Goal: Information Seeking & Learning: Check status

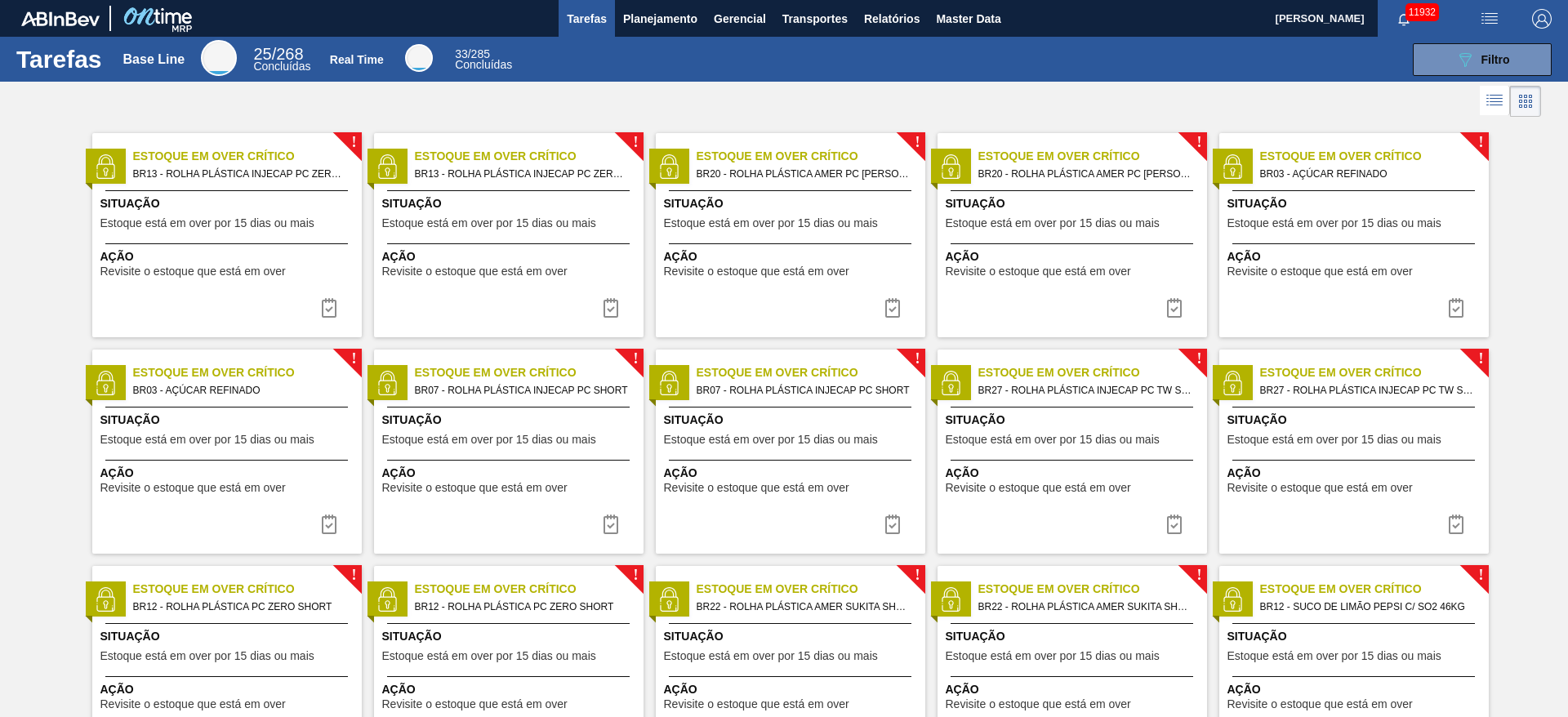
click at [1493, 14] on img "button" at bounding box center [1490, 18] width 19 height 19
click at [1444, 56] on li "Pedido Contingência" at bounding box center [1480, 58] width 150 height 29
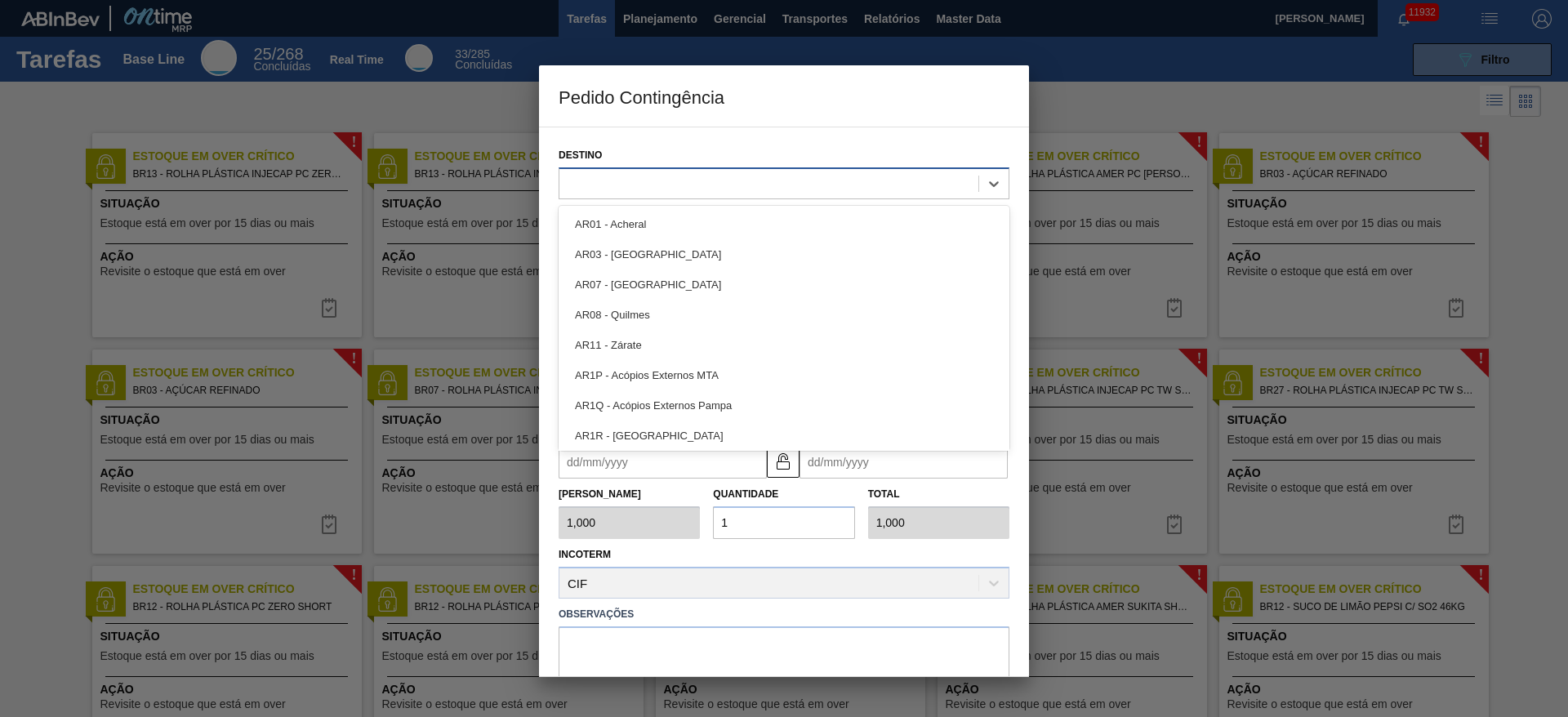
click at [633, 180] on div at bounding box center [769, 183] width 419 height 24
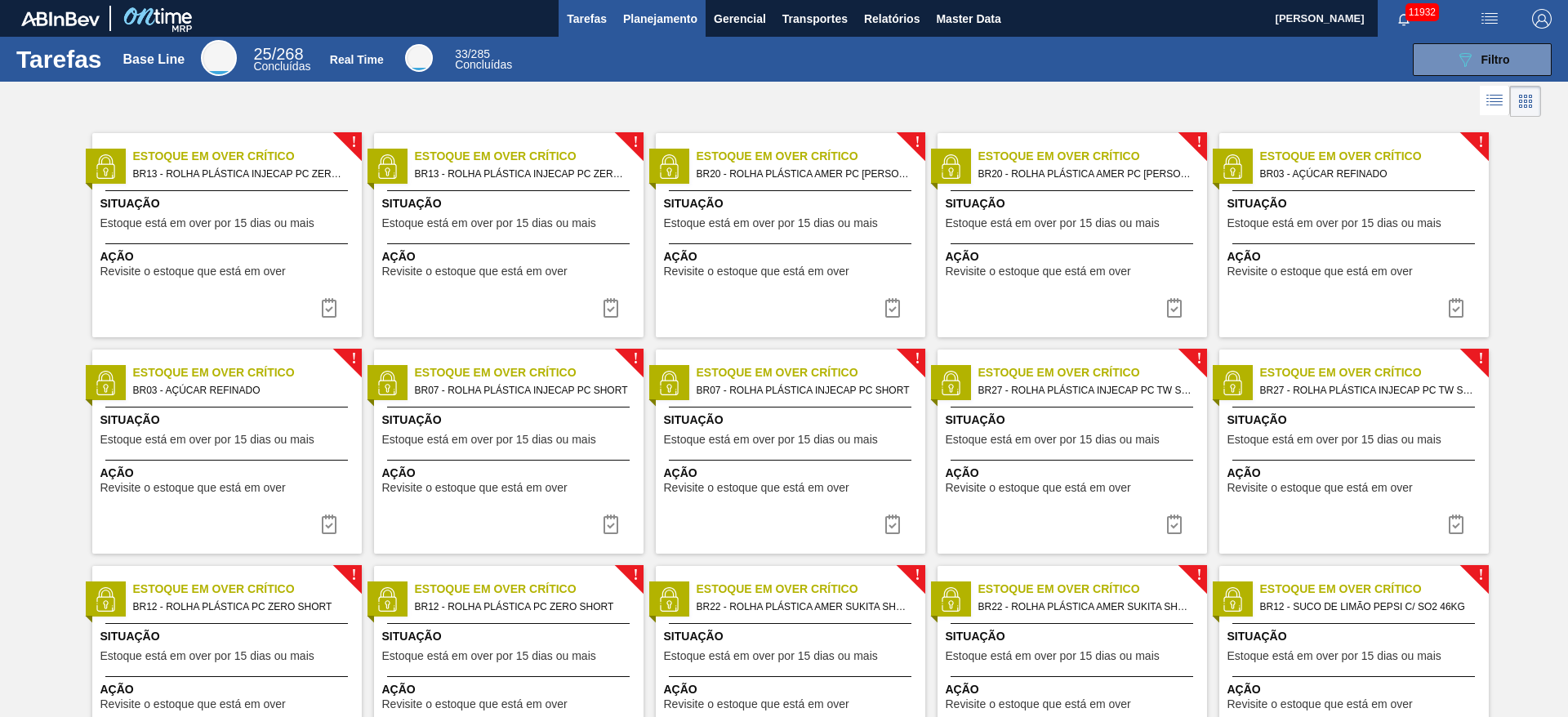
click at [658, 23] on span "Planejamento" at bounding box center [660, 18] width 74 height 19
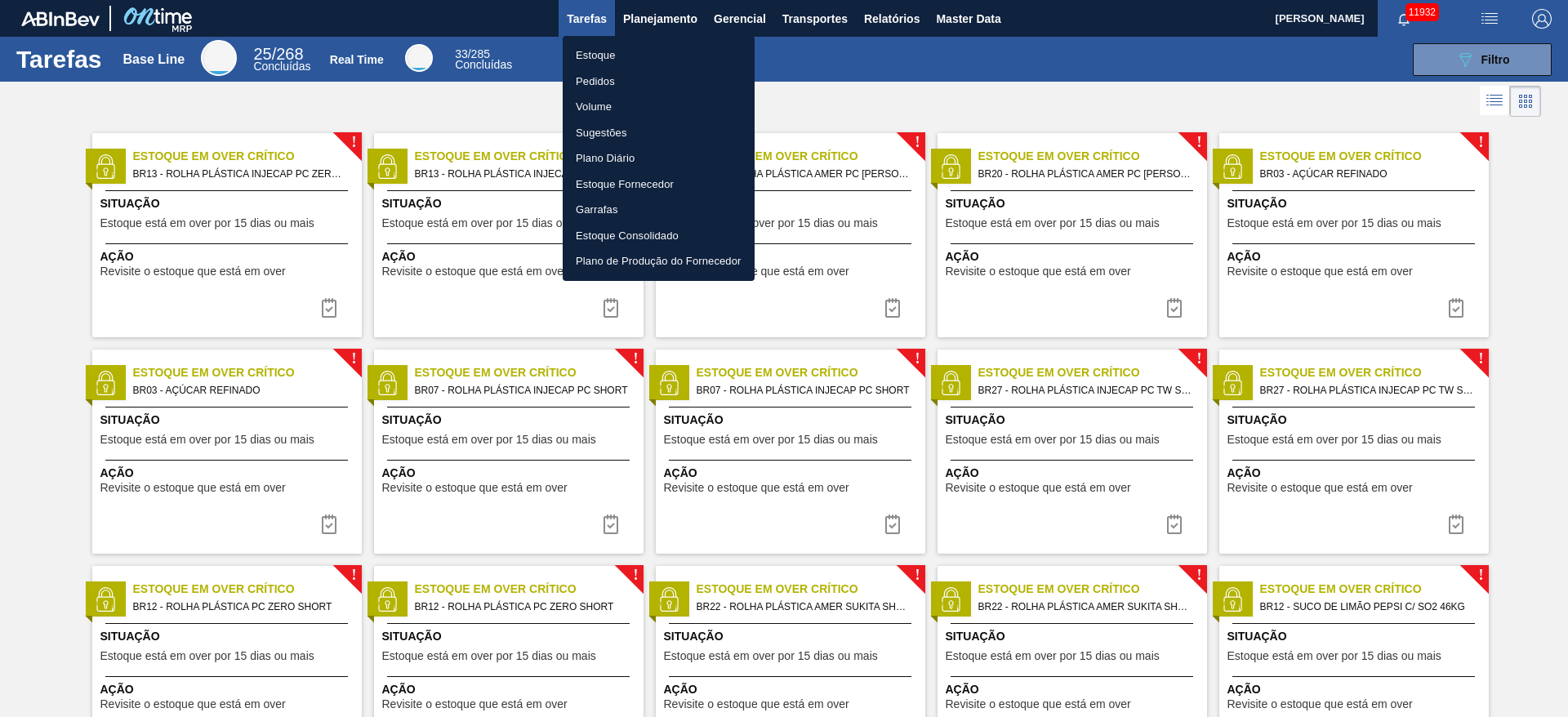
click at [658, 60] on li "Estoque" at bounding box center [658, 55] width 192 height 26
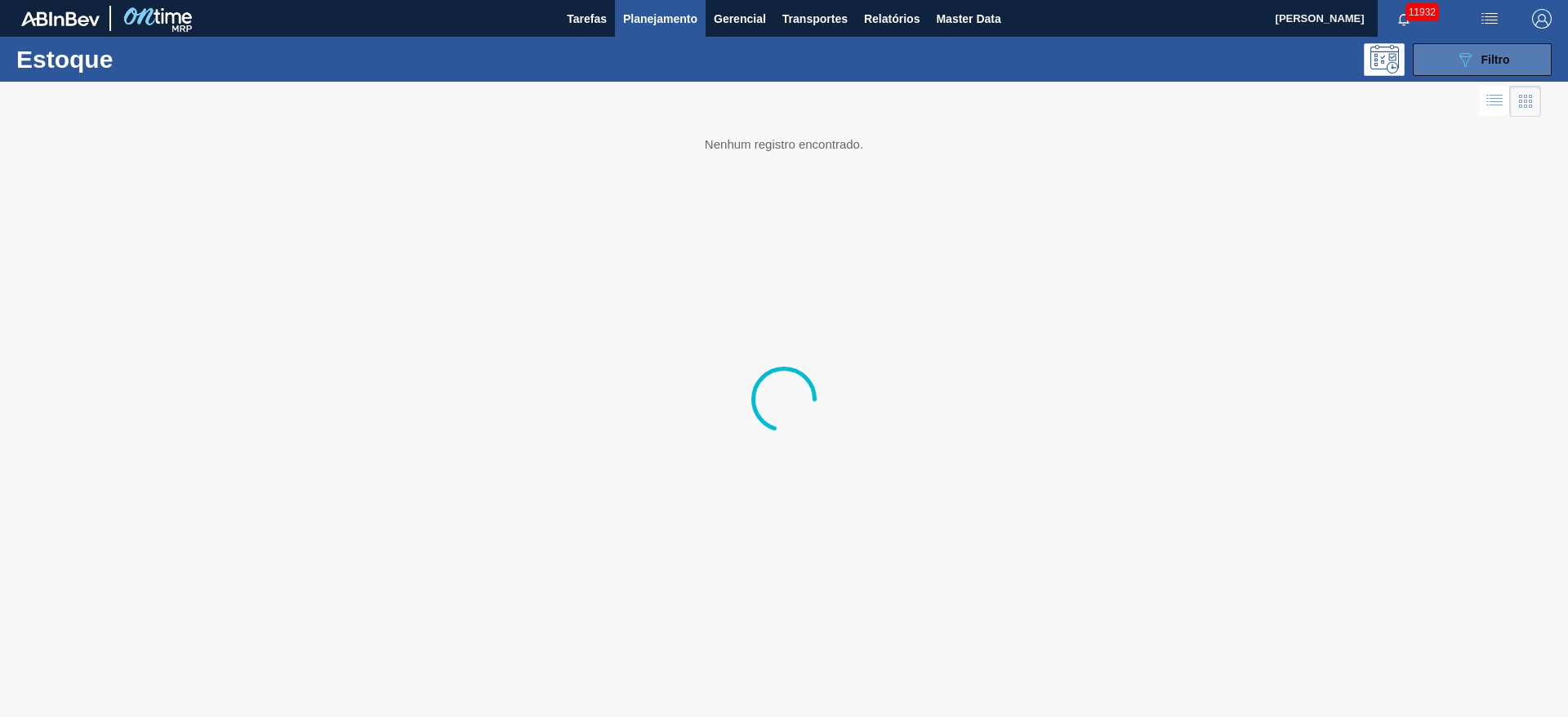
click at [1487, 62] on span "Filtro" at bounding box center [1496, 60] width 29 height 14
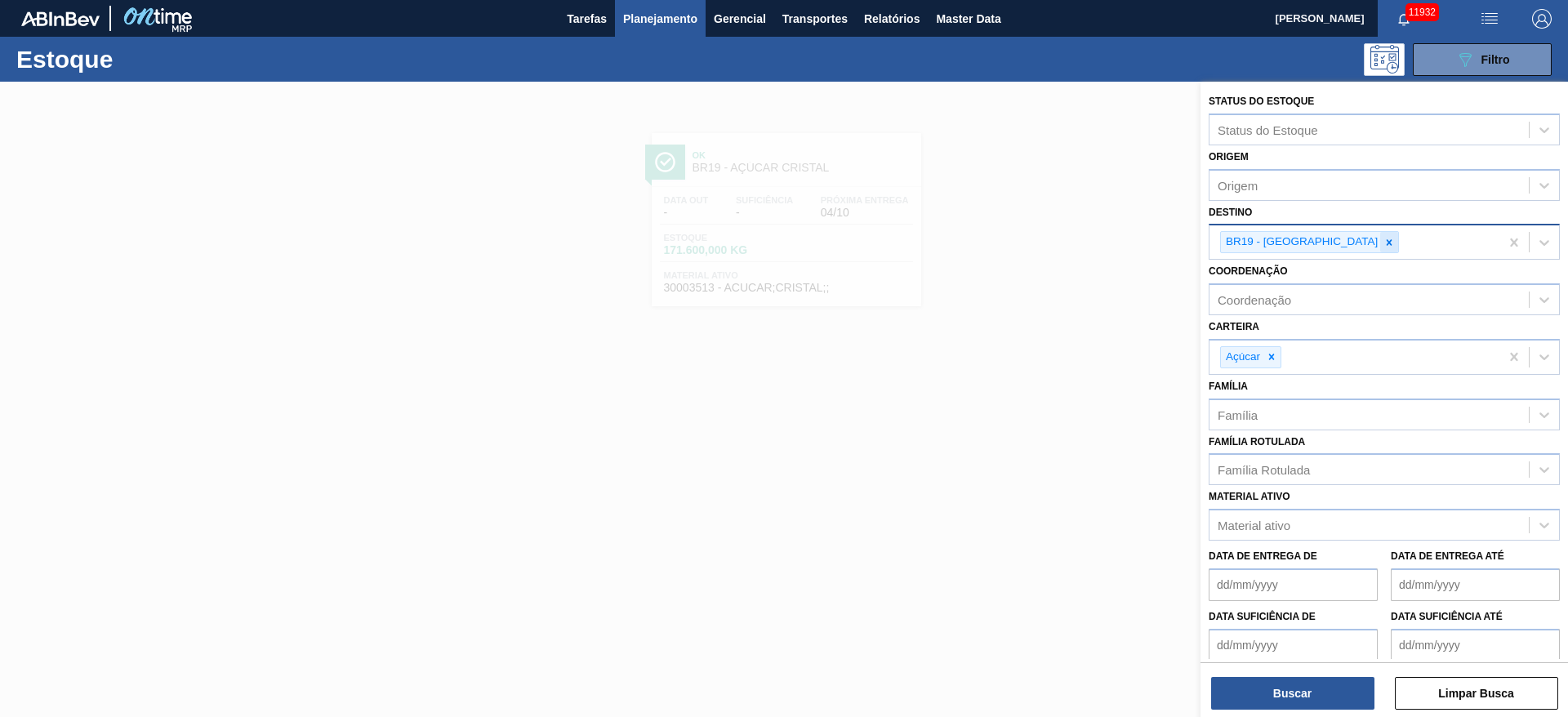
click at [1381, 252] on div at bounding box center [1389, 241] width 18 height 20
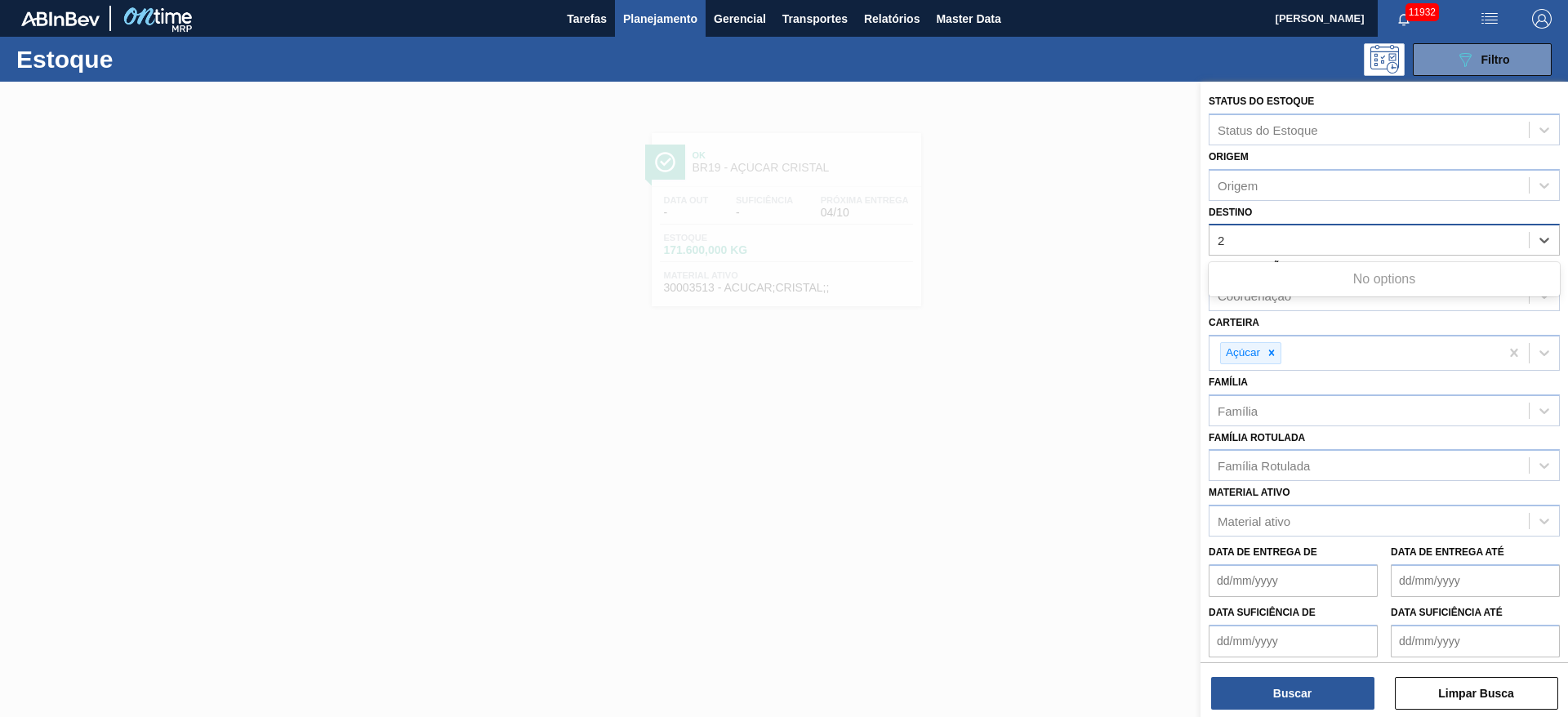
type input "2"
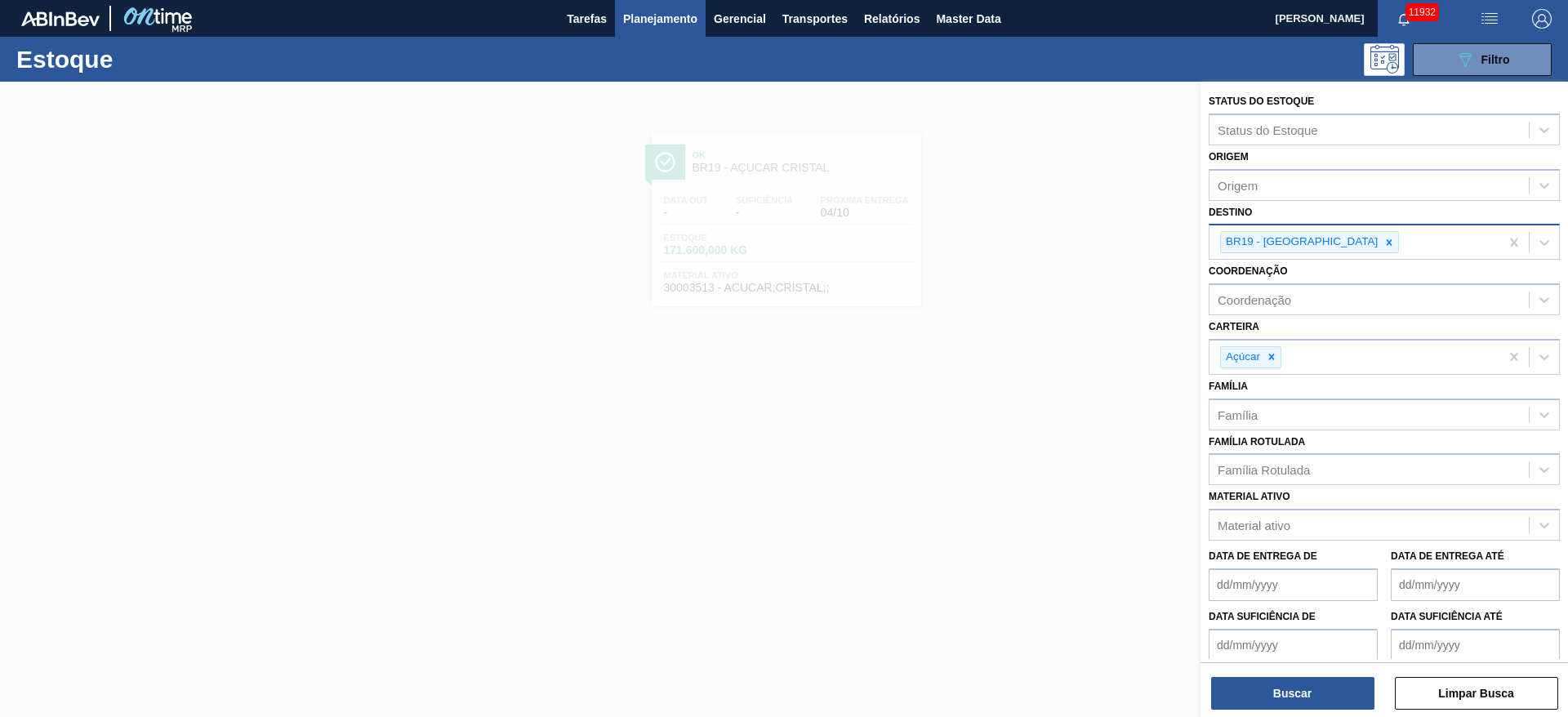
click at [1296, 205] on div "Destino BR19 - Nova Rio" at bounding box center [1385, 231] width 351 height 60
click at [1402, 247] on input "Destino" at bounding box center [1403, 242] width 2 height 14
type input "2"
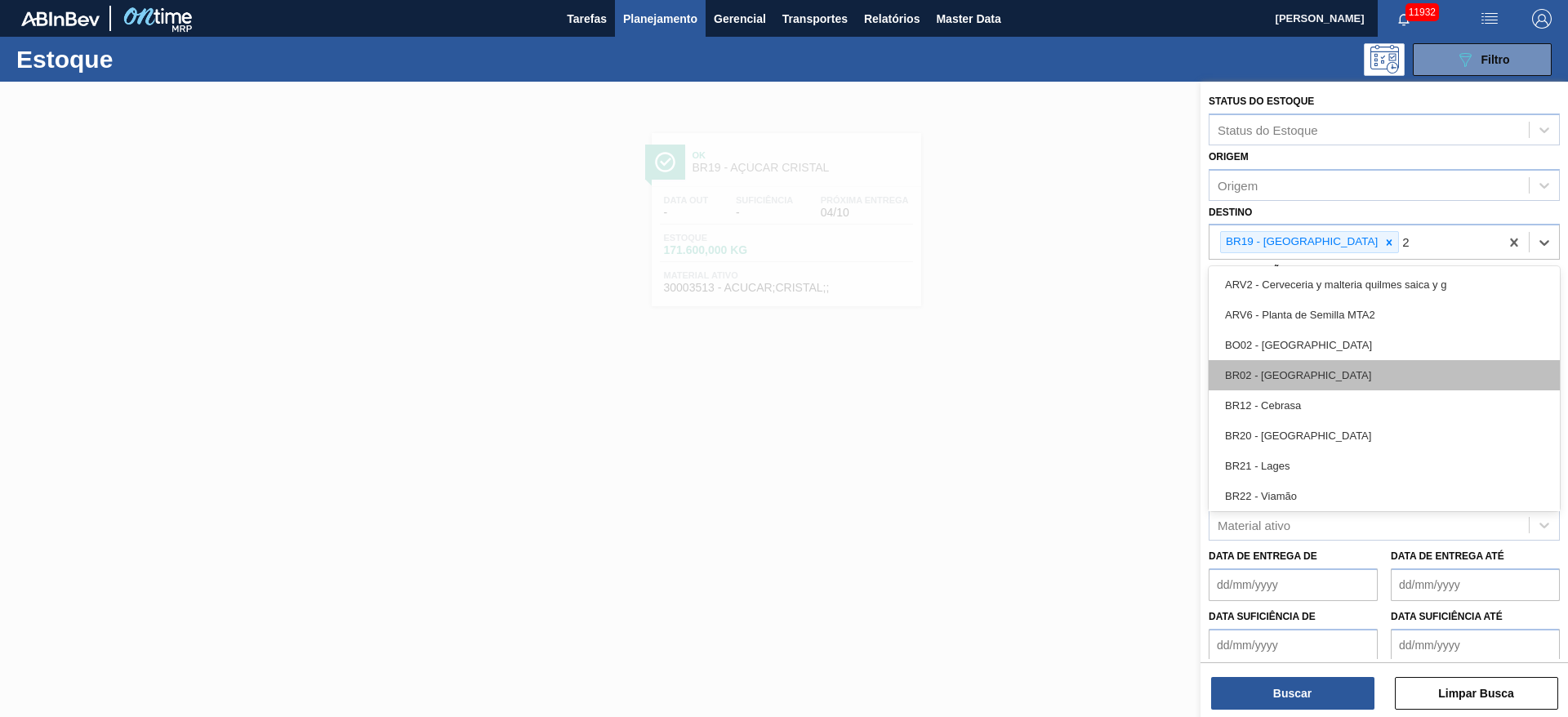
click at [1305, 374] on div "BR02 - Sergipe" at bounding box center [1385, 374] width 351 height 30
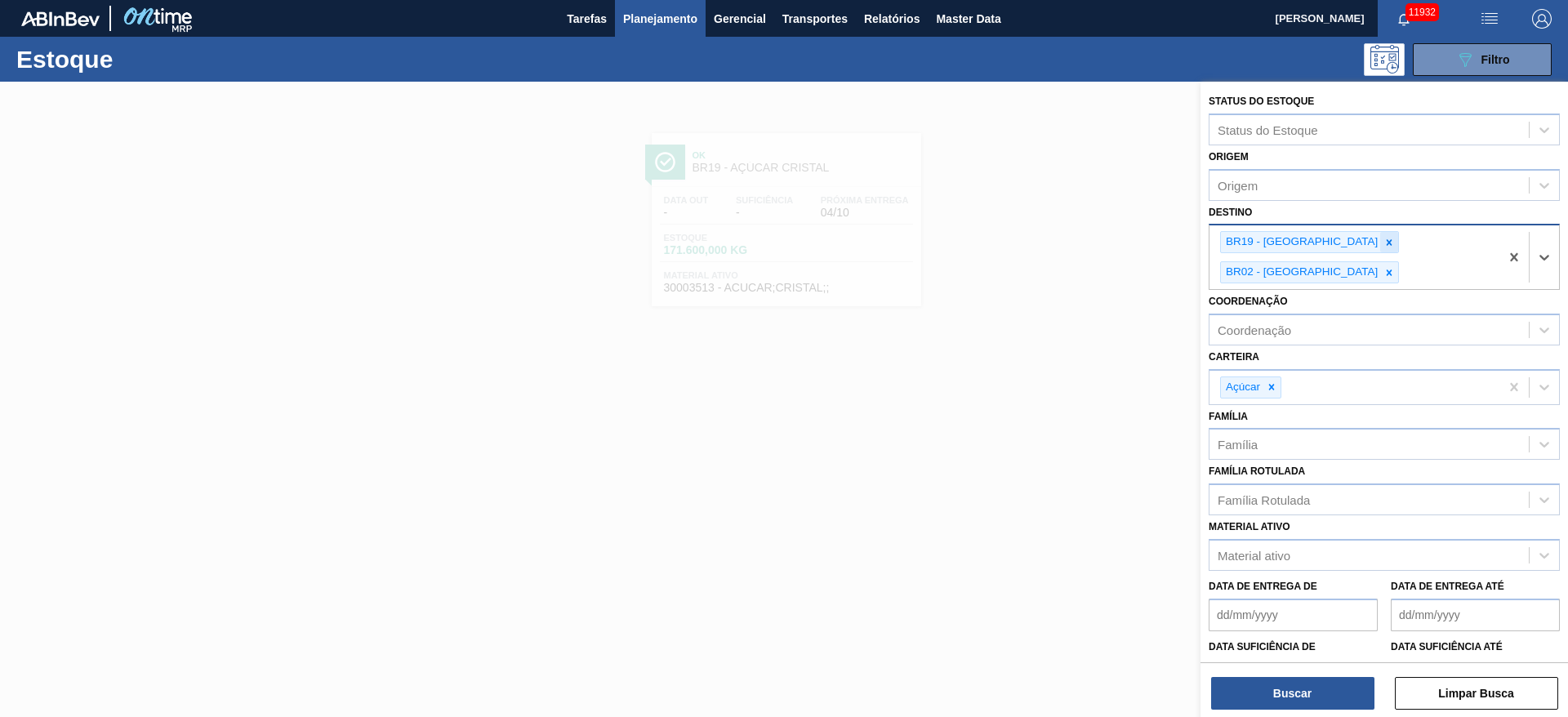
click at [1387, 244] on icon at bounding box center [1389, 242] width 6 height 6
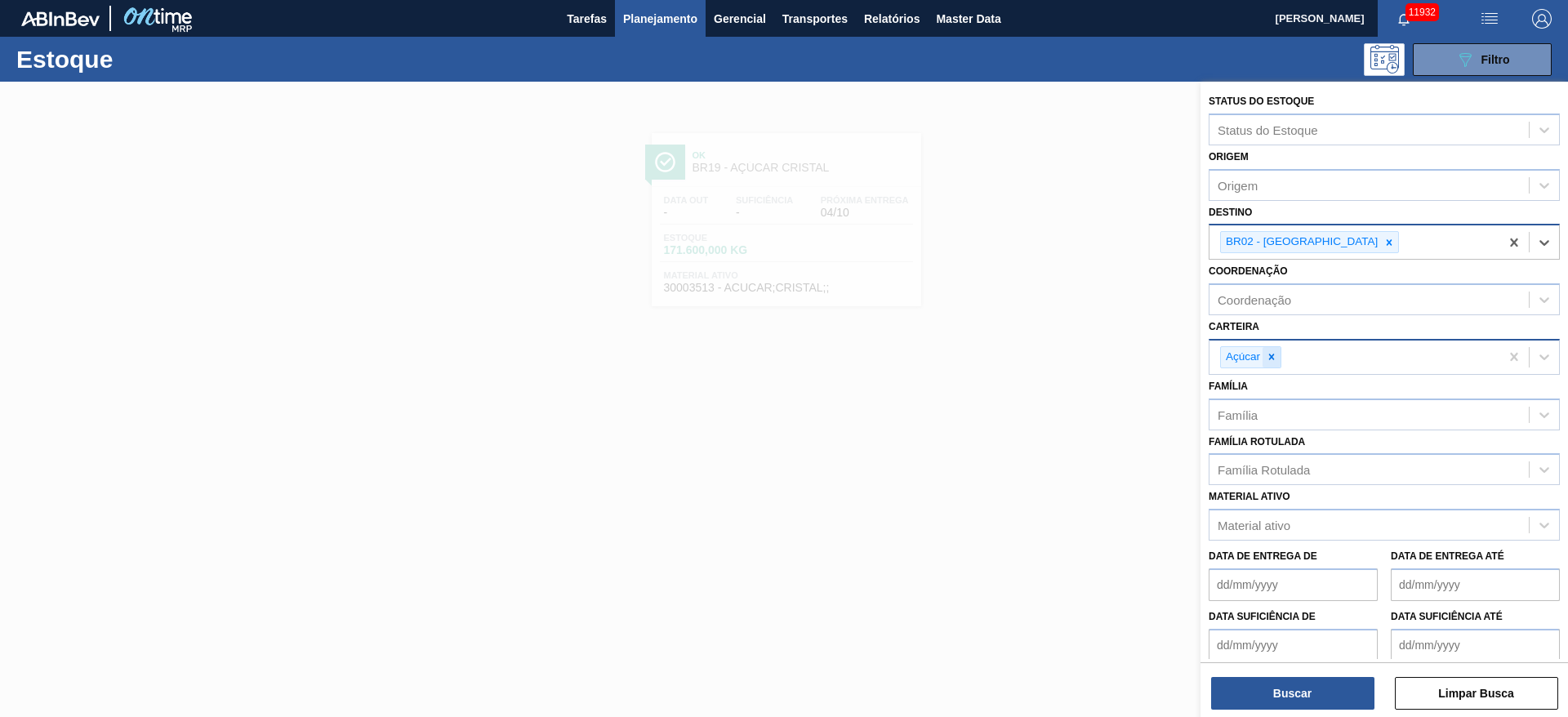
click at [1274, 354] on icon at bounding box center [1272, 357] width 6 height 6
click at [1274, 354] on div "Carteira" at bounding box center [1369, 355] width 319 height 24
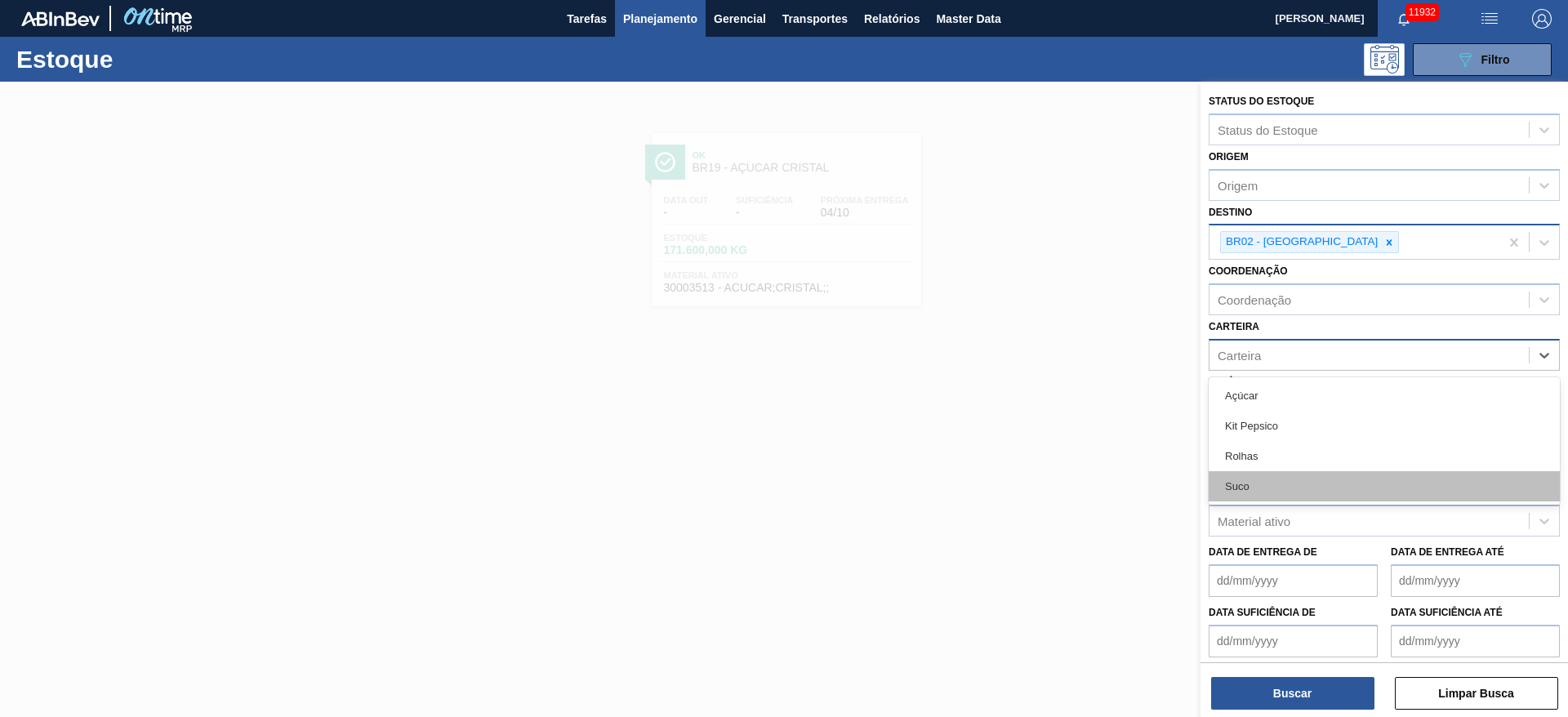
click at [1284, 485] on div "Suco" at bounding box center [1385, 485] width 351 height 30
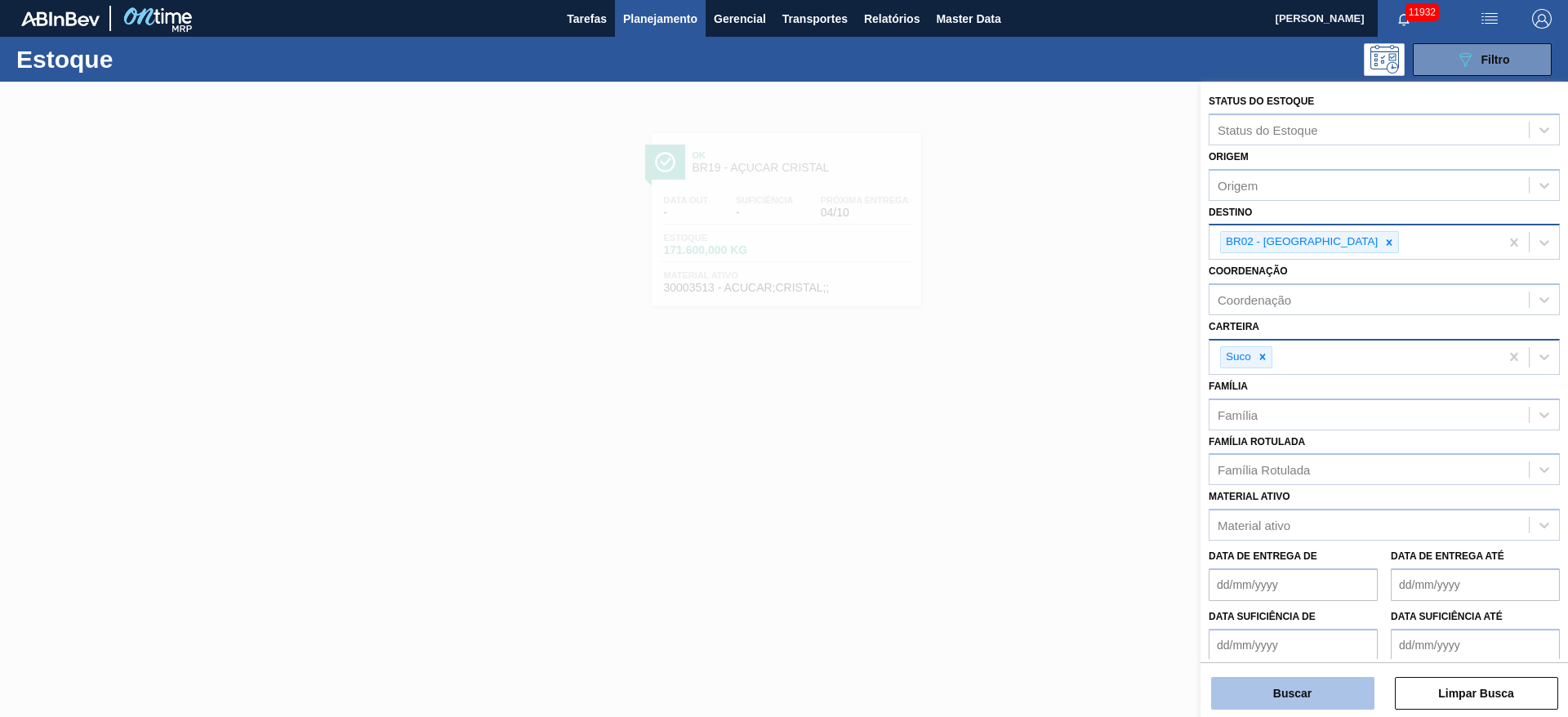
click at [1298, 694] on button "Buscar" at bounding box center [1292, 694] width 163 height 33
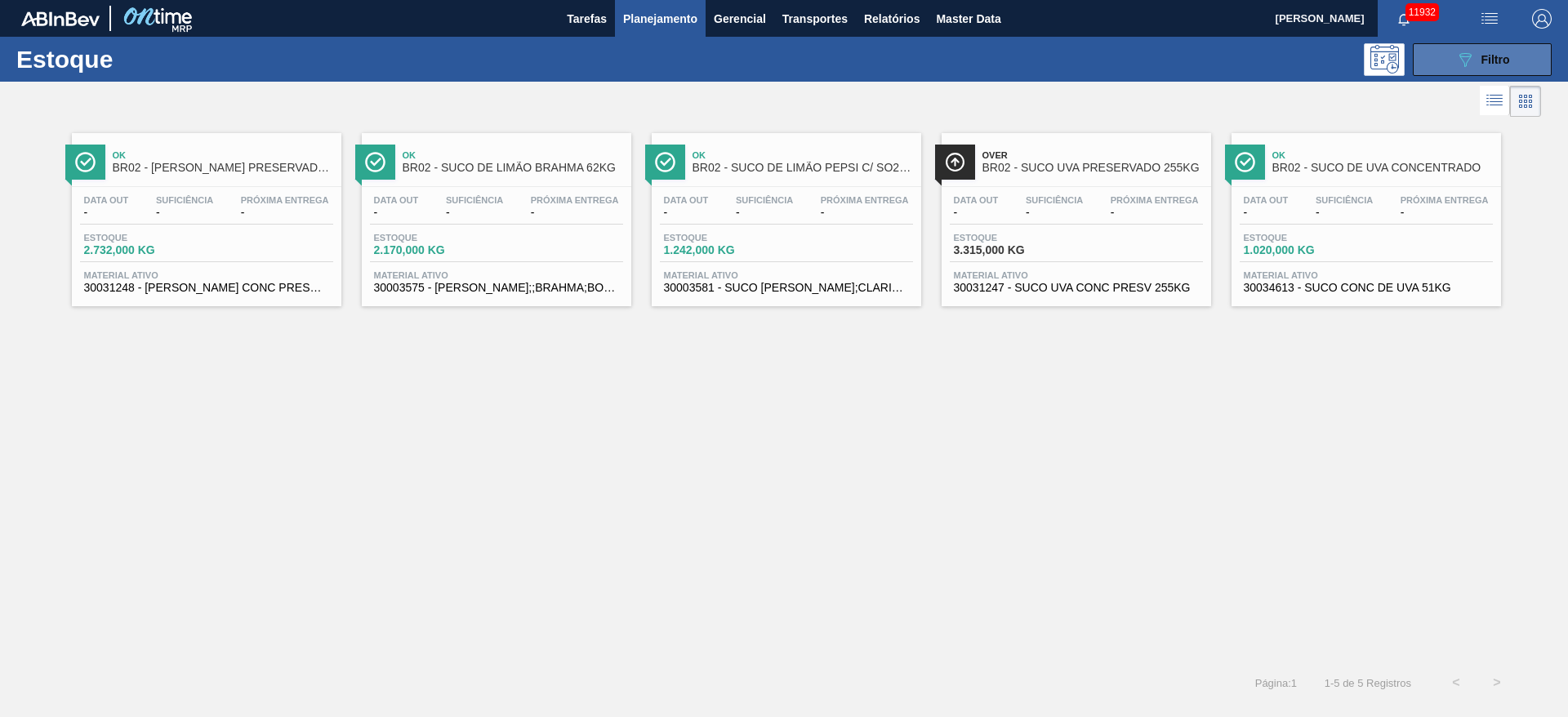
click at [1475, 56] on div "089F7B8B-B2A5-4AFE-B5C0-19BA573D28AC Filtro" at bounding box center [1482, 60] width 55 height 19
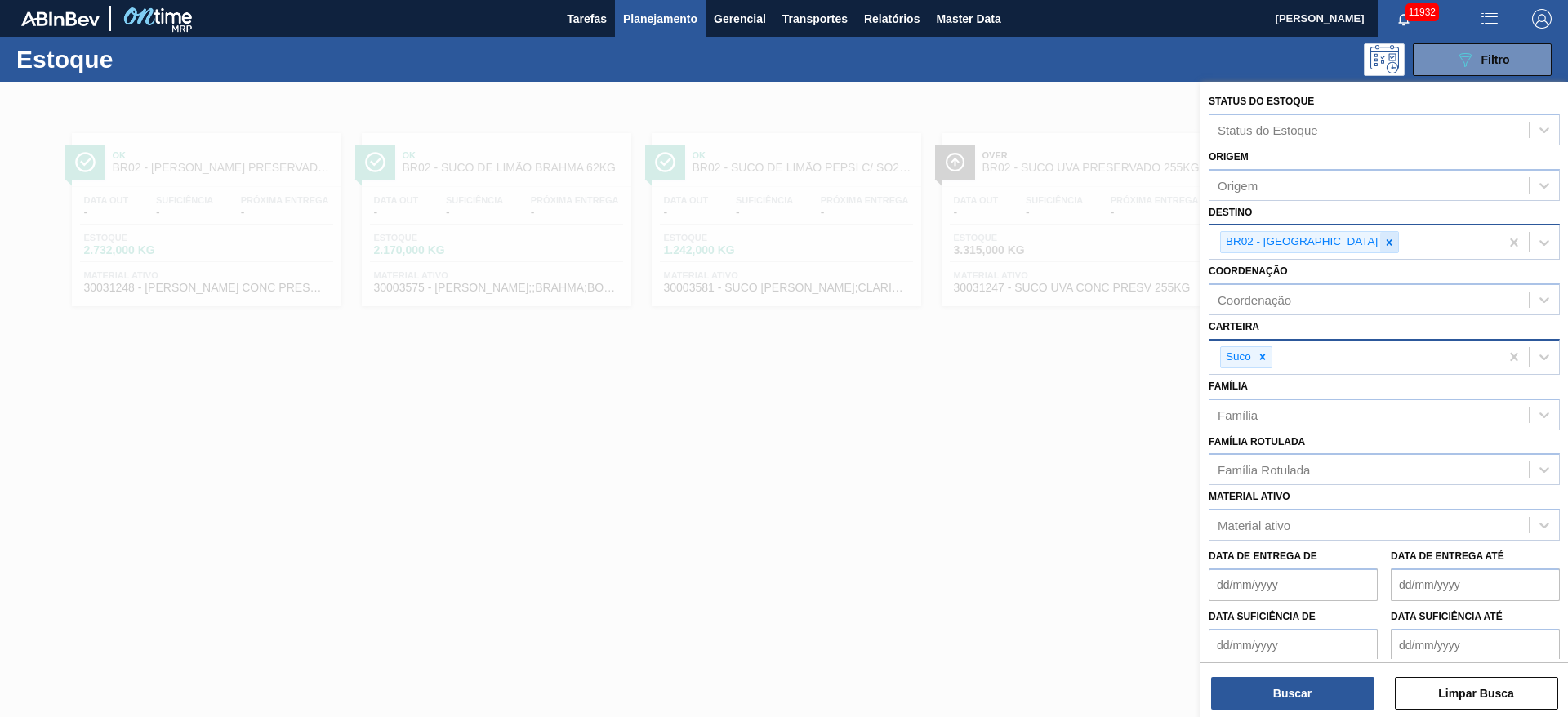
click at [1384, 239] on icon at bounding box center [1389, 242] width 12 height 12
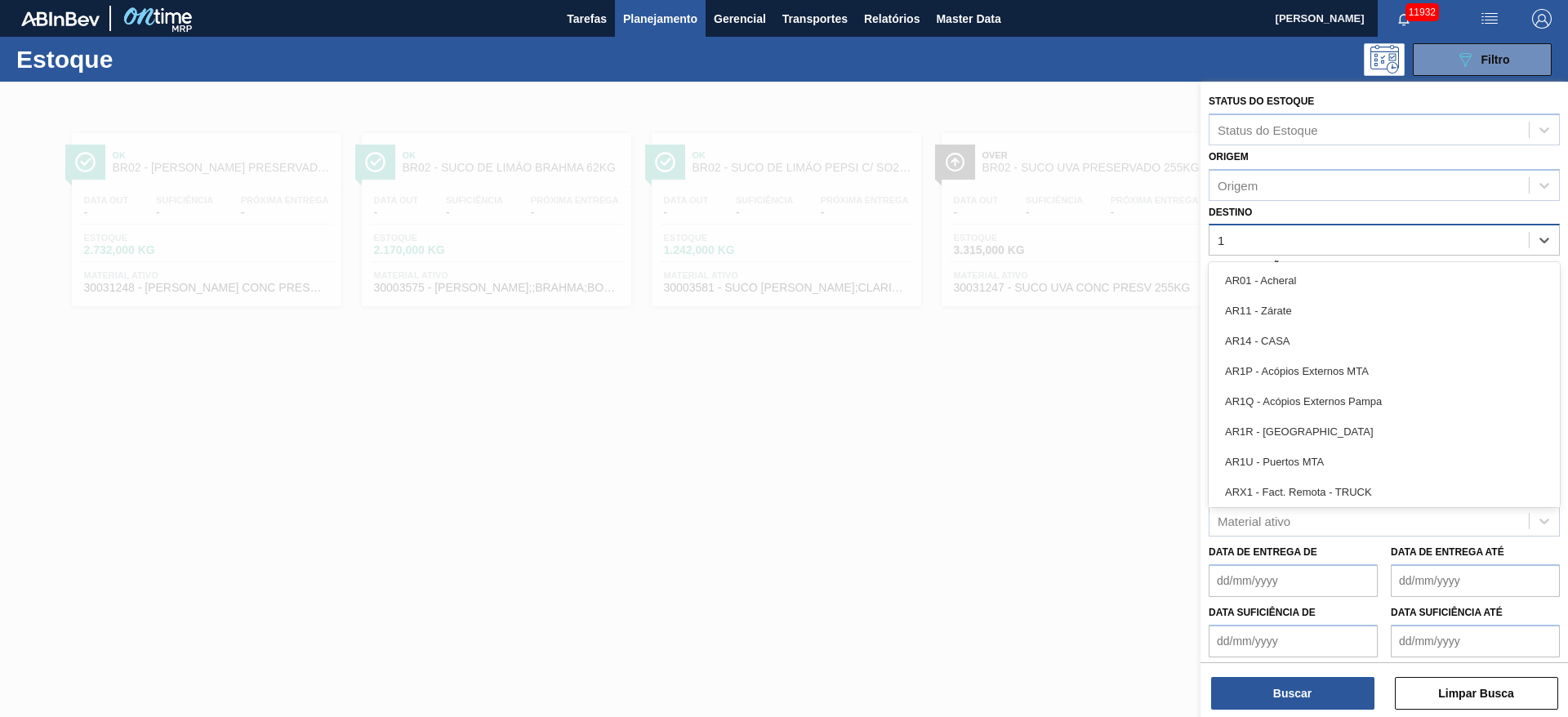
type input "18"
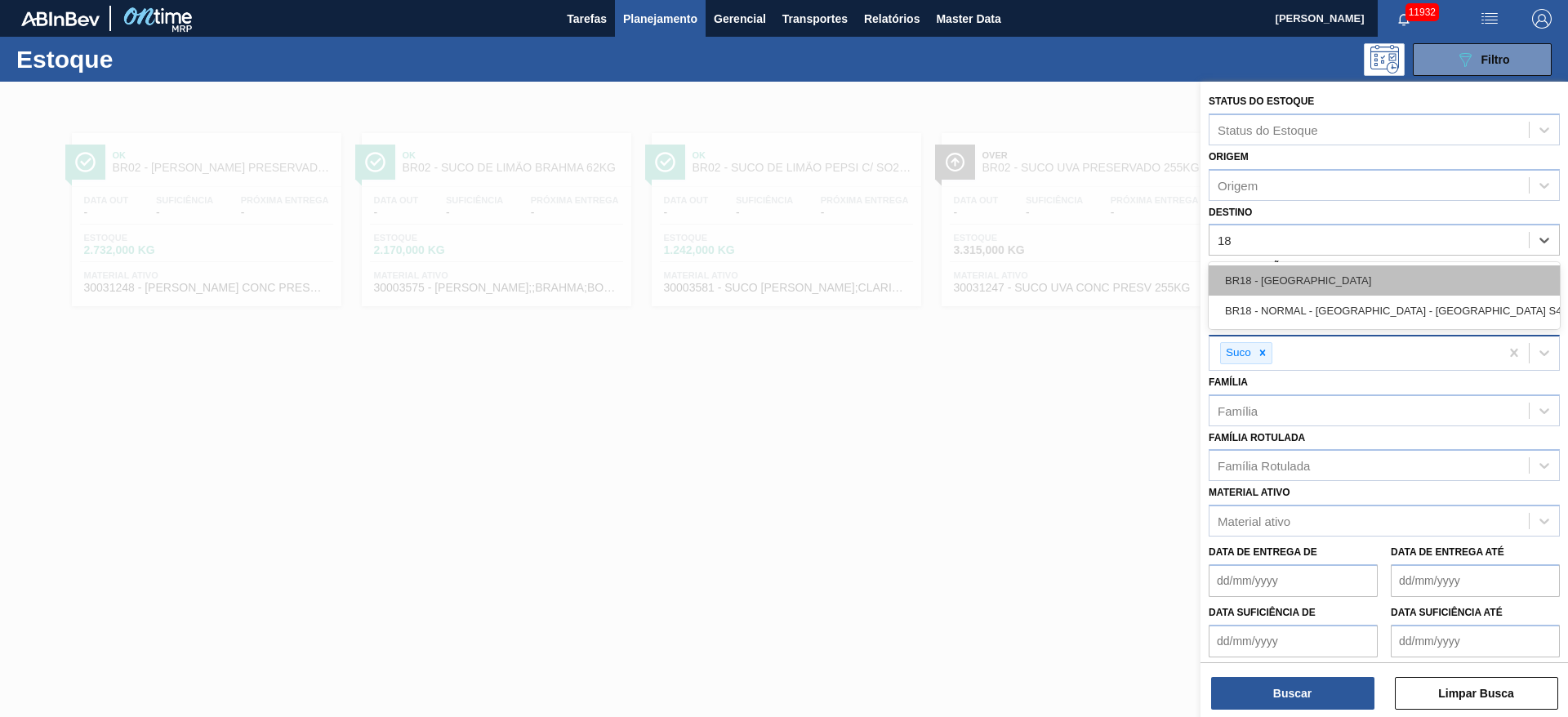
click at [1300, 267] on div "BR18 - Pernambuco" at bounding box center [1385, 280] width 351 height 30
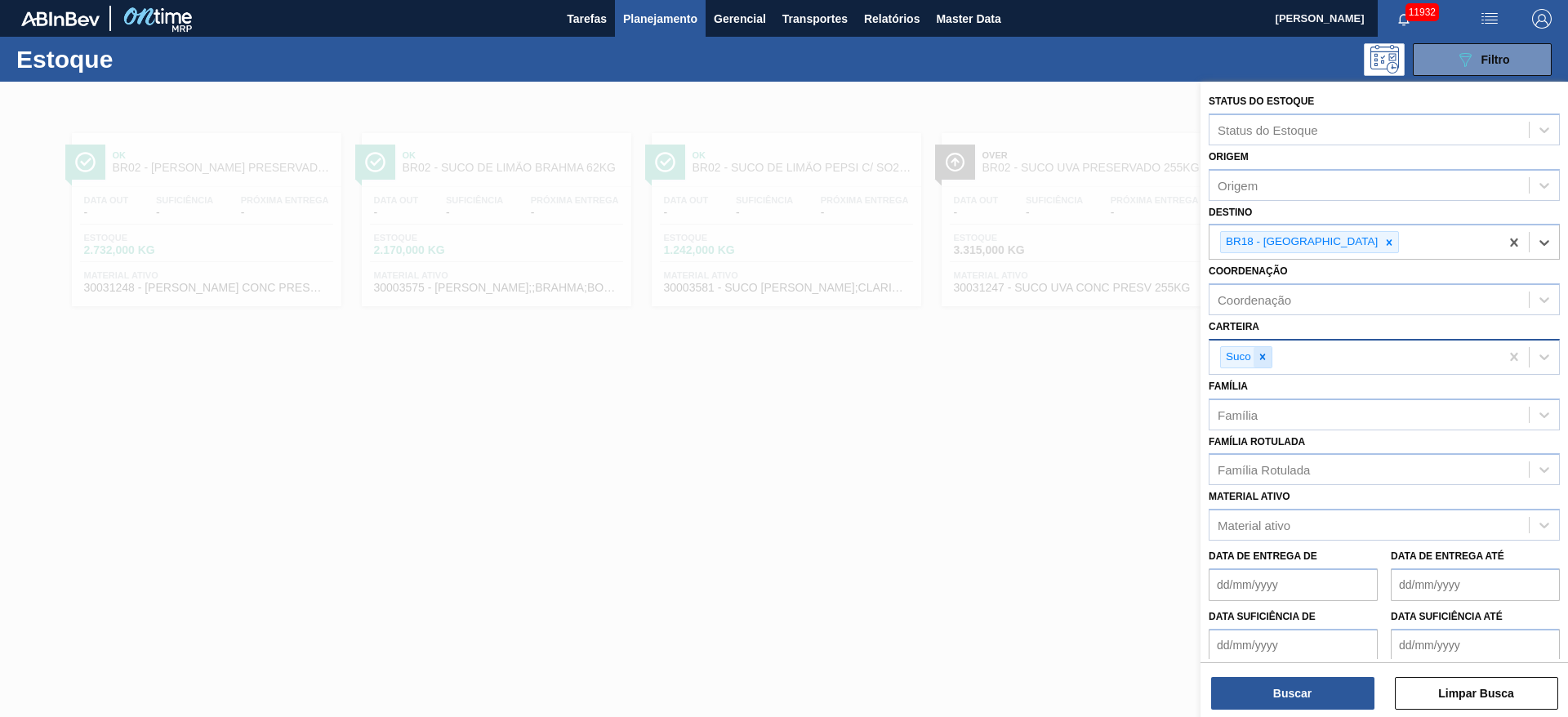
click at [1263, 360] on icon at bounding box center [1263, 357] width 12 height 12
click at [1263, 360] on div "Carteira" at bounding box center [1369, 355] width 319 height 24
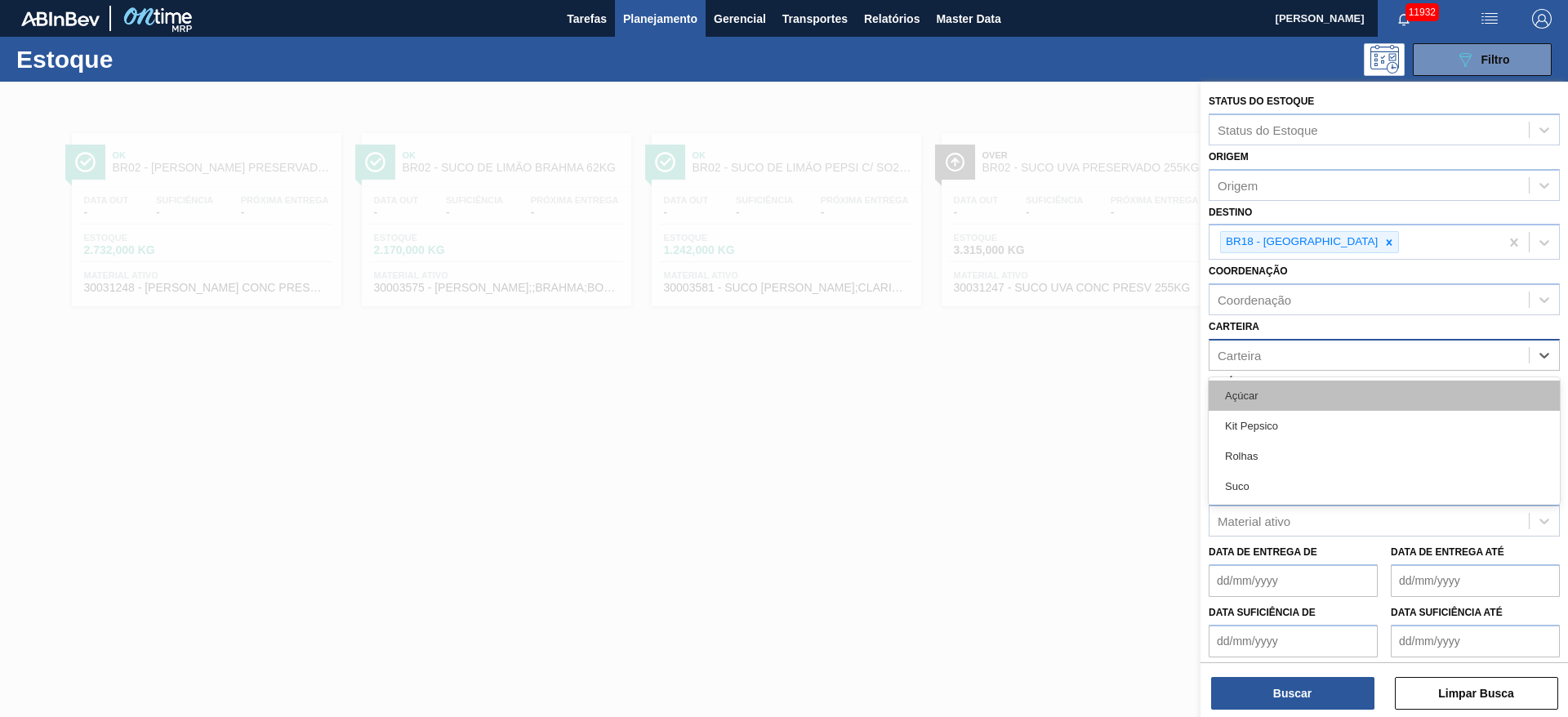
click at [1257, 390] on div "Açúcar" at bounding box center [1385, 395] width 351 height 30
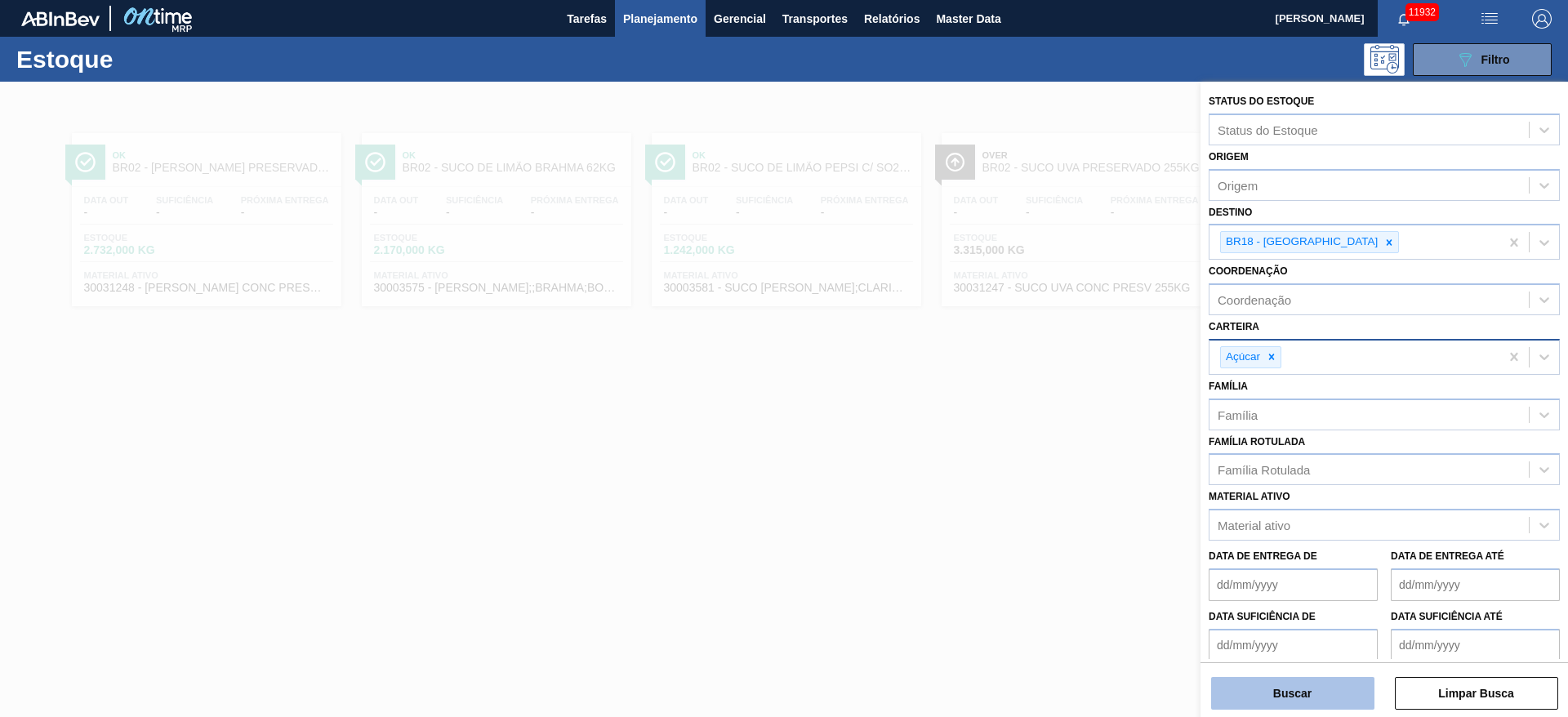
click at [1284, 702] on button "Buscar" at bounding box center [1292, 694] width 163 height 33
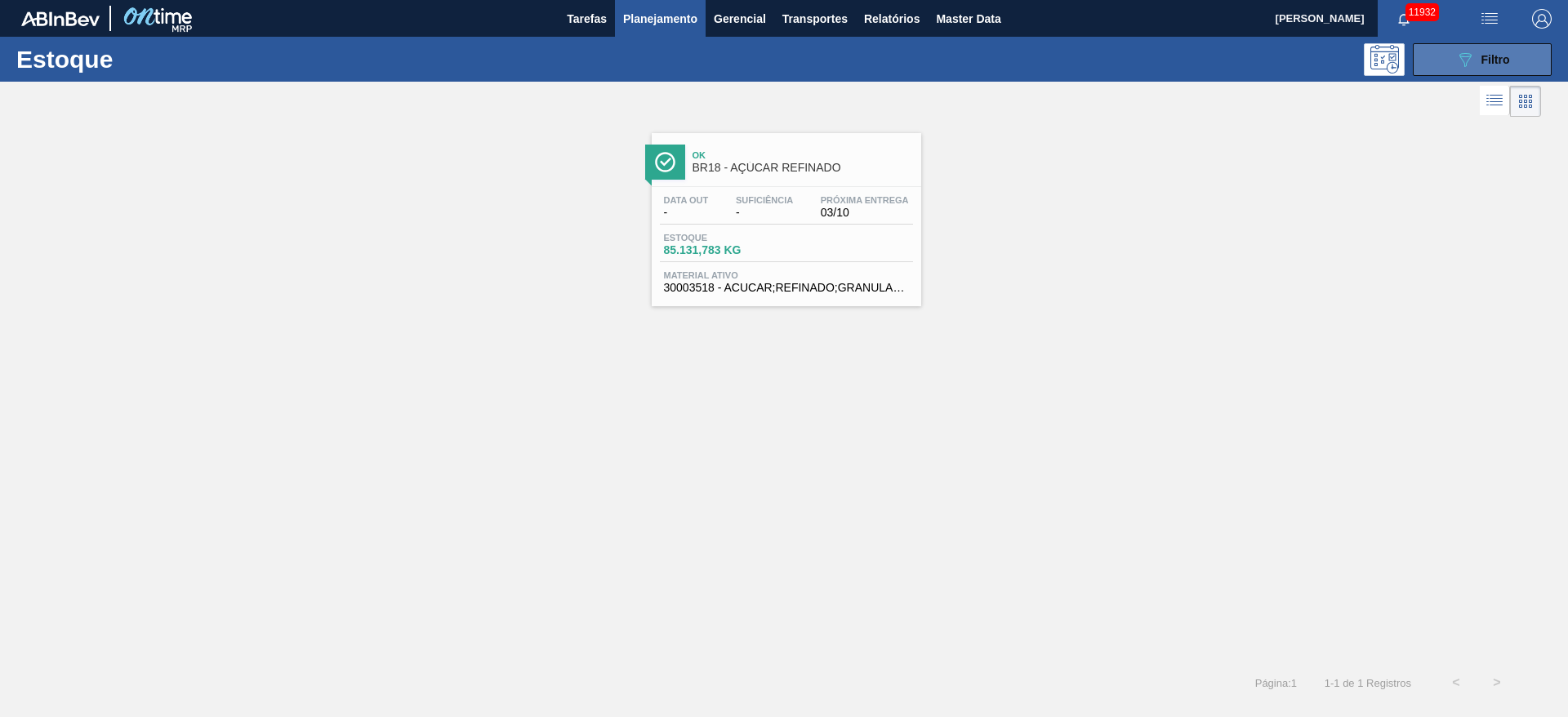
click at [1425, 56] on button "089F7B8B-B2A5-4AFE-B5C0-19BA573D28AC Filtro" at bounding box center [1482, 60] width 139 height 33
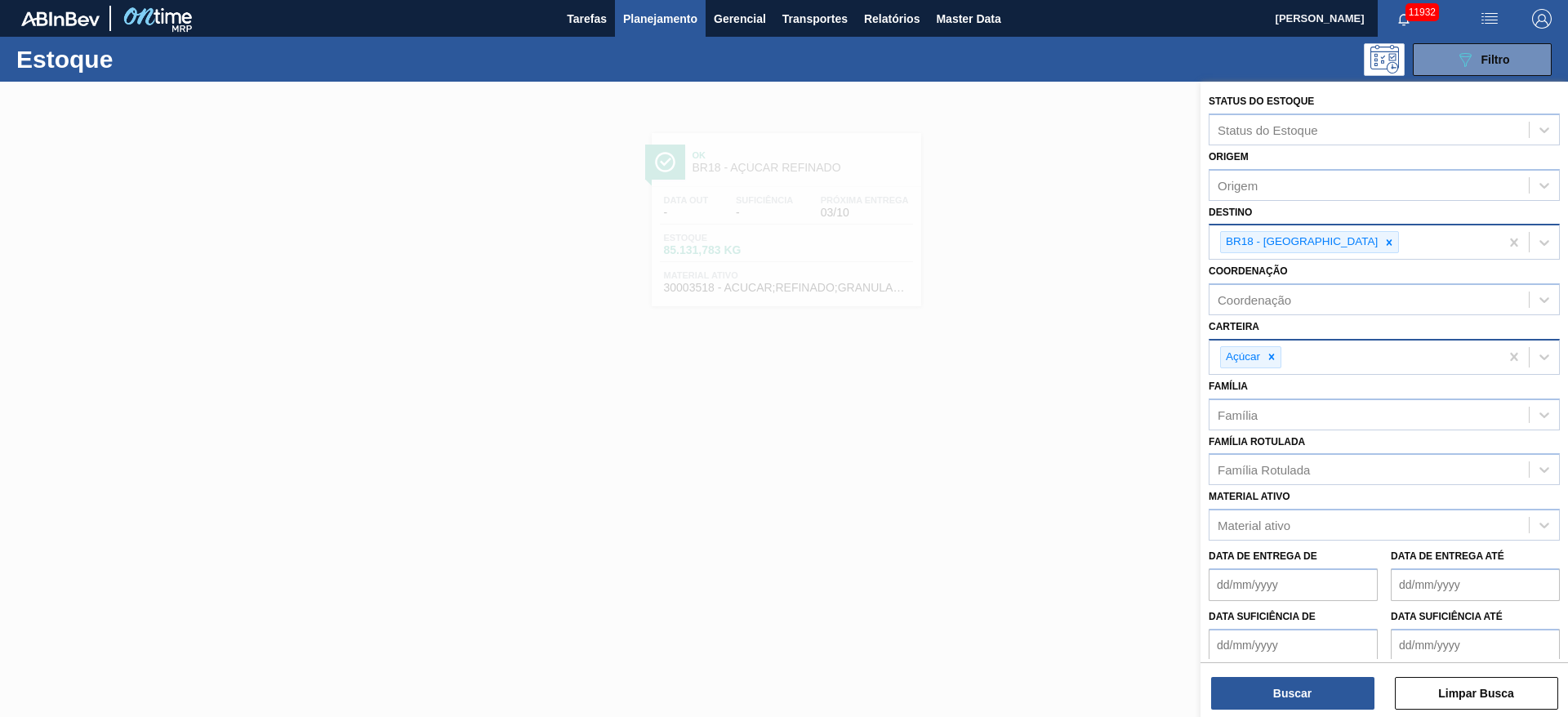
click at [1381, 237] on div at bounding box center [1389, 241] width 18 height 20
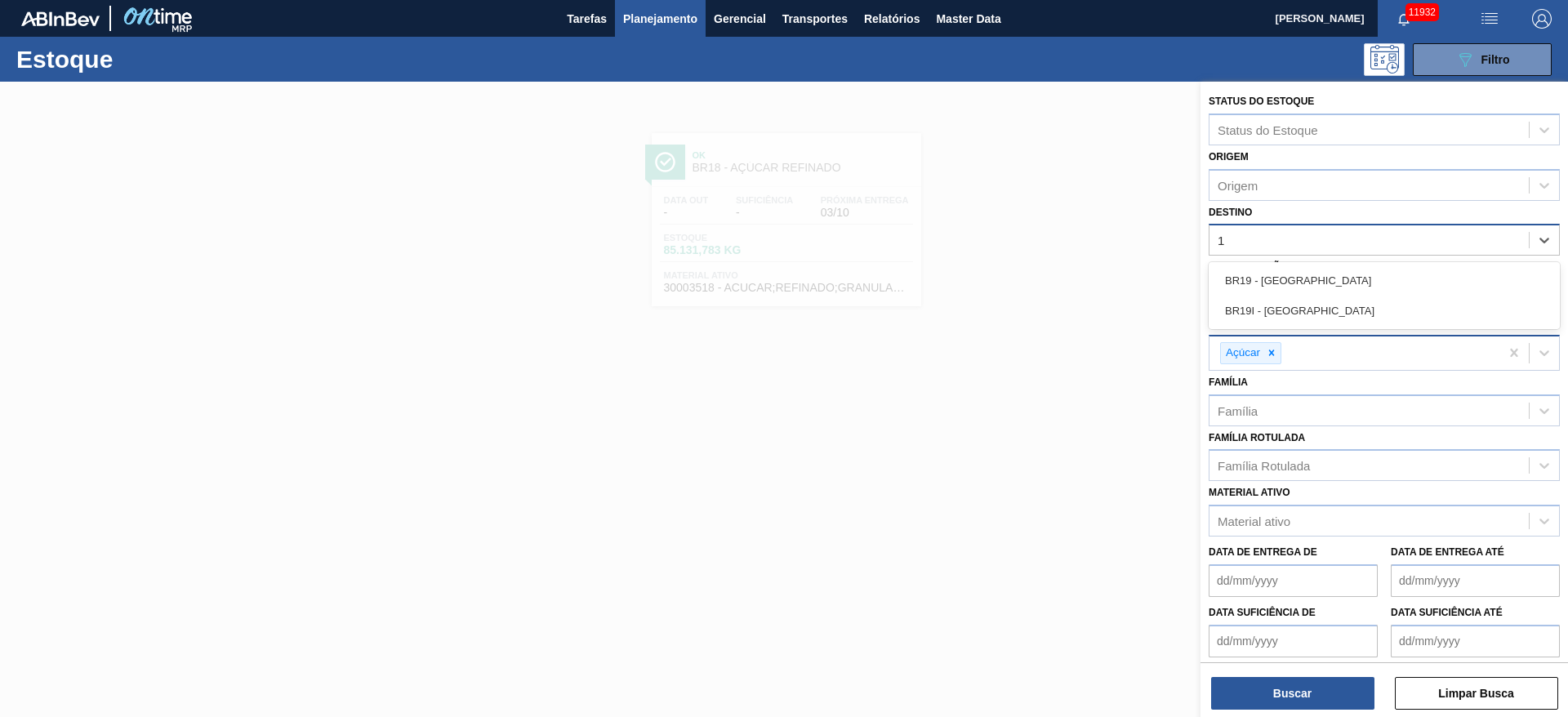
type input "19"
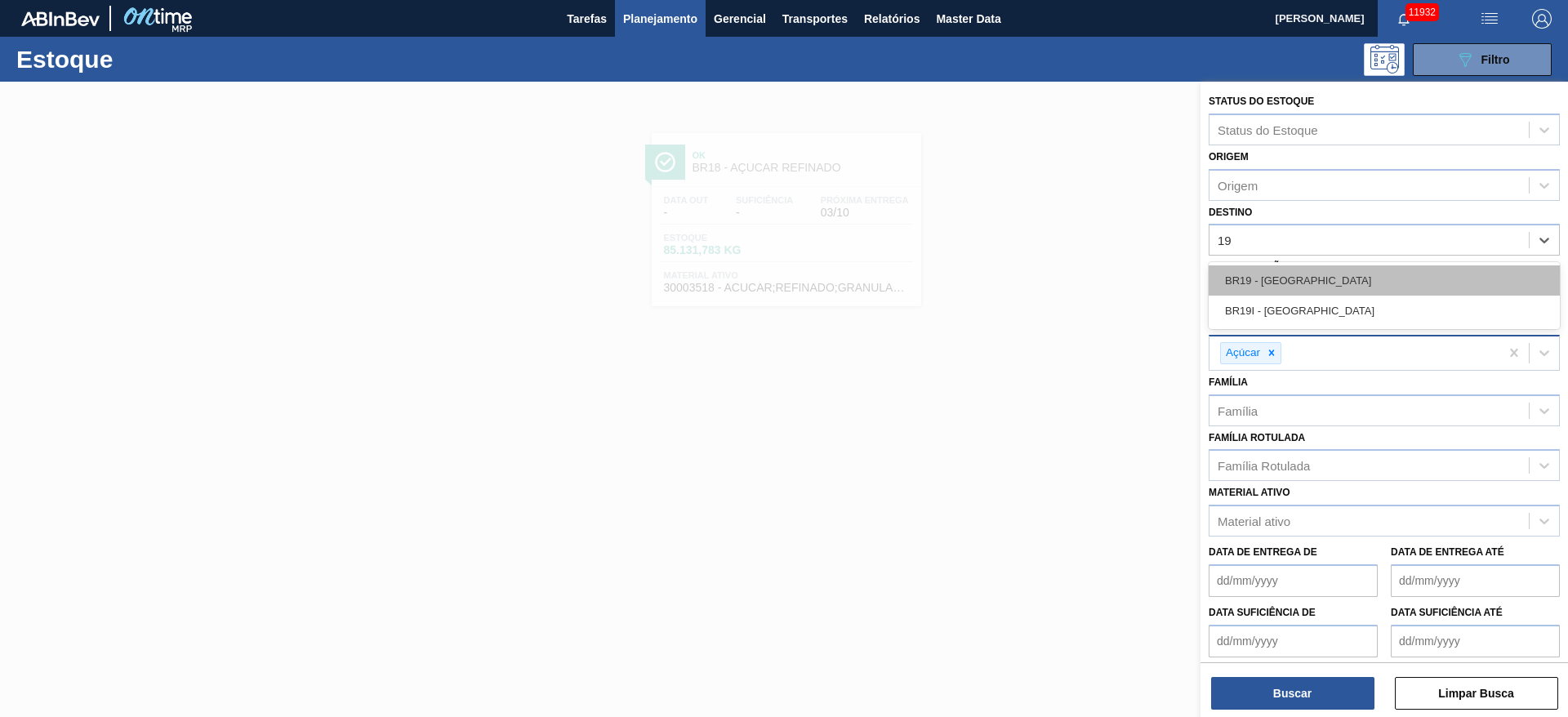
click at [1310, 290] on div "BR19 - Nova Rio" at bounding box center [1385, 280] width 351 height 30
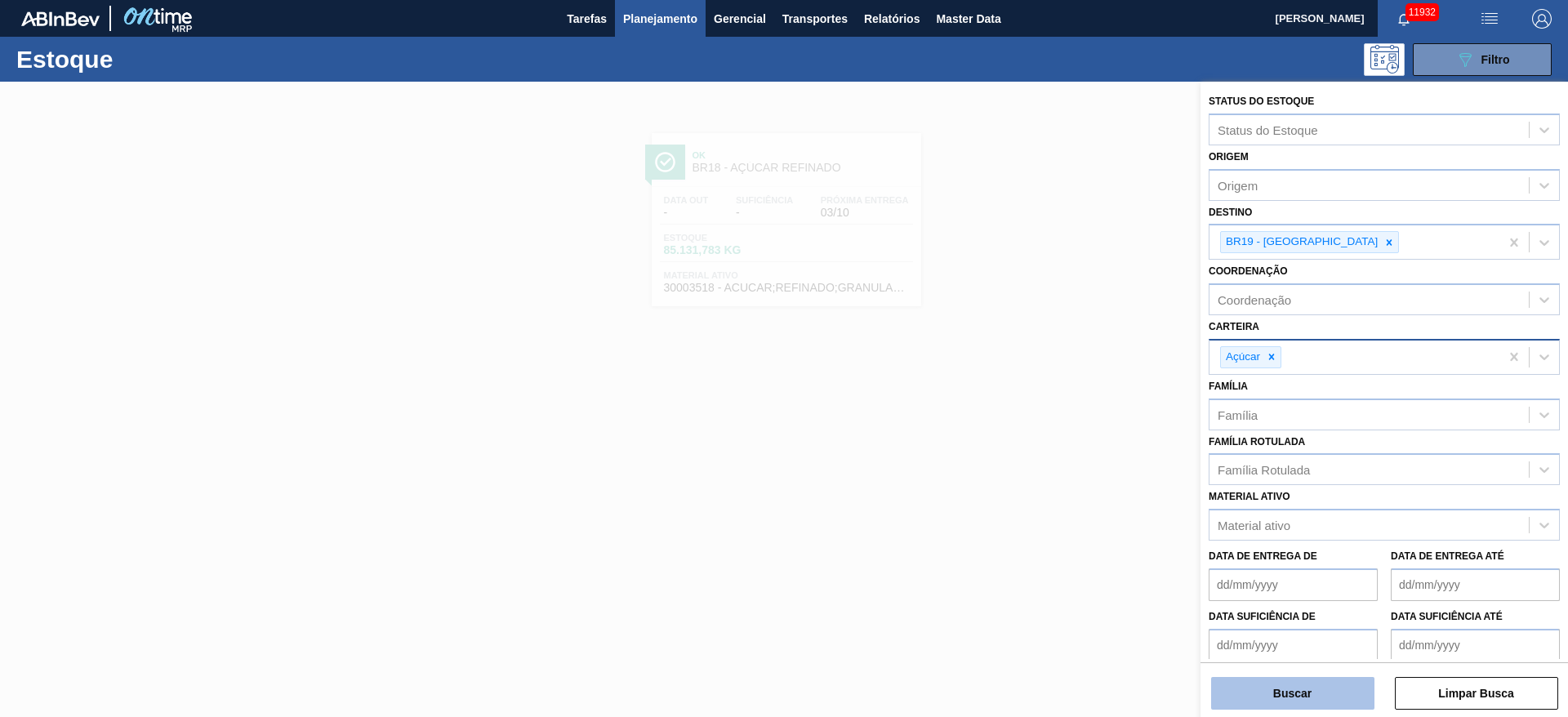
drag, startPoint x: 1292, startPoint y: 670, endPoint x: 1292, endPoint y: 679, distance: 9.0
click at [1292, 679] on div "Buscar Limpar Busca" at bounding box center [1384, 684] width 368 height 45
click at [1292, 679] on button "Buscar" at bounding box center [1292, 694] width 163 height 33
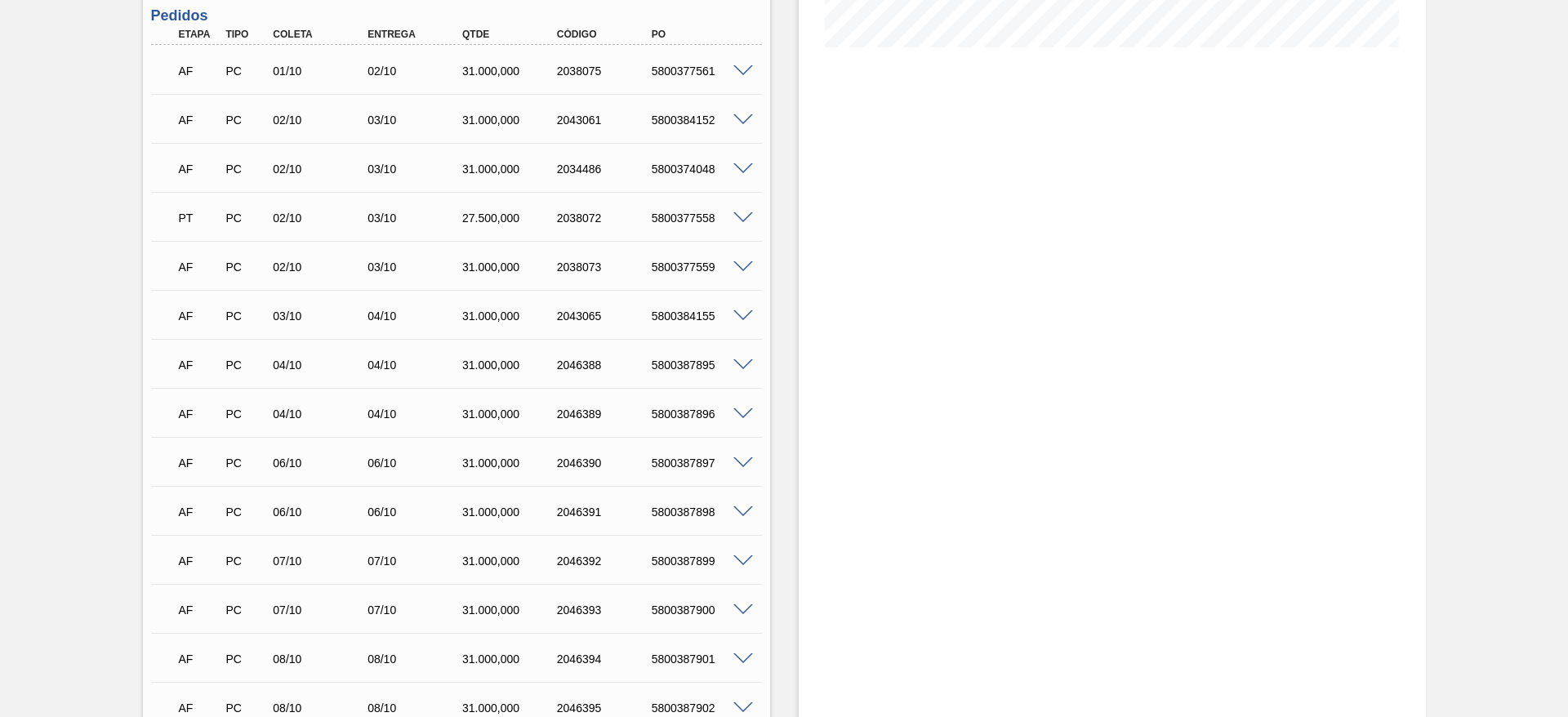
scroll to position [490, 0]
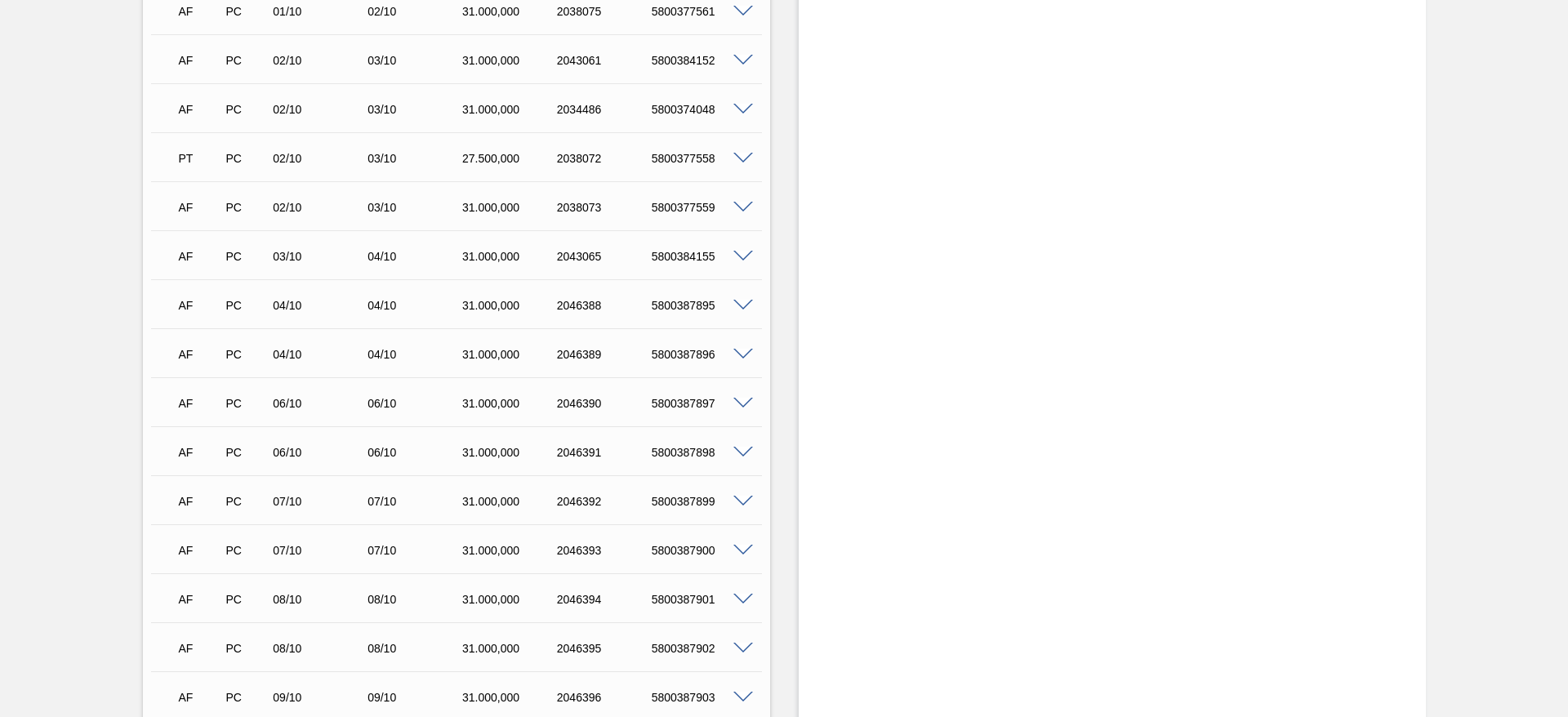
click at [692, 317] on div "AF PC 04/10 04/10 31.000,000 2046388 5800387895" at bounding box center [452, 304] width 567 height 33
click at [689, 309] on div "5800387895" at bounding box center [701, 306] width 106 height 14
copy div "5800387895"
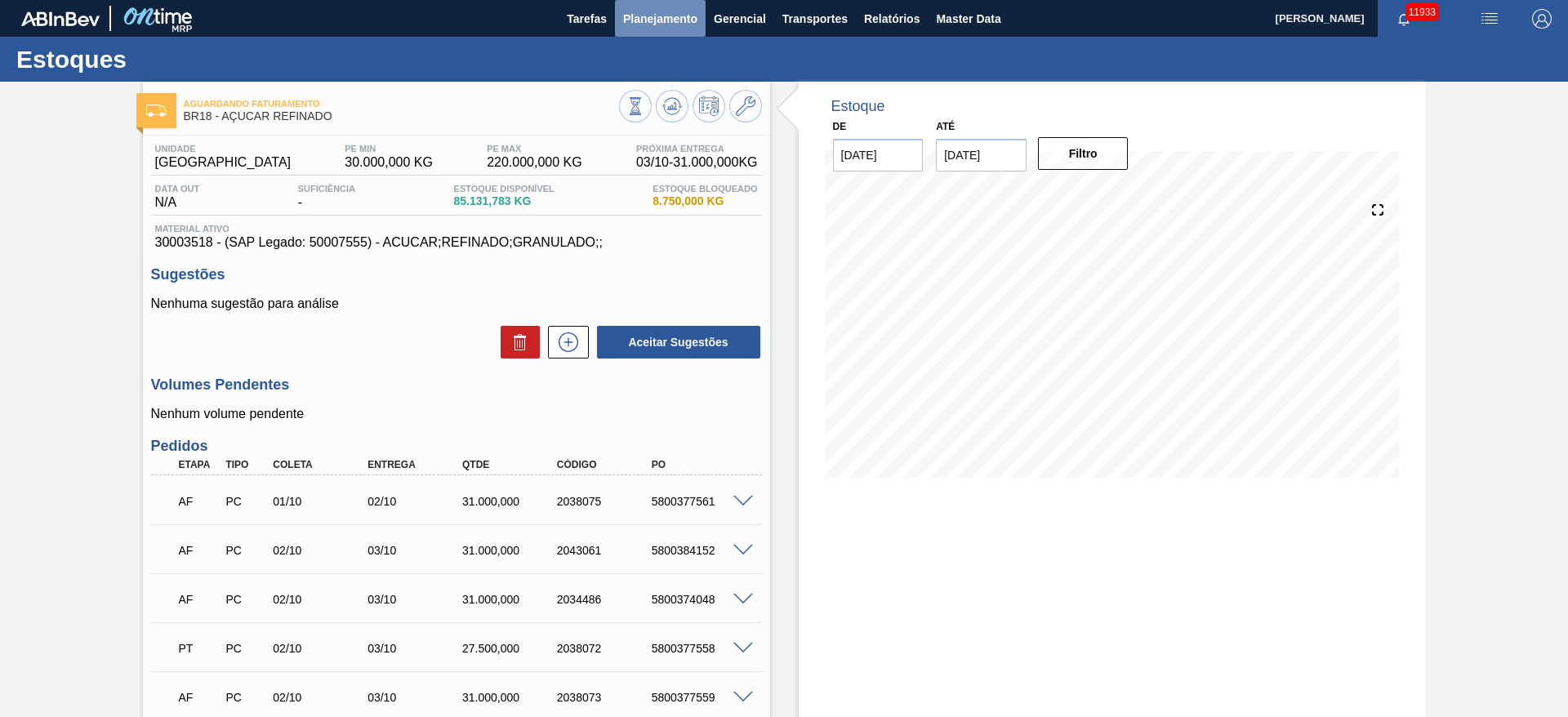
click at [655, 10] on span "Planejamento" at bounding box center [660, 18] width 74 height 19
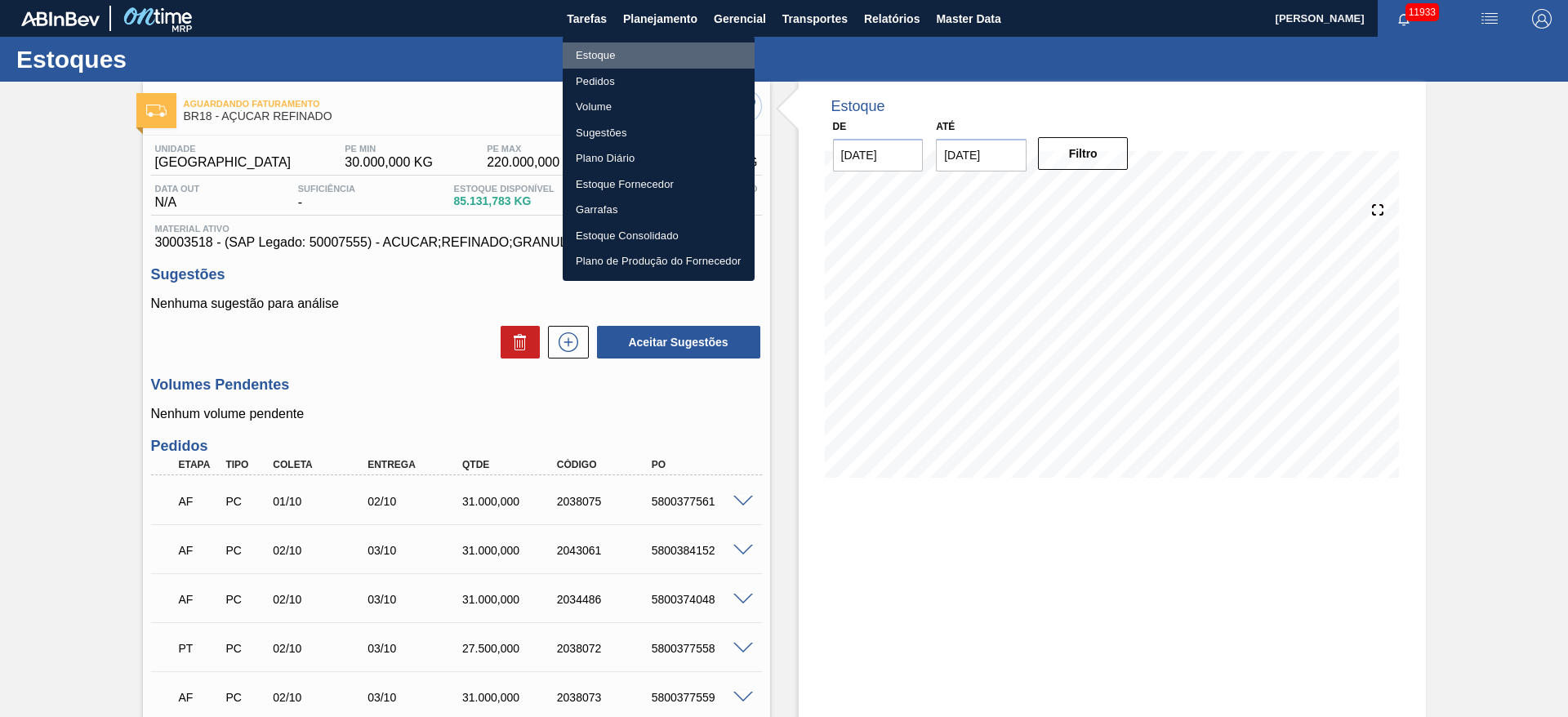
click at [650, 55] on li "Estoque" at bounding box center [658, 55] width 192 height 26
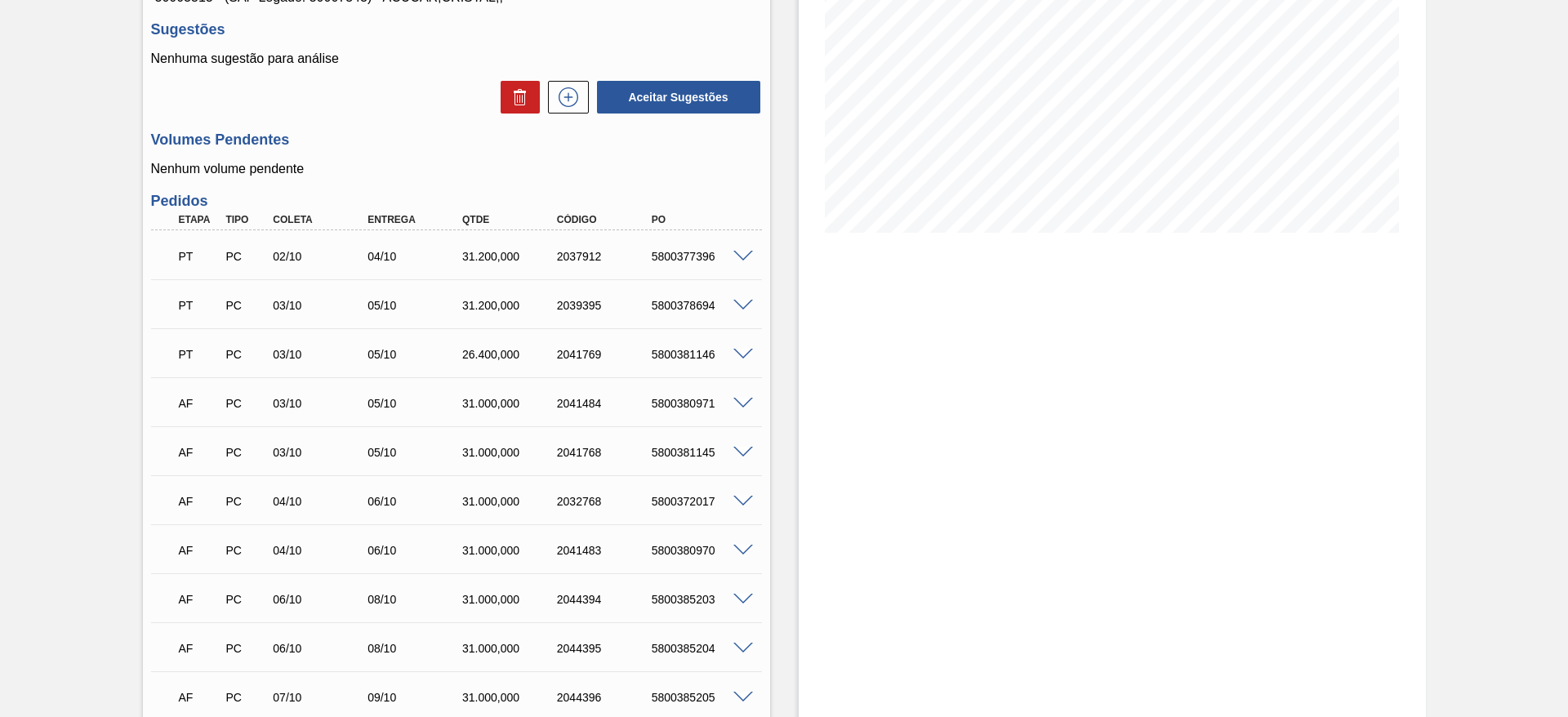
scroll to position [368, 0]
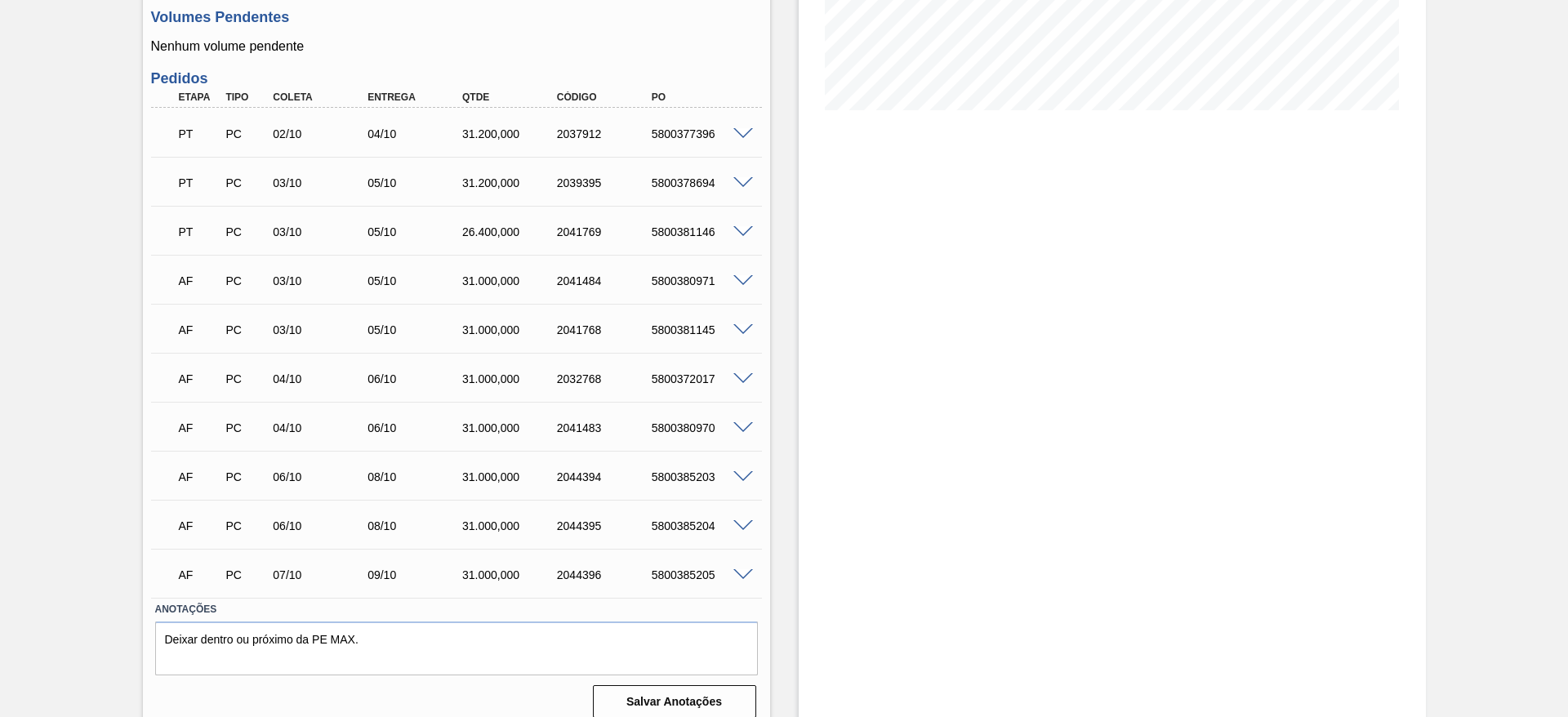
click at [693, 380] on div "5800372017" at bounding box center [701, 379] width 106 height 14
copy div "5800372017"
click at [648, 425] on div "5800380970" at bounding box center [688, 428] width 95 height 14
click at [661, 427] on div "5800380970" at bounding box center [701, 428] width 106 height 14
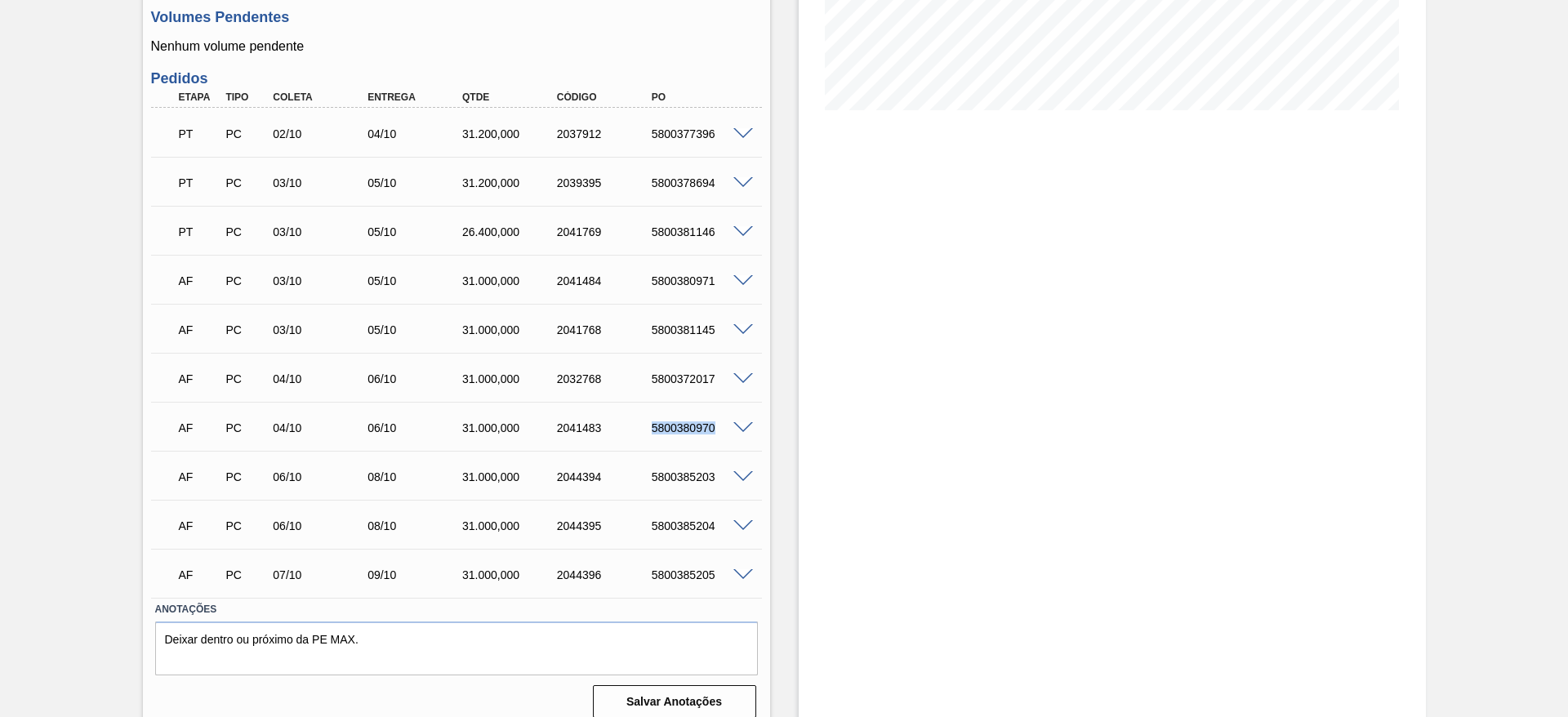
click at [661, 427] on div "5800380970" at bounding box center [701, 428] width 106 height 14
copy div "5800380970"
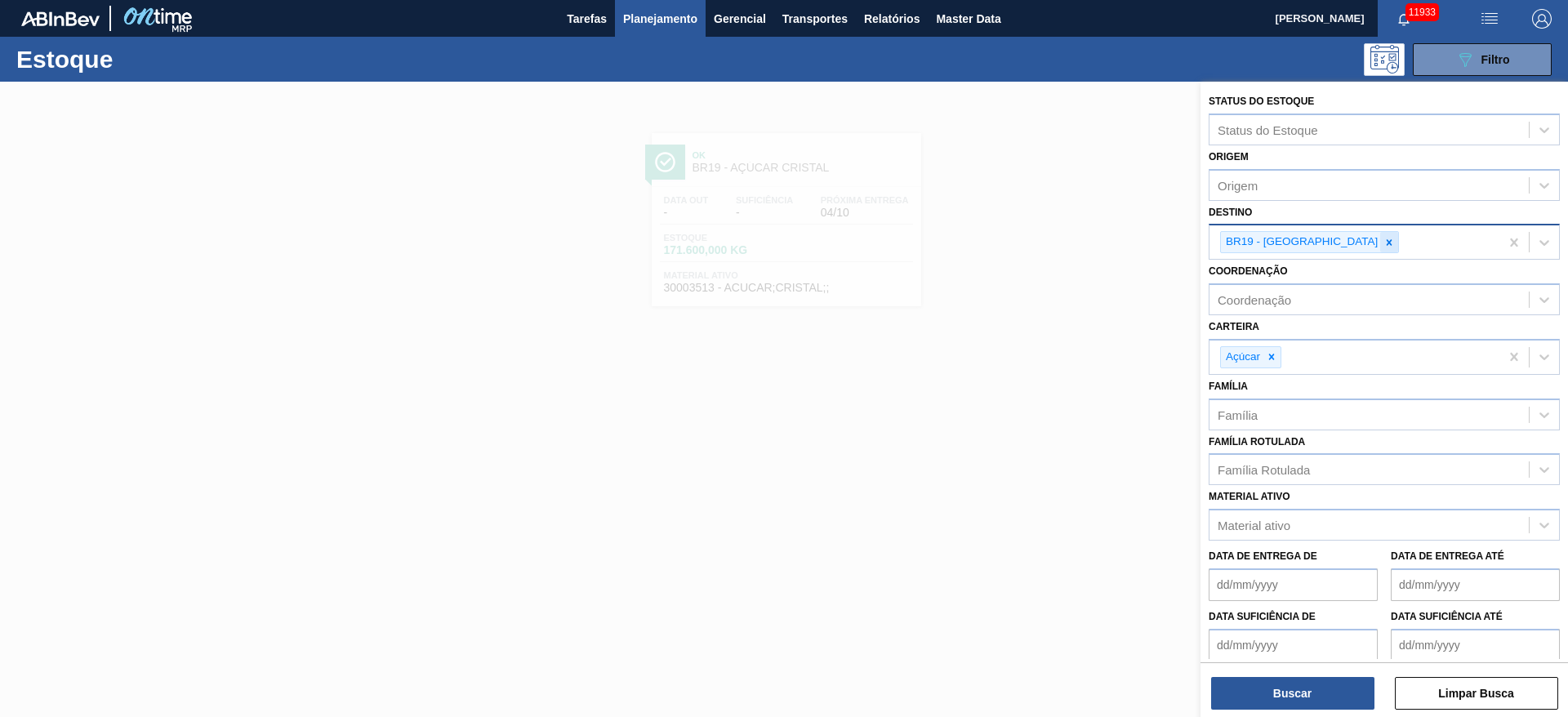
click at [1381, 243] on div at bounding box center [1389, 241] width 18 height 20
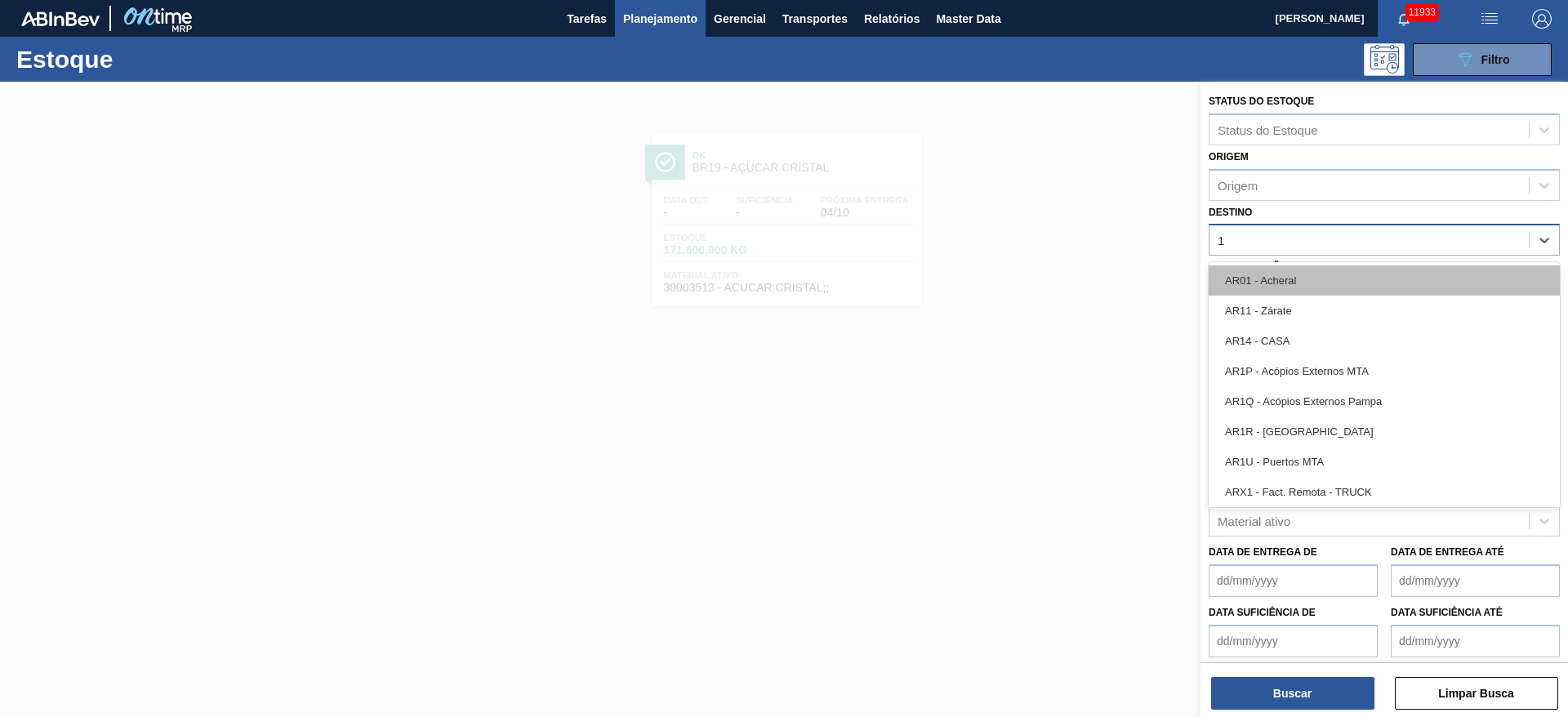
type input "13"
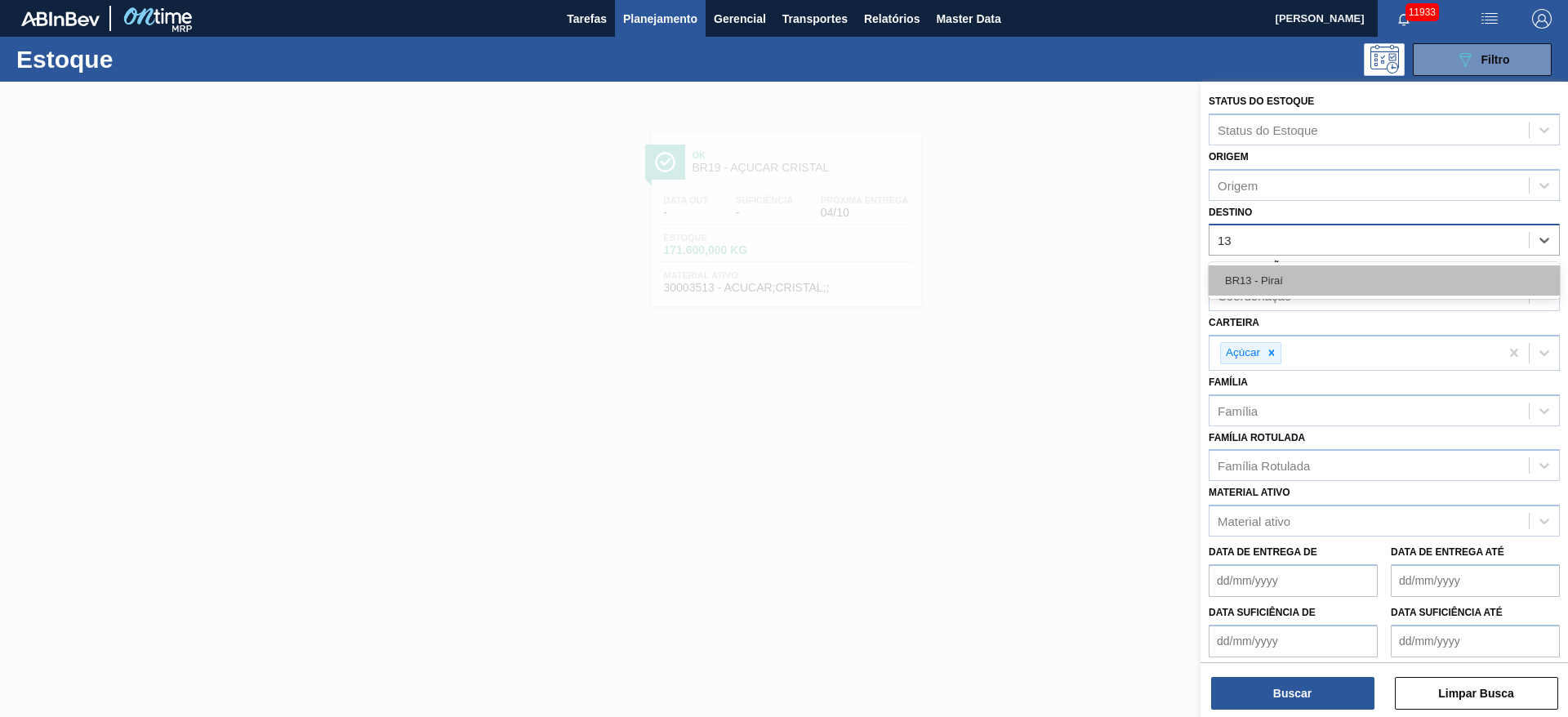
click at [1290, 282] on div "BR13 - Piraí" at bounding box center [1385, 280] width 351 height 30
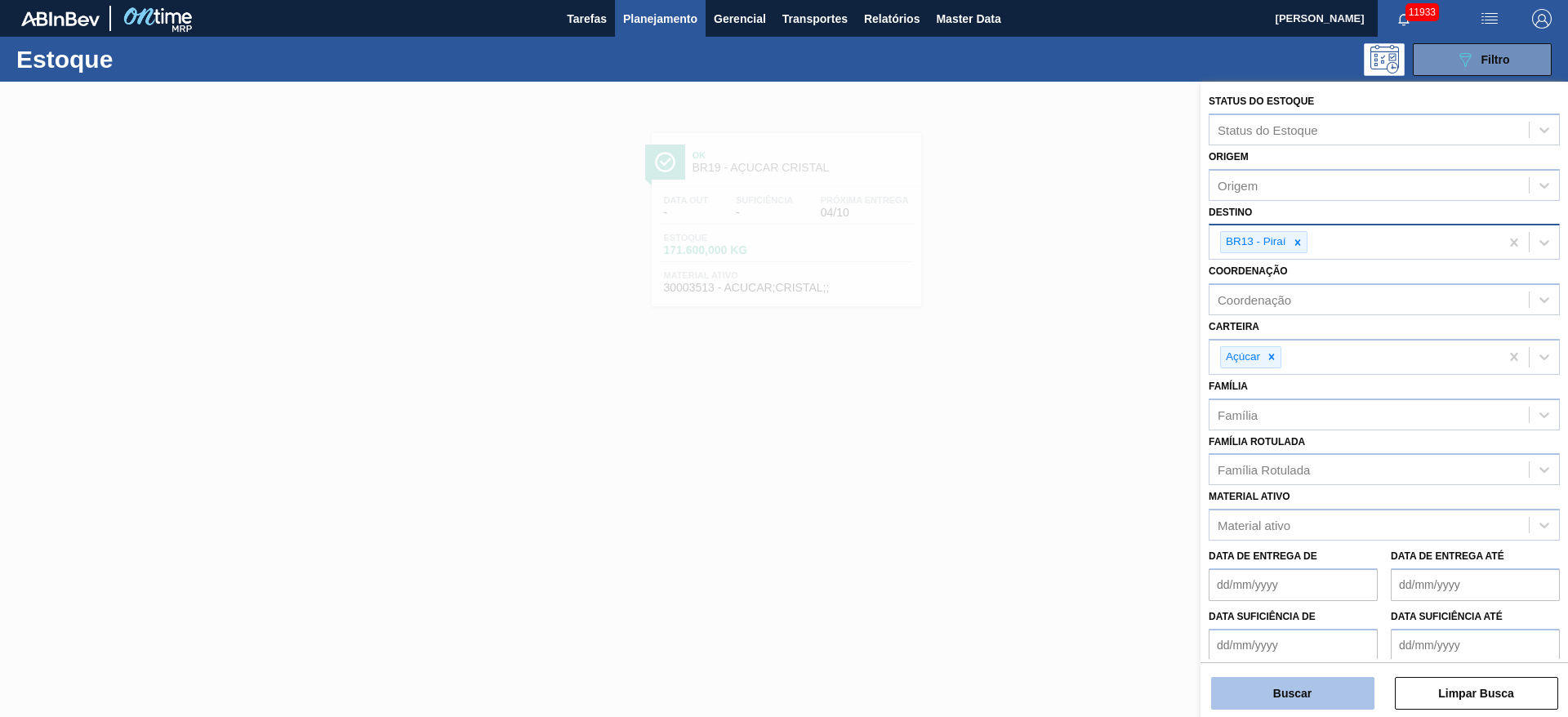
click at [1278, 689] on button "Buscar" at bounding box center [1292, 694] width 163 height 33
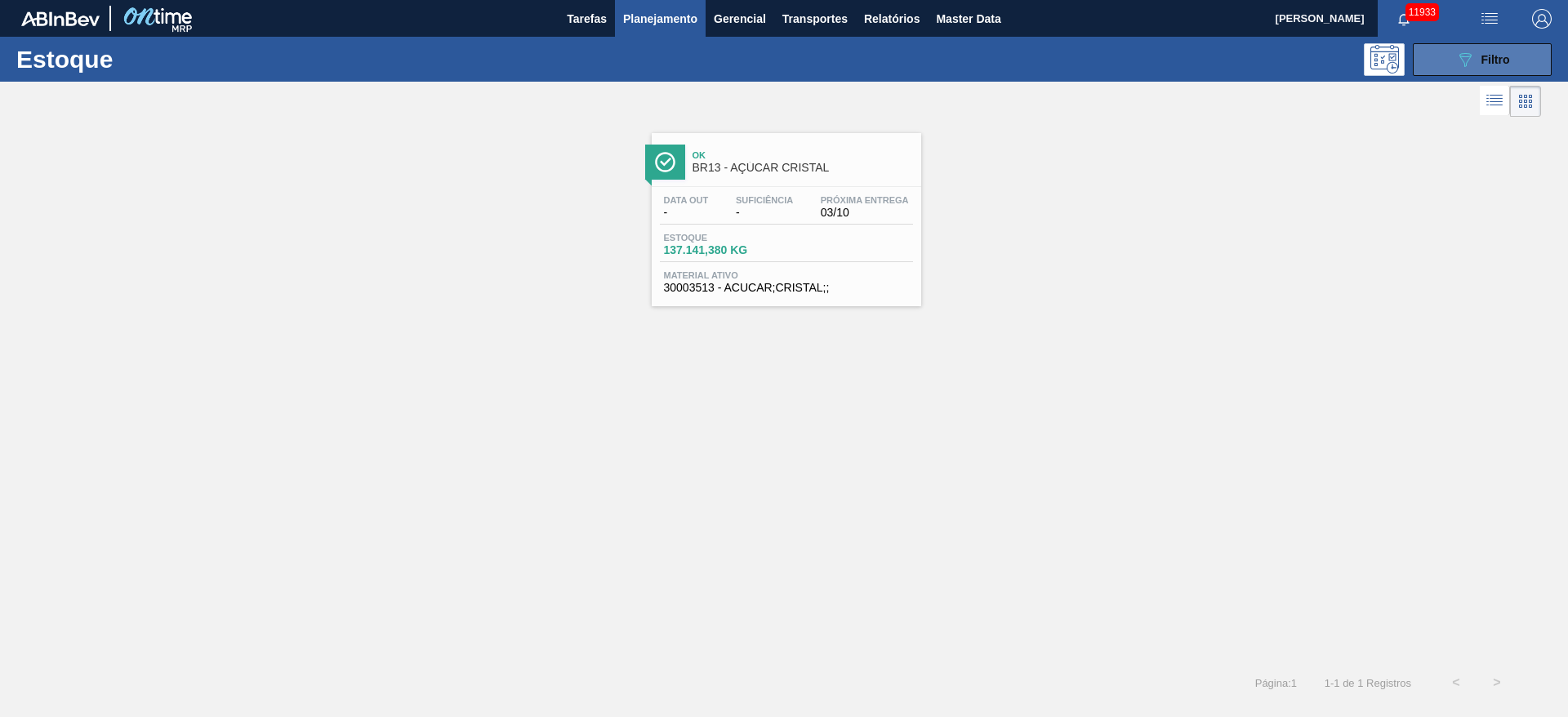
click at [1436, 69] on button "089F7B8B-B2A5-4AFE-B5C0-19BA573D28AC Filtro" at bounding box center [1482, 60] width 139 height 33
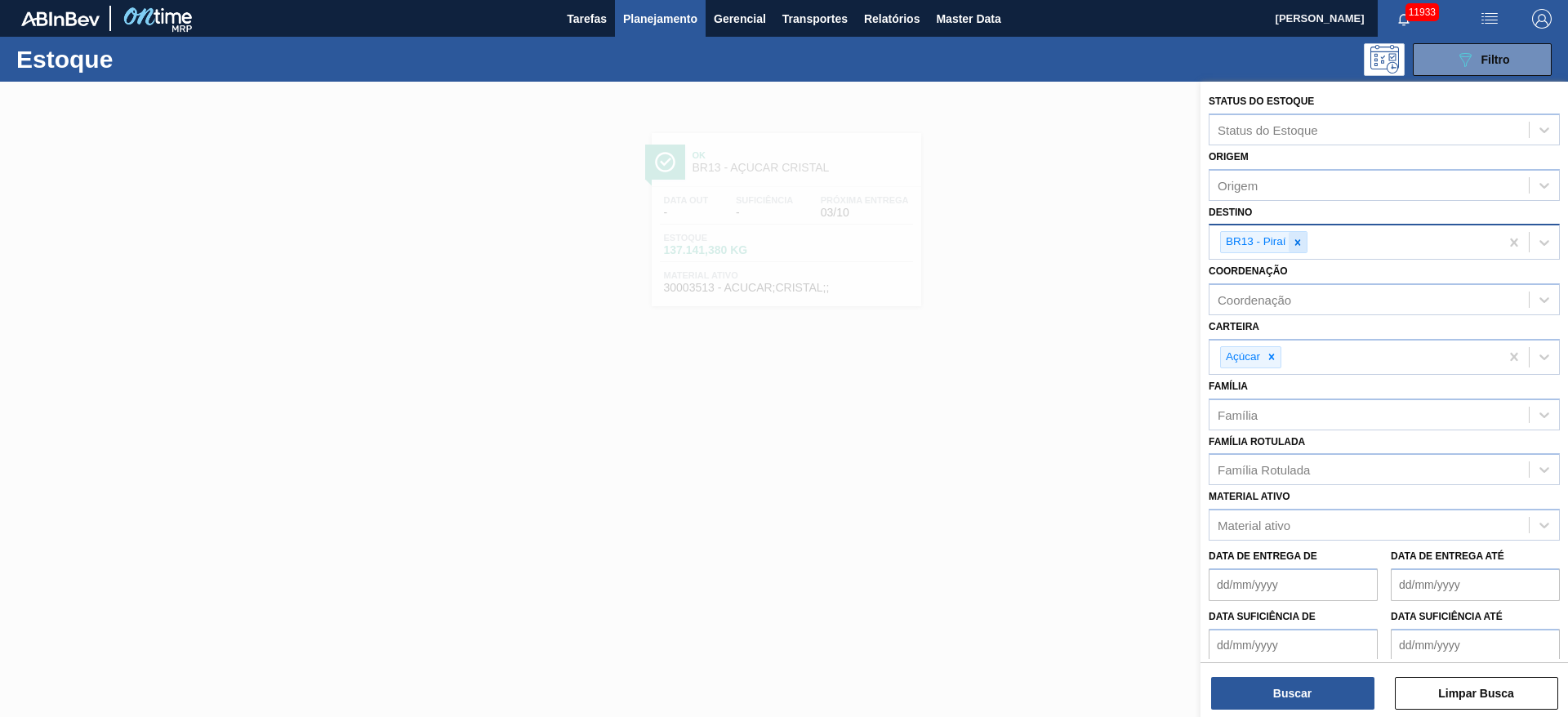
click at [1293, 241] on icon at bounding box center [1298, 242] width 12 height 12
type input "2"
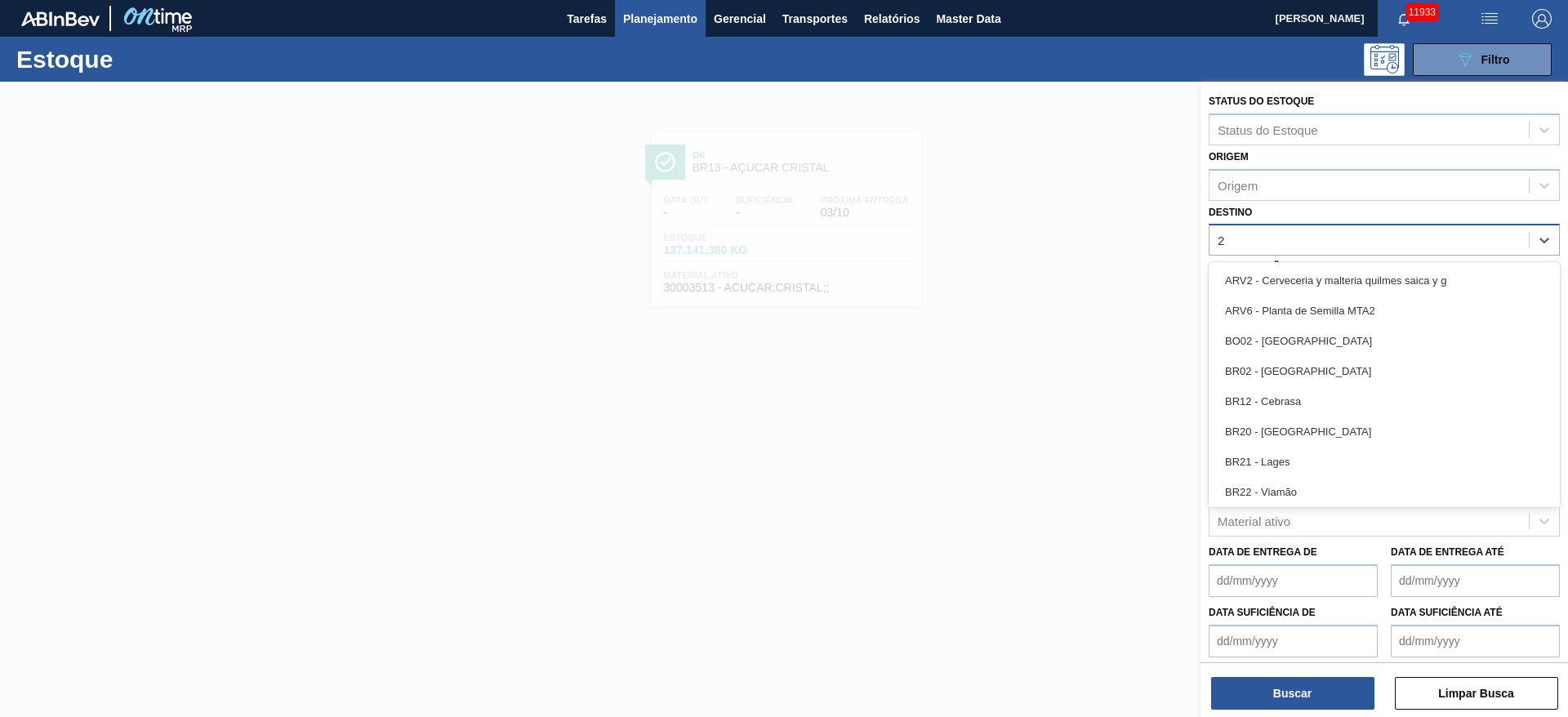
drag, startPoint x: 1290, startPoint y: 361, endPoint x: 1290, endPoint y: 370, distance: 9.0
click at [1290, 363] on div "BR02 - Sergipe" at bounding box center [1385, 371] width 351 height 30
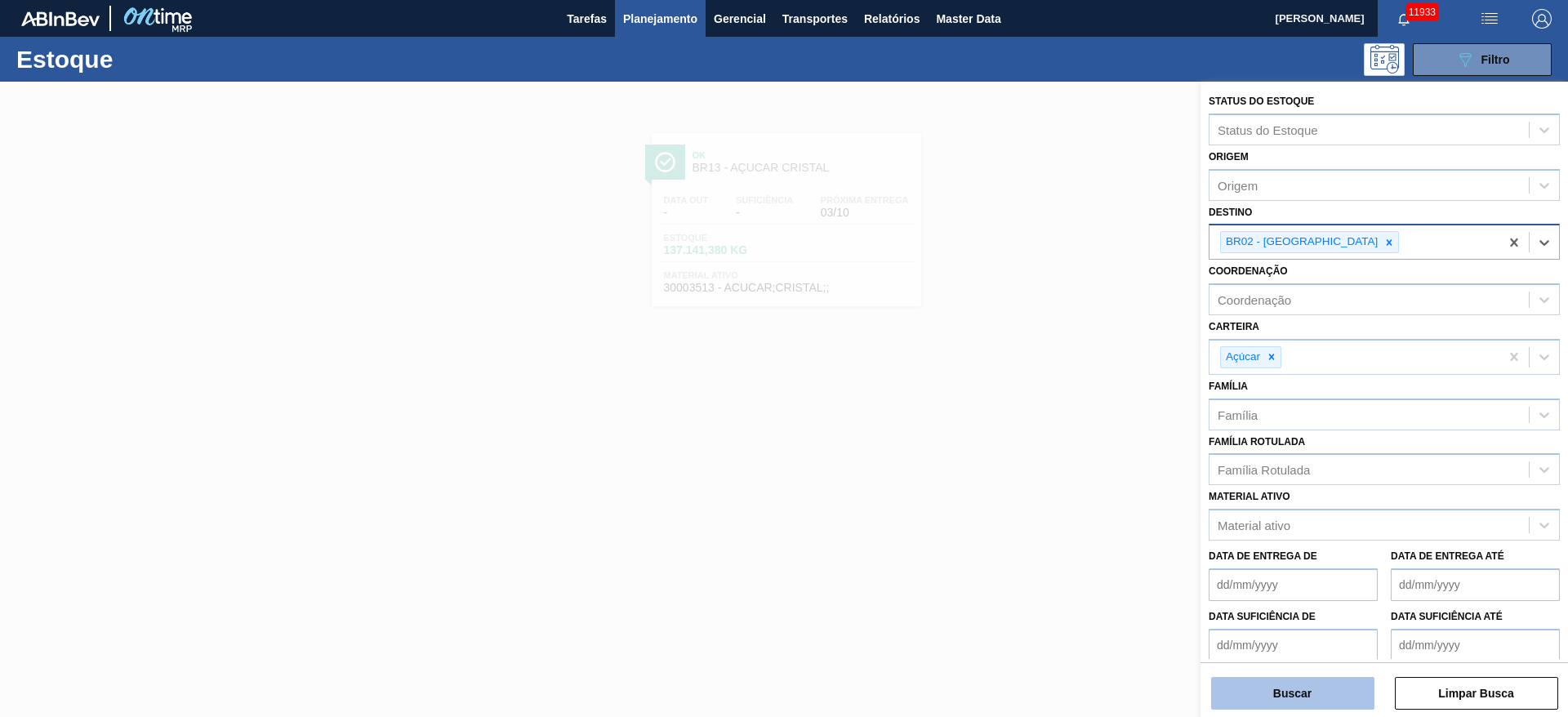
click at [1306, 689] on button "Buscar" at bounding box center [1292, 694] width 163 height 33
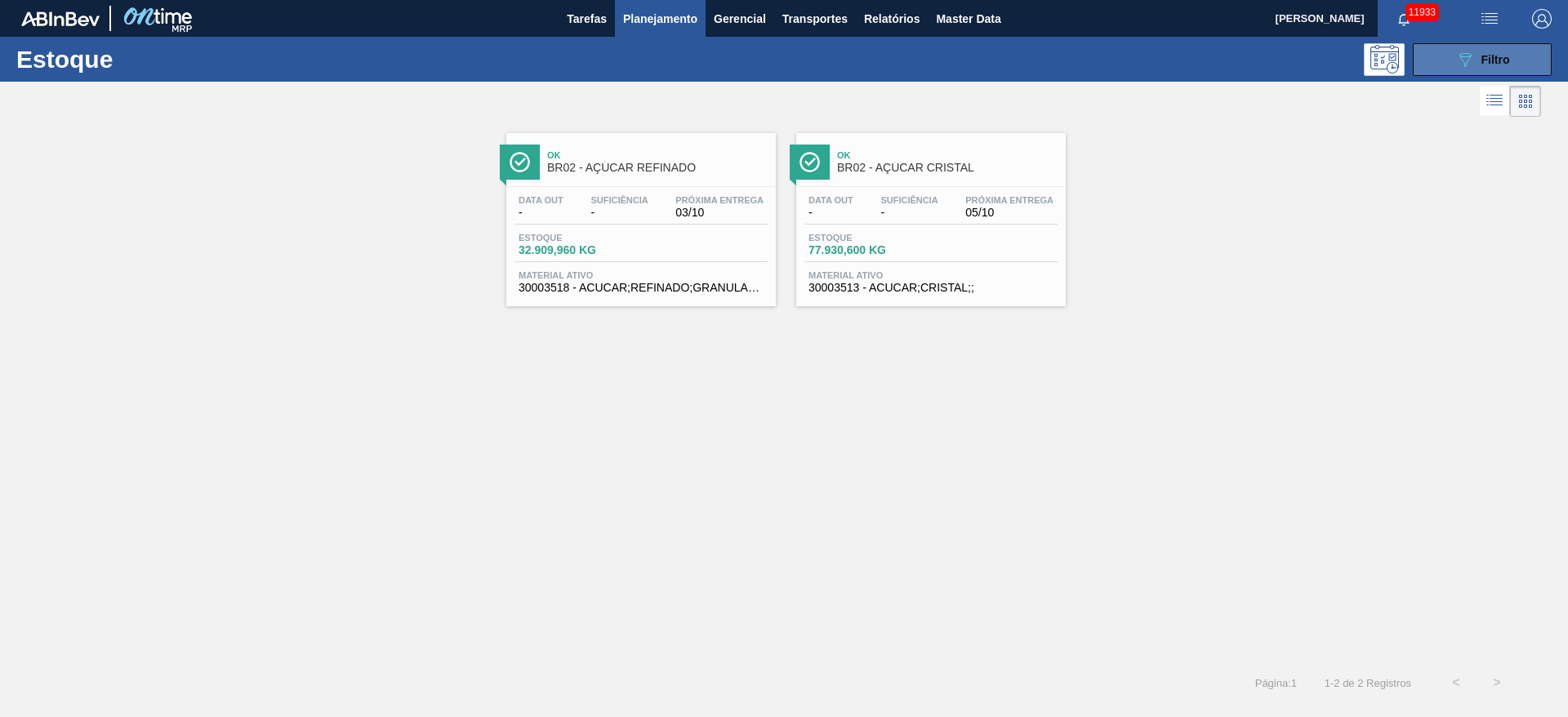
click at [1478, 59] on div "089F7B8B-B2A5-4AFE-B5C0-19BA573D28AC Filtro" at bounding box center [1482, 60] width 55 height 19
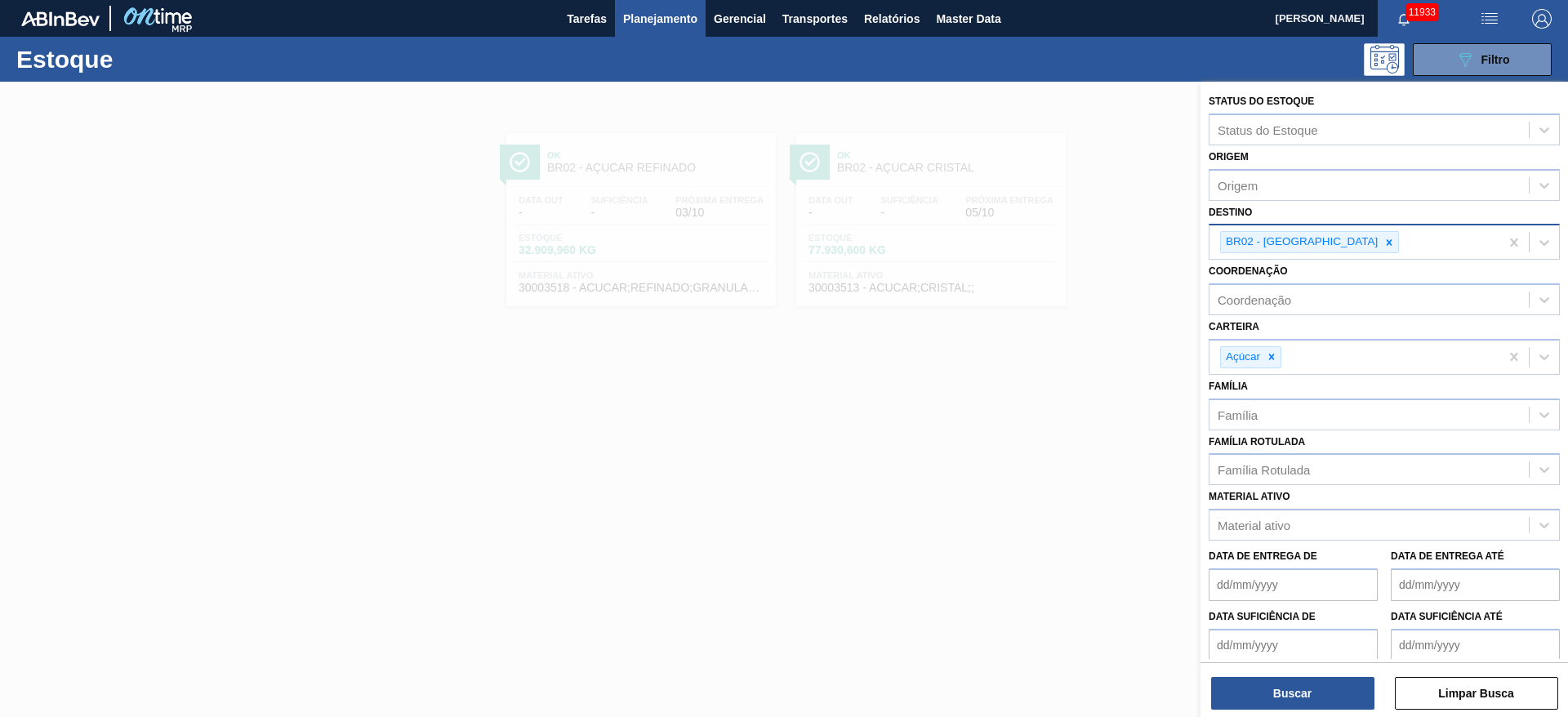
click at [1384, 243] on icon at bounding box center [1389, 242] width 12 height 12
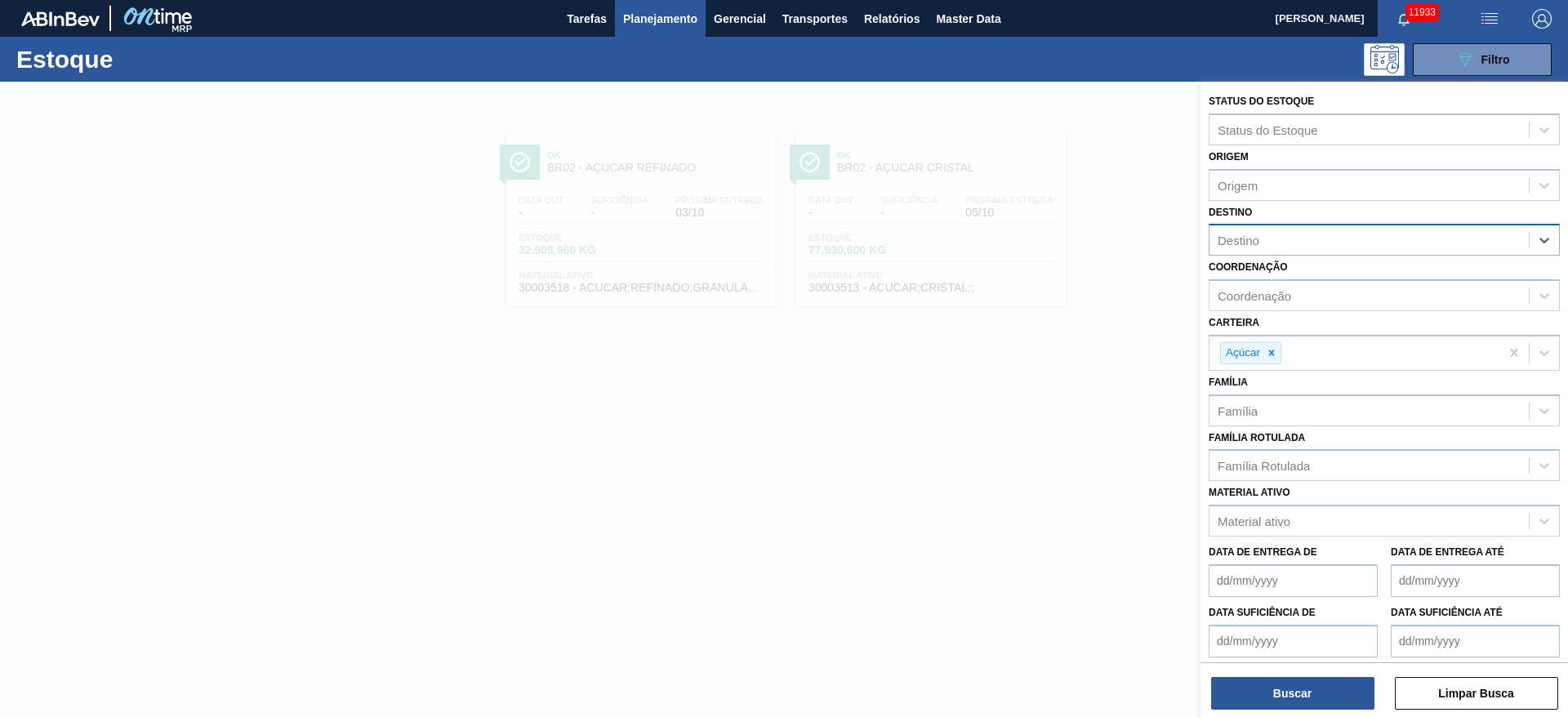
type input "7"
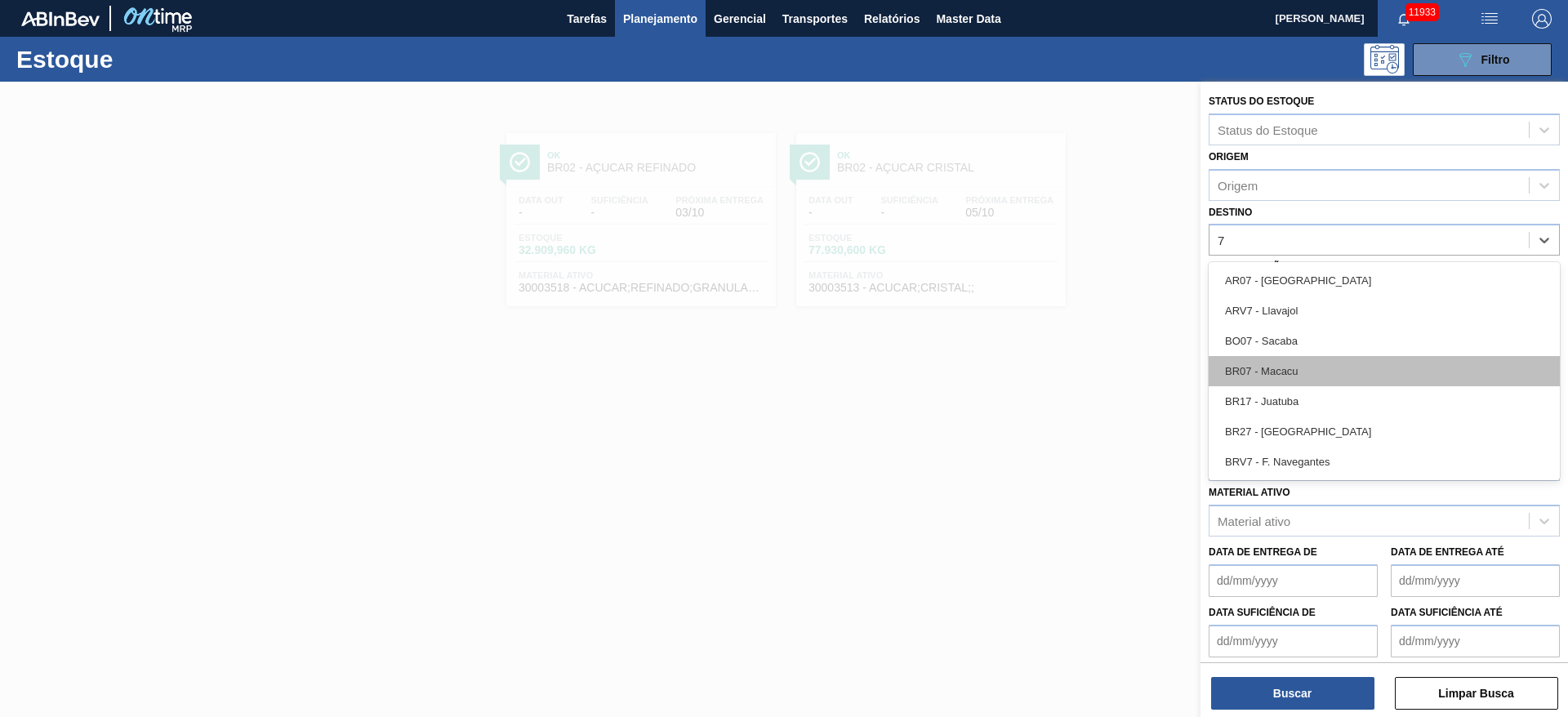
click at [1296, 372] on div "BR07 - Macacu" at bounding box center [1385, 371] width 351 height 30
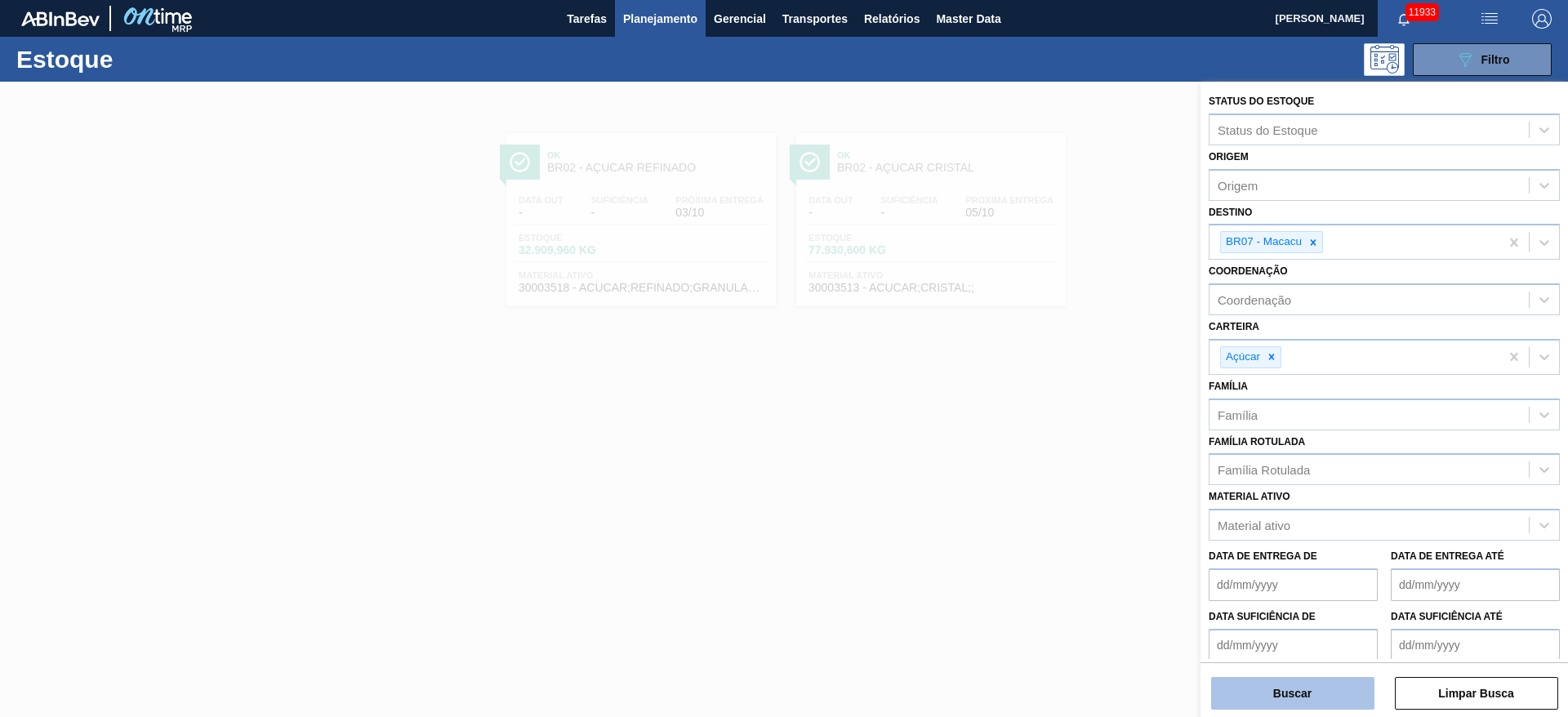
click at [1279, 685] on button "Buscar" at bounding box center [1292, 694] width 163 height 33
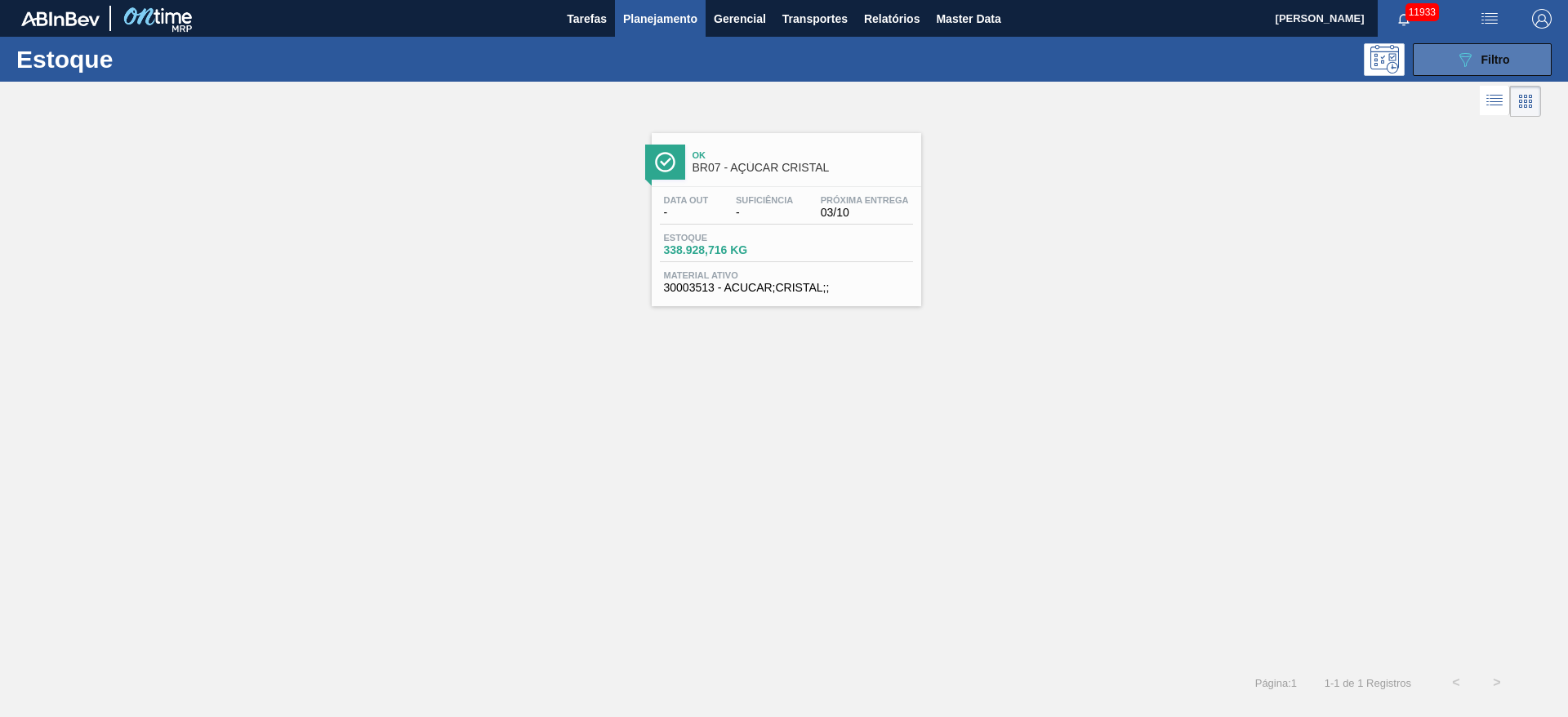
click at [1452, 51] on button "089F7B8B-B2A5-4AFE-B5C0-19BA573D28AC Filtro" at bounding box center [1482, 60] width 139 height 33
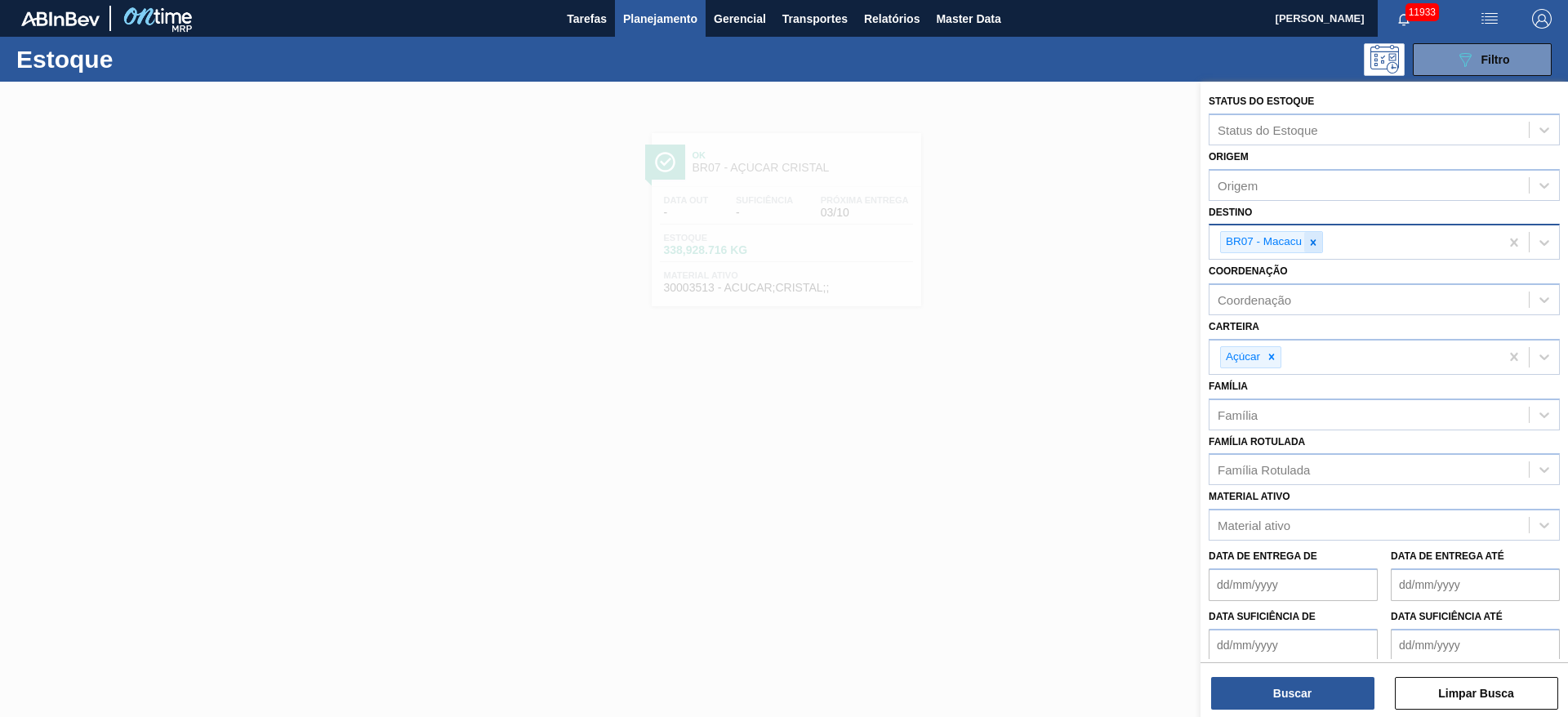
click at [1315, 239] on icon at bounding box center [1314, 242] width 6 height 6
type input "15"
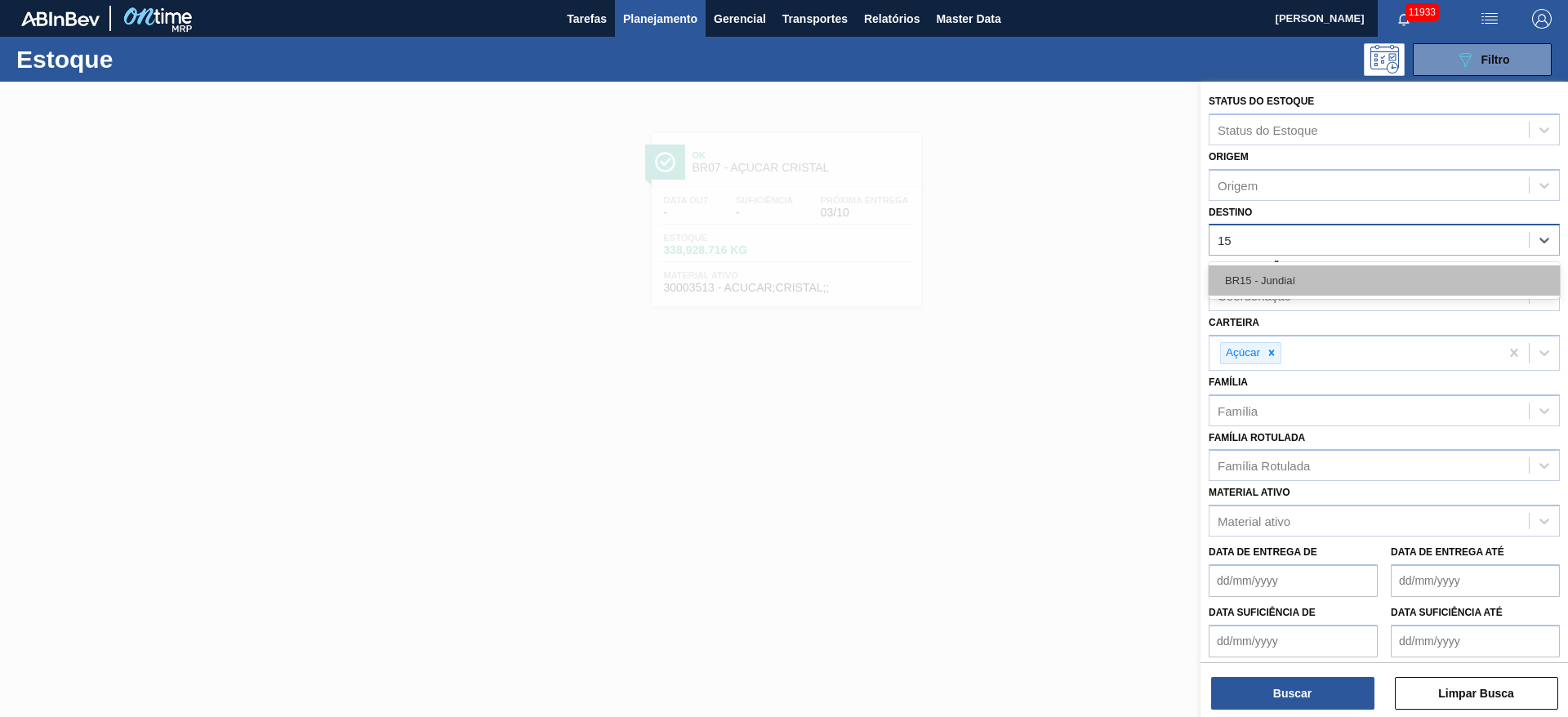
click at [1290, 268] on div "BR15 - Jundiaí" at bounding box center [1385, 280] width 351 height 30
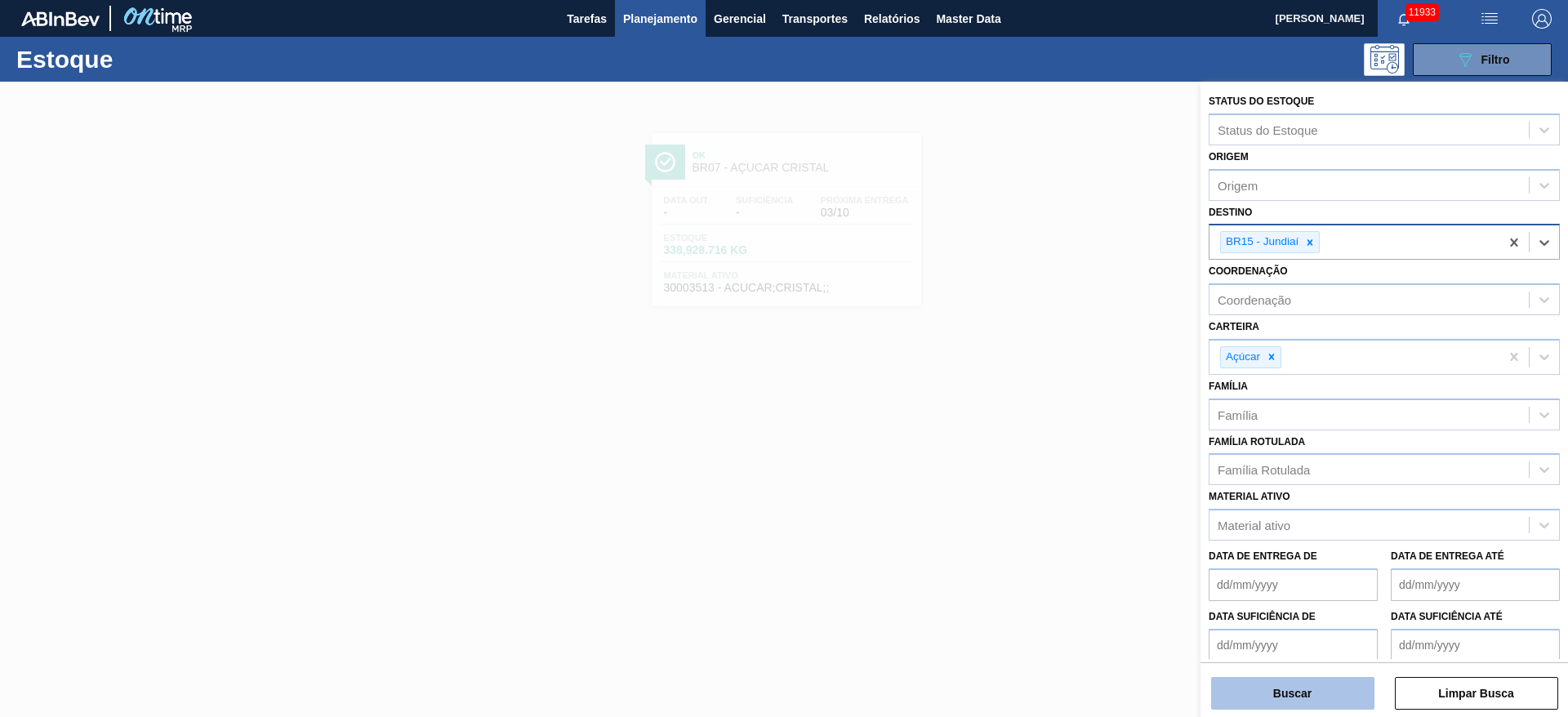
click at [1274, 695] on button "Buscar" at bounding box center [1292, 694] width 163 height 33
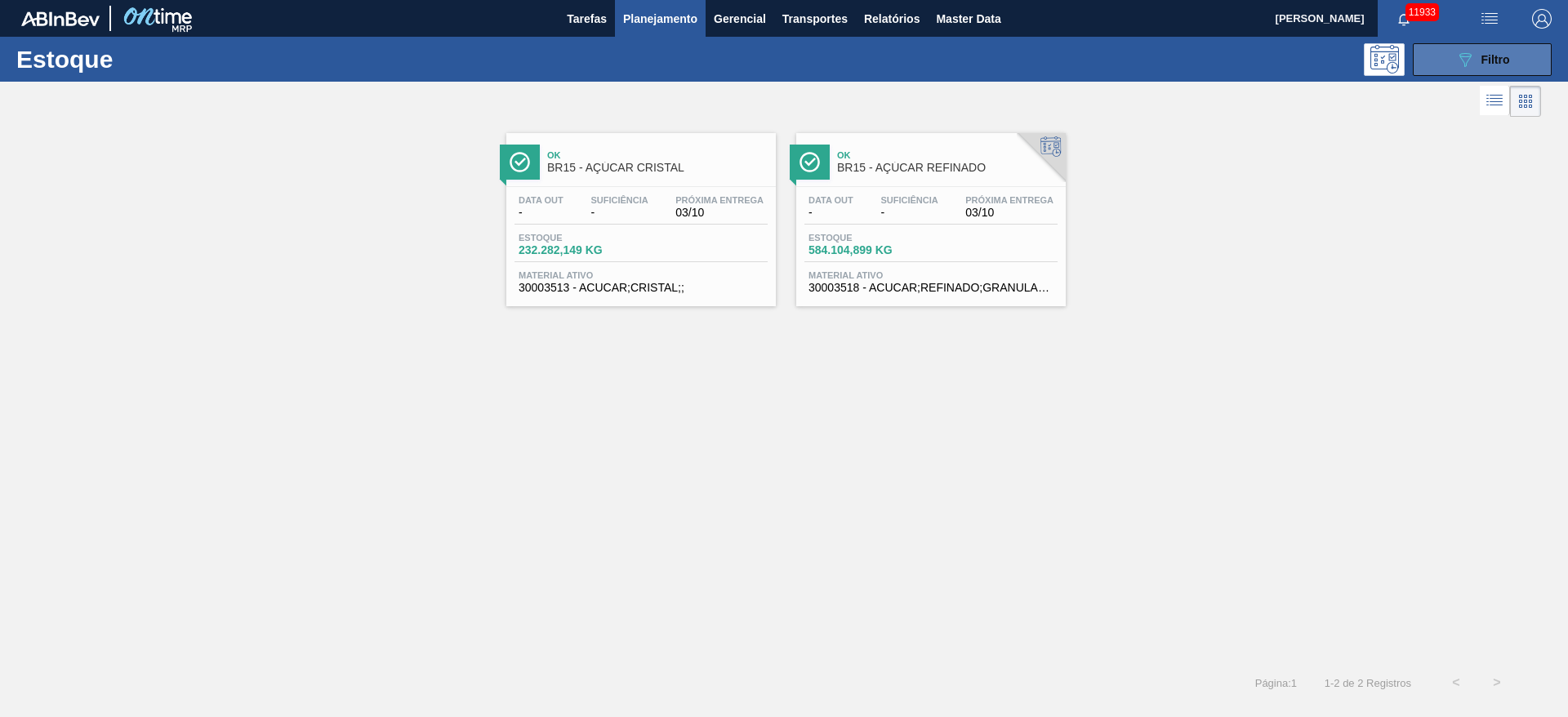
click at [1454, 61] on button "089F7B8B-B2A5-4AFE-B5C0-19BA573D28AC Filtro" at bounding box center [1482, 60] width 139 height 33
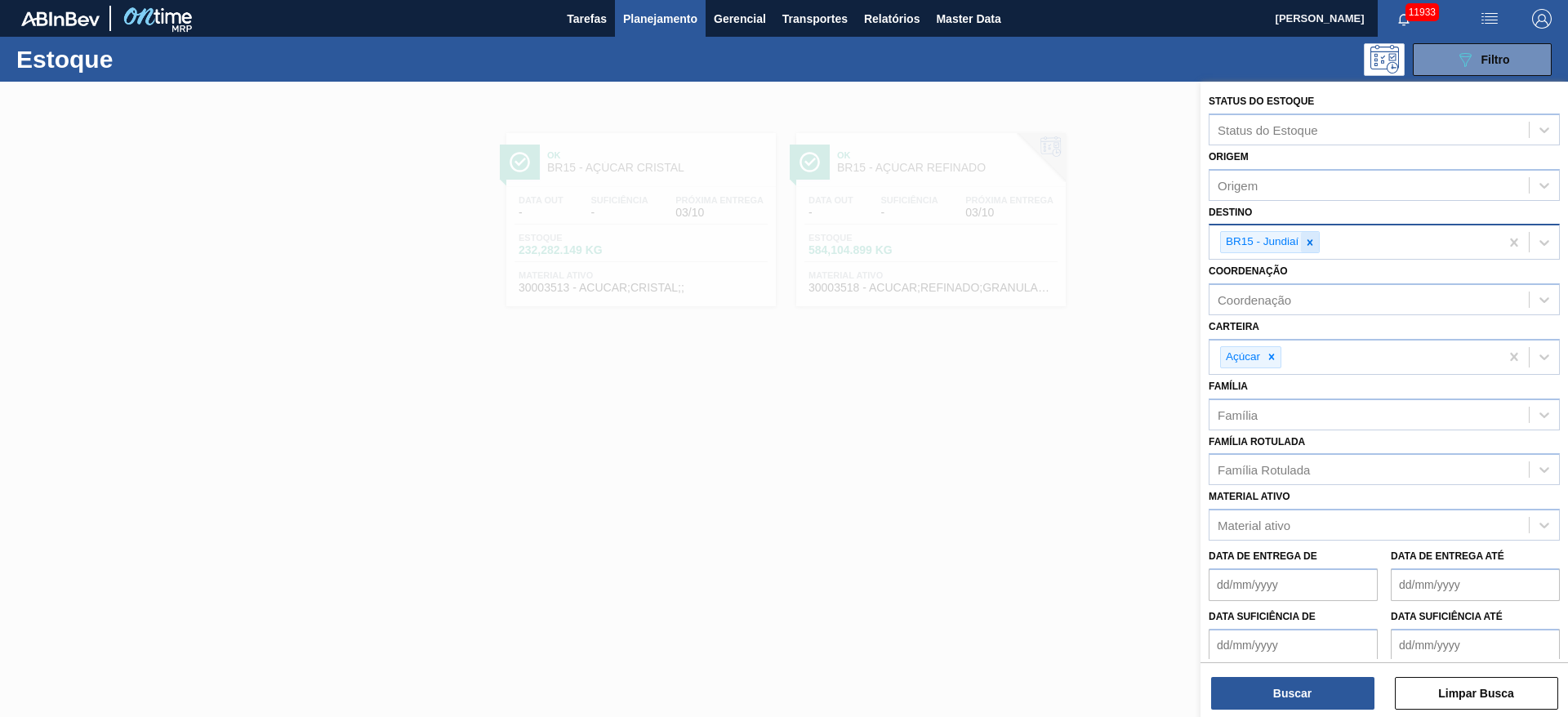
click at [1301, 242] on div at bounding box center [1309, 241] width 18 height 20
click at [1301, 242] on div "Destino" at bounding box center [1369, 240] width 319 height 24
type input "13"
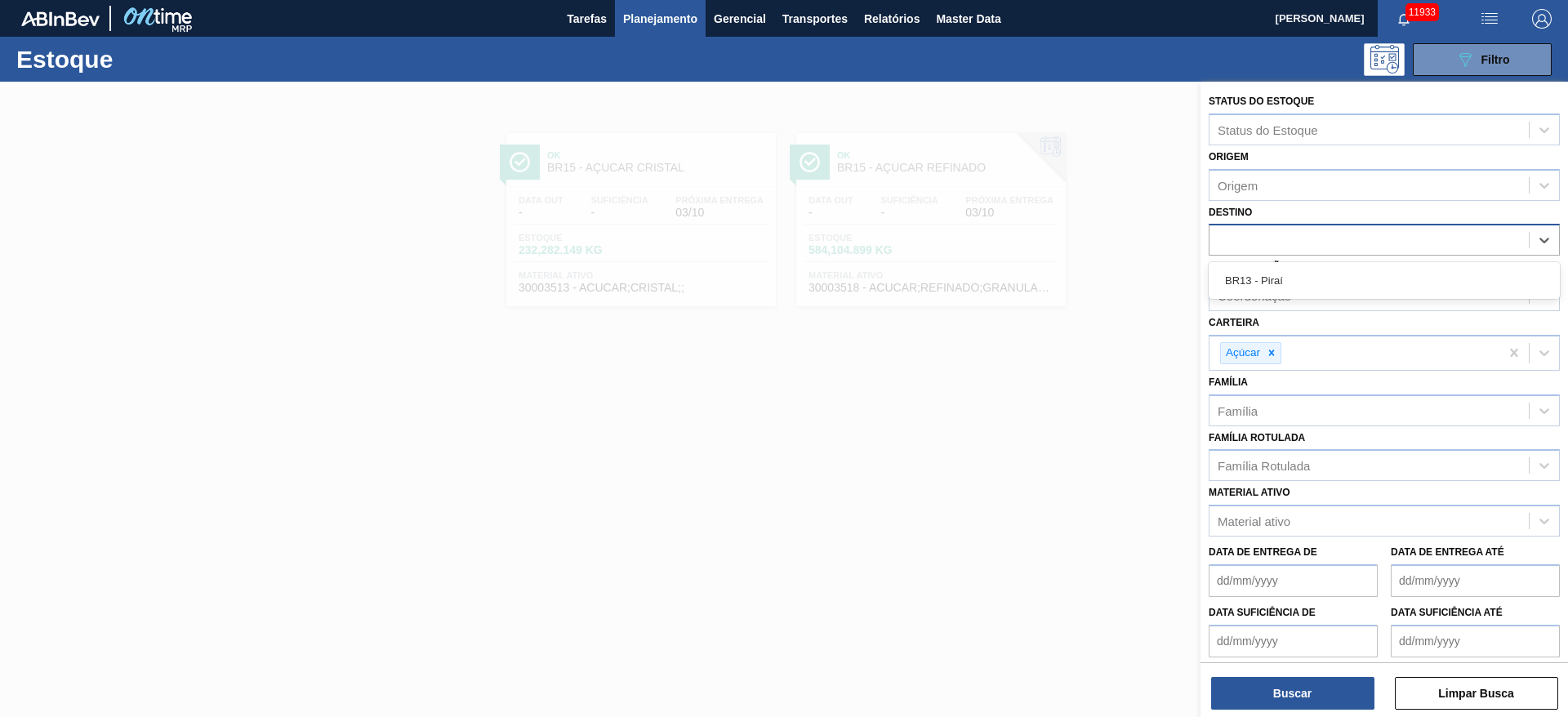
click at [1301, 242] on div "13" at bounding box center [1369, 240] width 319 height 24
type input "1"
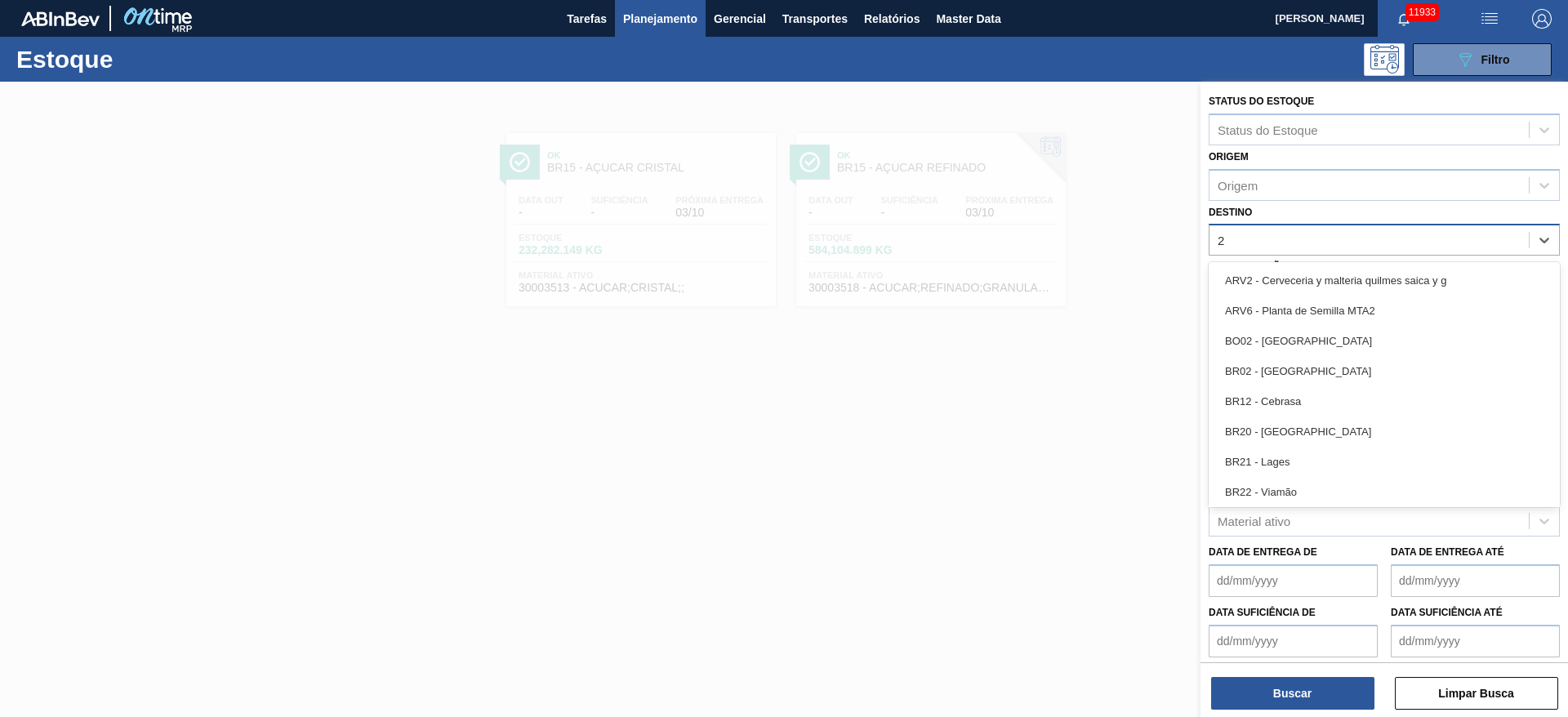
type input "27"
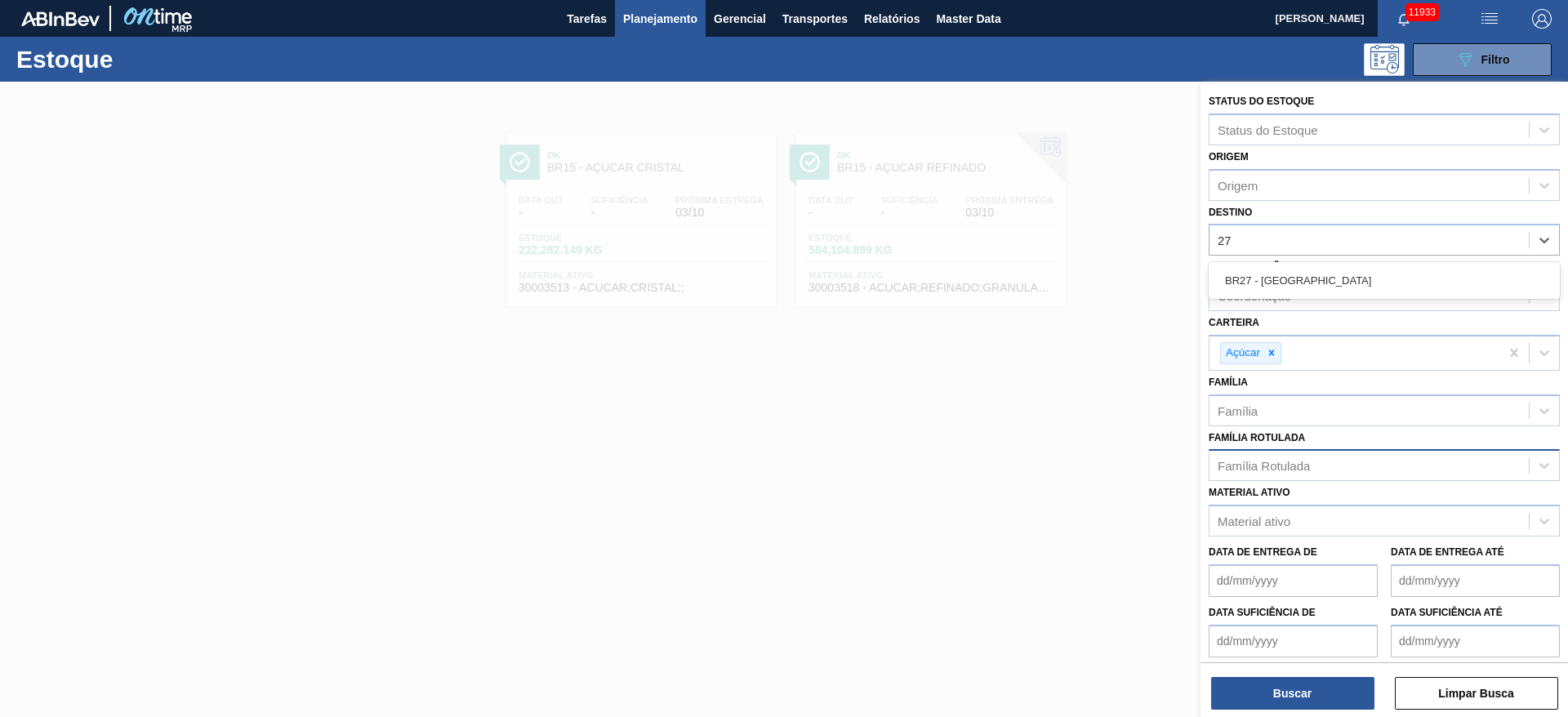
drag, startPoint x: 1288, startPoint y: 272, endPoint x: 1265, endPoint y: 482, distance: 211.3
click at [1290, 274] on div "BR27 - Nova Minas" at bounding box center [1385, 280] width 351 height 30
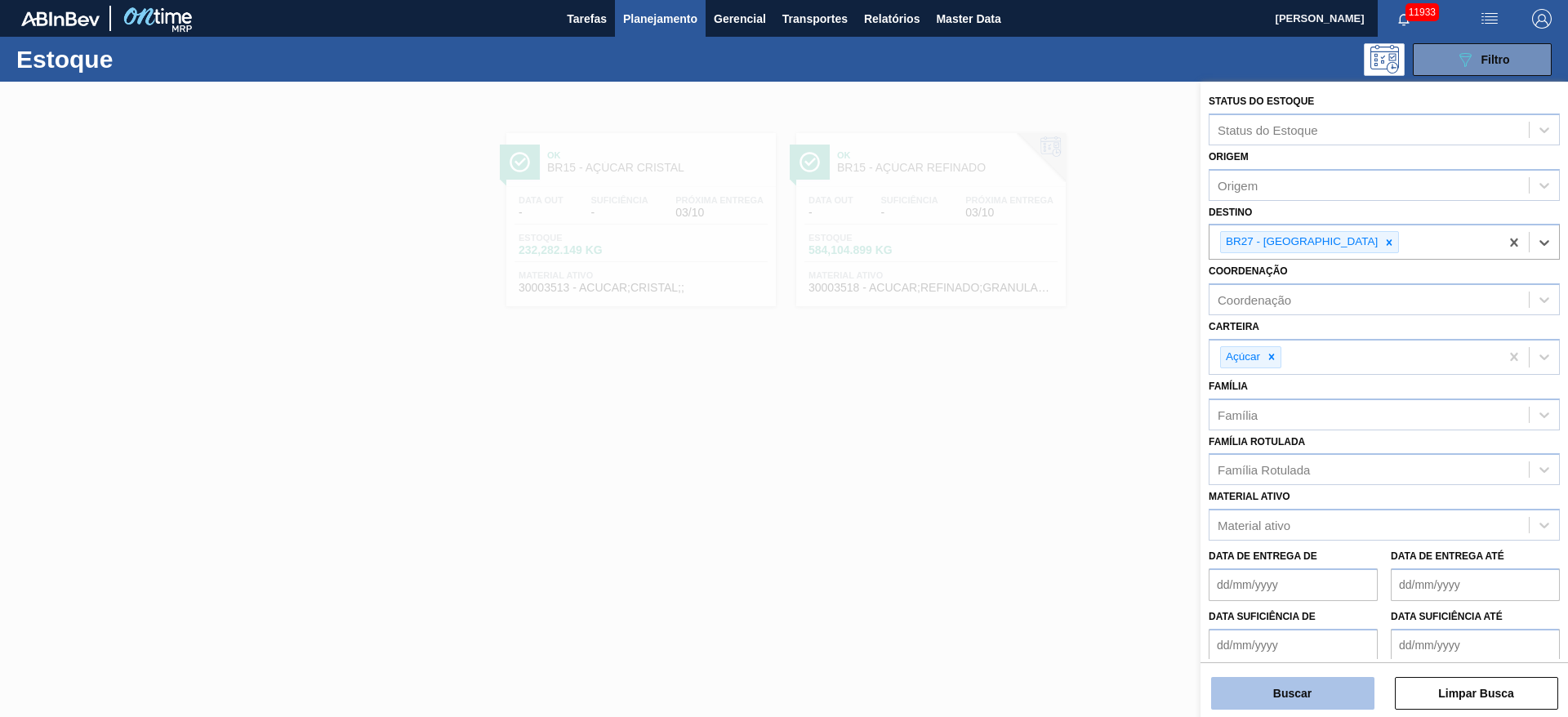
click at [1265, 700] on button "Buscar" at bounding box center [1292, 694] width 163 height 33
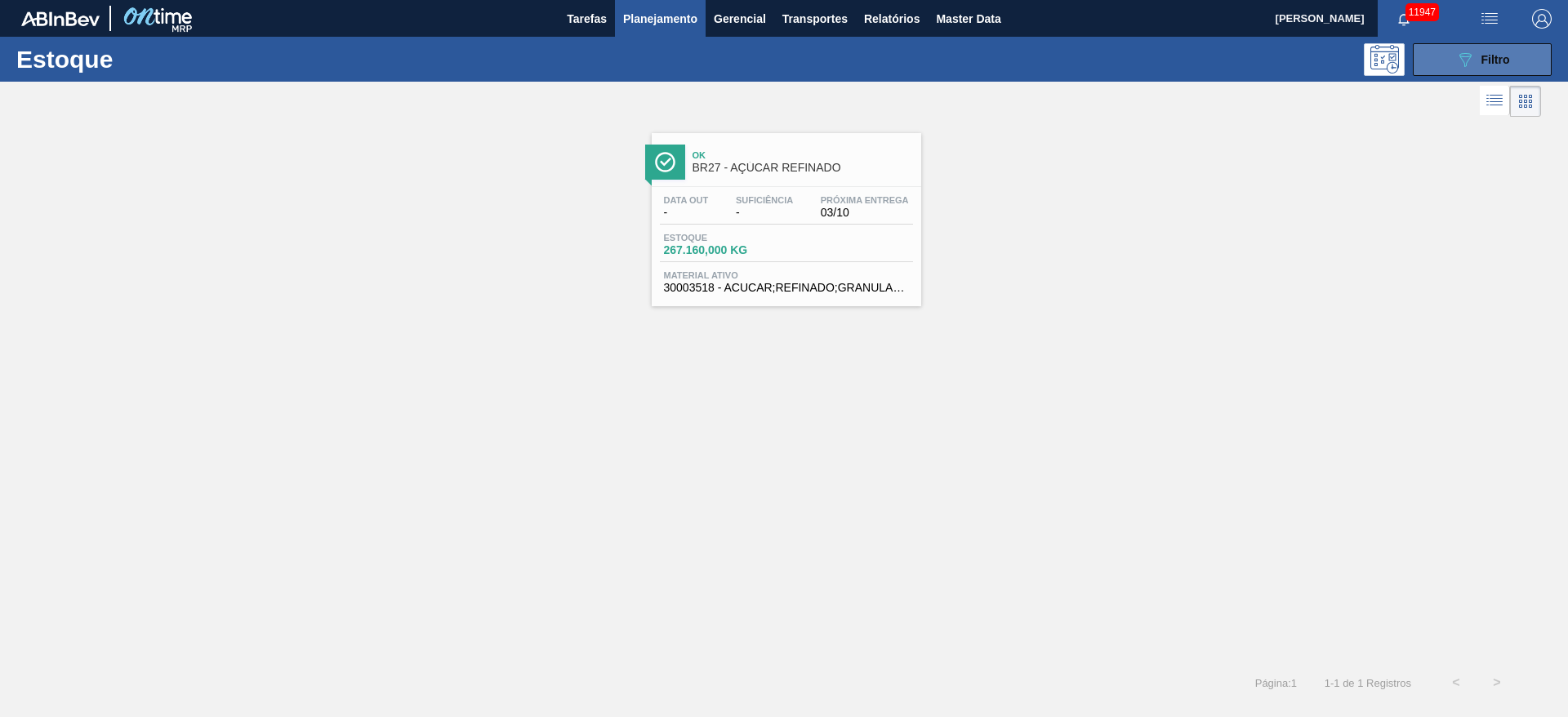
click at [1467, 67] on icon "089F7B8B-B2A5-4AFE-B5C0-19BA573D28AC" at bounding box center [1465, 60] width 19 height 19
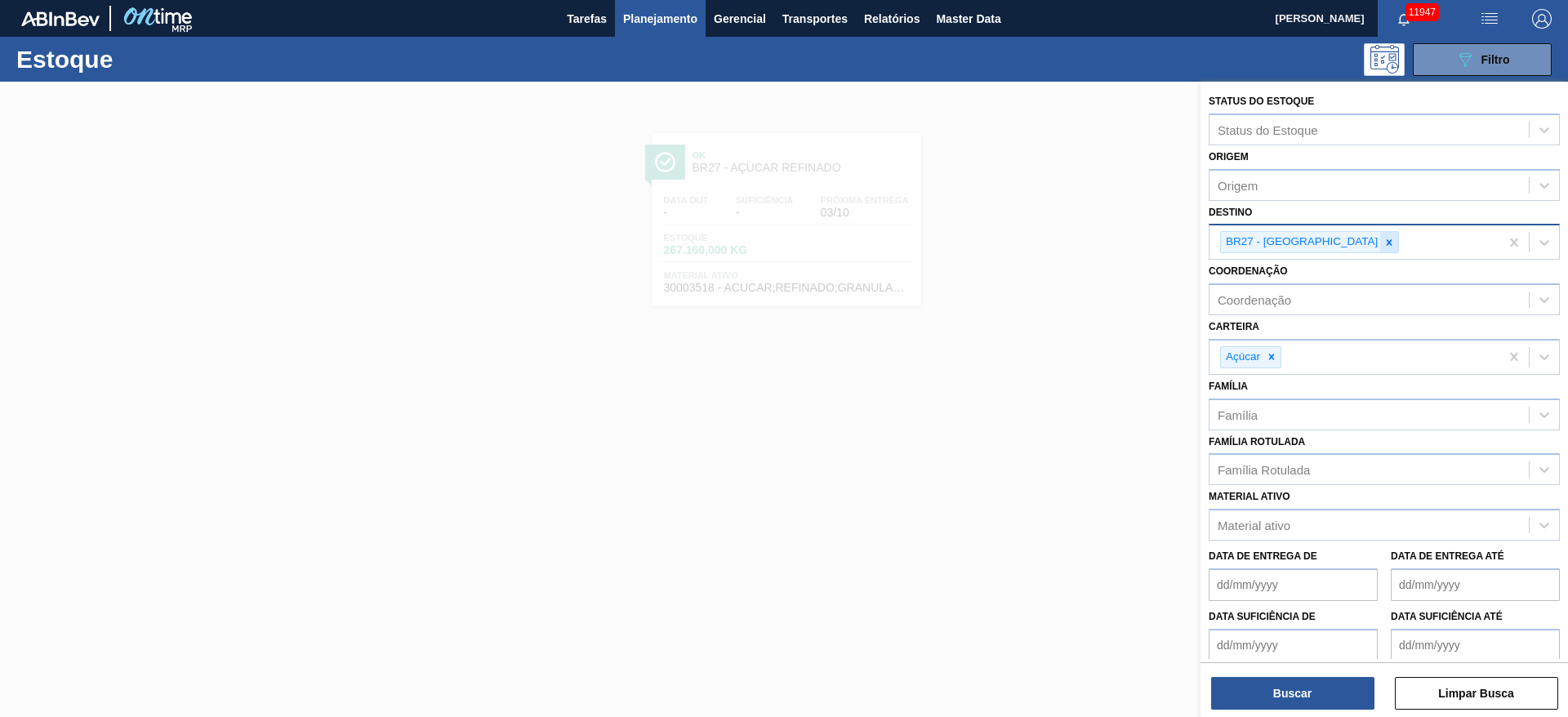
click at [1384, 243] on icon at bounding box center [1389, 242] width 12 height 12
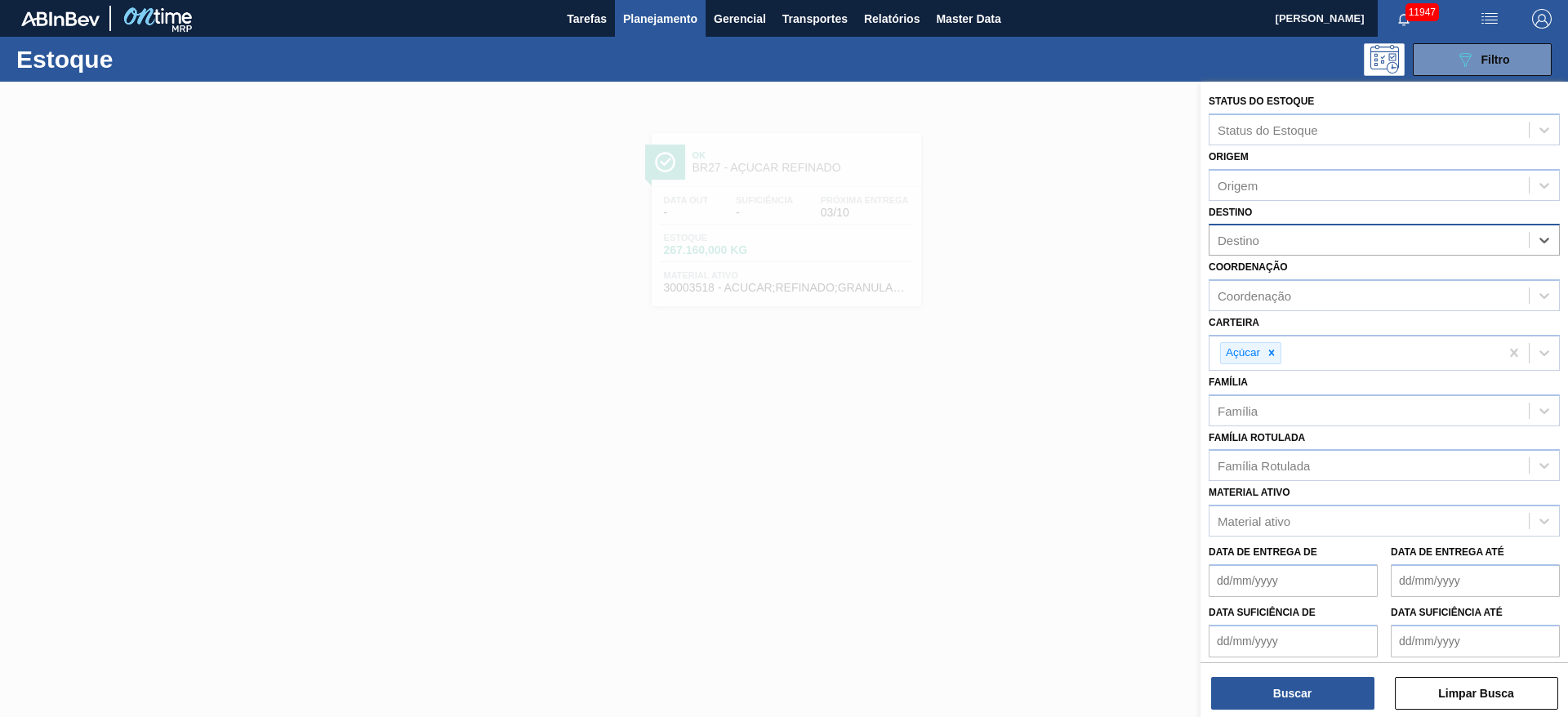
click at [1337, 243] on div "Destino" at bounding box center [1369, 240] width 319 height 24
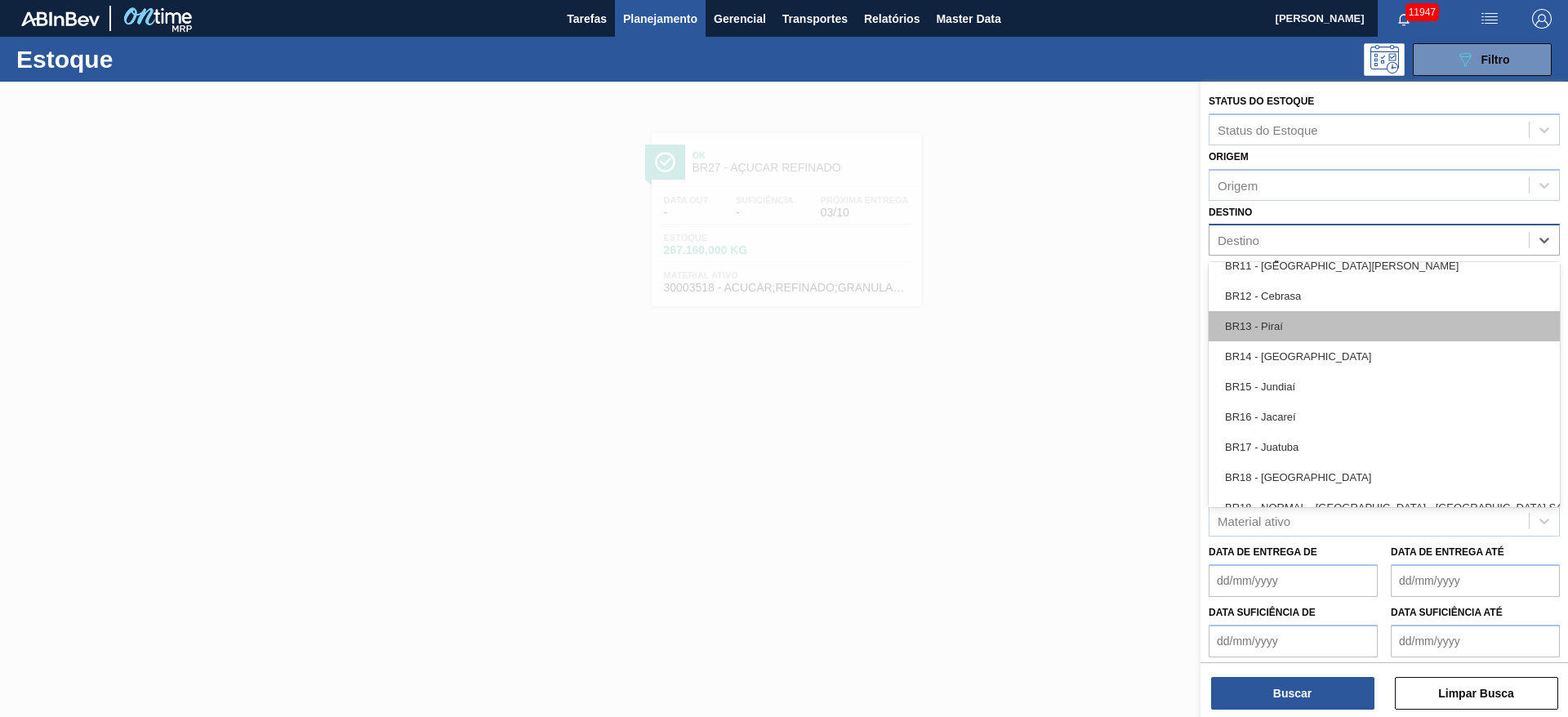
scroll to position [735, 0]
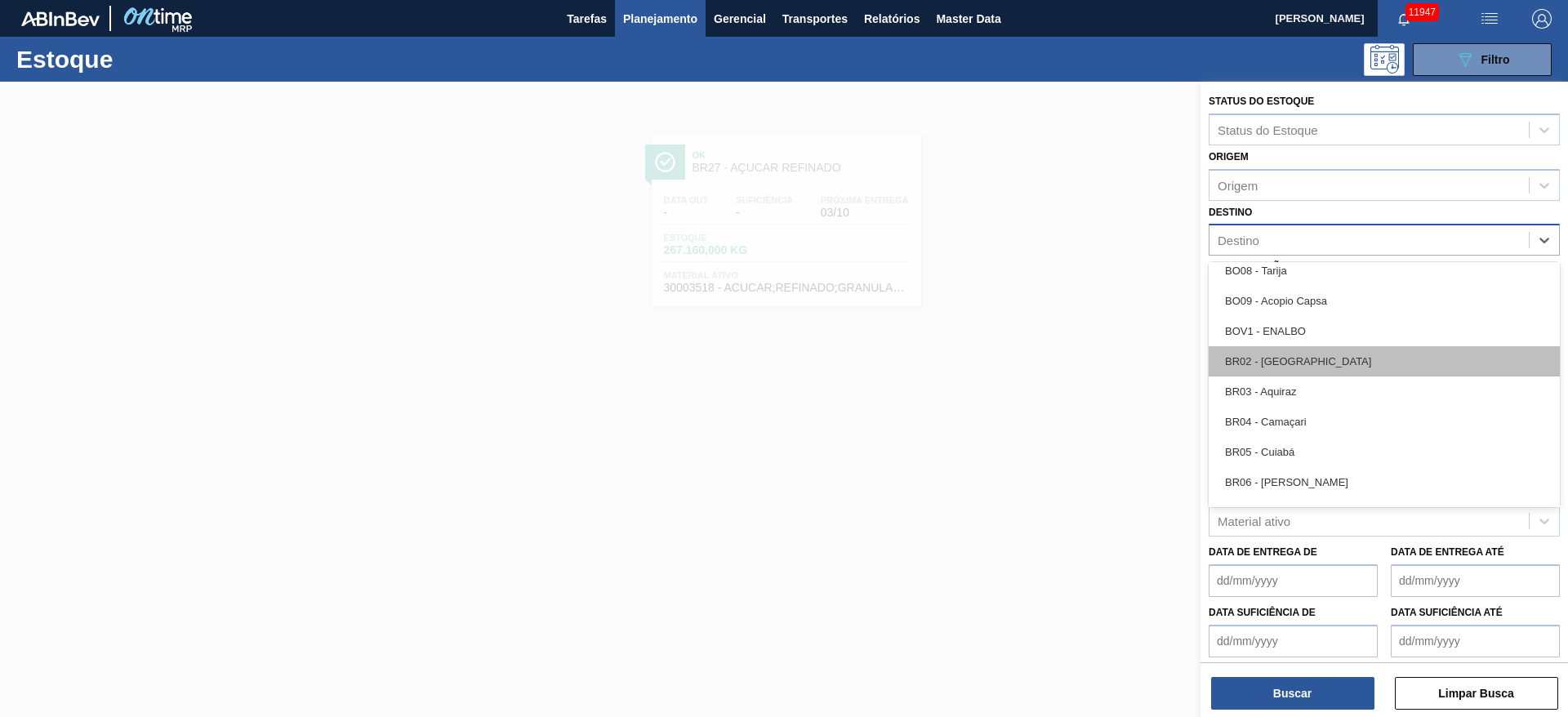
click at [1307, 367] on div "BR02 - Sergipe" at bounding box center [1385, 361] width 351 height 30
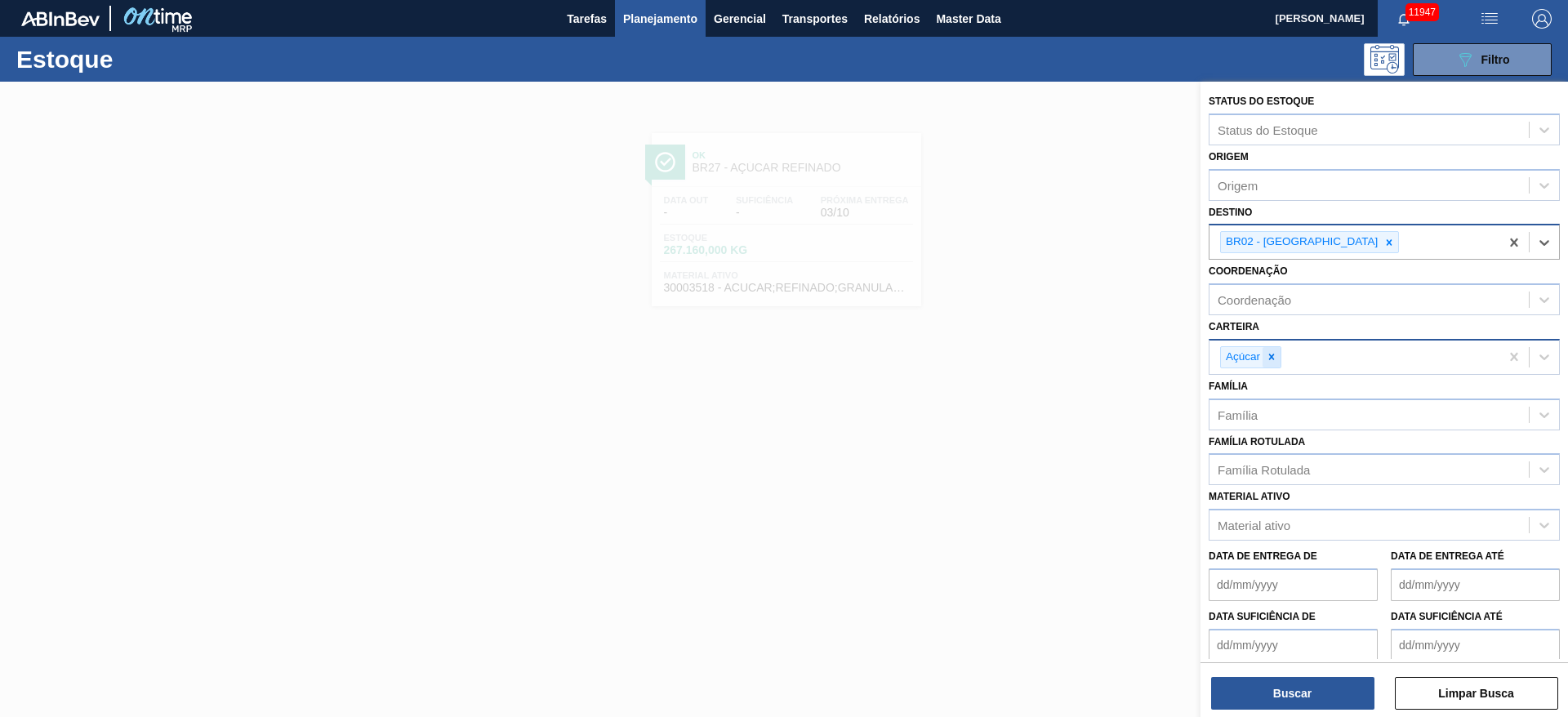
click at [1277, 358] on icon at bounding box center [1272, 357] width 12 height 12
click at [1277, 358] on div "Carteira" at bounding box center [1369, 355] width 319 height 24
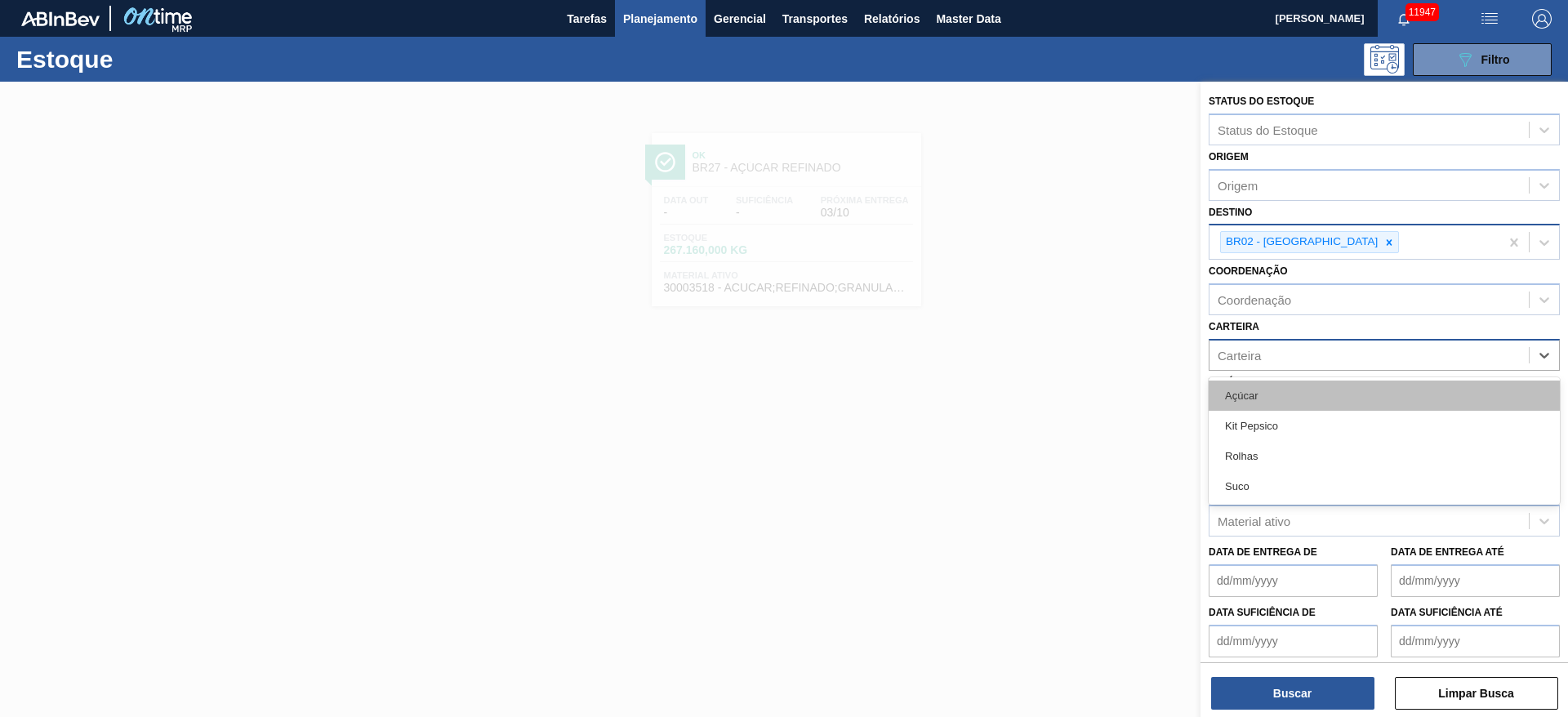
click at [1285, 397] on div "Açúcar" at bounding box center [1385, 395] width 351 height 30
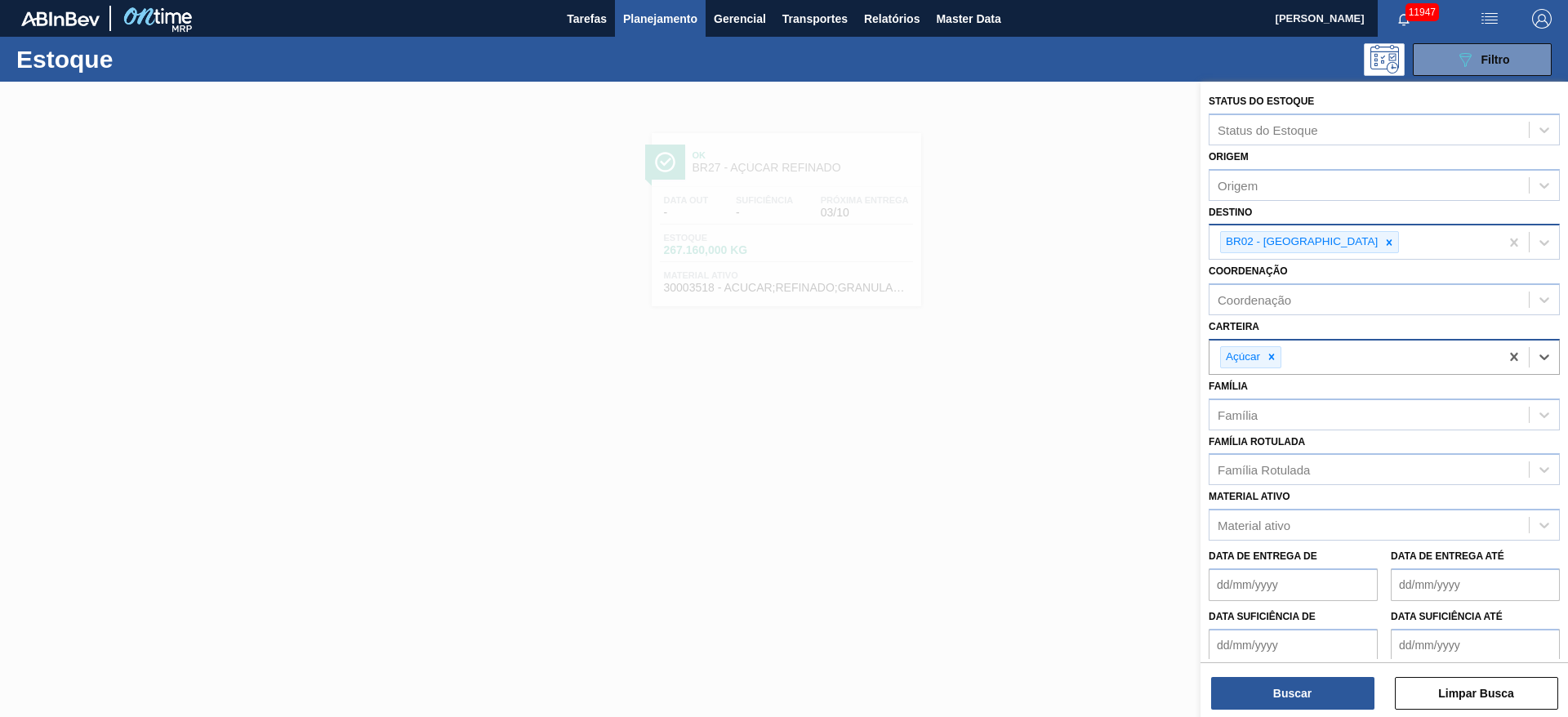
click at [1287, 673] on div "Buscar Limpar Busca" at bounding box center [1384, 684] width 368 height 45
click at [1293, 683] on button "Buscar" at bounding box center [1292, 694] width 163 height 33
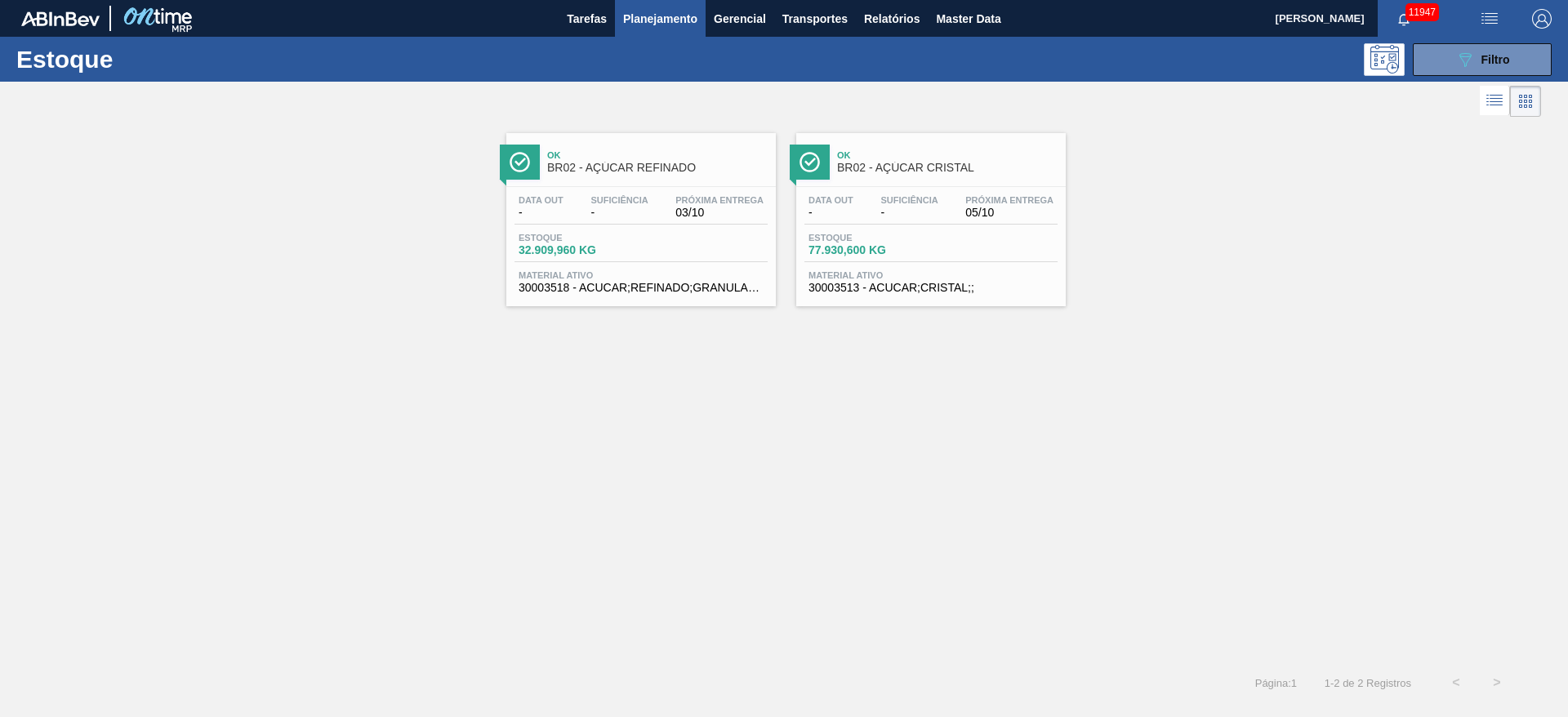
drag, startPoint x: 833, startPoint y: 189, endPoint x: 834, endPoint y: 197, distance: 8.1
click at [1470, 50] on icon "089F7B8B-B2A5-4AFE-B5C0-19BA573D28AC" at bounding box center [1465, 60] width 19 height 19
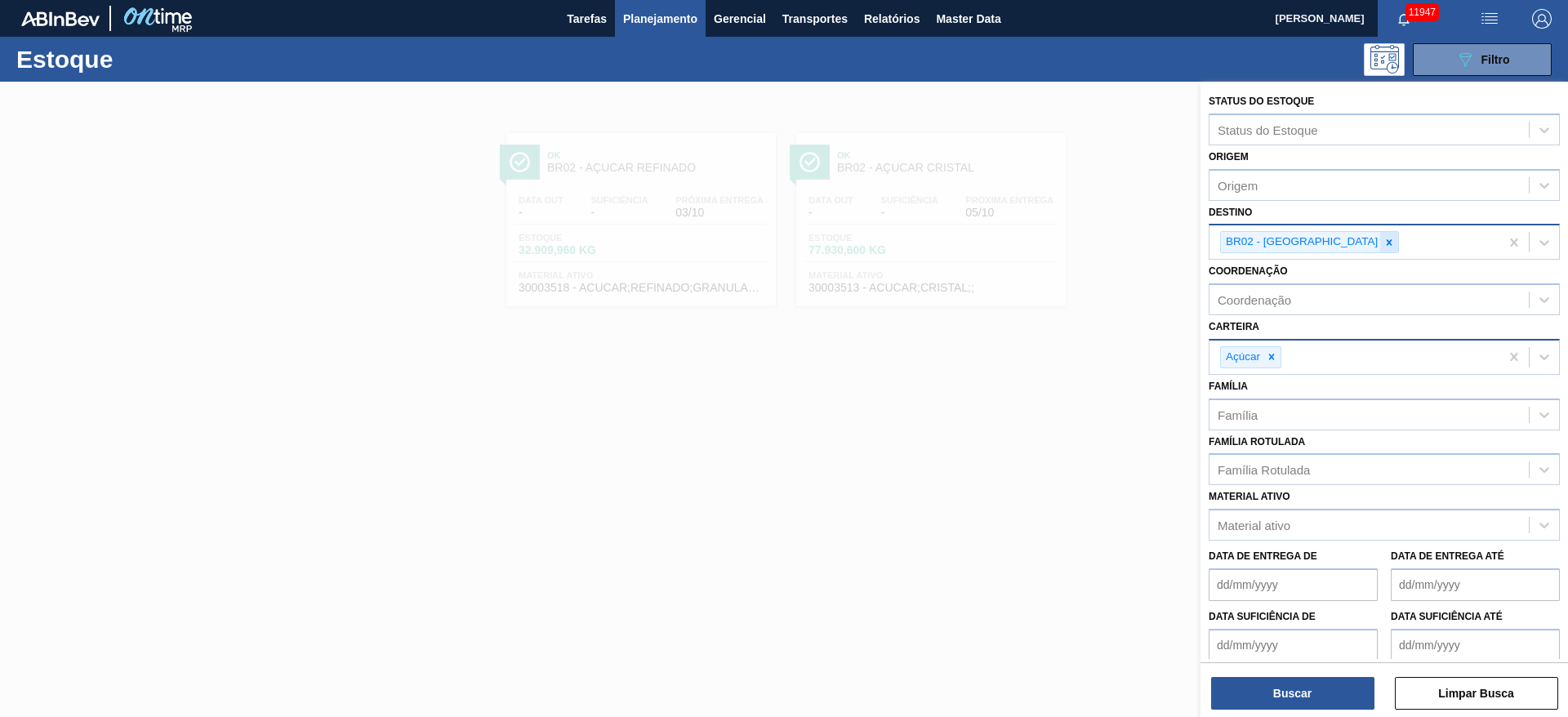
click at [1384, 245] on icon at bounding box center [1389, 242] width 12 height 12
click at [1316, 245] on div "BR02 - Sergipe" at bounding box center [1355, 242] width 289 height 34
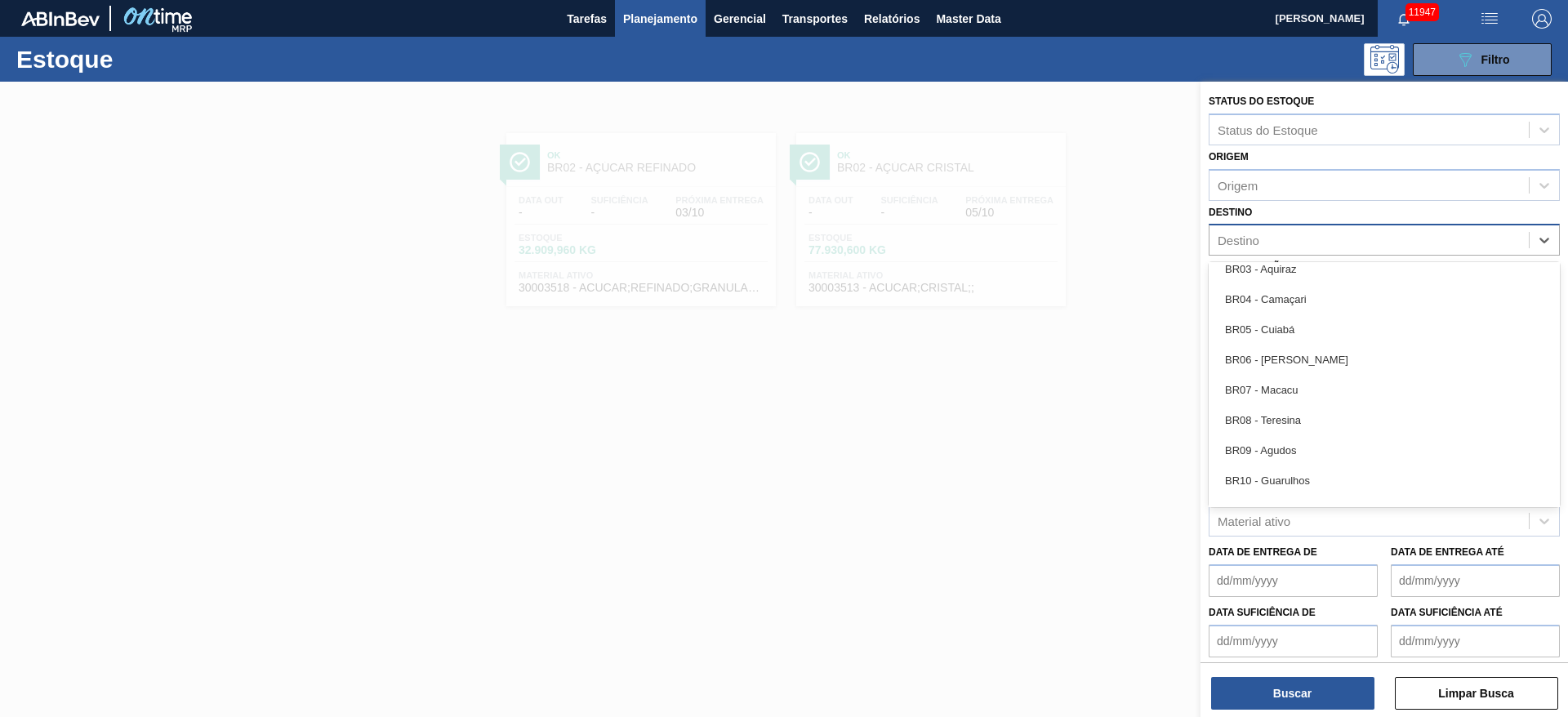
scroll to position [1593, 0]
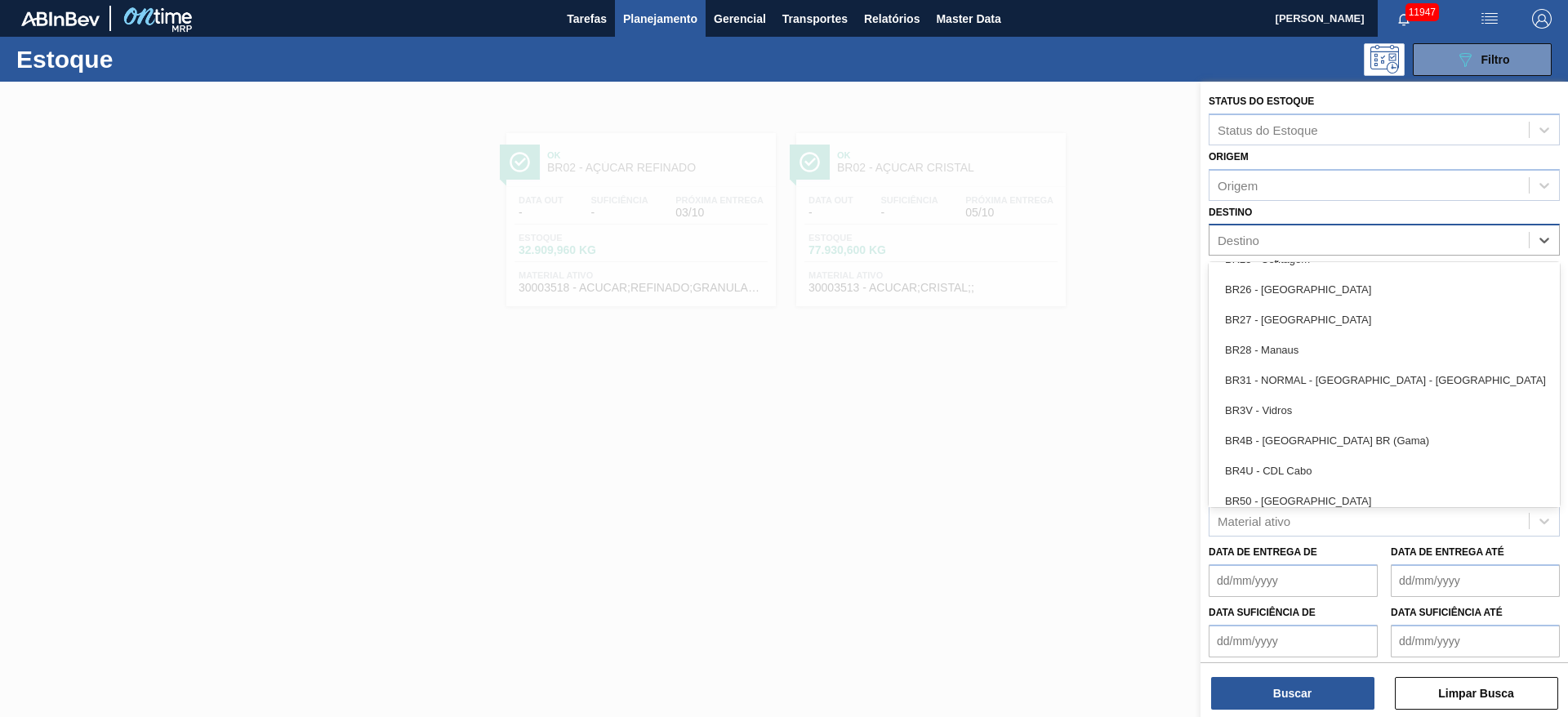
click at [1311, 355] on div "BR28 - Manaus" at bounding box center [1385, 349] width 351 height 30
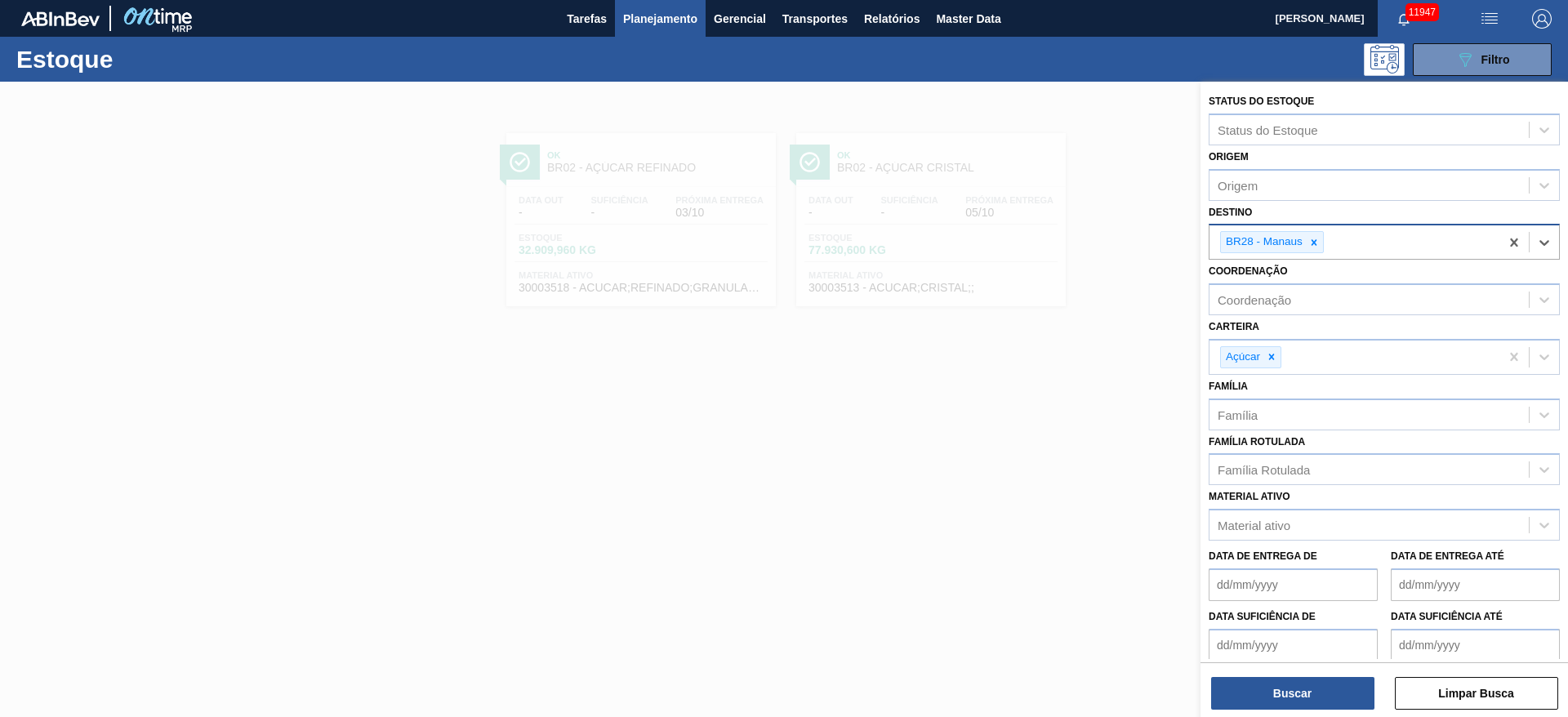
click at [1291, 676] on div "Buscar Limpar Busca" at bounding box center [1384, 684] width 368 height 45
drag, startPoint x: 1257, startPoint y: 712, endPoint x: 1248, endPoint y: 667, distance: 45.9
click at [1250, 705] on div "Status do Estoque Status do Estoque Origem Origem Destino BR28 - Manaus Coorden…" at bounding box center [1384, 401] width 368 height 639
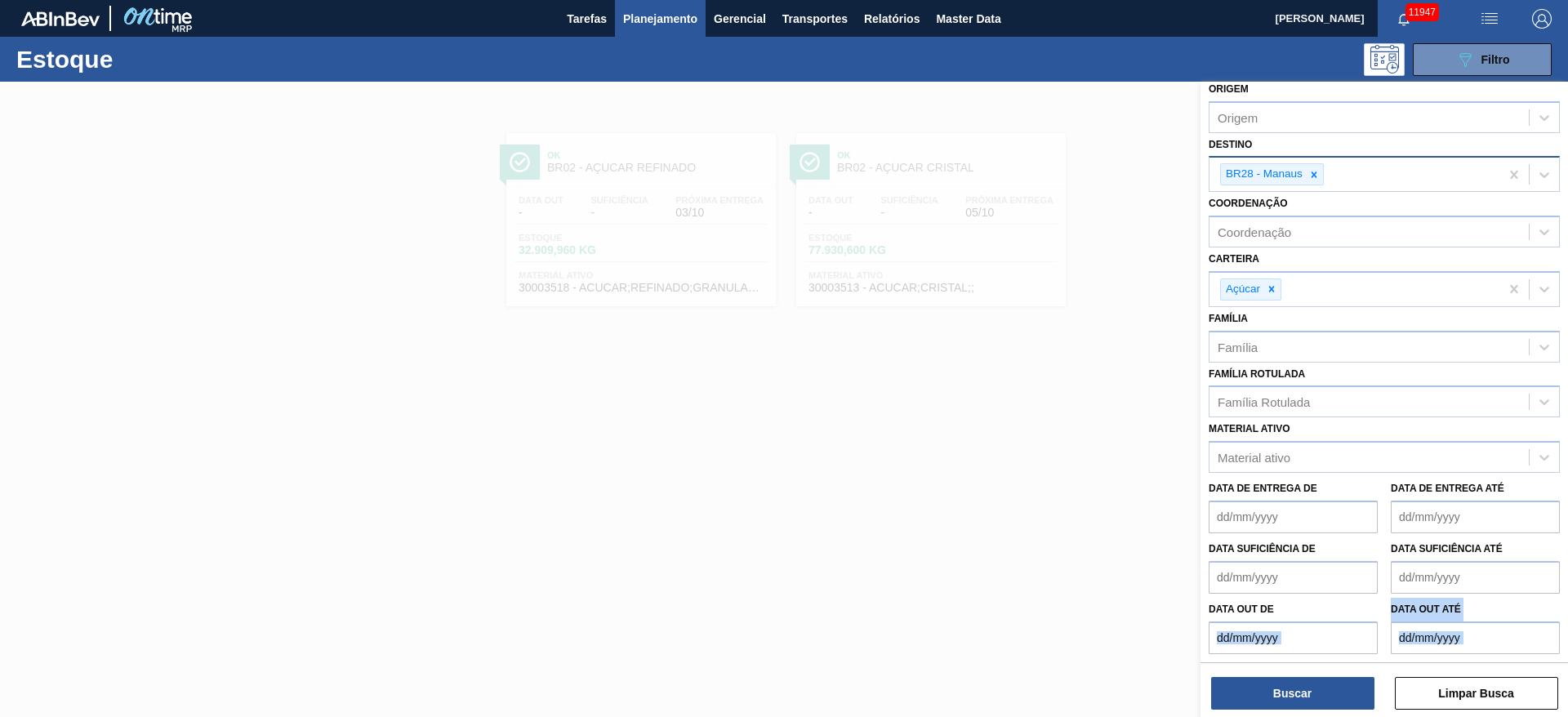
click at [1248, 664] on div "Buscar Limpar Busca" at bounding box center [1384, 684] width 368 height 45
click at [1245, 688] on button "Buscar" at bounding box center [1292, 694] width 163 height 33
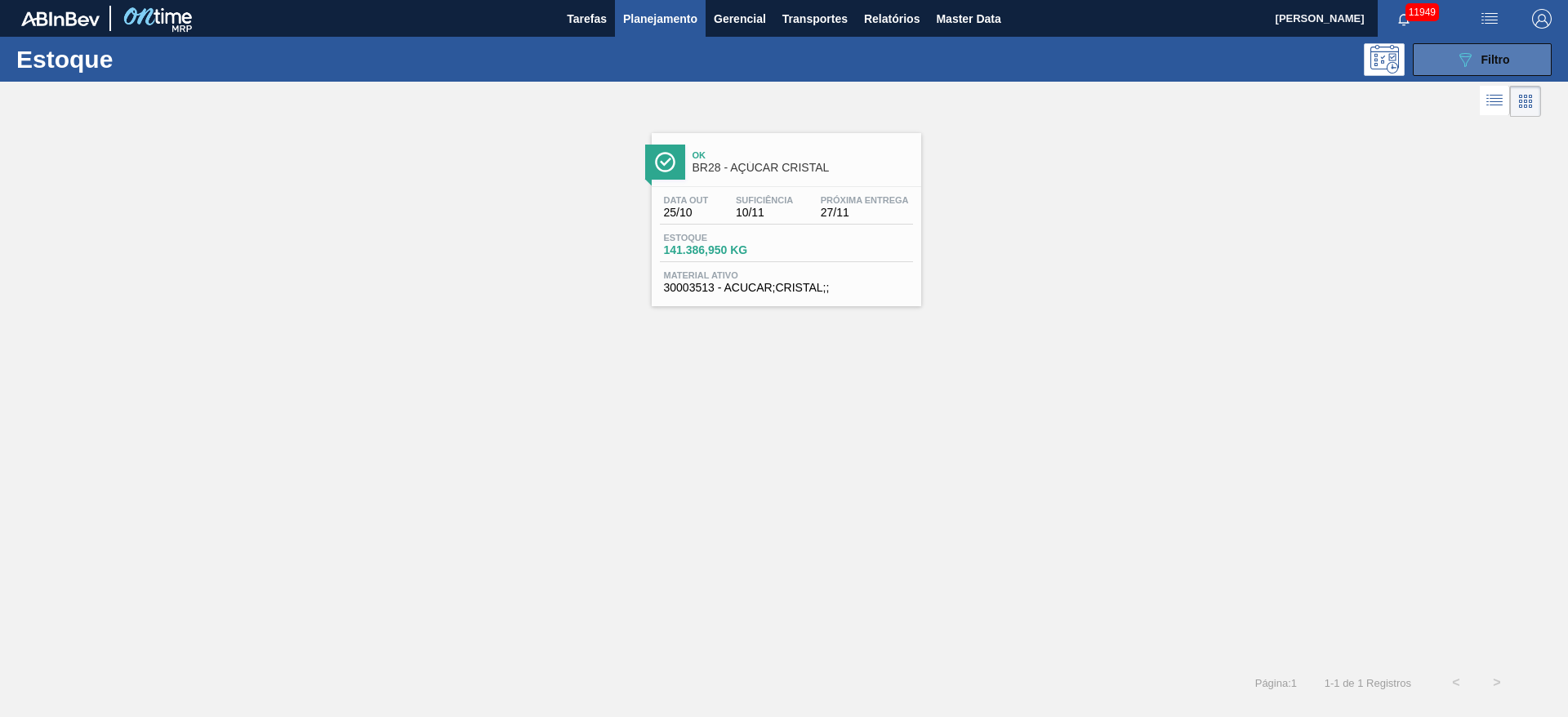
click at [1457, 45] on button "089F7B8B-B2A5-4AFE-B5C0-19BA573D28AC Filtro" at bounding box center [1482, 60] width 139 height 33
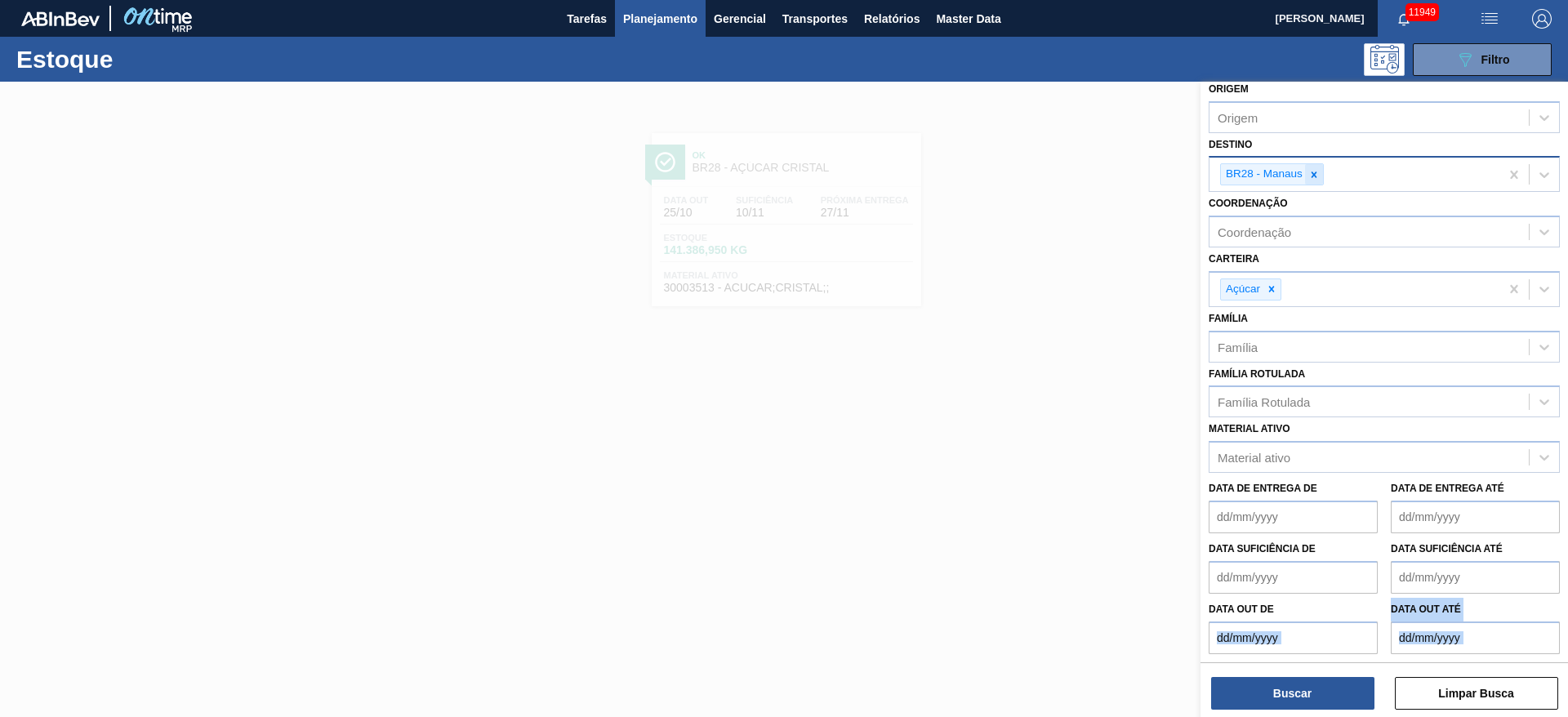
click at [1308, 174] on icon at bounding box center [1314, 175] width 12 height 12
click at [1307, 174] on div "BR28 - Manaus" at bounding box center [1355, 175] width 289 height 34
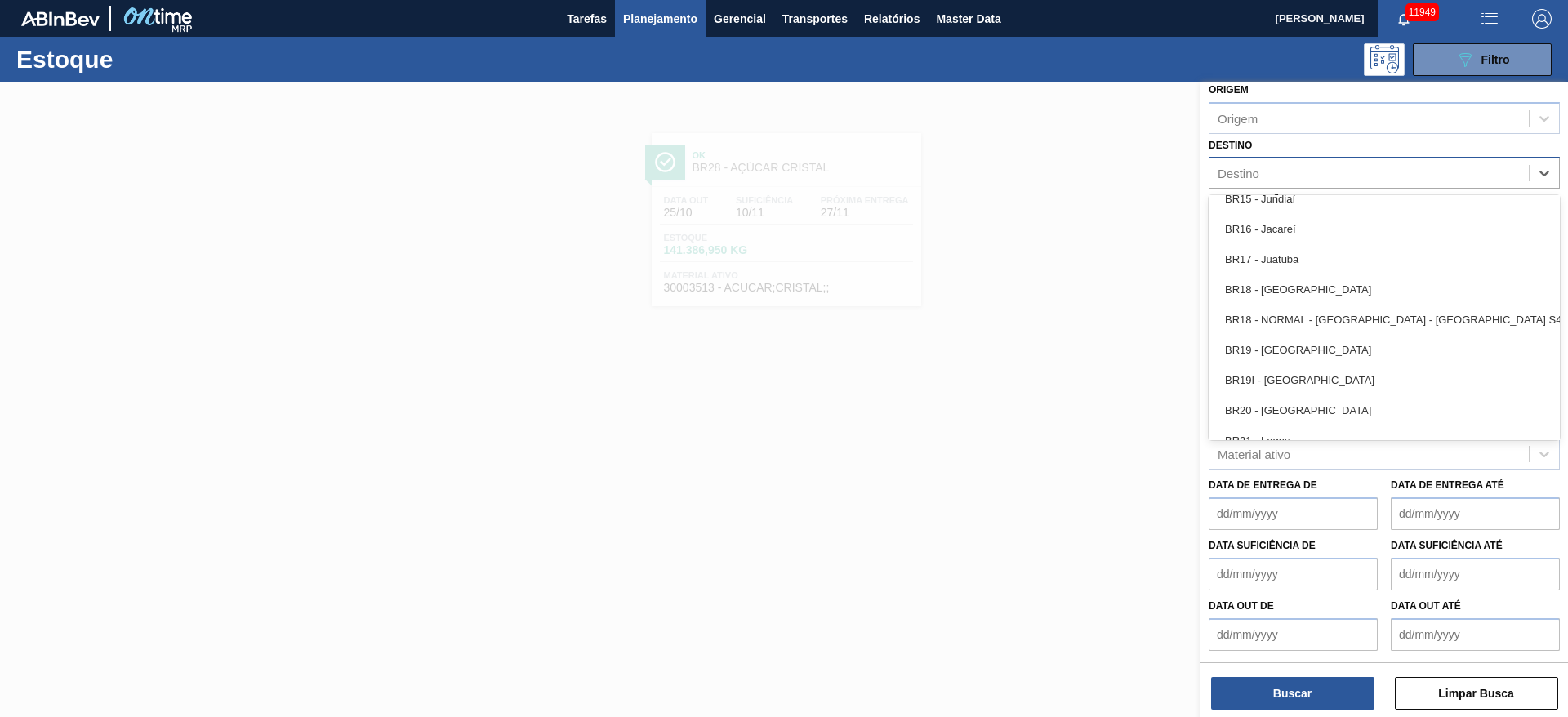
scroll to position [1348, 0]
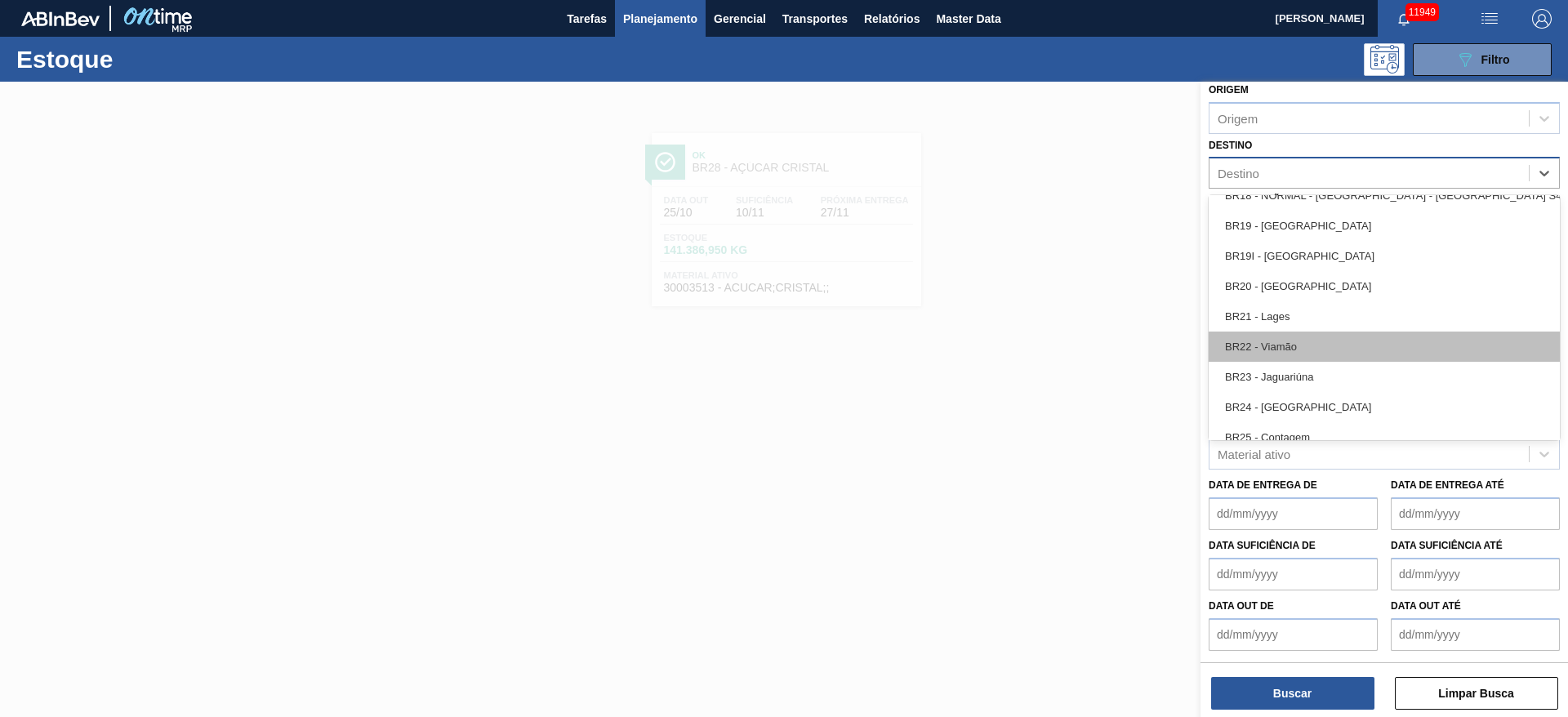
click at [1316, 348] on div "BR22 - Viamão" at bounding box center [1385, 346] width 351 height 30
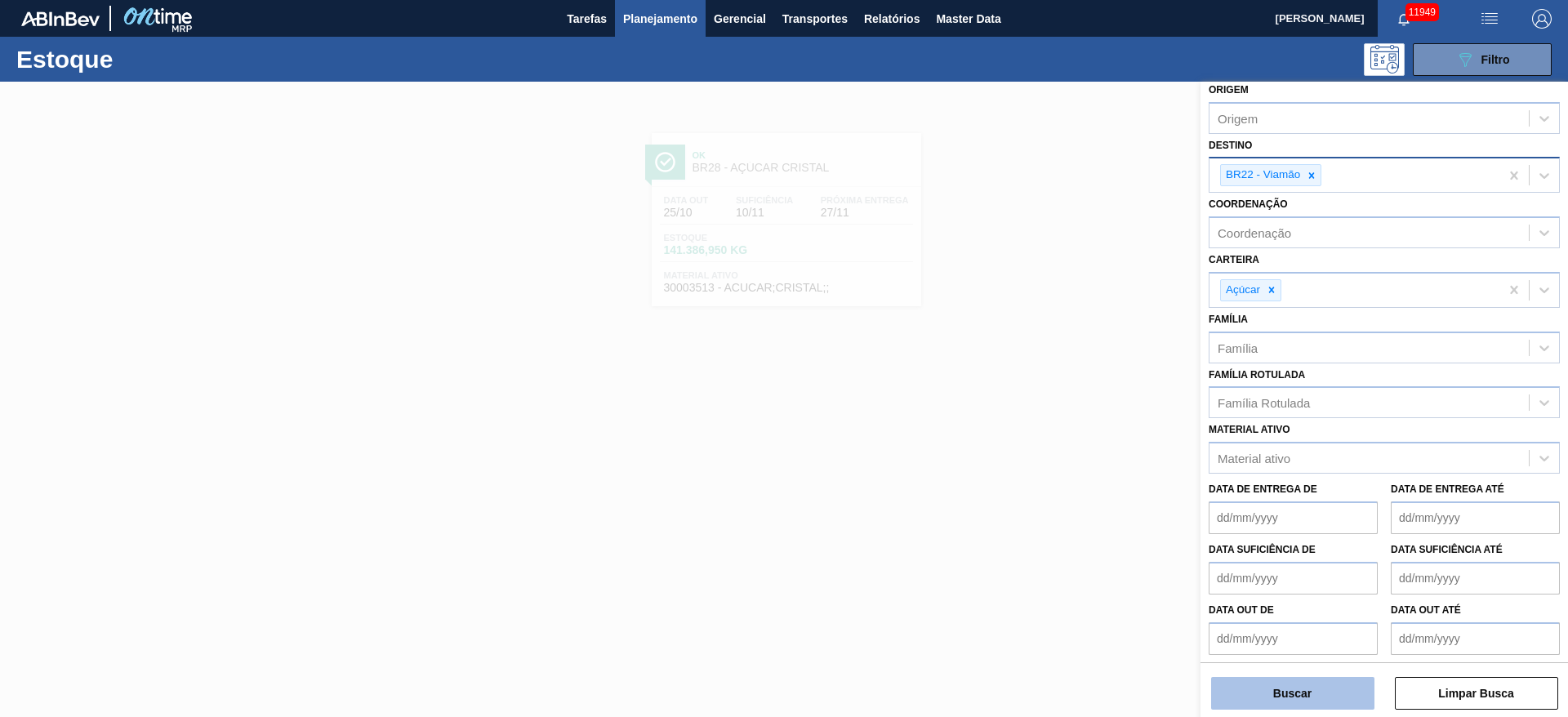
click at [1277, 678] on button "Buscar" at bounding box center [1292, 694] width 163 height 33
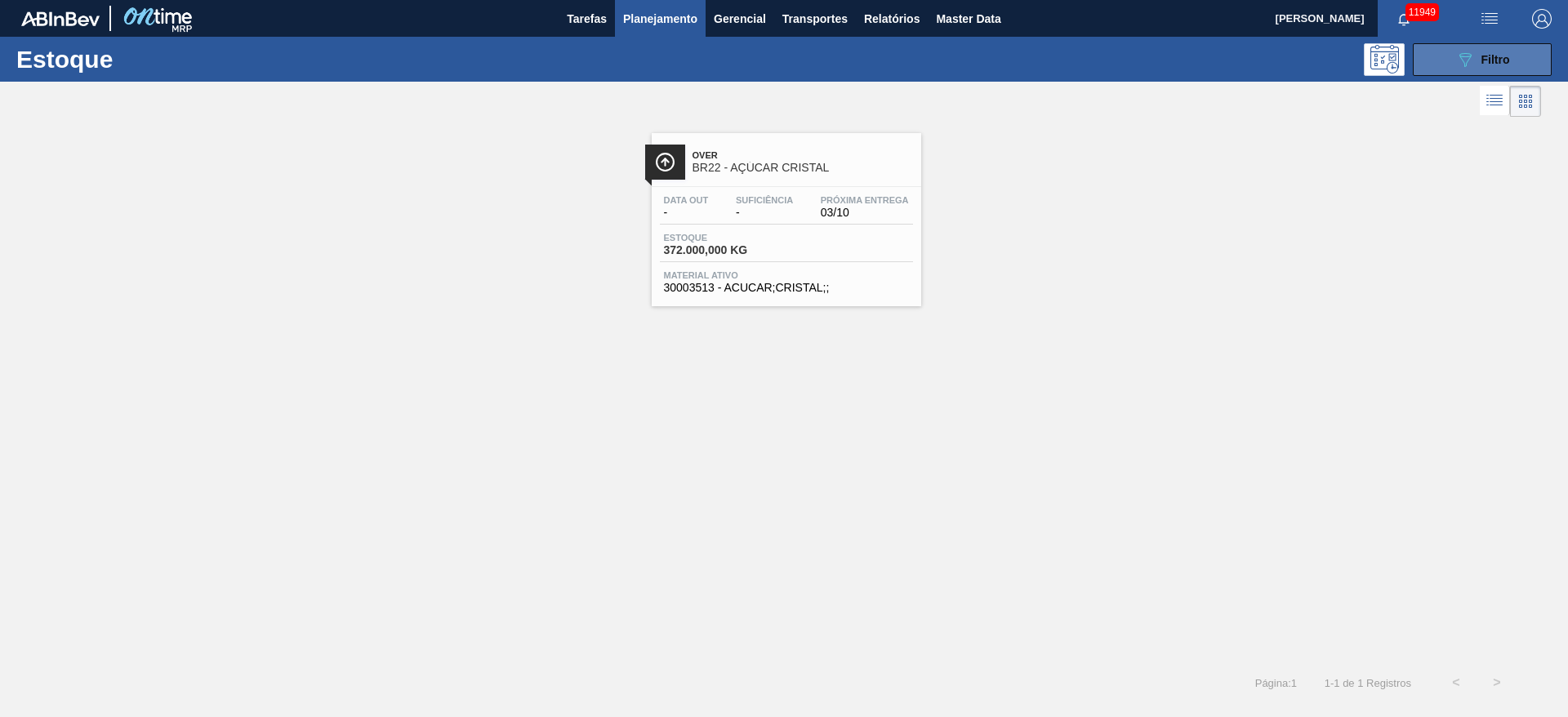
click at [1472, 51] on icon "089F7B8B-B2A5-4AFE-B5C0-19BA573D28AC" at bounding box center [1465, 60] width 19 height 19
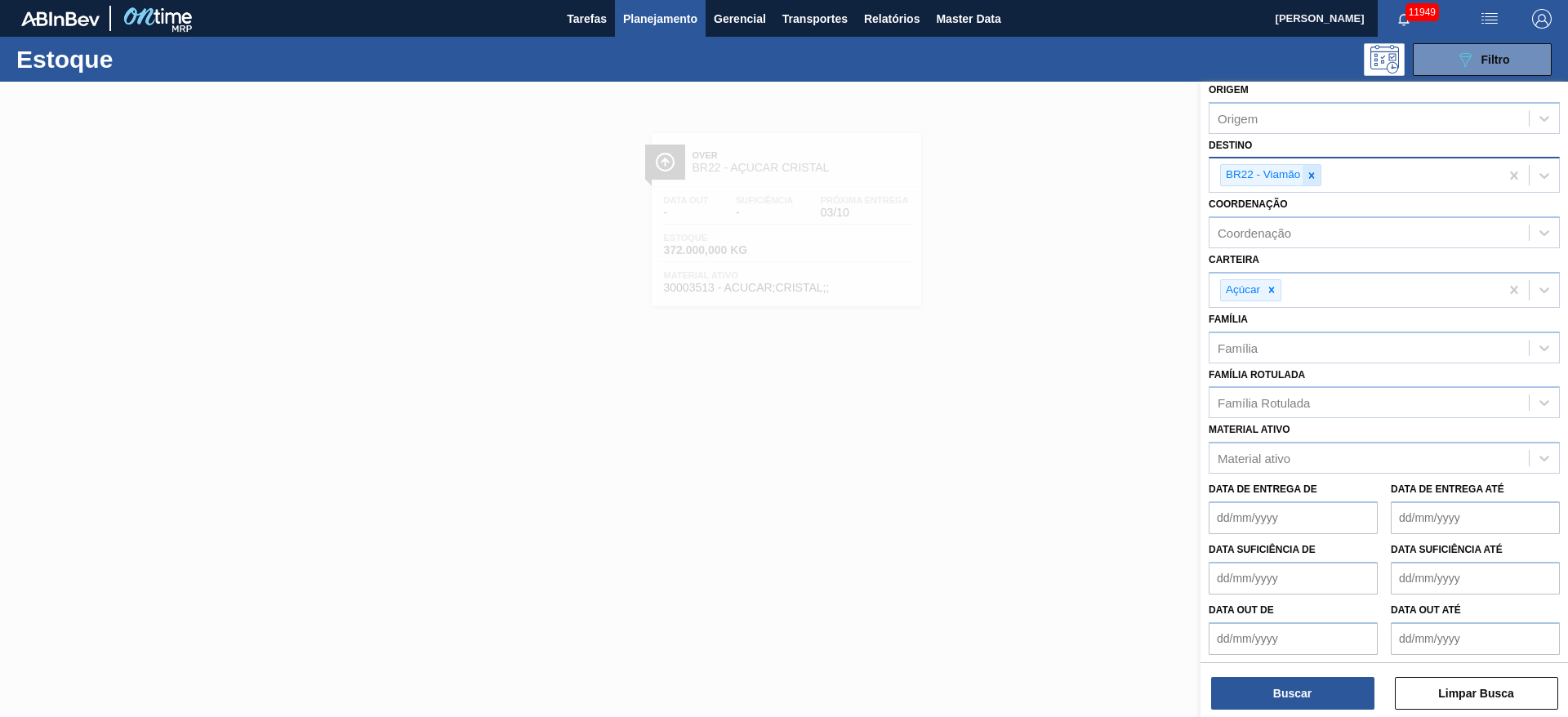
click at [1307, 178] on icon at bounding box center [1312, 176] width 12 height 12
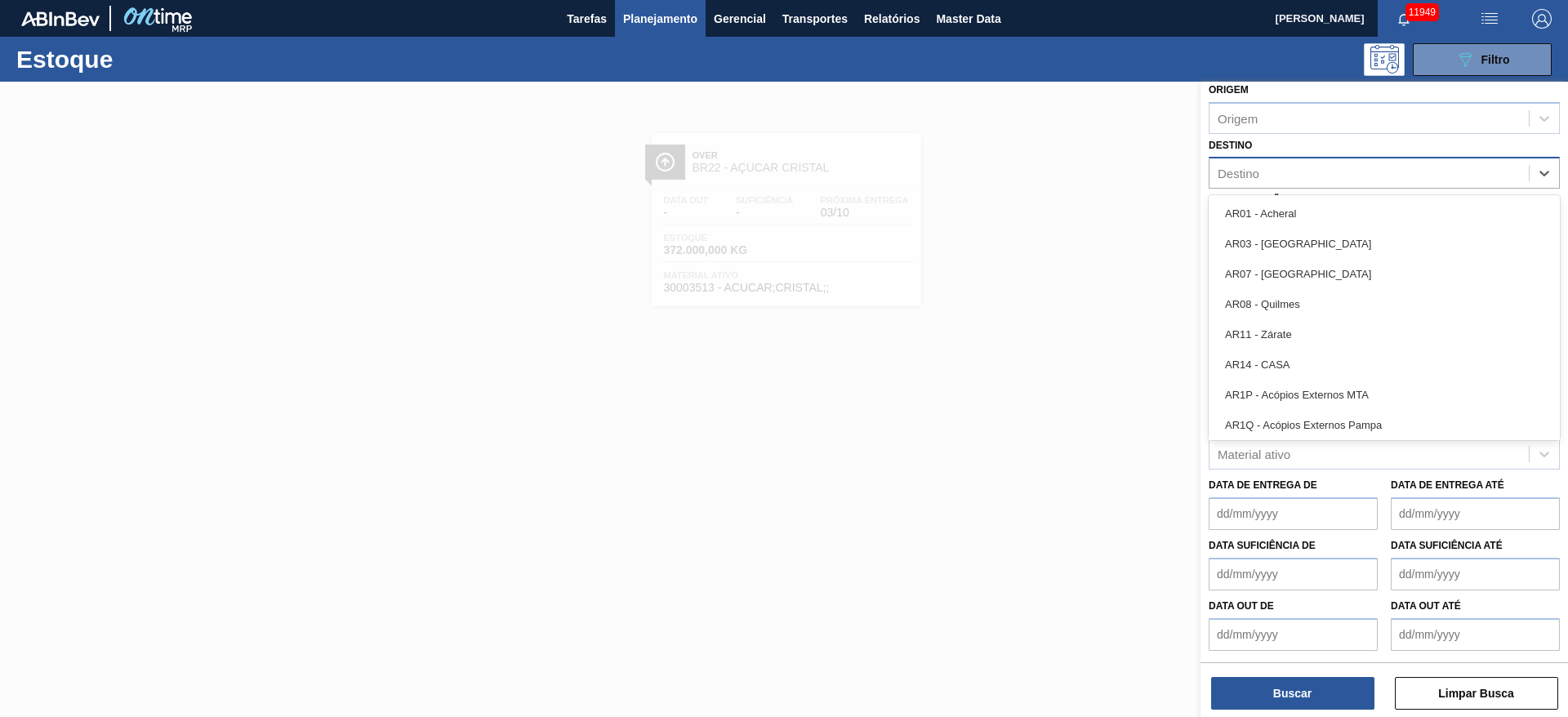
click at [1307, 177] on div "Destino" at bounding box center [1369, 174] width 319 height 24
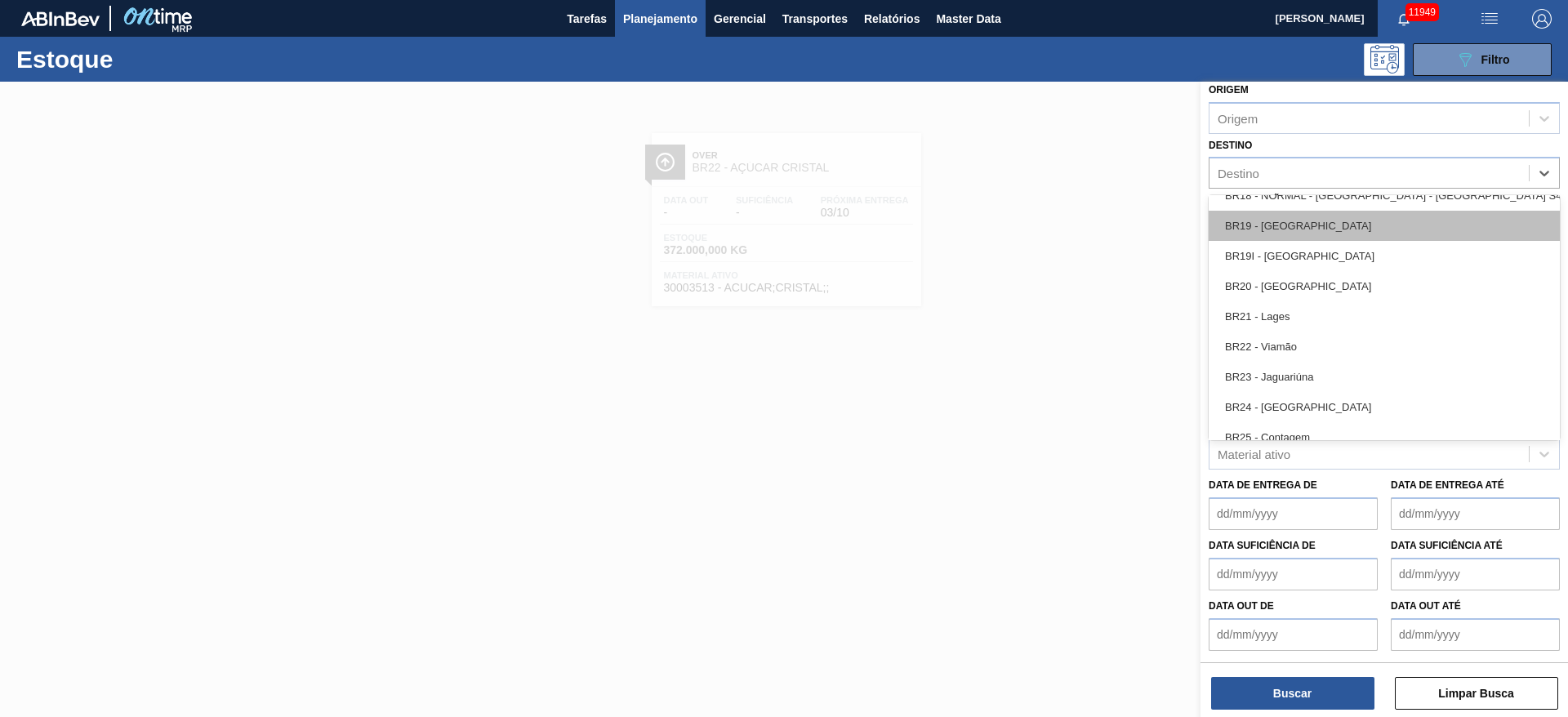
click at [1308, 230] on div "BR19 - Nova Rio" at bounding box center [1385, 225] width 351 height 30
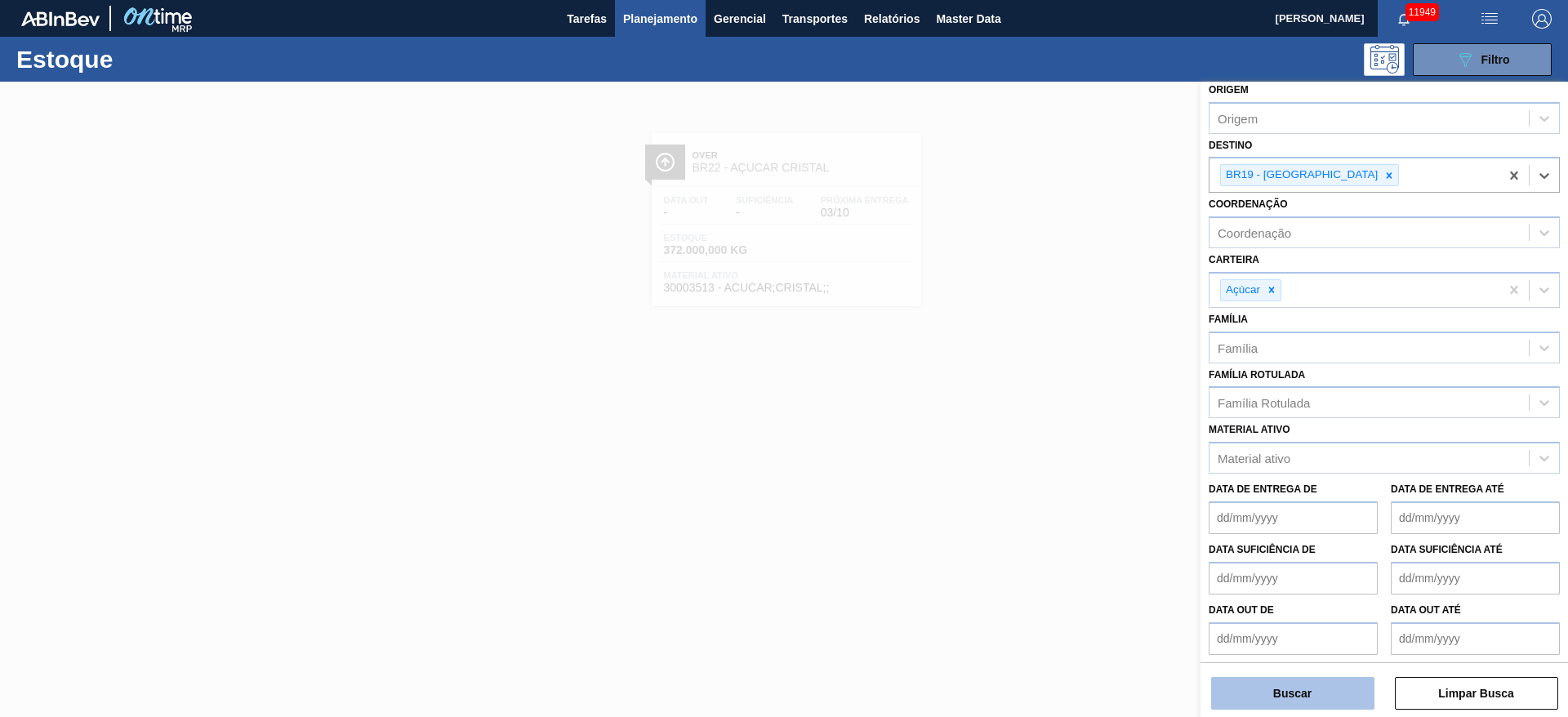
click at [1323, 694] on button "Buscar" at bounding box center [1292, 694] width 163 height 33
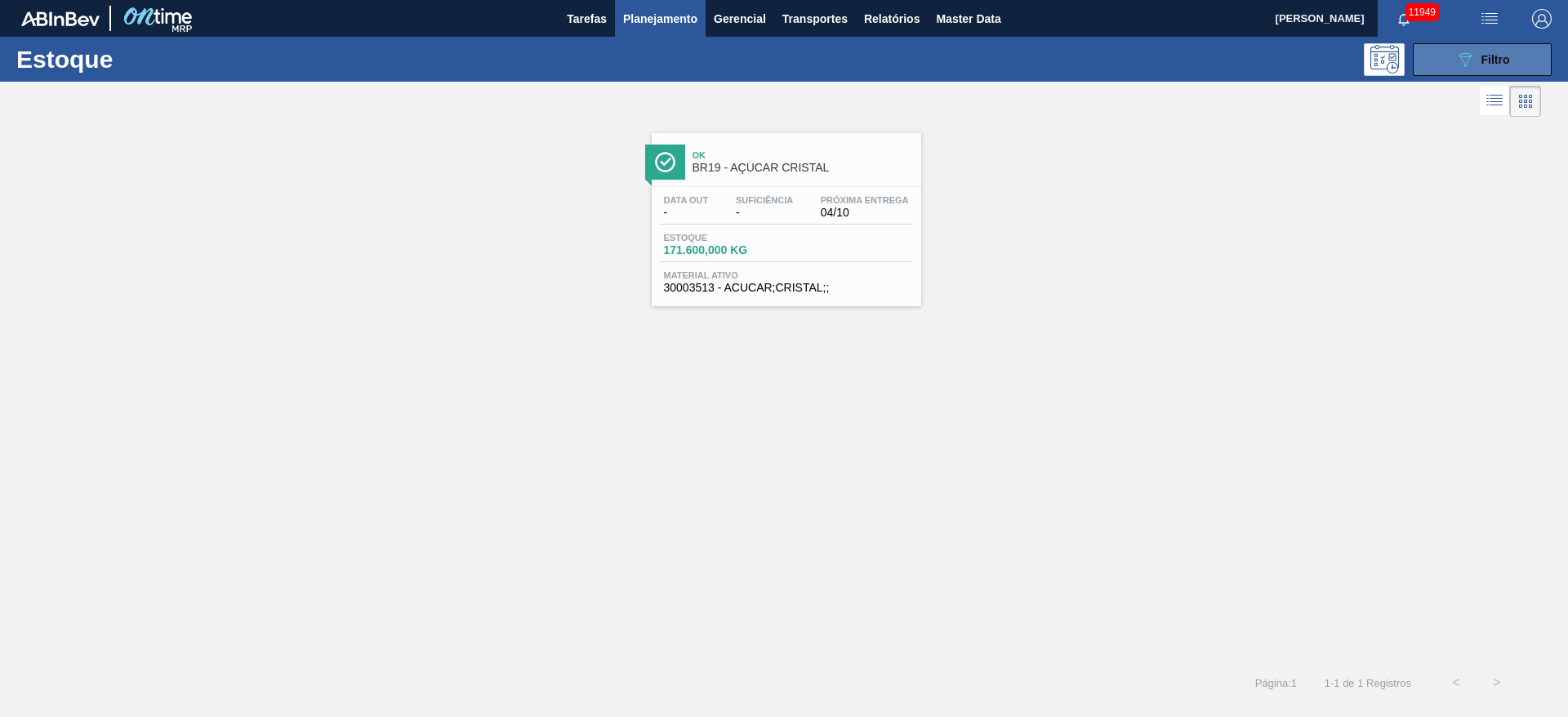
click at [1425, 74] on button "089F7B8B-B2A5-4AFE-B5C0-19BA573D28AC Filtro" at bounding box center [1482, 60] width 139 height 33
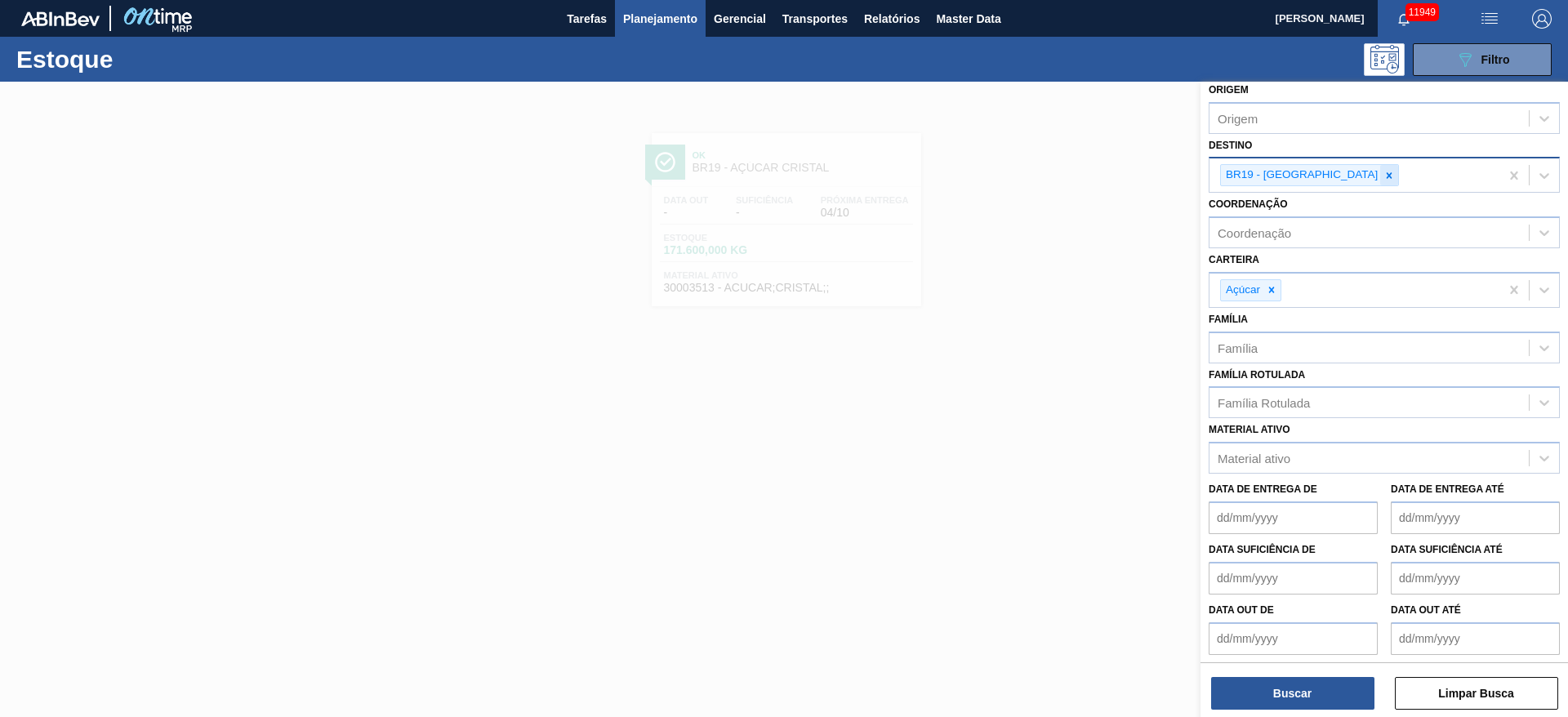
click at [1384, 173] on icon at bounding box center [1389, 176] width 12 height 12
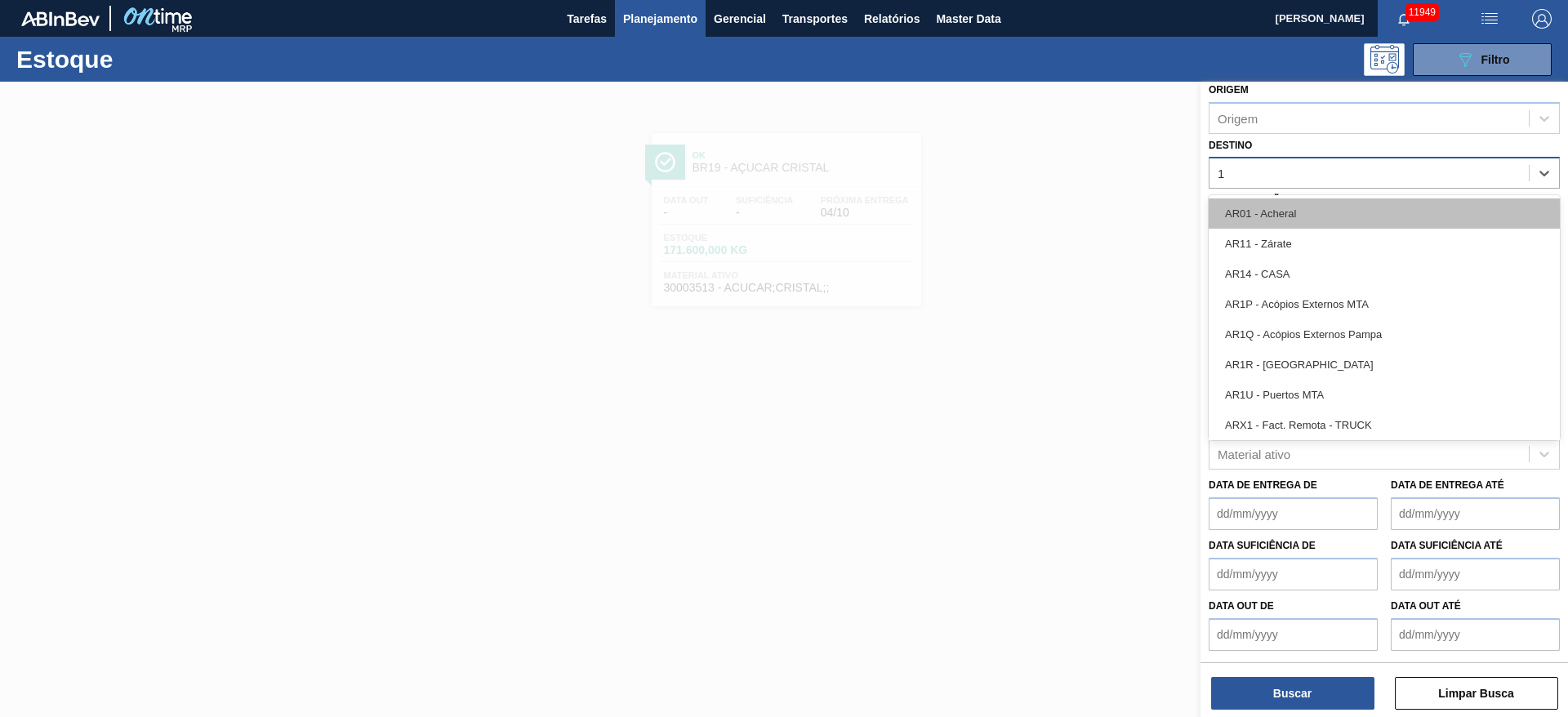
type input "14"
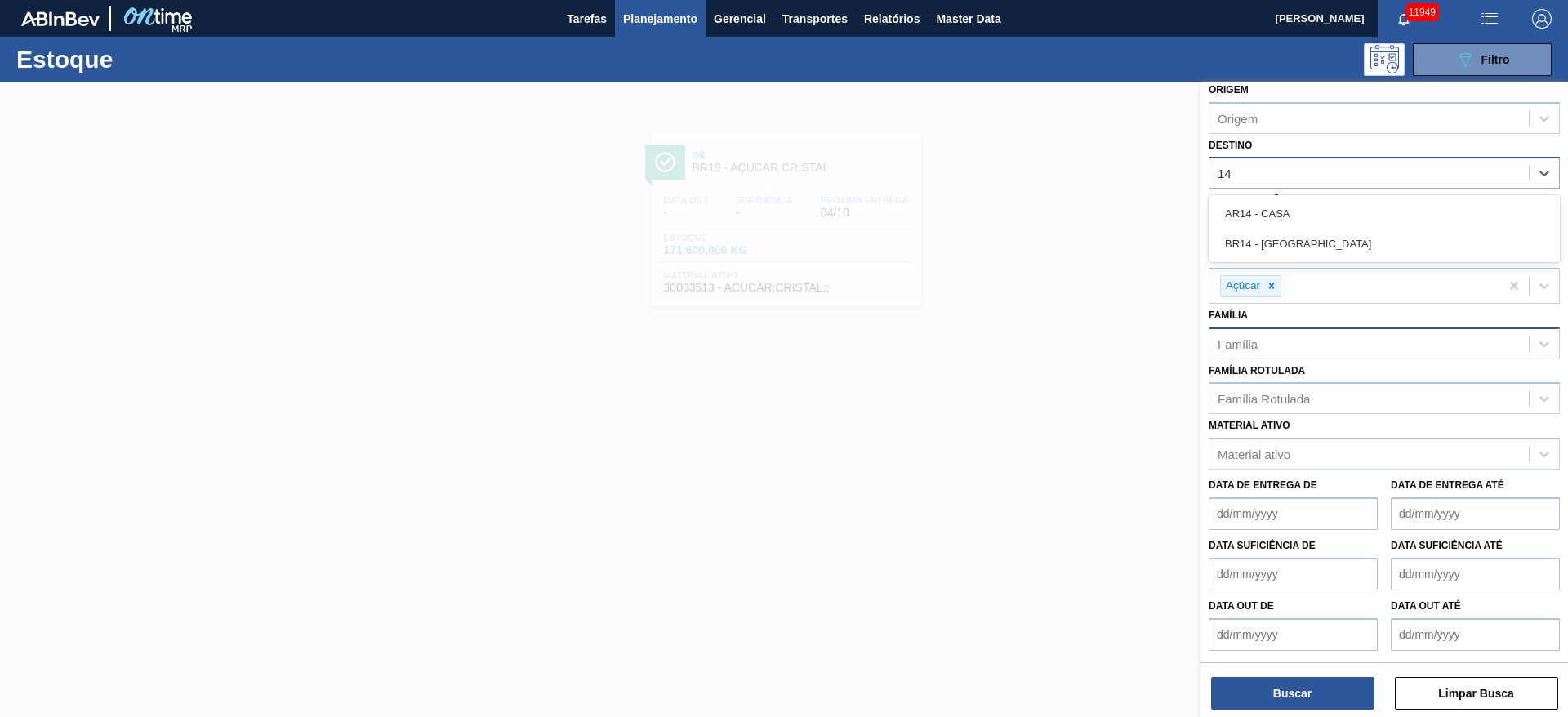
drag, startPoint x: 1296, startPoint y: 242, endPoint x: 1275, endPoint y: 357, distance: 116.9
click at [1294, 242] on div "BR14 - Curitibana" at bounding box center [1385, 243] width 351 height 30
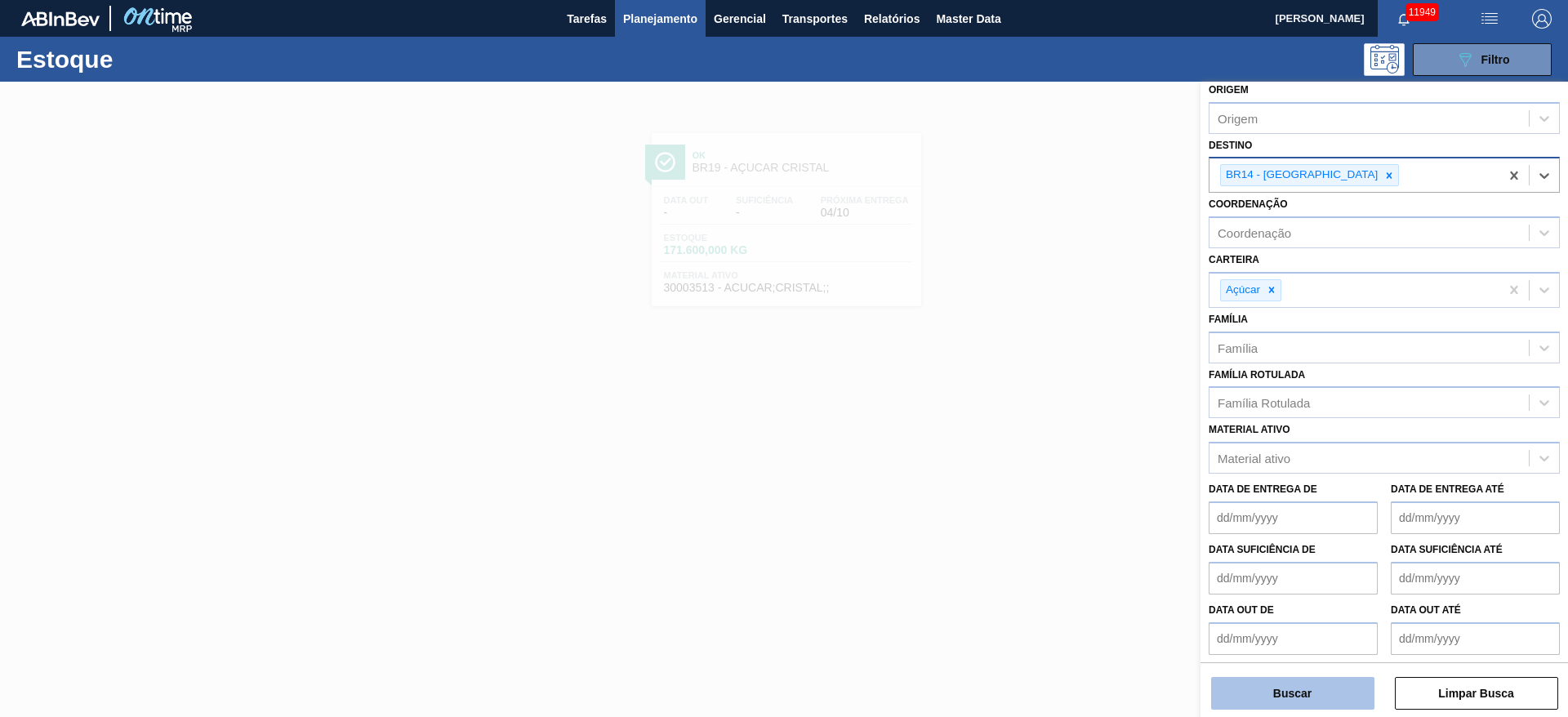
click at [1270, 686] on button "Buscar" at bounding box center [1292, 694] width 163 height 33
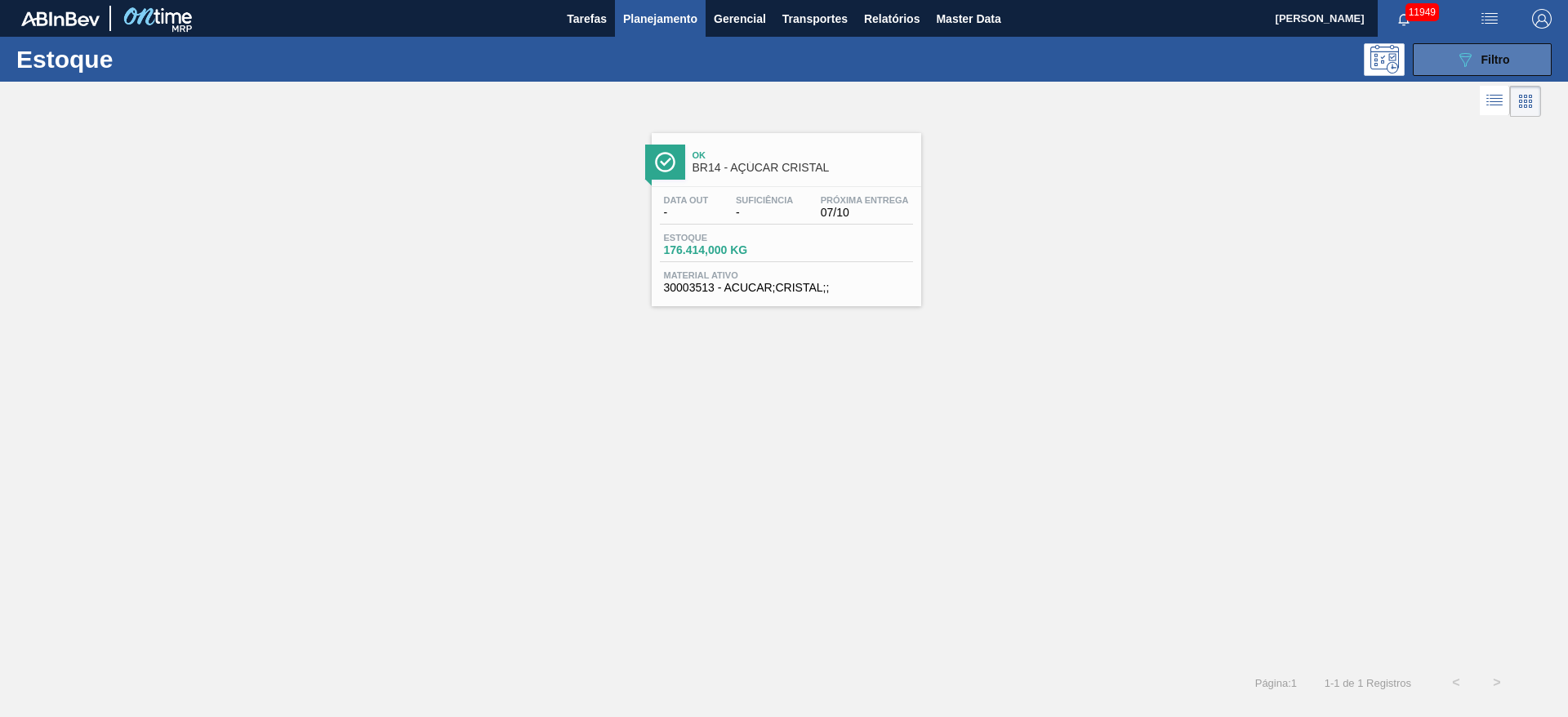
click at [1440, 60] on button "089F7B8B-B2A5-4AFE-B5C0-19BA573D28AC Filtro" at bounding box center [1482, 60] width 139 height 33
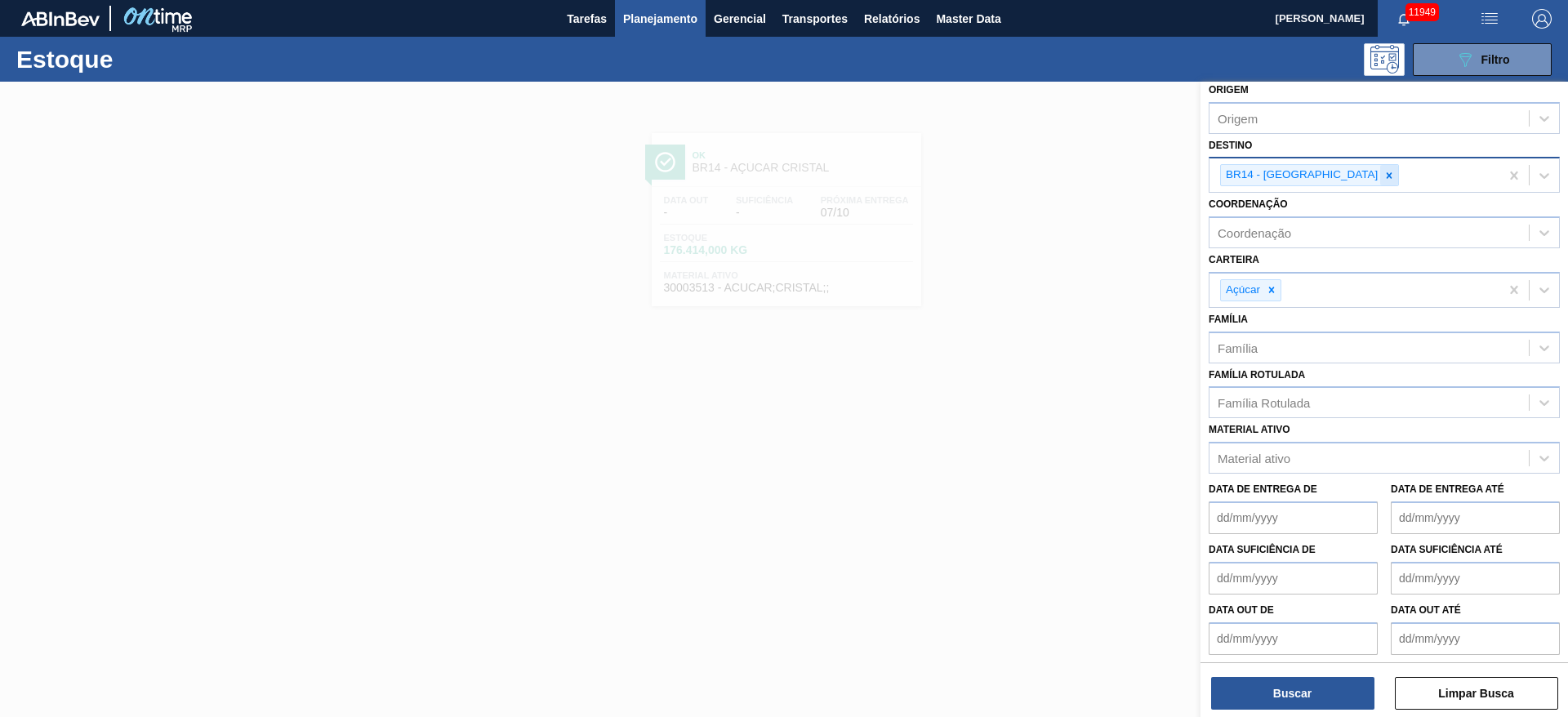
click at [1381, 183] on div at bounding box center [1389, 175] width 18 height 20
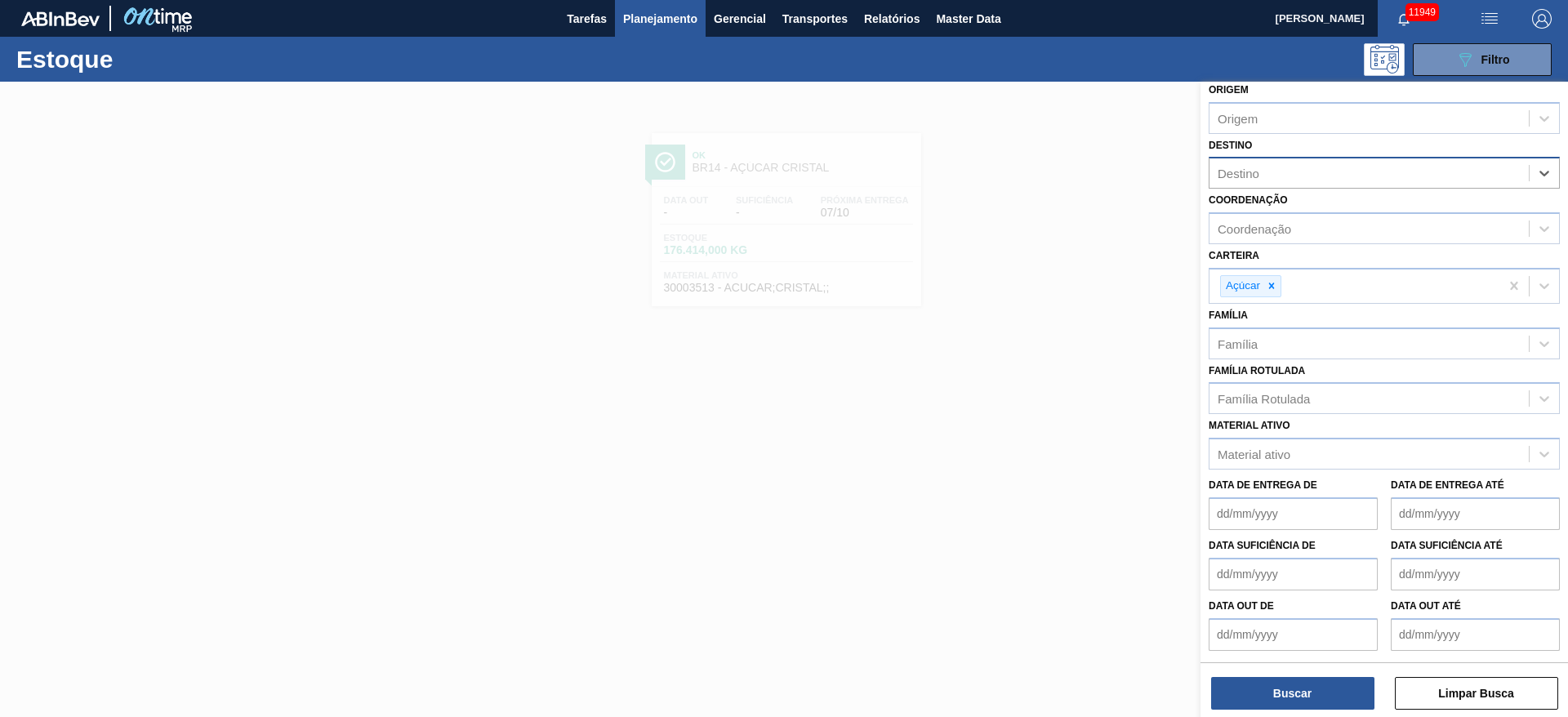
type input "12"
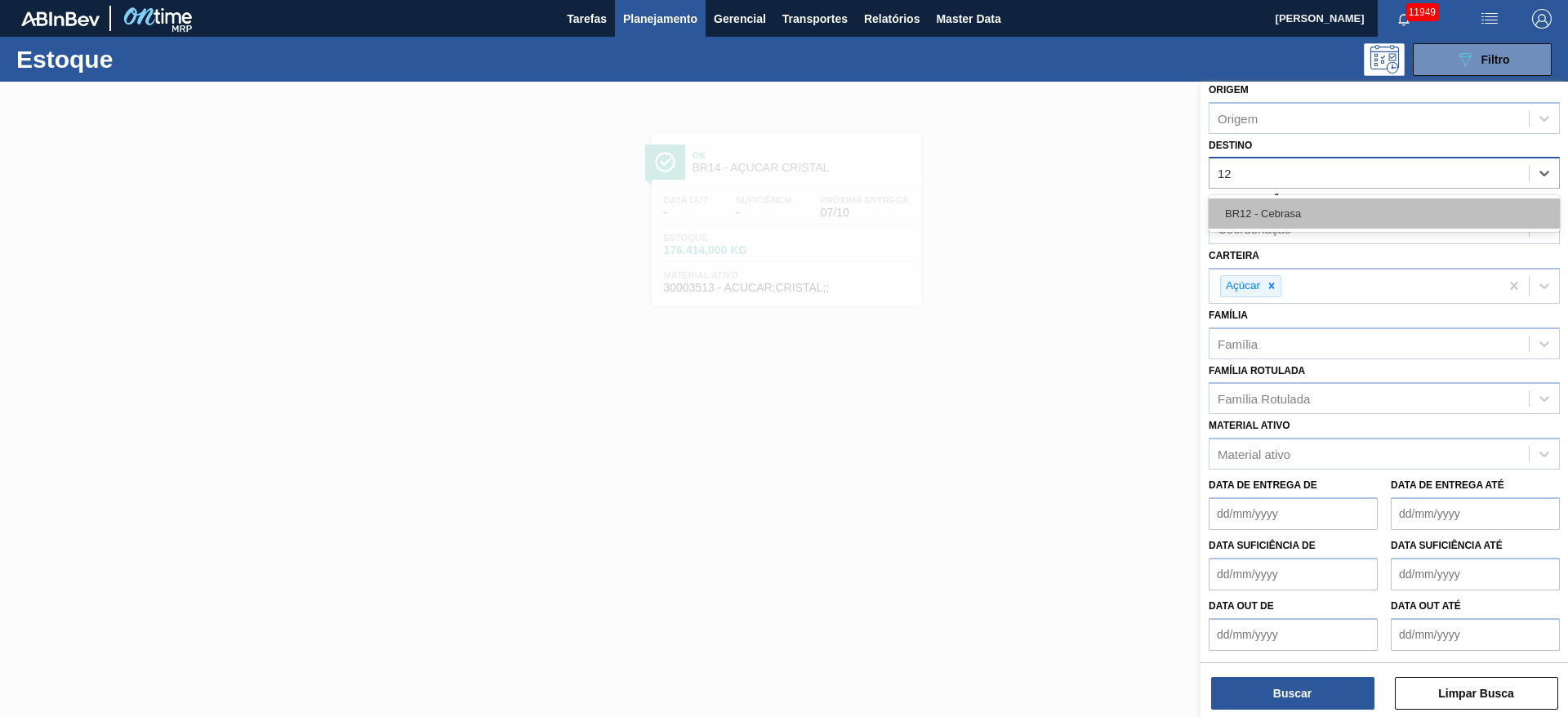
click at [1307, 224] on div "BR12 - Cebrasa" at bounding box center [1385, 213] width 351 height 30
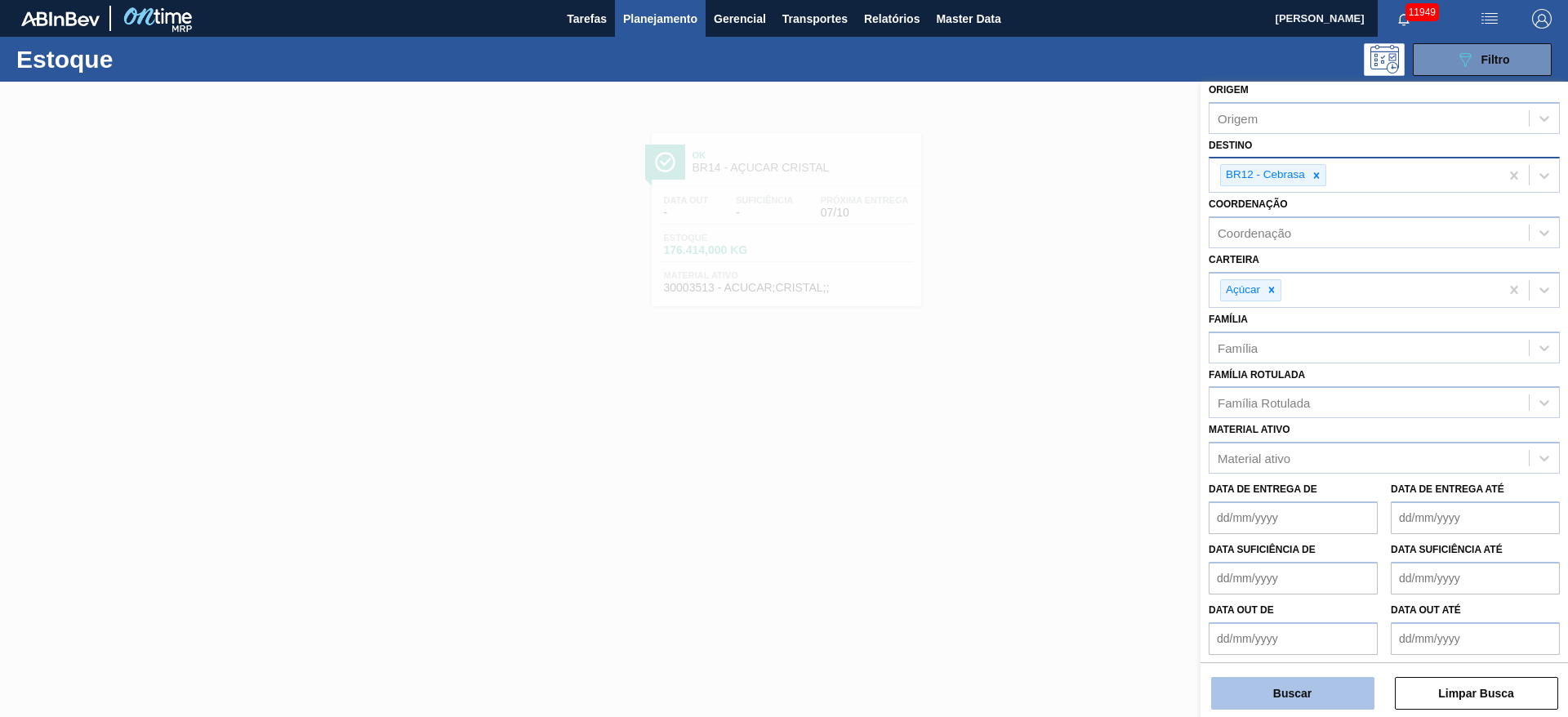
click at [1299, 705] on button "Buscar" at bounding box center [1292, 694] width 163 height 33
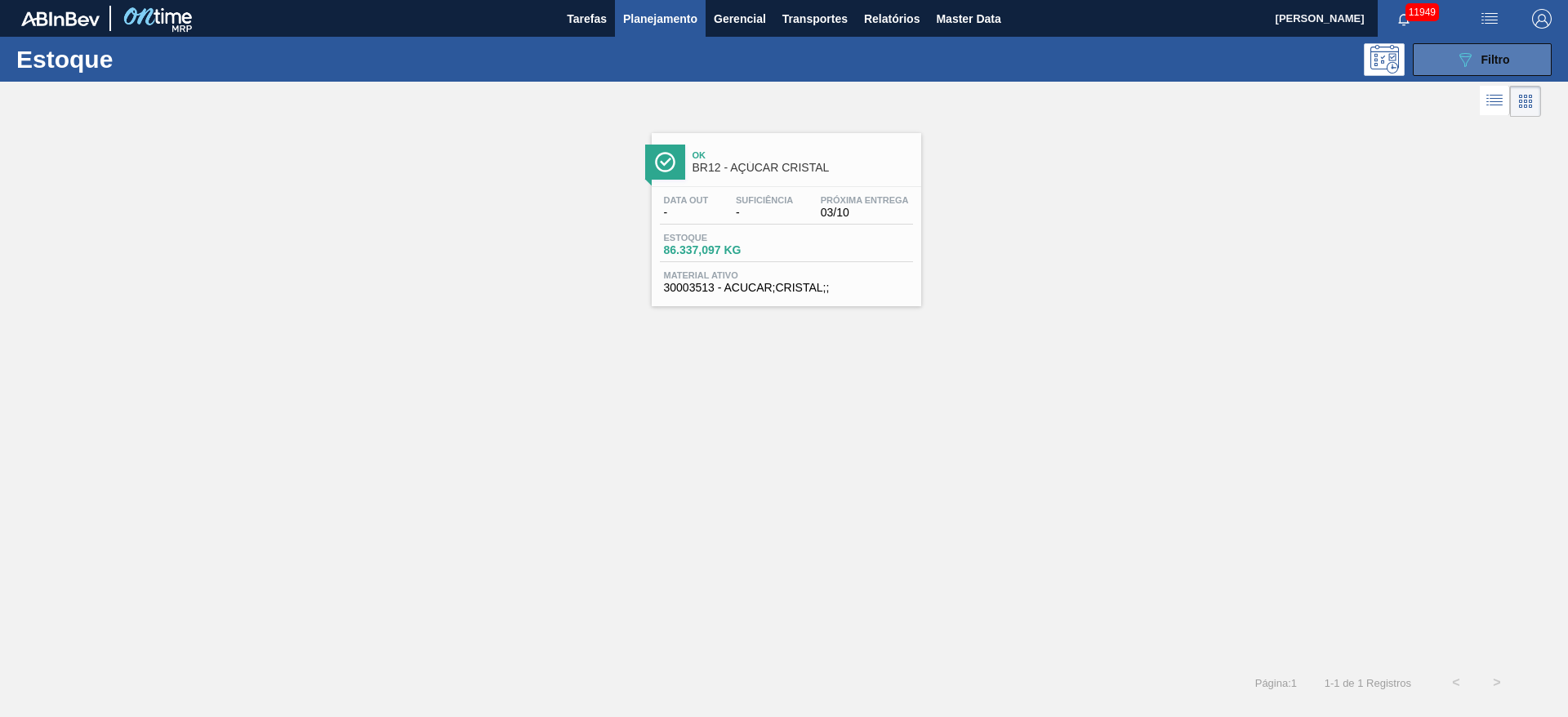
click at [1473, 43] on button "089F7B8B-B2A5-4AFE-B5C0-19BA573D28AC Filtro" at bounding box center [1482, 60] width 139 height 33
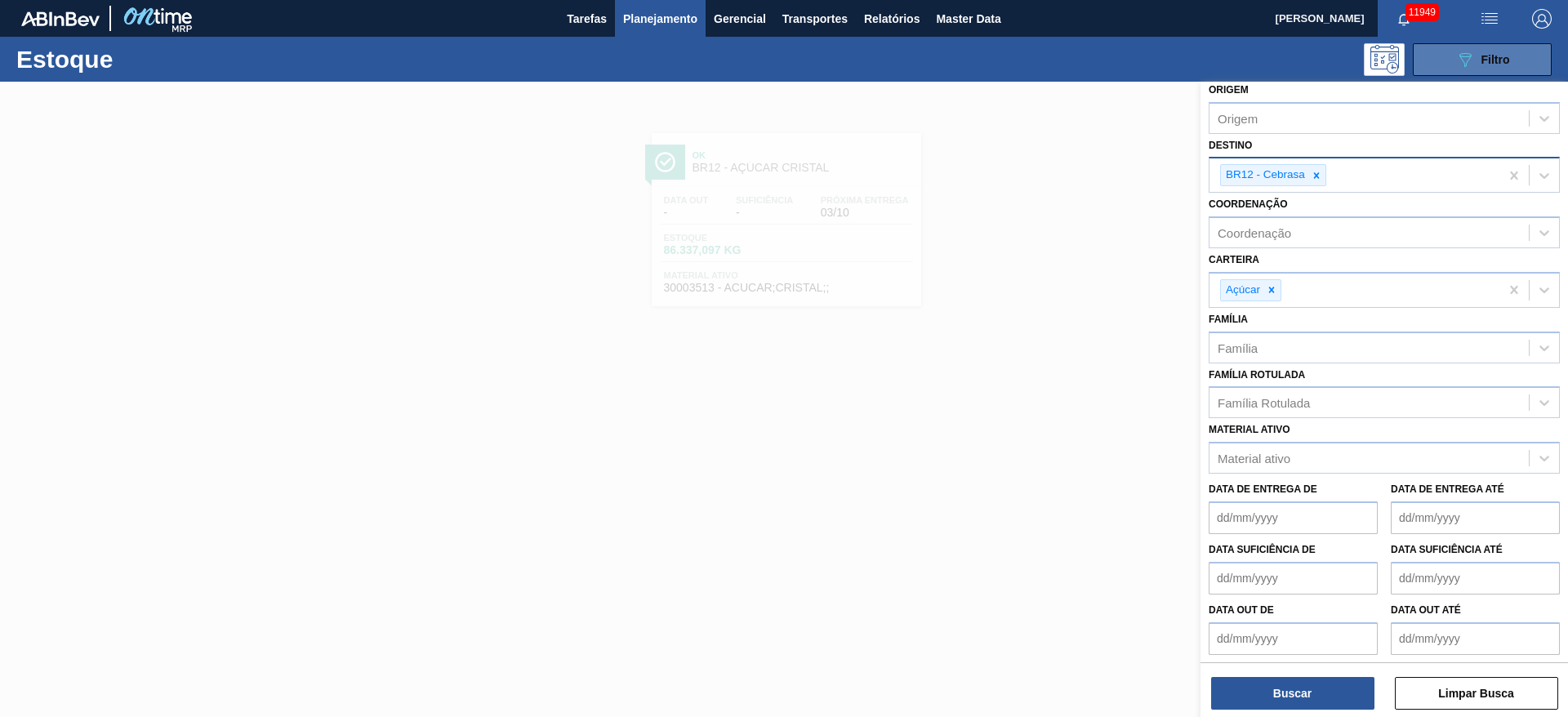
click at [1452, 59] on button "089F7B8B-B2A5-4AFE-B5C0-19BA573D28AC Filtro" at bounding box center [1482, 60] width 139 height 33
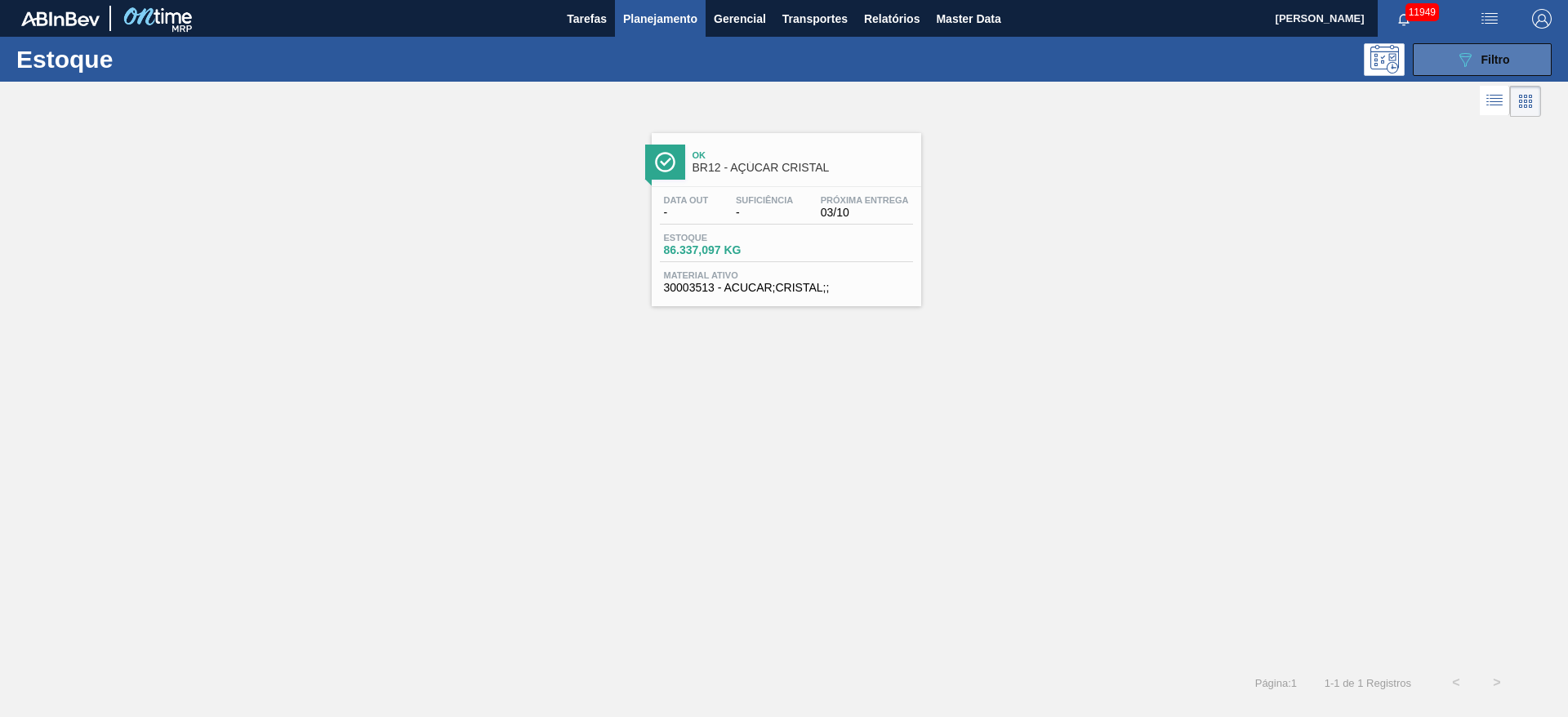
click at [1426, 64] on button "089F7B8B-B2A5-4AFE-B5C0-19BA573D28AC Filtro" at bounding box center [1482, 60] width 139 height 33
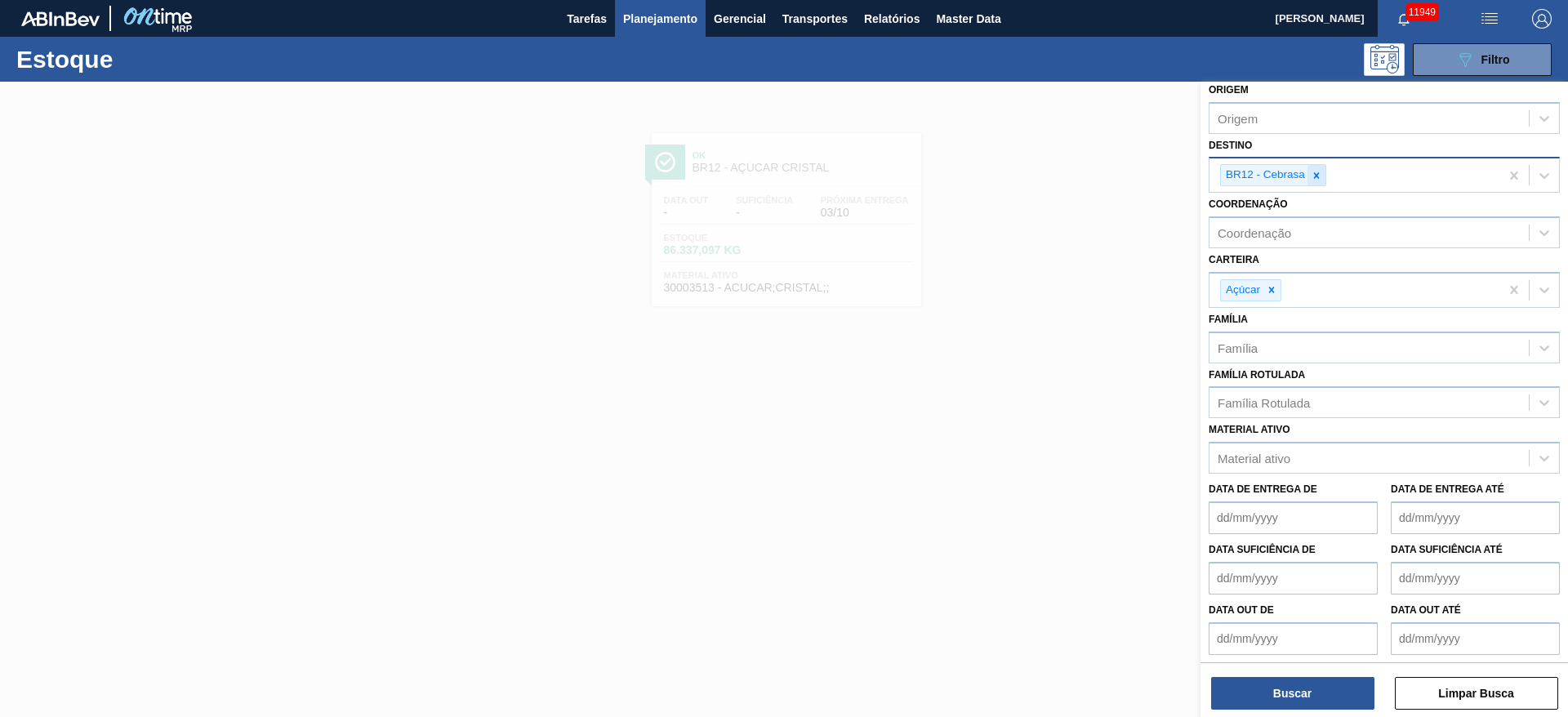
click at [1311, 179] on icon at bounding box center [1317, 176] width 12 height 12
type input "5"
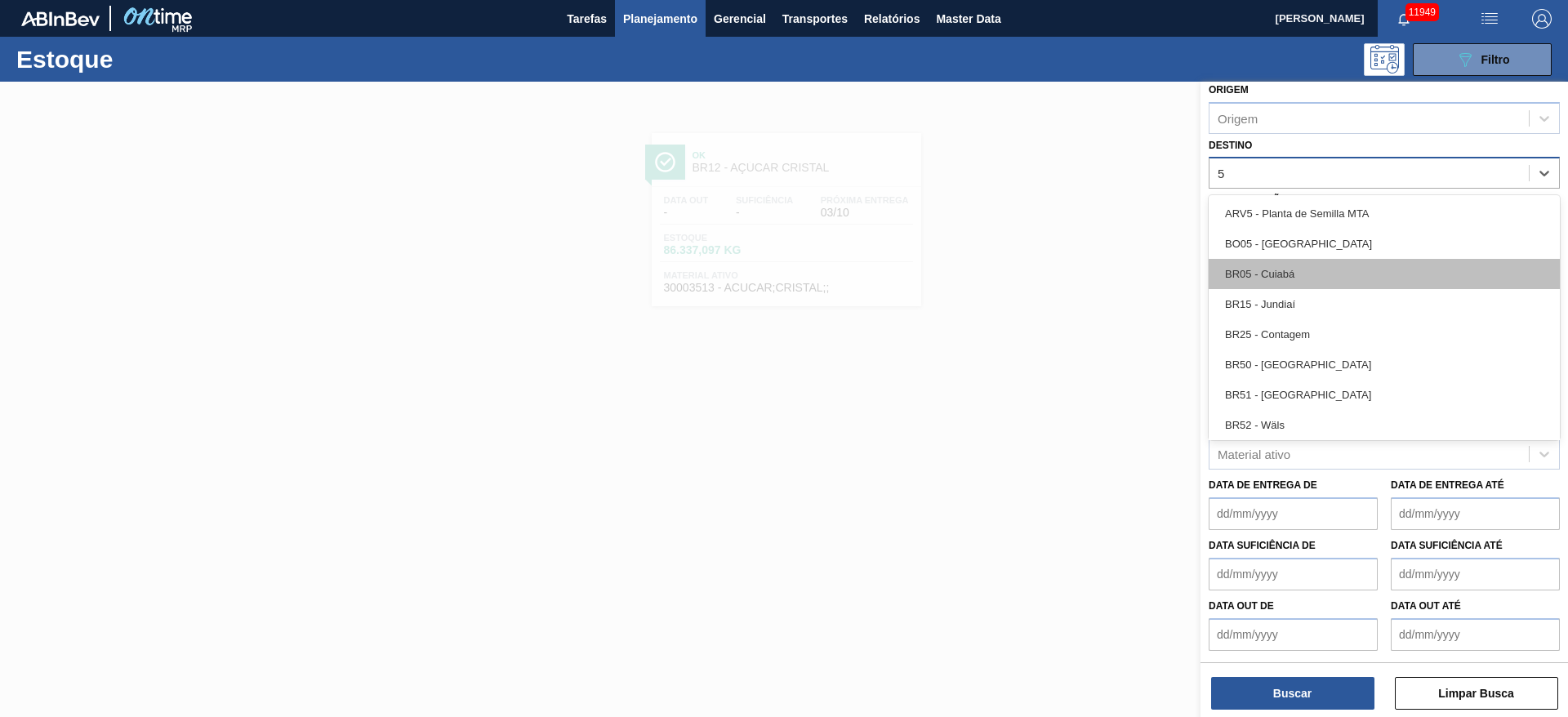
click at [1289, 275] on div "BR05 - Cuiabá" at bounding box center [1385, 273] width 351 height 30
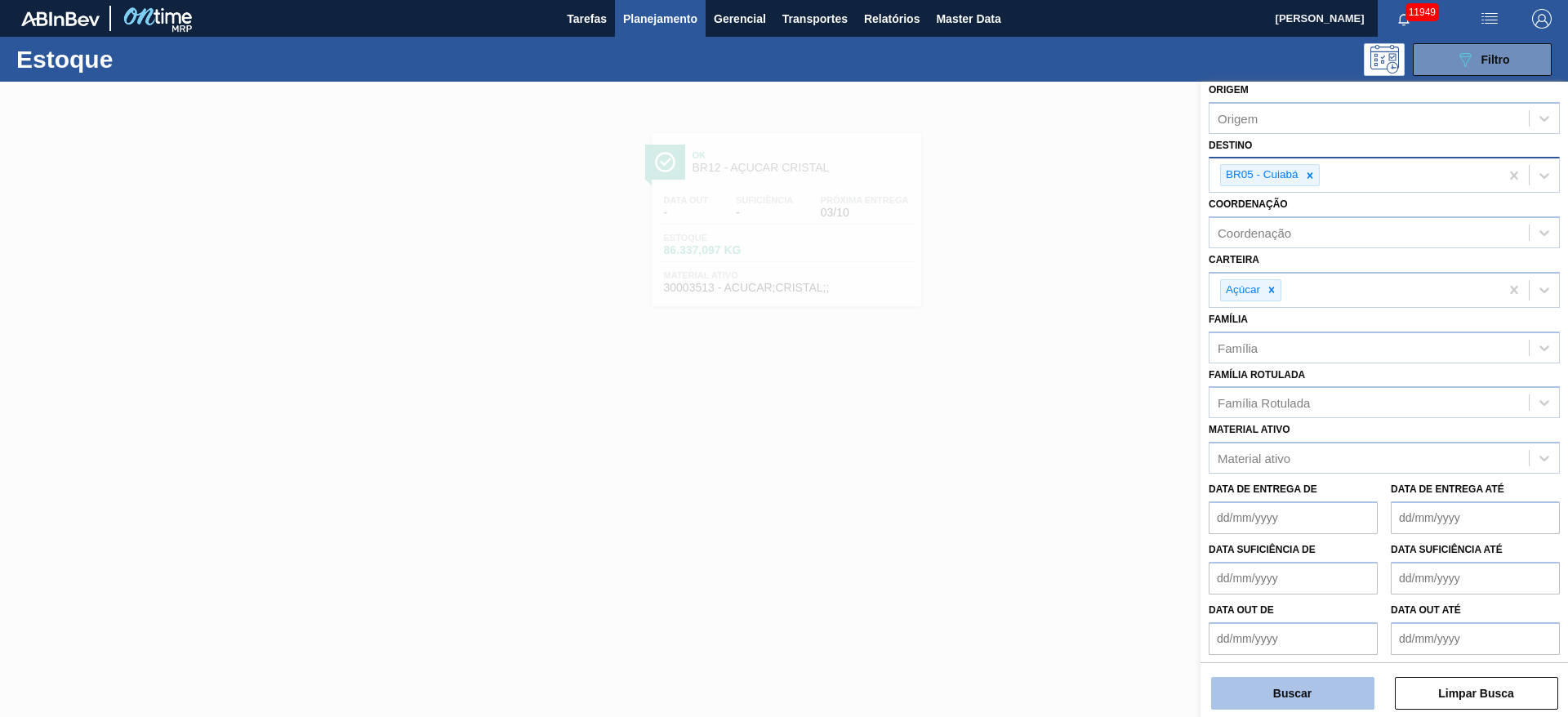
click at [1280, 687] on button "Buscar" at bounding box center [1292, 694] width 163 height 33
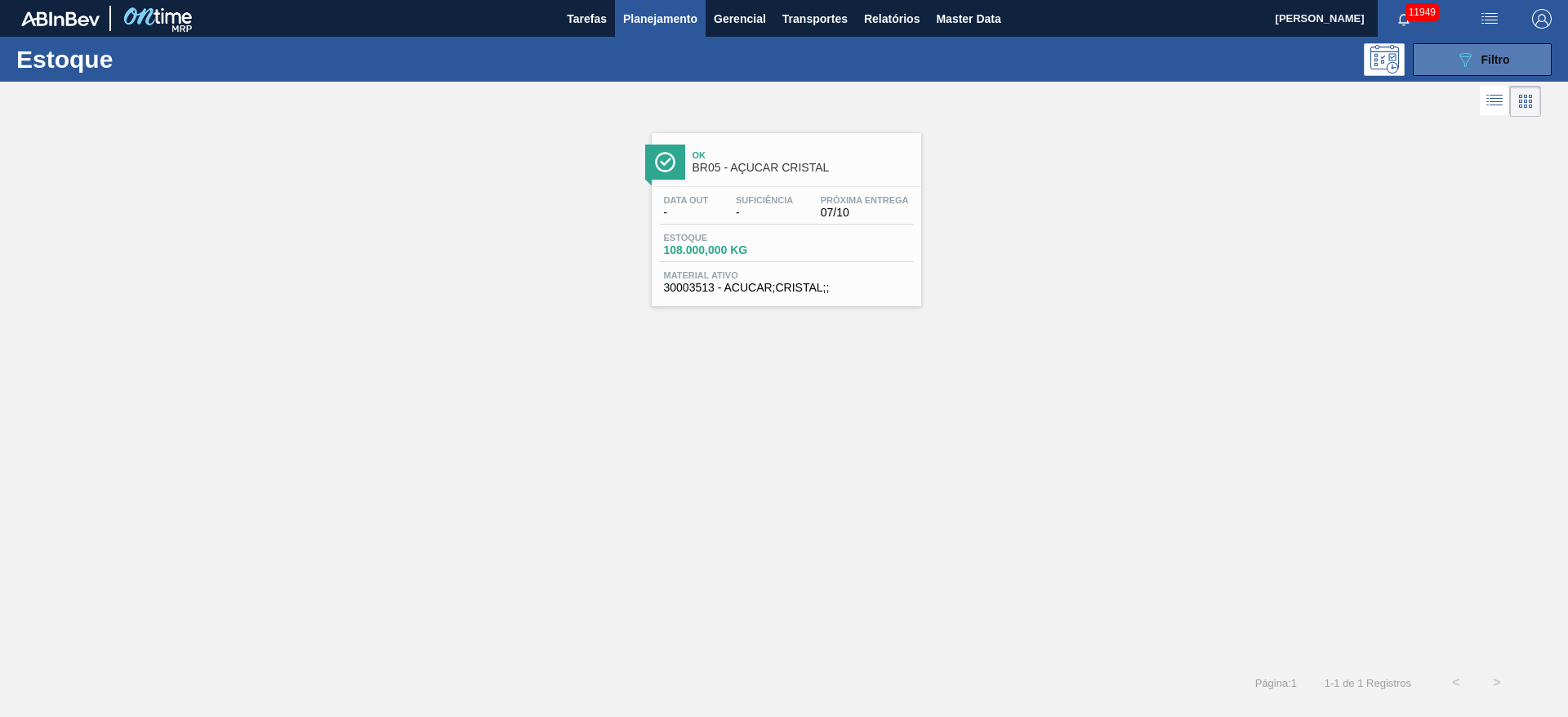
click at [1465, 60] on icon "089F7B8B-B2A5-4AFE-B5C0-19BA573D28AC" at bounding box center [1465, 60] width 19 height 19
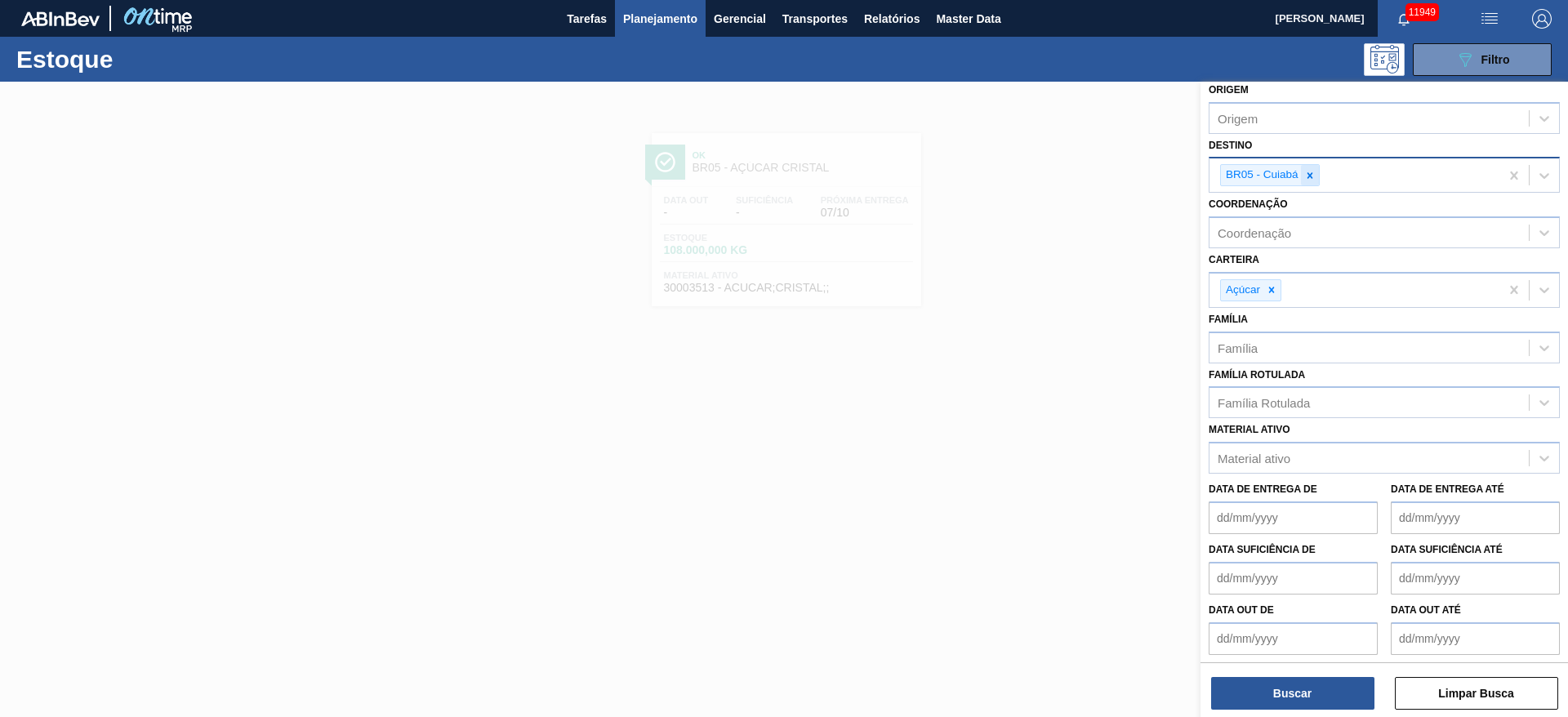
click at [1309, 165] on div at bounding box center [1309, 175] width 18 height 20
type input "3"
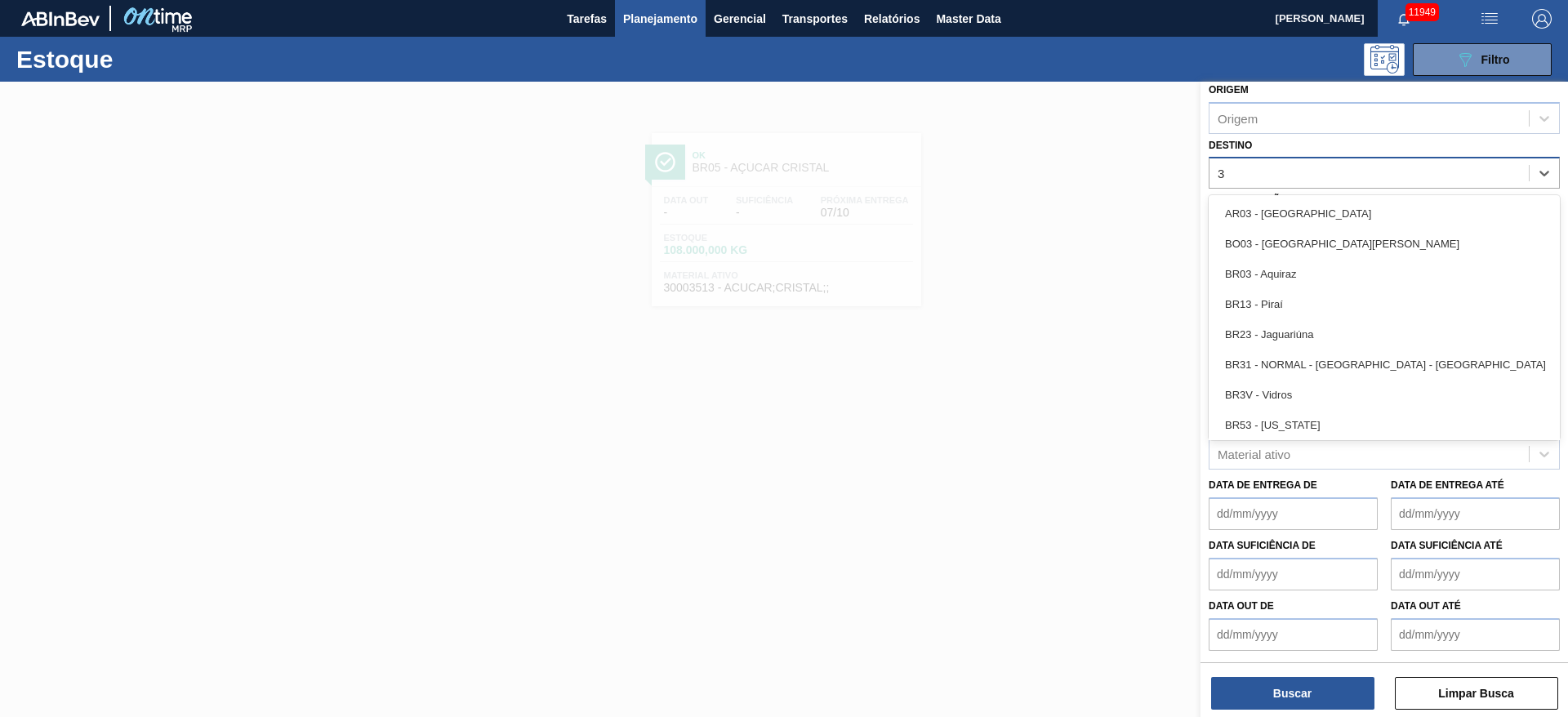
drag, startPoint x: 1296, startPoint y: 276, endPoint x: 1294, endPoint y: 306, distance: 30.1
click at [1294, 278] on div "BR03 - Aquiraz" at bounding box center [1385, 273] width 351 height 30
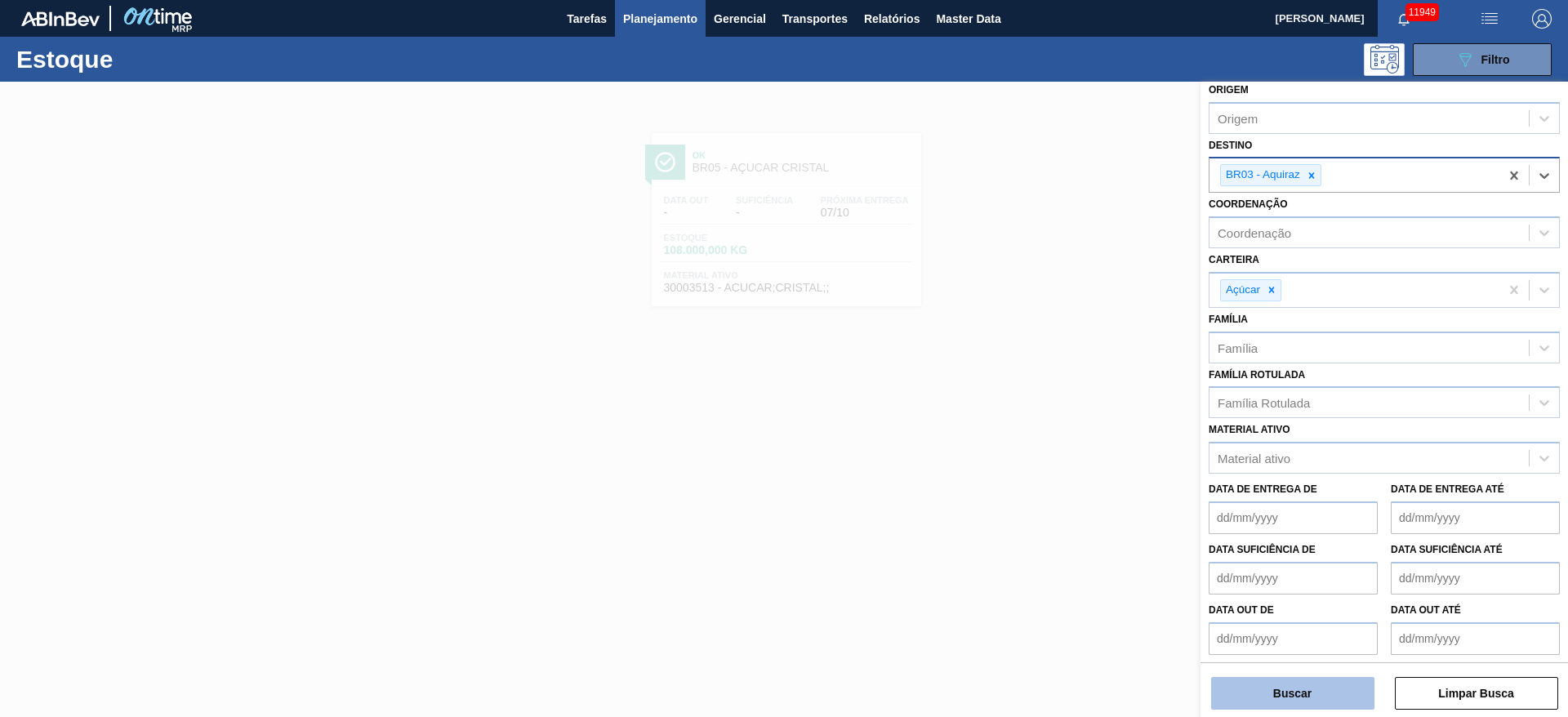
click at [1303, 682] on button "Buscar" at bounding box center [1292, 694] width 163 height 33
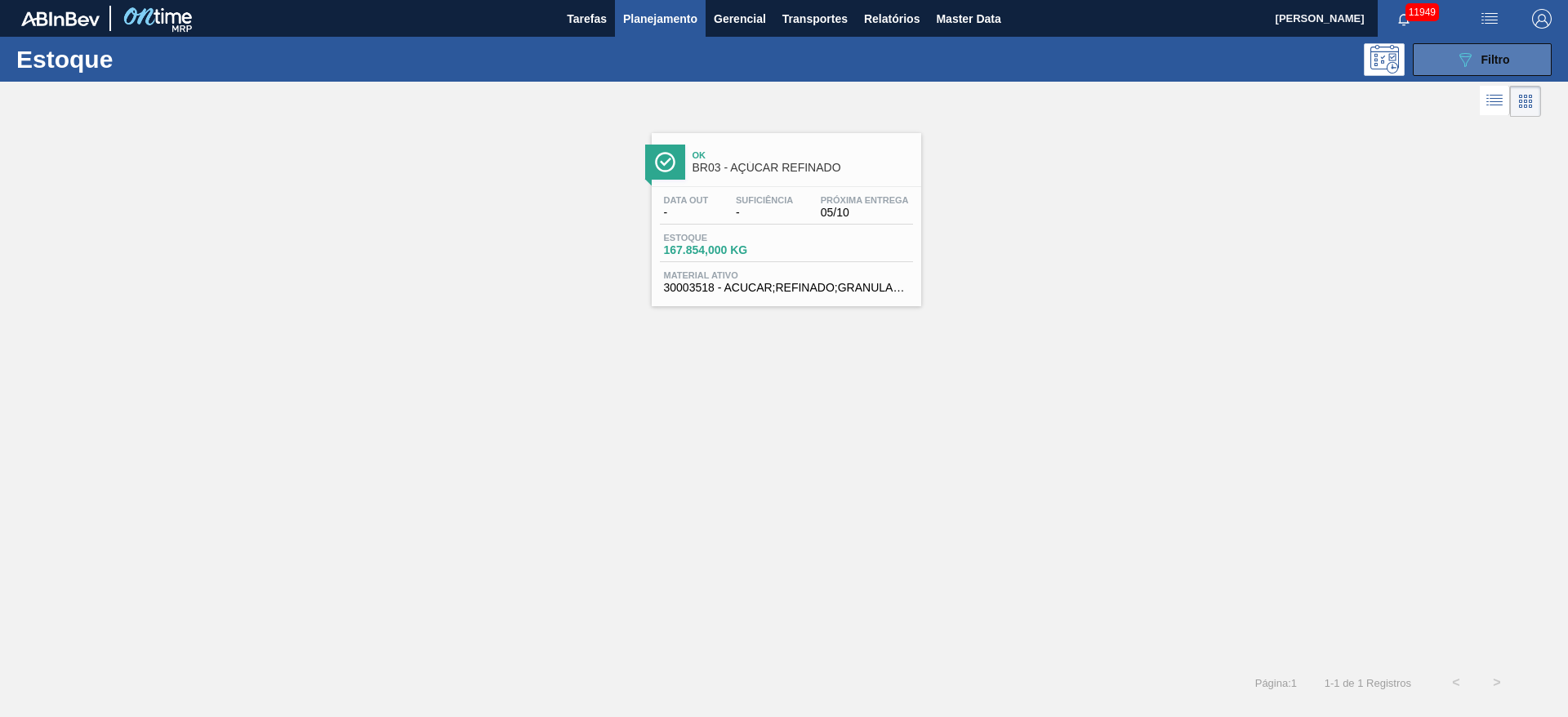
click at [1460, 61] on icon "089F7B8B-B2A5-4AFE-B5C0-19BA573D28AC" at bounding box center [1465, 60] width 19 height 19
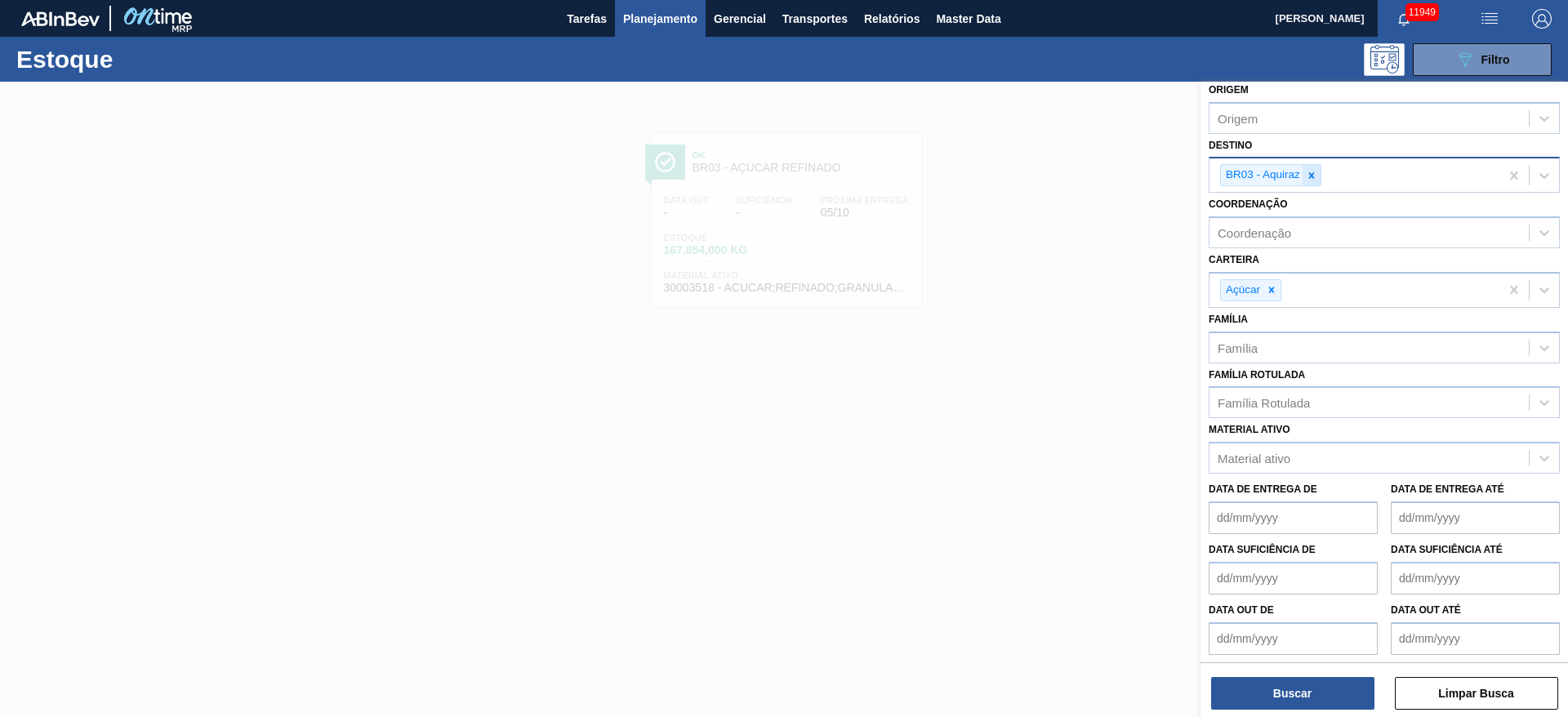
click at [1320, 181] on div at bounding box center [1311, 175] width 18 height 20
click at [1320, 181] on div "BR03 - Aquiraz" at bounding box center [1355, 175] width 289 height 34
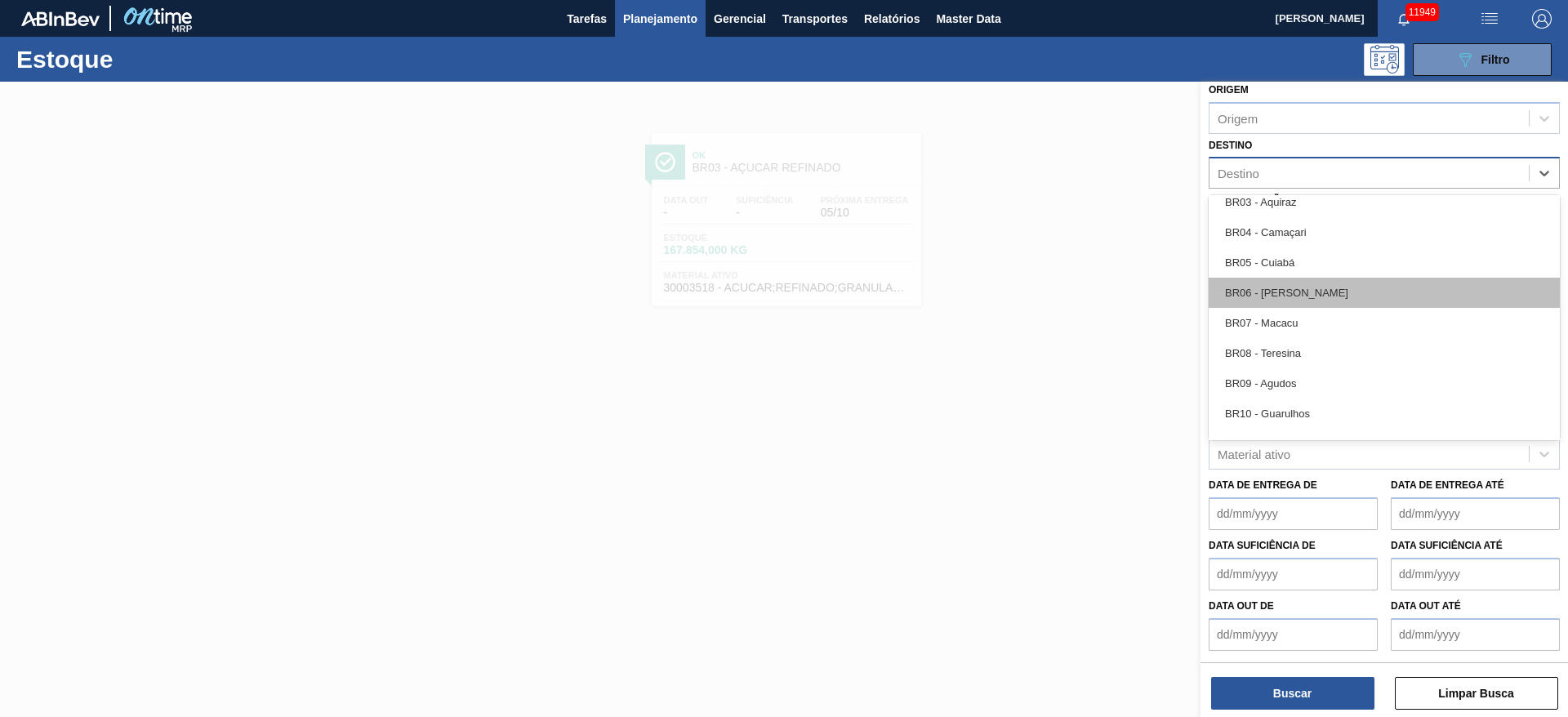
scroll to position [980, 0]
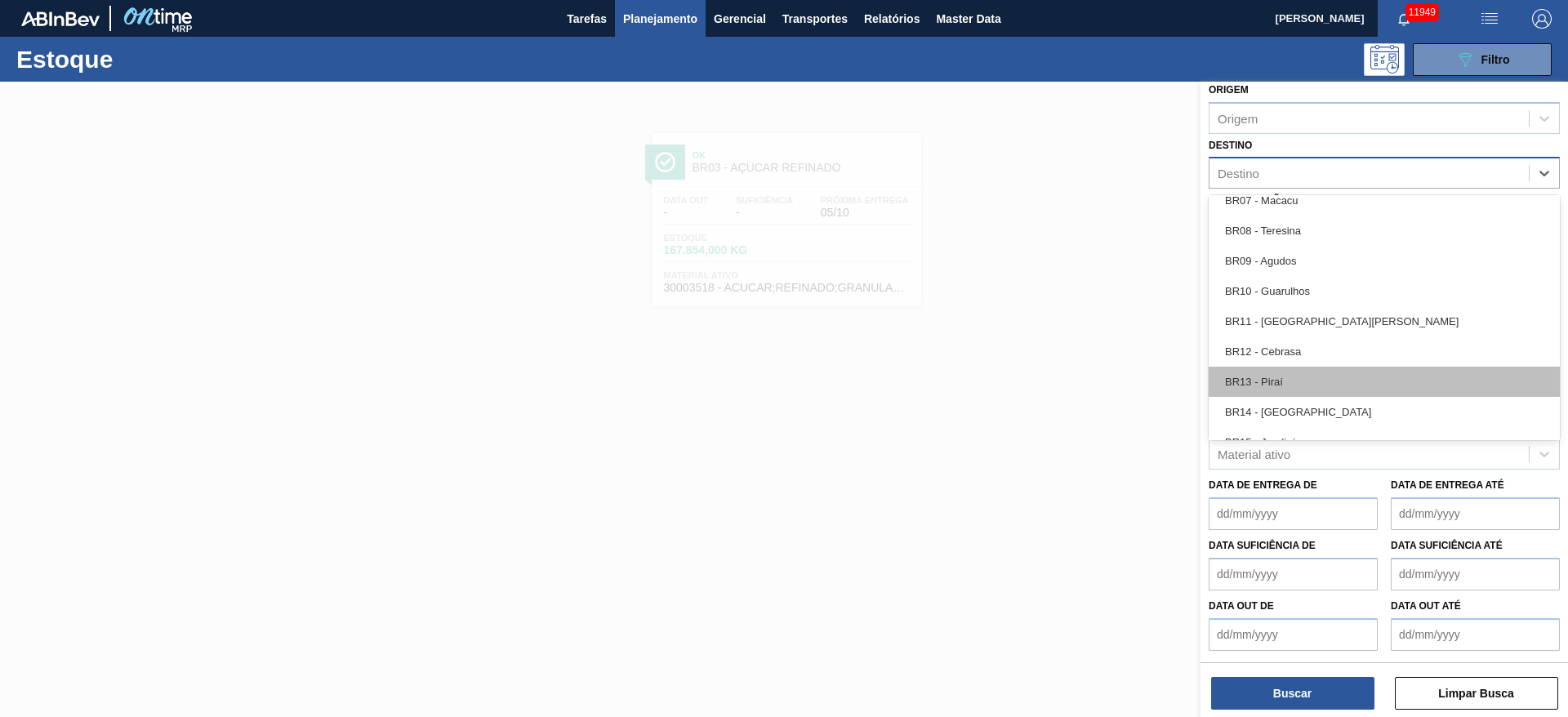
click at [1292, 368] on div "BR13 - Piraí" at bounding box center [1385, 381] width 351 height 30
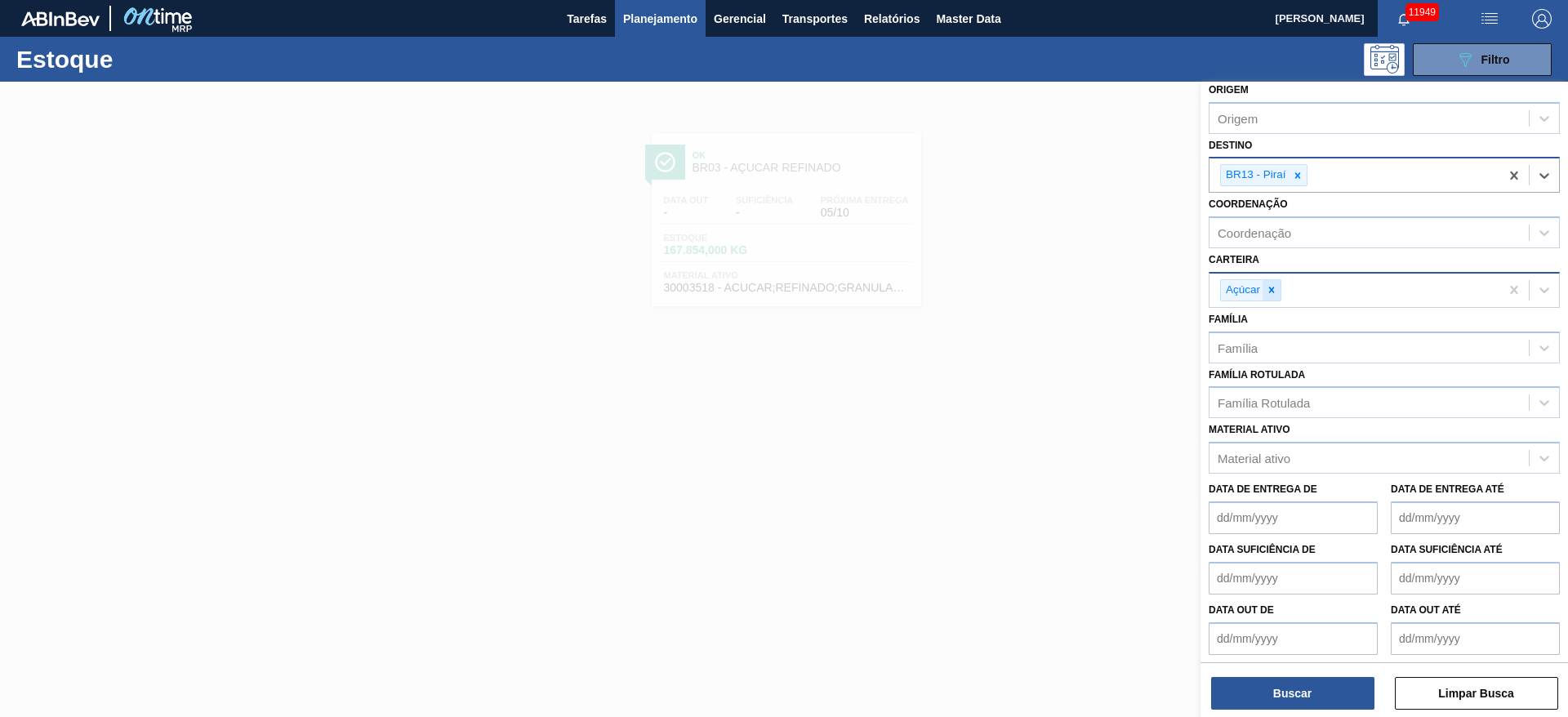
click at [1263, 295] on div at bounding box center [1272, 290] width 18 height 20
click at [1264, 294] on div "Carteira" at bounding box center [1369, 288] width 319 height 24
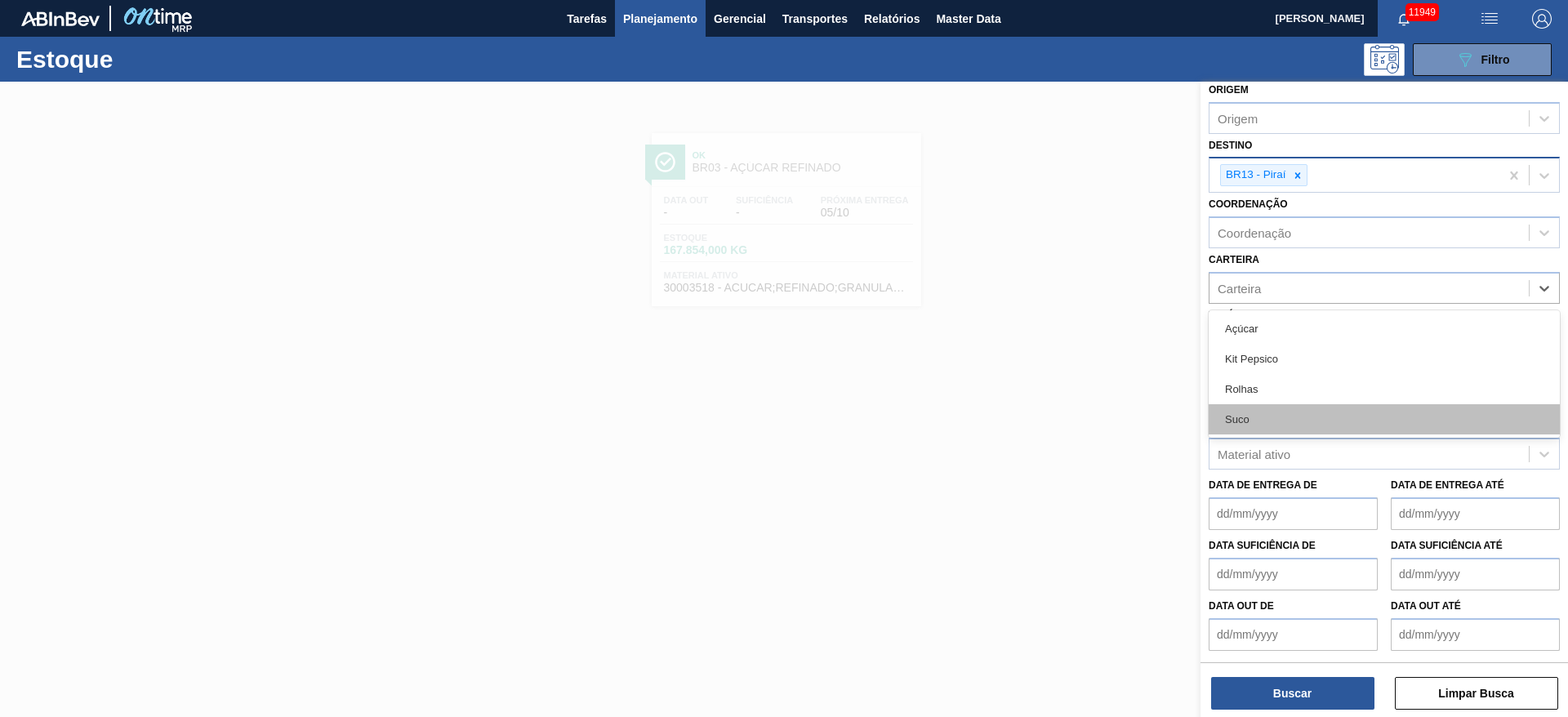
click at [1265, 406] on div "Suco" at bounding box center [1385, 419] width 351 height 30
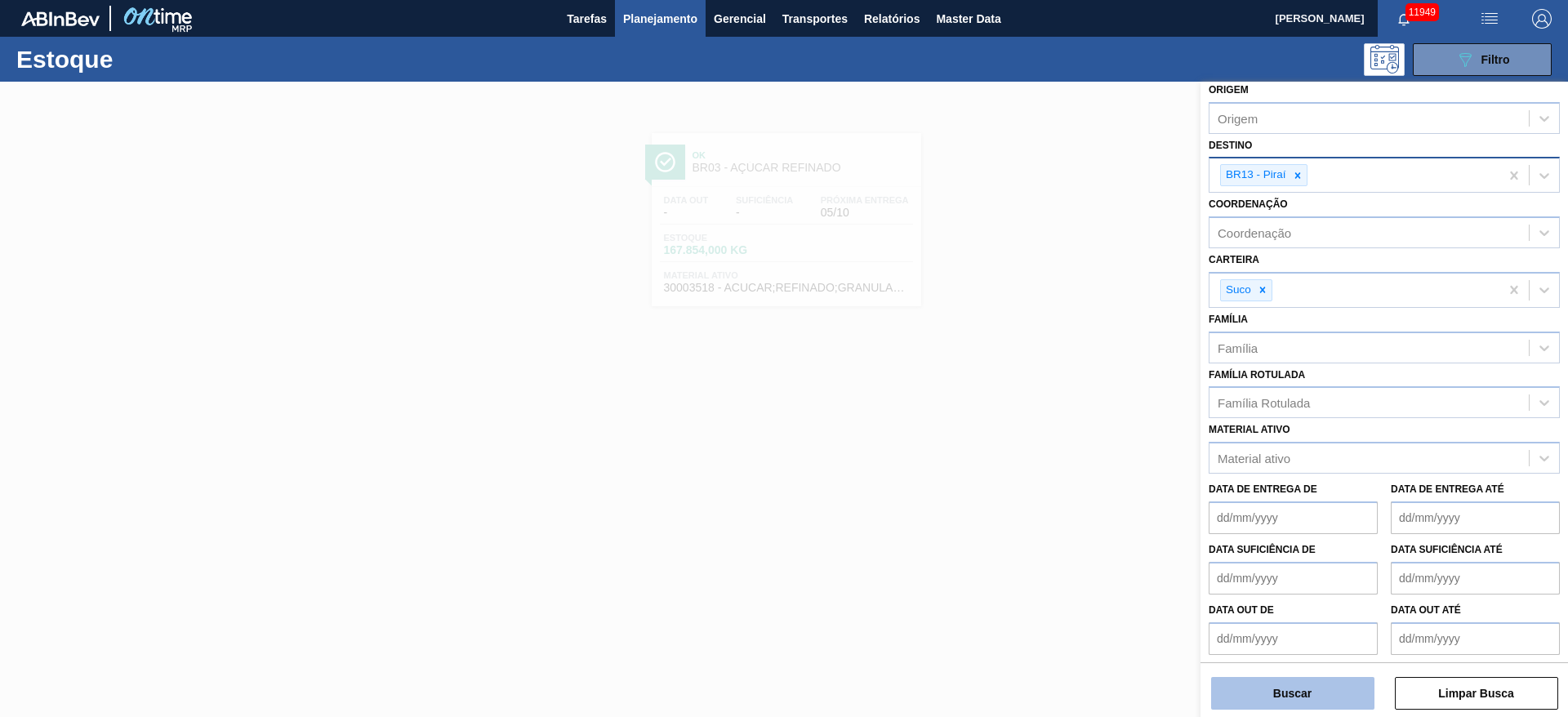
click at [1271, 697] on button "Buscar" at bounding box center [1292, 694] width 163 height 33
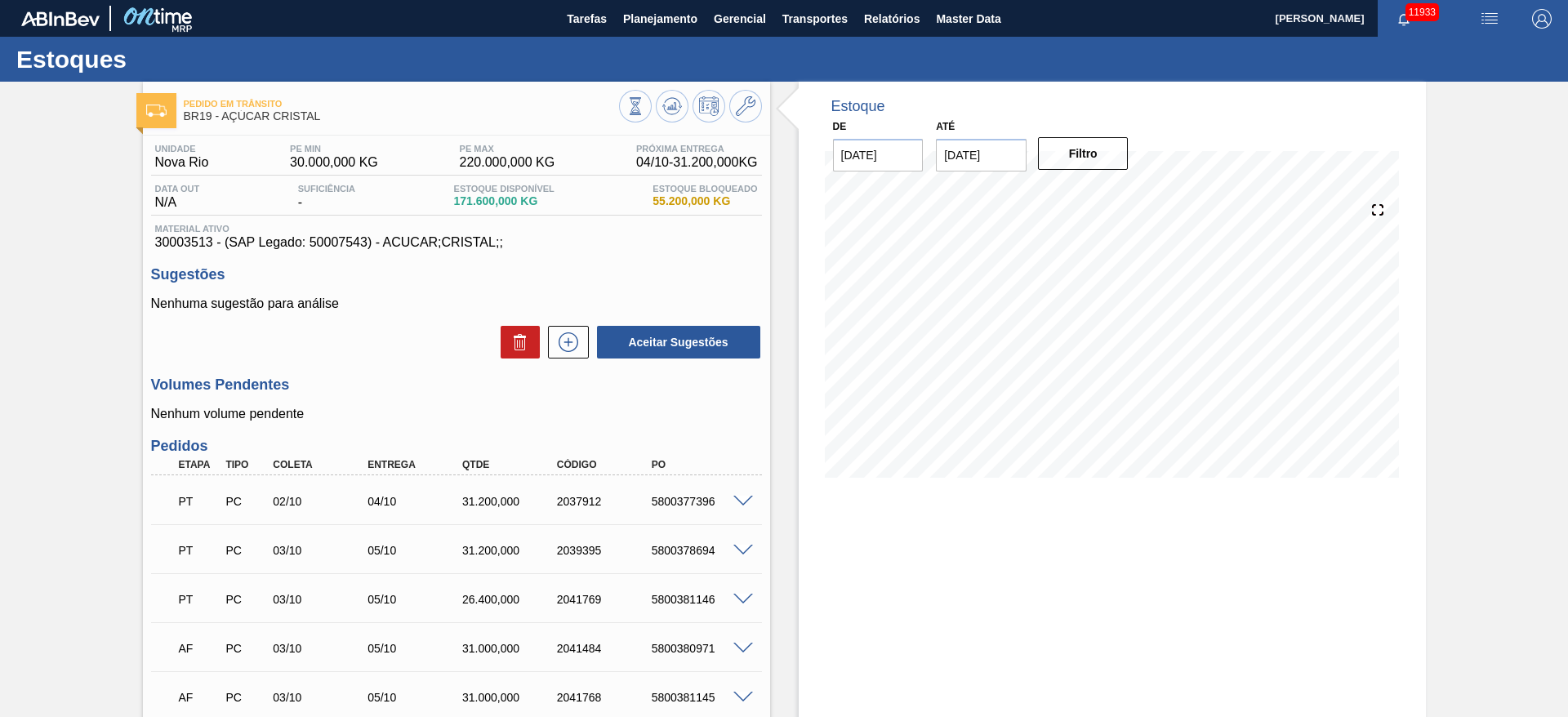
scroll to position [368, 0]
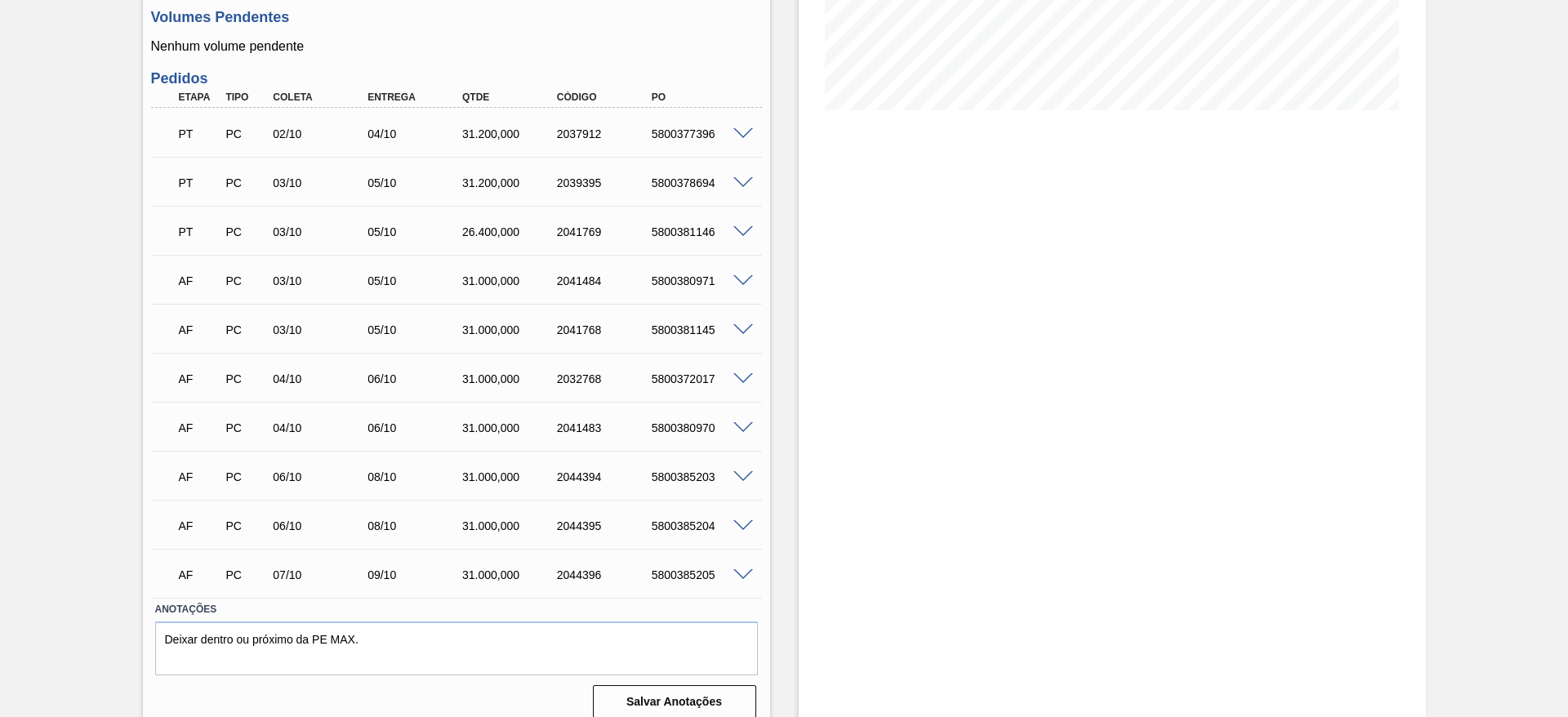
click at [664, 232] on div "5800381146" at bounding box center [701, 233] width 106 height 14
click at [666, 232] on div "5800381146" at bounding box center [701, 233] width 106 height 14
copy div "5800381146"
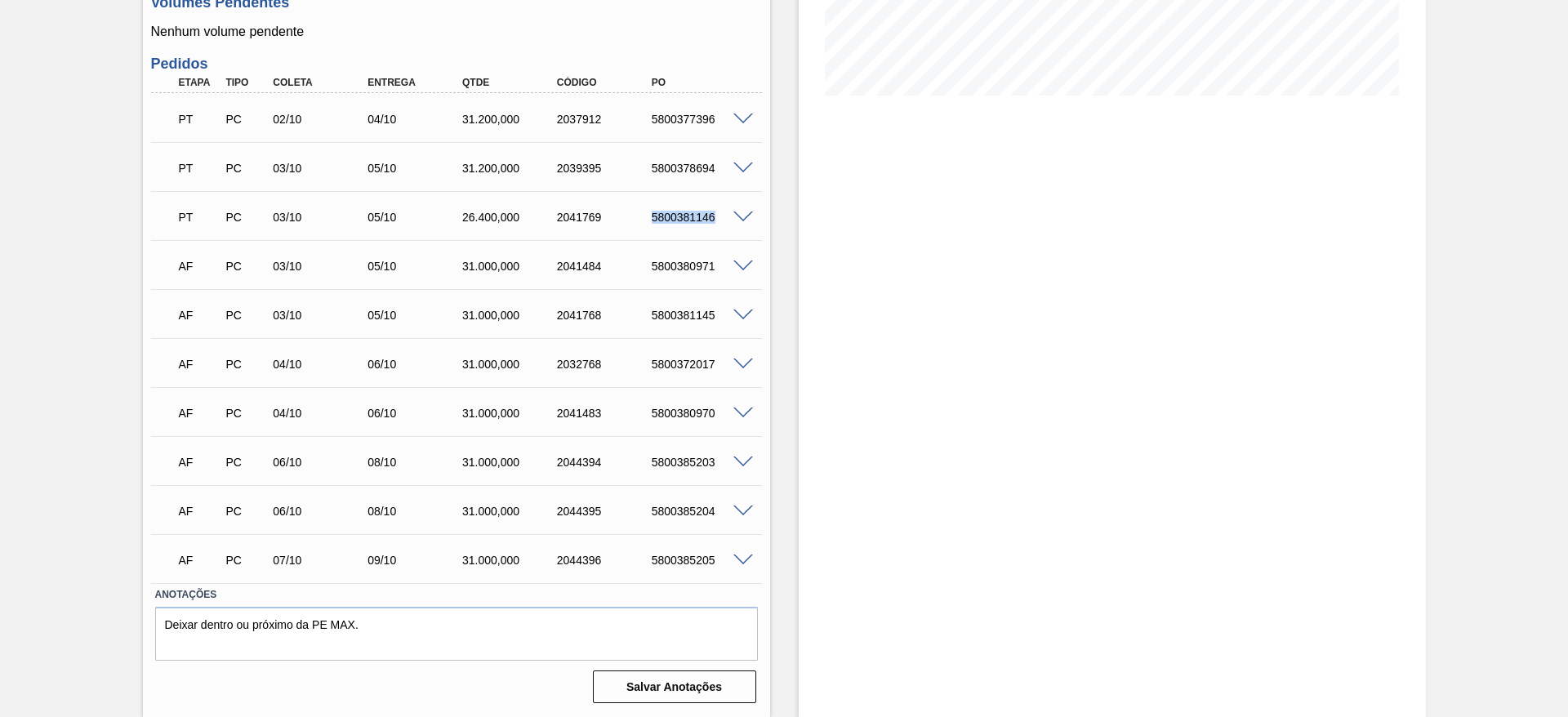
scroll to position [0, 0]
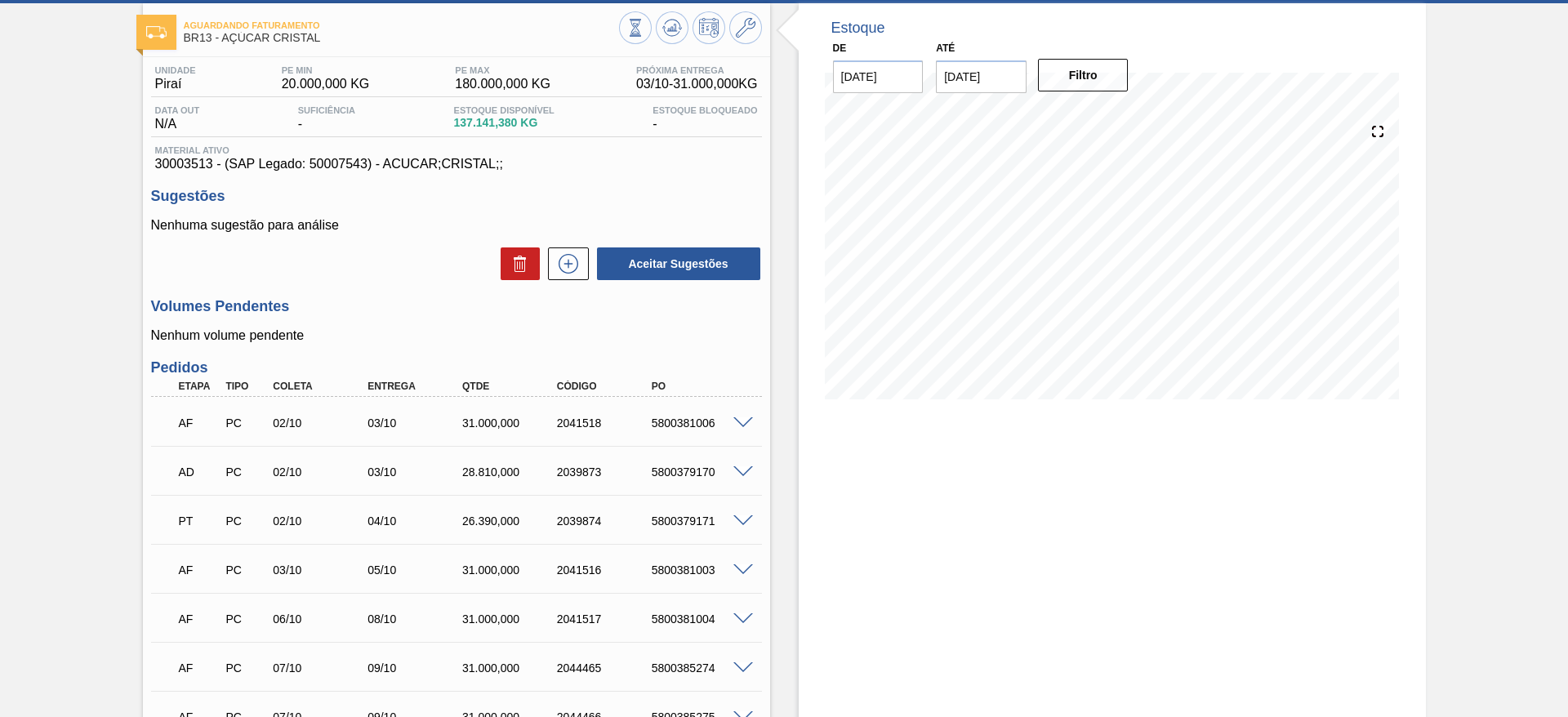
scroll to position [245, 0]
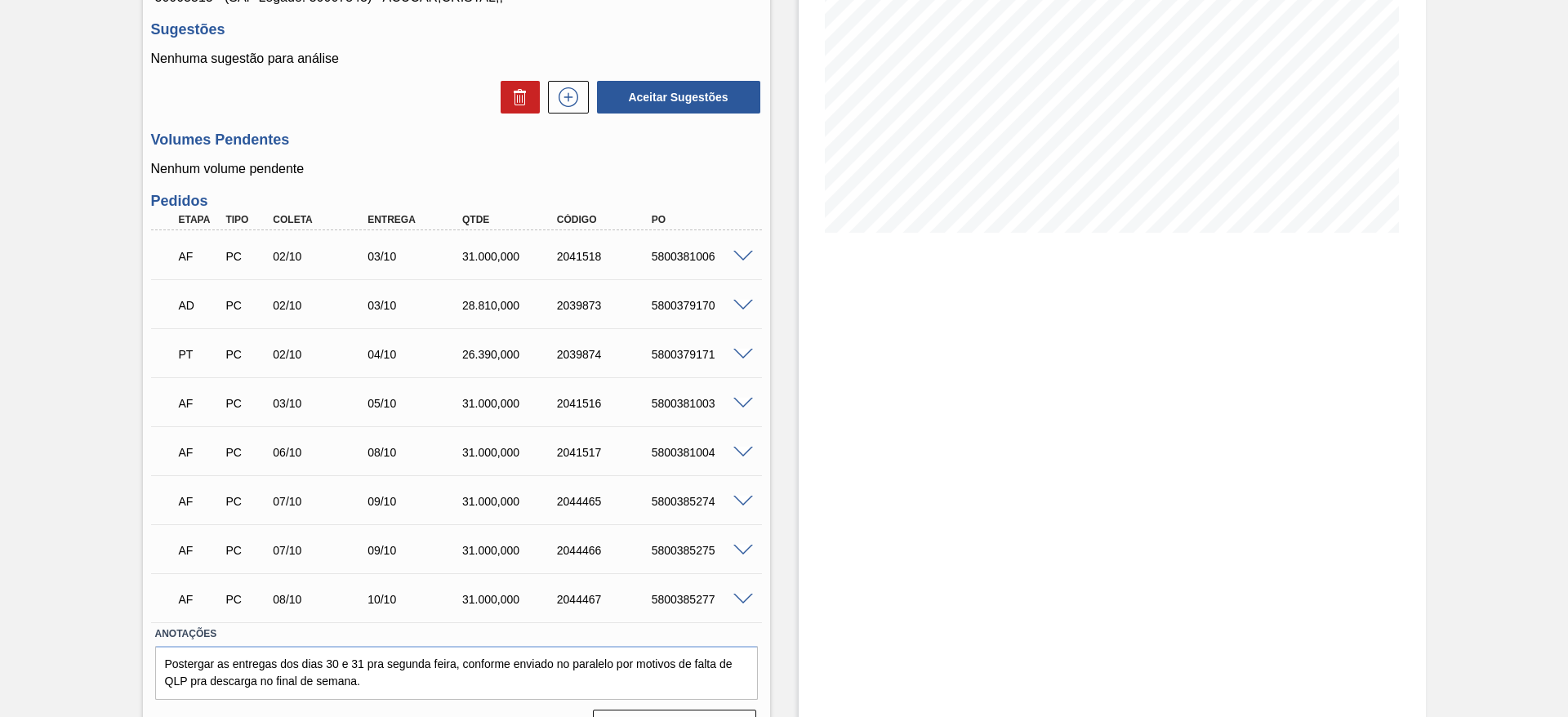
click at [742, 398] on span at bounding box center [743, 403] width 19 height 13
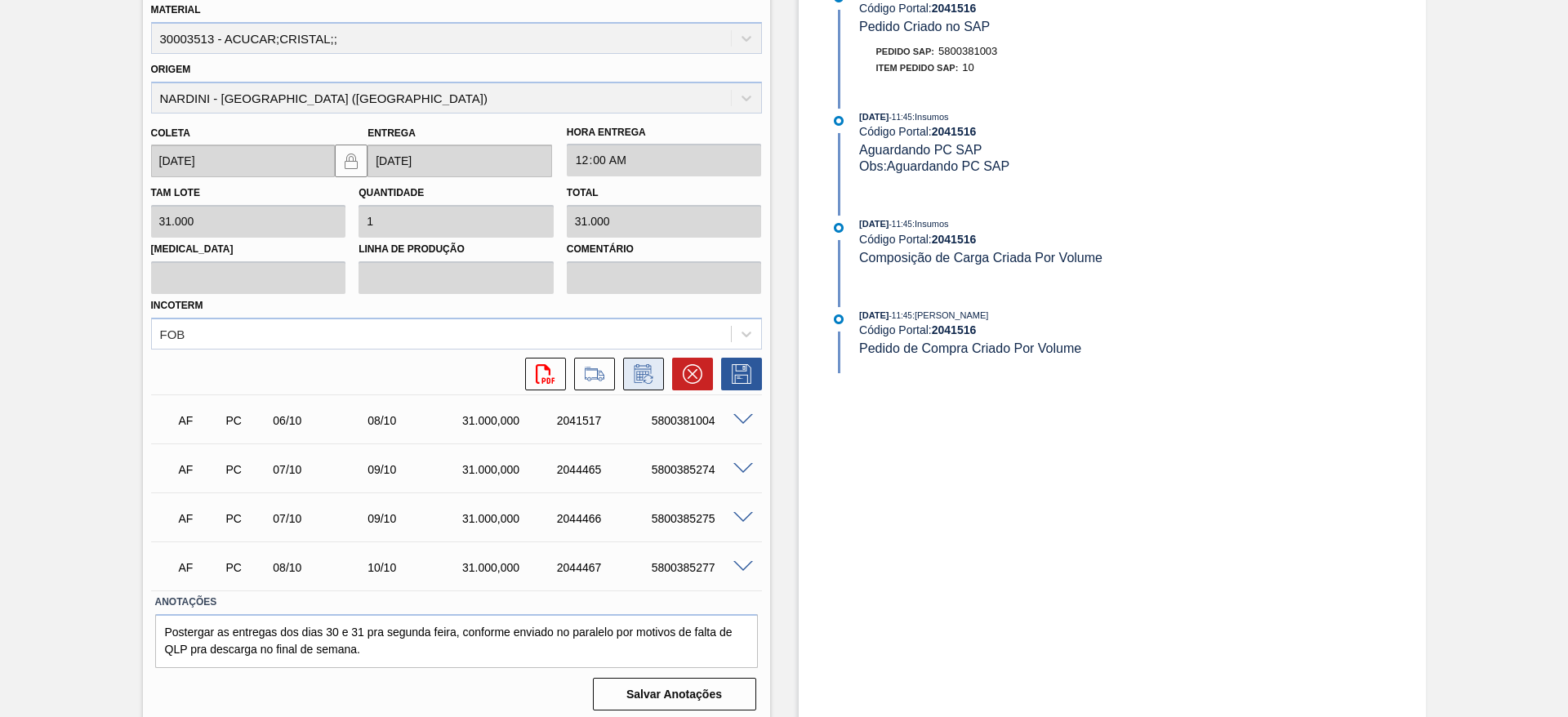
scroll to position [680, 0]
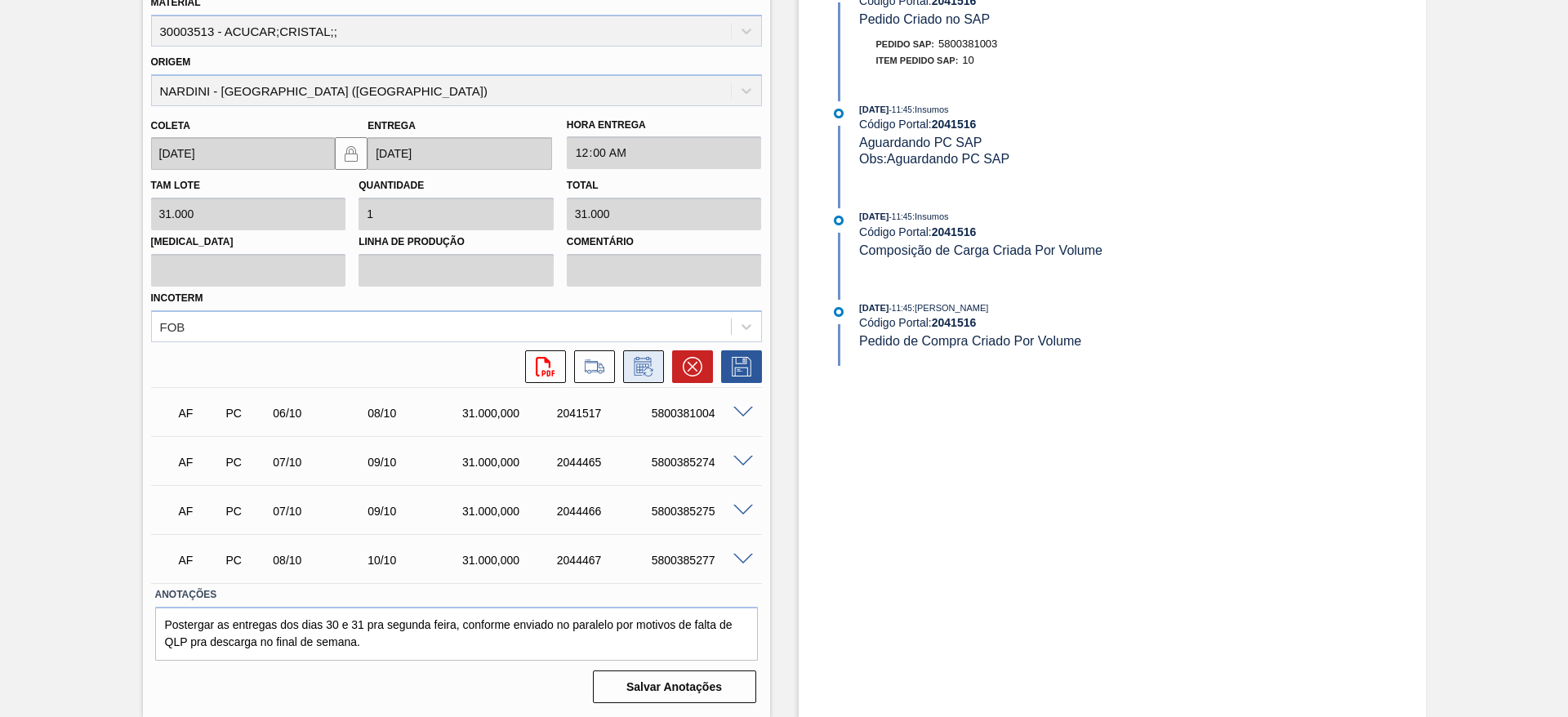
click at [644, 372] on icon at bounding box center [643, 367] width 26 height 19
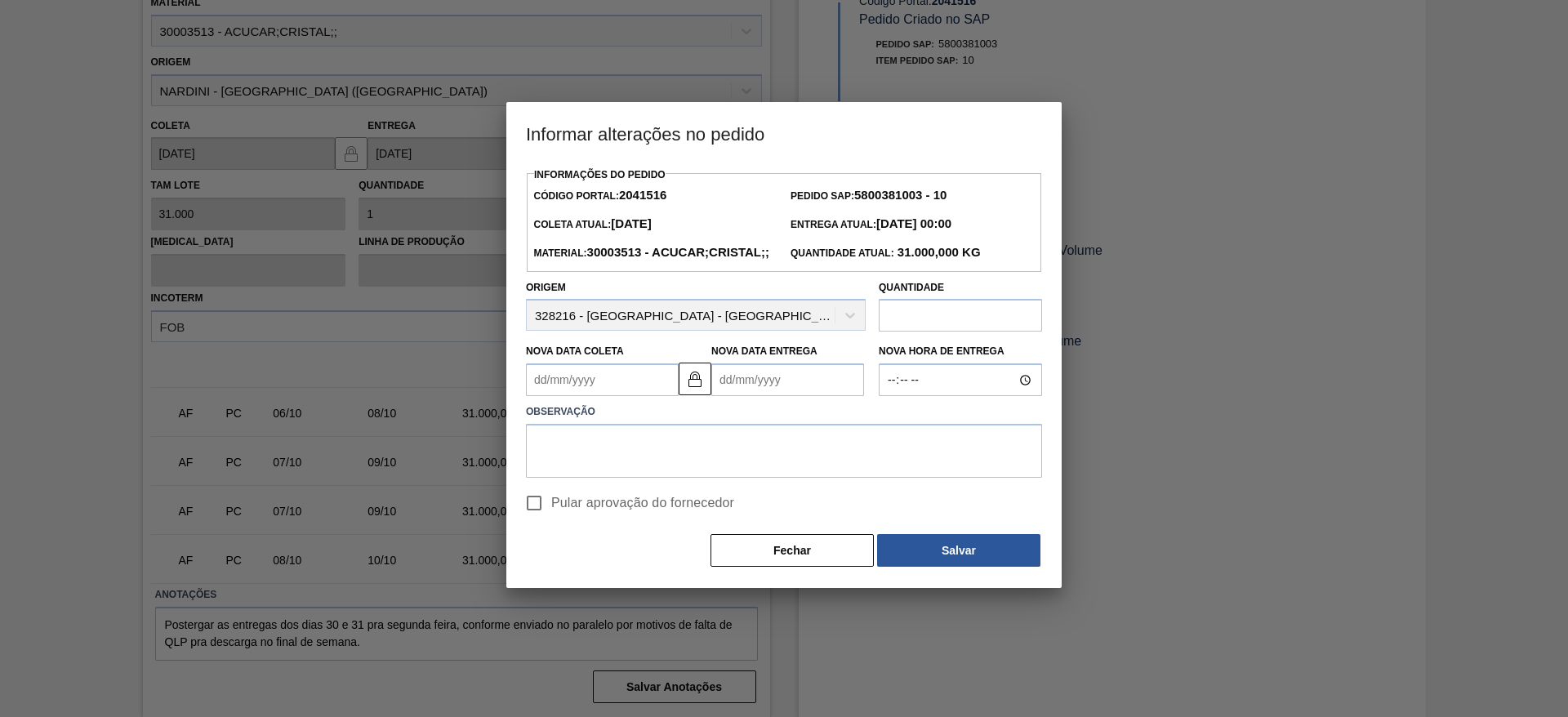
click at [595, 390] on div "Nova Data Coleta" at bounding box center [602, 368] width 152 height 56
click at [577, 397] on Coleta2041516 "Nova Data Coleta" at bounding box center [602, 380] width 152 height 33
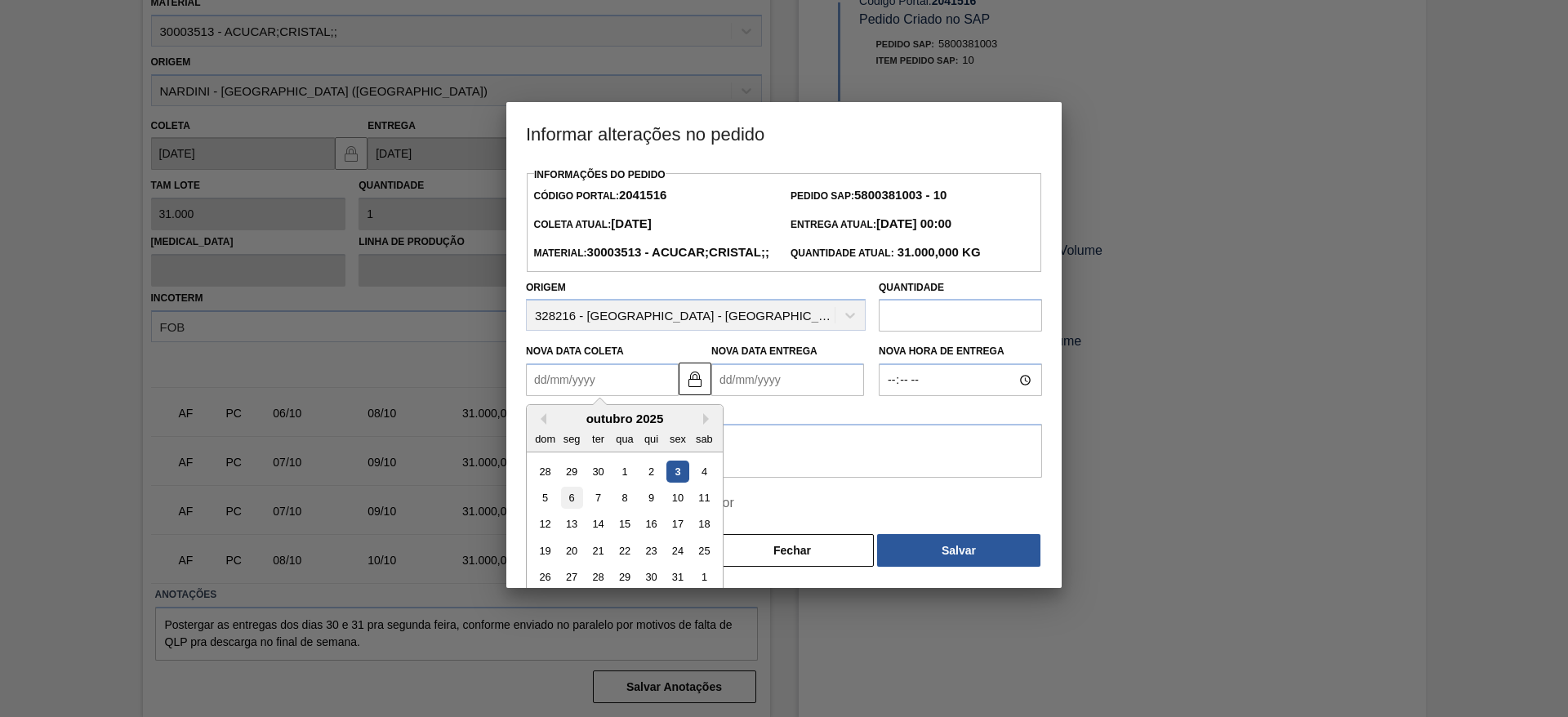
click at [565, 509] on div "6" at bounding box center [572, 497] width 22 height 22
type Coleta2041516 "[DATE]"
type Entrega2041516 "[DATE]"
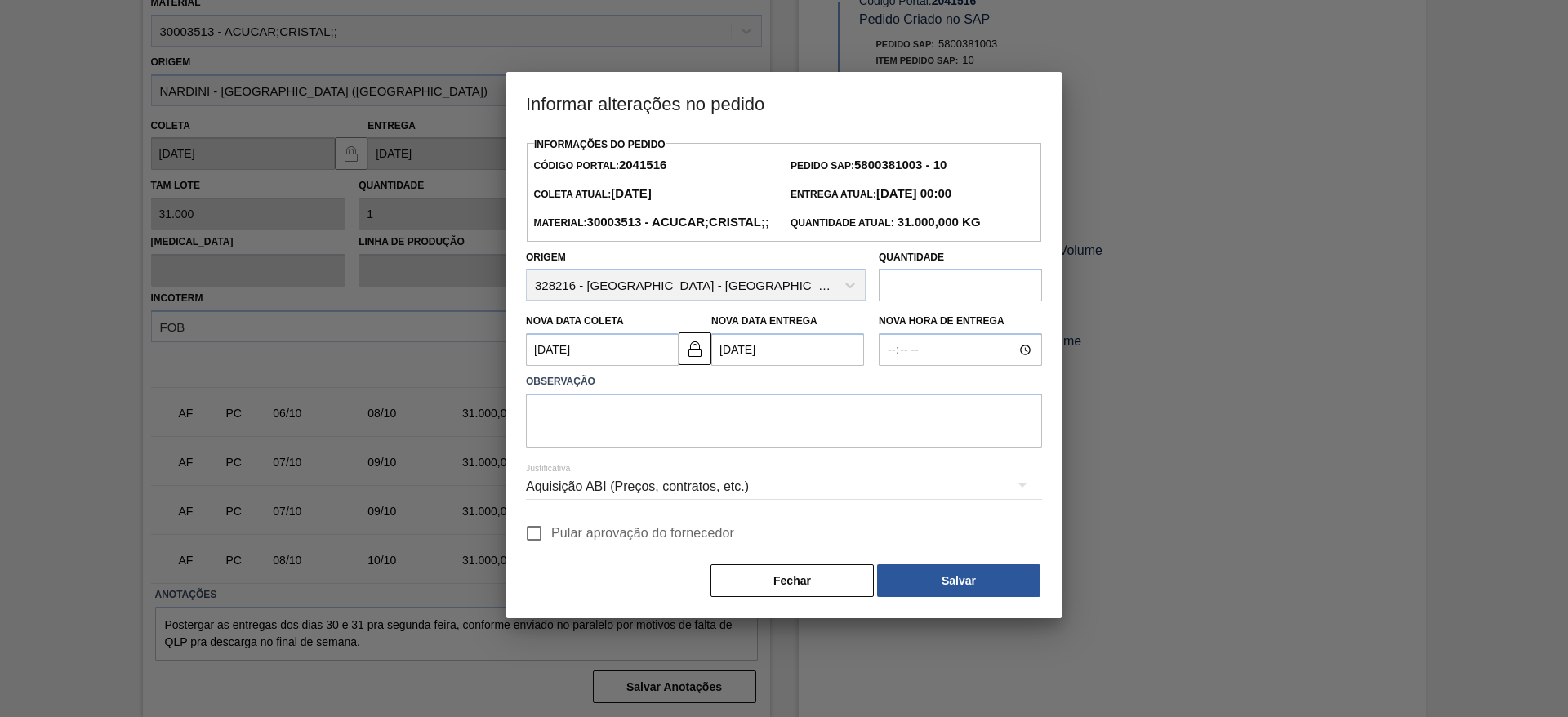
click at [540, 551] on input "Pular aprovação do fornecedor" at bounding box center [535, 534] width 35 height 35
checkbox input "true"
click at [550, 448] on textarea at bounding box center [784, 421] width 516 height 54
type textarea "."
click at [944, 597] on button "Salvar" at bounding box center [958, 581] width 163 height 33
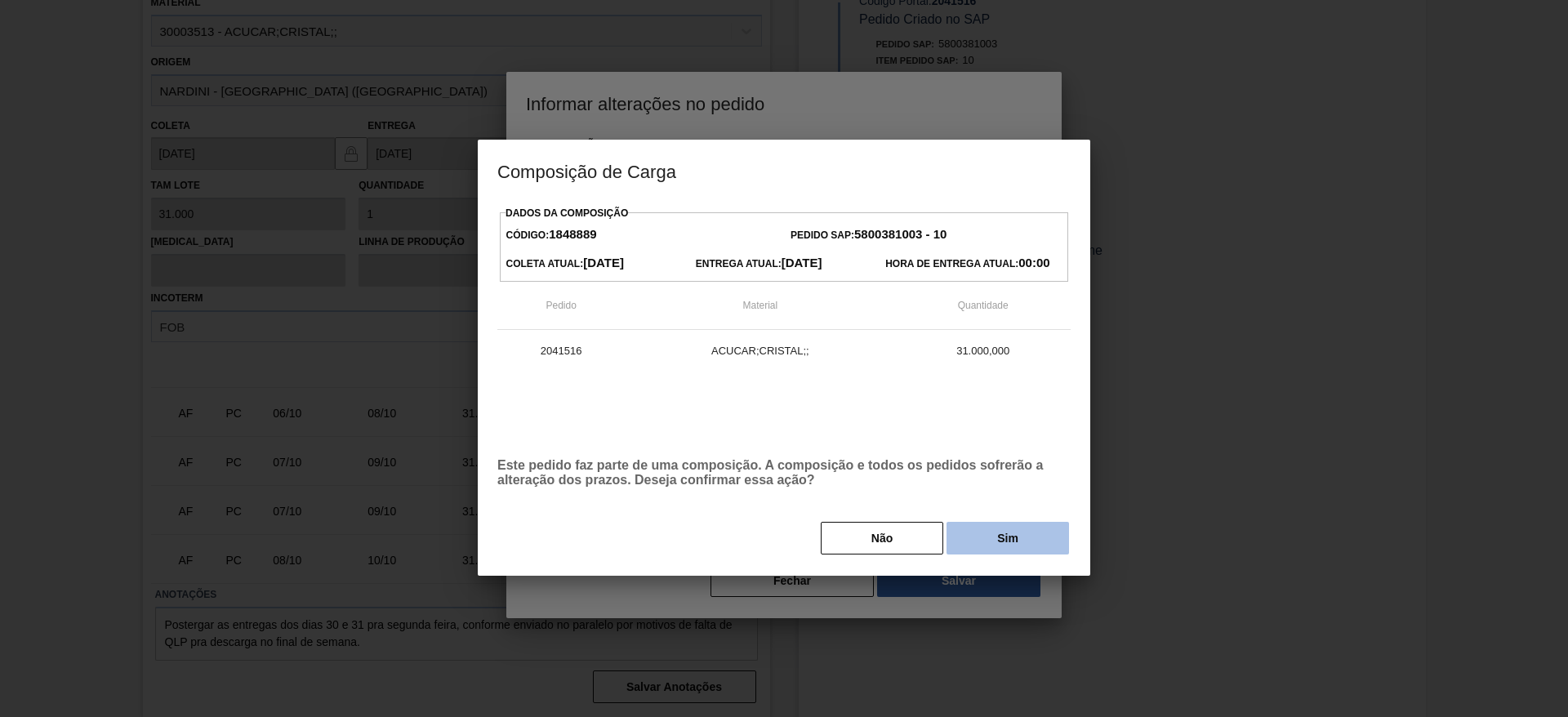
click at [983, 550] on button "Sim" at bounding box center [1007, 538] width 123 height 33
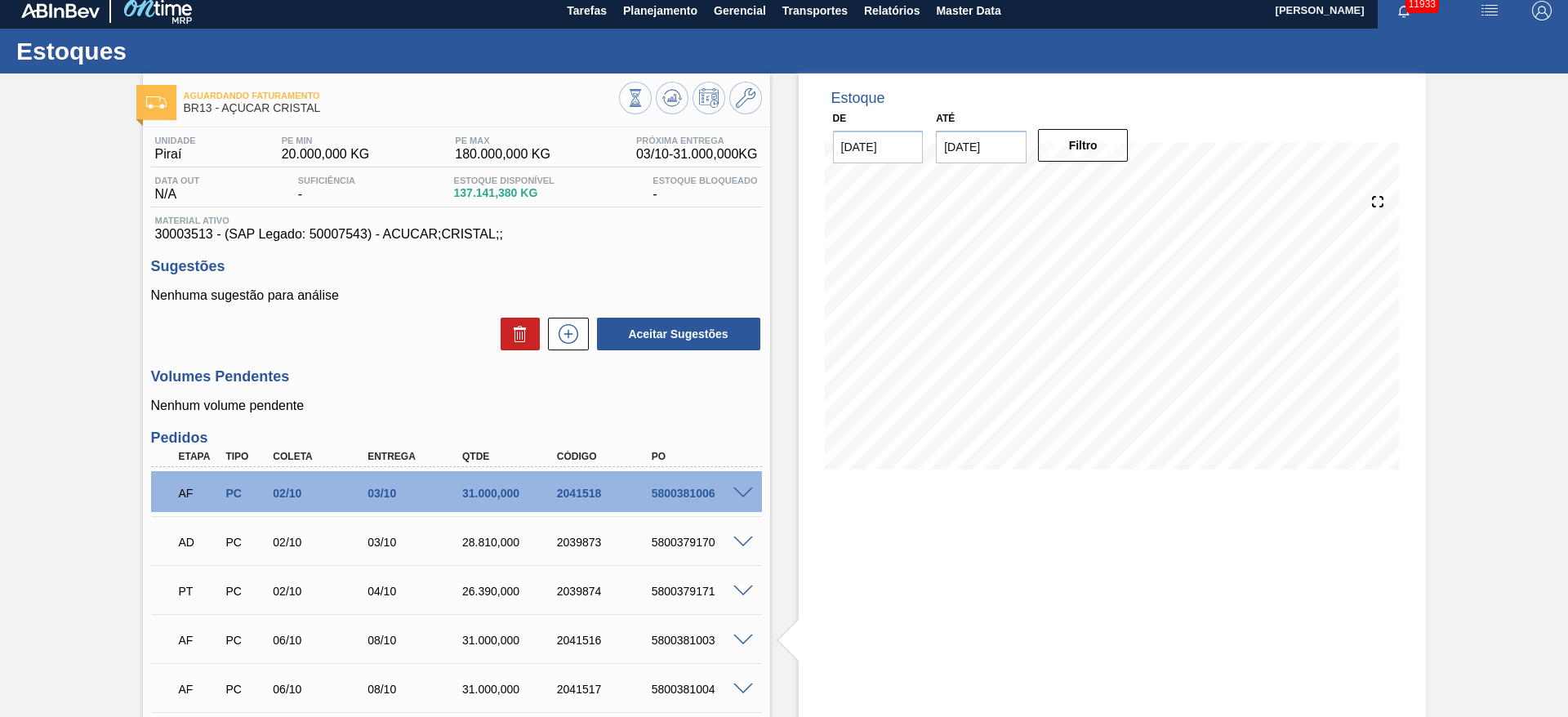
scroll to position [0, 0]
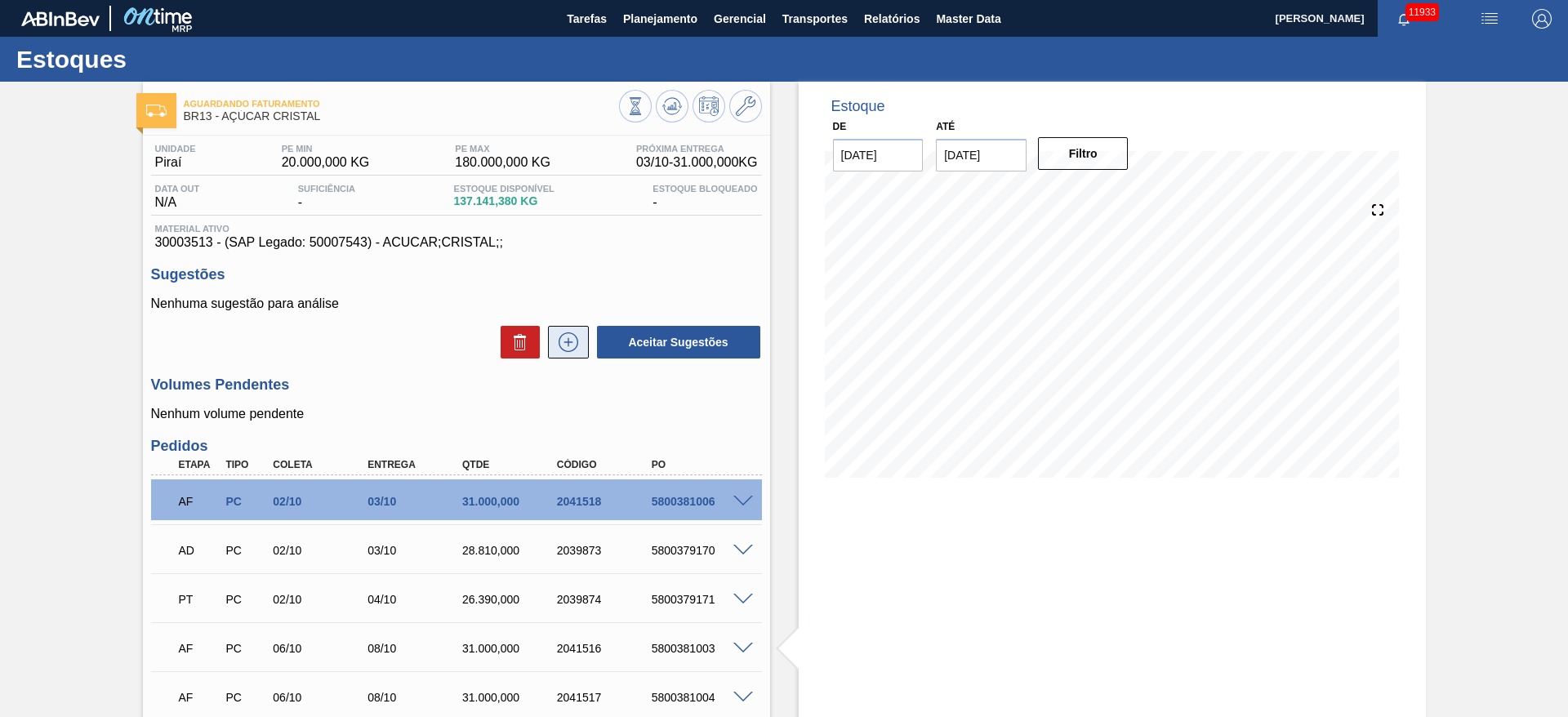
click at [561, 346] on icon at bounding box center [568, 343] width 26 height 19
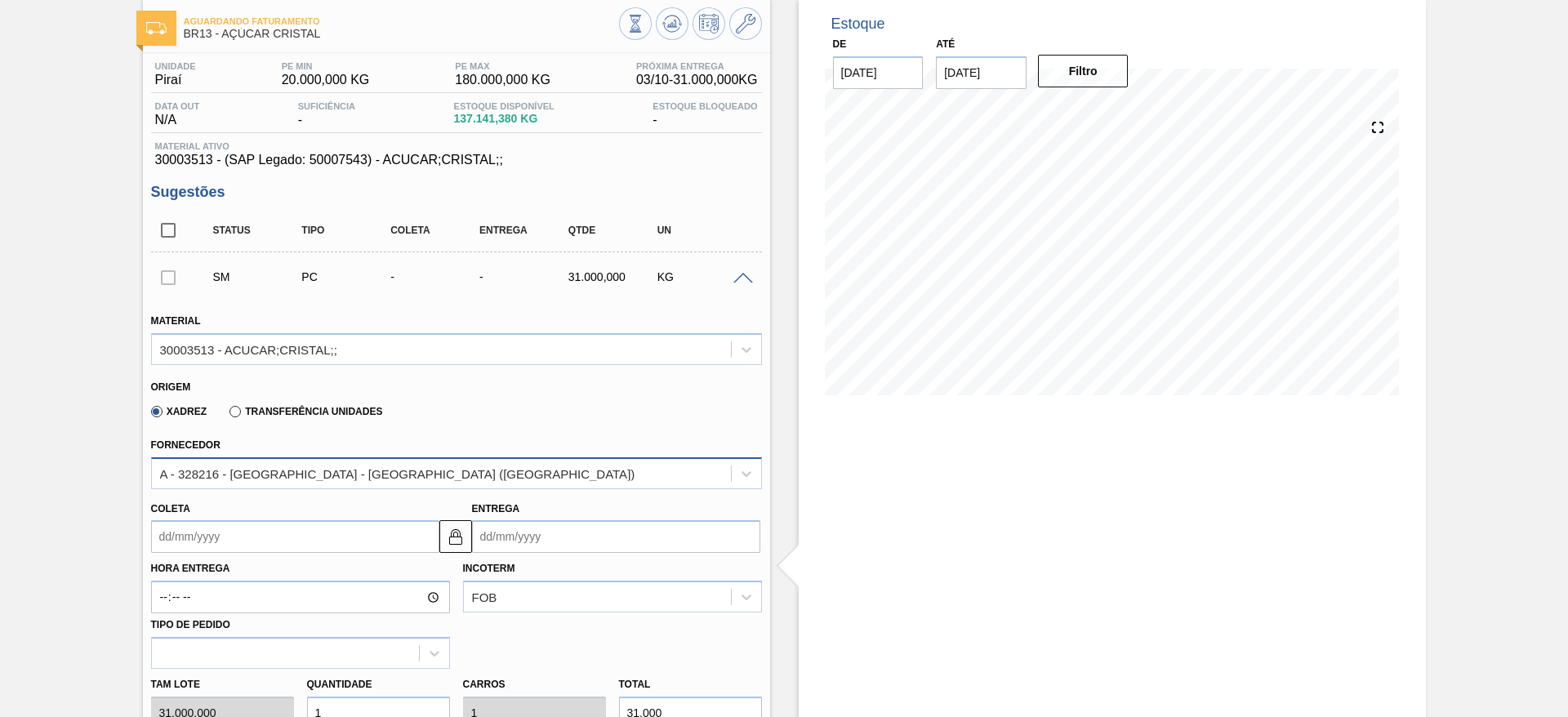
scroll to position [123, 0]
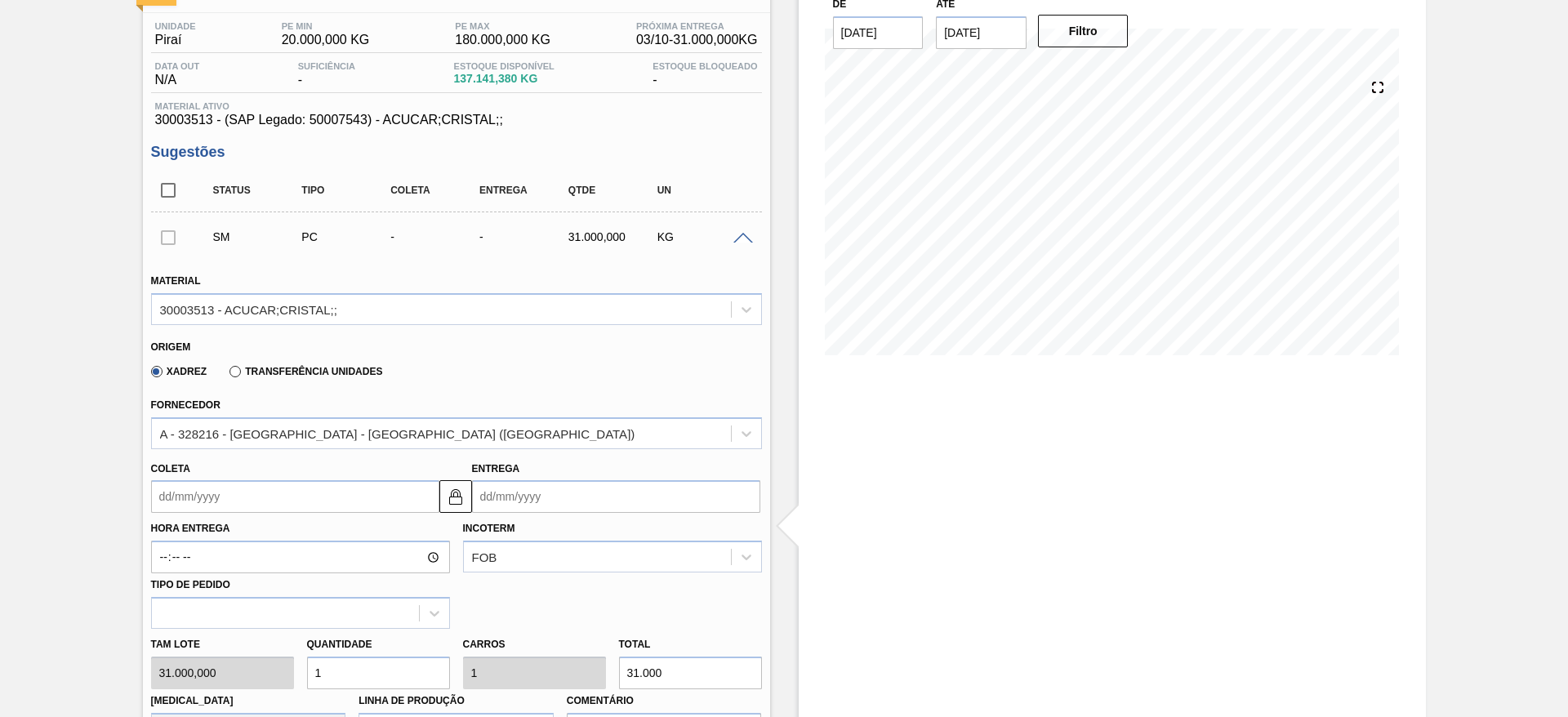
click at [205, 509] on input "Coleta" at bounding box center [295, 497] width 289 height 33
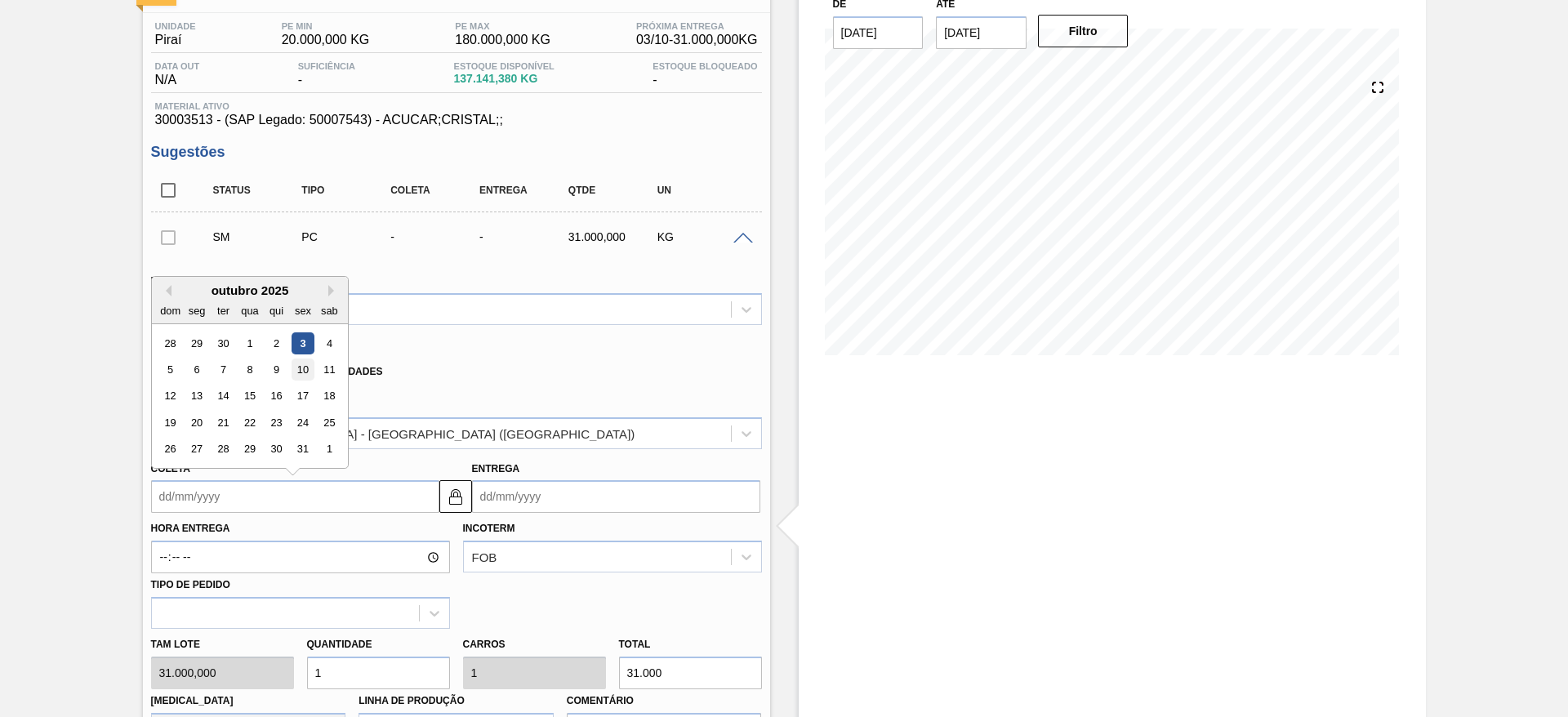
click at [305, 372] on div "10" at bounding box center [302, 370] width 22 height 22
type input "[DATE]"
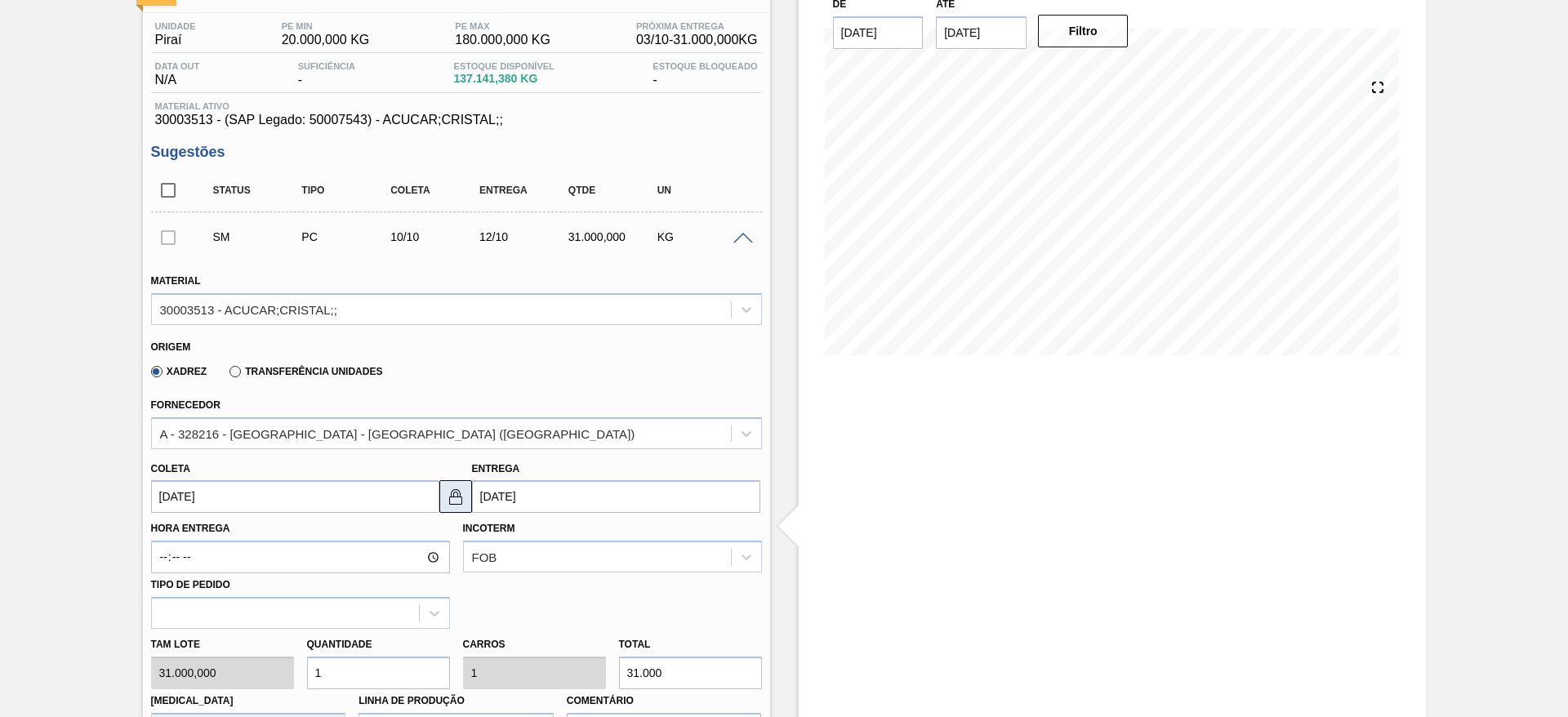
click at [461, 503] on img at bounding box center [455, 496] width 19 height 19
click at [517, 503] on input "[DATE]" at bounding box center [616, 497] width 289 height 33
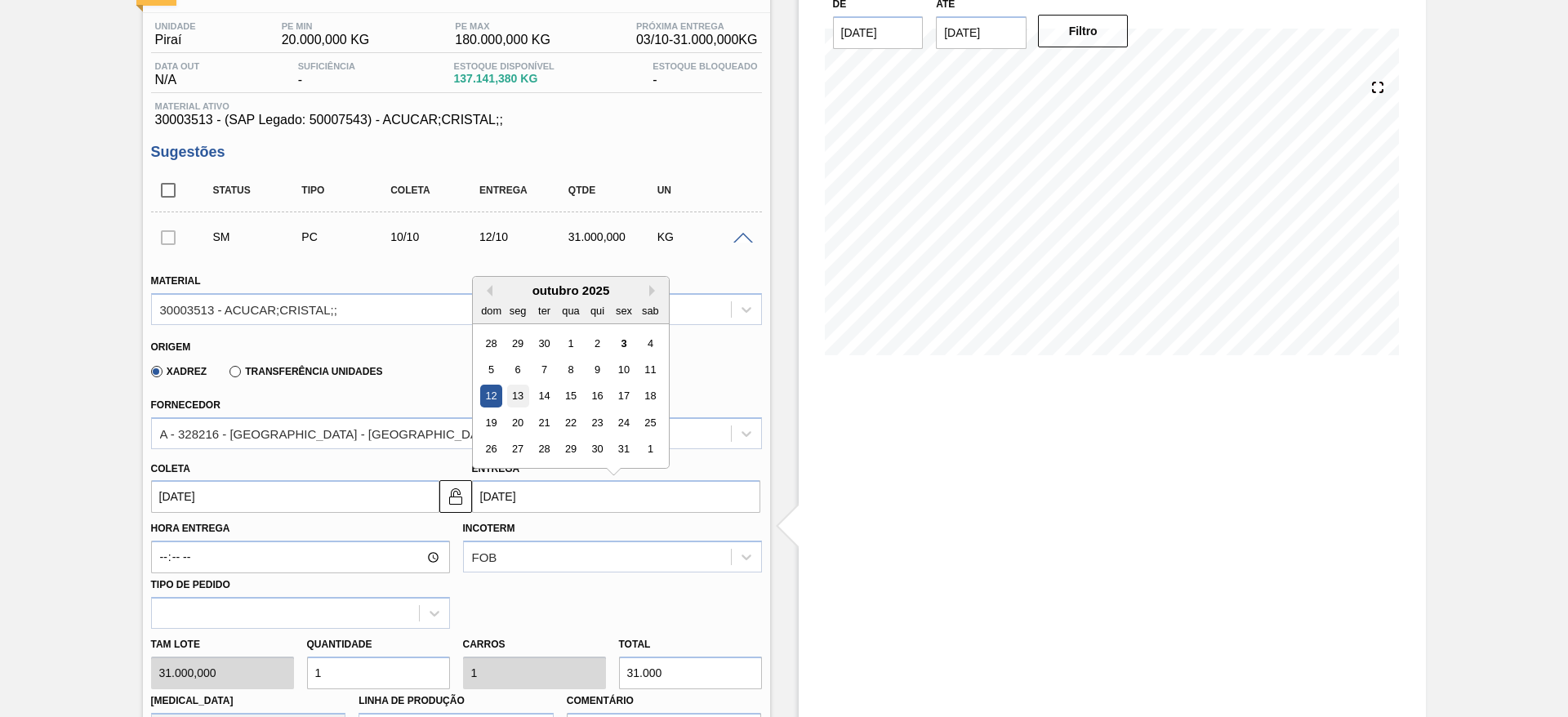
click at [523, 399] on div "13" at bounding box center [517, 397] width 22 height 22
type input "13/10/2025"
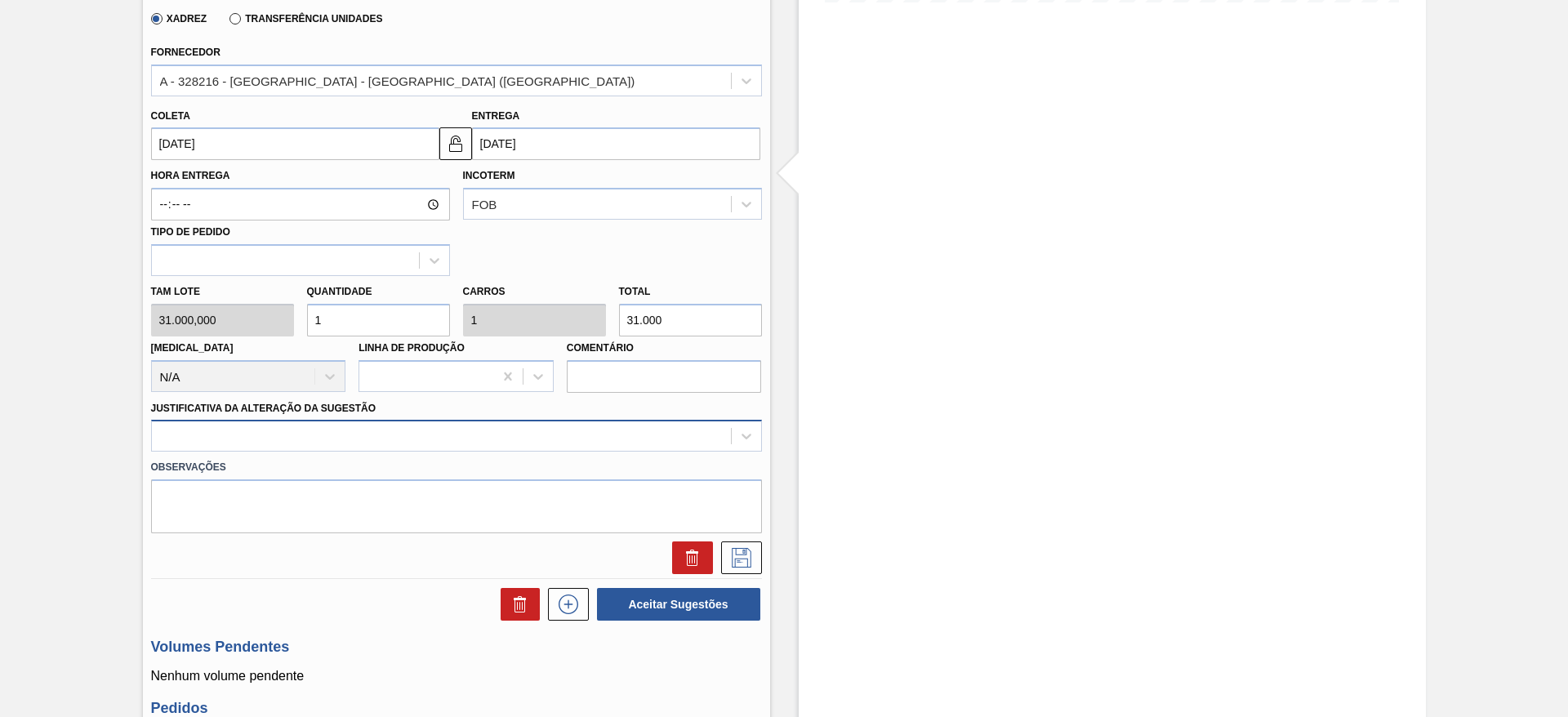
scroll to position [490, 0]
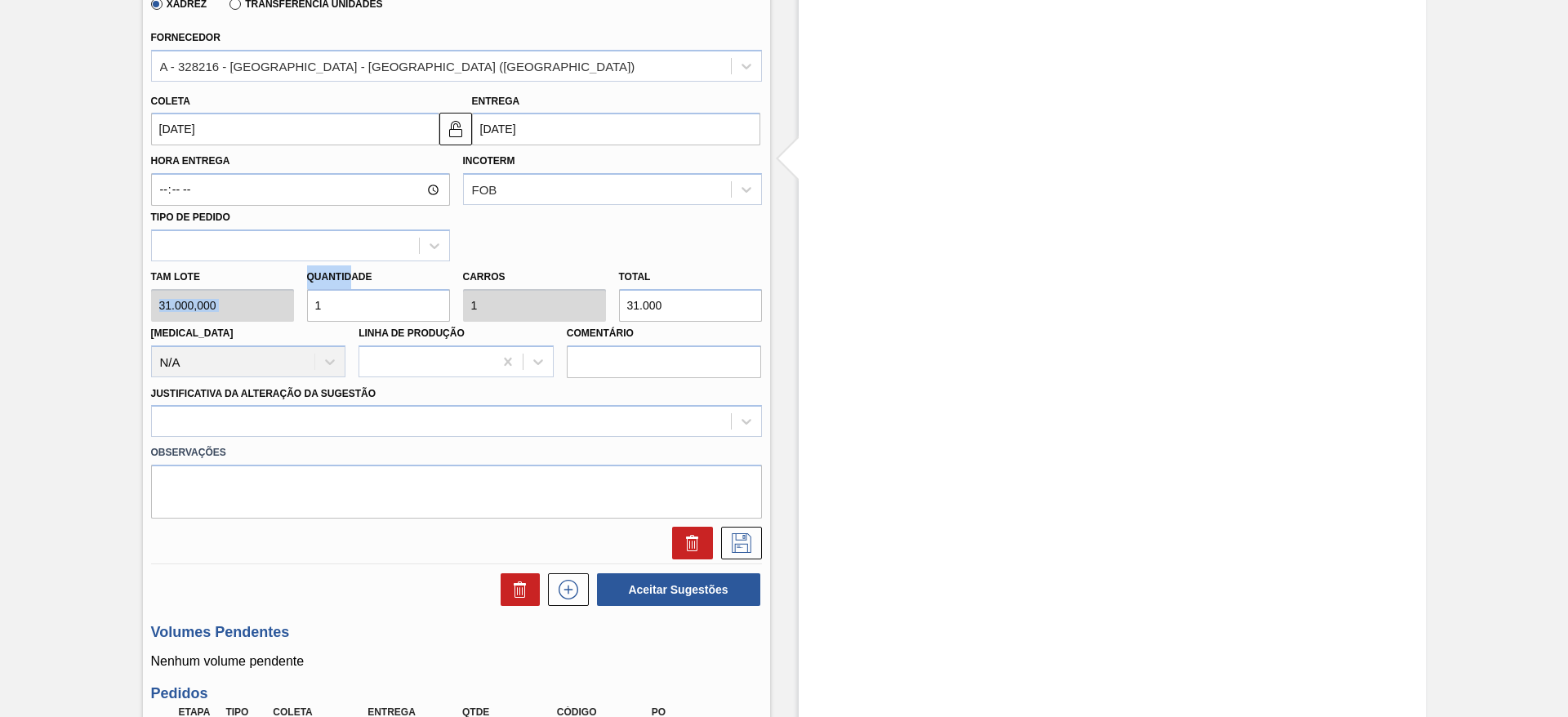
click at [222, 290] on div "Tam lote 31.000,000 Quantidade 1 Carros 1 Total 31.000 Doca N/A Linha de Produç…" at bounding box center [456, 319] width 624 height 117
click at [234, 315] on div "Tam lote 31.000,000 Quantidade 1 Carros 1 Total 31.000 Doca N/A Linha de Produç…" at bounding box center [456, 319] width 624 height 117
type input "2"
type input "62.000"
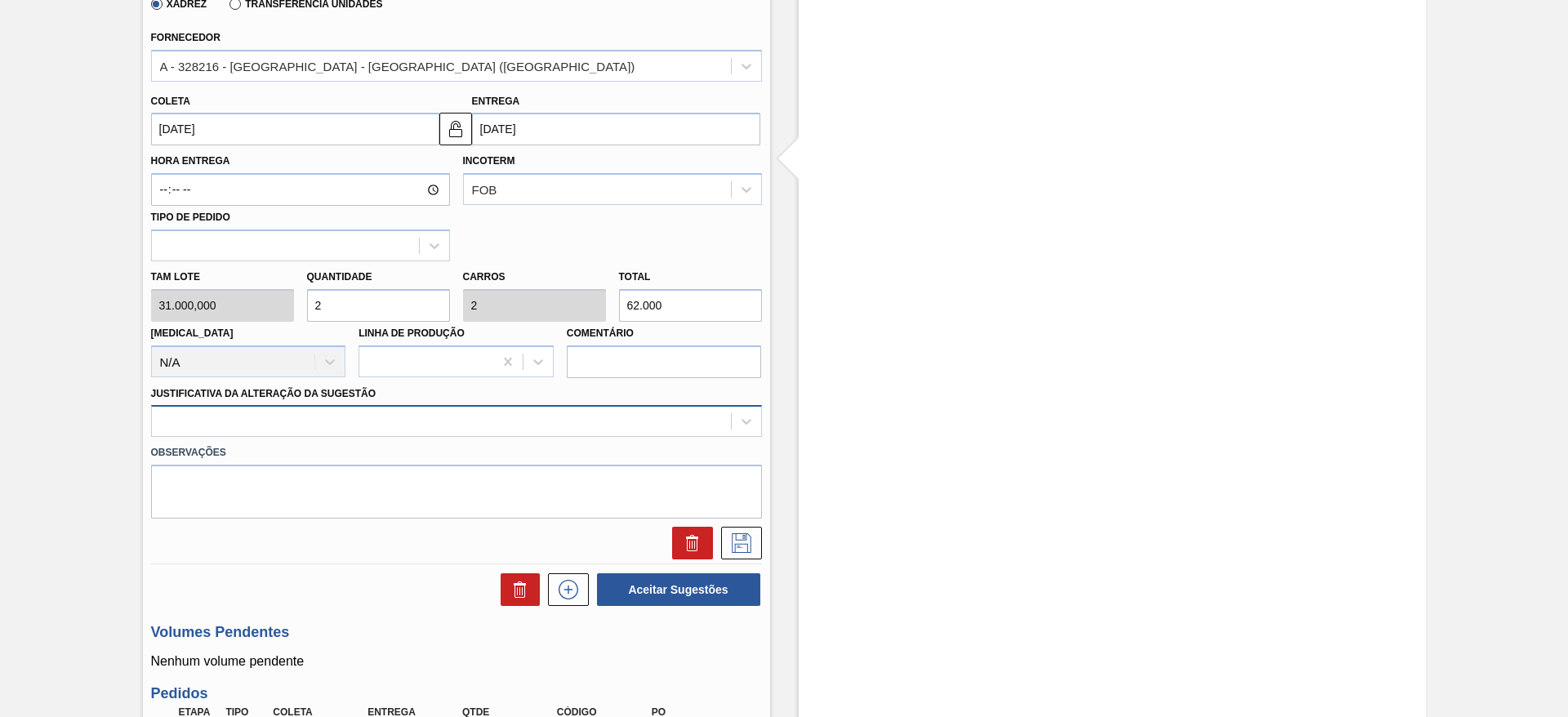
type input "2"
click at [604, 433] on div at bounding box center [456, 421] width 611 height 32
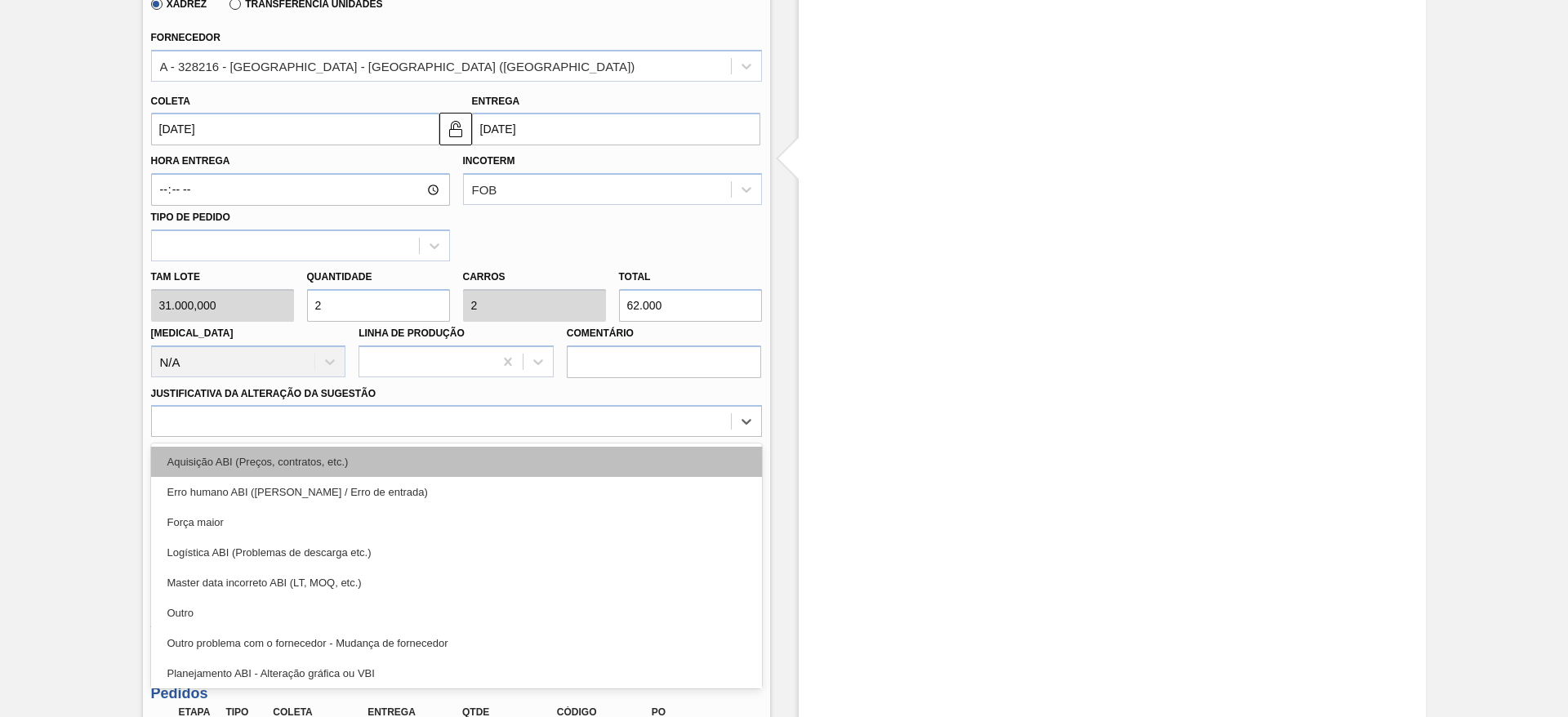
click at [615, 459] on div "Aquisição ABI (Preços, contratos, etc.)" at bounding box center [456, 461] width 611 height 30
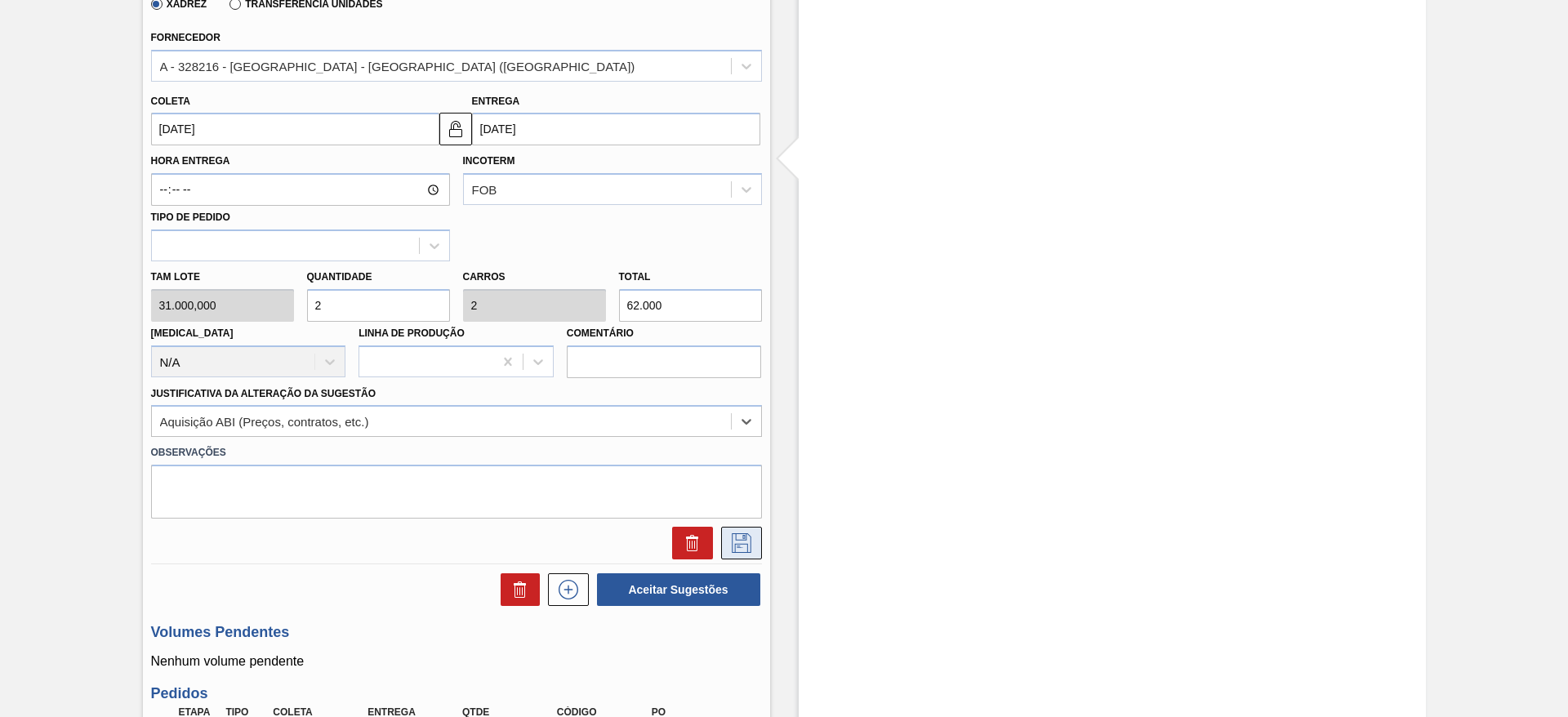
click at [759, 535] on button at bounding box center [741, 543] width 41 height 33
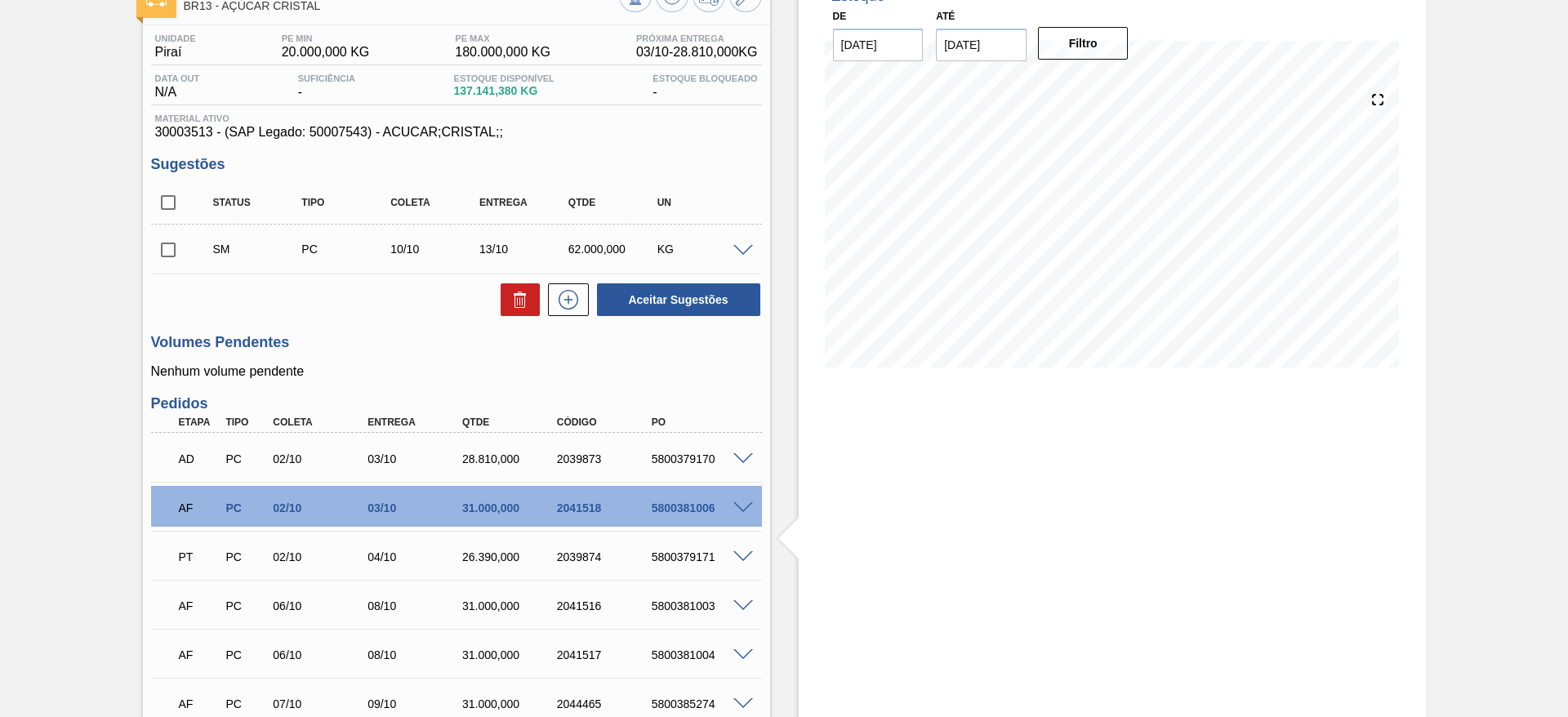
scroll to position [107, 0]
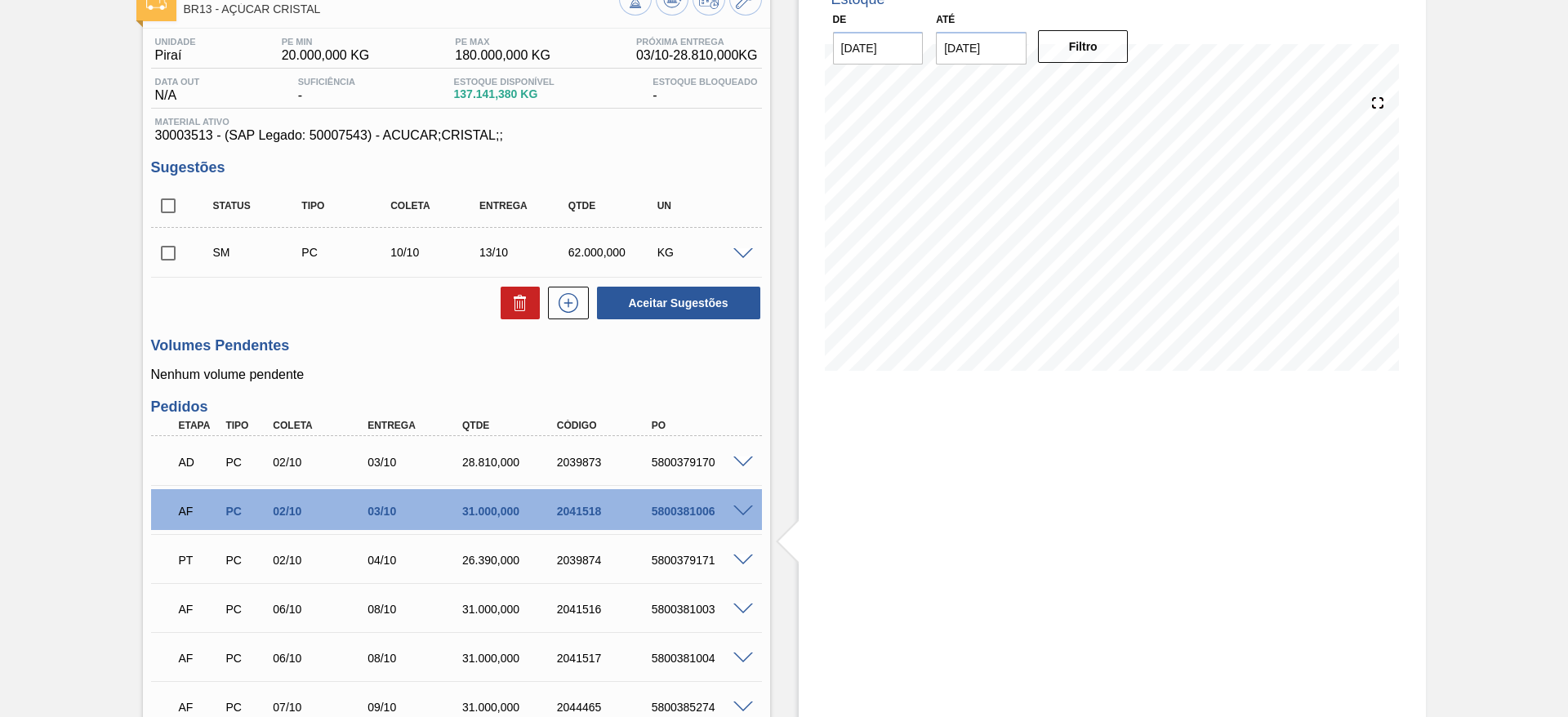
click at [150, 243] on div "Unidade Piraí PE MIN 20.000,000 KG PE MAX 180.000,000 KG Próxima Entrega 03/10 …" at bounding box center [456, 491] width 627 height 925
click at [158, 253] on input "checkbox" at bounding box center [169, 254] width 35 height 35
click at [631, 301] on button "Aceitar Sugestões" at bounding box center [678, 303] width 163 height 33
checkbox input "false"
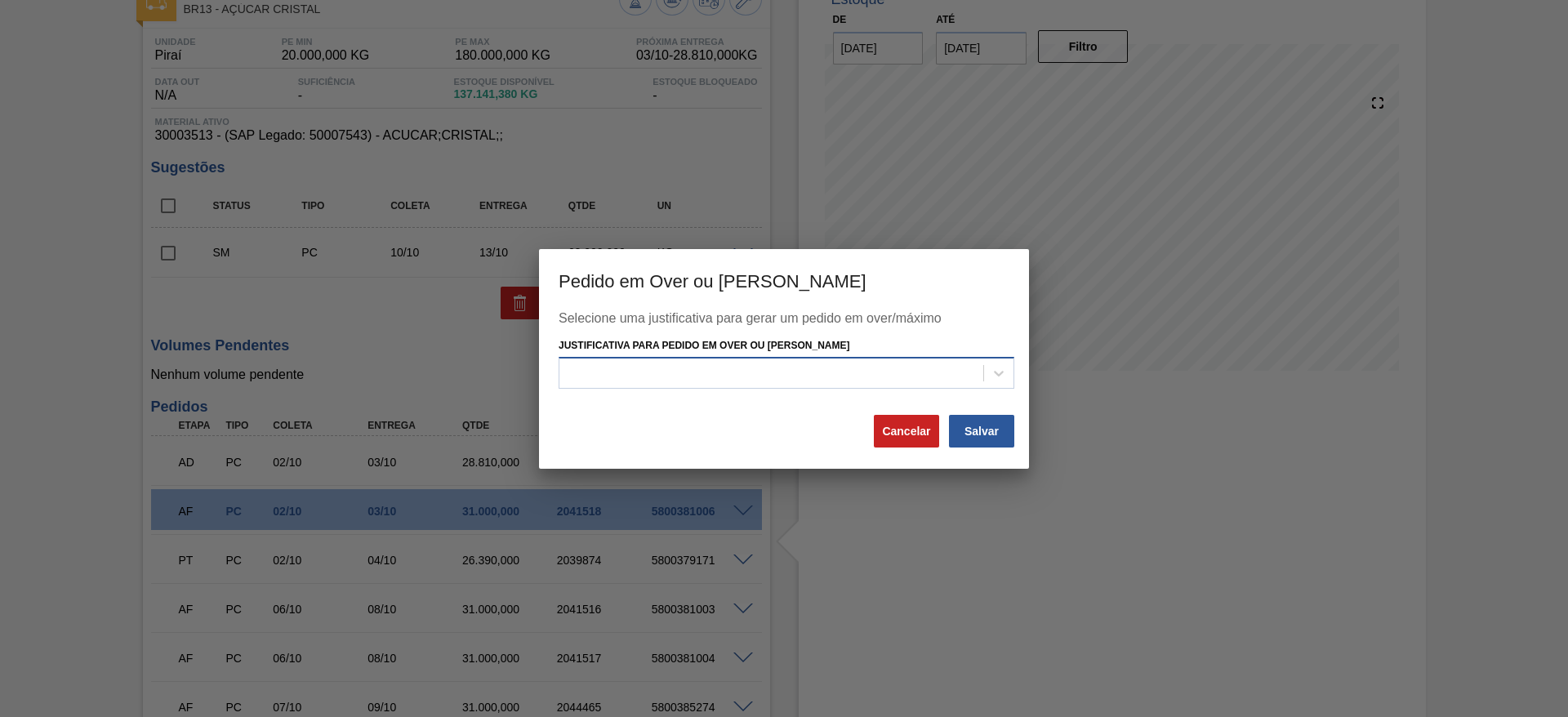
click at [915, 385] on div at bounding box center [771, 373] width 424 height 24
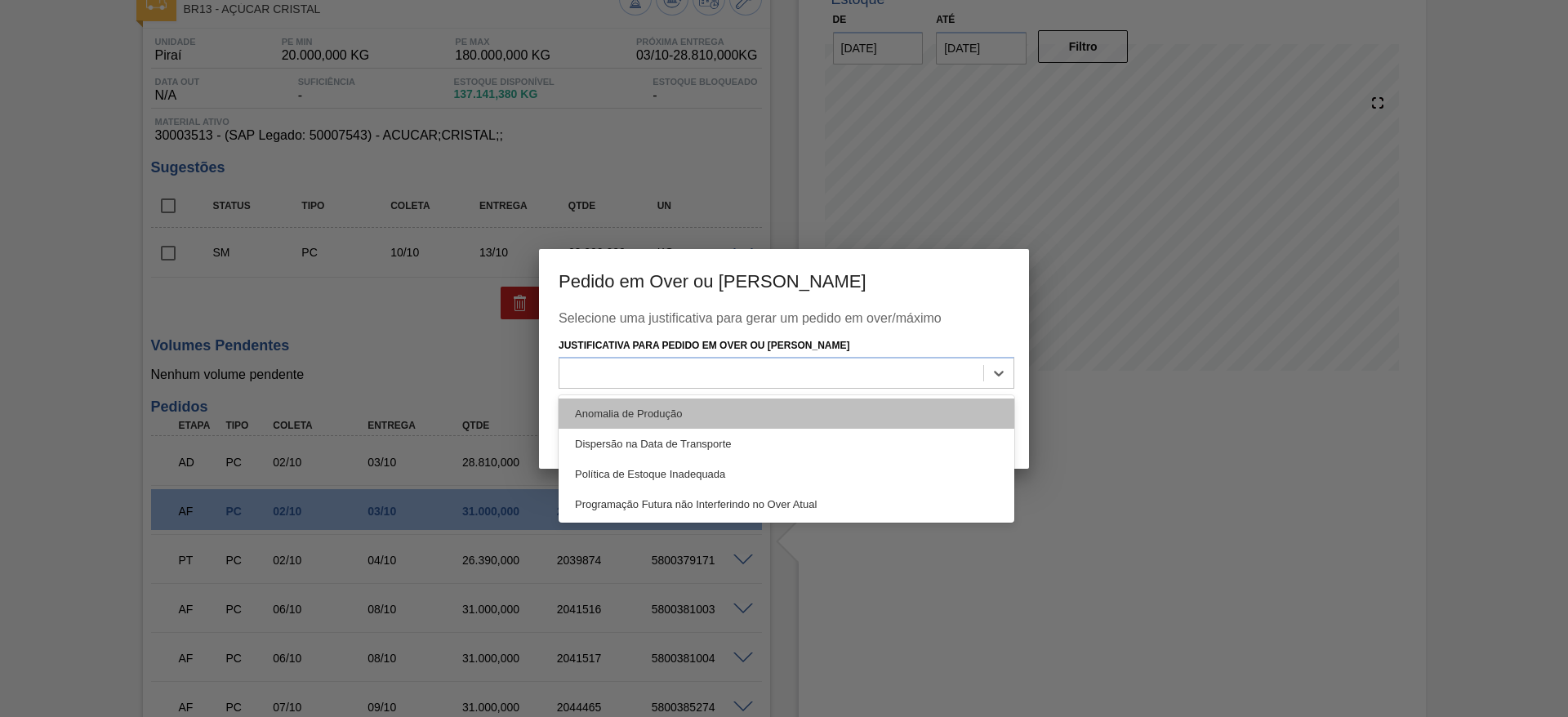
click at [919, 401] on div "Anomalia de Produção" at bounding box center [786, 413] width 455 height 30
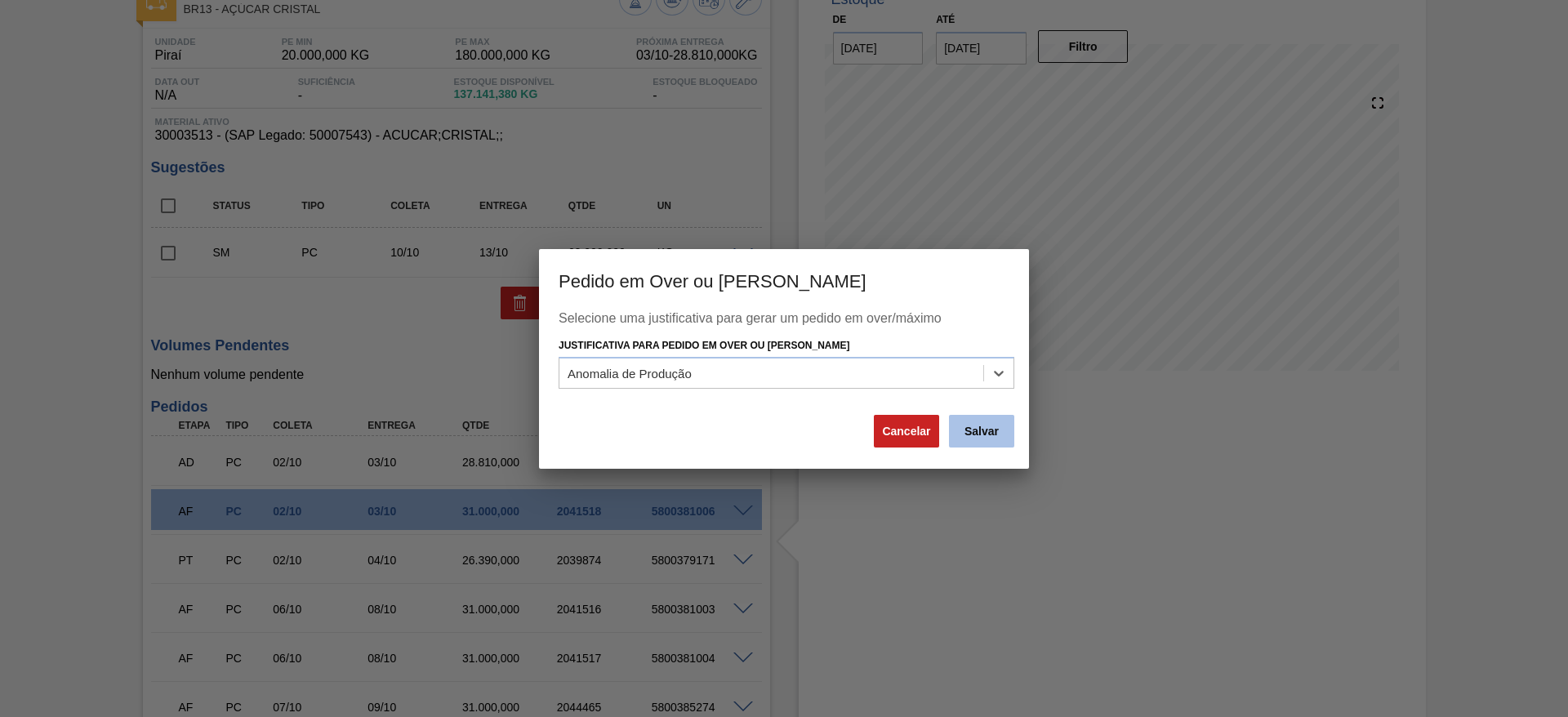
drag, startPoint x: 984, startPoint y: 449, endPoint x: 977, endPoint y: 439, distance: 12.2
click at [984, 450] on div "Selecione uma justificativa para gerar um pedido em over/máximo Justificativa p…" at bounding box center [784, 390] width 490 height 157
click at [977, 429] on button "Salvar" at bounding box center [982, 431] width 66 height 33
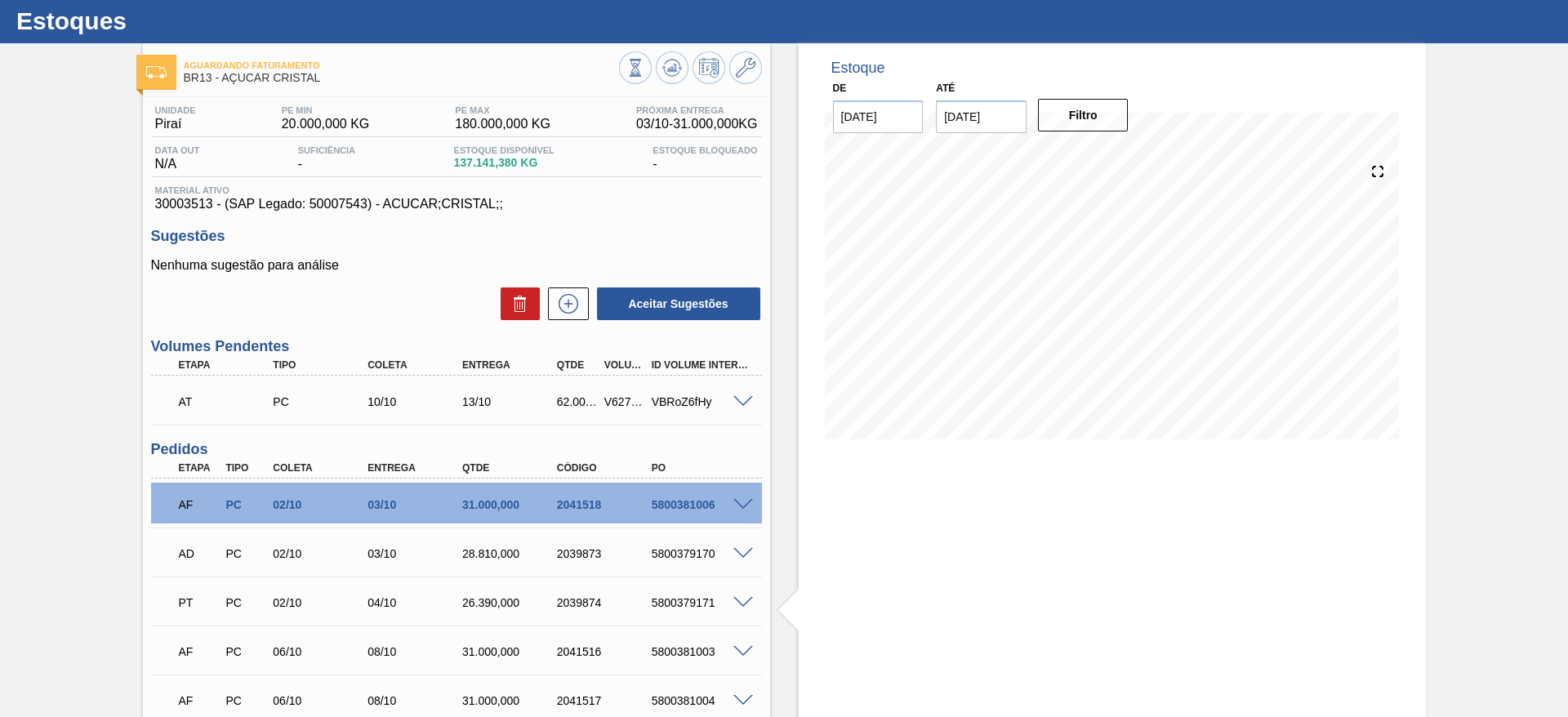
scroll to position [0, 0]
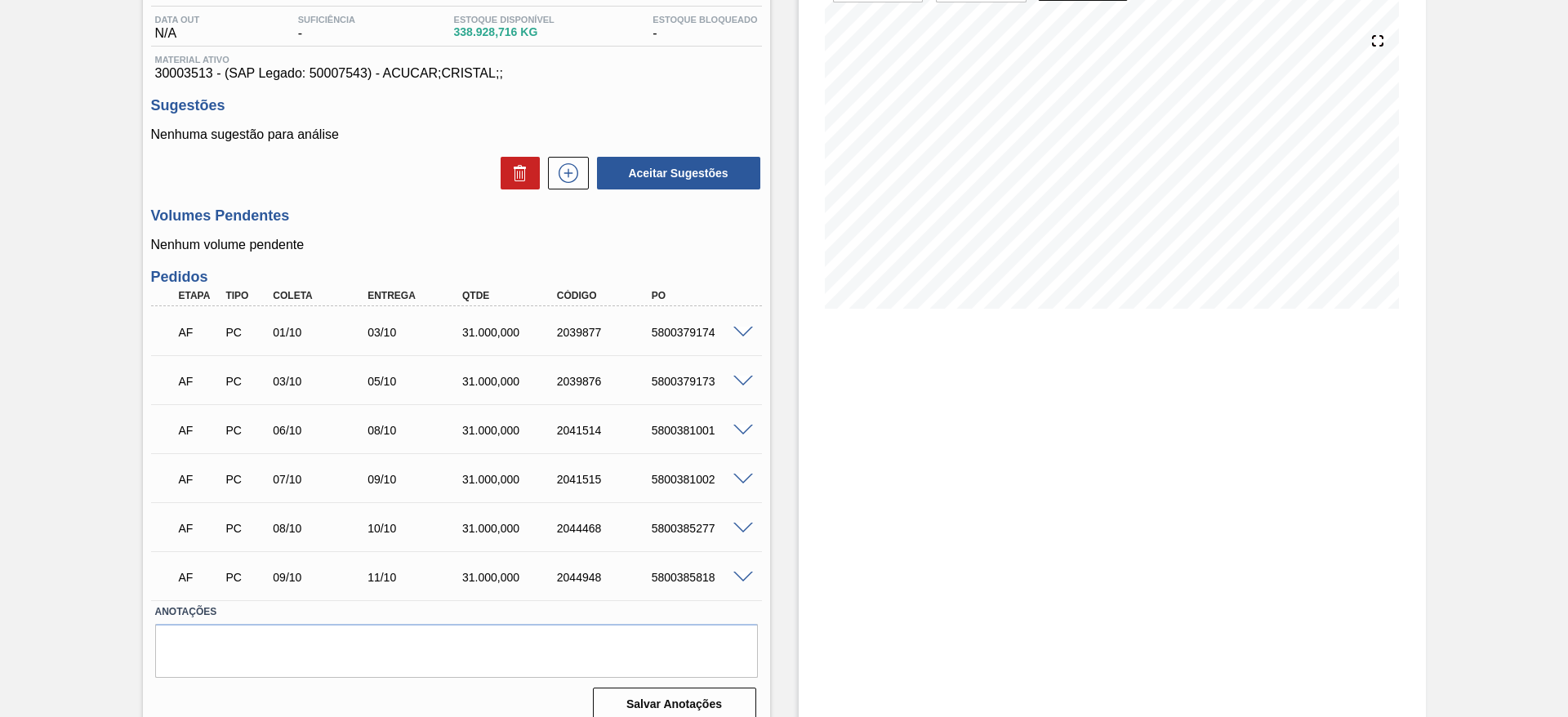
scroll to position [186, 0]
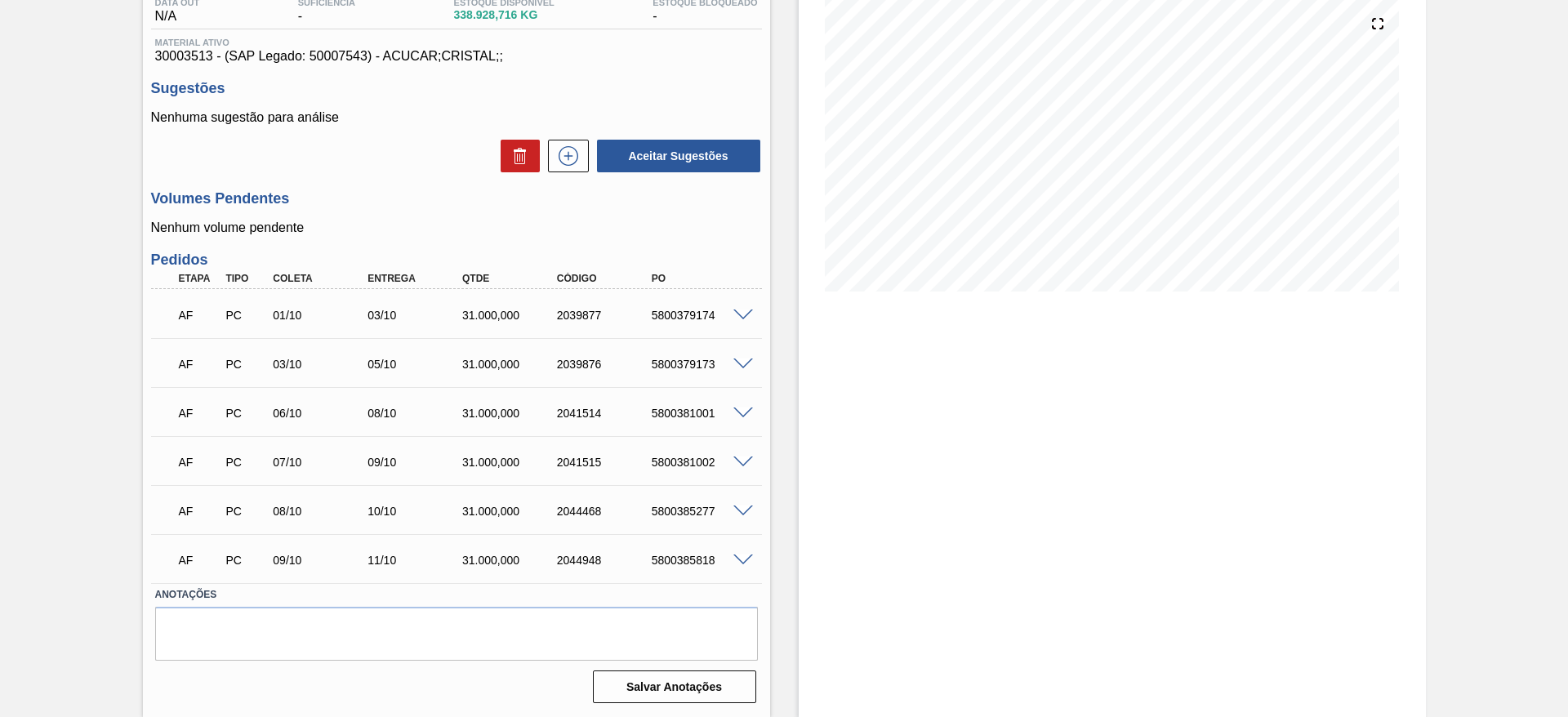
click at [658, 312] on div "5800379174" at bounding box center [701, 316] width 106 height 14
copy div "5800379174"
click at [744, 323] on div "AF PC 01/10 03/10 31.000,000 2039877 5800379174" at bounding box center [456, 314] width 611 height 41
click at [744, 310] on span at bounding box center [743, 316] width 19 height 13
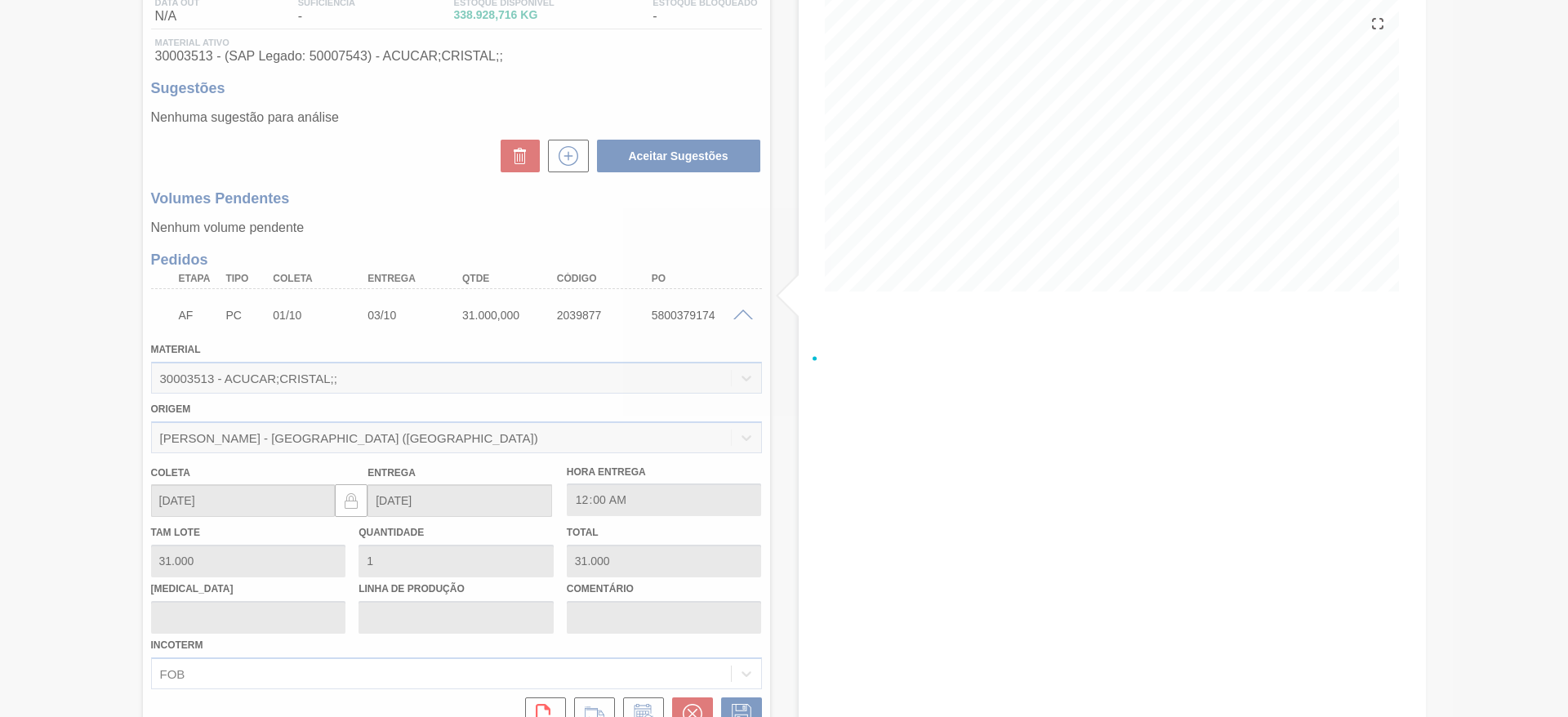
click at [744, 309] on div at bounding box center [784, 358] width 1568 height 717
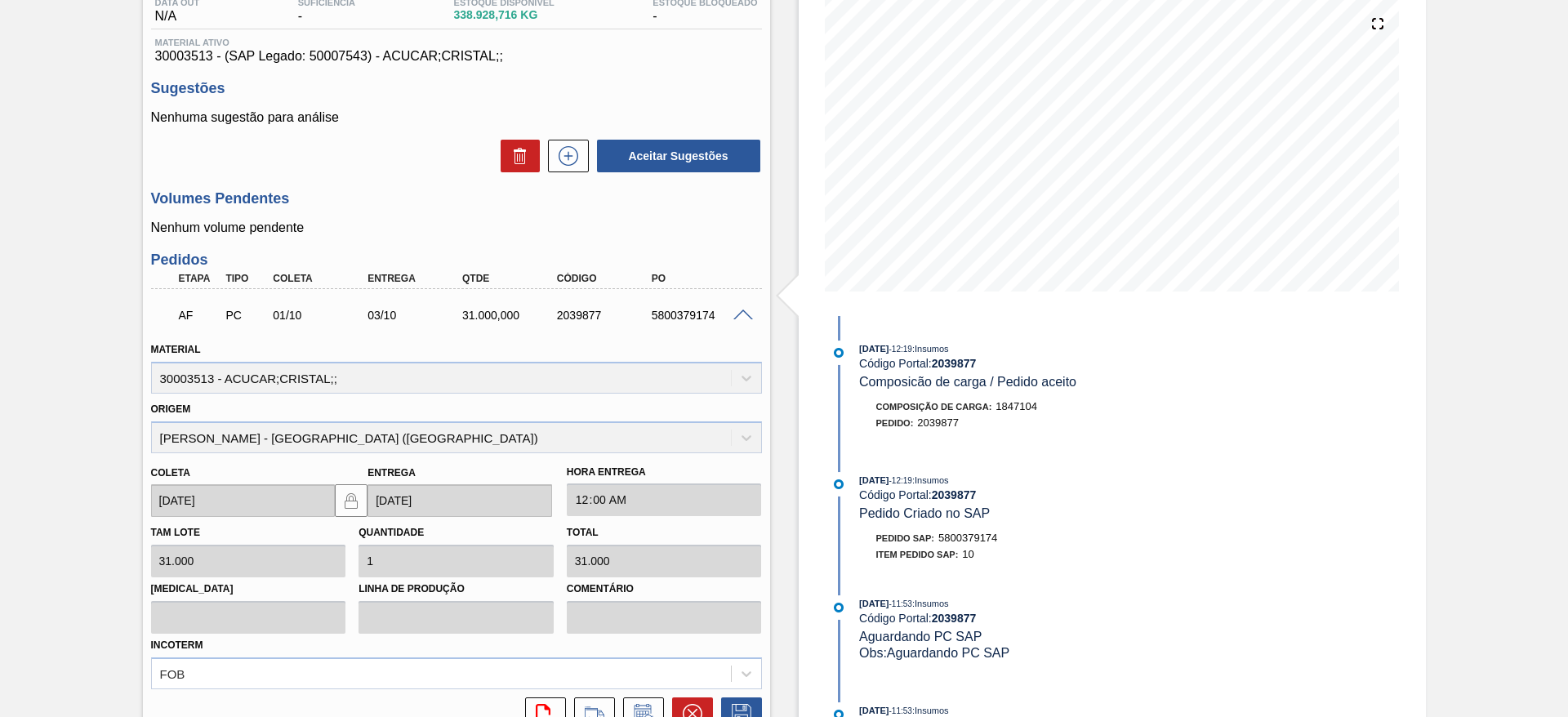
click at [746, 308] on div at bounding box center [746, 314] width 33 height 13
click at [739, 312] on span at bounding box center [743, 316] width 19 height 13
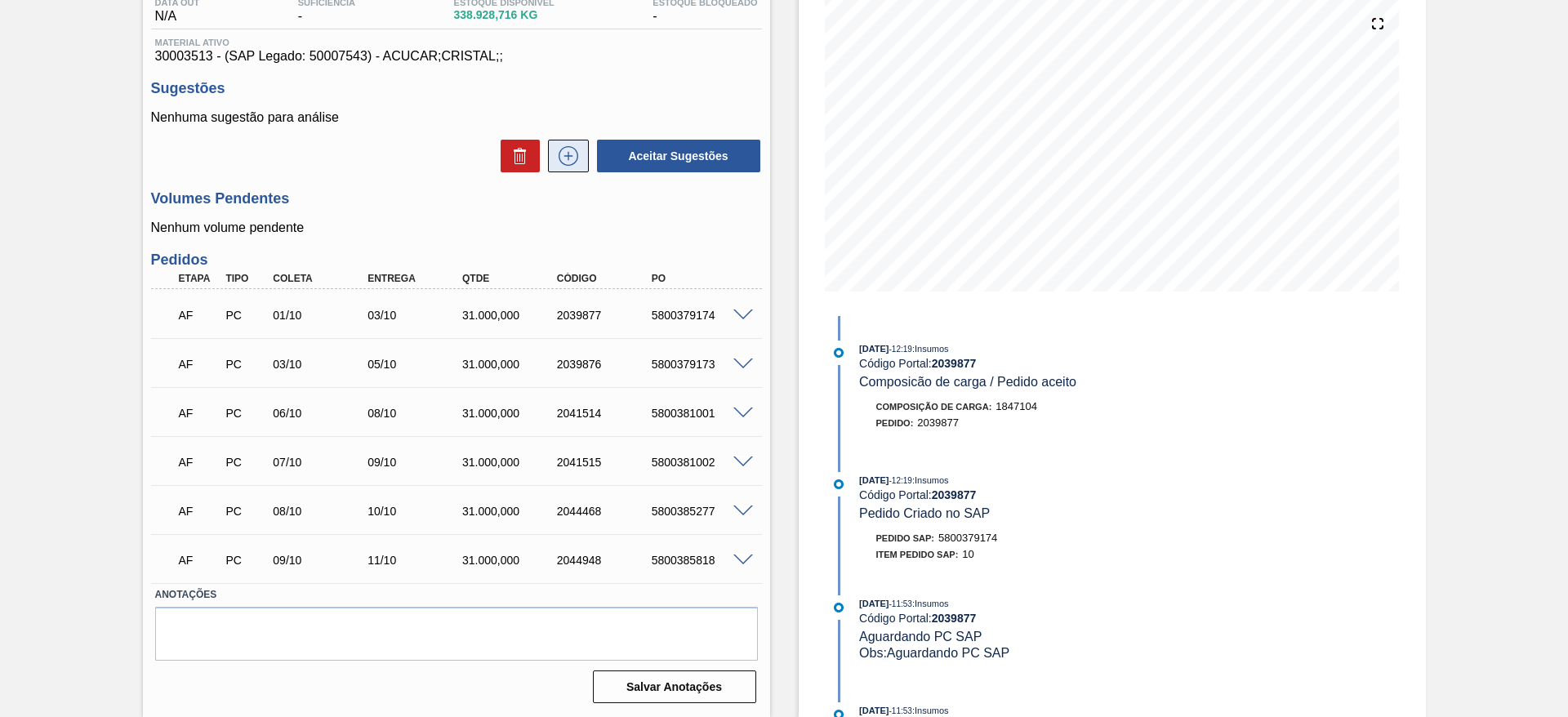
click at [572, 157] on icon at bounding box center [568, 156] width 26 height 19
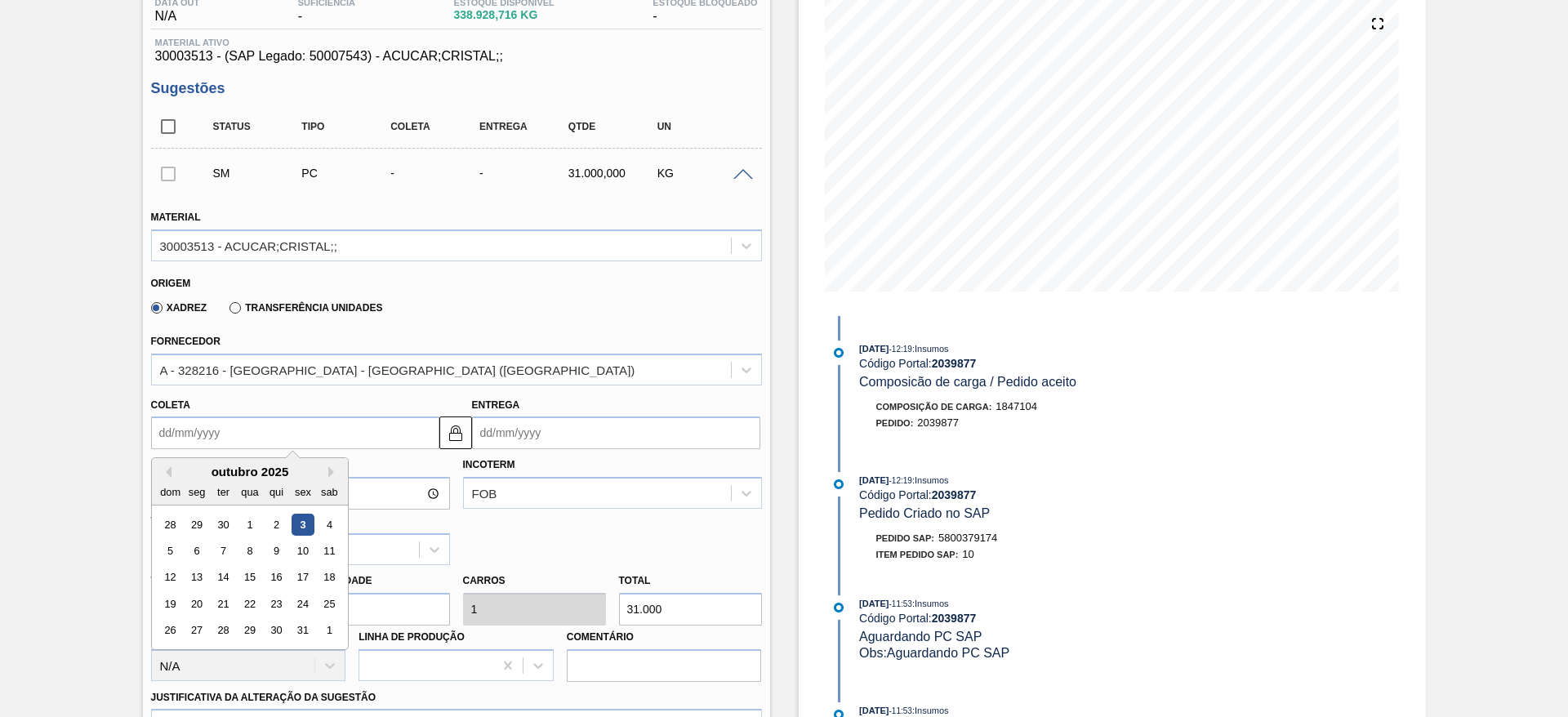
click at [191, 425] on input "Coleta" at bounding box center [295, 433] width 289 height 33
click at [301, 560] on div "10" at bounding box center [302, 551] width 22 height 22
click at [301, 560] on div at bounding box center [285, 549] width 267 height 24
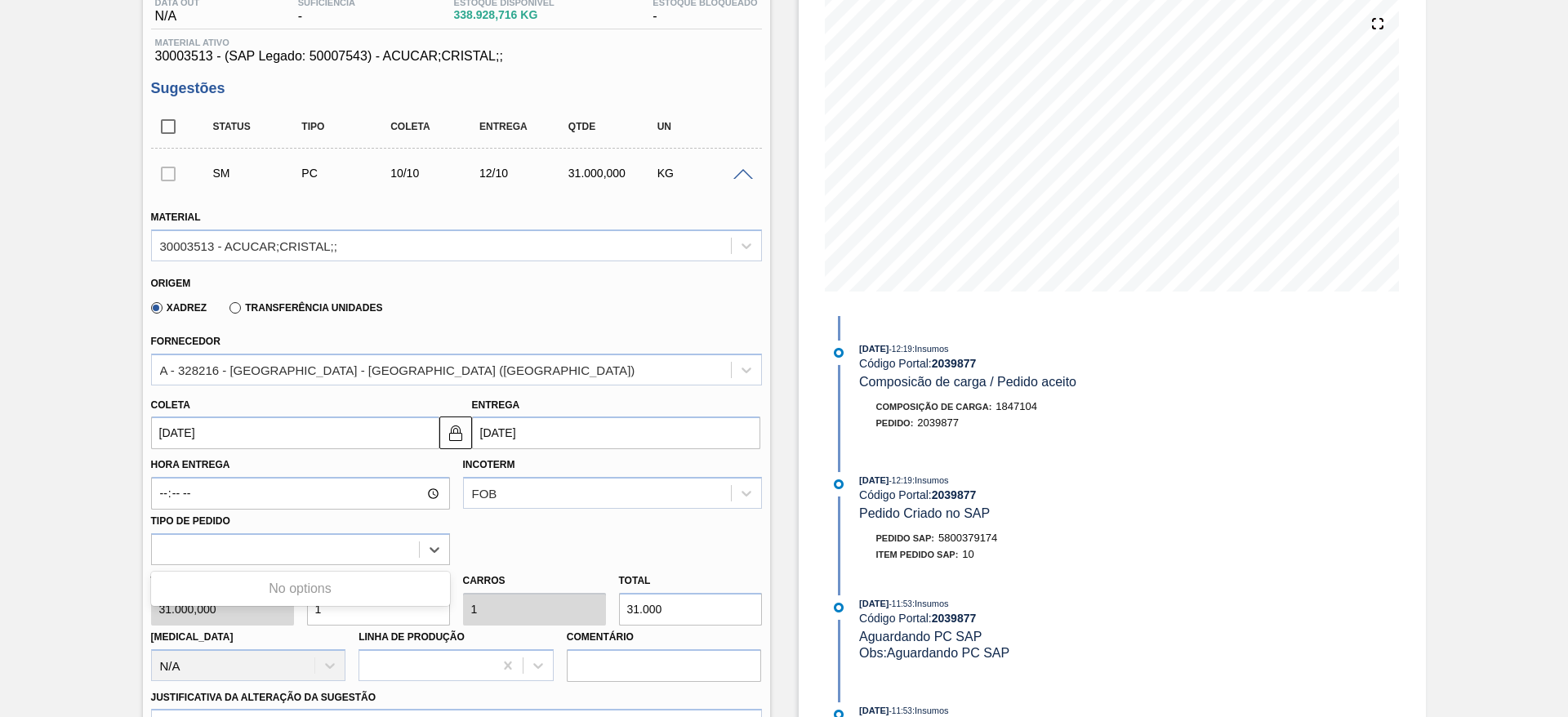
type input "[DATE]"
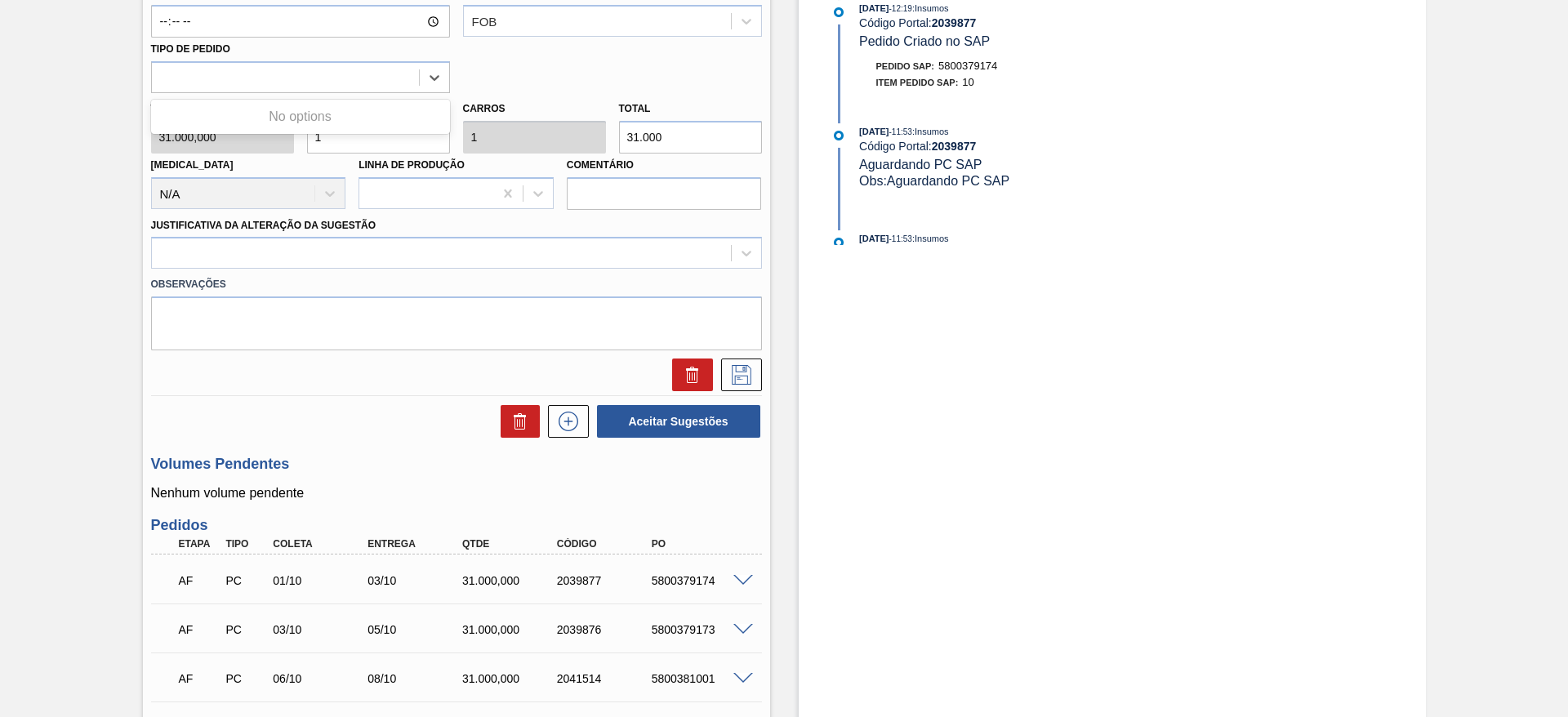
scroll to position [676, 0]
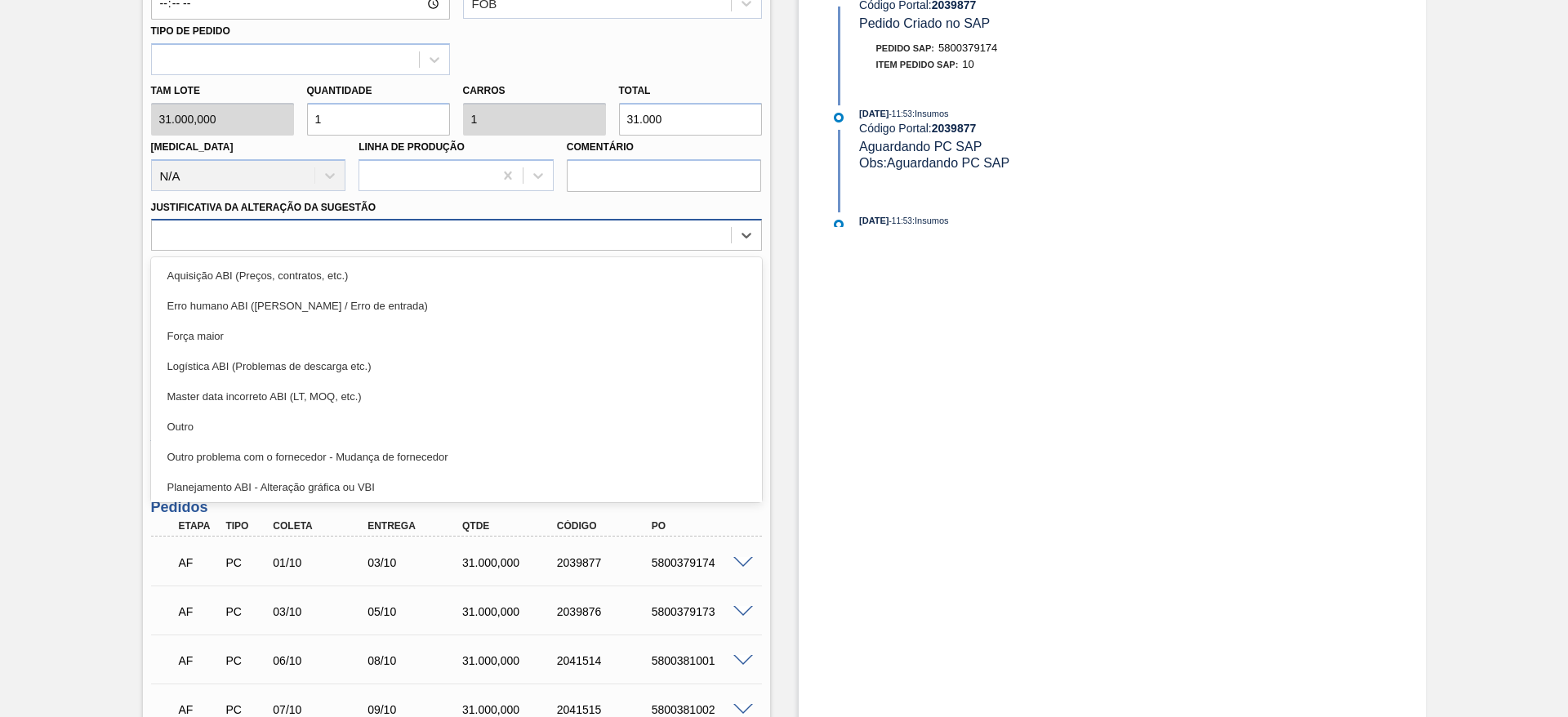
click at [616, 243] on div at bounding box center [441, 235] width 579 height 24
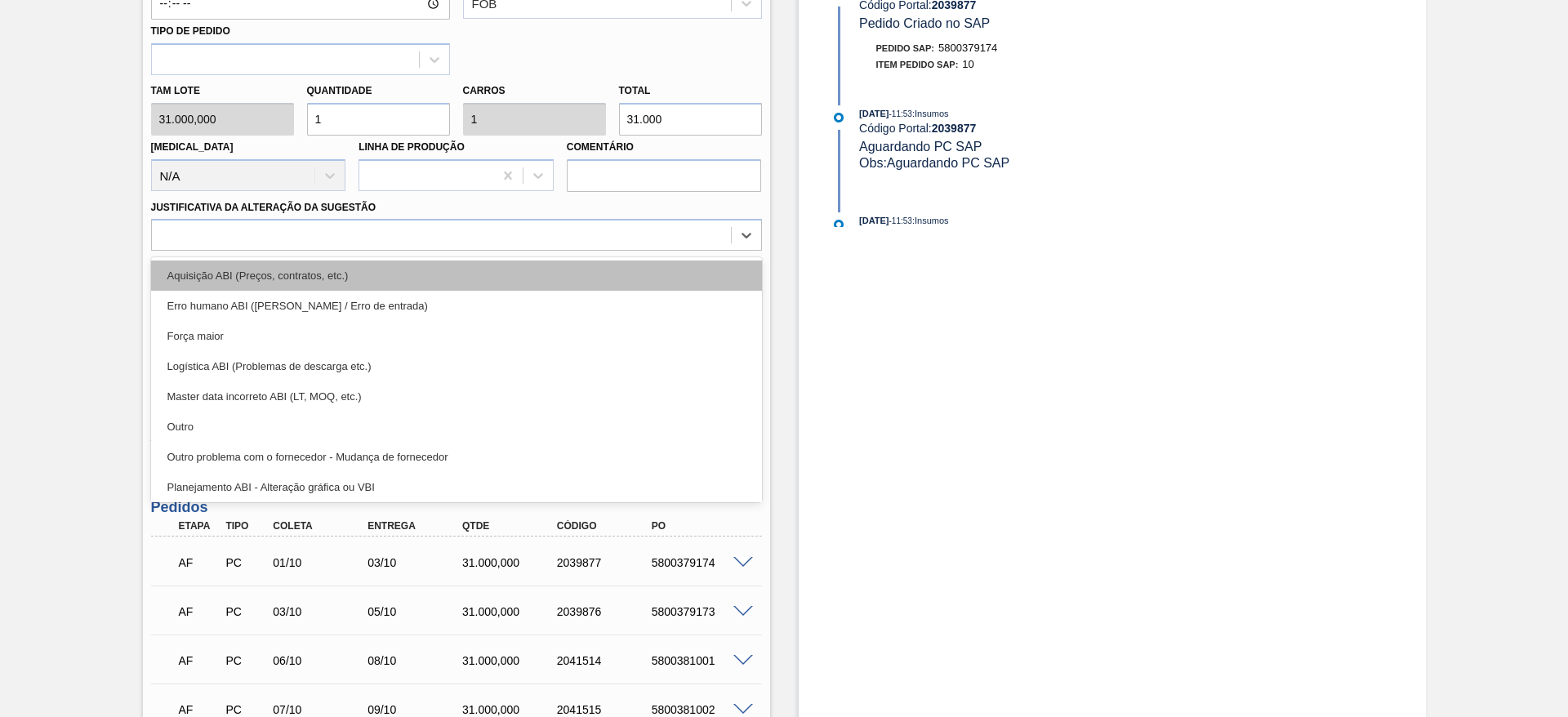
click at [622, 279] on div "Aquisição ABI (Preços, contratos, etc.)" at bounding box center [456, 275] width 611 height 30
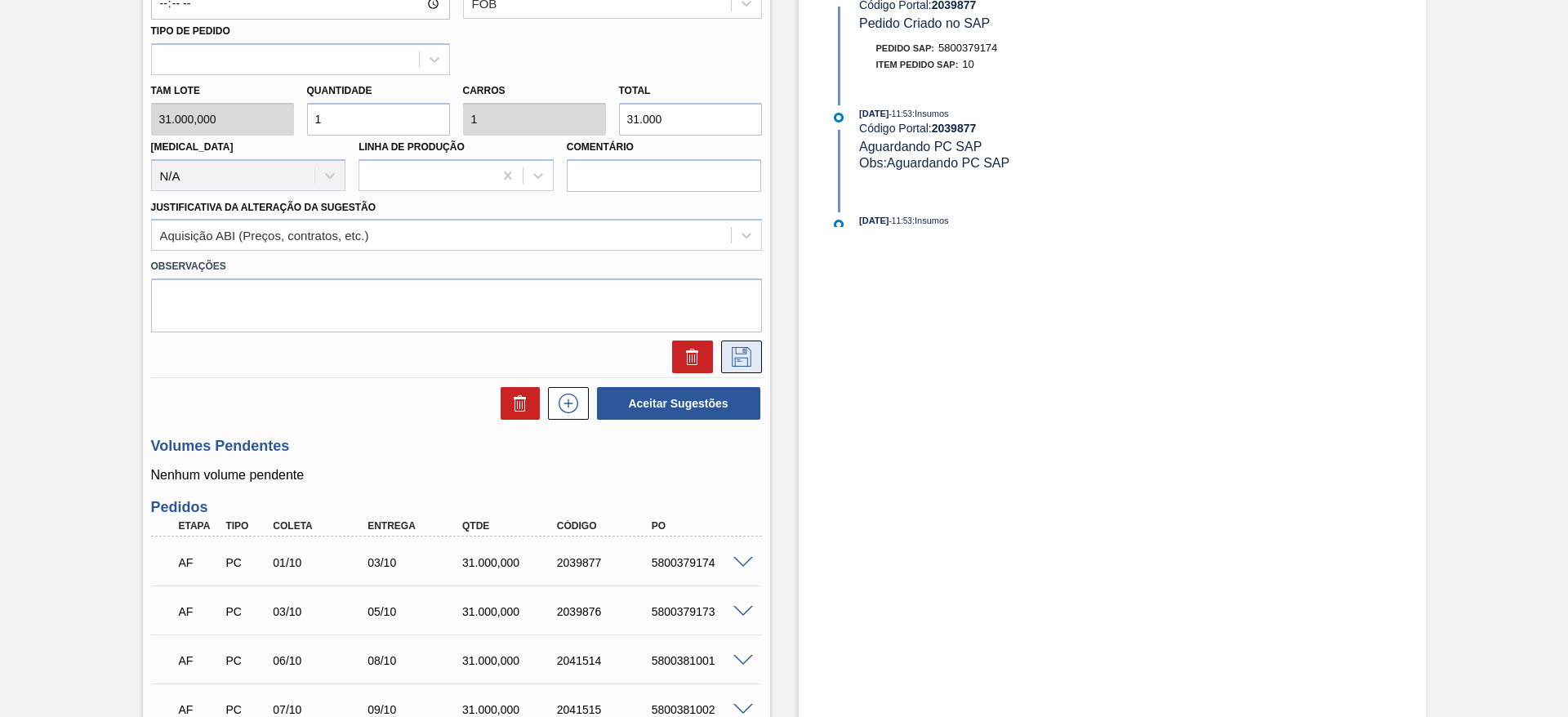
click at [753, 355] on icon at bounding box center [741, 357] width 26 height 19
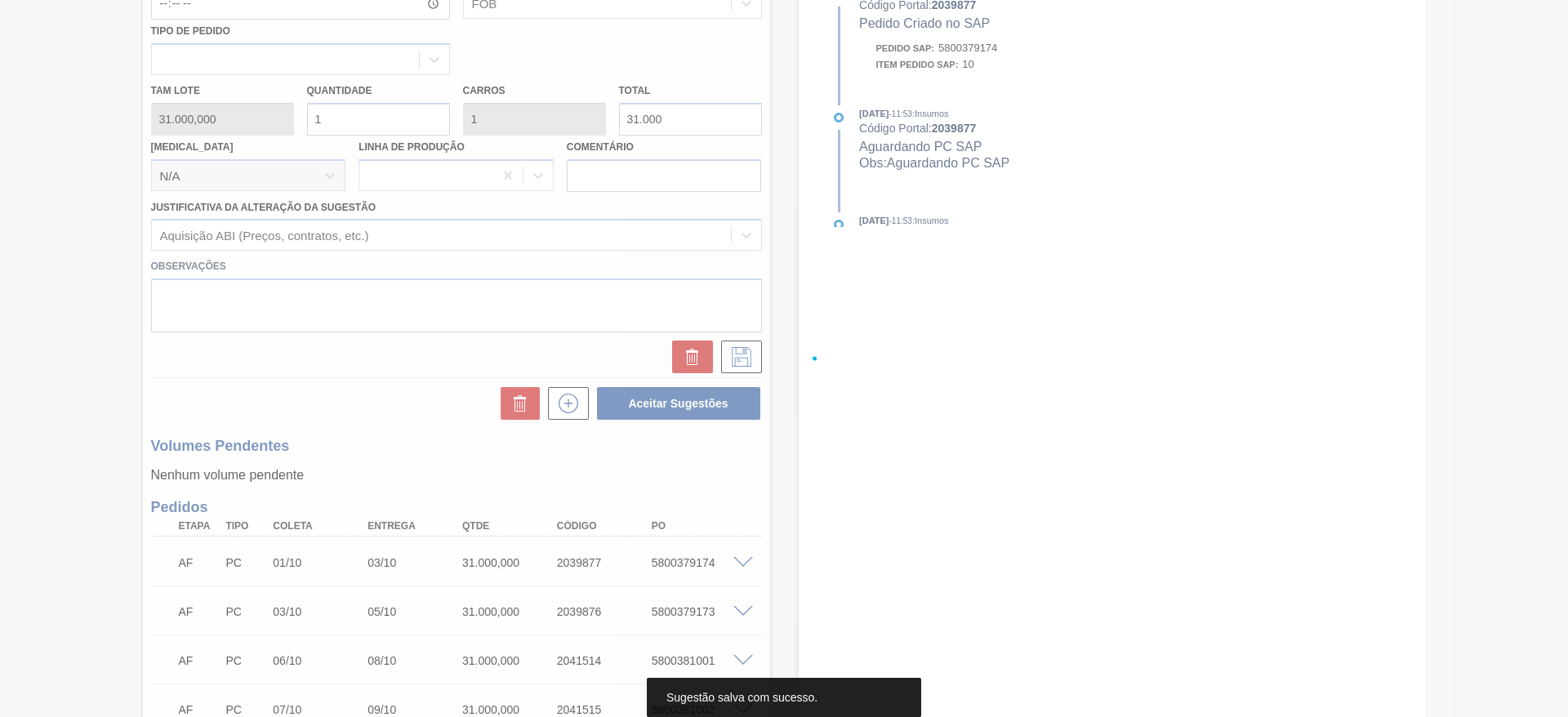
scroll to position [49, 0]
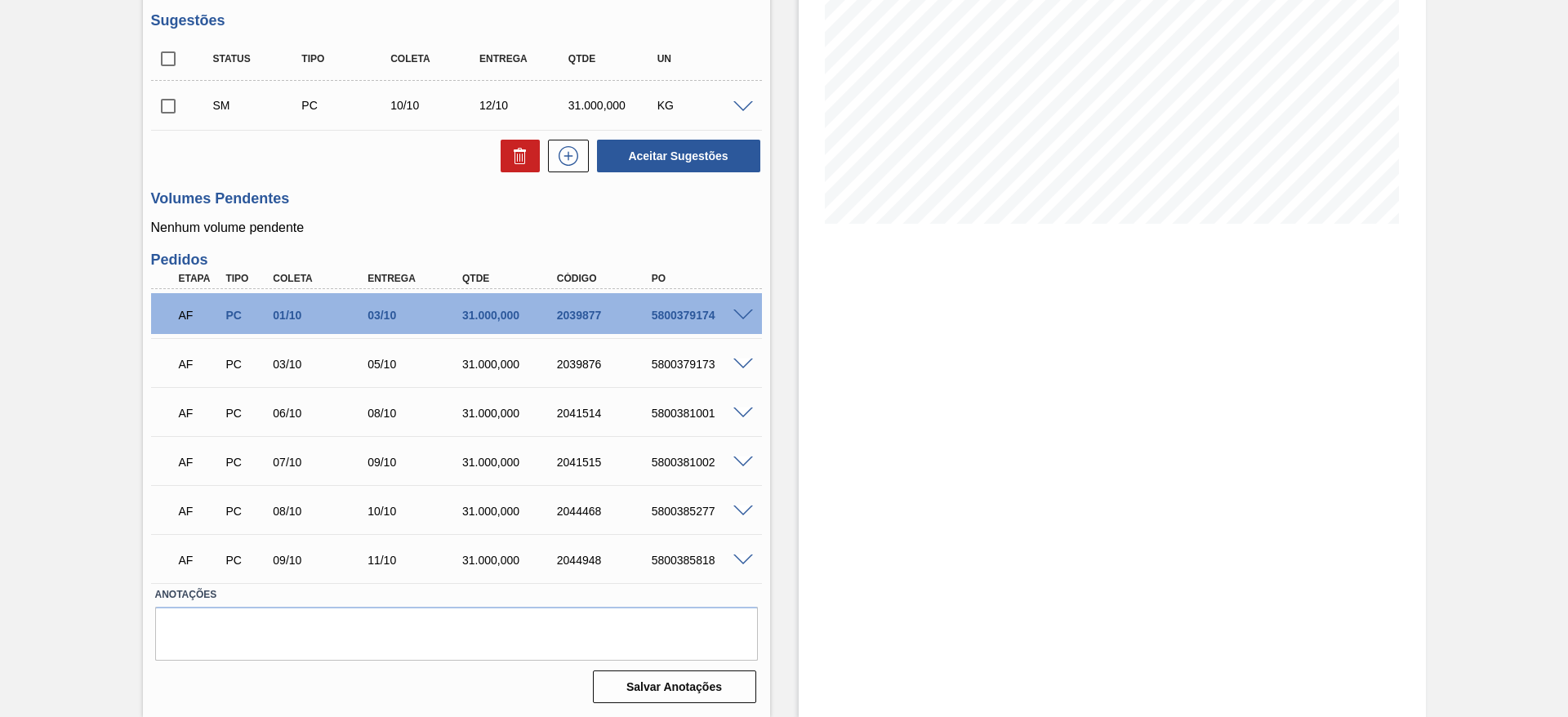
click at [818, 428] on div "Estoque De [DATE] Até [DATE] Filtro" at bounding box center [1113, 272] width 627 height 890
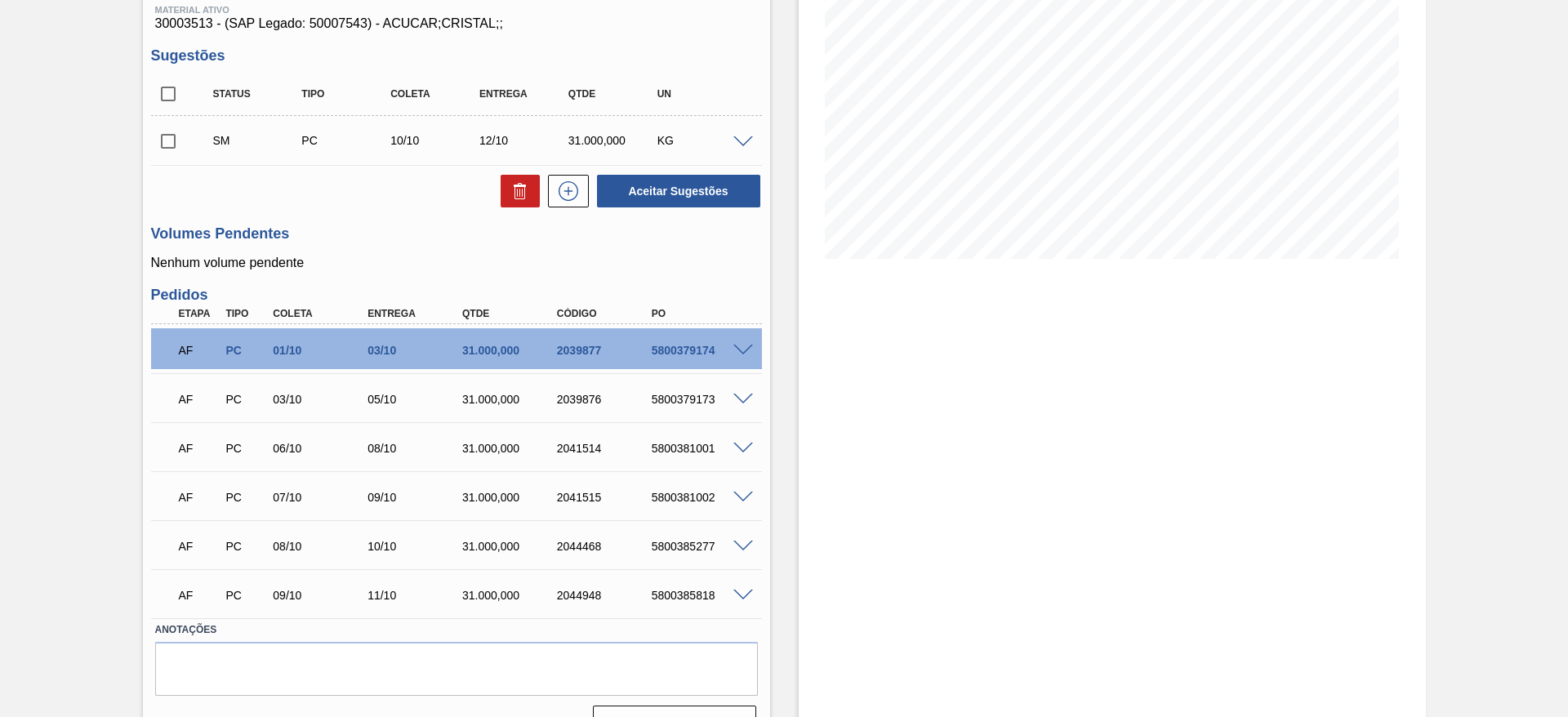
scroll to position [254, 0]
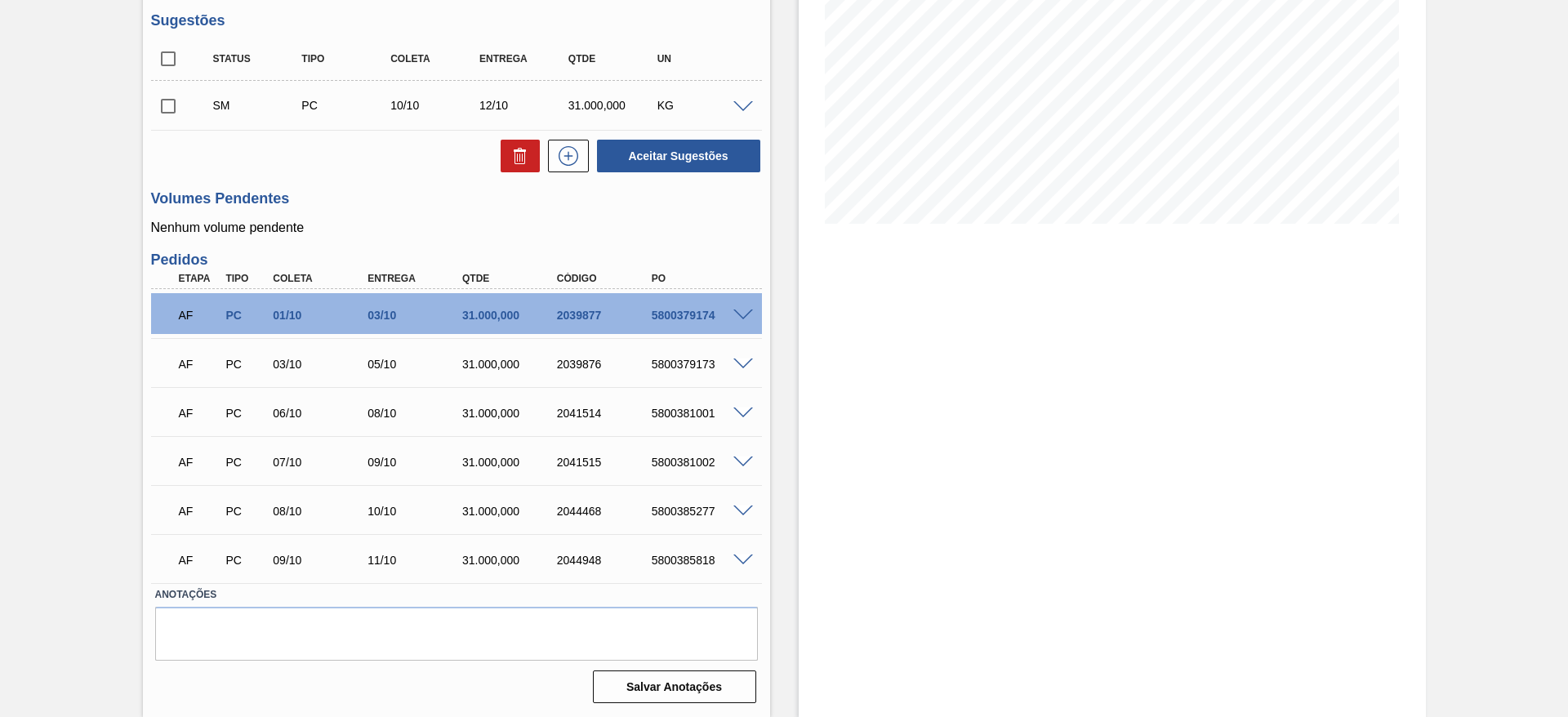
click at [738, 562] on span at bounding box center [743, 561] width 19 height 13
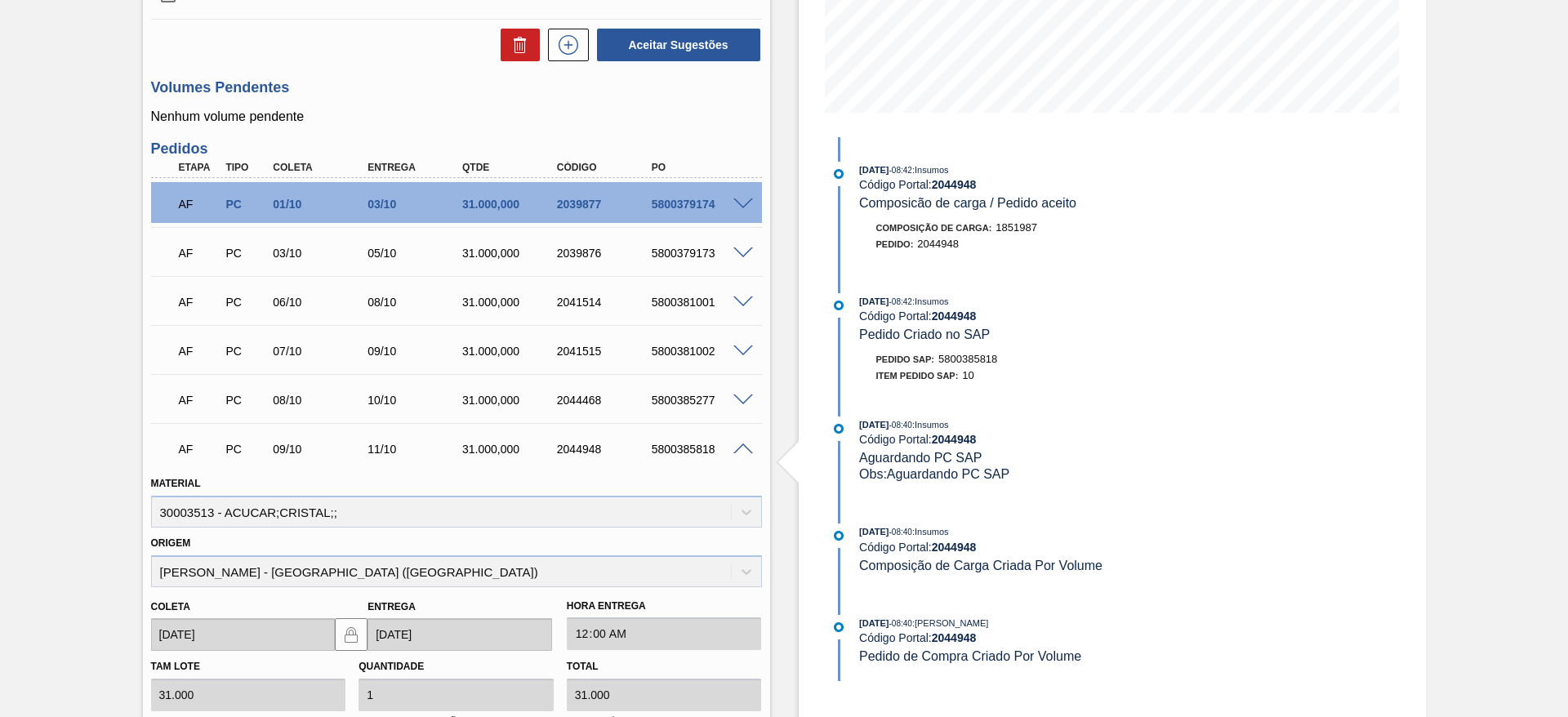
scroll to position [621, 0]
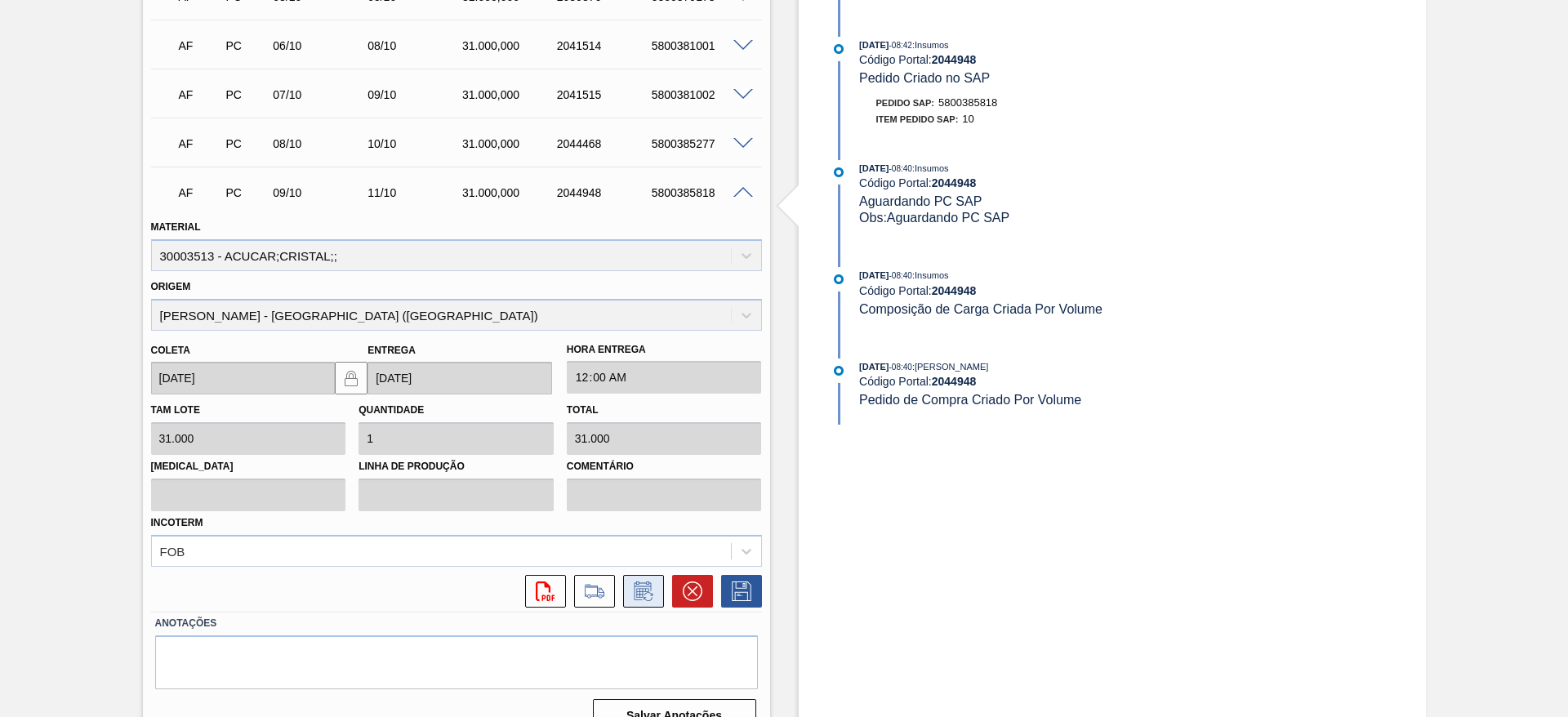
click at [653, 605] on button at bounding box center [644, 592] width 41 height 33
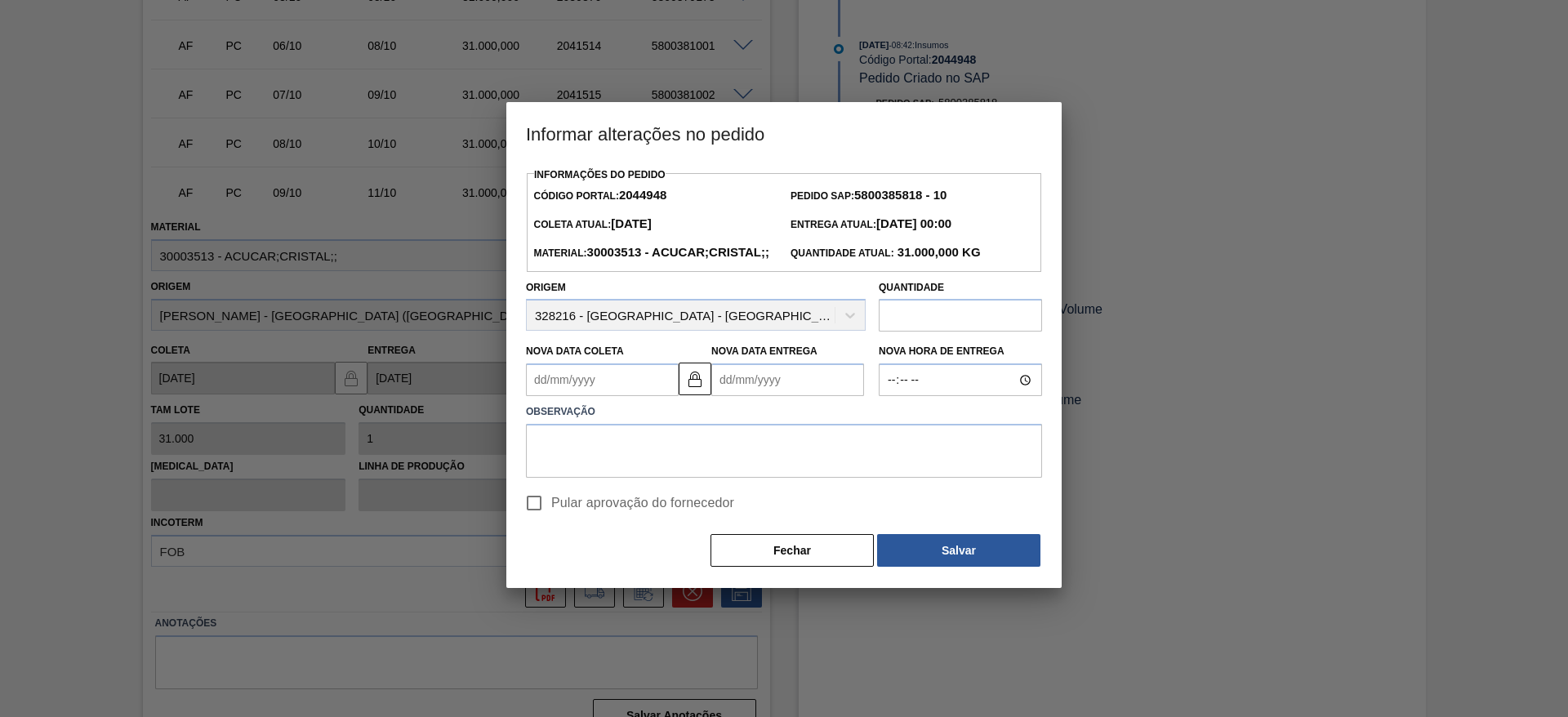
click at [577, 397] on Coleta2044948 "Nova Data Coleta" at bounding box center [602, 380] width 152 height 33
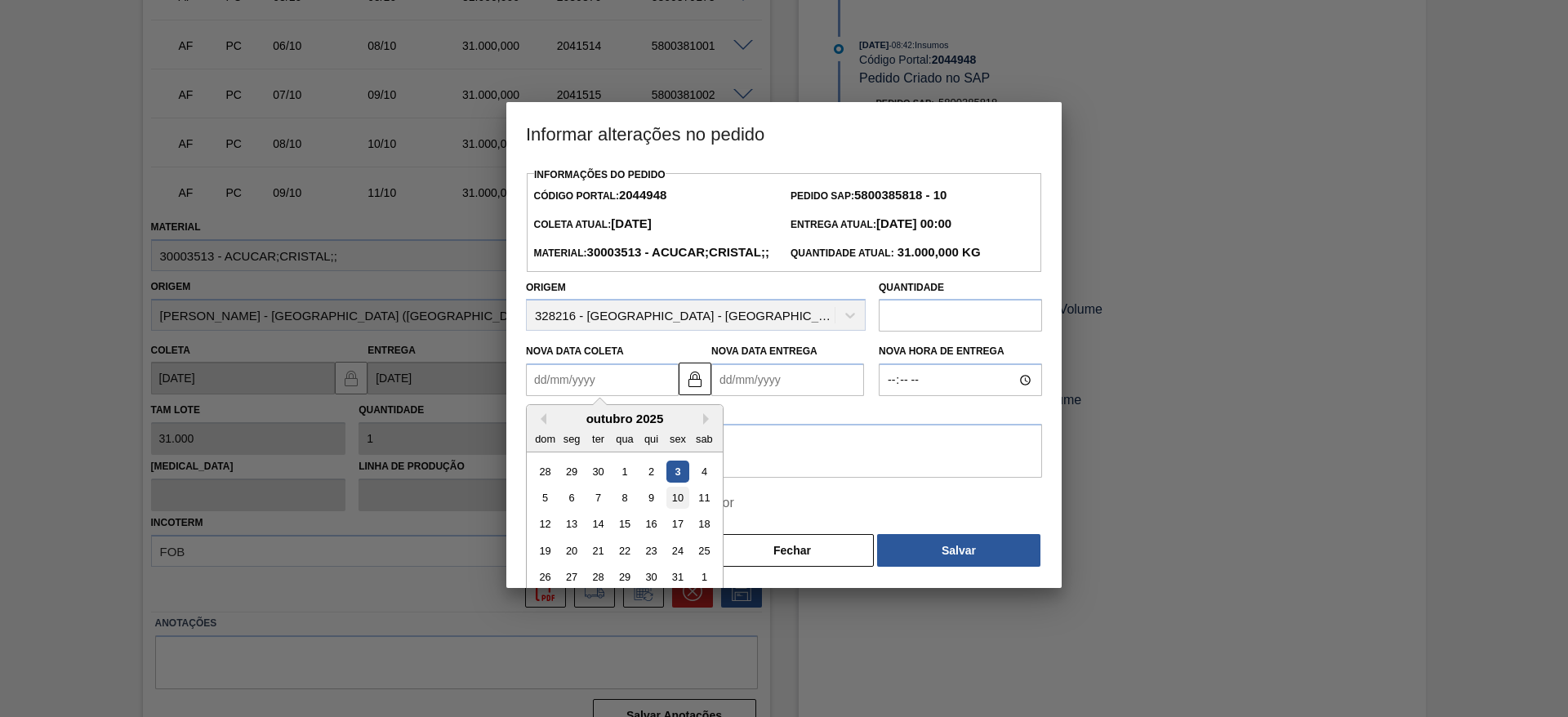
click at [680, 509] on div "10" at bounding box center [677, 497] width 22 height 22
type Coleta2044948 "[DATE]"
type Entrega2044948 "[DATE]"
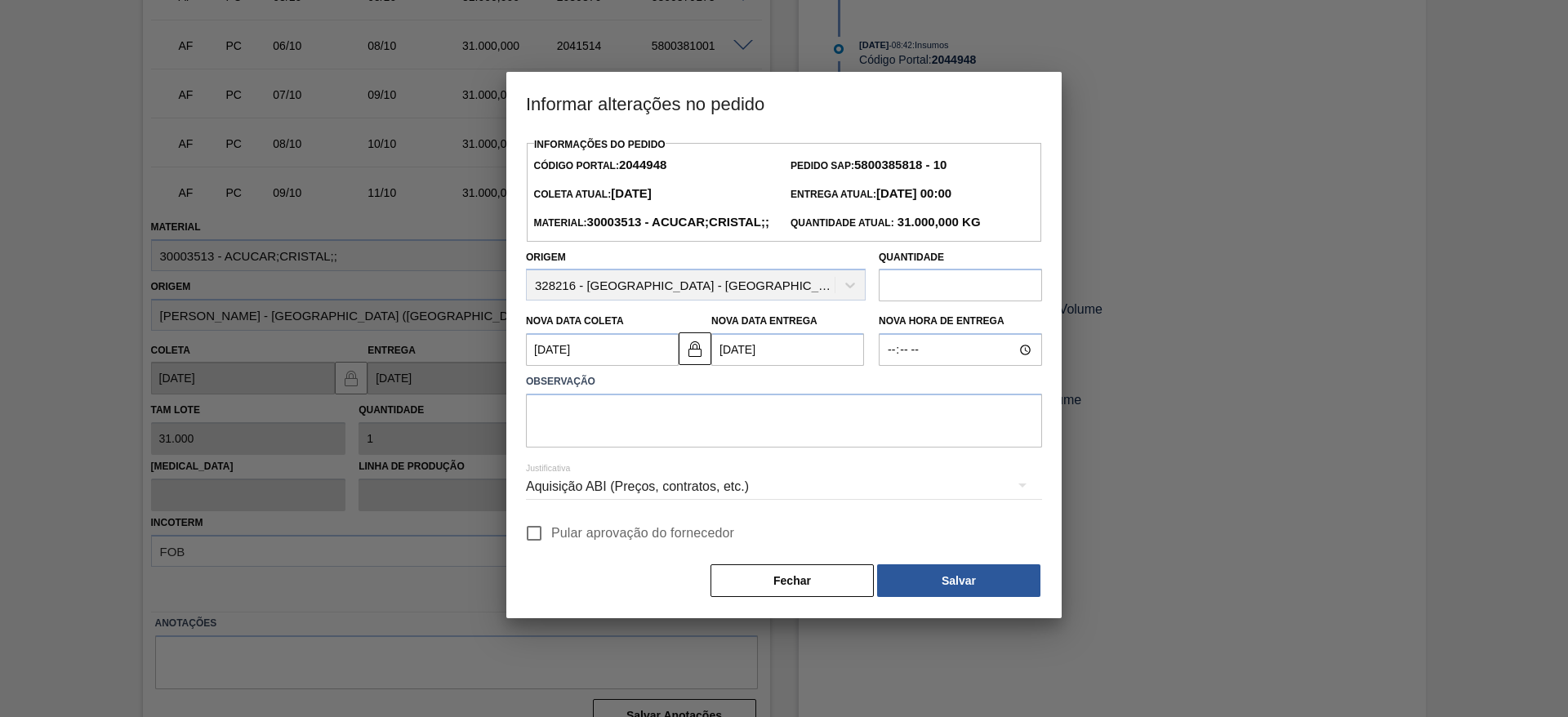
click at [526, 551] on input "Pular aprovação do fornecedor" at bounding box center [535, 534] width 35 height 35
checkbox input "true"
click at [695, 448] on textarea at bounding box center [784, 421] width 516 height 54
type textarea "."
click at [949, 597] on button "Salvar" at bounding box center [958, 581] width 163 height 33
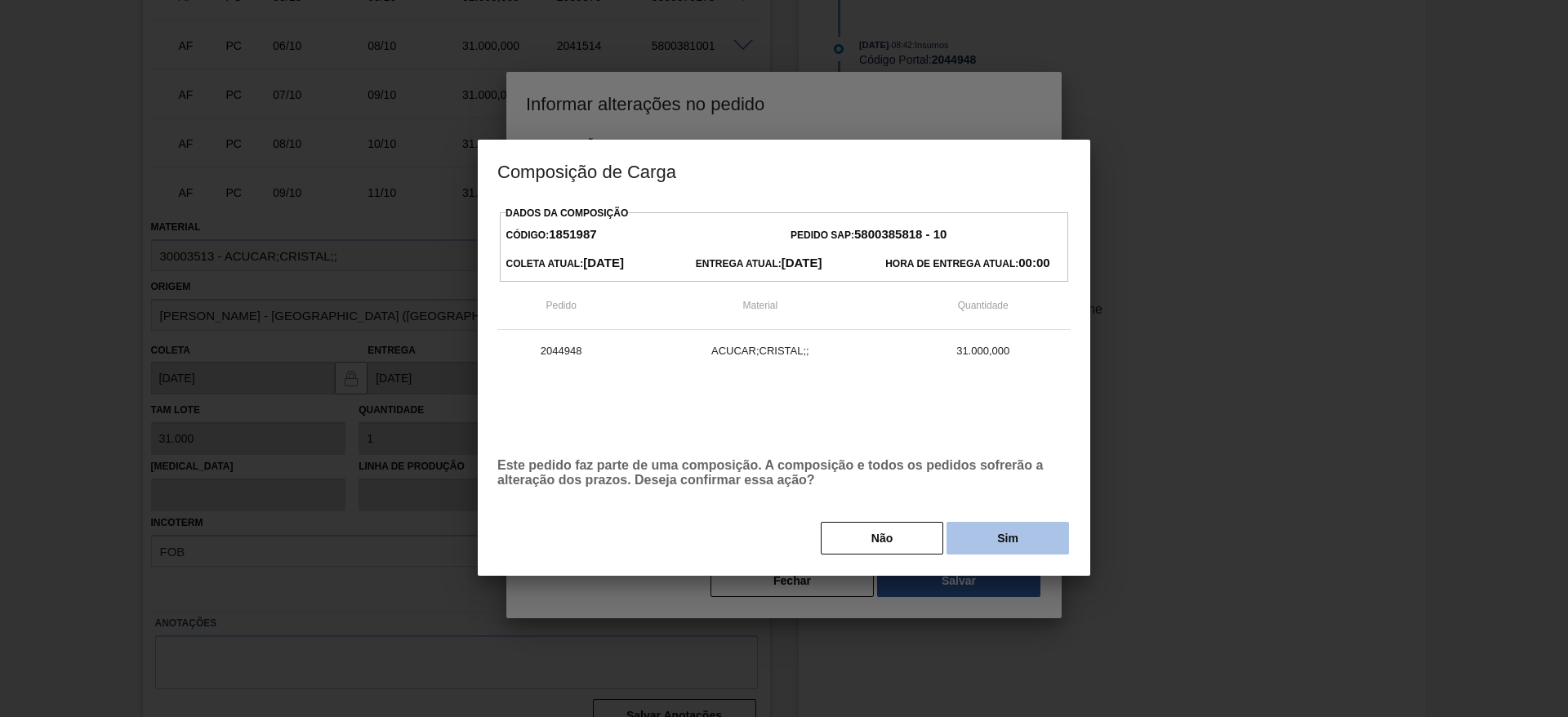
click at [1026, 528] on button "Sim" at bounding box center [1007, 538] width 123 height 33
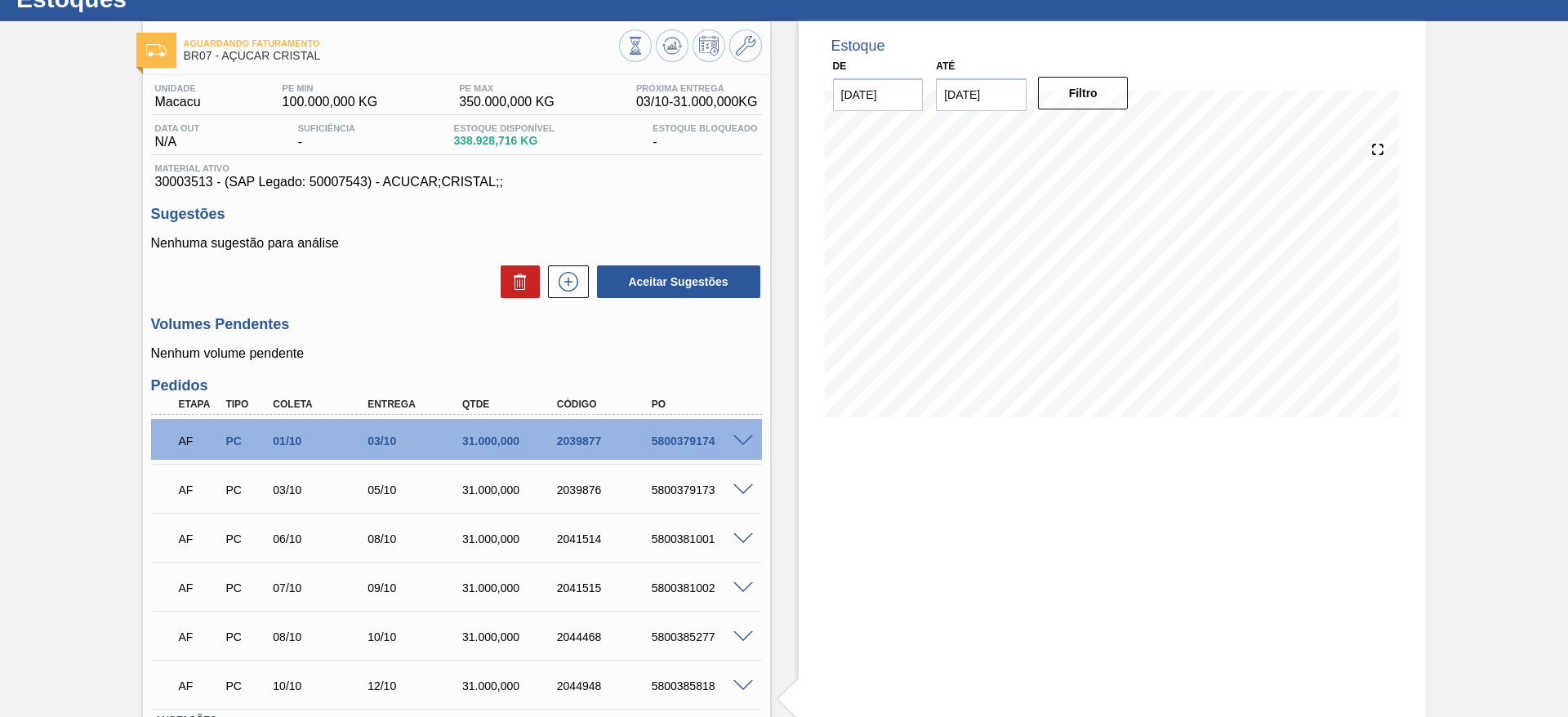
scroll to position [186, 0]
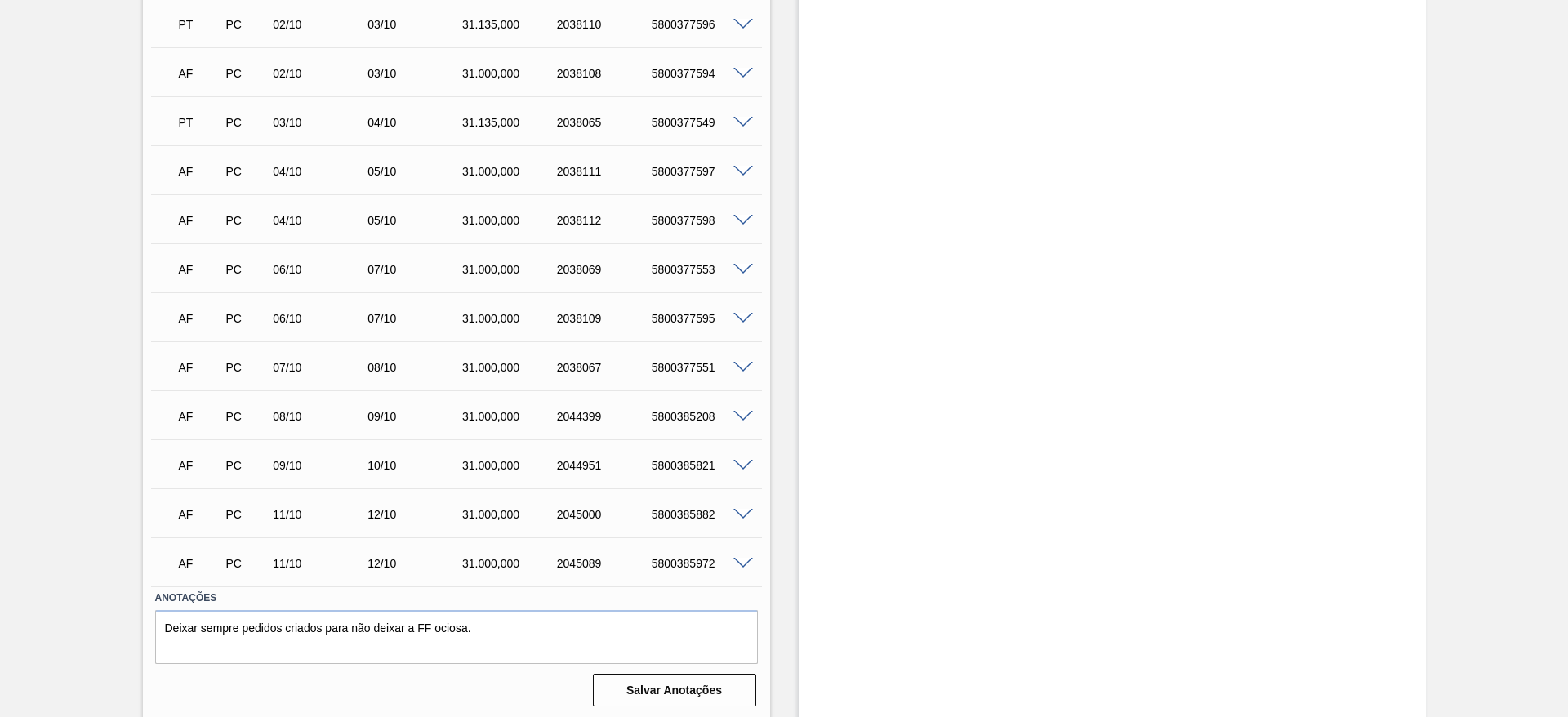
scroll to position [578, 0]
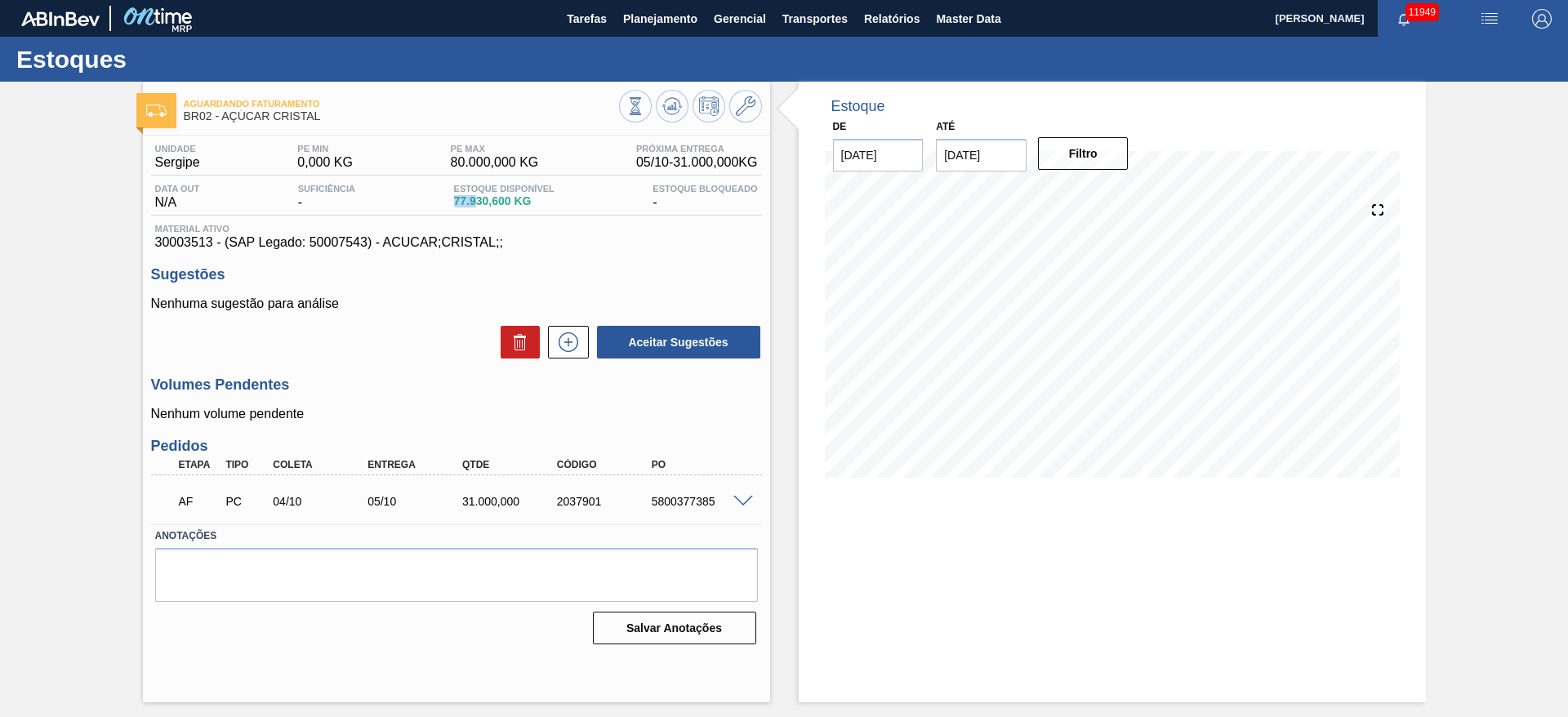
drag, startPoint x: 439, startPoint y: 210, endPoint x: 480, endPoint y: 214, distance: 41.2
click at [474, 200] on div "Data out N/A Suficiência - Estoque Disponível 77.930,600 KG Estoque Bloqueado -" at bounding box center [456, 199] width 611 height 32
drag, startPoint x: 481, startPoint y: 198, endPoint x: 481, endPoint y: 215, distance: 17.0
click at [481, 206] on span "77.930,600 KG" at bounding box center [505, 201] width 100 height 13
click at [754, 499] on div at bounding box center [746, 500] width 33 height 13
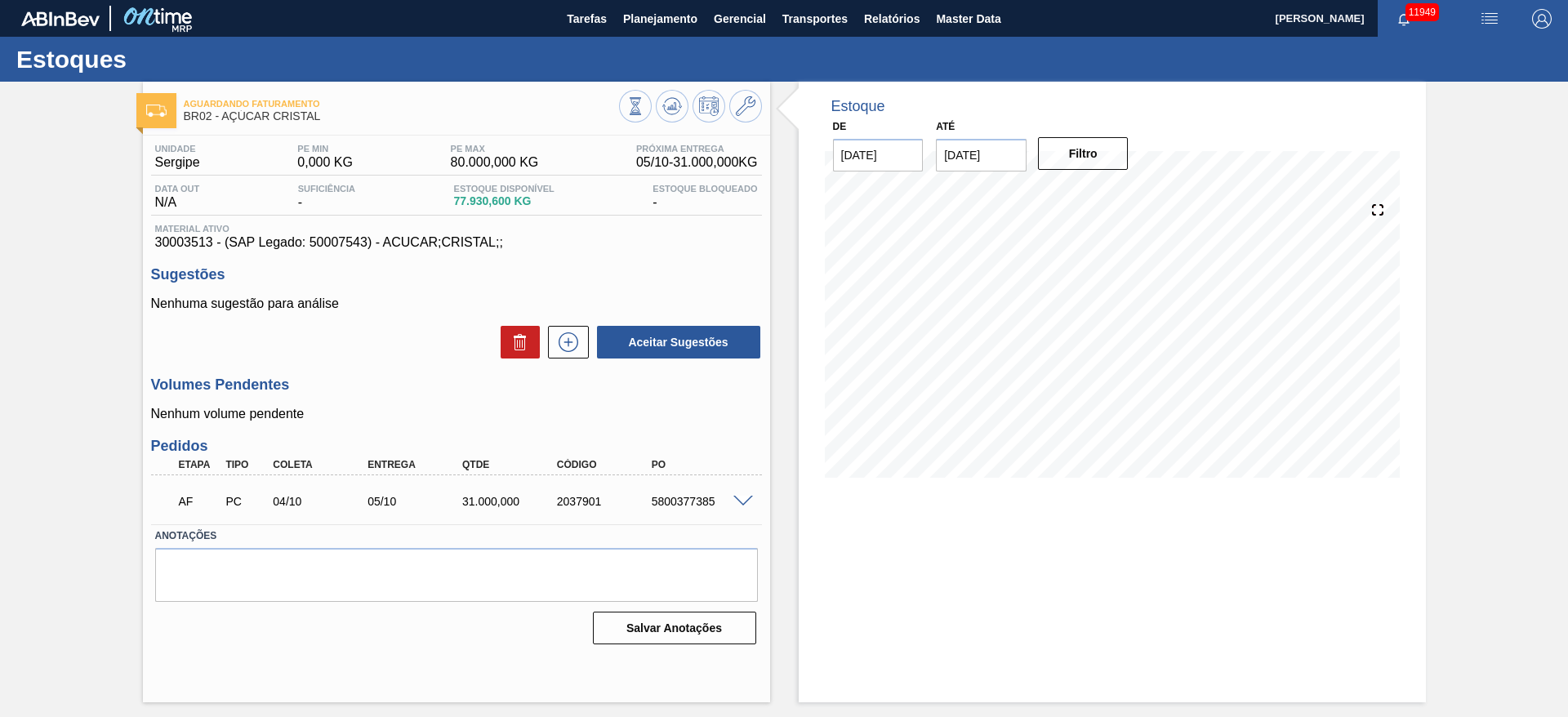
click at [730, 502] on div at bounding box center [746, 500] width 33 height 13
click at [742, 485] on div "AF PC 04/10 05/10 31.000,000 2037901 5800377385" at bounding box center [456, 500] width 611 height 41
click at [759, 498] on div "Unidade Sergipe PE MIN 0,000 KG PE MAX 80.000,000 KG Próxima Entrega 05/10 - 31…" at bounding box center [456, 393] width 627 height 514
click at [738, 498] on span at bounding box center [743, 502] width 19 height 13
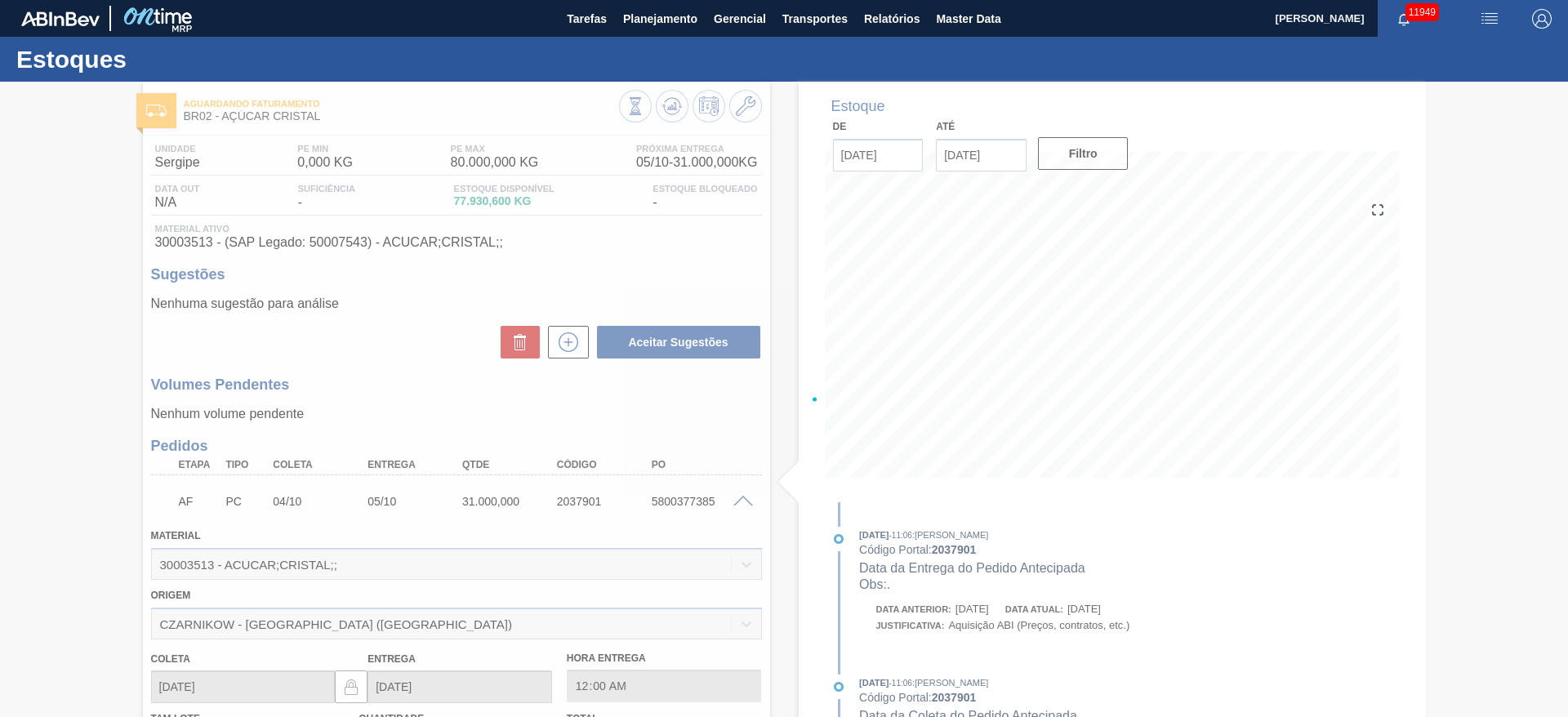
scroll to position [338, 0]
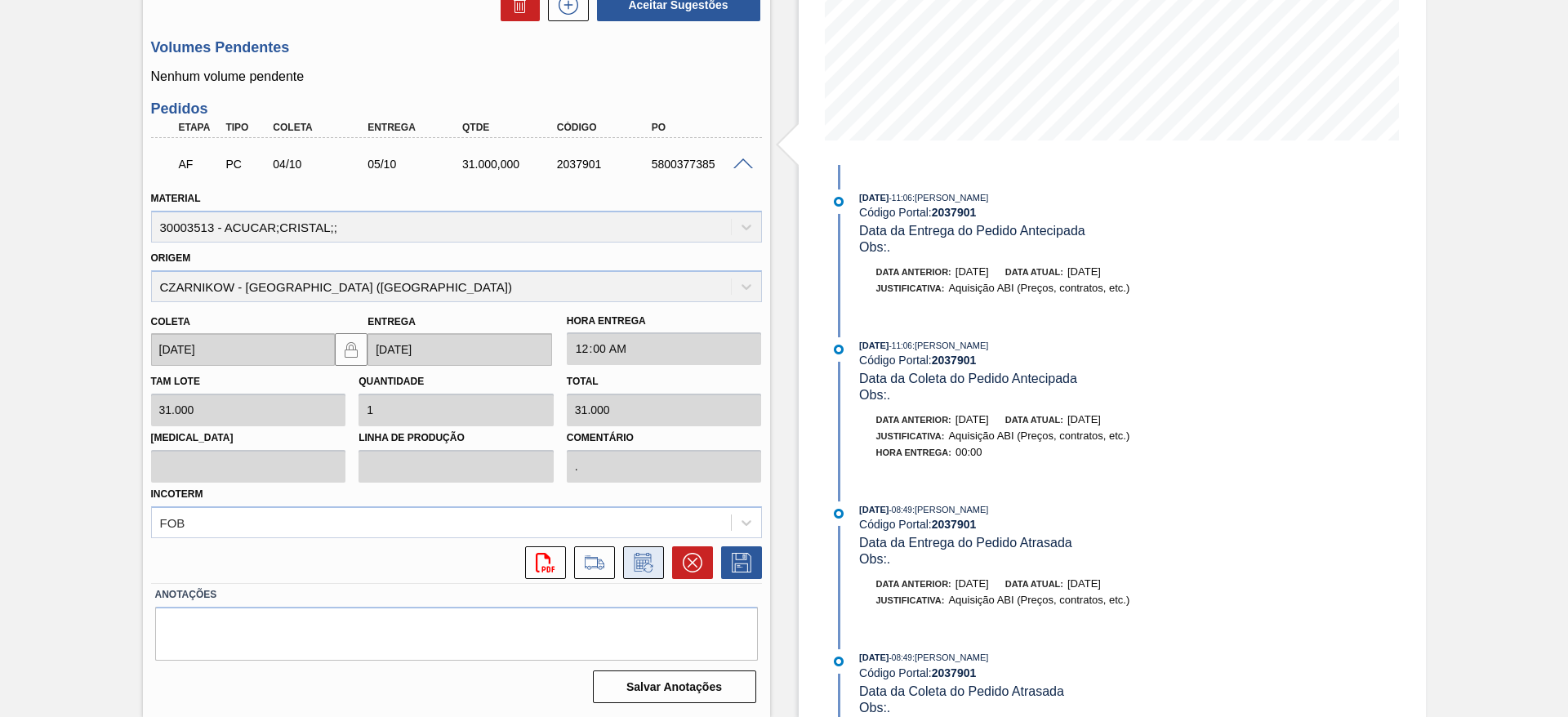
click at [642, 549] on button at bounding box center [644, 563] width 41 height 33
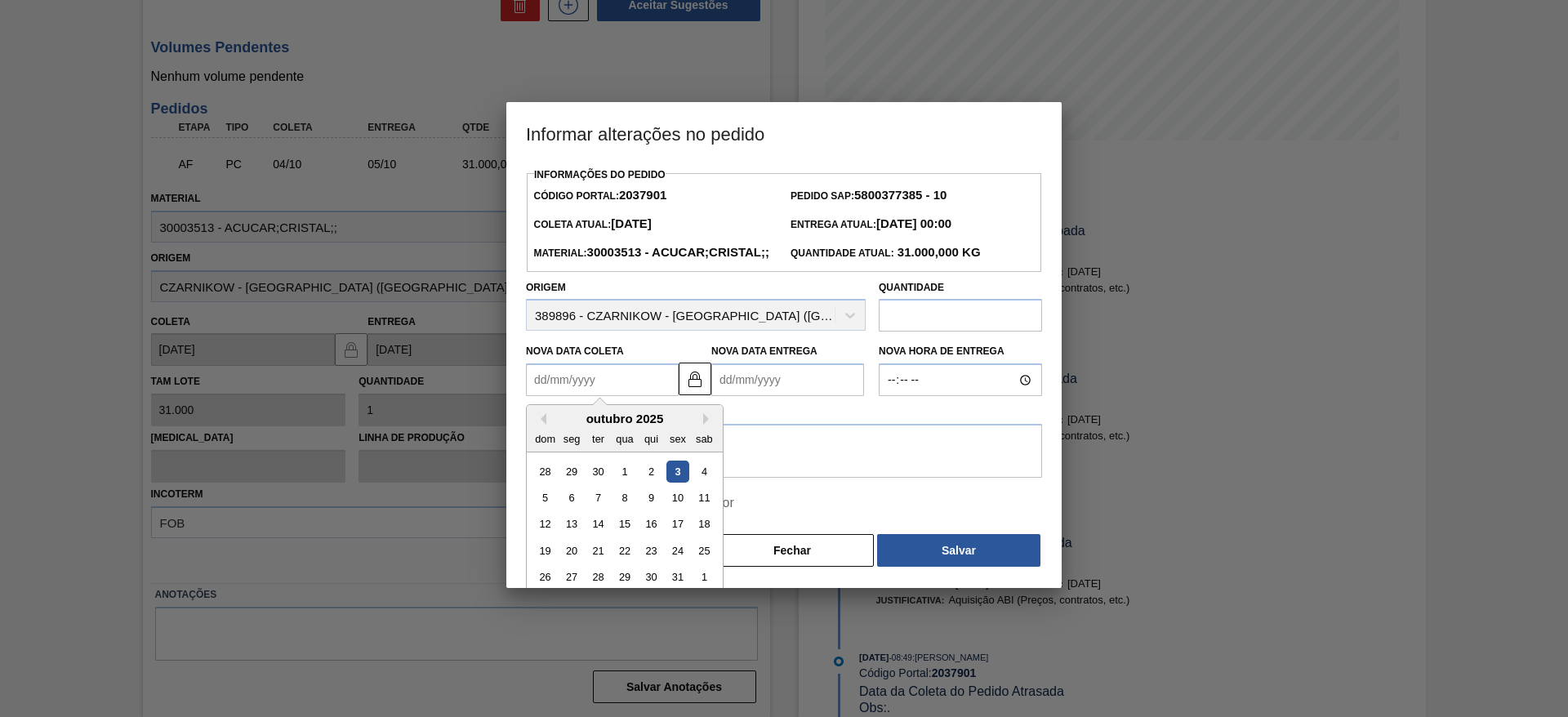
click at [545, 397] on Coleta2037901 "Nova Data Coleta" at bounding box center [602, 380] width 152 height 33
click at [564, 509] on div "6" at bounding box center [572, 497] width 22 height 22
type Coleta2037901 "[DATE]"
type Entrega2037901 "[DATE]"
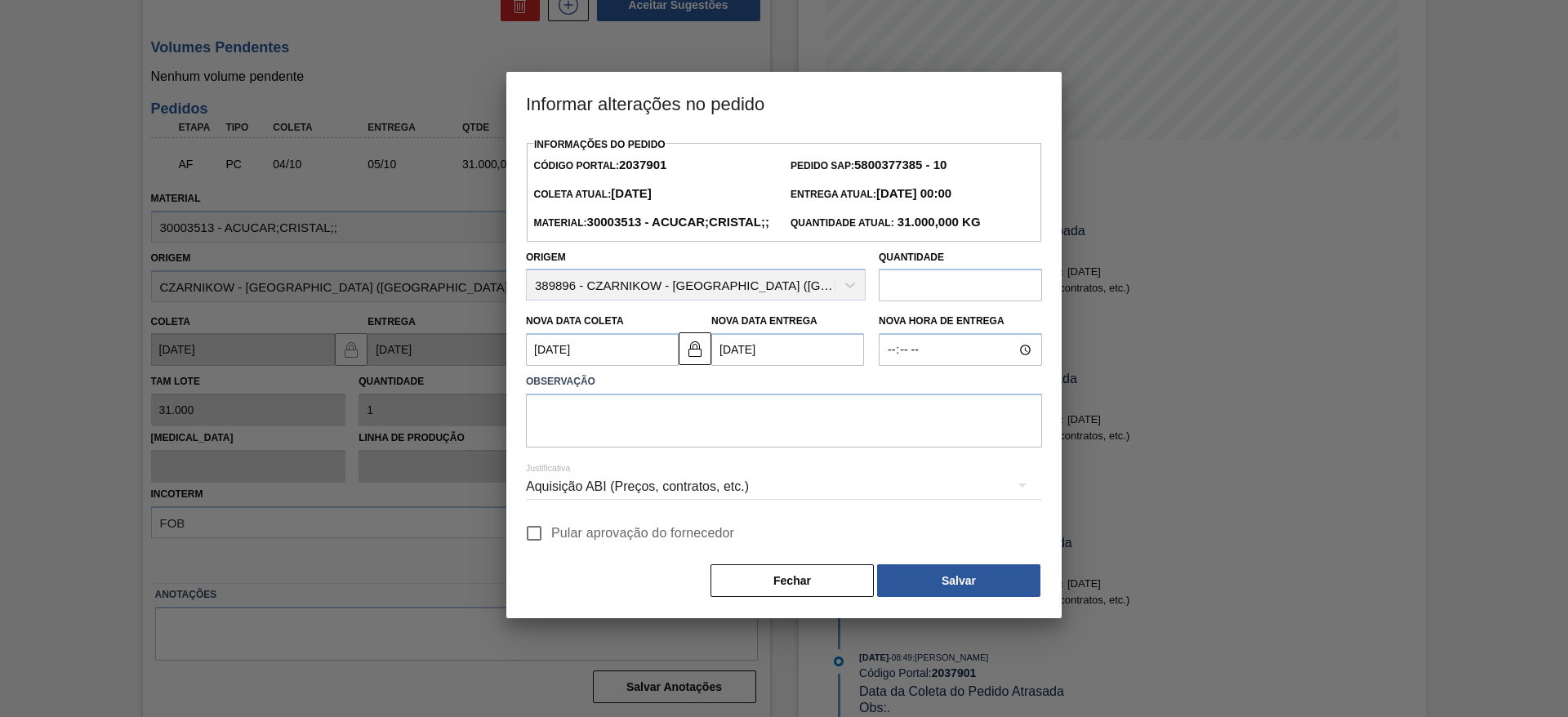
click at [534, 551] on input "Pular aprovação do fornecedor" at bounding box center [535, 534] width 35 height 35
checkbox input "true"
click at [568, 448] on textarea at bounding box center [784, 421] width 516 height 54
type textarea "."
drag, startPoint x: 1030, startPoint y: 593, endPoint x: 1019, endPoint y: 598, distance: 12.1
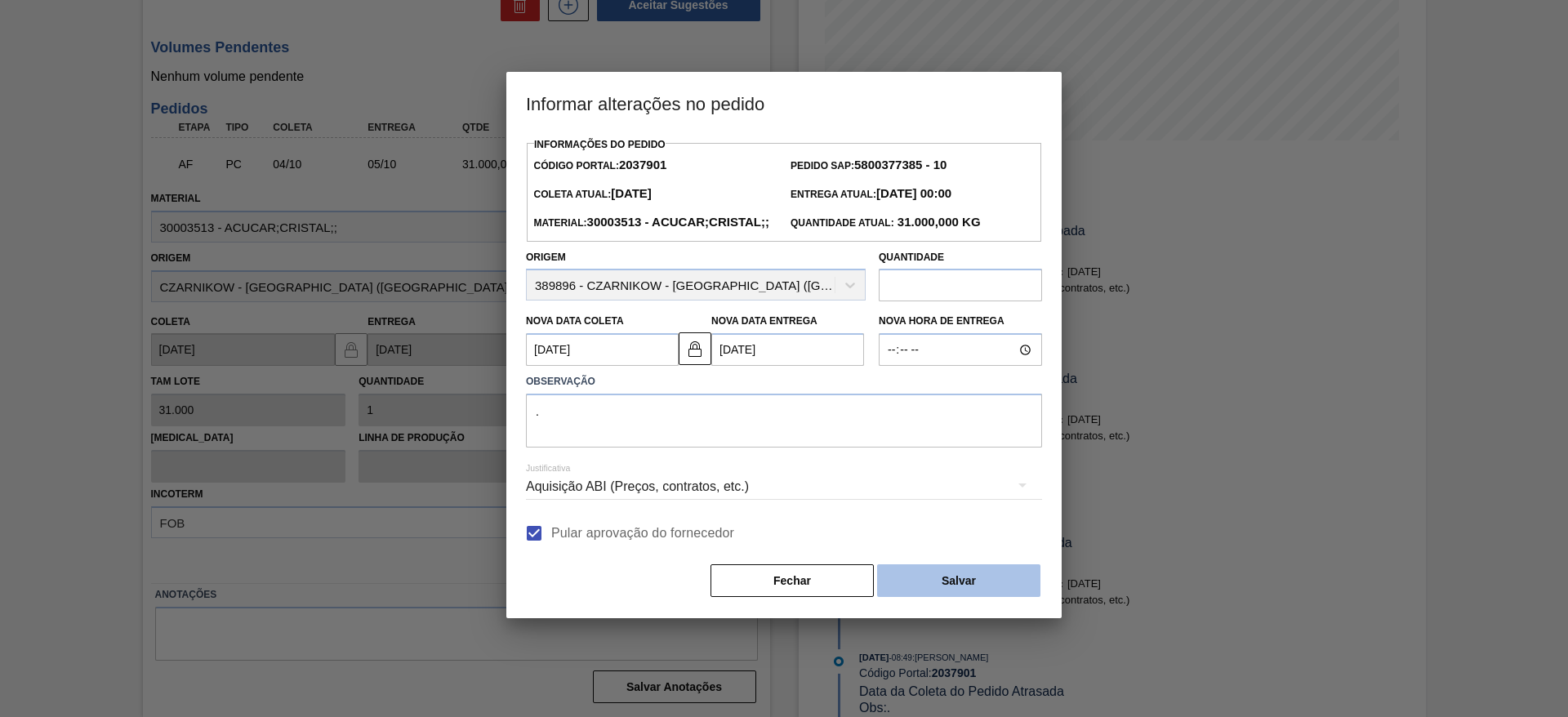
click at [1019, 597] on button "Salvar" at bounding box center [958, 581] width 163 height 33
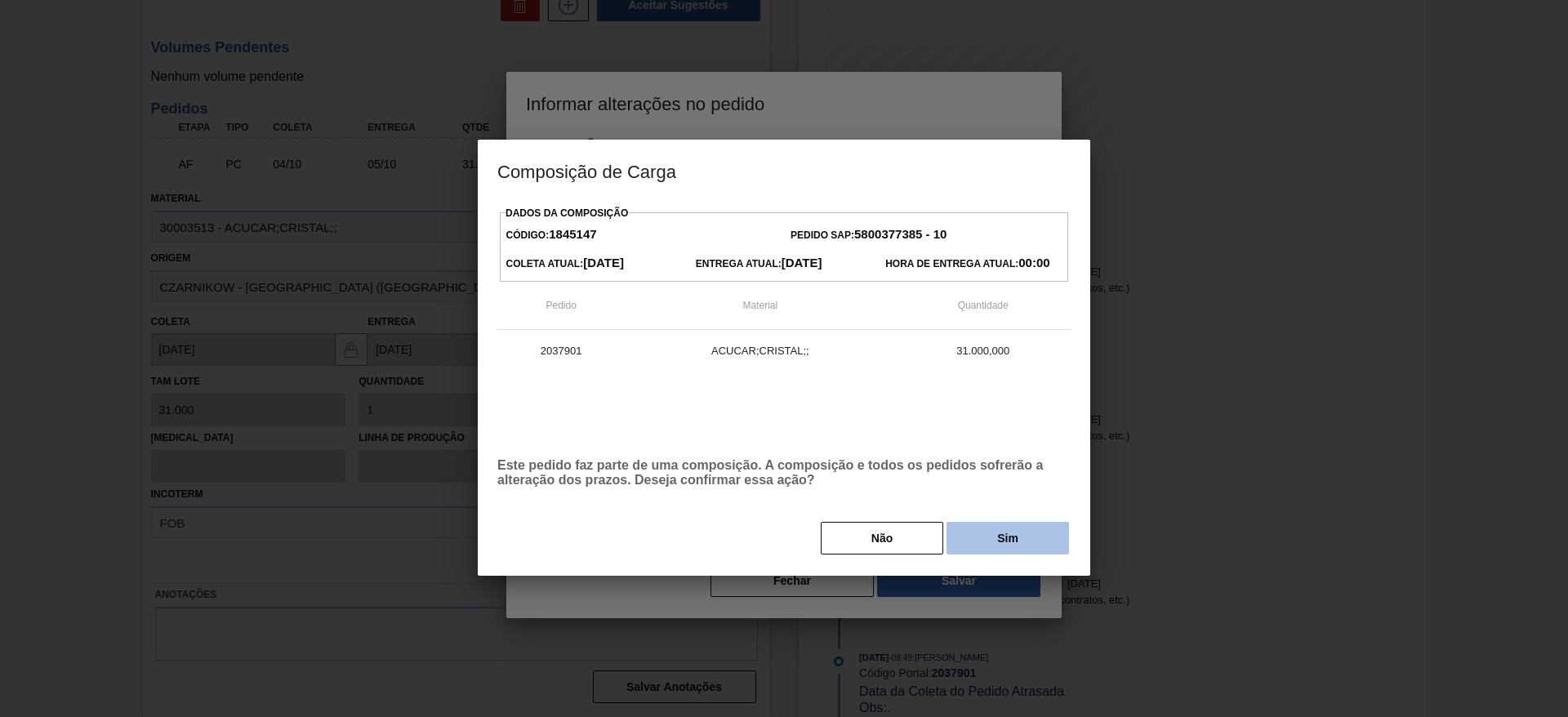
click at [1018, 533] on button "Sim" at bounding box center [1007, 538] width 123 height 33
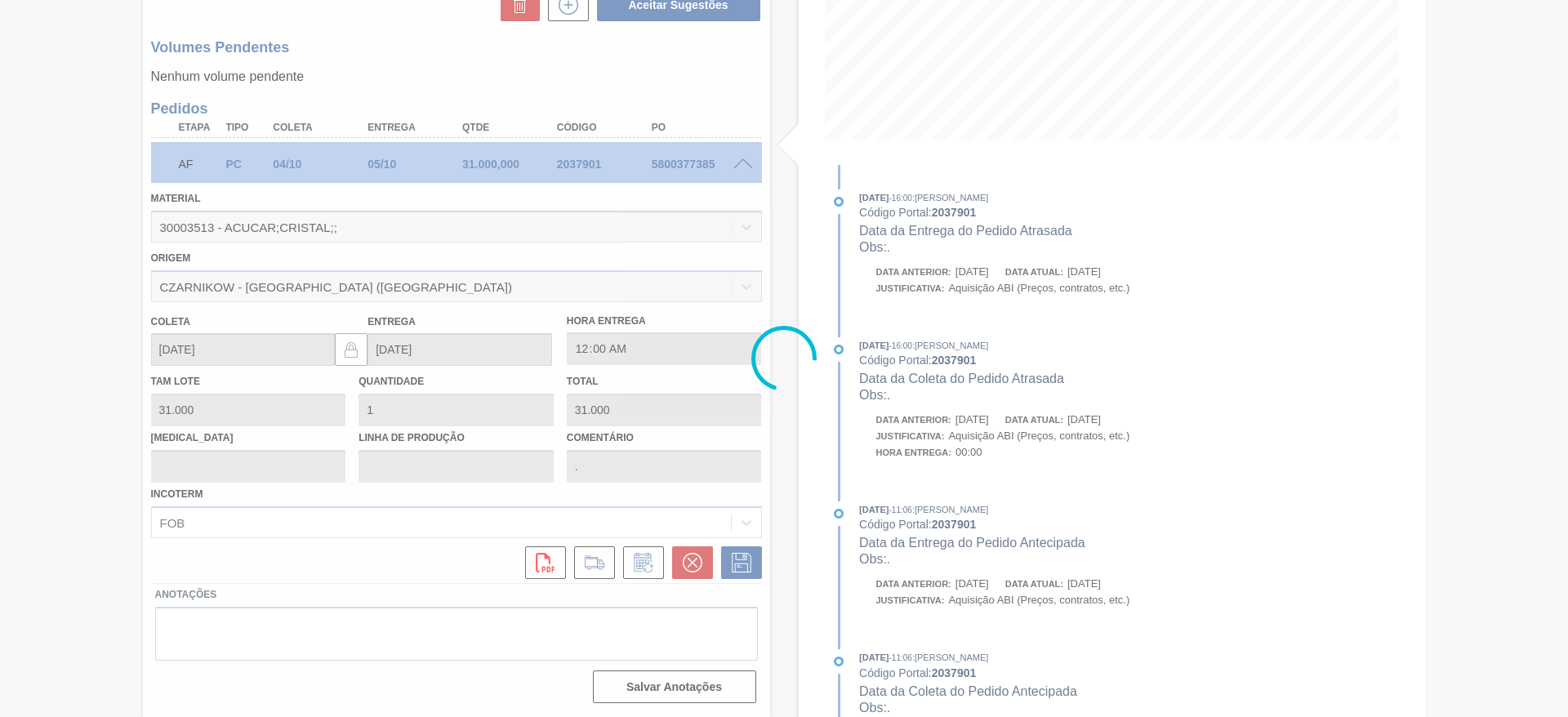
type input "[DATE]"
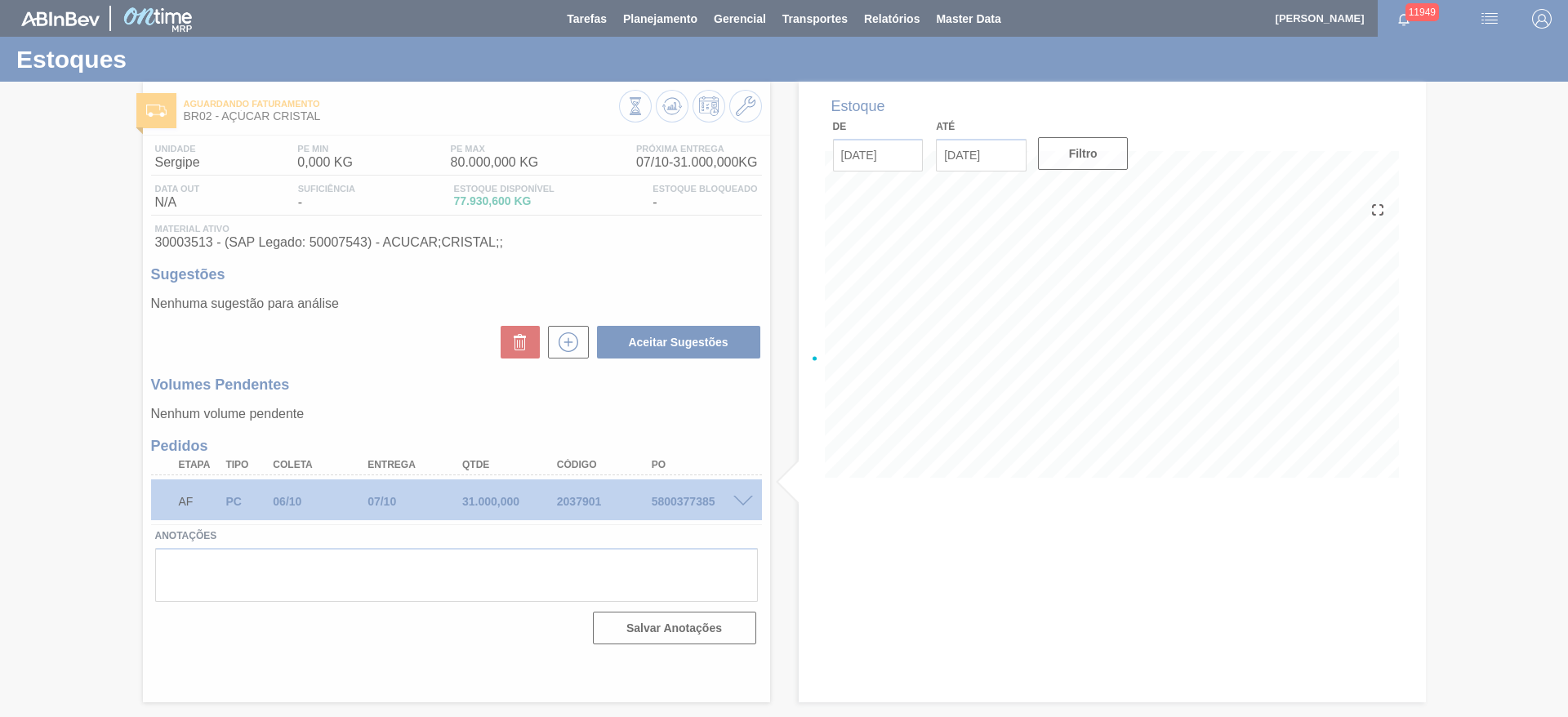
scroll to position [0, 0]
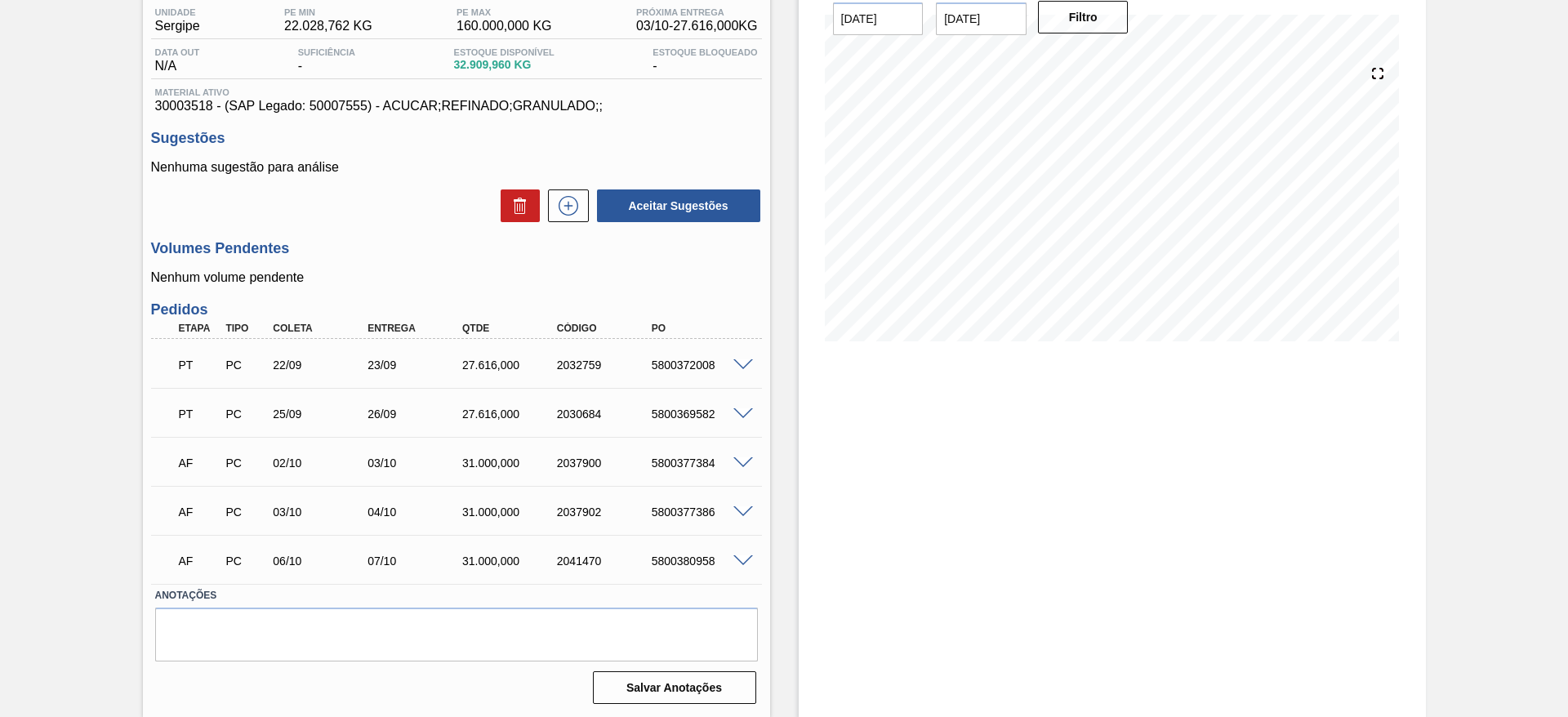
scroll to position [137, 0]
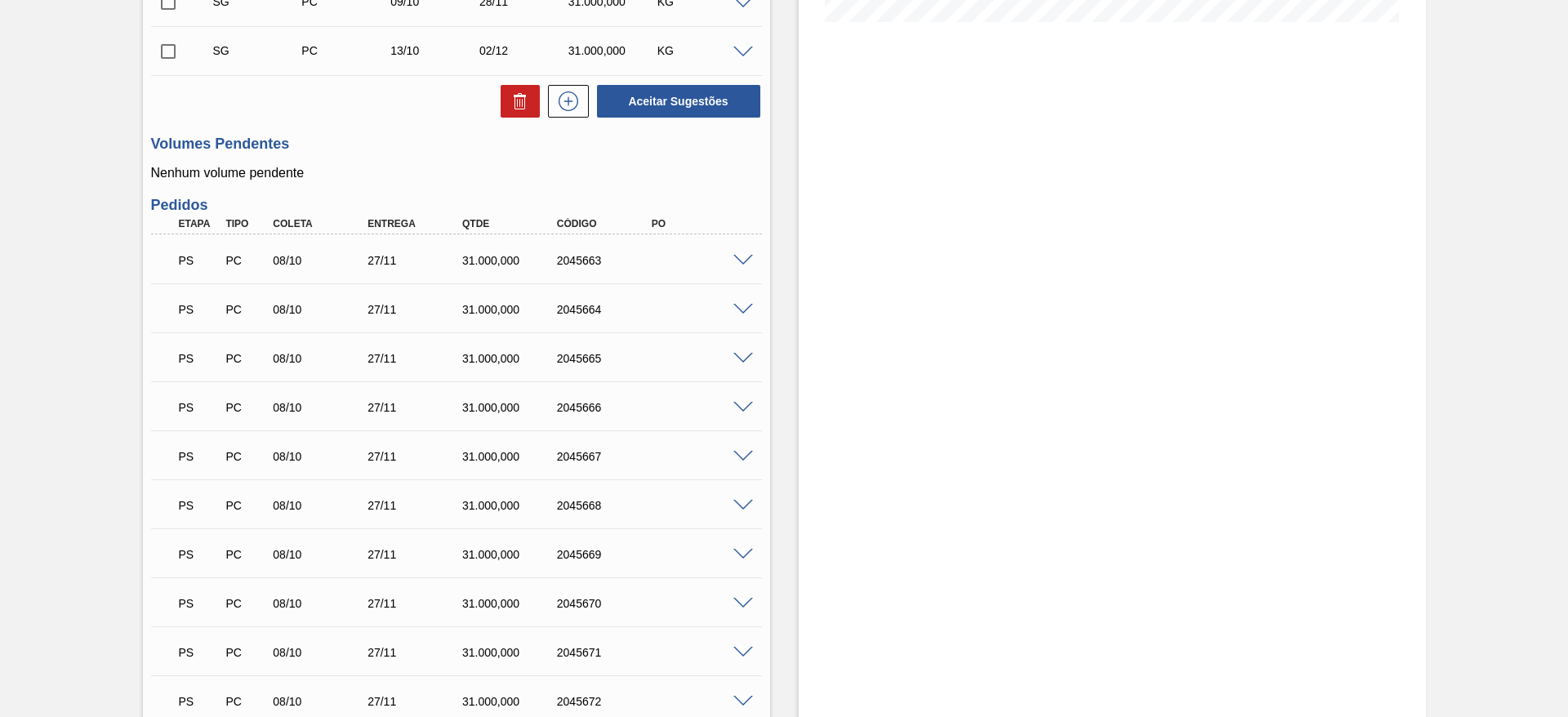
scroll to position [490, 0]
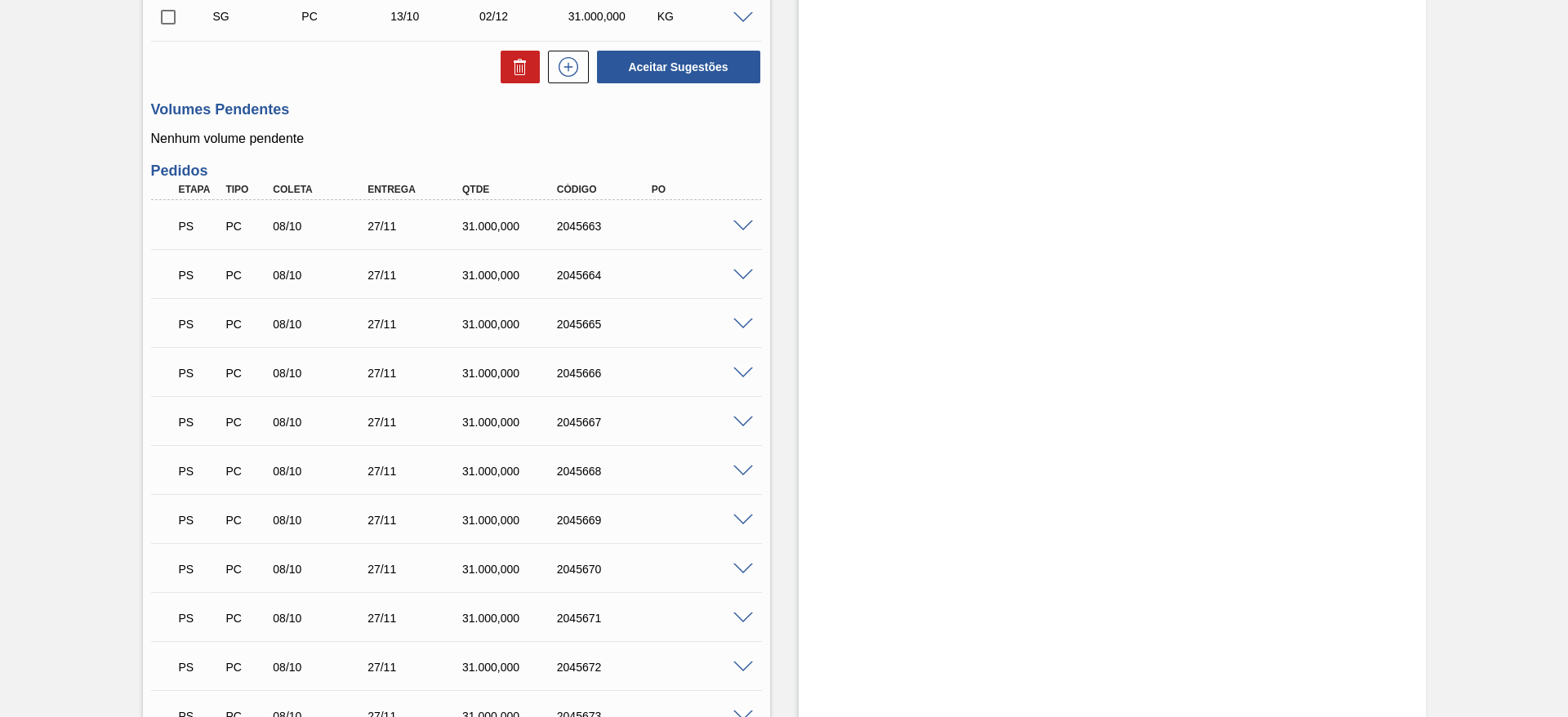
click at [745, 226] on span at bounding box center [743, 227] width 19 height 13
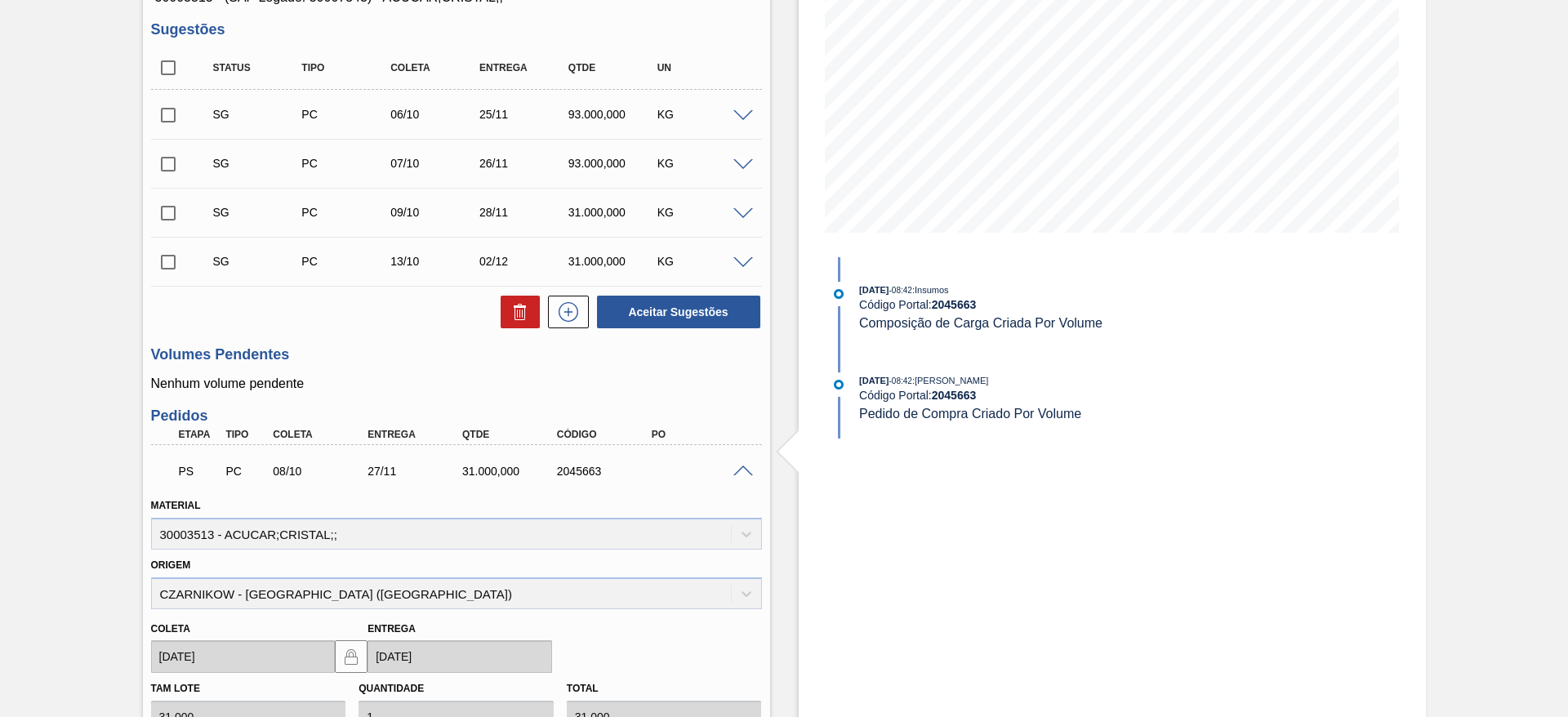
scroll to position [0, 0]
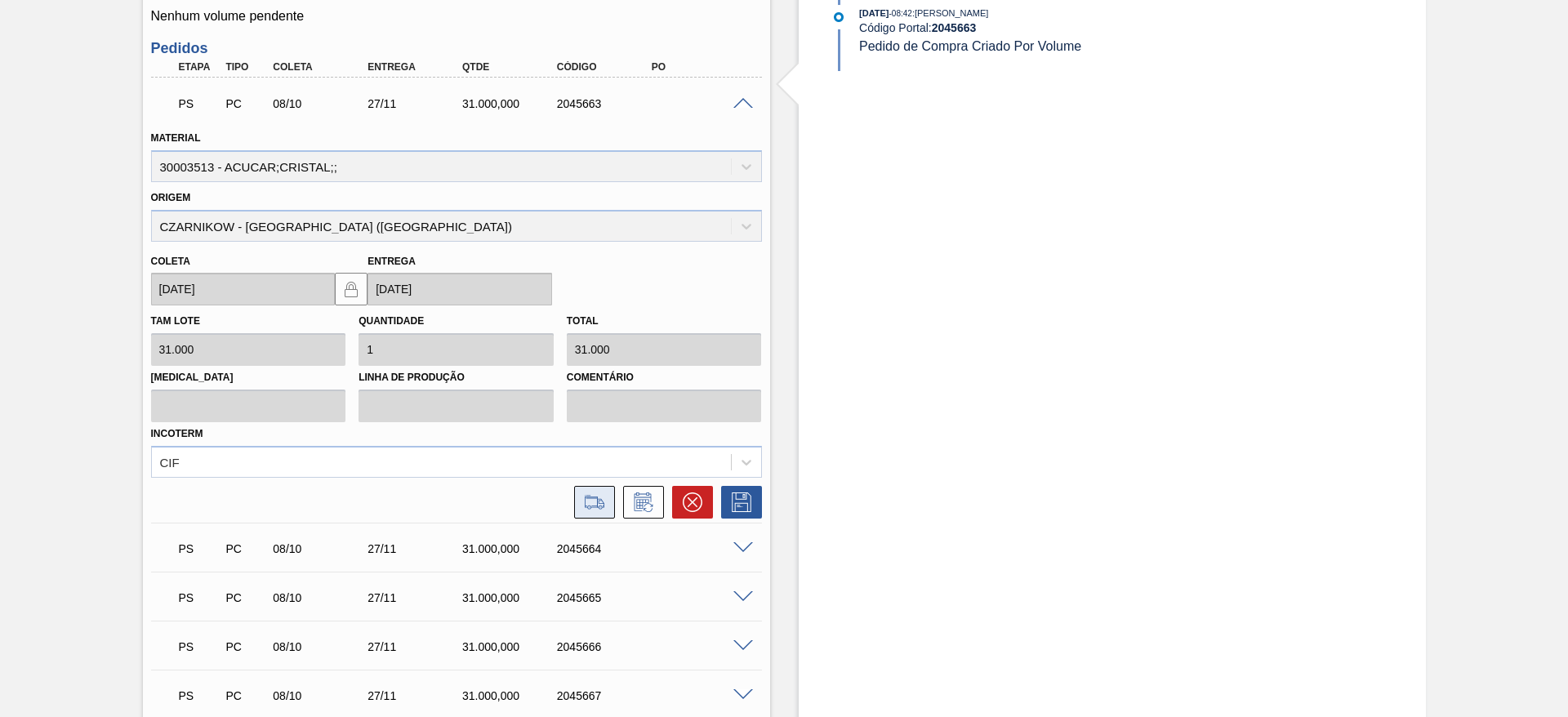
click at [598, 512] on button at bounding box center [594, 503] width 41 height 33
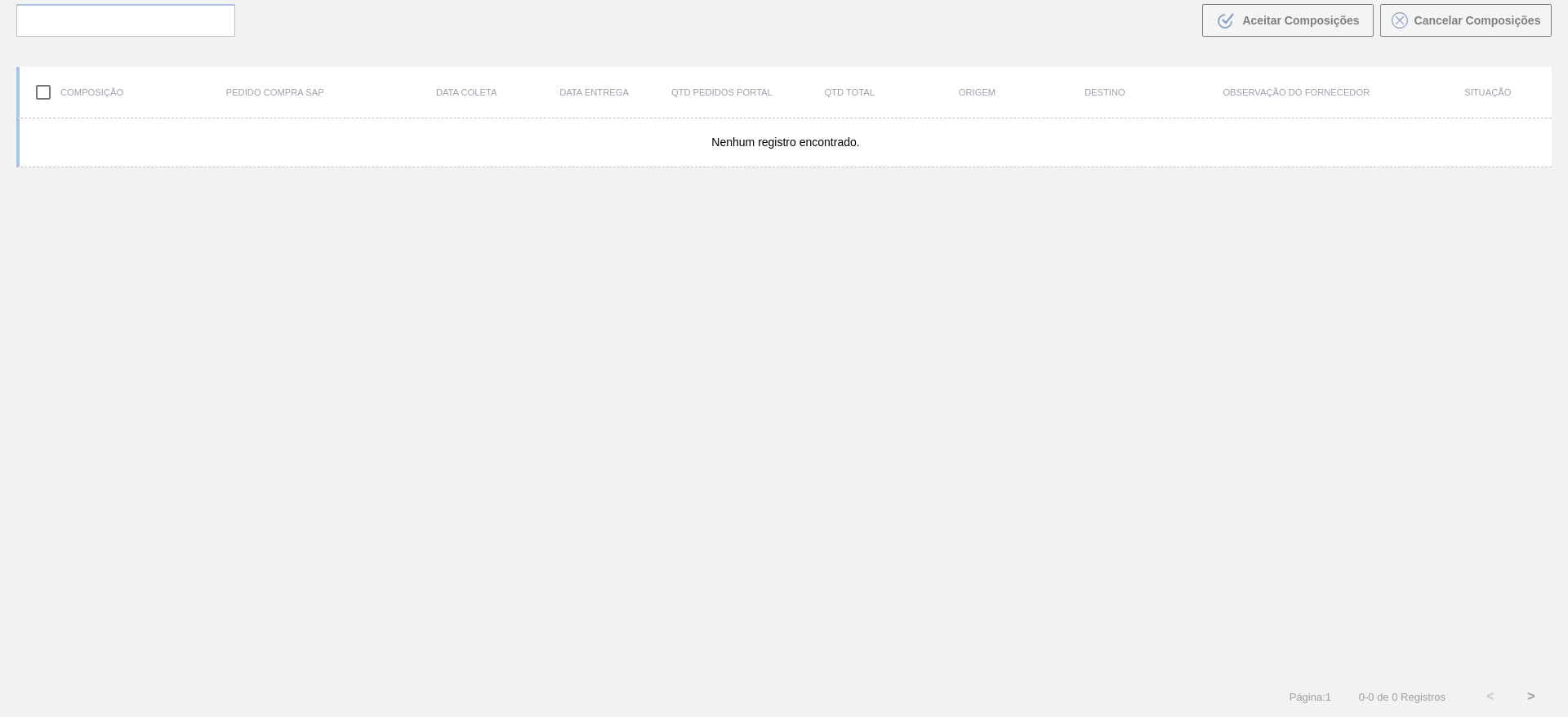
scroll to position [118, 0]
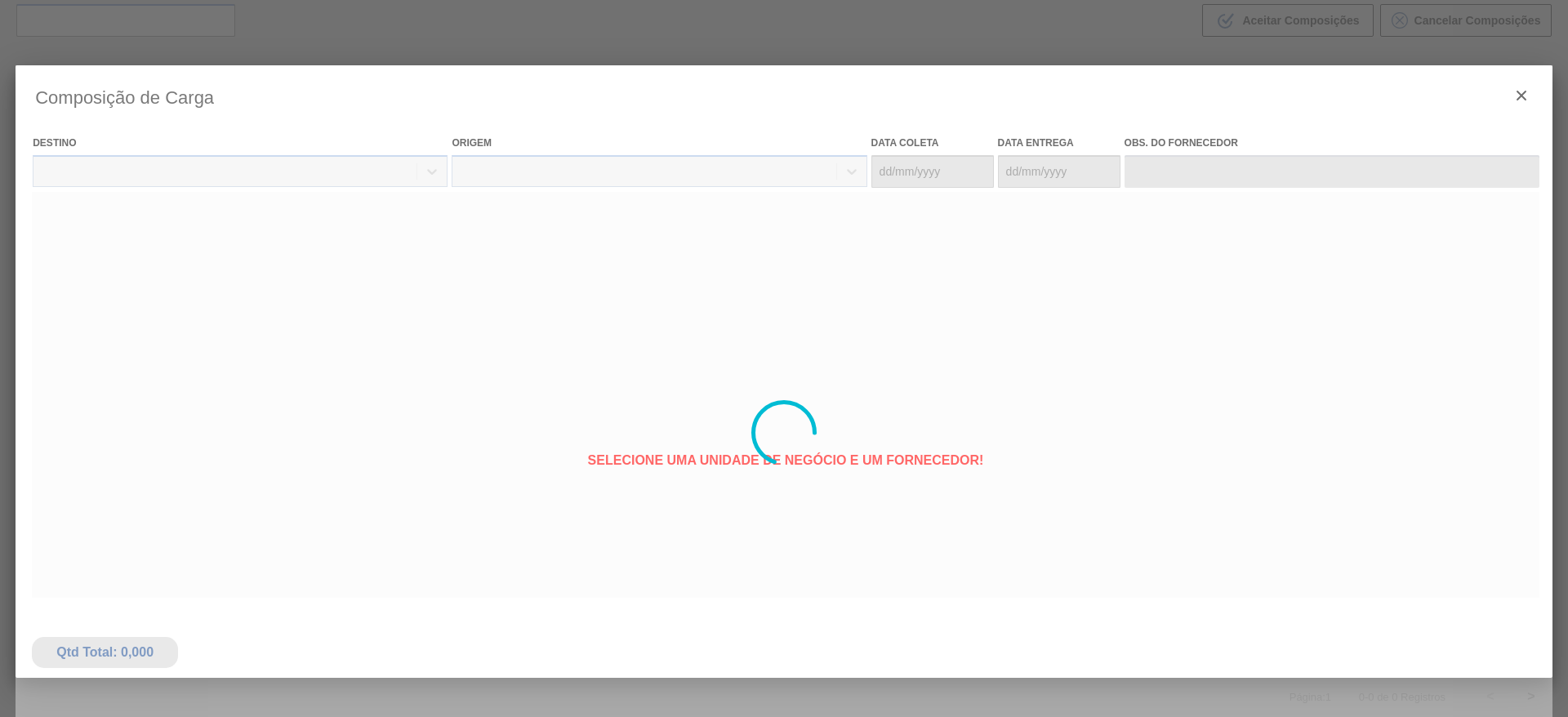
type coleta "08/10/2025"
type Entrega "27/11/2025"
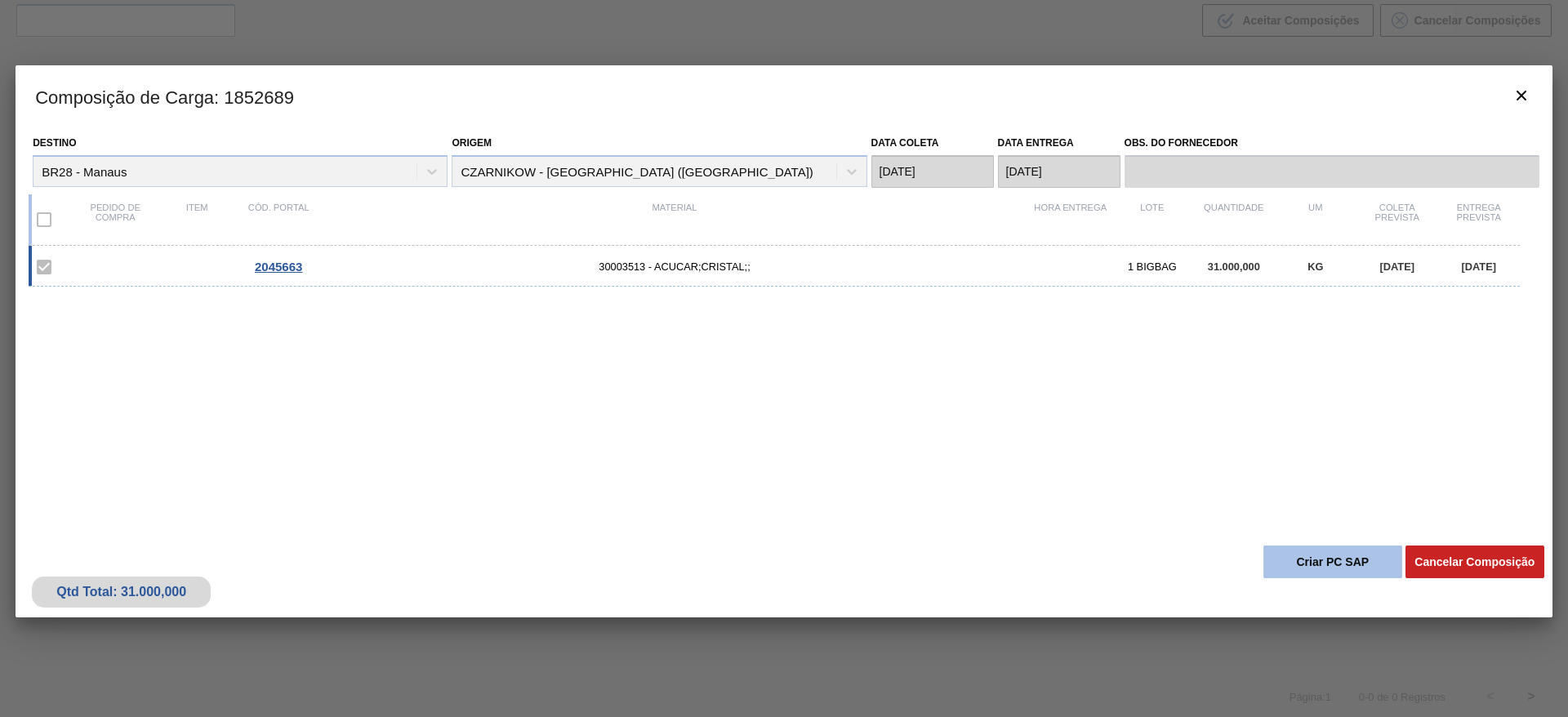
click at [1324, 573] on button "Criar PC SAP" at bounding box center [1333, 562] width 139 height 33
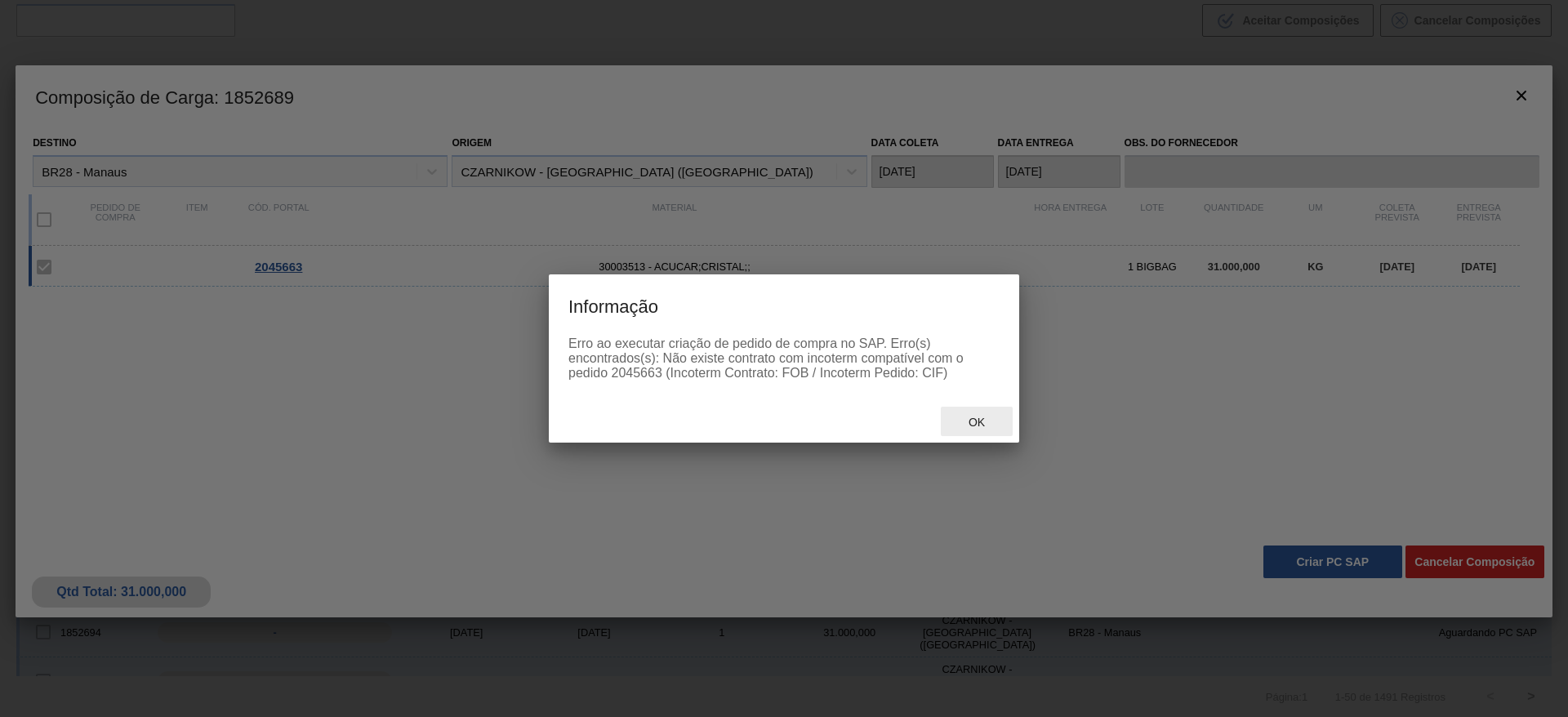
click at [982, 423] on span "Ok" at bounding box center [977, 423] width 42 height 14
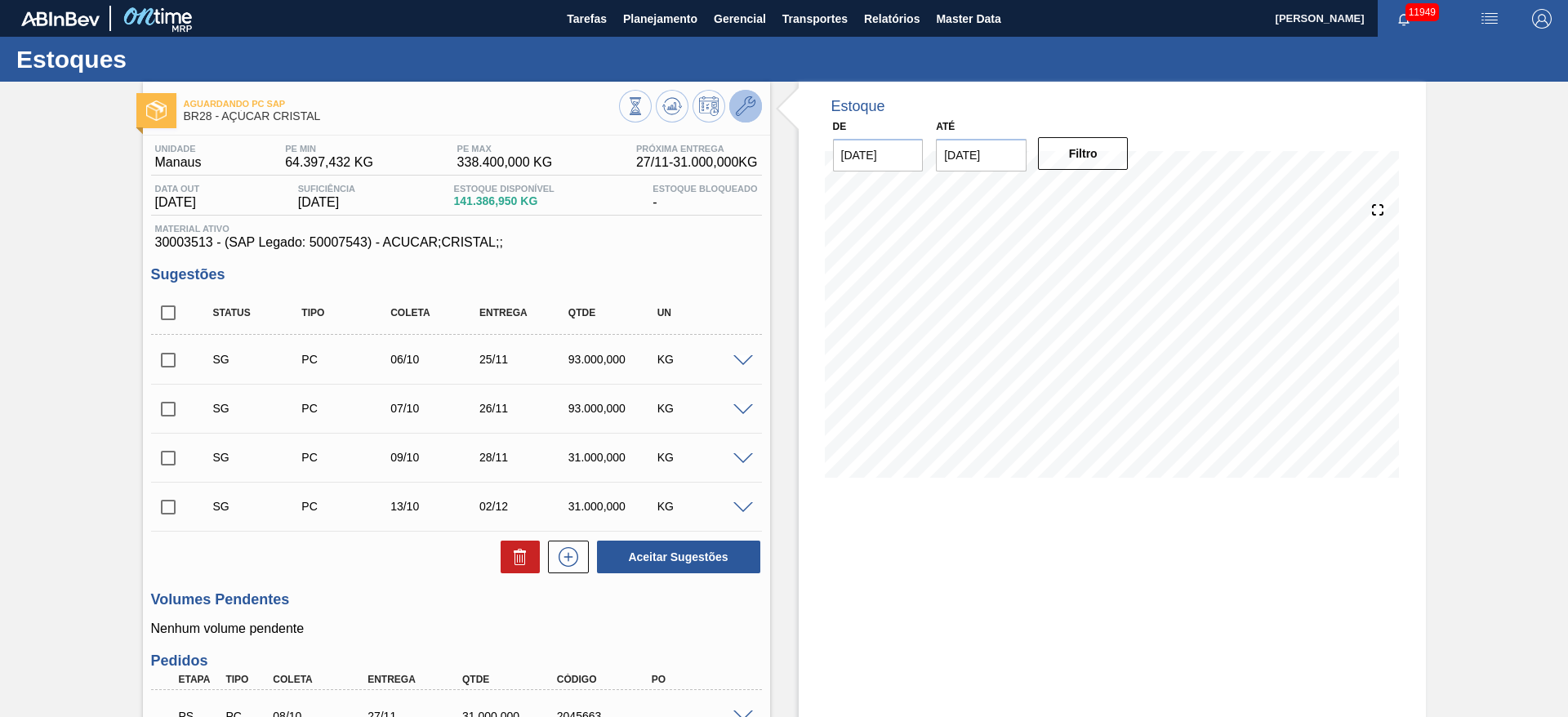
click at [747, 105] on icon at bounding box center [746, 106] width 19 height 19
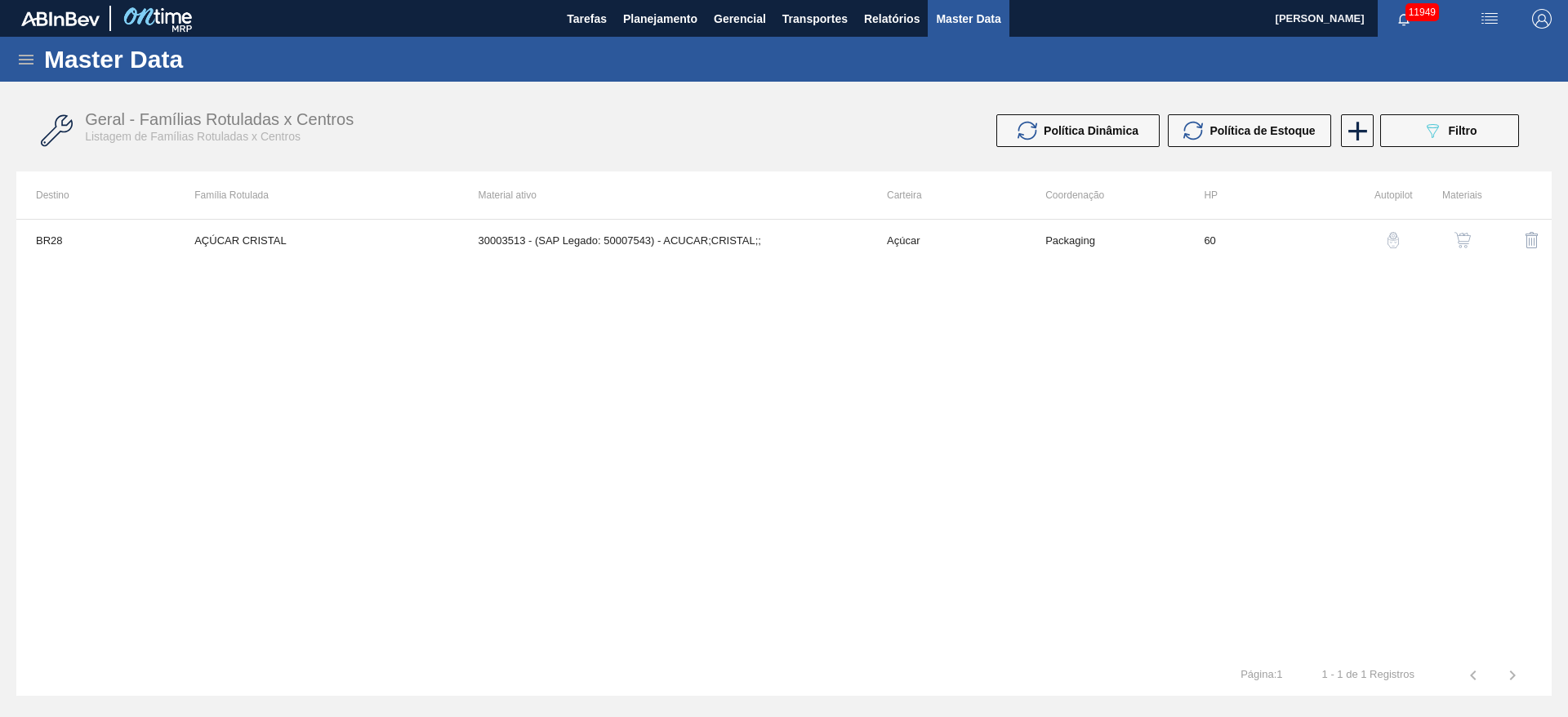
click at [1453, 238] on div "button" at bounding box center [1463, 239] width 19 height 16
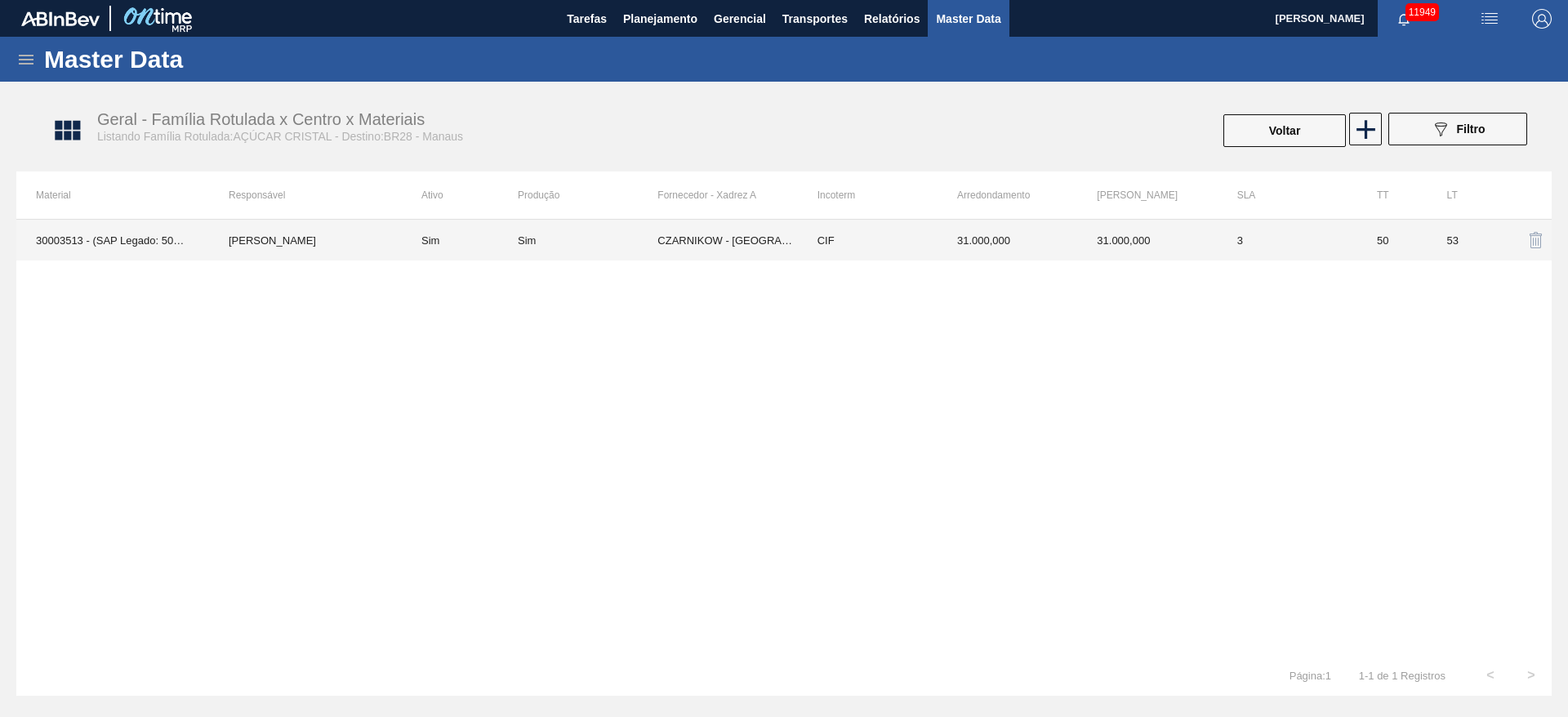
click at [901, 238] on td "CIF" at bounding box center [867, 240] width 140 height 41
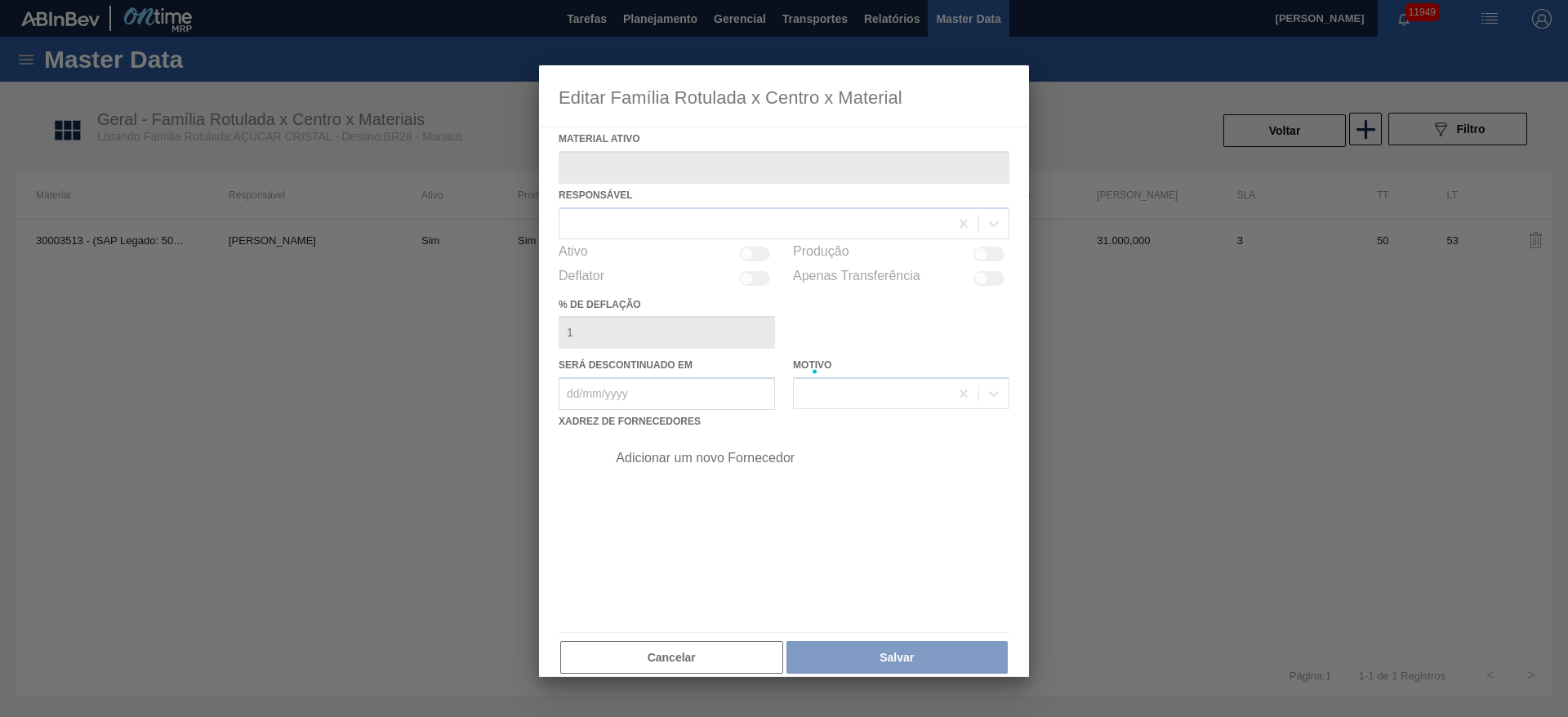
type ativo "30003513 - (SAP Legado: 50007543) - ACUCAR;CRISTAL;;"
checkbox input "true"
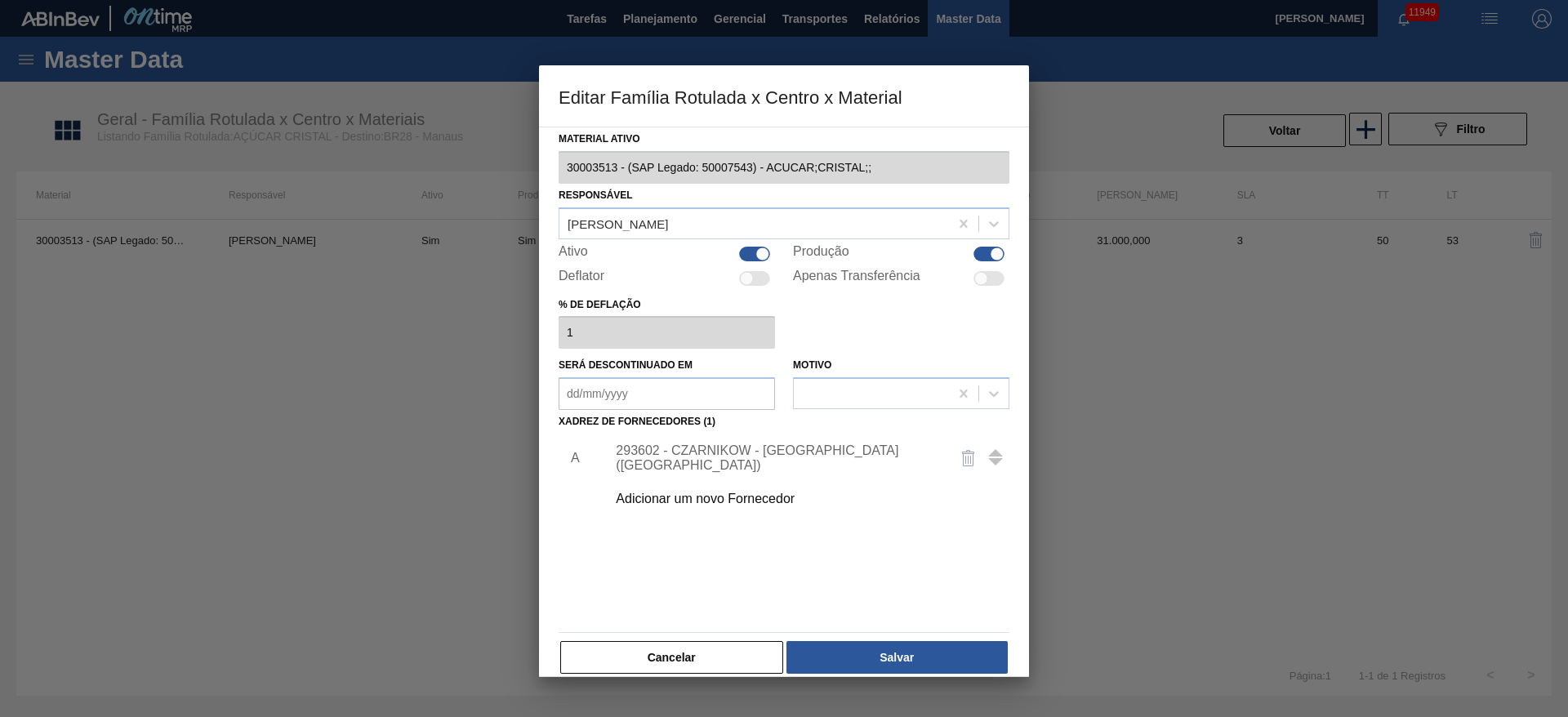
click at [805, 435] on div "A 293602 - CZARNIKOW - SÃO PAULO (SP) Adicionar um novo Fornecedor" at bounding box center [784, 476] width 464 height 86
click at [805, 450] on div "293602 - CZARNIKOW - SÃO PAULO (SP)" at bounding box center [776, 458] width 320 height 29
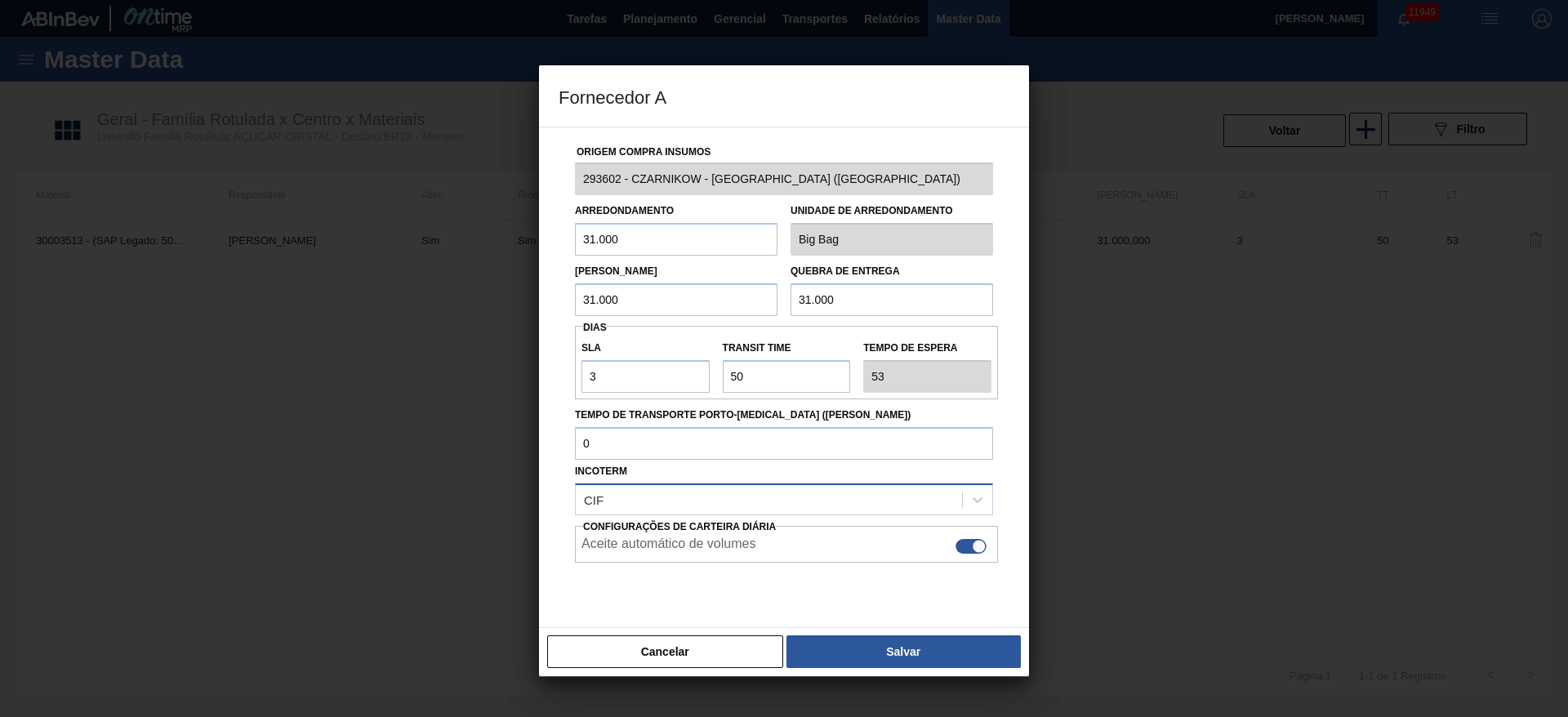
click at [599, 492] on div "CIF" at bounding box center [769, 499] width 386 height 24
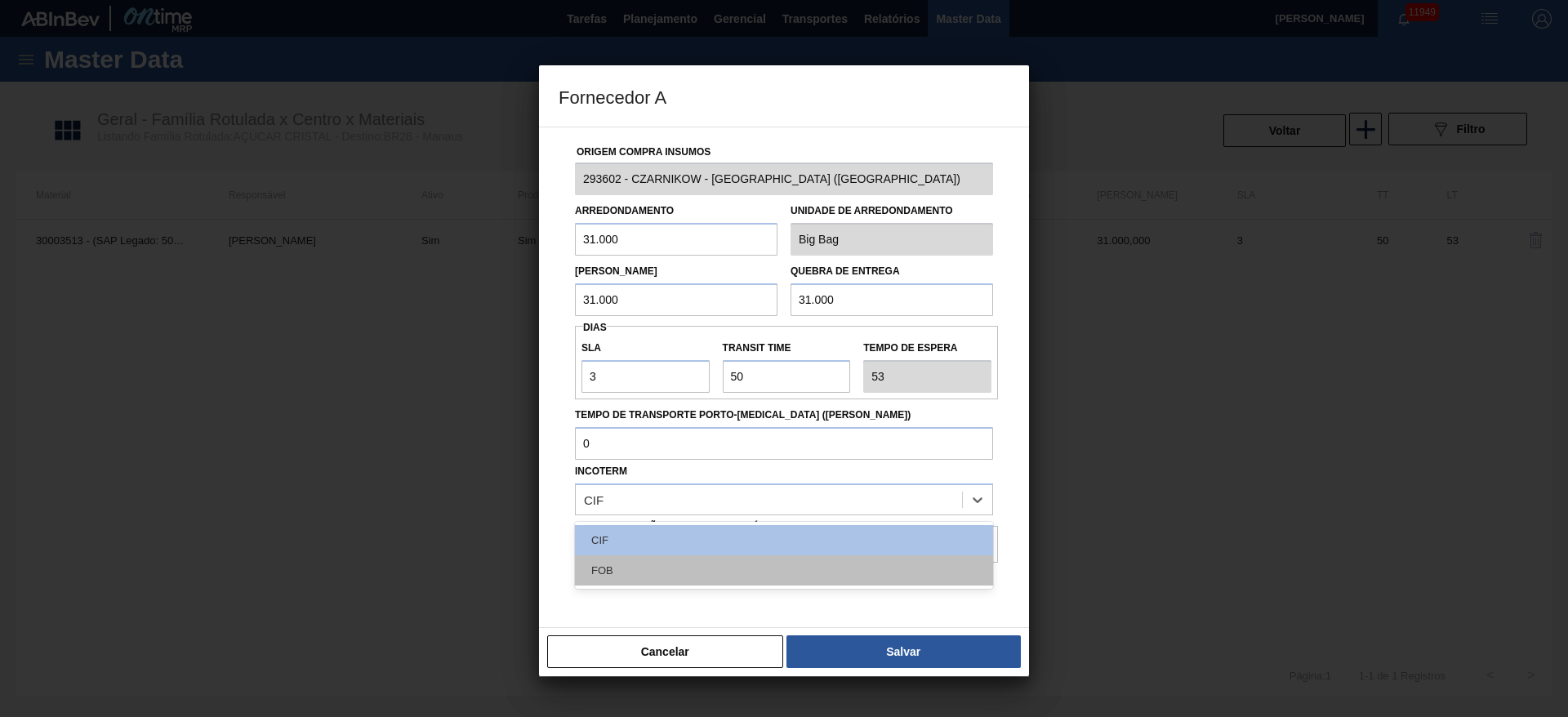
click at [627, 562] on div "FOB" at bounding box center [784, 570] width 418 height 30
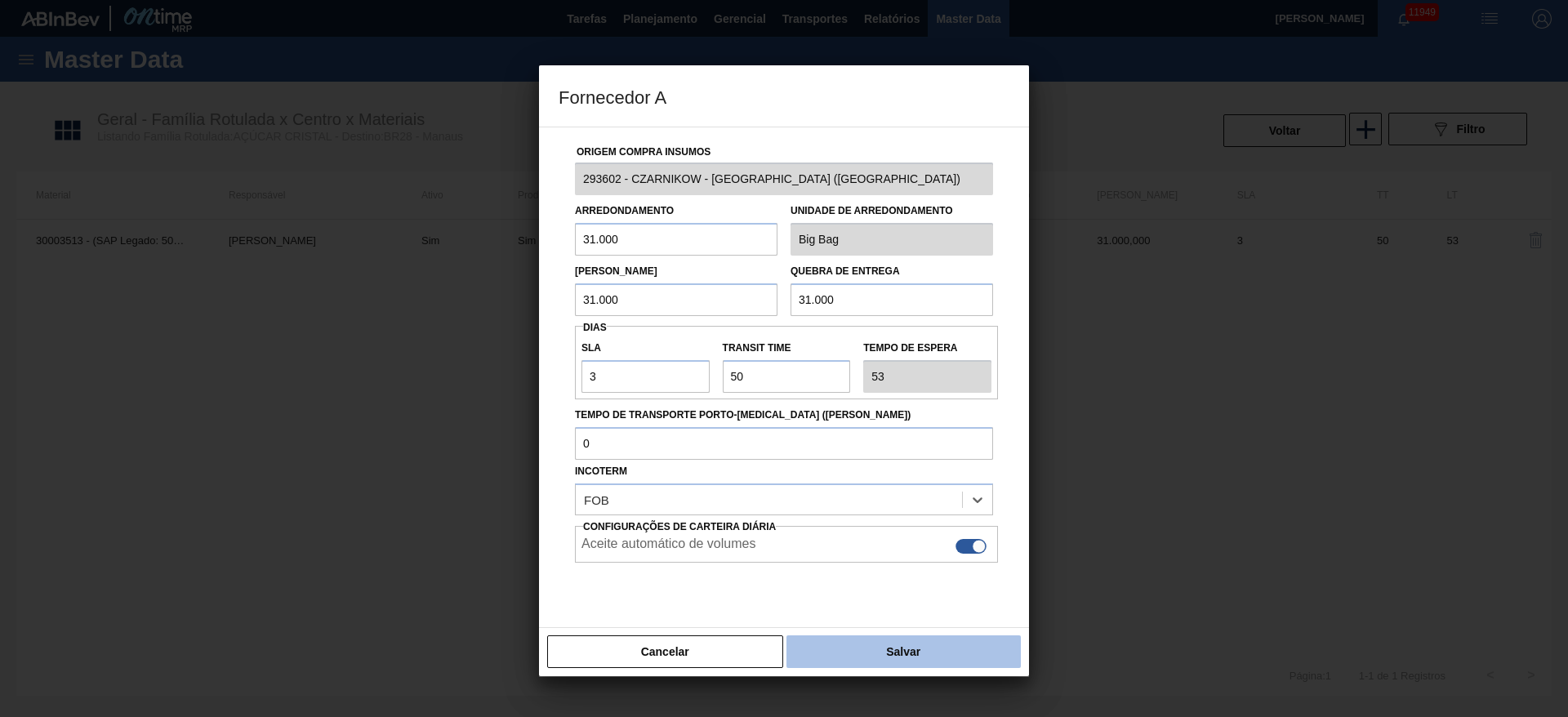
click at [894, 647] on button "Salvar" at bounding box center [903, 652] width 234 height 33
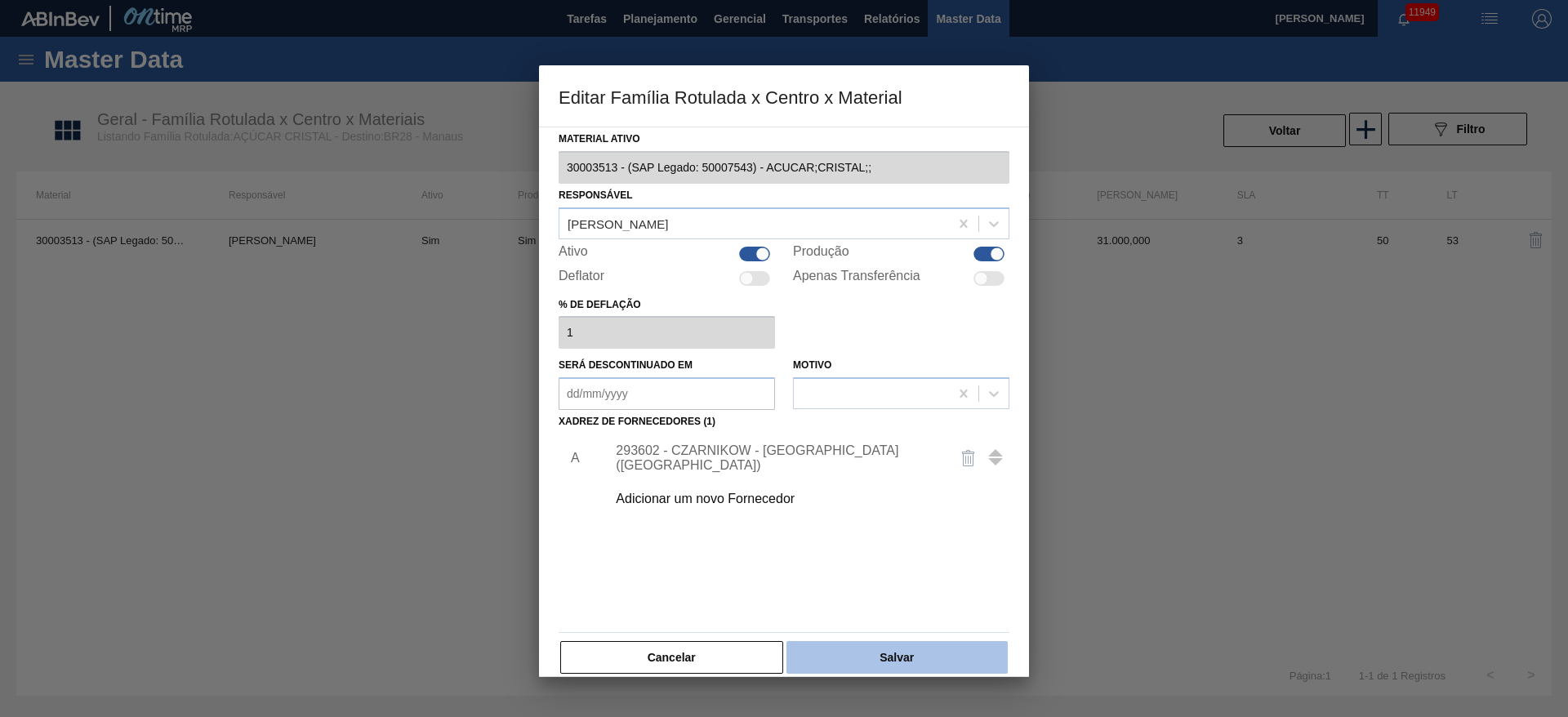
click at [845, 644] on button "Salvar" at bounding box center [896, 657] width 221 height 33
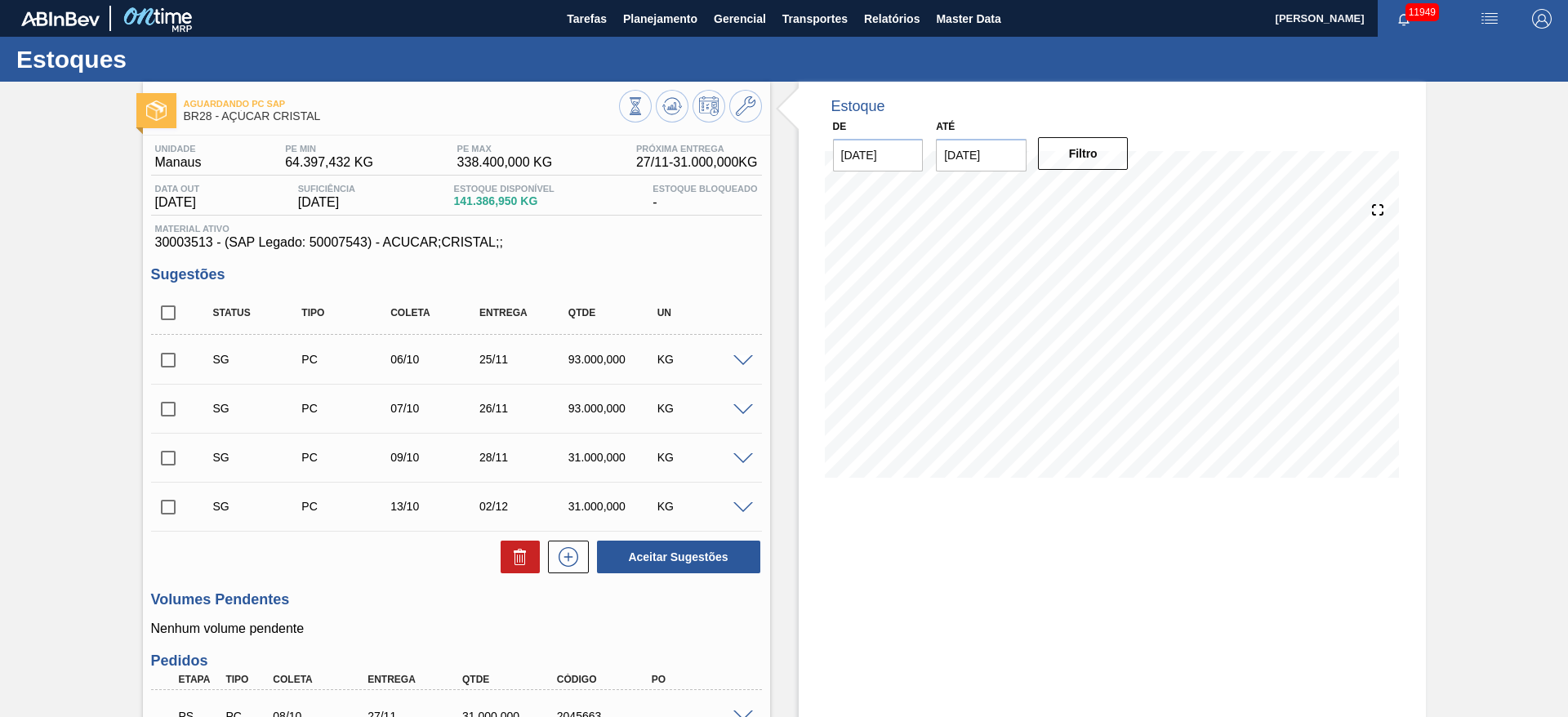
click at [740, 356] on span at bounding box center [743, 361] width 19 height 13
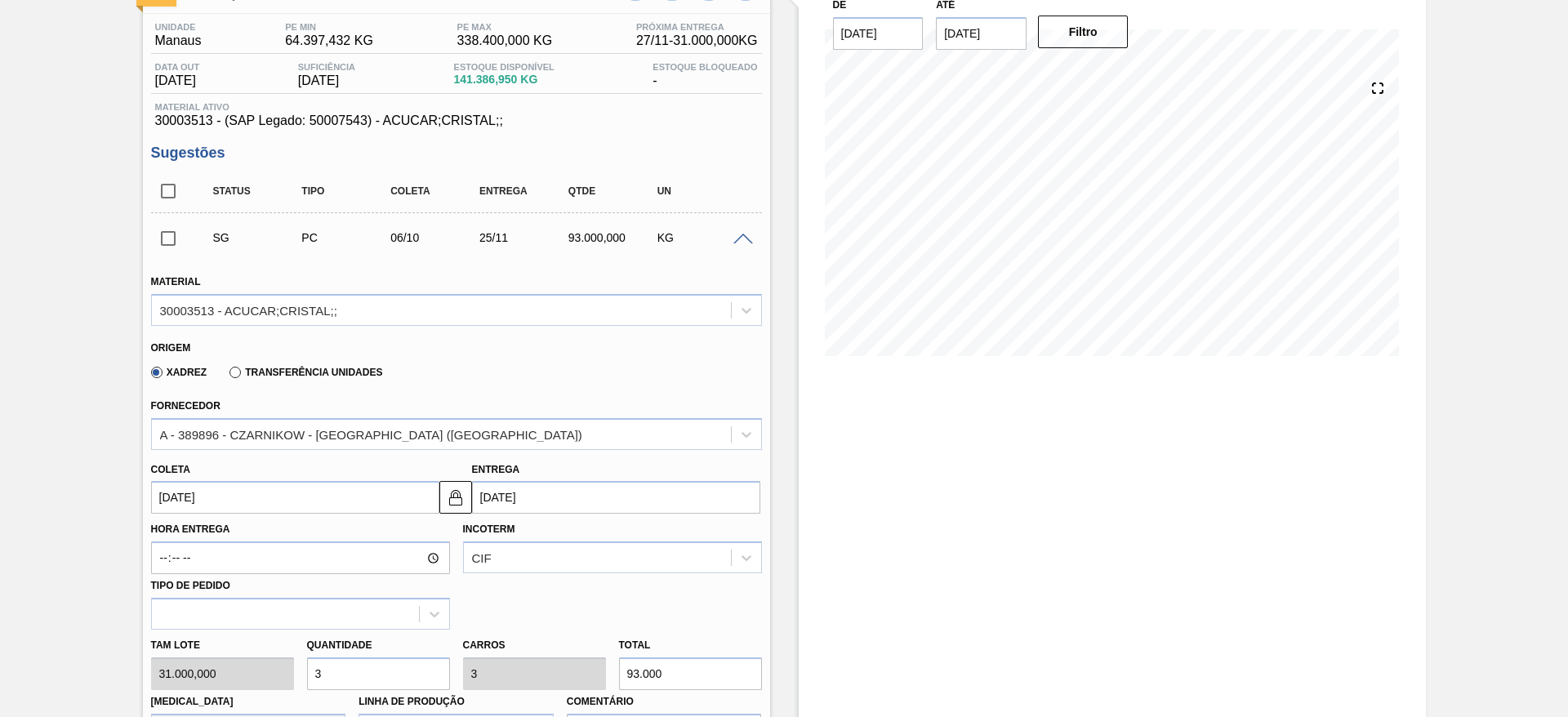
scroll to position [368, 0]
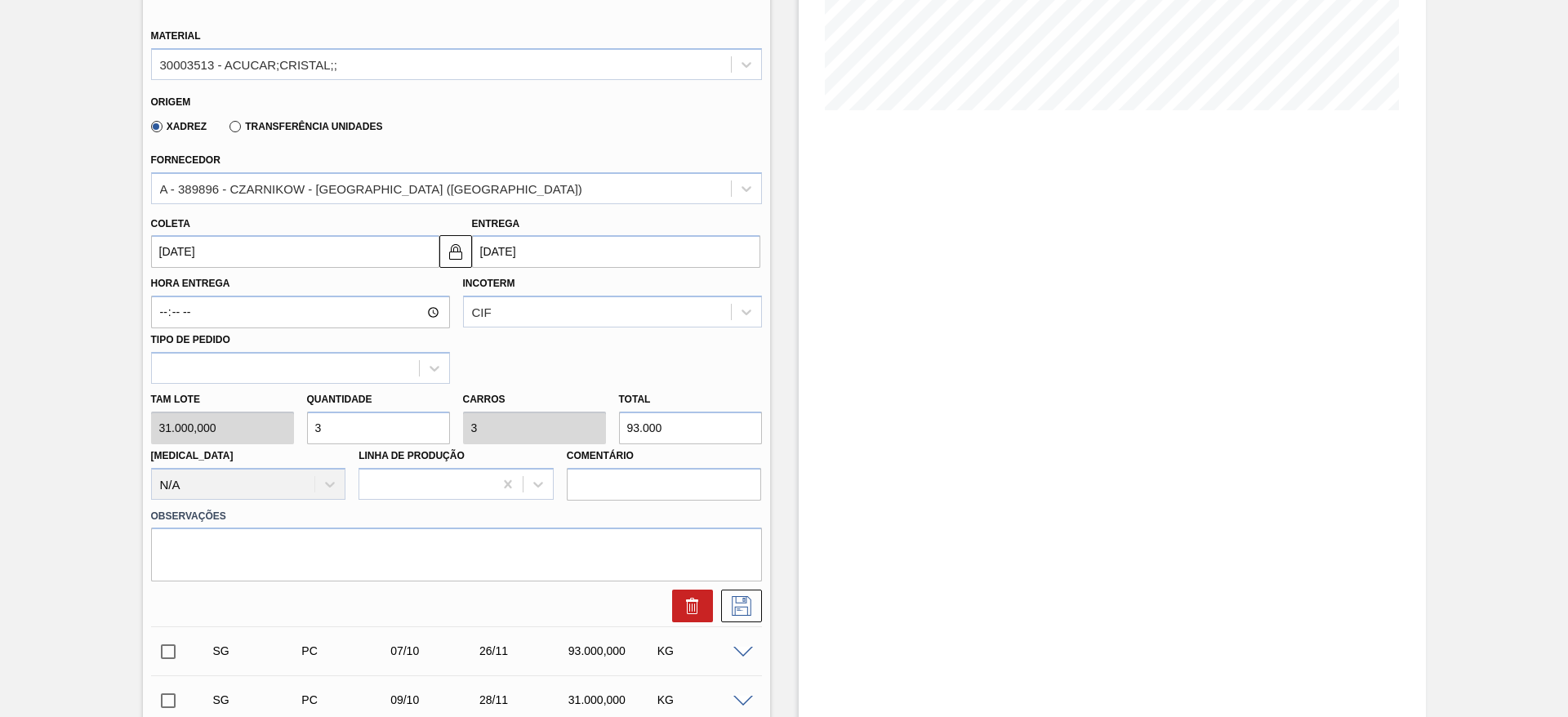
click at [369, 414] on input "3" at bounding box center [378, 428] width 143 height 33
type input "1"
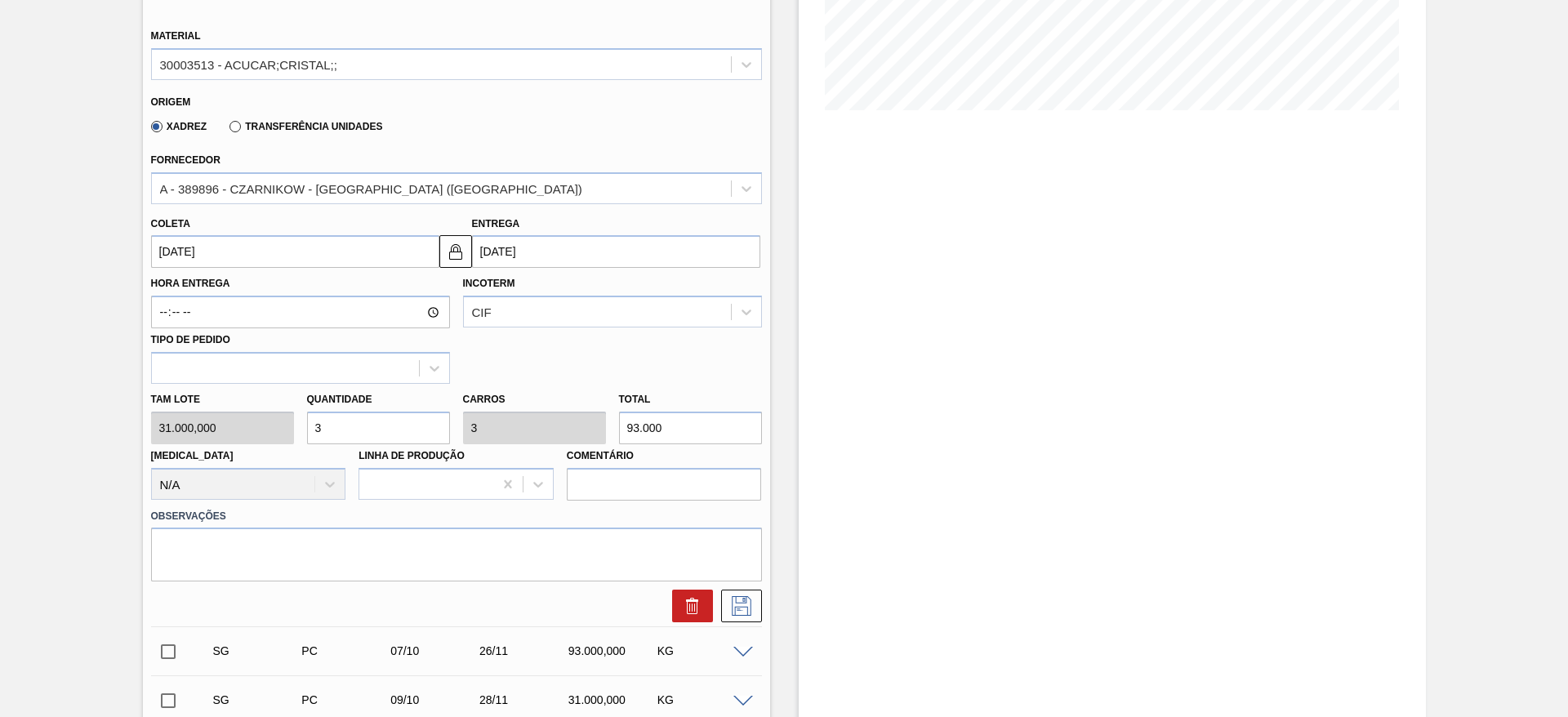
type input "31.000"
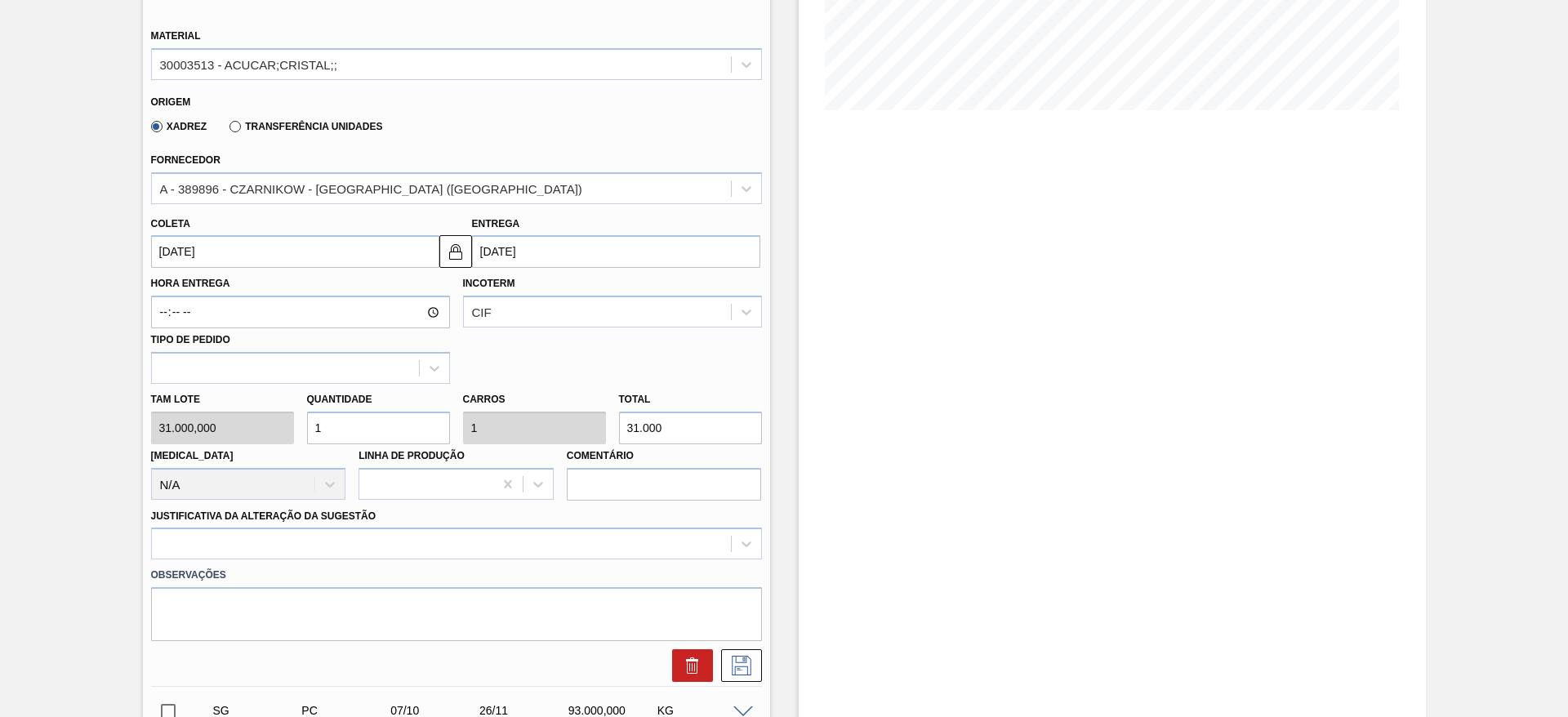
type input "14"
type input "434.000"
type input "14"
click at [207, 264] on input "[DATE]" at bounding box center [295, 252] width 289 height 33
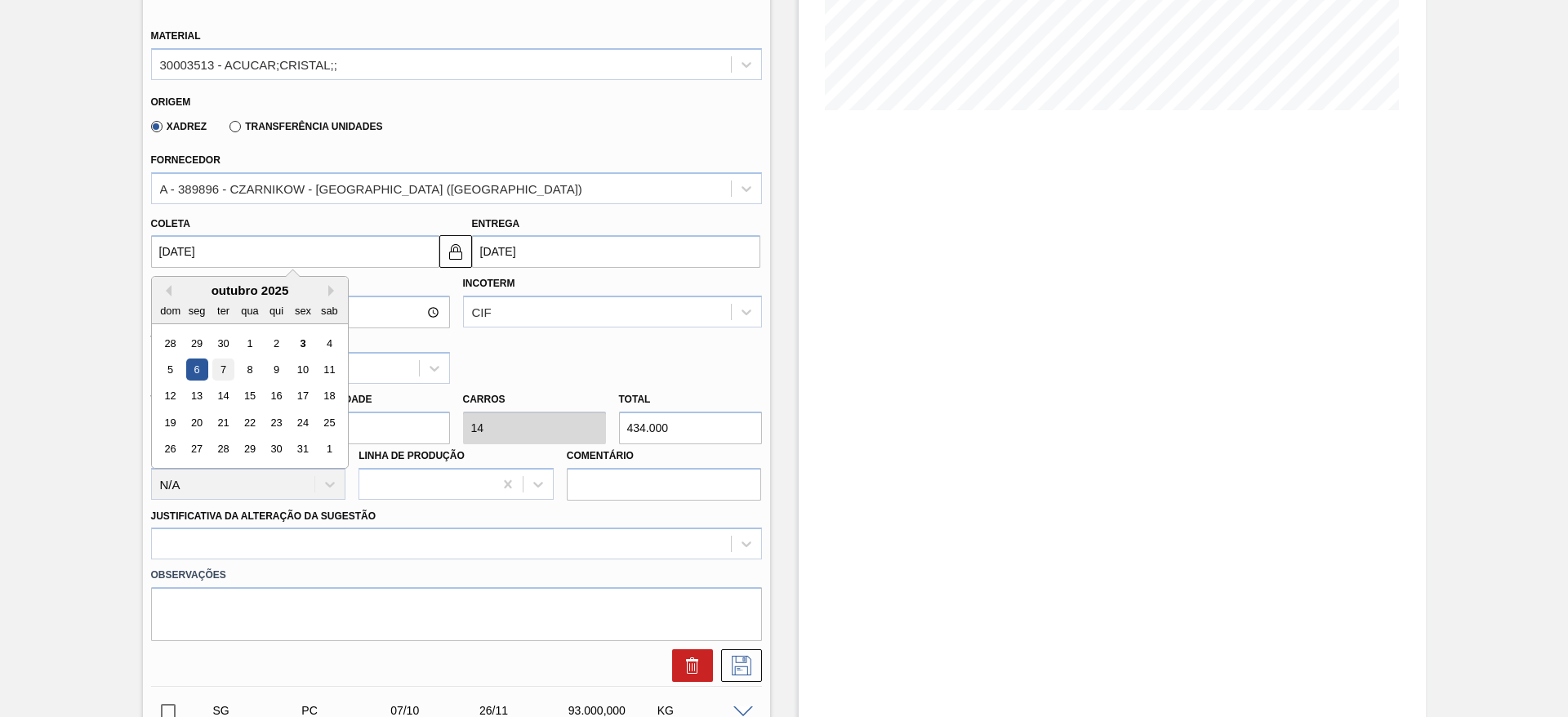
click at [222, 376] on div "7" at bounding box center [222, 370] width 22 height 22
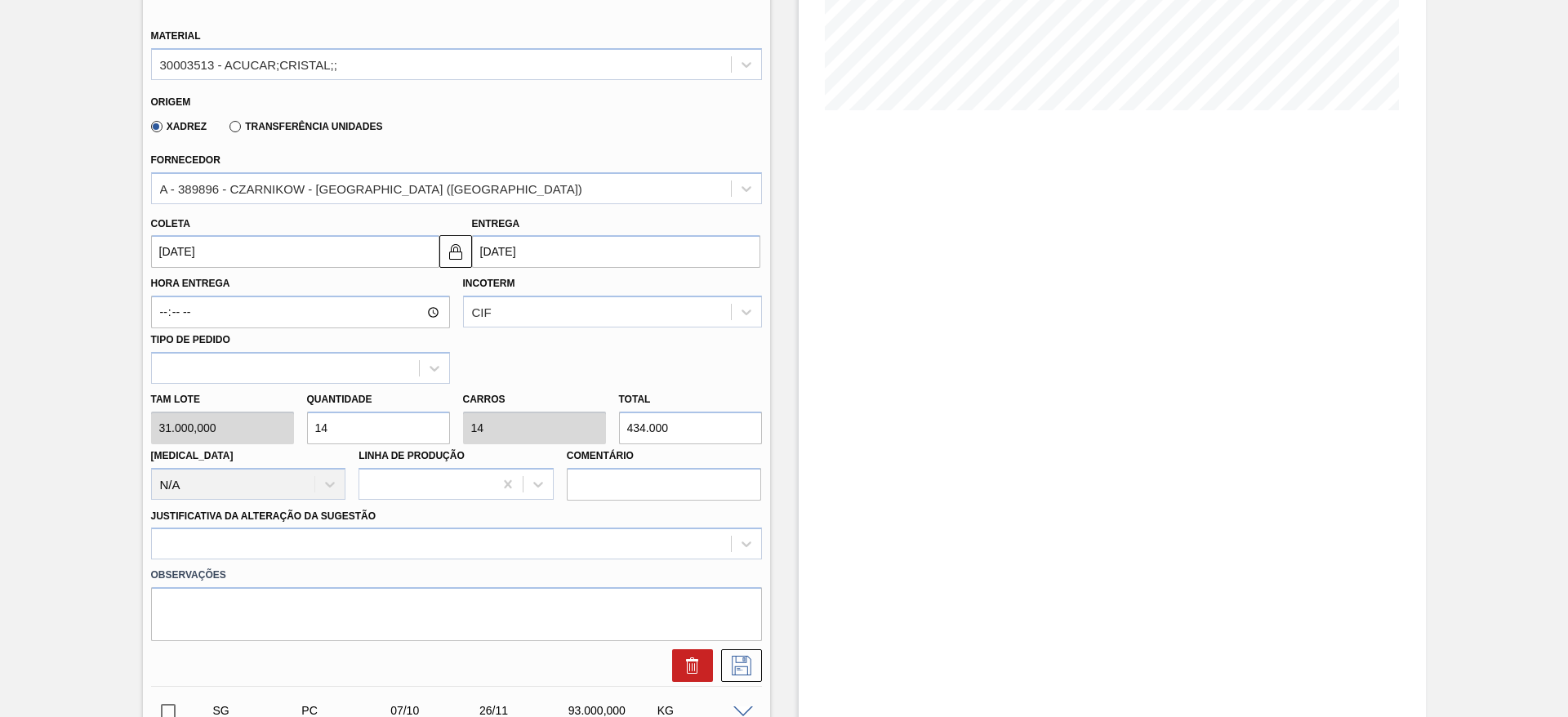
type input "[DATE]"
type input "26/11/2025"
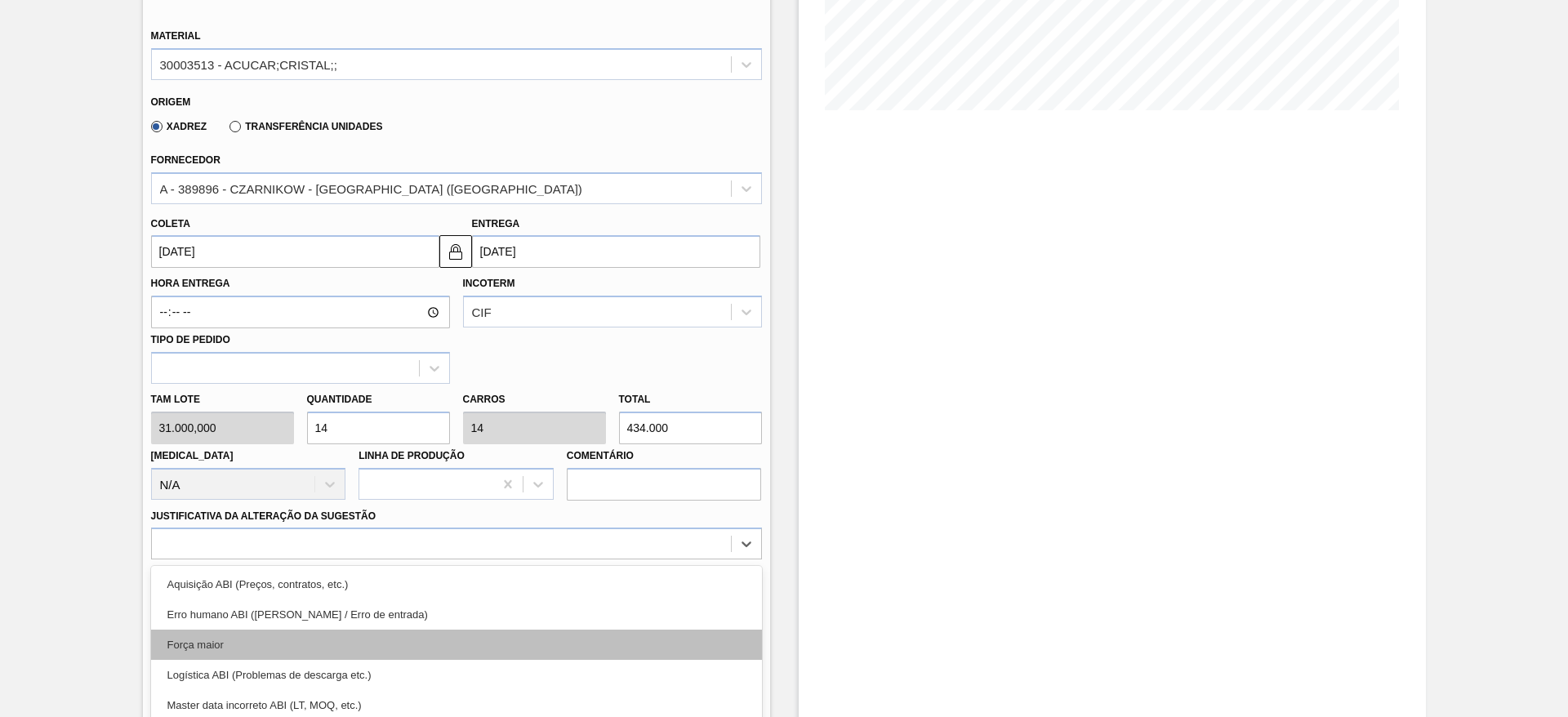
scroll to position [468, 0]
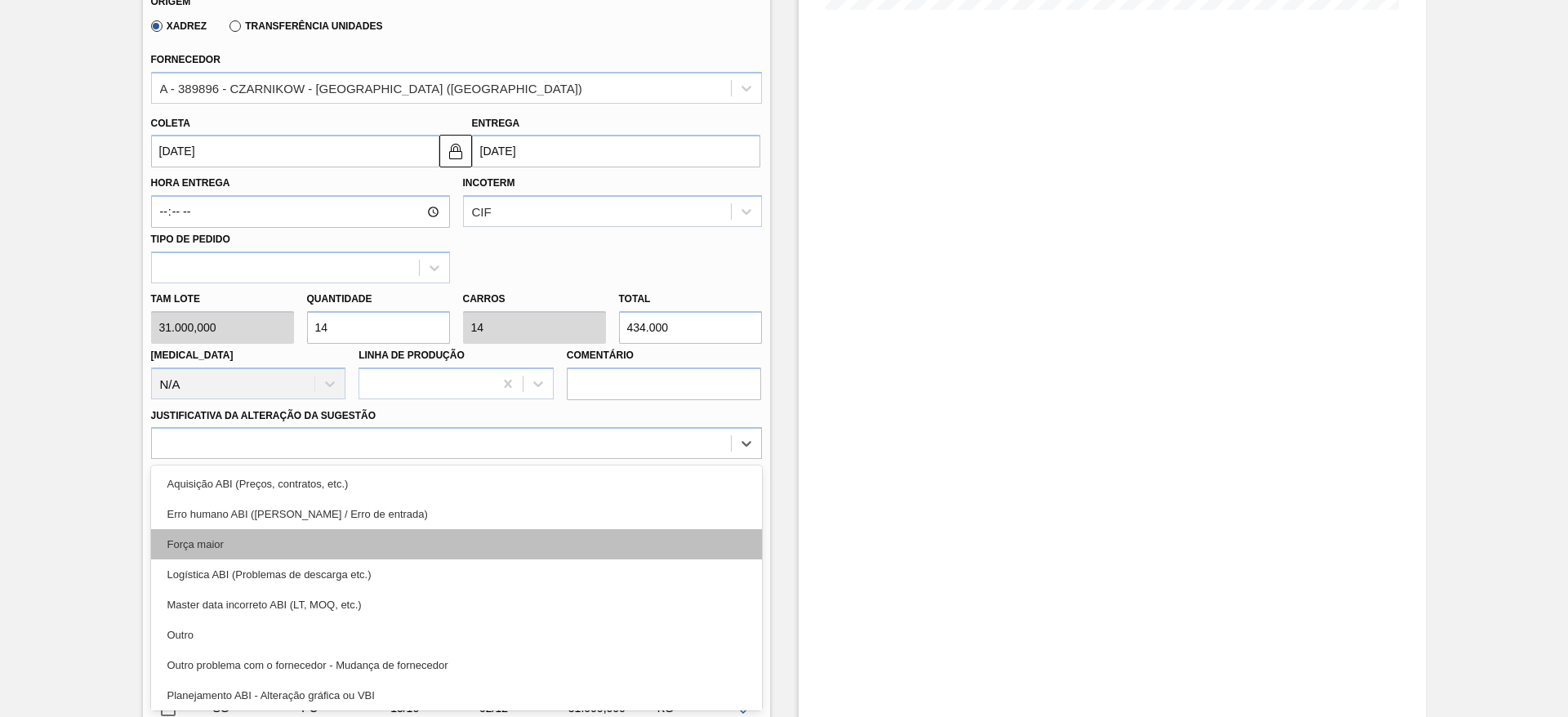
click at [604, 459] on div "option Força maior focused, 3 of 18. 18 results available. Use Up and Down to c…" at bounding box center [456, 443] width 611 height 32
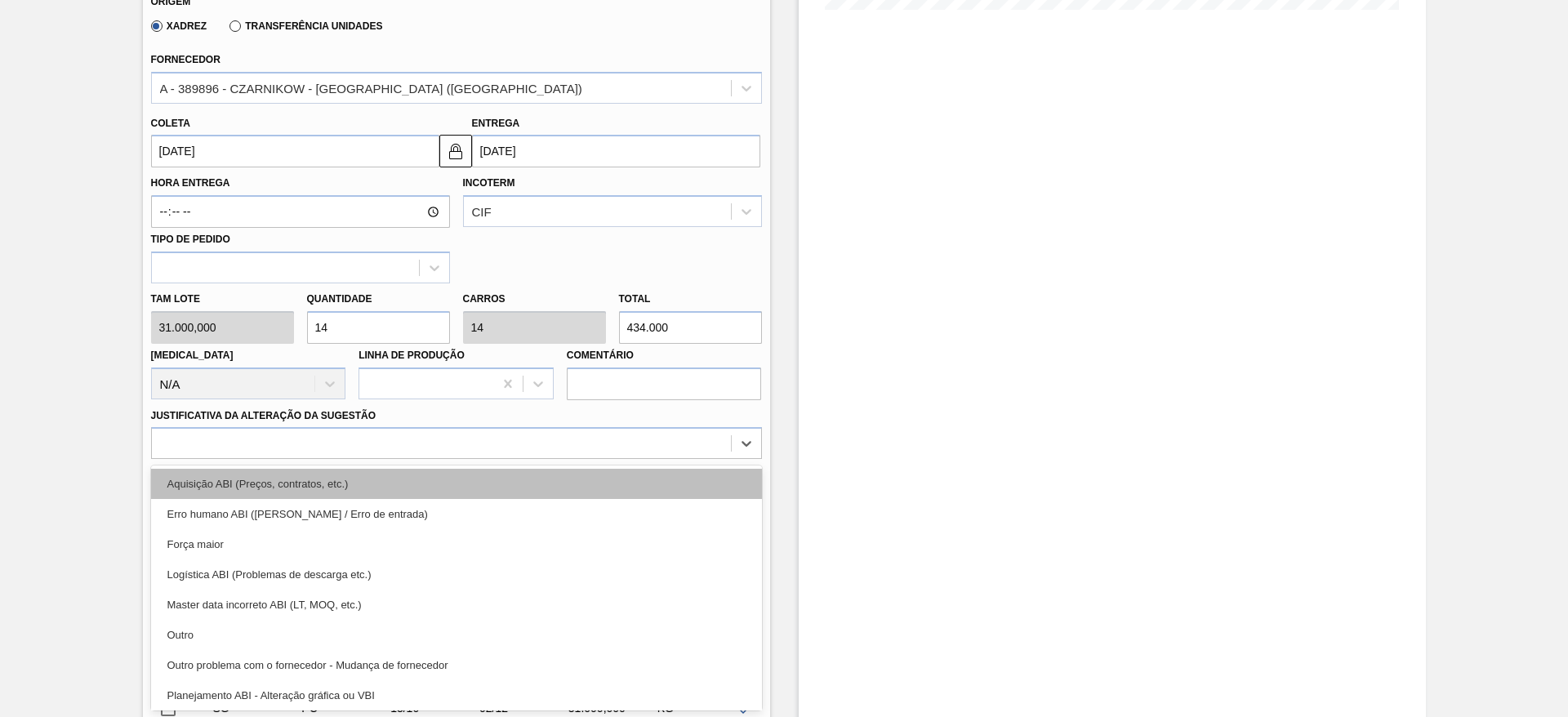
click at [572, 493] on div "Aquisição ABI (Preços, contratos, etc.)" at bounding box center [456, 483] width 611 height 30
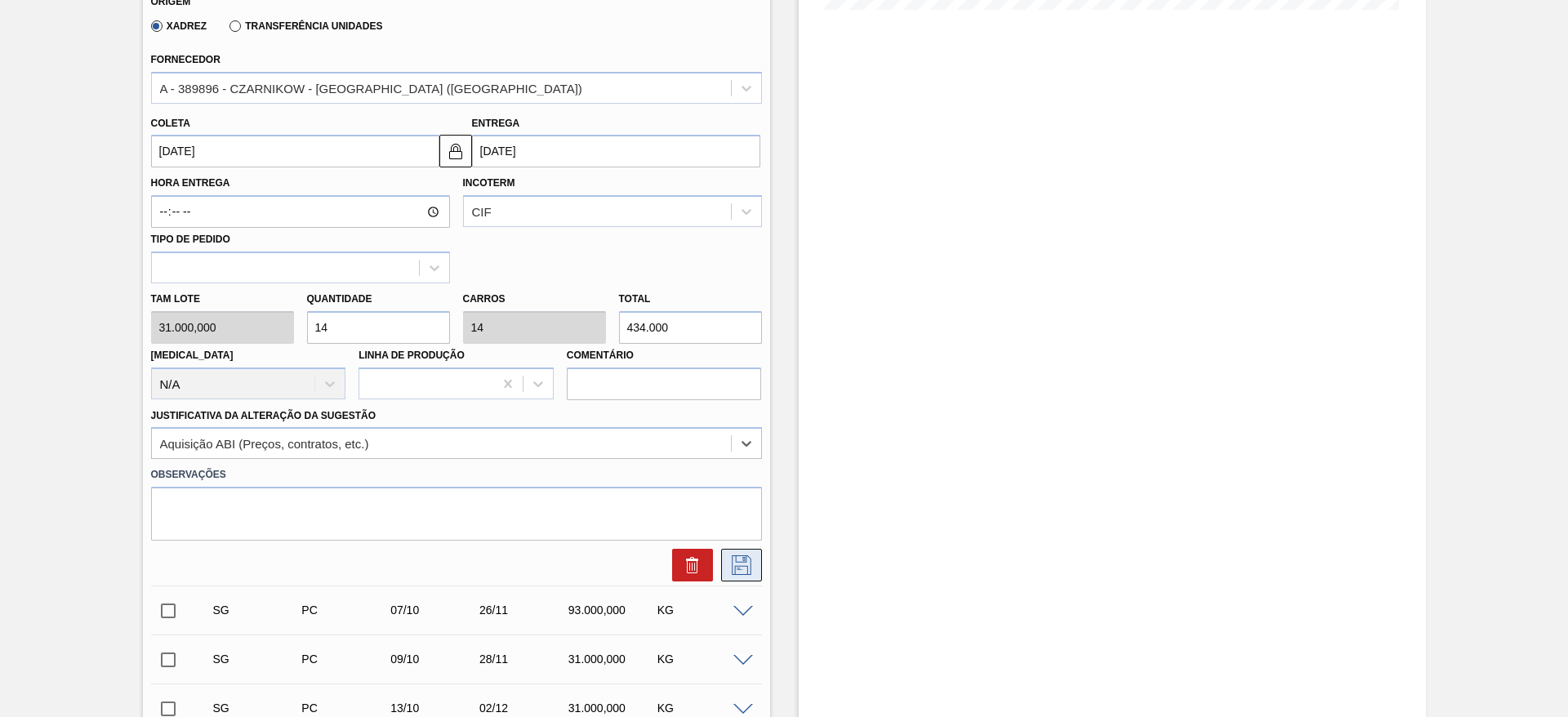
click at [733, 549] on button at bounding box center [741, 565] width 41 height 33
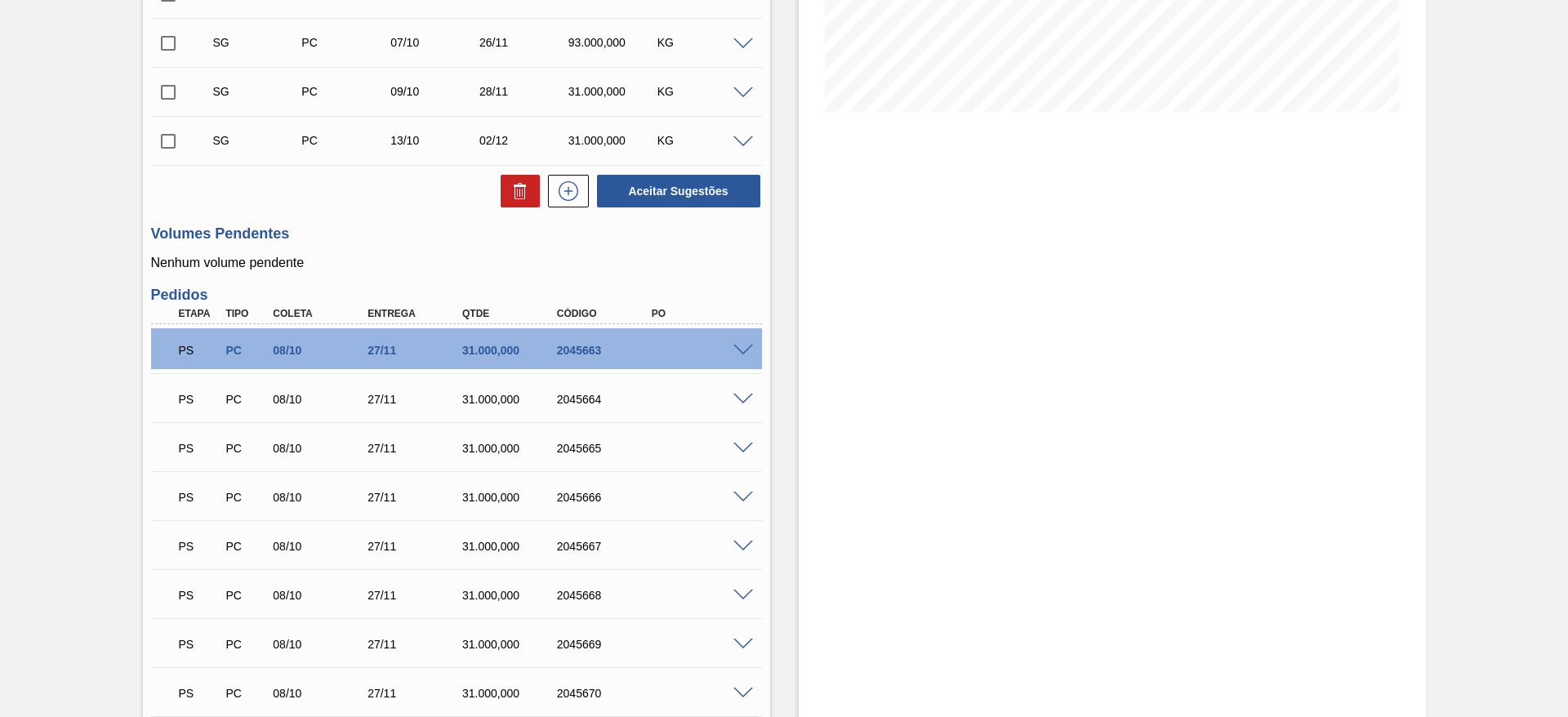
scroll to position [100, 0]
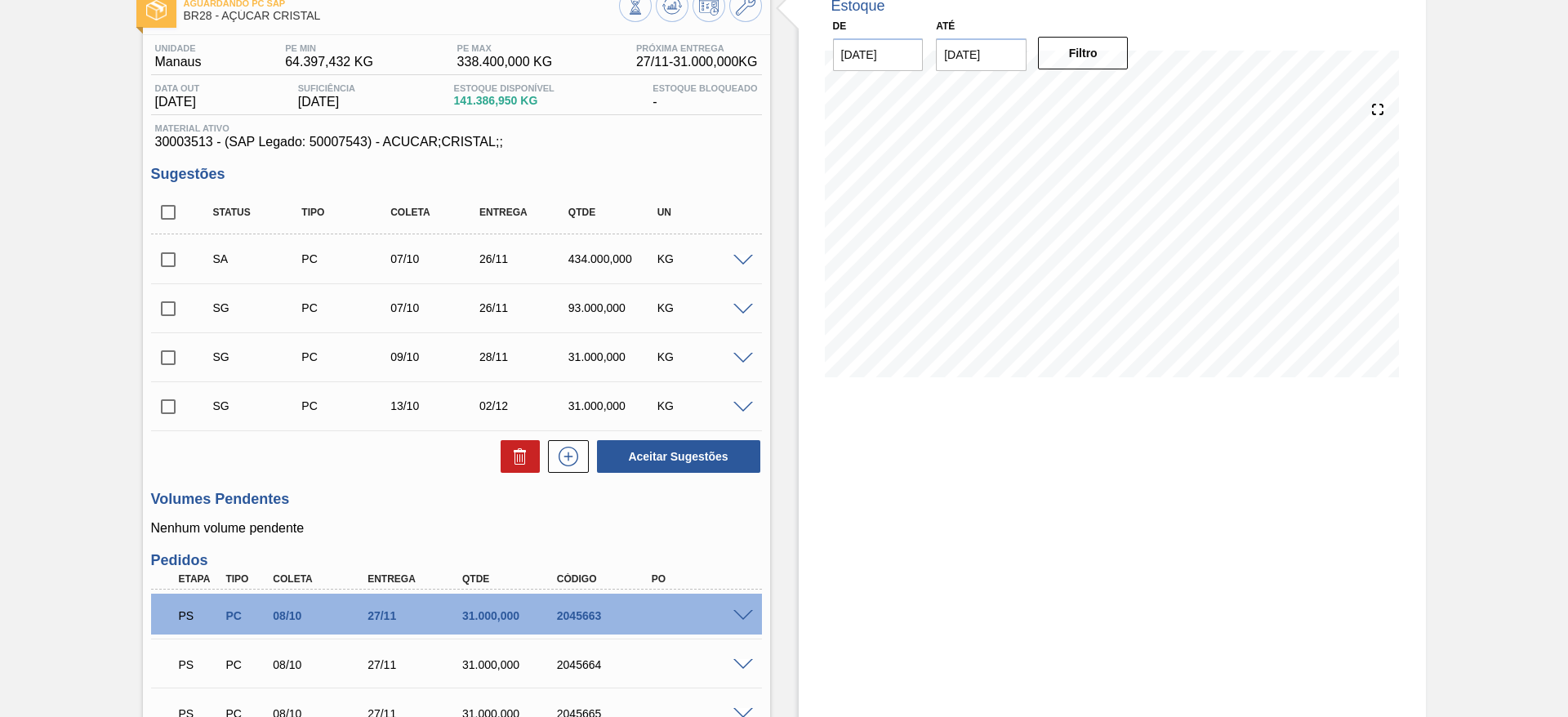
click at [169, 259] on input "checkbox" at bounding box center [169, 260] width 35 height 35
click at [698, 471] on button "Aceitar Sugestões" at bounding box center [678, 456] width 163 height 33
checkbox input "false"
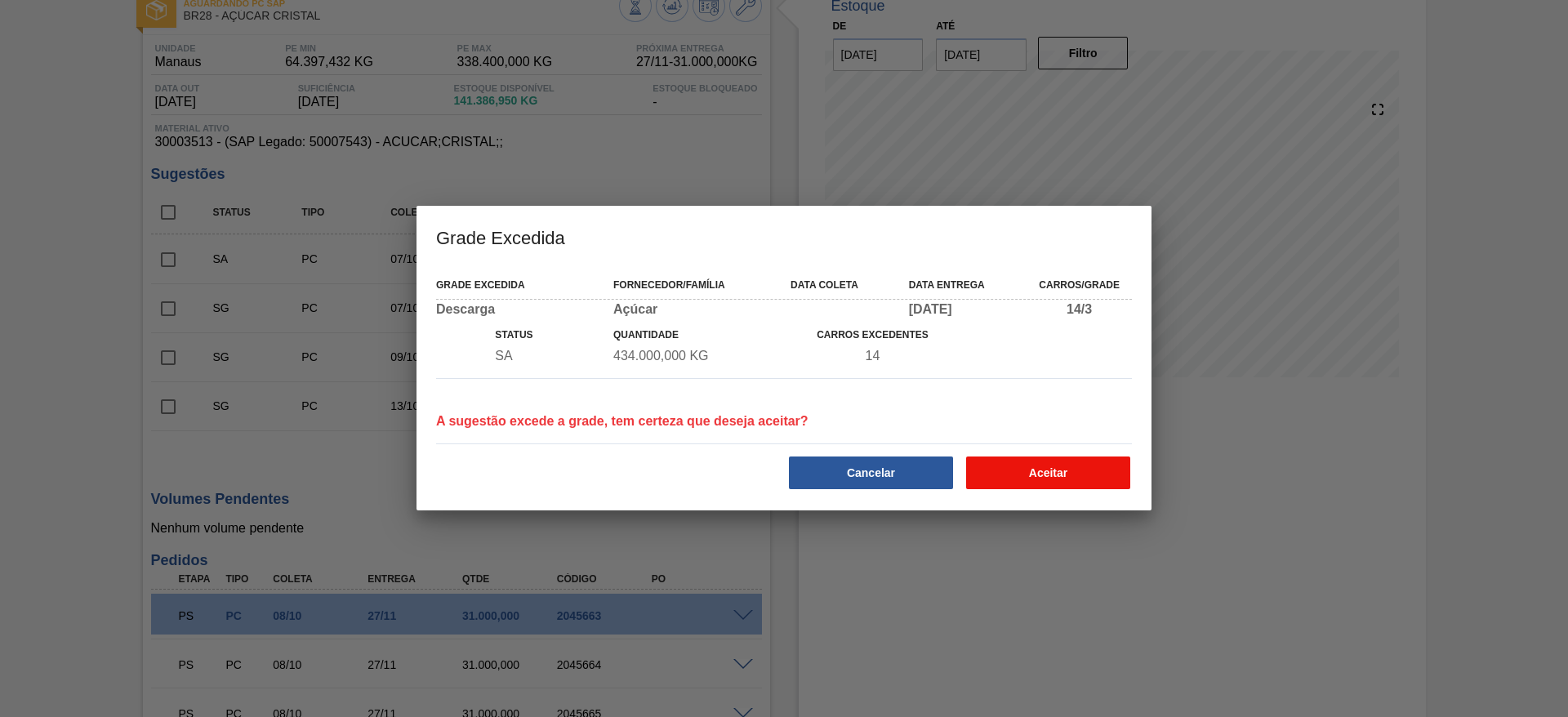
click at [1041, 472] on button "Aceitar" at bounding box center [1048, 473] width 164 height 33
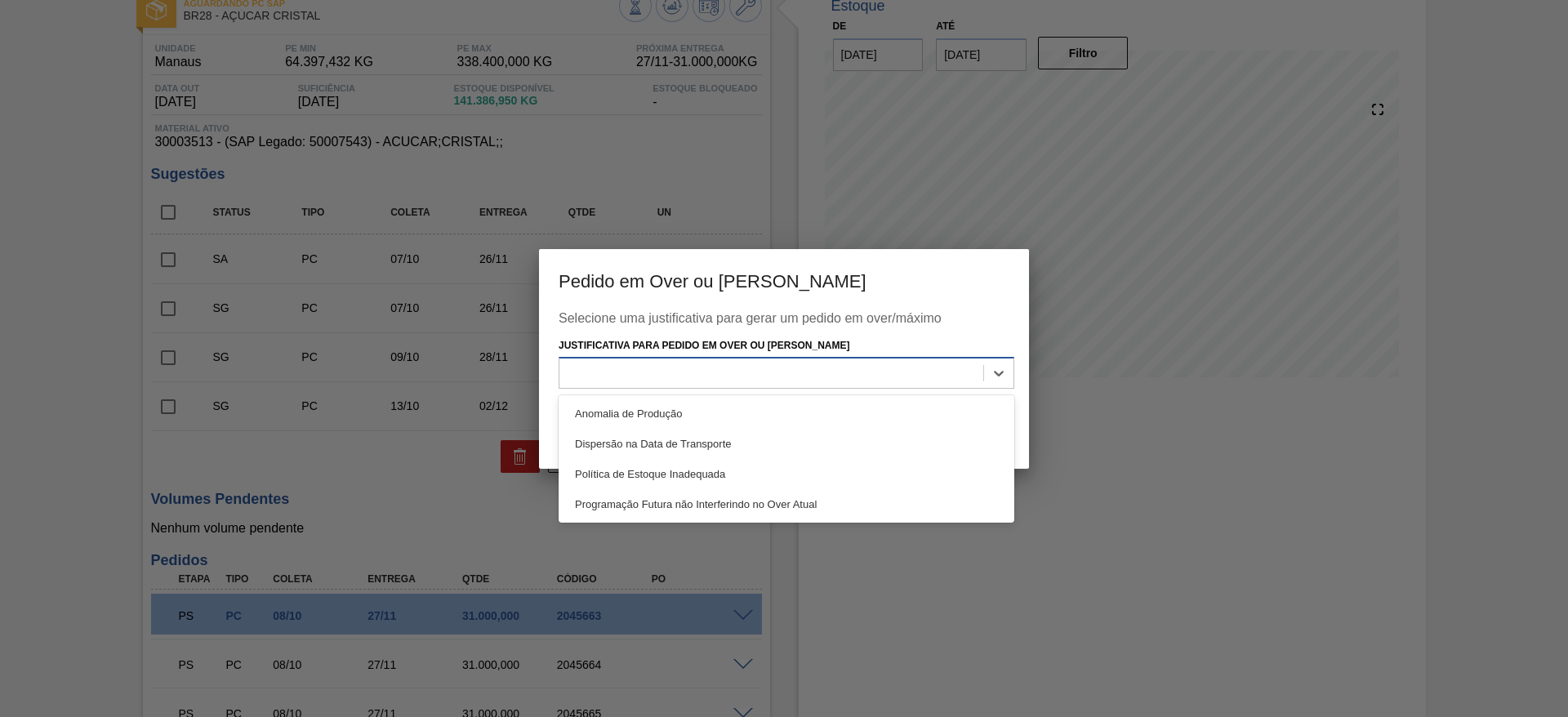
click at [889, 378] on div at bounding box center [771, 373] width 424 height 24
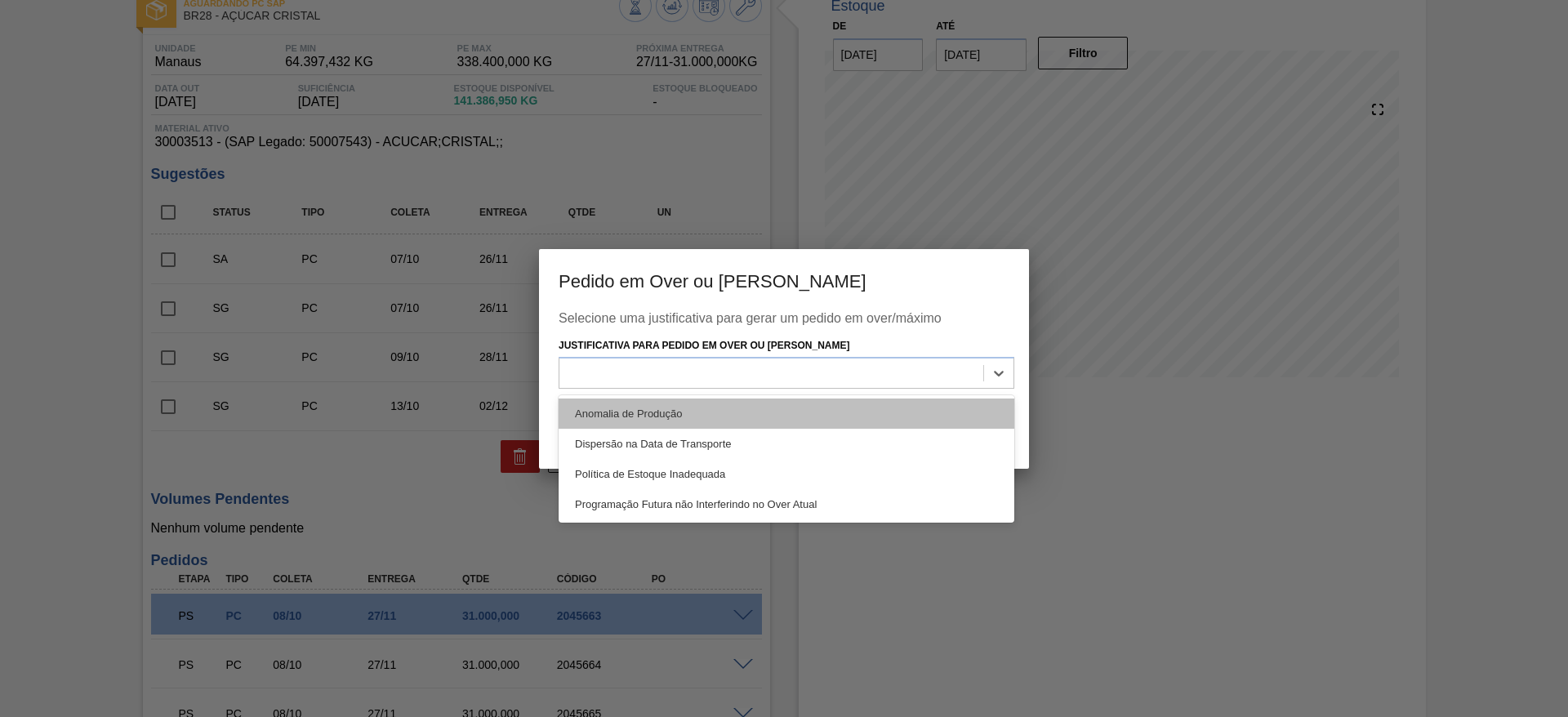
click at [886, 419] on div "Anomalia de Produção" at bounding box center [786, 413] width 455 height 30
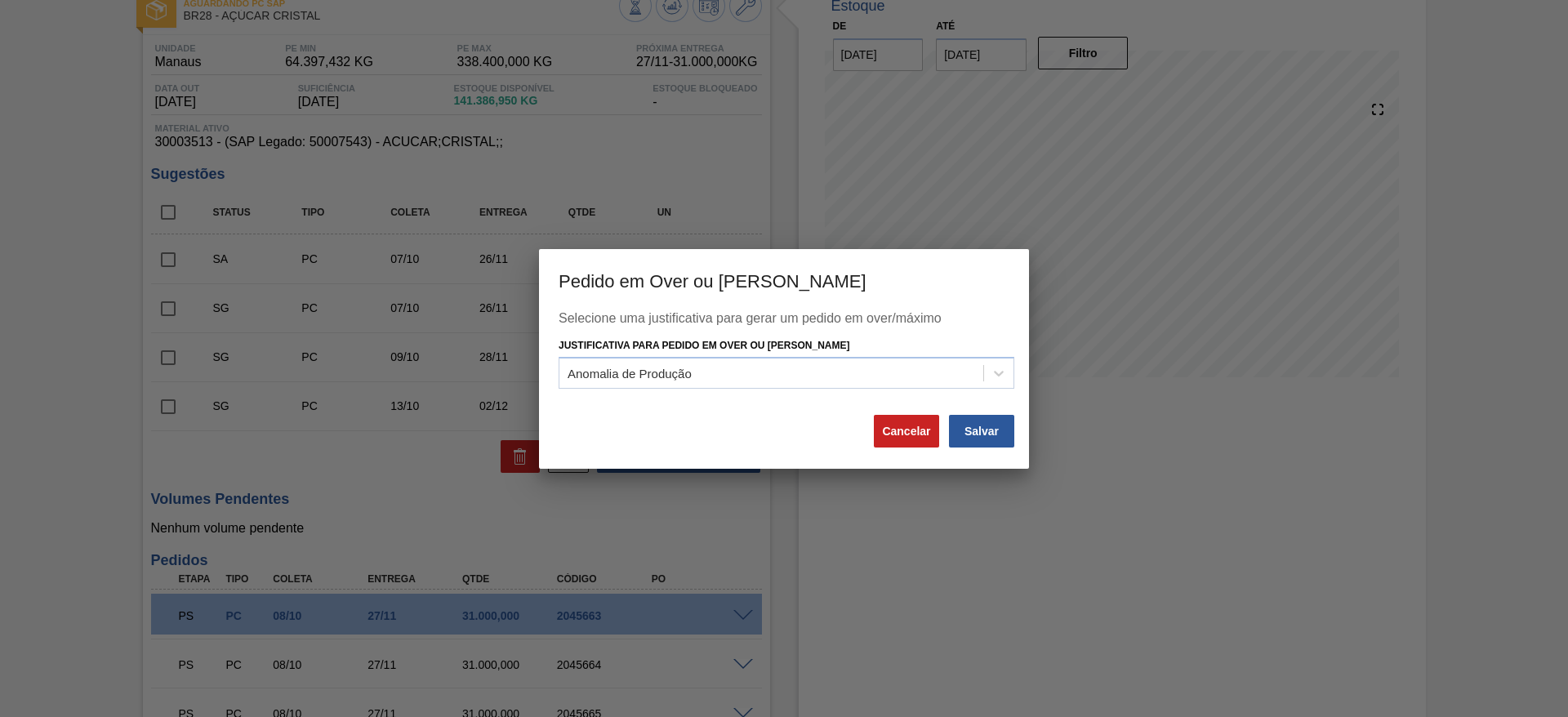
click at [987, 455] on div "Selecione uma justificativa para gerar um pedido em over/máximo Justificativa p…" at bounding box center [784, 390] width 490 height 157
click at [978, 439] on button "Salvar" at bounding box center [982, 431] width 66 height 33
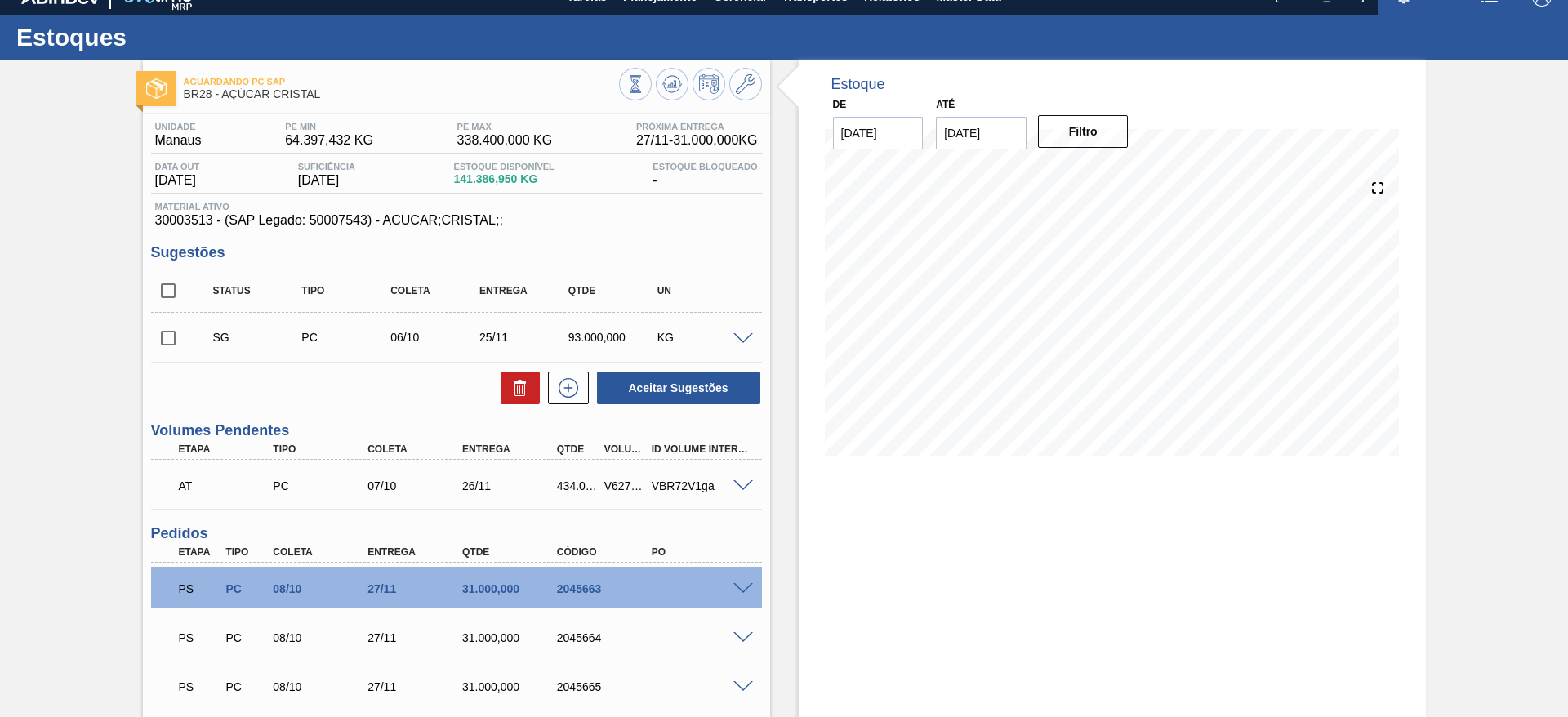
scroll to position [0, 0]
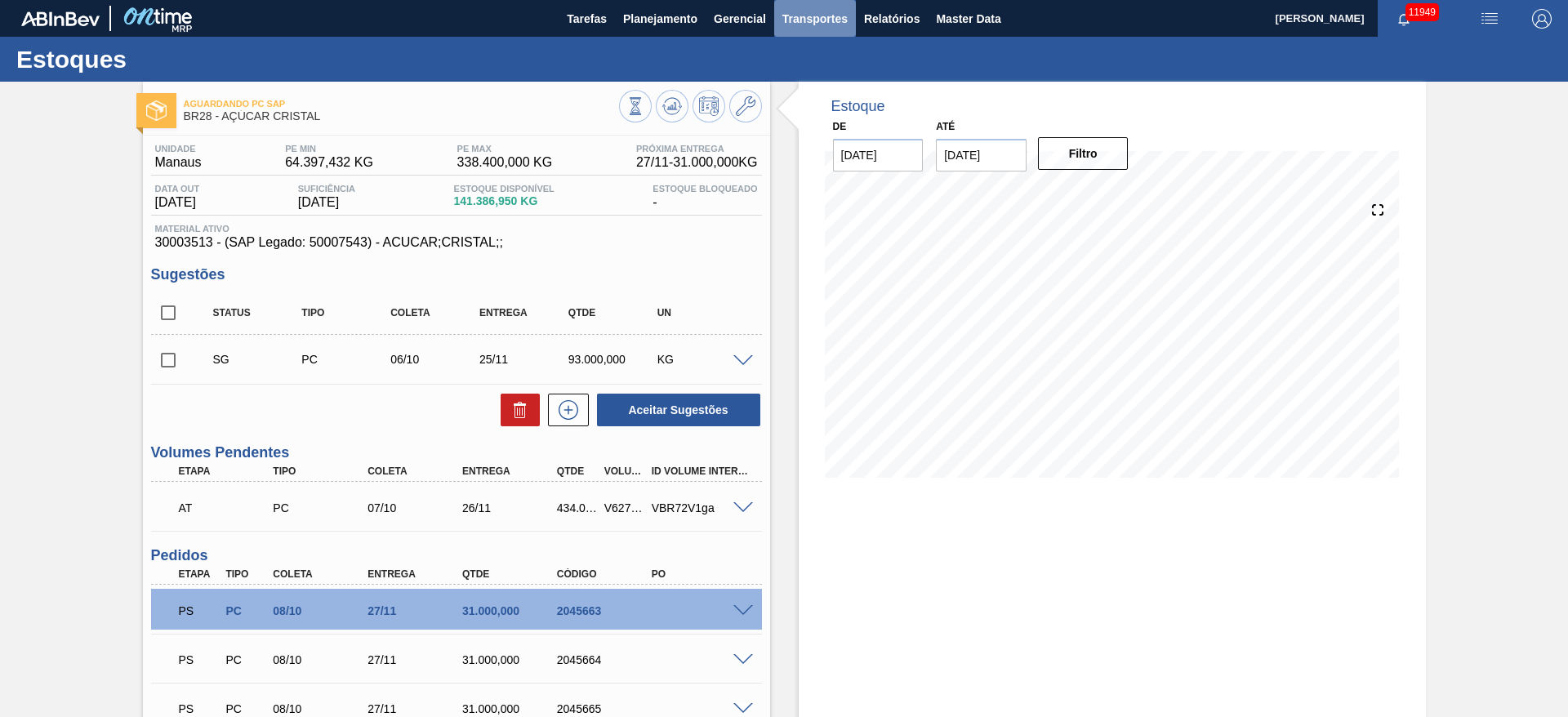
click at [823, 24] on span "Transportes" at bounding box center [815, 18] width 66 height 19
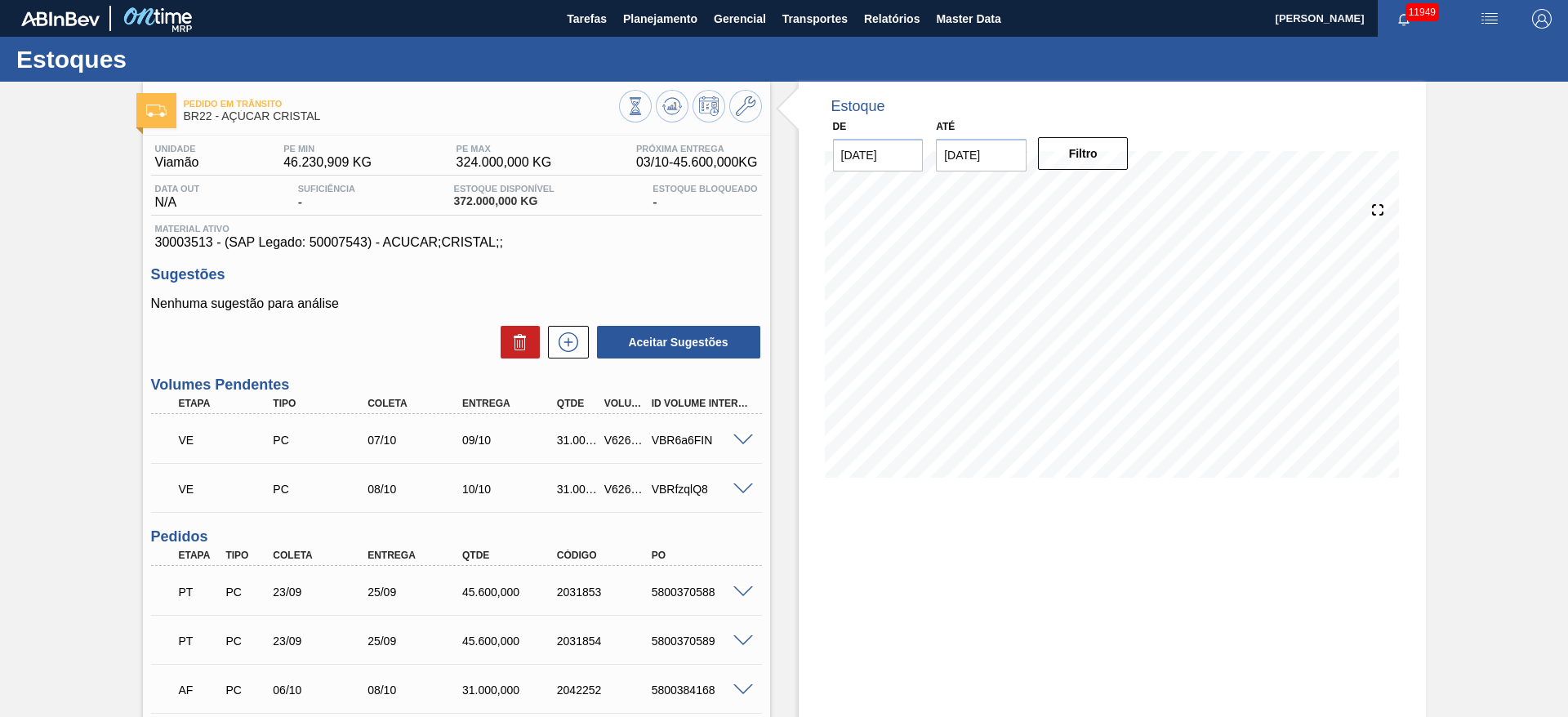
click at [741, 428] on div "VE PC 07/10 09/10 31.000,000 V626759 VBR6a6FIN" at bounding box center [456, 438] width 611 height 41
click at [741, 434] on div at bounding box center [746, 439] width 33 height 13
click at [742, 448] on div "VE PC 07/10 09/10 31.000,000 V626759 VBR6a6FIN" at bounding box center [456, 438] width 611 height 41
click at [742, 439] on span at bounding box center [743, 440] width 19 height 13
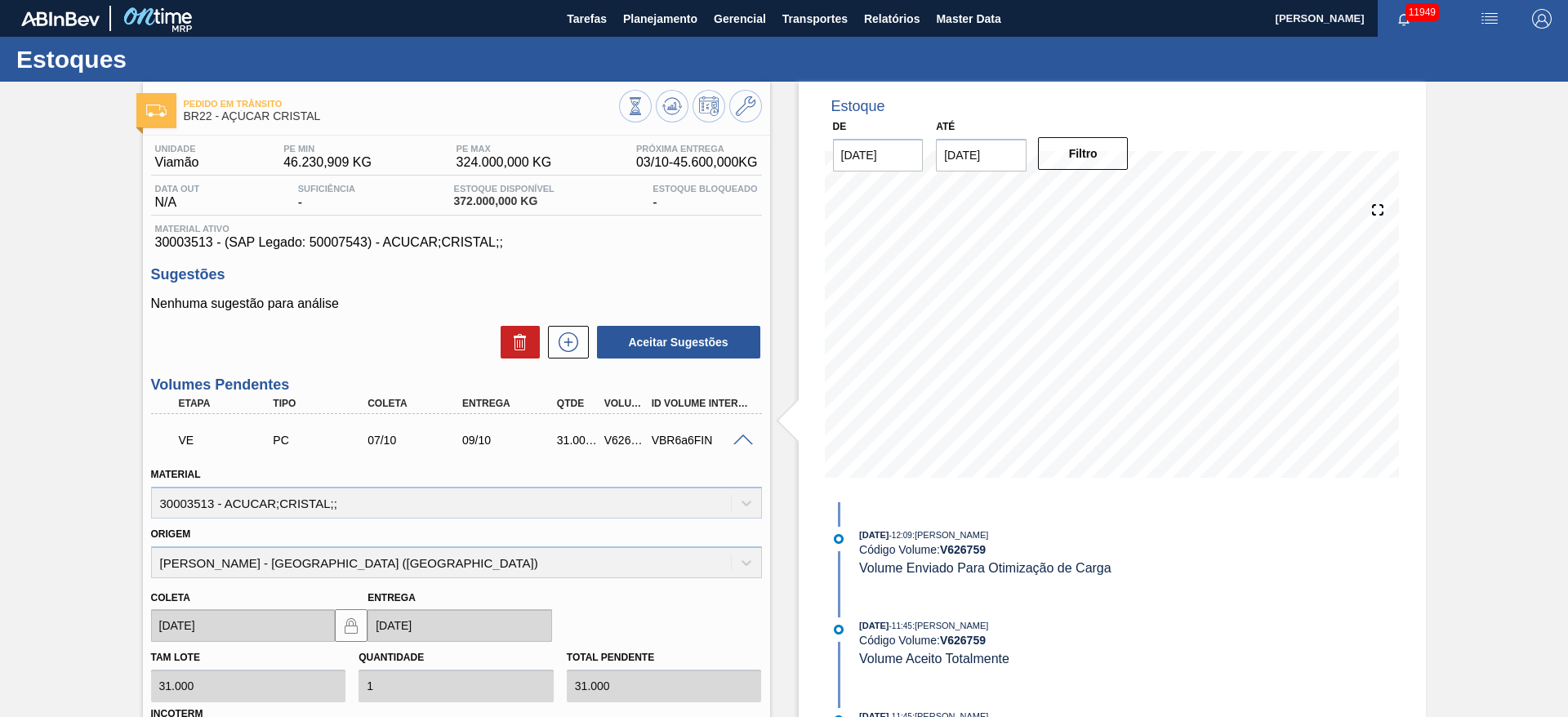
click at [562, 322] on div "Nenhuma sugestão para análise Aceitar Sugestões" at bounding box center [456, 328] width 611 height 64
click at [565, 336] on icon at bounding box center [568, 343] width 26 height 19
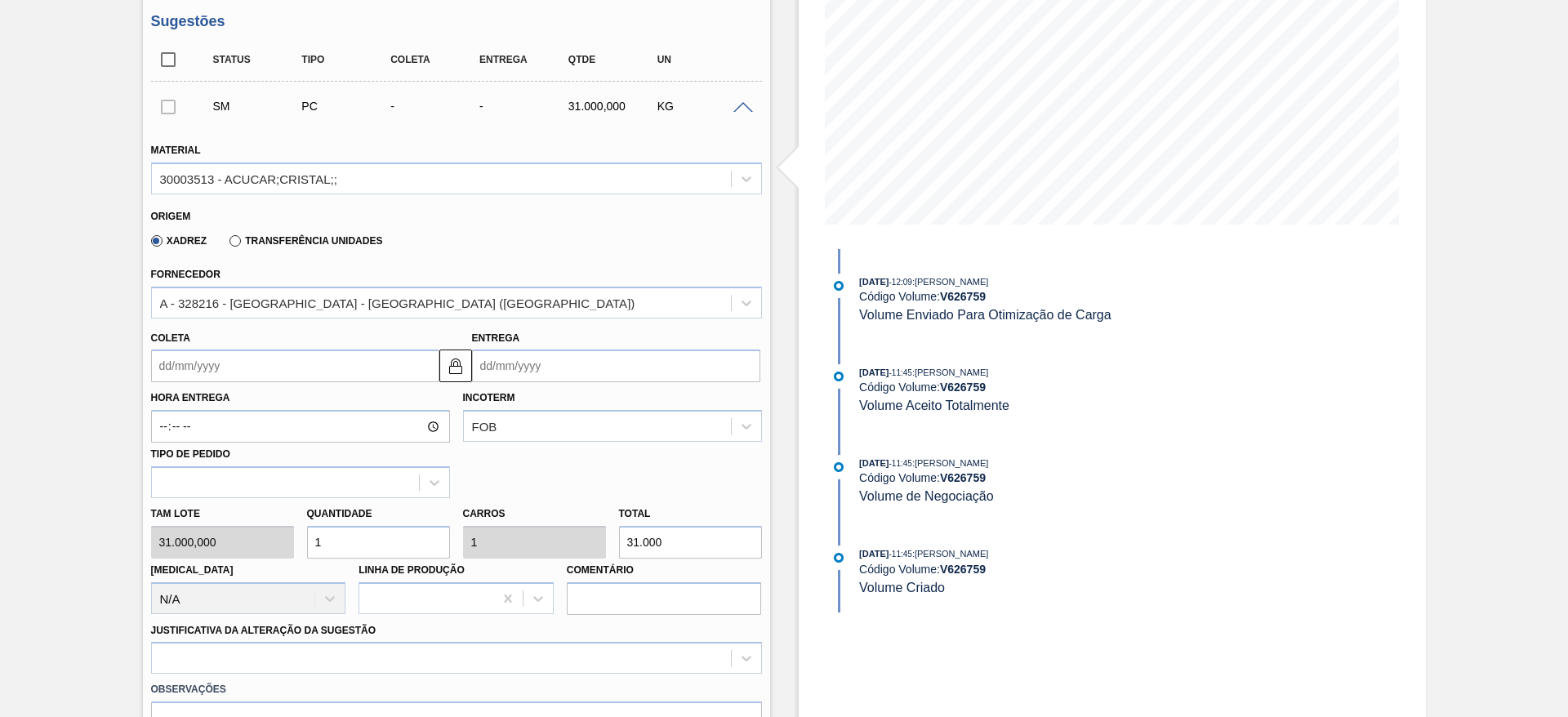
scroll to position [202, 0]
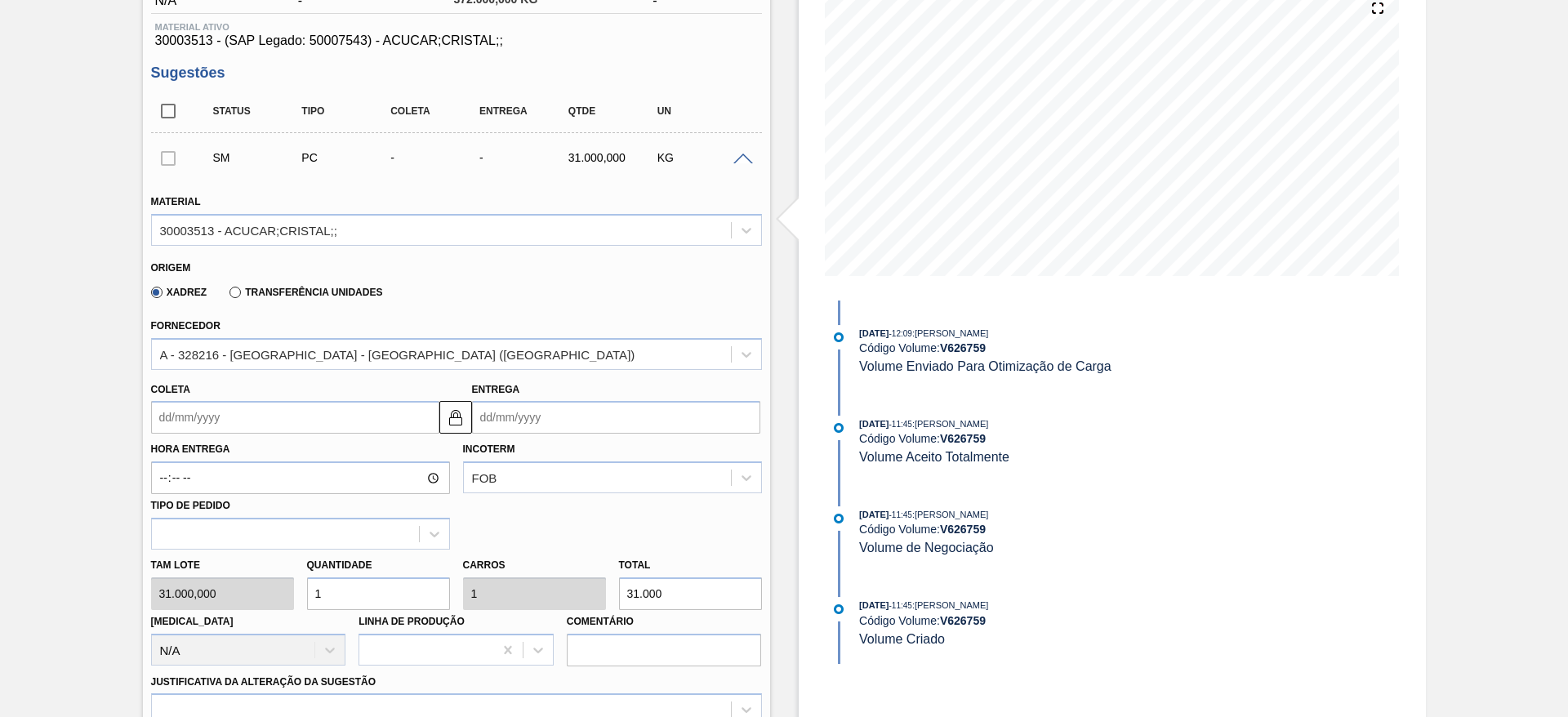
click at [737, 163] on div "KG" at bounding box center [702, 158] width 98 height 14
click at [746, 159] on span at bounding box center [743, 159] width 19 height 13
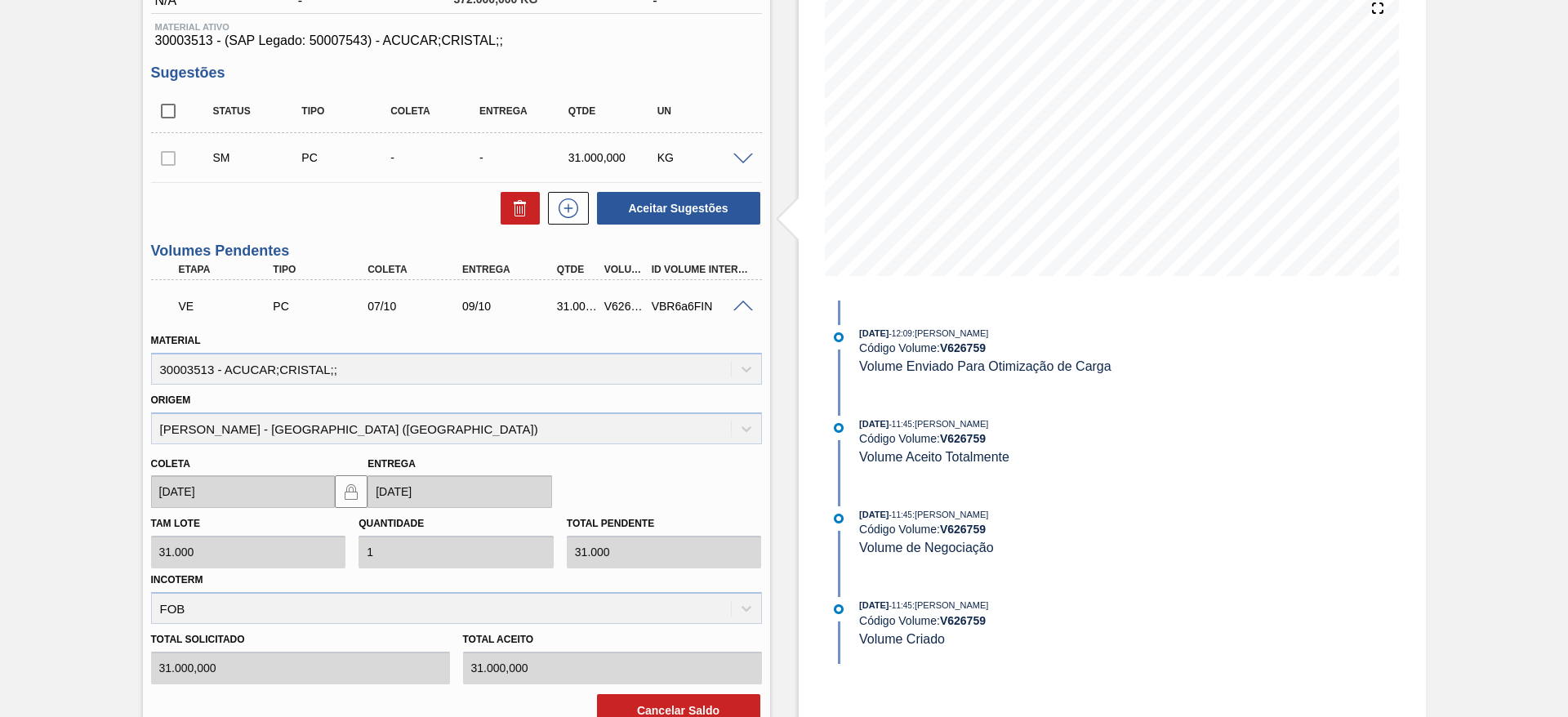
click at [730, 309] on div at bounding box center [746, 305] width 33 height 13
click at [742, 309] on span at bounding box center [743, 307] width 19 height 13
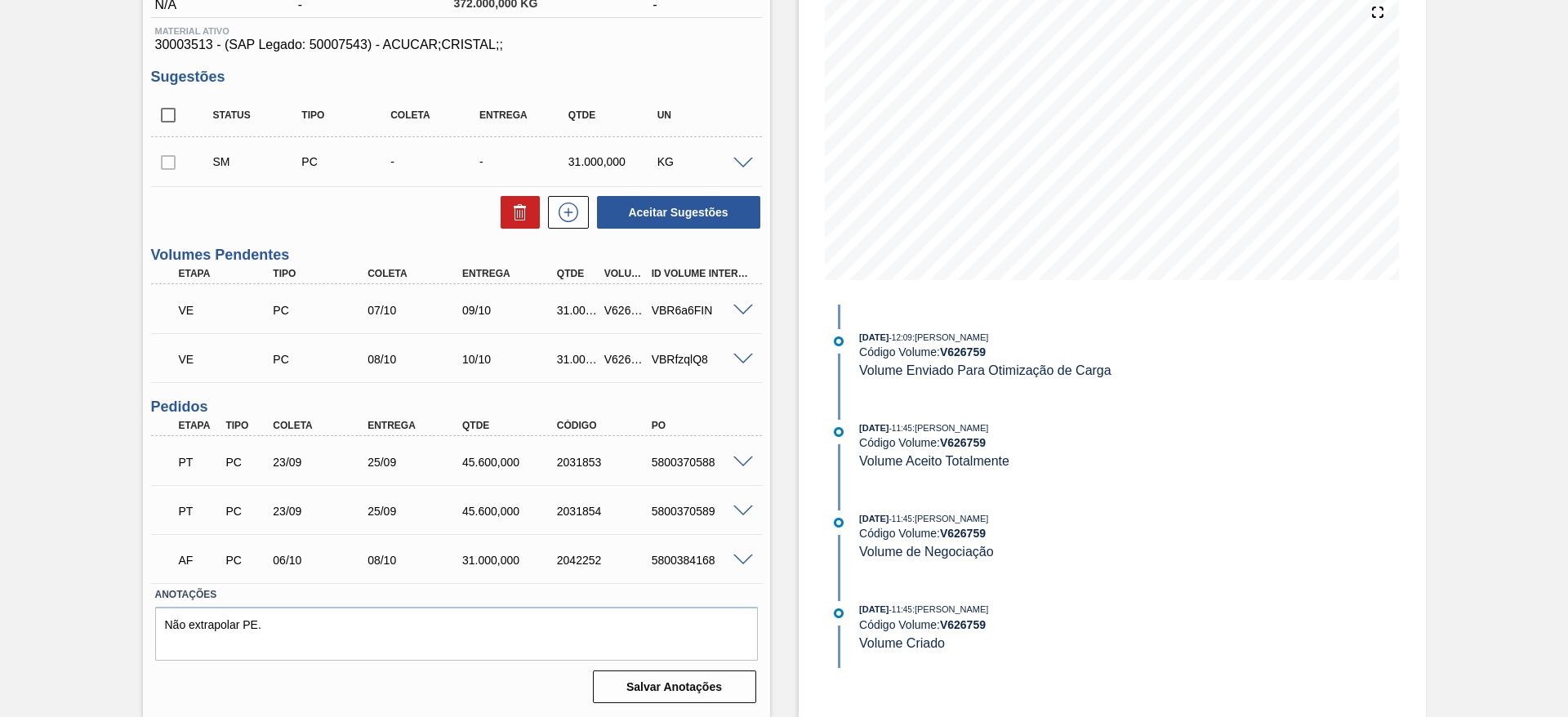
click at [618, 313] on div "V626759" at bounding box center [624, 311] width 49 height 14
copy div "V626759"
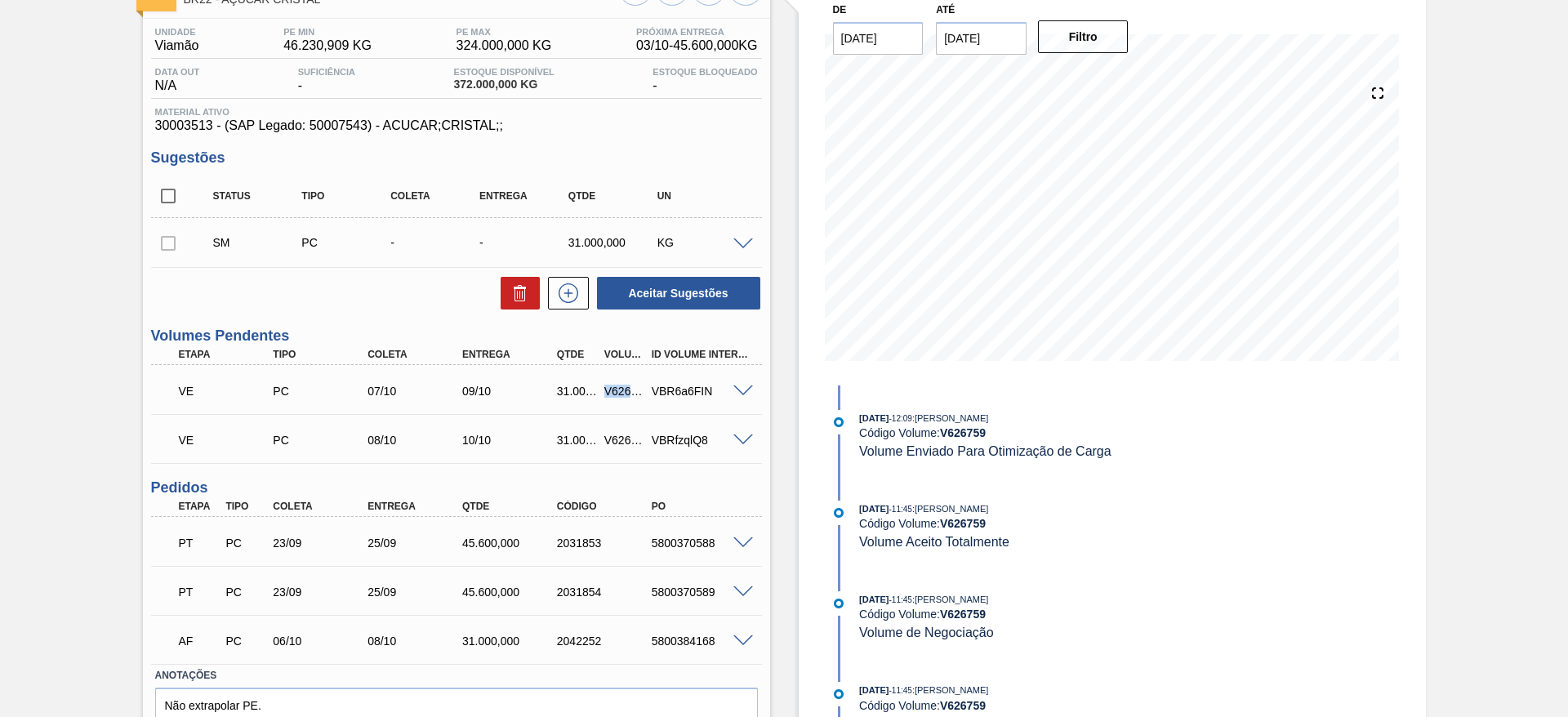
scroll to position [75, 0]
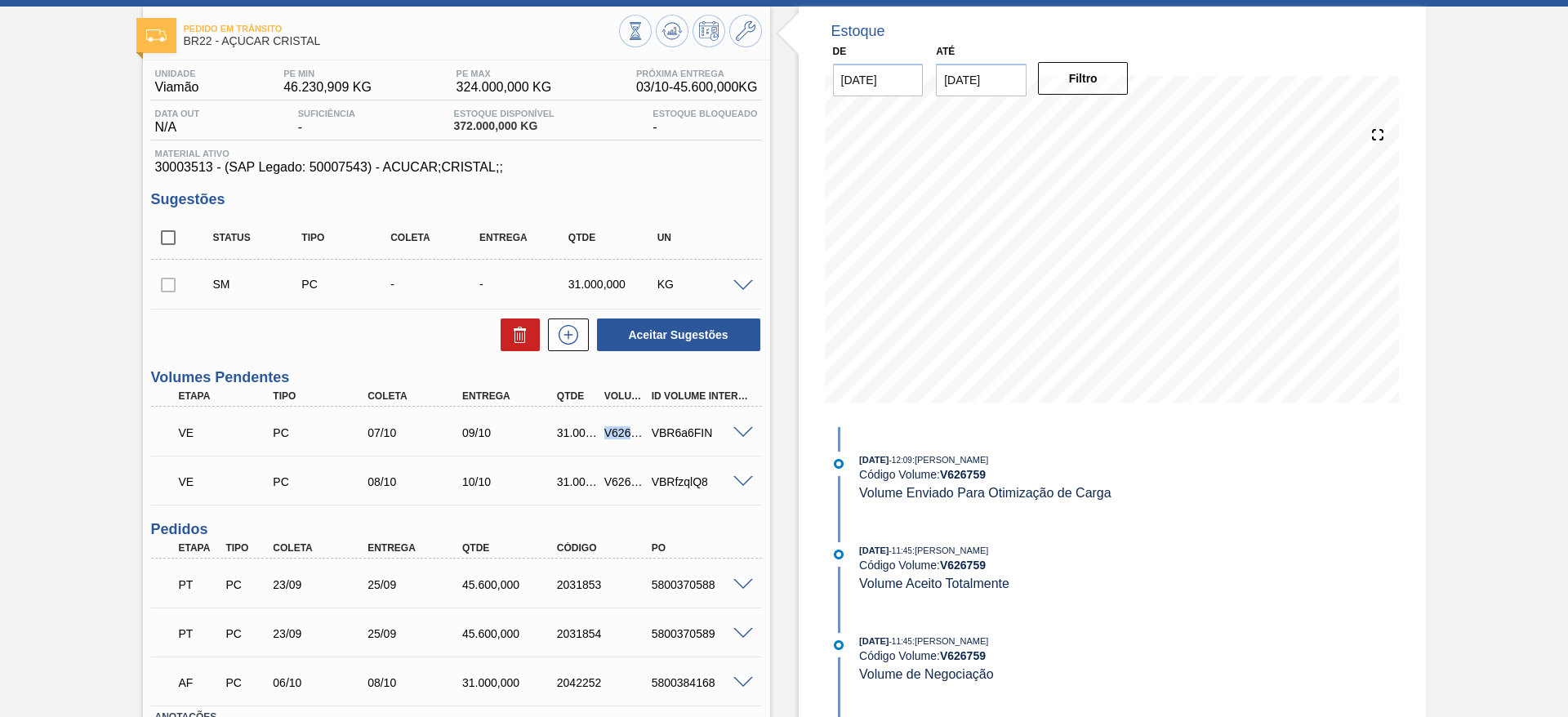
copy div "V626759"
click at [615, 487] on div "V626760" at bounding box center [624, 483] width 49 height 14
copy div "V626760"
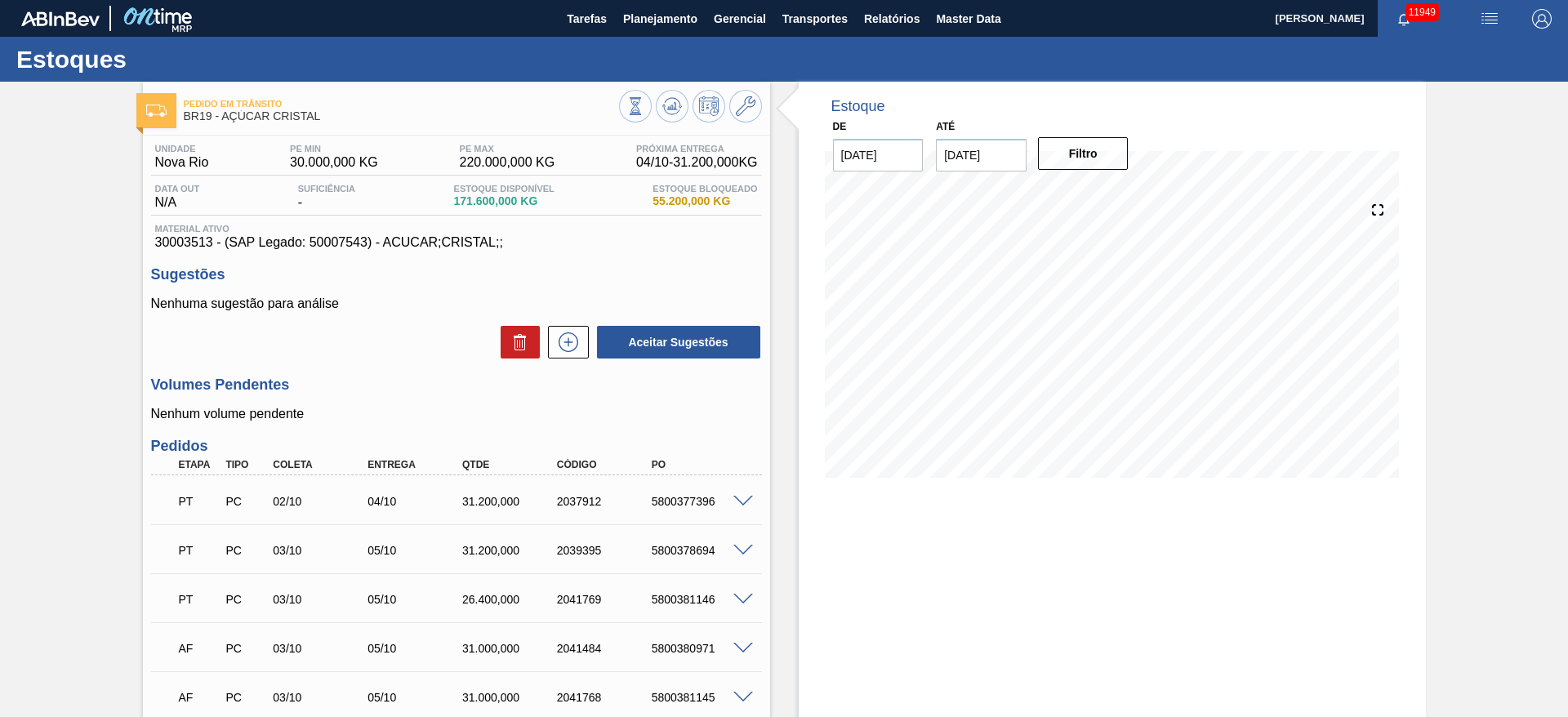
click at [590, 346] on div "Aceitar Sugestões" at bounding box center [674, 342] width 173 height 36
click at [575, 346] on icon at bounding box center [568, 343] width 19 height 19
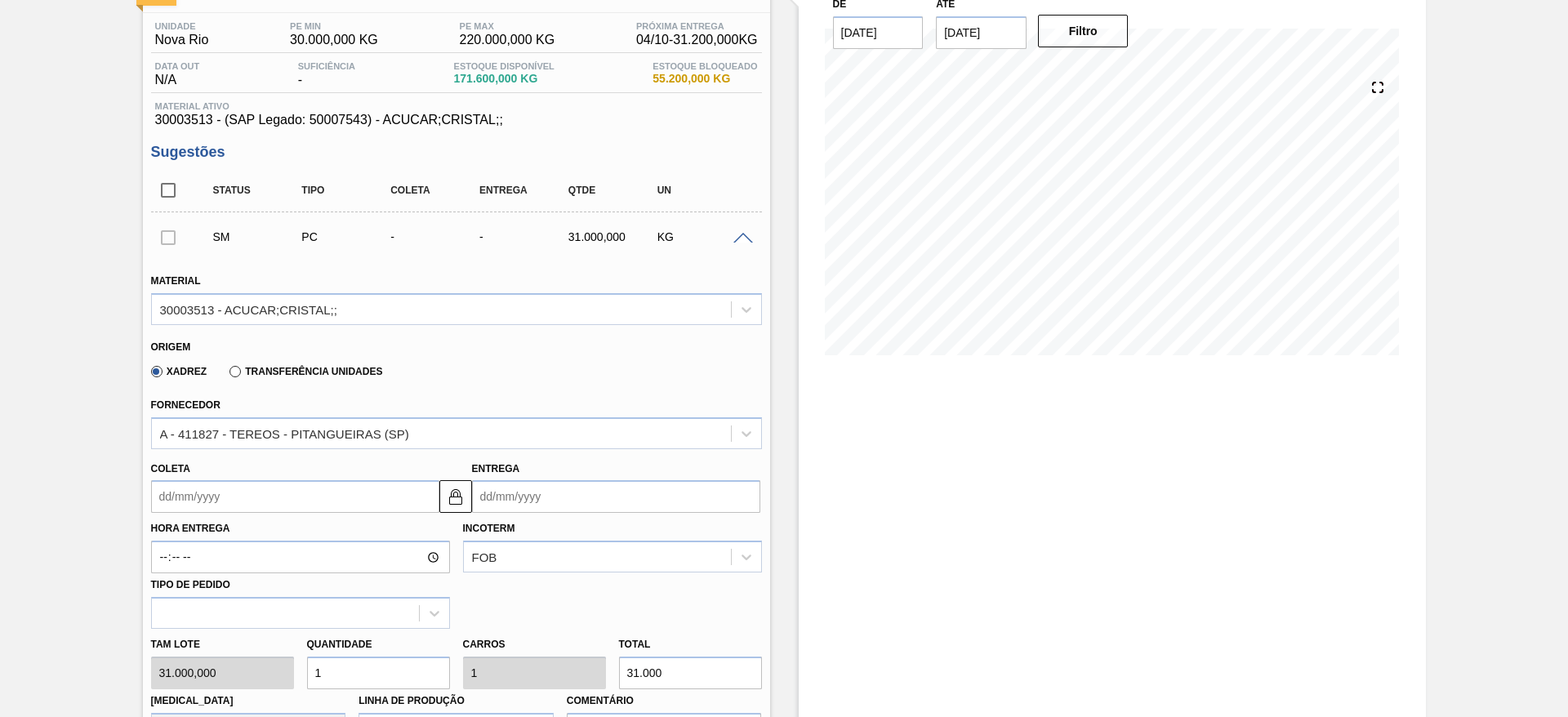
scroll to position [613, 0]
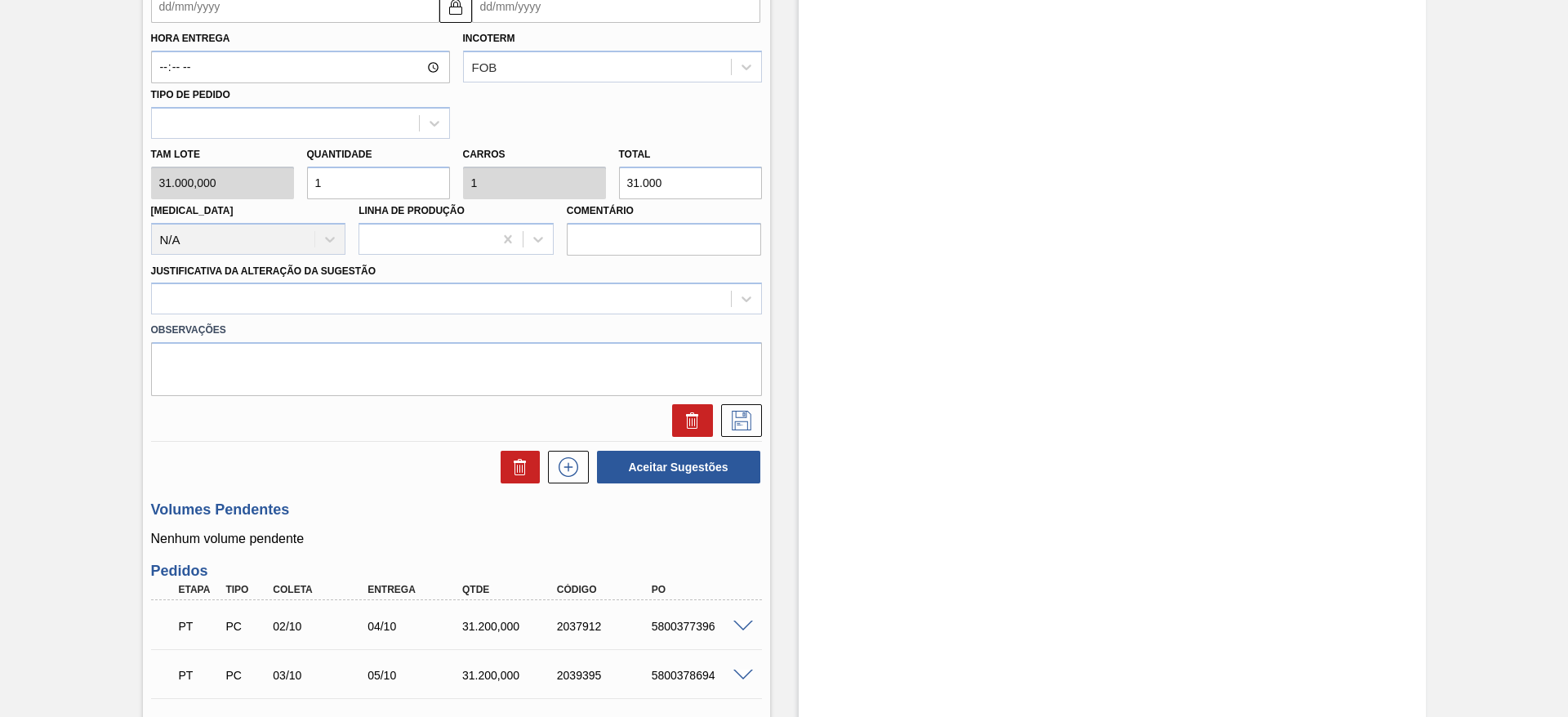
drag, startPoint x: 345, startPoint y: 189, endPoint x: 327, endPoint y: 189, distance: 18.0
click at [327, 189] on input "1" at bounding box center [378, 183] width 143 height 33
click at [284, 186] on div "Tam lote 31.000,000 Quantidade 1 Carros 1 Total 31.000 Doca N/A Linha de Produç…" at bounding box center [456, 197] width 624 height 117
type input "2"
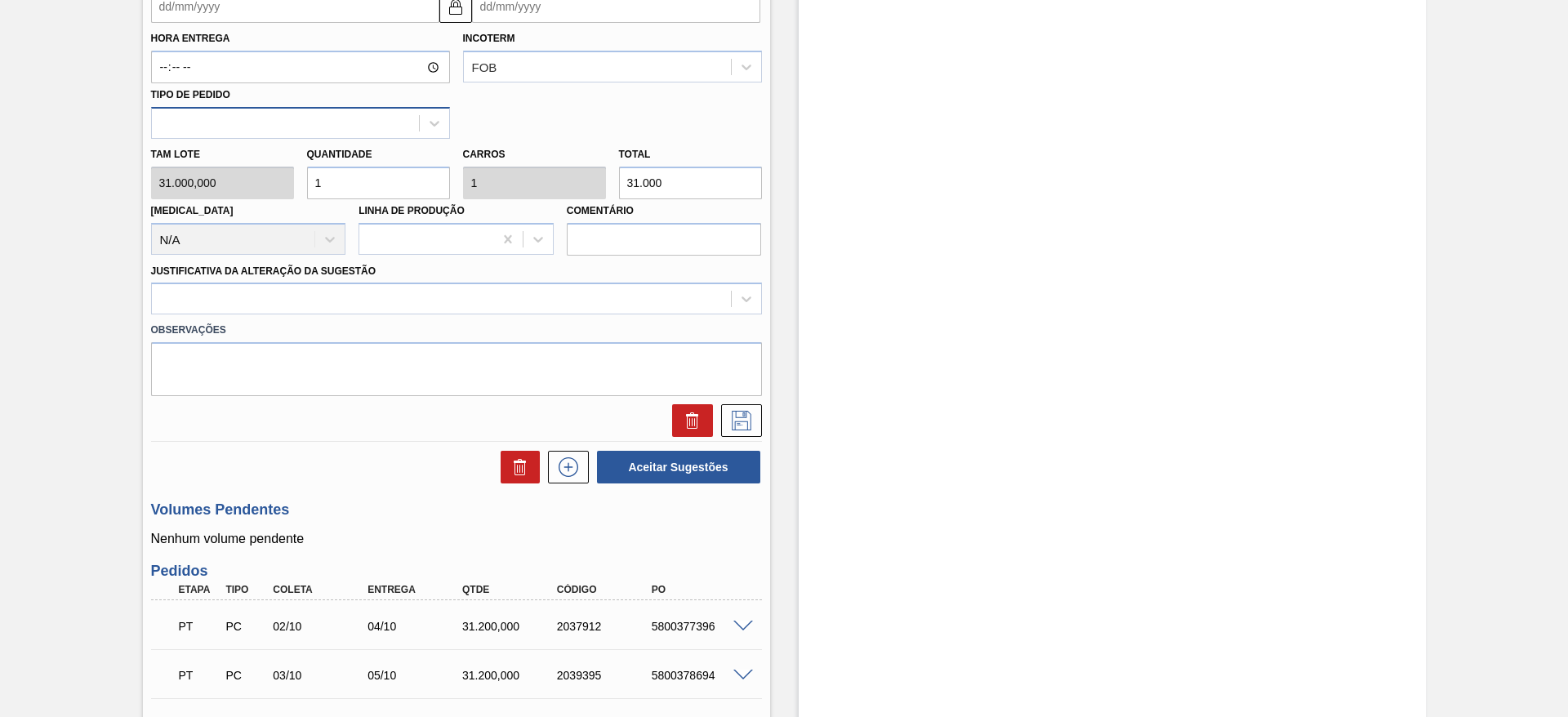
type input "62.000"
type input "2"
click at [193, 19] on input "Coleta" at bounding box center [295, 7] width 289 height 33
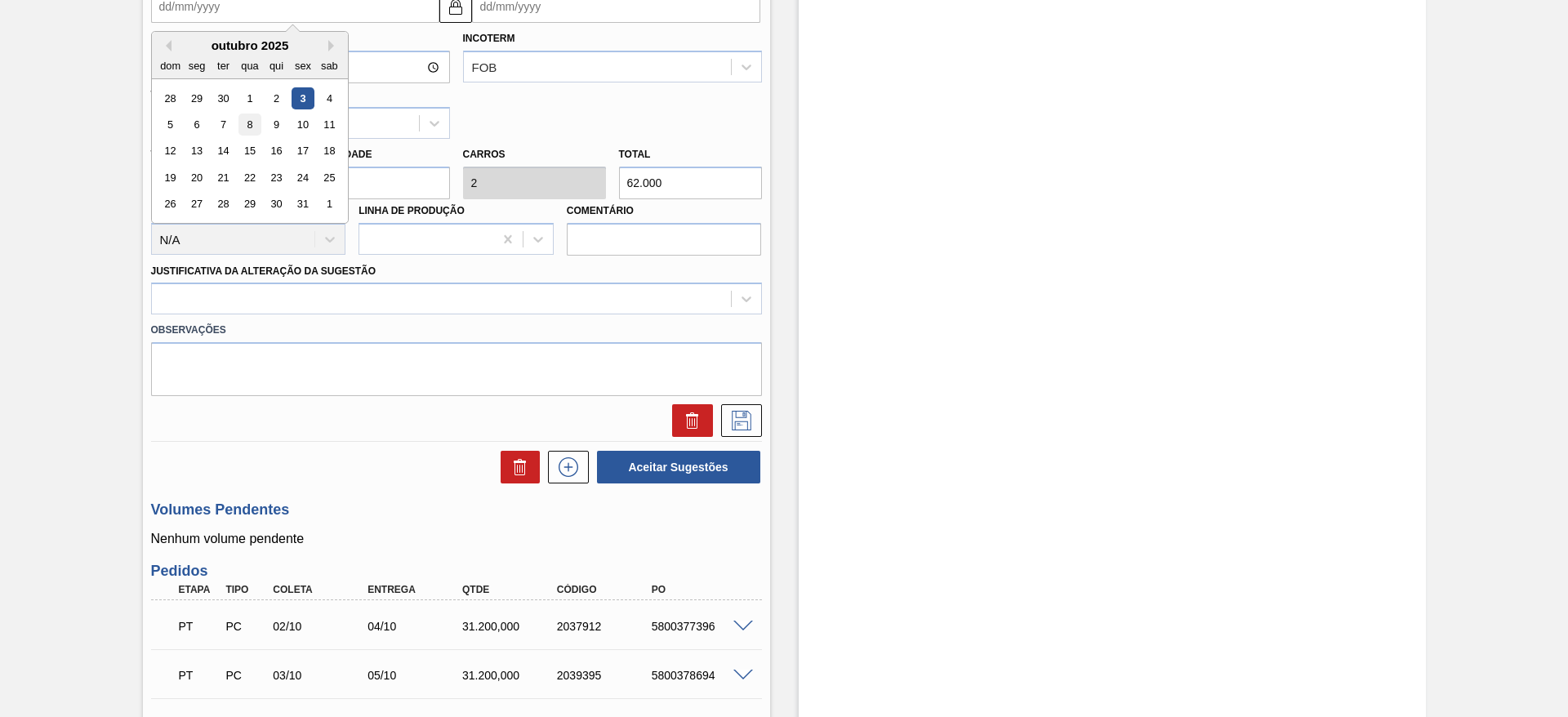
click at [253, 130] on div "8" at bounding box center [249, 124] width 22 height 22
type input "[DATE]"
type input "10/10/2025"
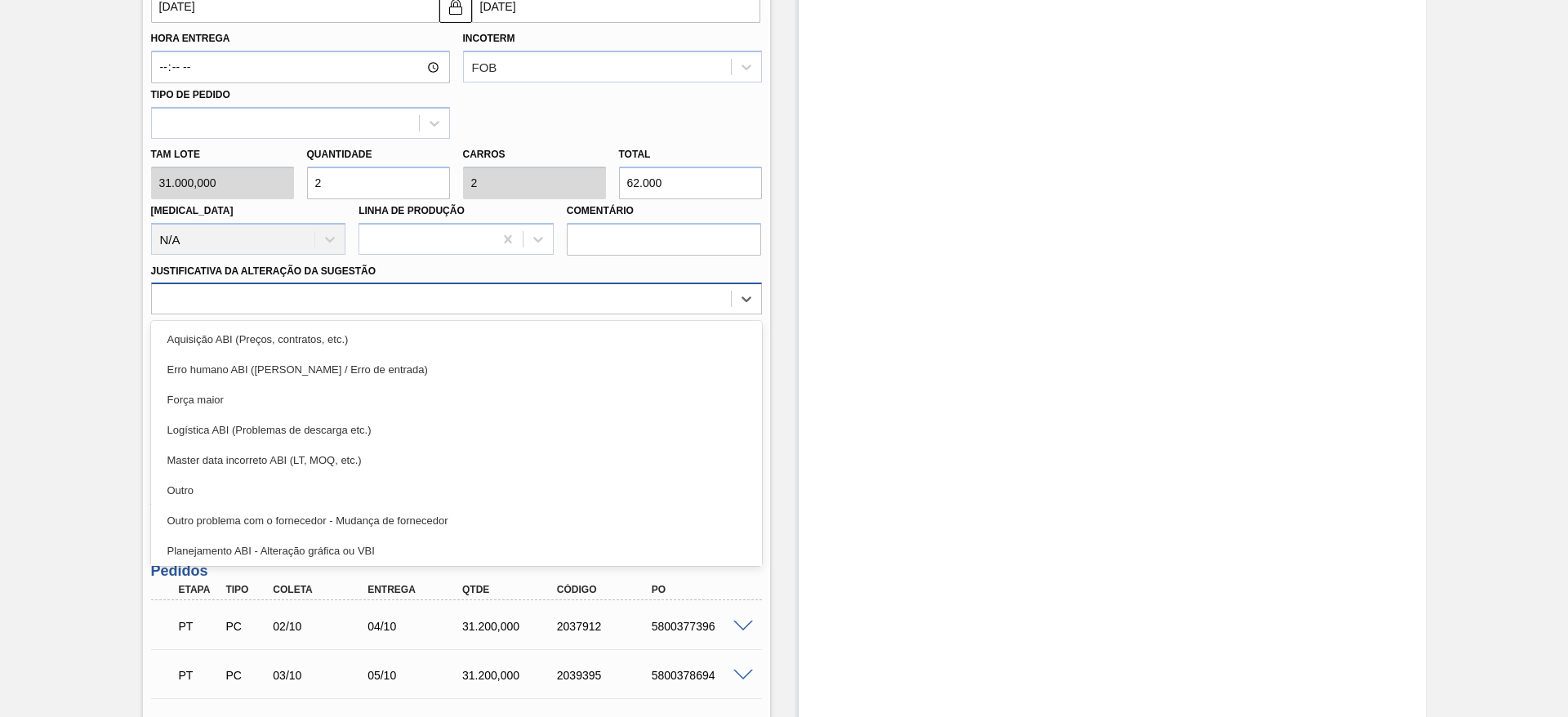
click at [513, 297] on div at bounding box center [441, 299] width 579 height 24
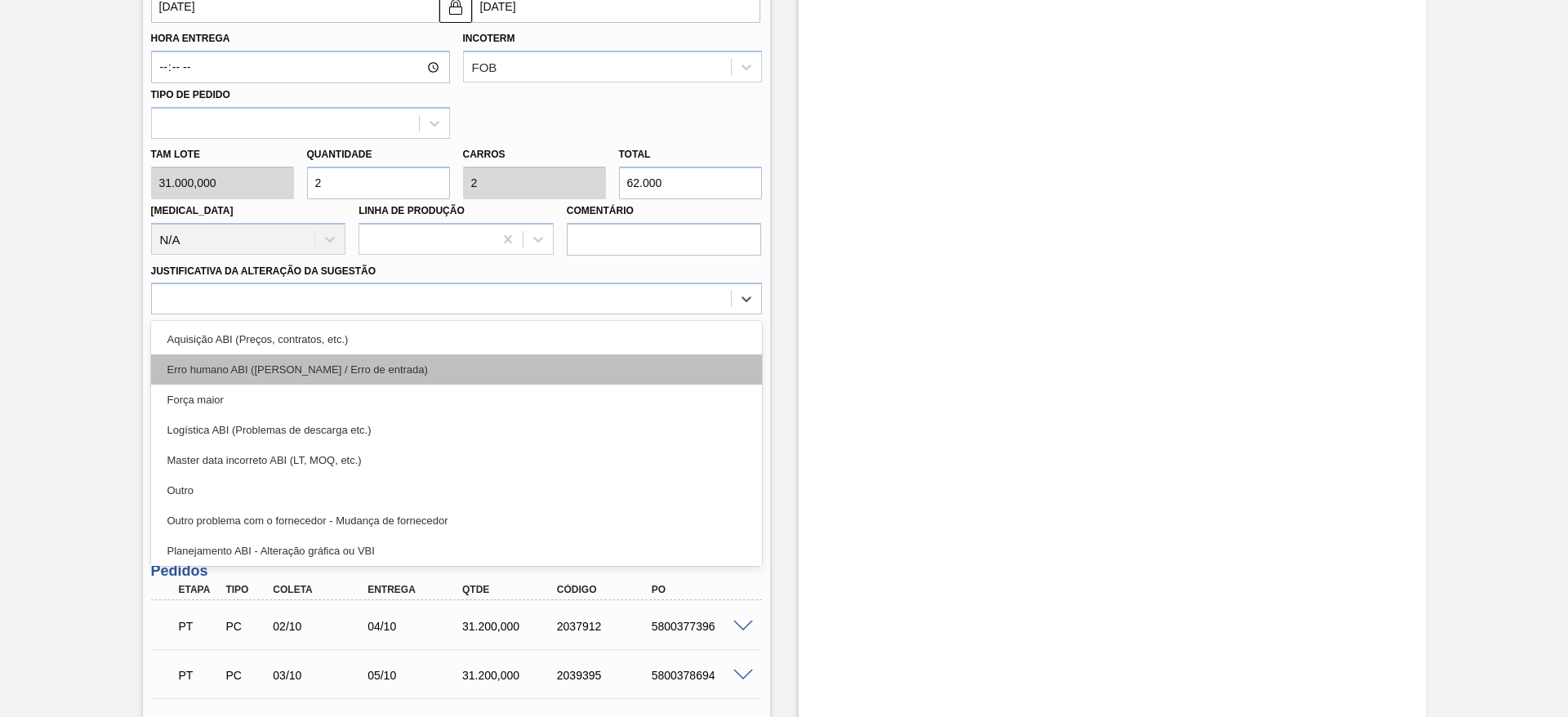
click at [513, 354] on div "Erro humano ABI (Cálculo / Erro de entrada)" at bounding box center [456, 369] width 611 height 30
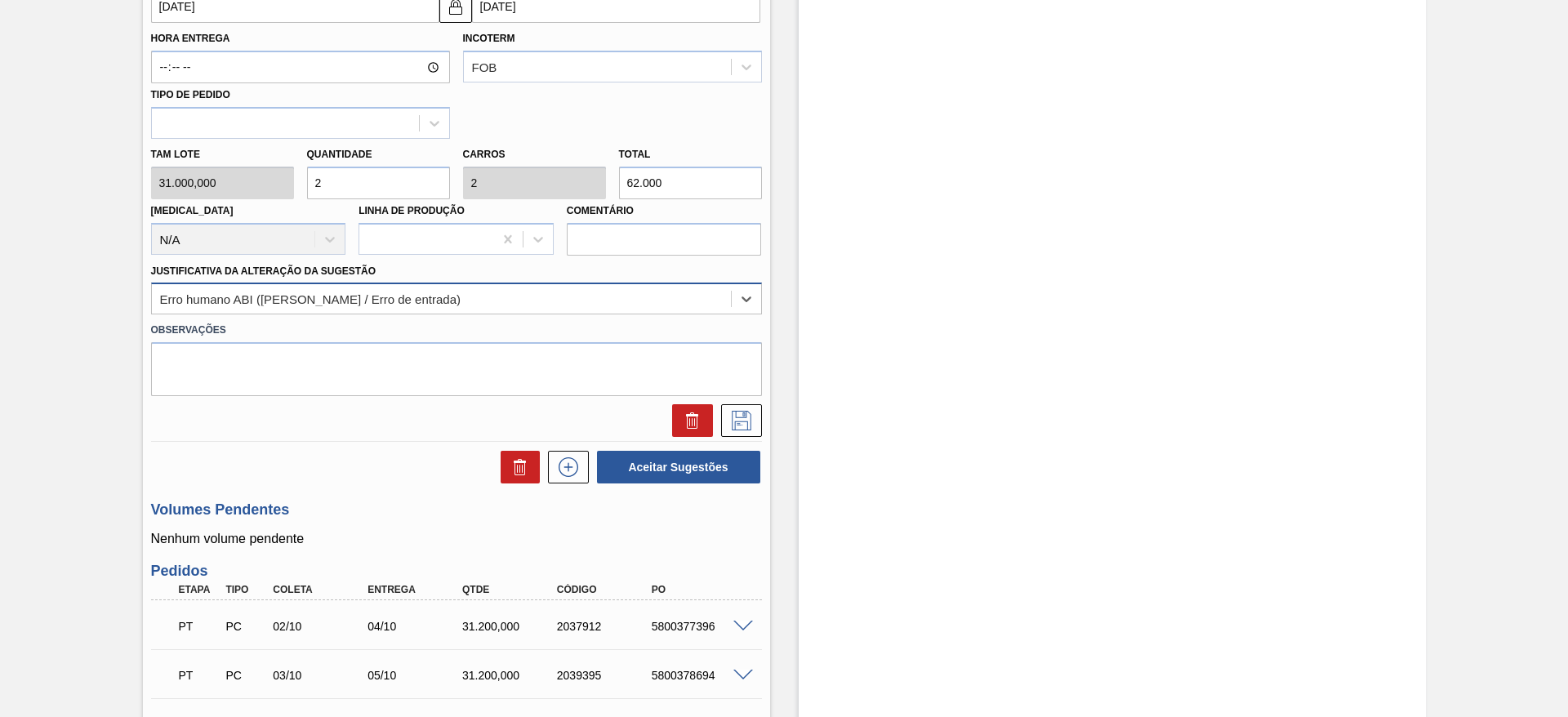
click at [546, 301] on div "Erro humano ABI (Cálculo / Erro de entrada)" at bounding box center [441, 299] width 579 height 24
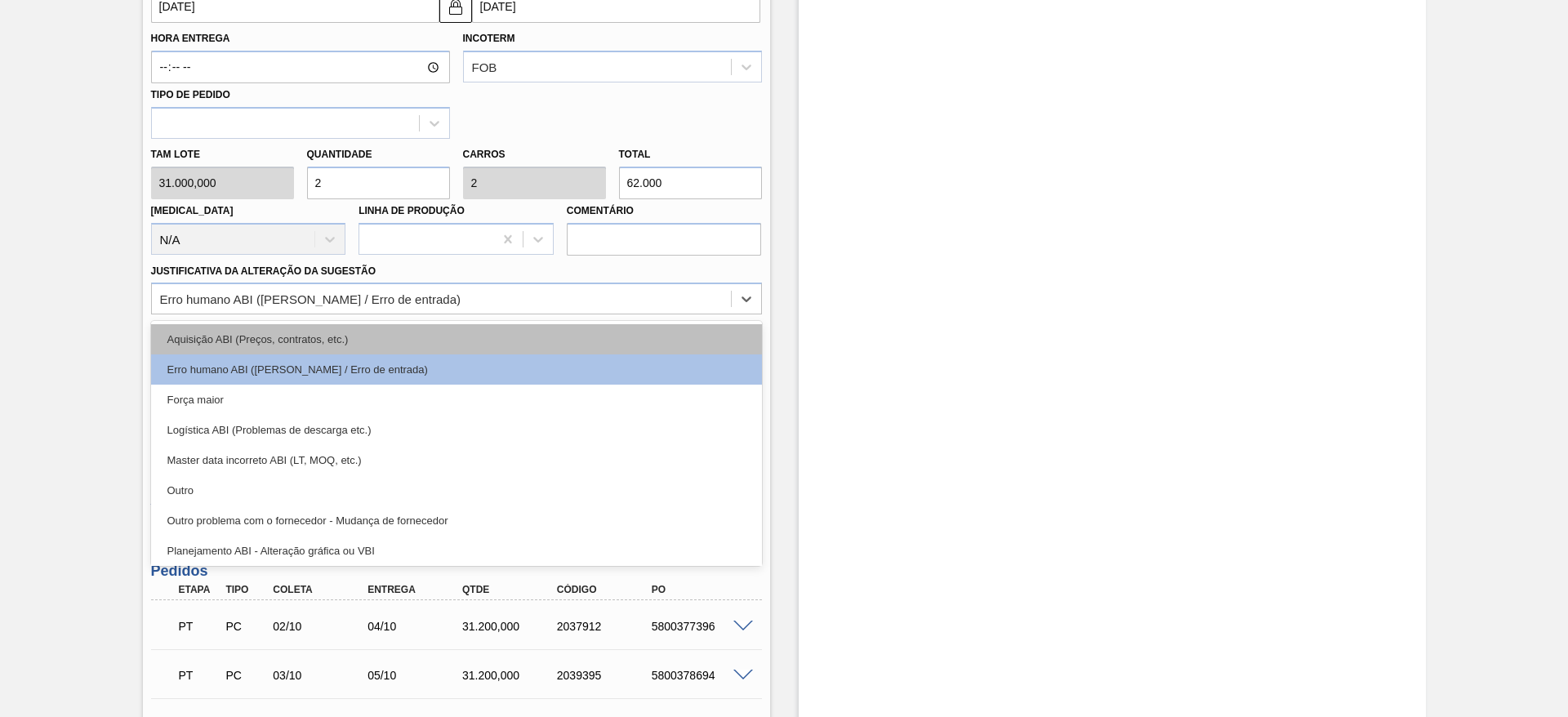
click at [559, 351] on div "Aquisição ABI (Preços, contratos, etc.)" at bounding box center [456, 339] width 611 height 30
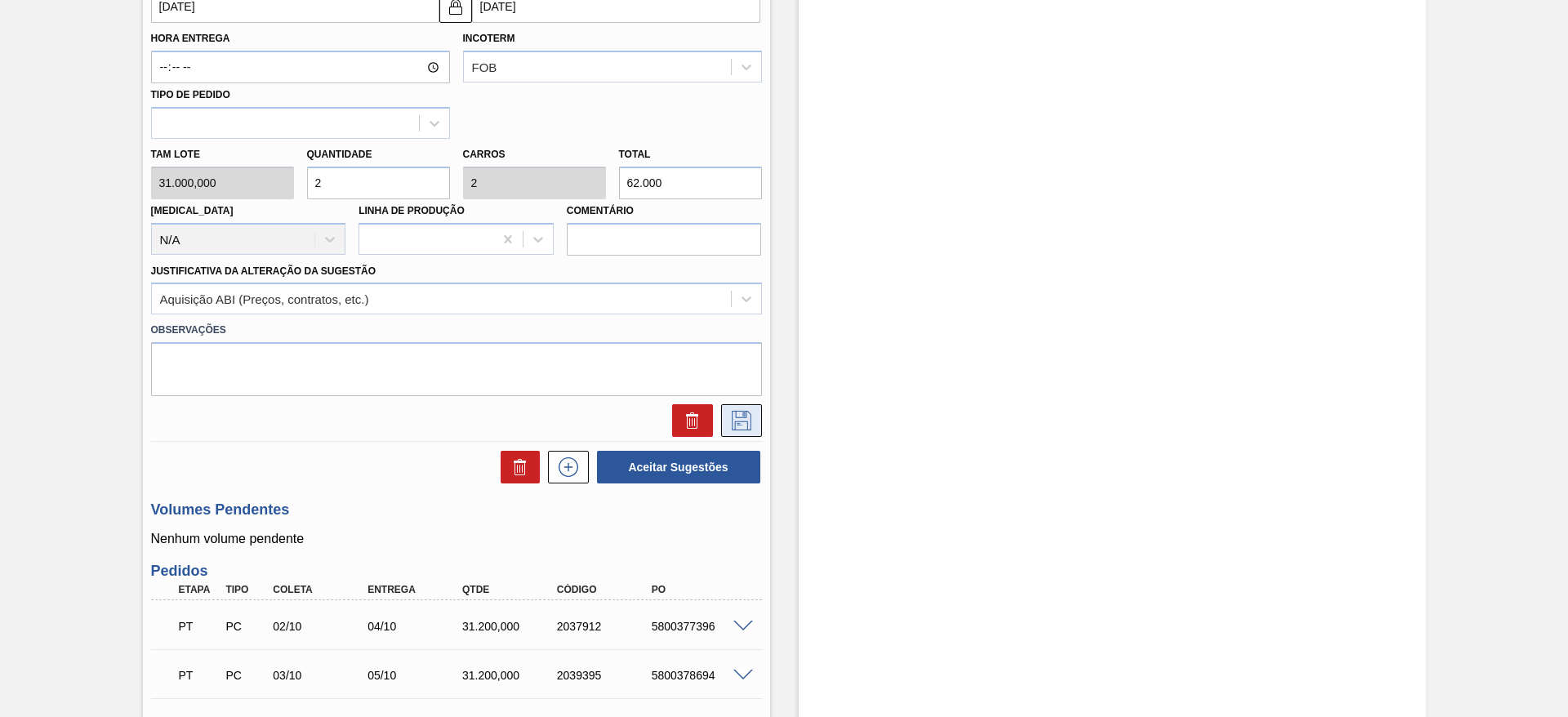
click at [754, 427] on button at bounding box center [741, 421] width 41 height 33
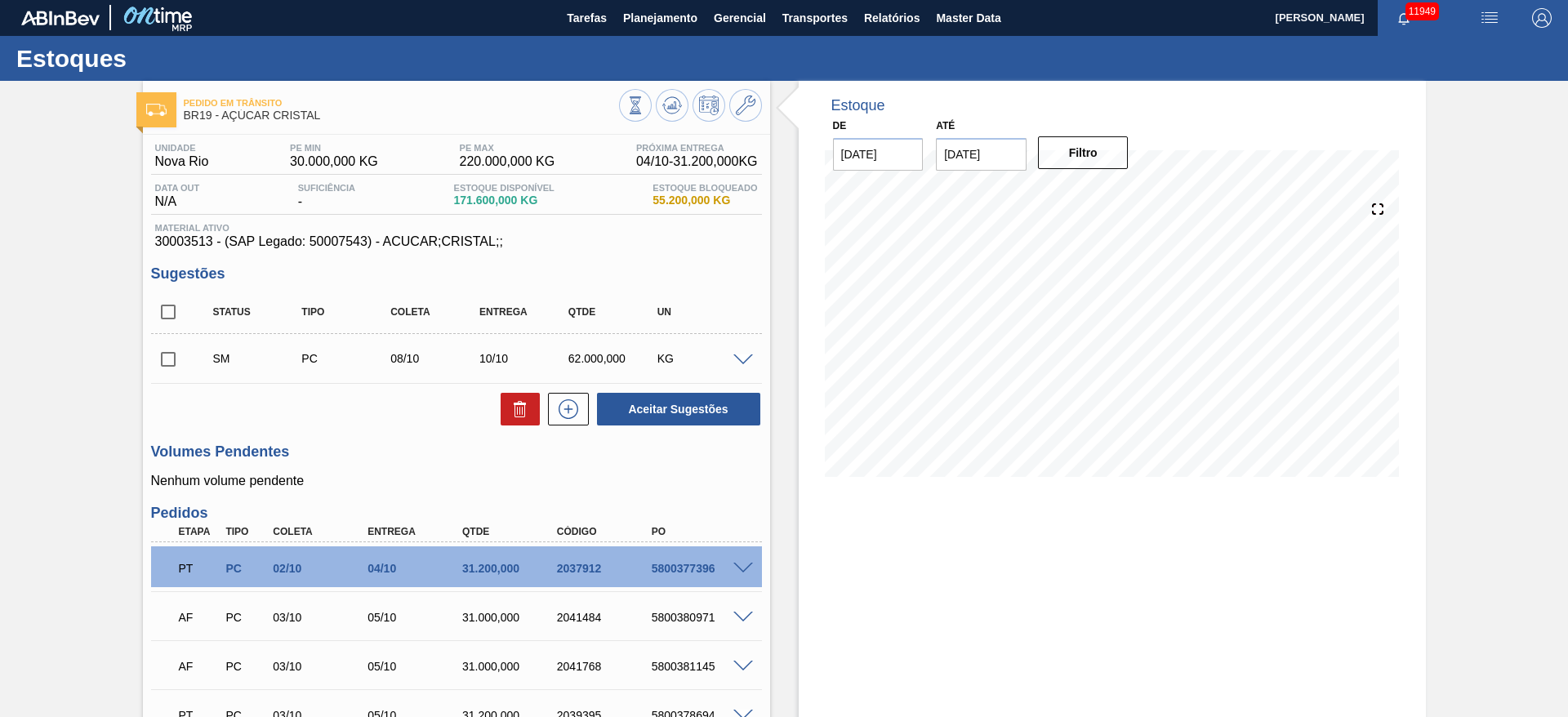
scroll to position [0, 0]
drag, startPoint x: 573, startPoint y: 388, endPoint x: 567, endPoint y: 414, distance: 26.7
click at [567, 414] on div "Status Tipo Coleta Entrega Qtde UN SM PC 08/10 10/10 62.000,000 KG Material 300…" at bounding box center [456, 359] width 611 height 136
click at [564, 405] on icon at bounding box center [568, 410] width 26 height 19
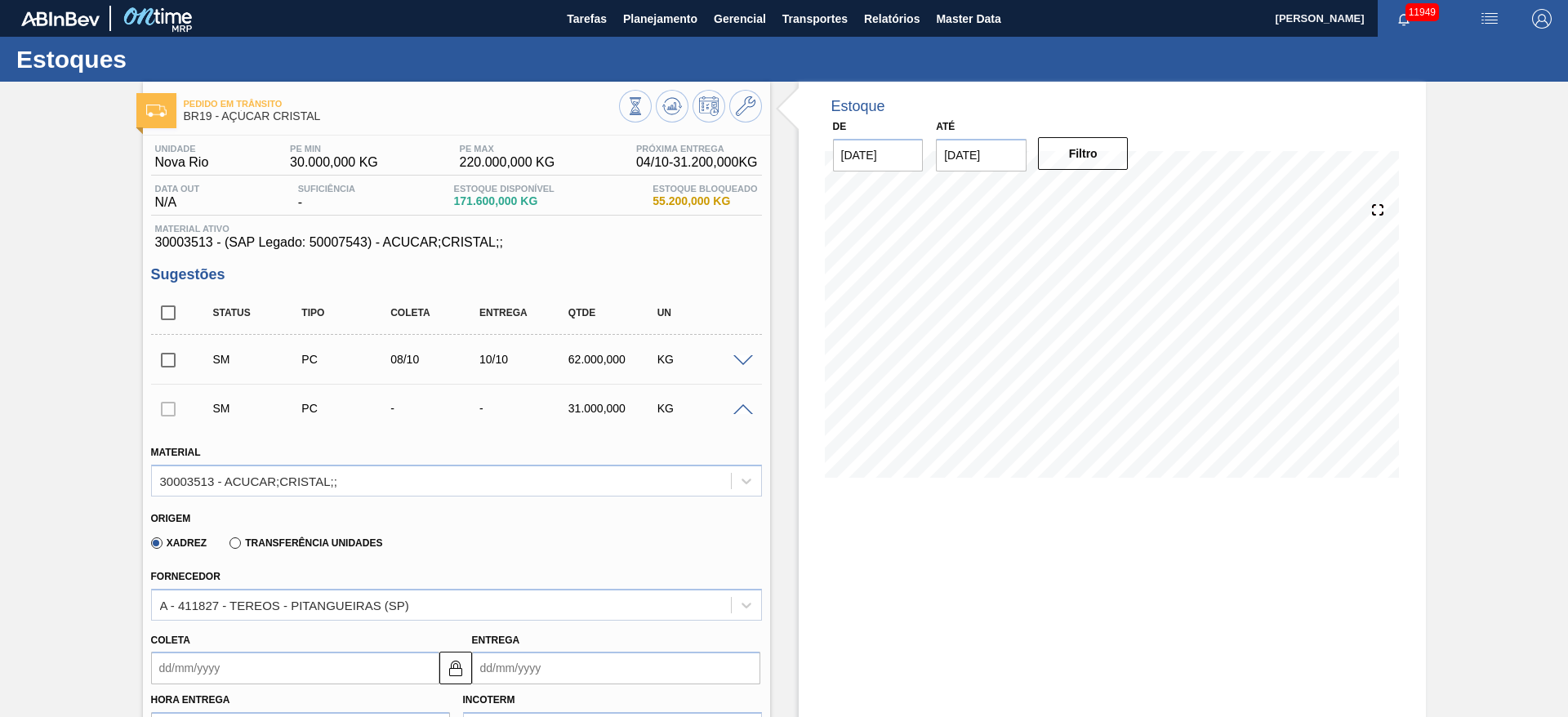
scroll to position [613, 0]
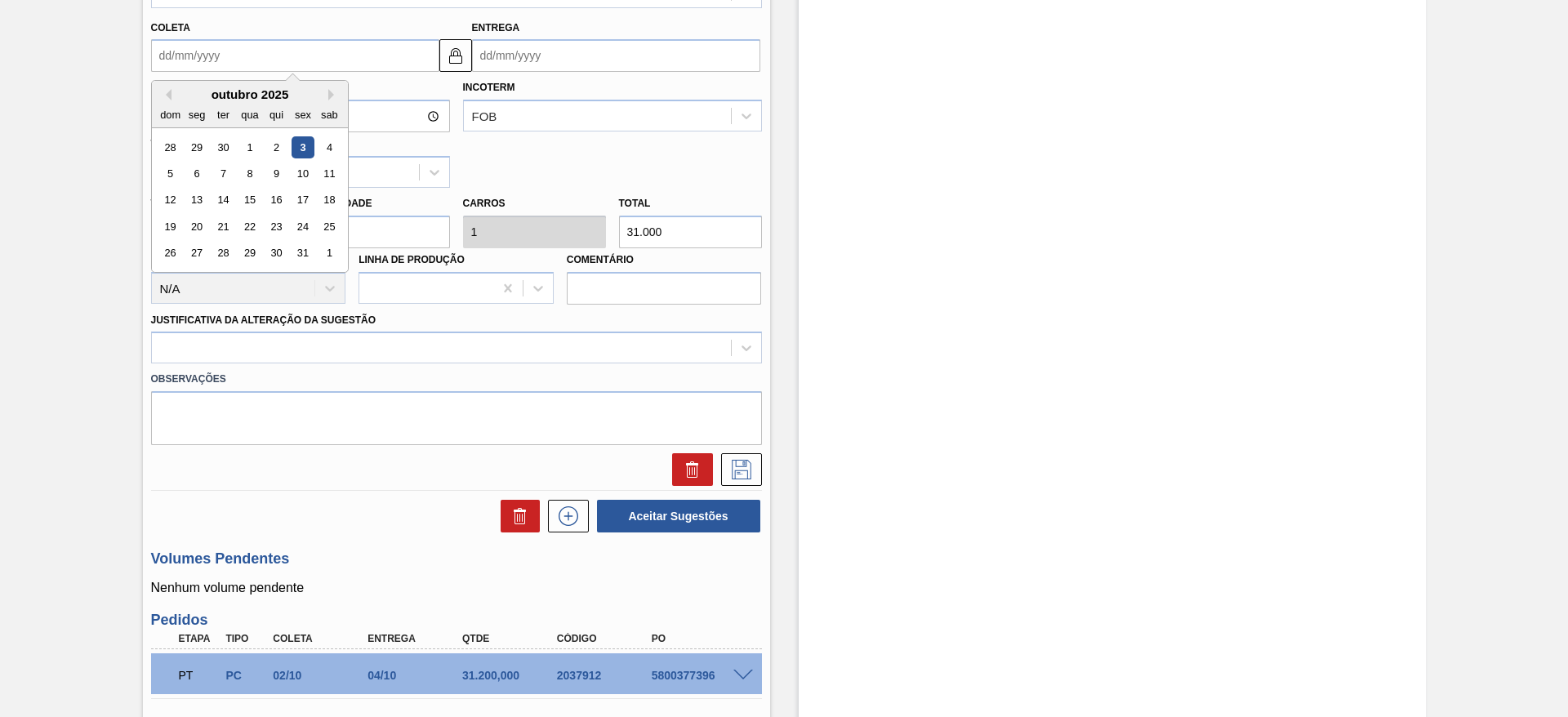
click at [191, 45] on input "Coleta" at bounding box center [295, 56] width 289 height 33
click at [283, 175] on div "9" at bounding box center [275, 173] width 22 height 22
type input "[DATE]"
type input "11/10/2025"
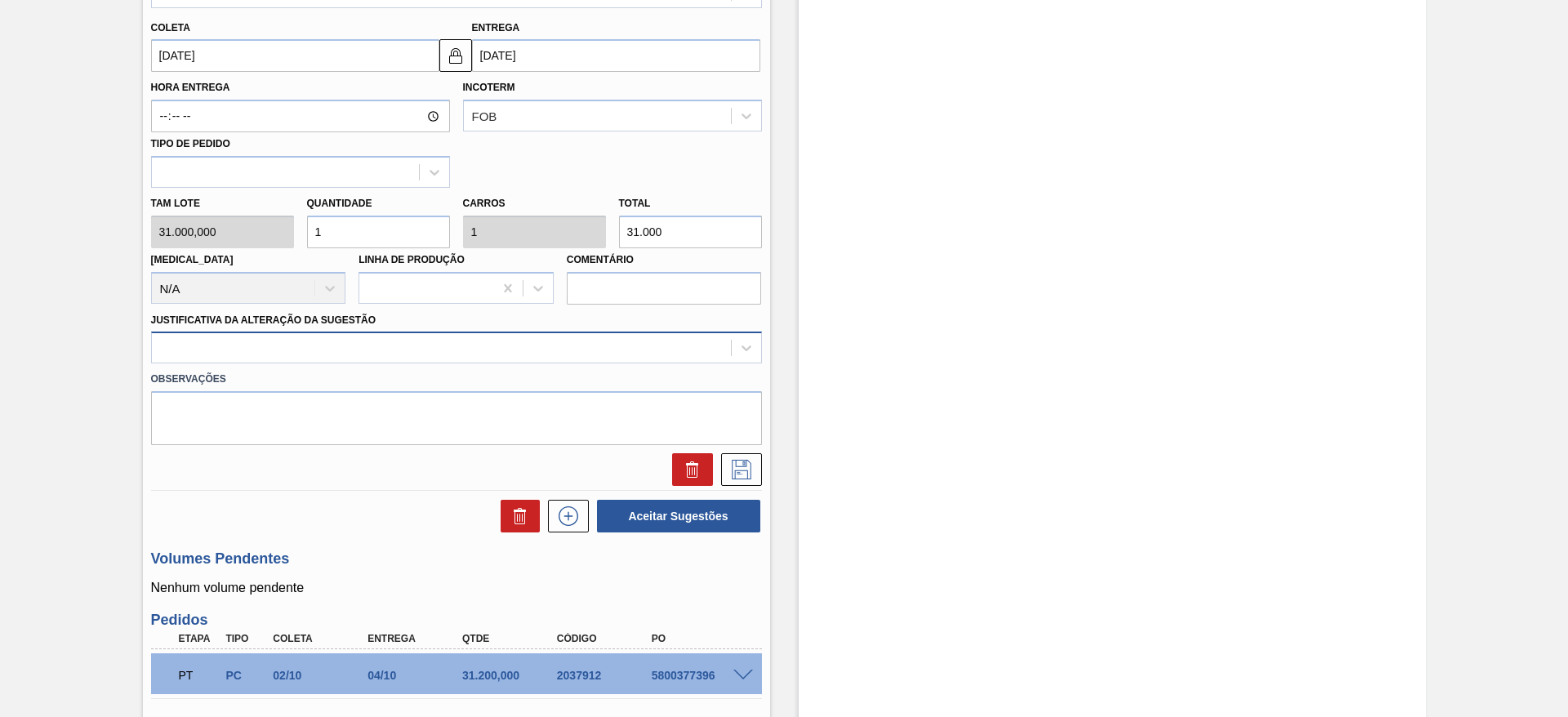
drag, startPoint x: 396, startPoint y: 379, endPoint x: 413, endPoint y: 340, distance: 42.5
click at [398, 379] on label "Observações" at bounding box center [456, 379] width 611 height 24
drag, startPoint x: 413, startPoint y: 340, endPoint x: 413, endPoint y: 357, distance: 17.0
click at [413, 343] on div at bounding box center [441, 348] width 579 height 24
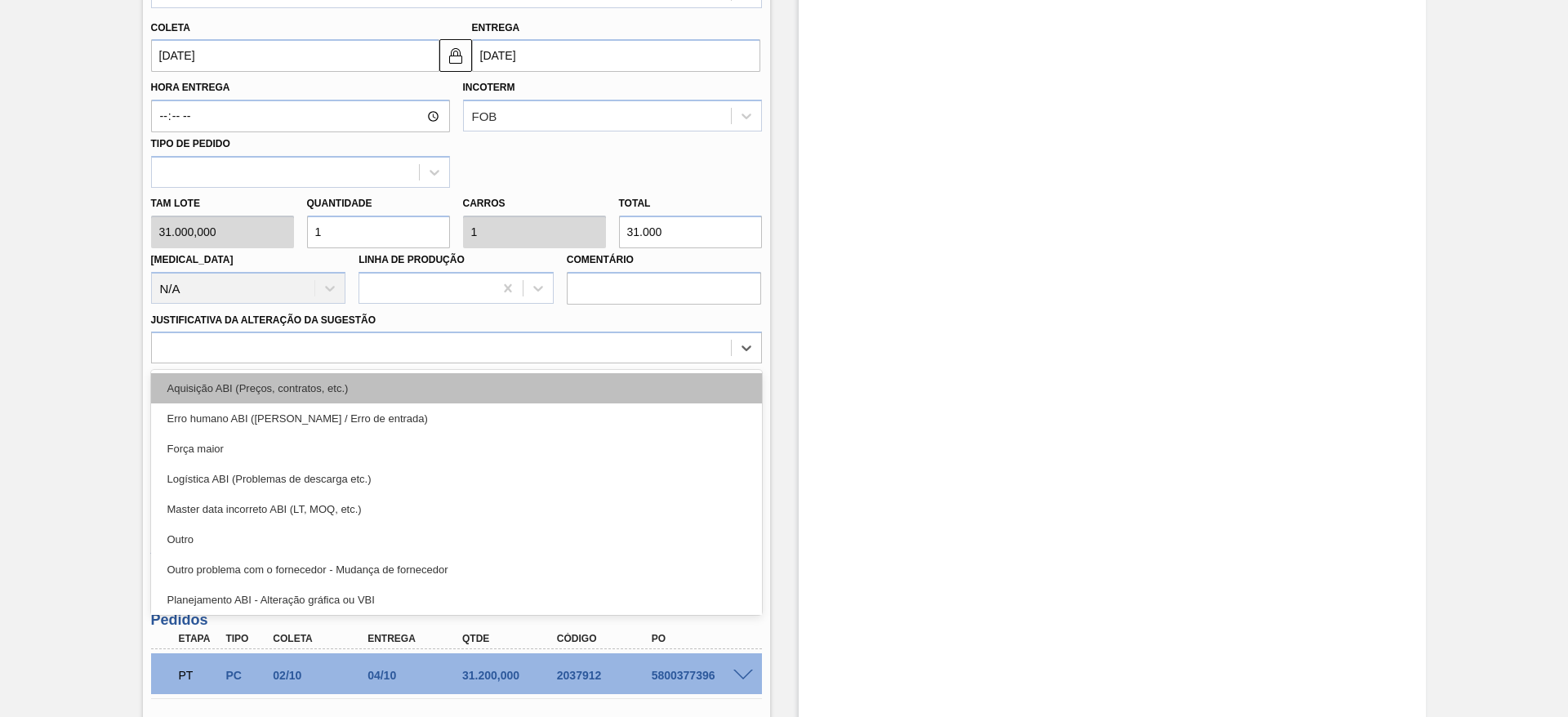
click at [417, 388] on div "Aquisição ABI (Preços, contratos, etc.)" at bounding box center [456, 388] width 611 height 30
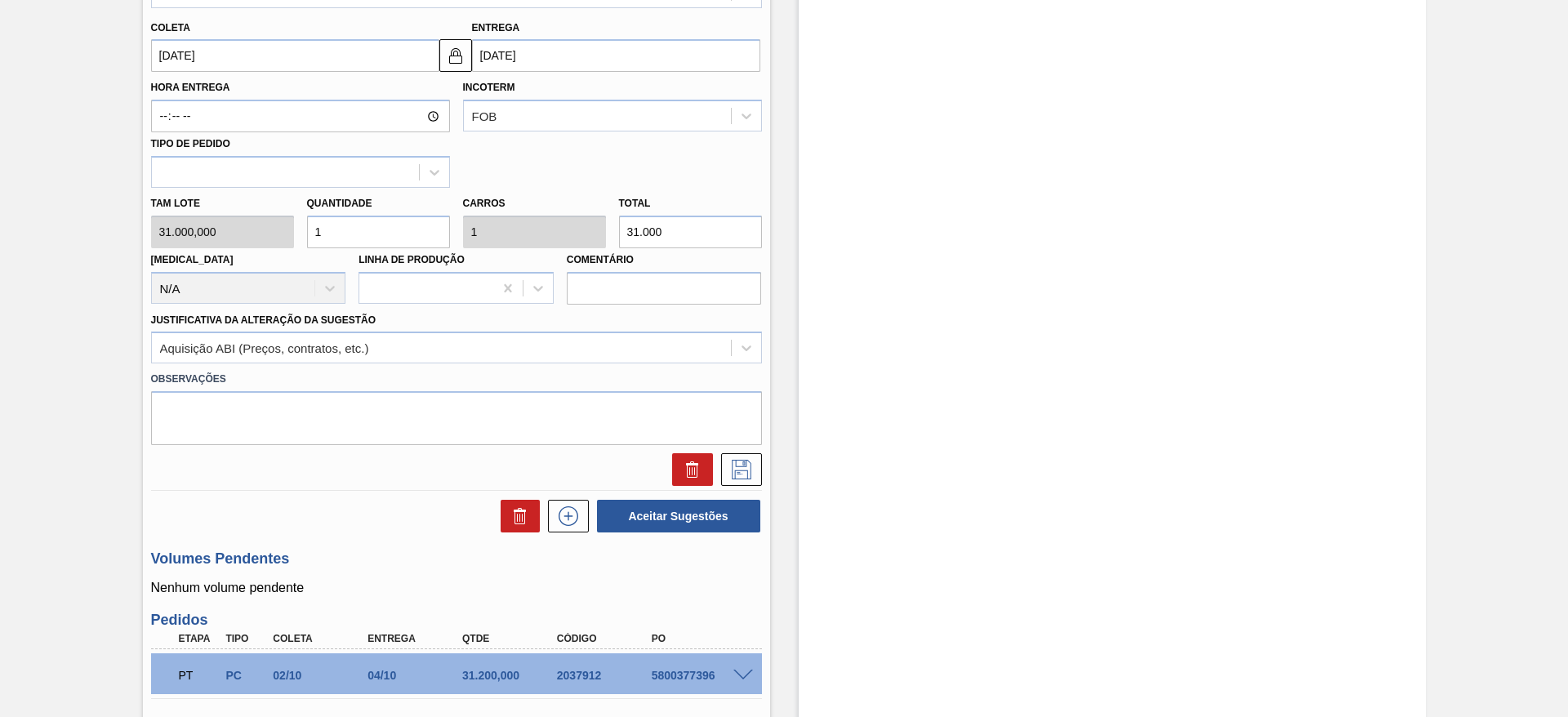
click at [744, 450] on div at bounding box center [456, 465] width 624 height 41
click at [744, 455] on button at bounding box center [741, 470] width 41 height 33
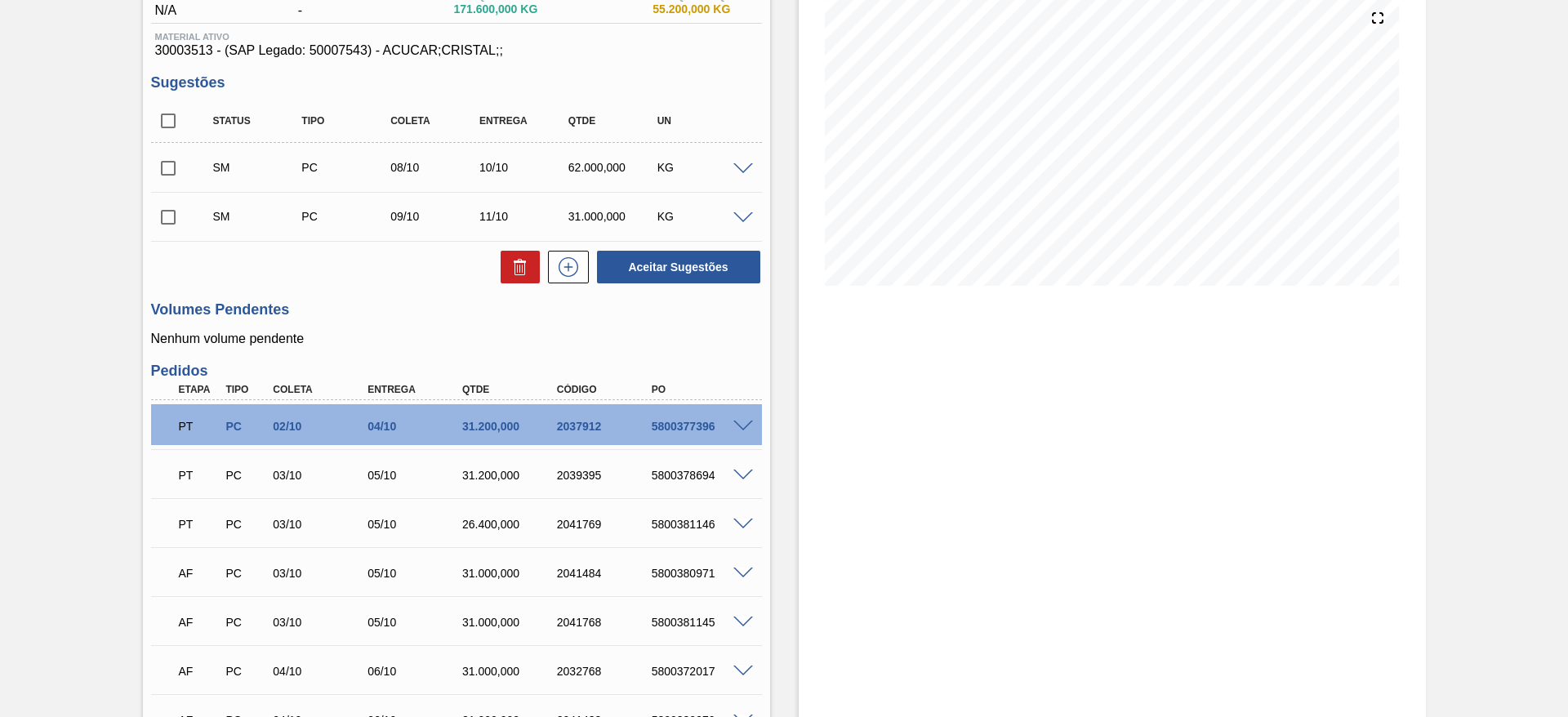
scroll to position [9, 0]
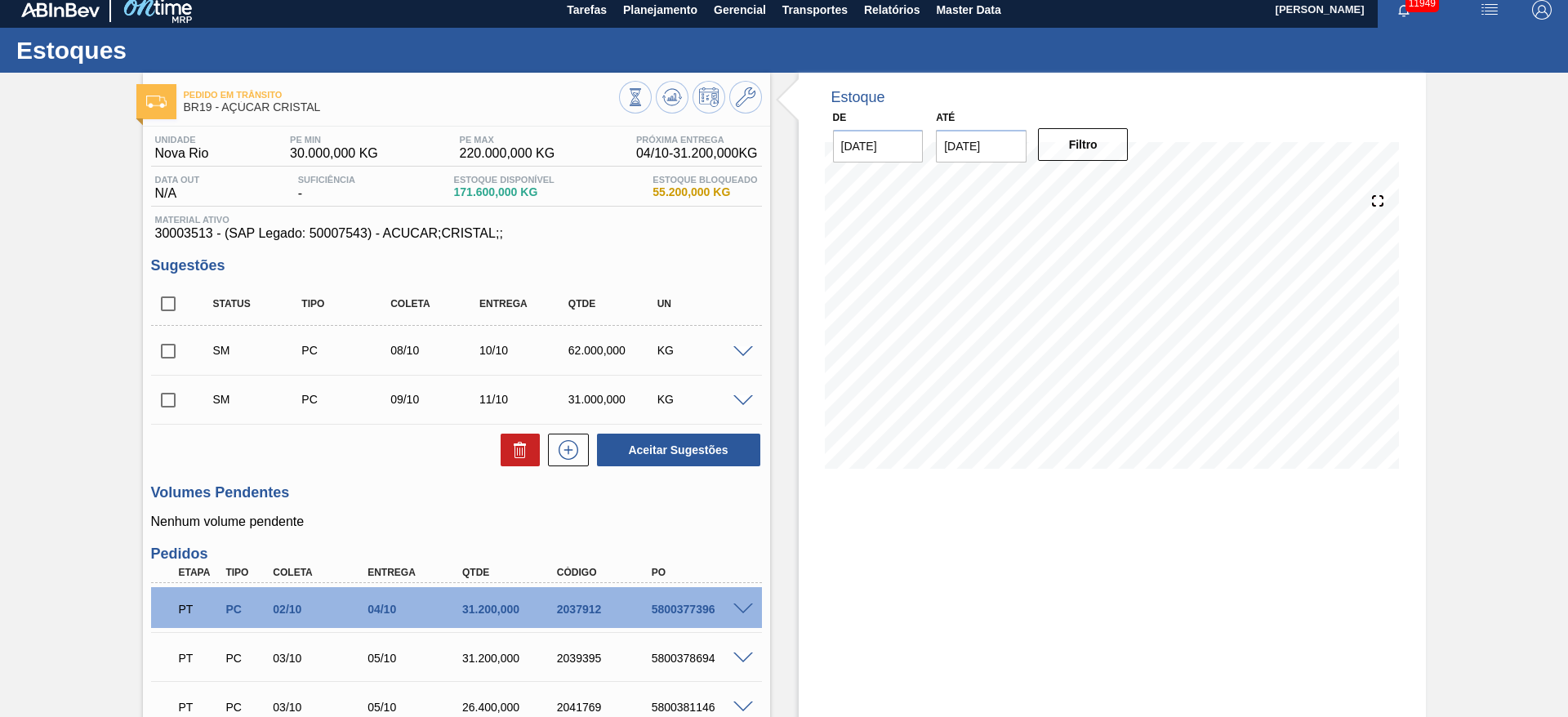
click at [162, 306] on input "checkbox" at bounding box center [169, 304] width 35 height 35
checkbox input "true"
click at [675, 444] on button "Aceitar Sugestões" at bounding box center [678, 450] width 163 height 33
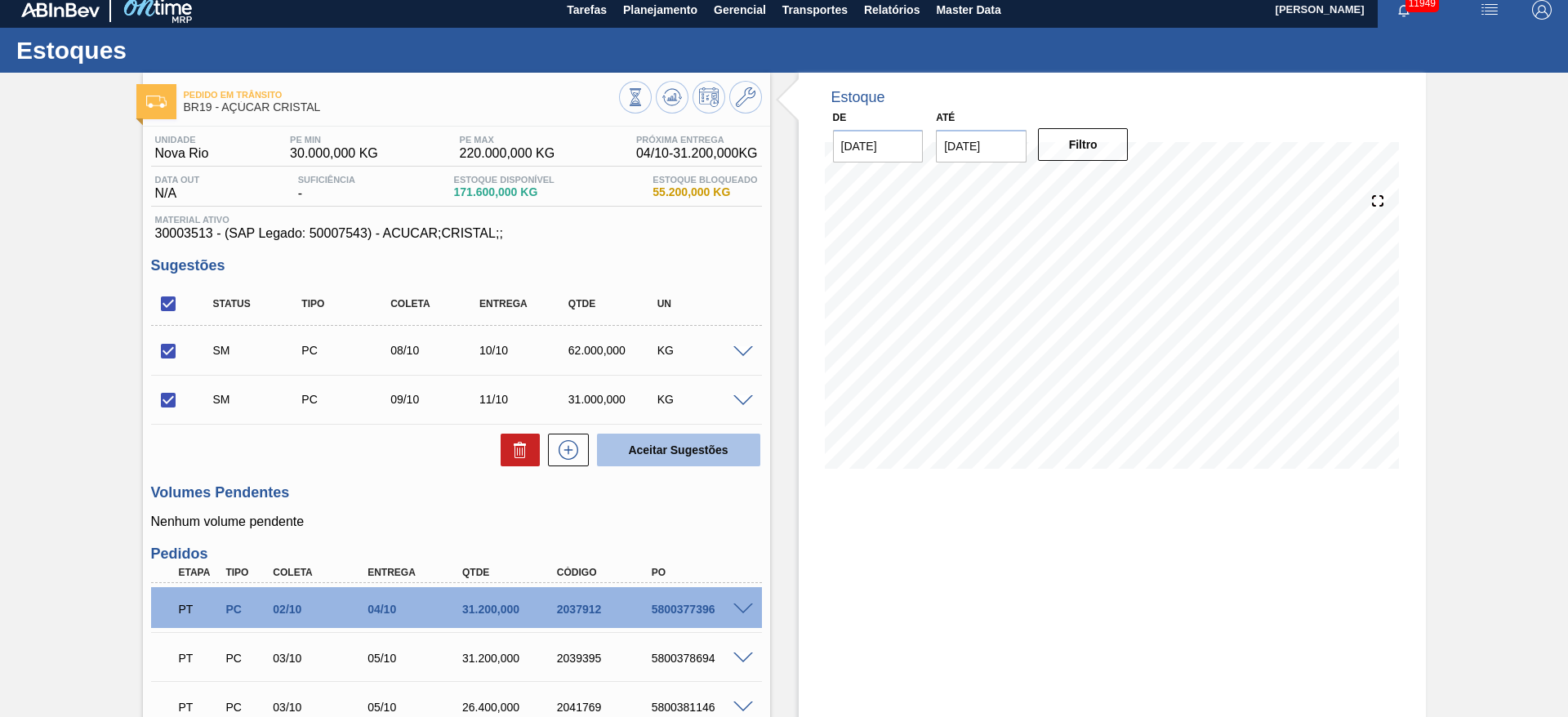
checkbox input "false"
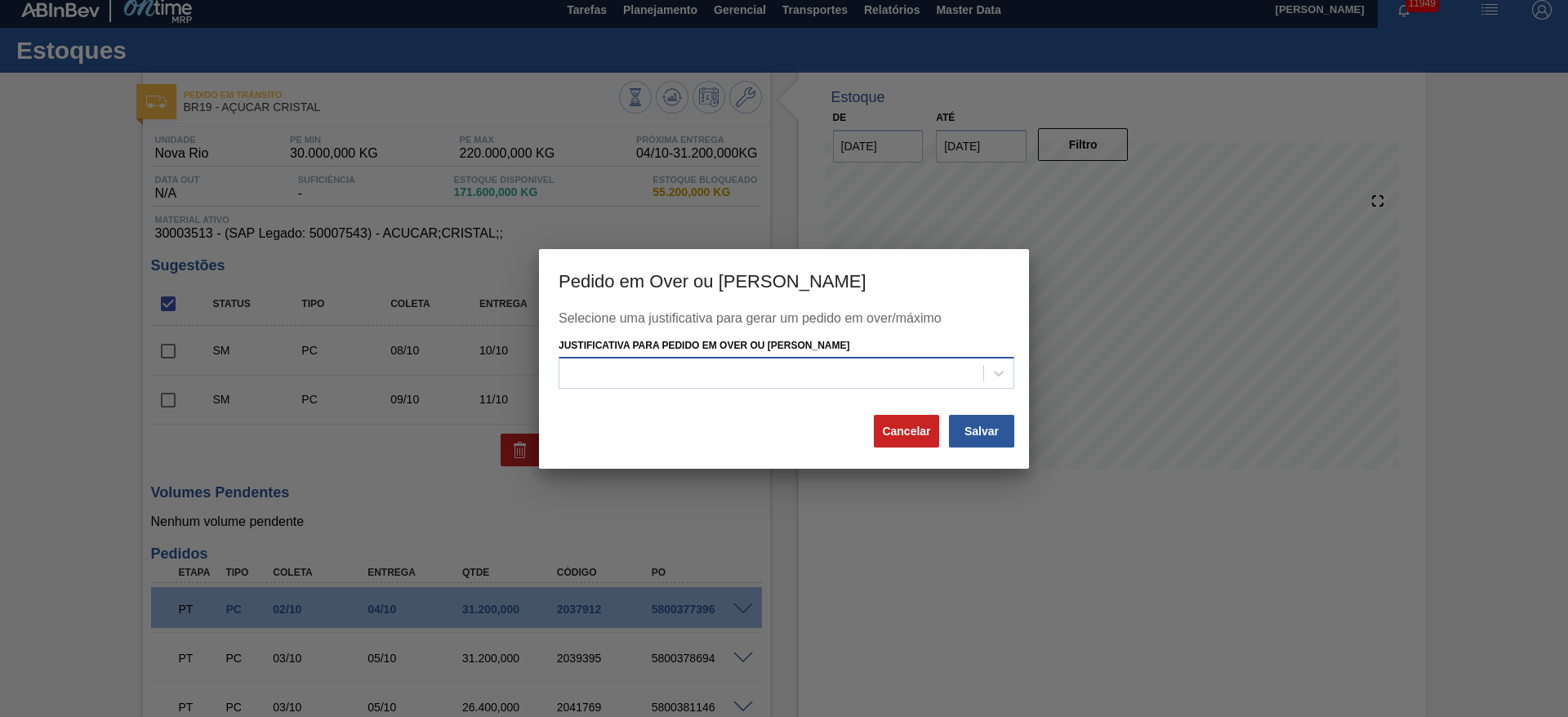
click at [794, 382] on div at bounding box center [771, 373] width 424 height 24
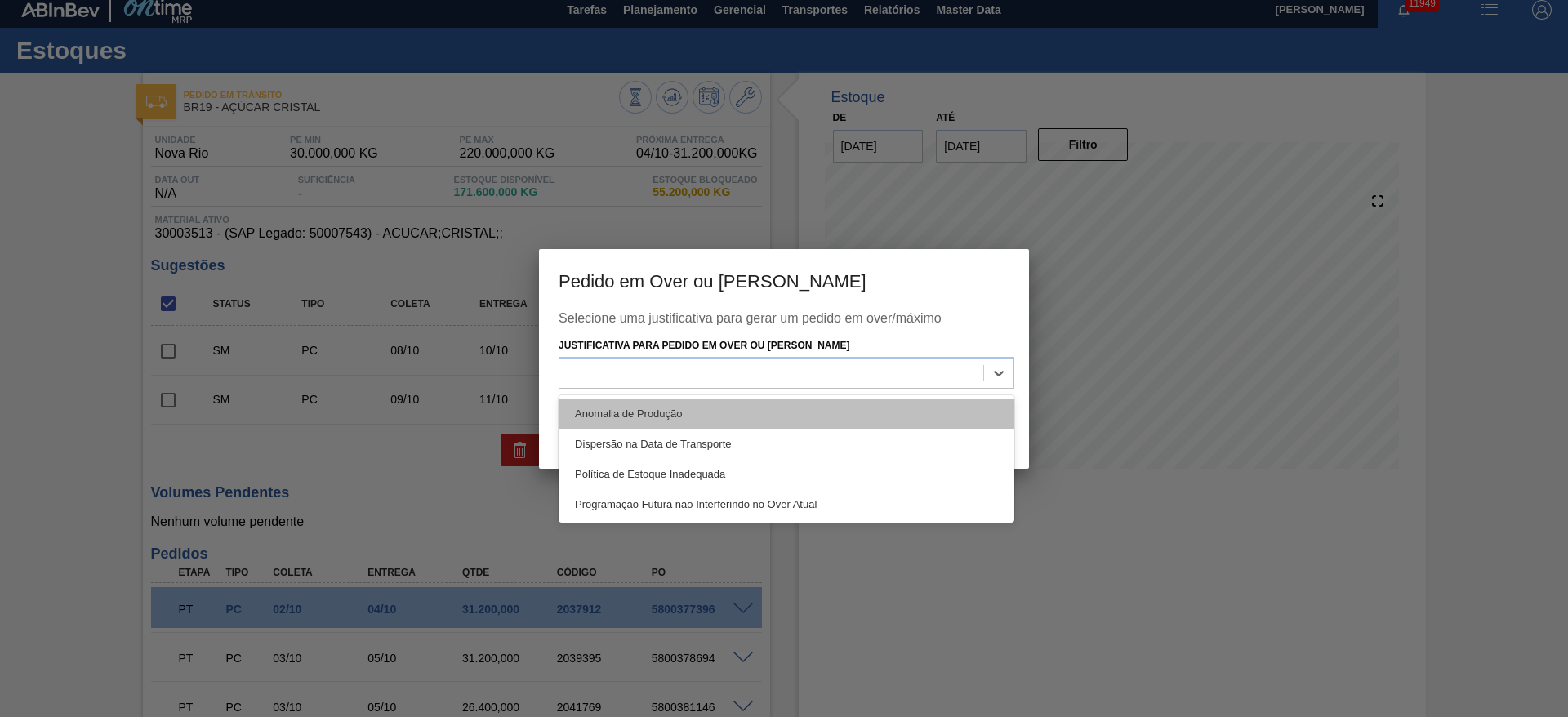
click at [802, 409] on div "Anomalia de Produção" at bounding box center [786, 413] width 455 height 30
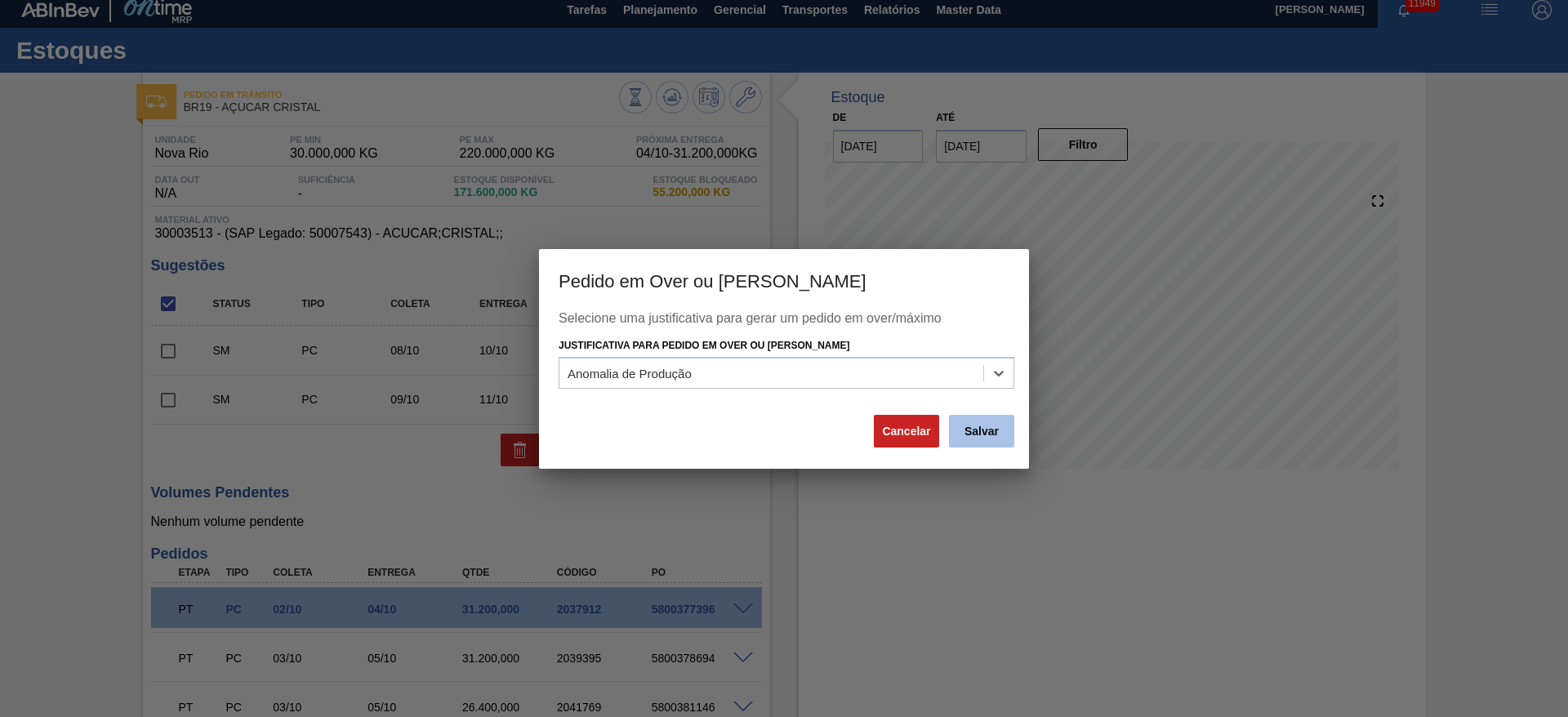
click at [998, 426] on button "Salvar" at bounding box center [982, 431] width 66 height 33
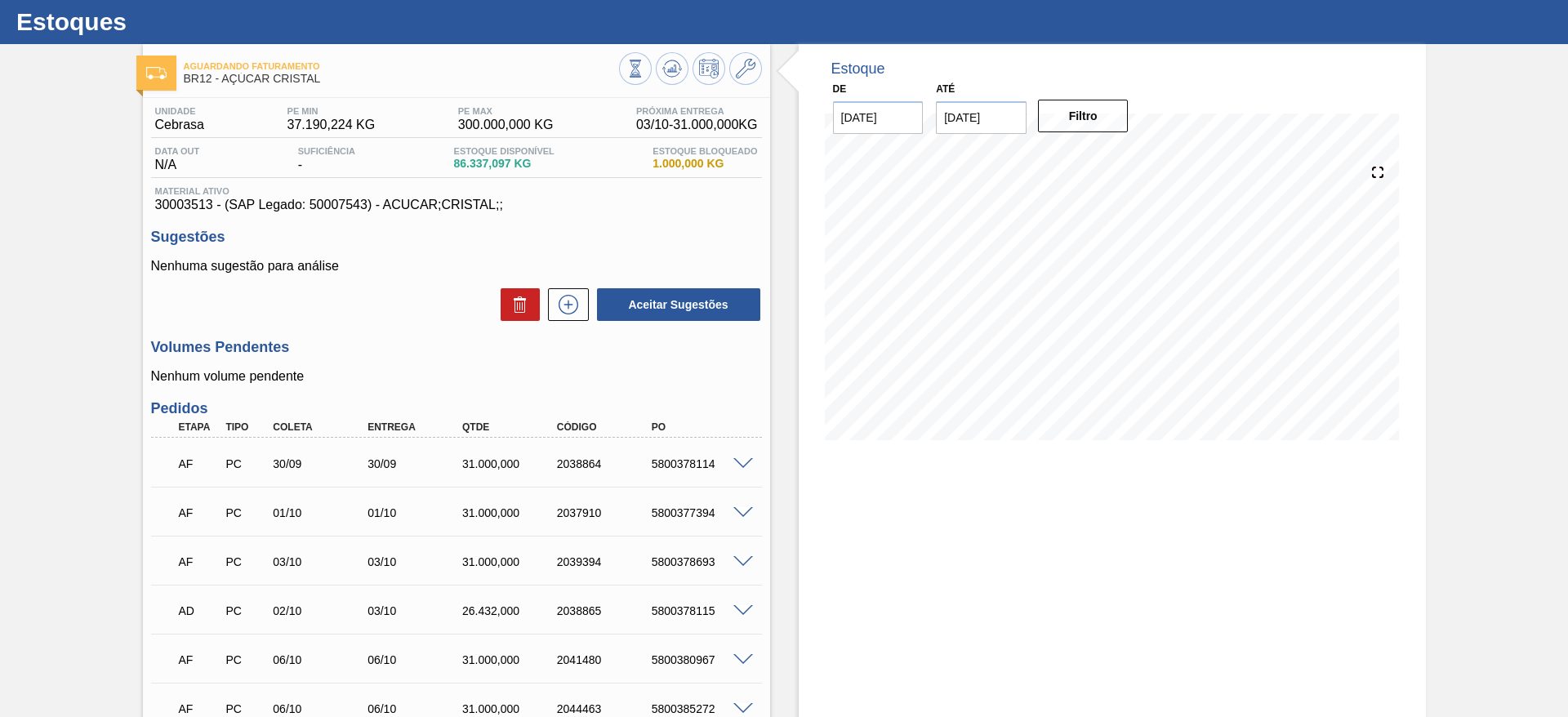
scroll to position [14, 0]
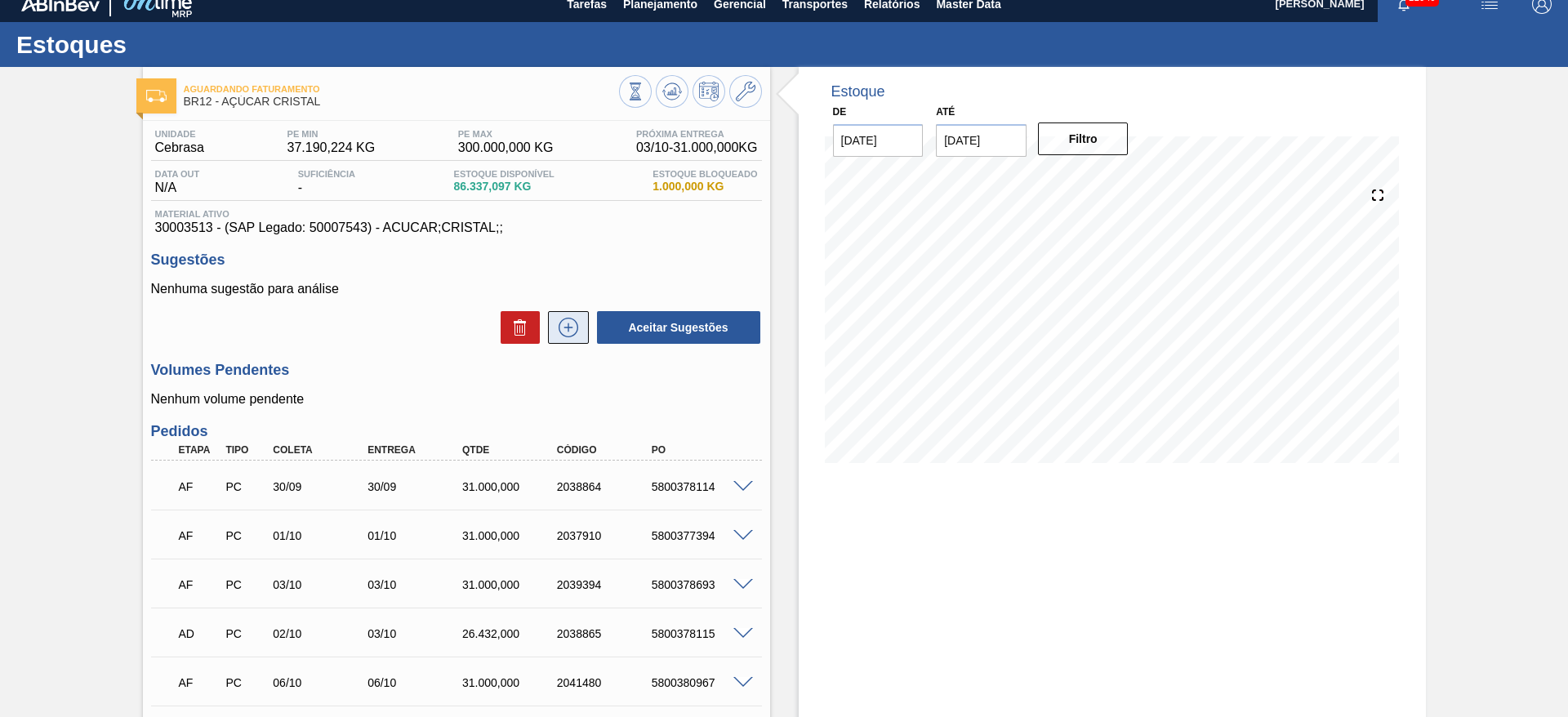
click at [562, 324] on icon at bounding box center [568, 327] width 26 height 19
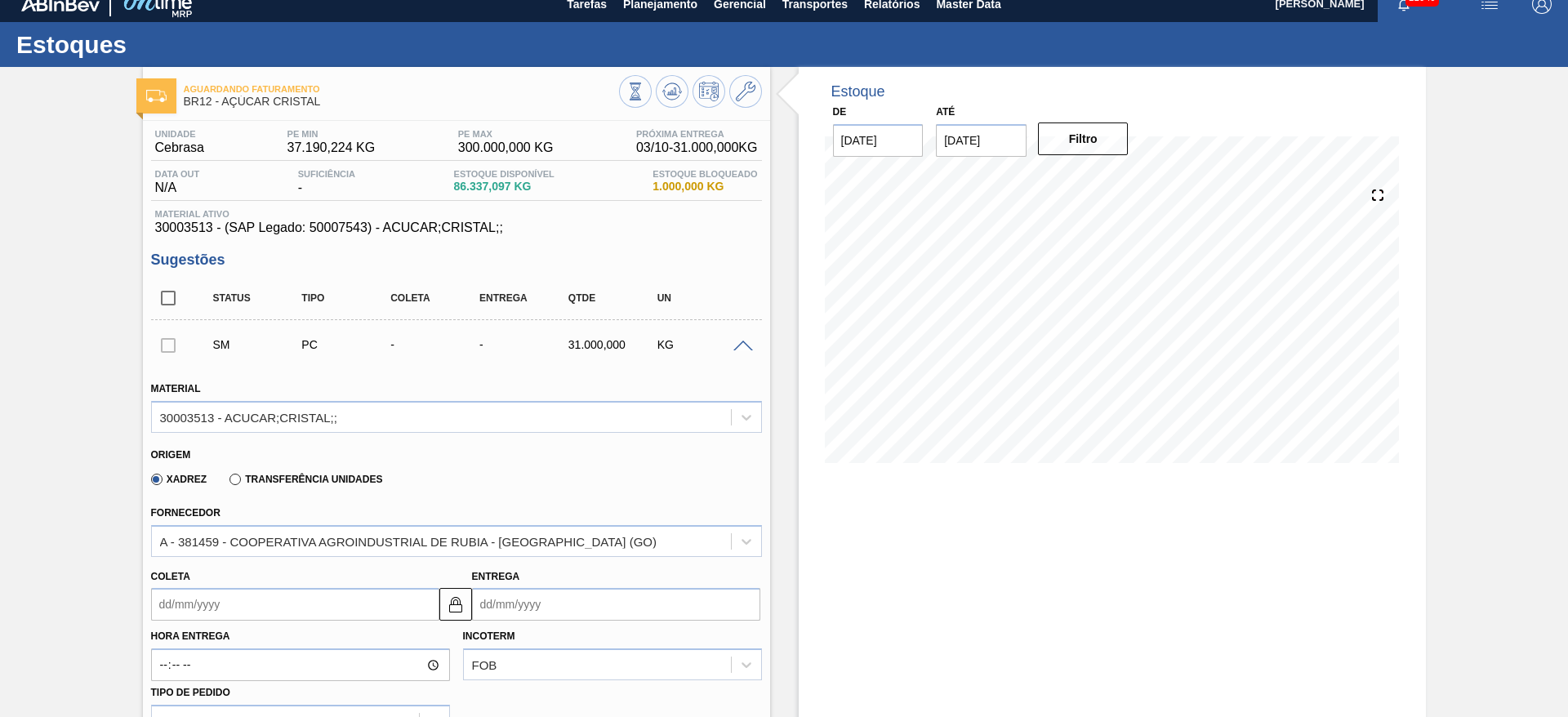
click at [194, 620] on div "Hora Entrega Incoterm FOB Tipo de pedido" at bounding box center [456, 678] width 624 height 116
click at [206, 607] on input "Coleta" at bounding box center [295, 604] width 289 height 33
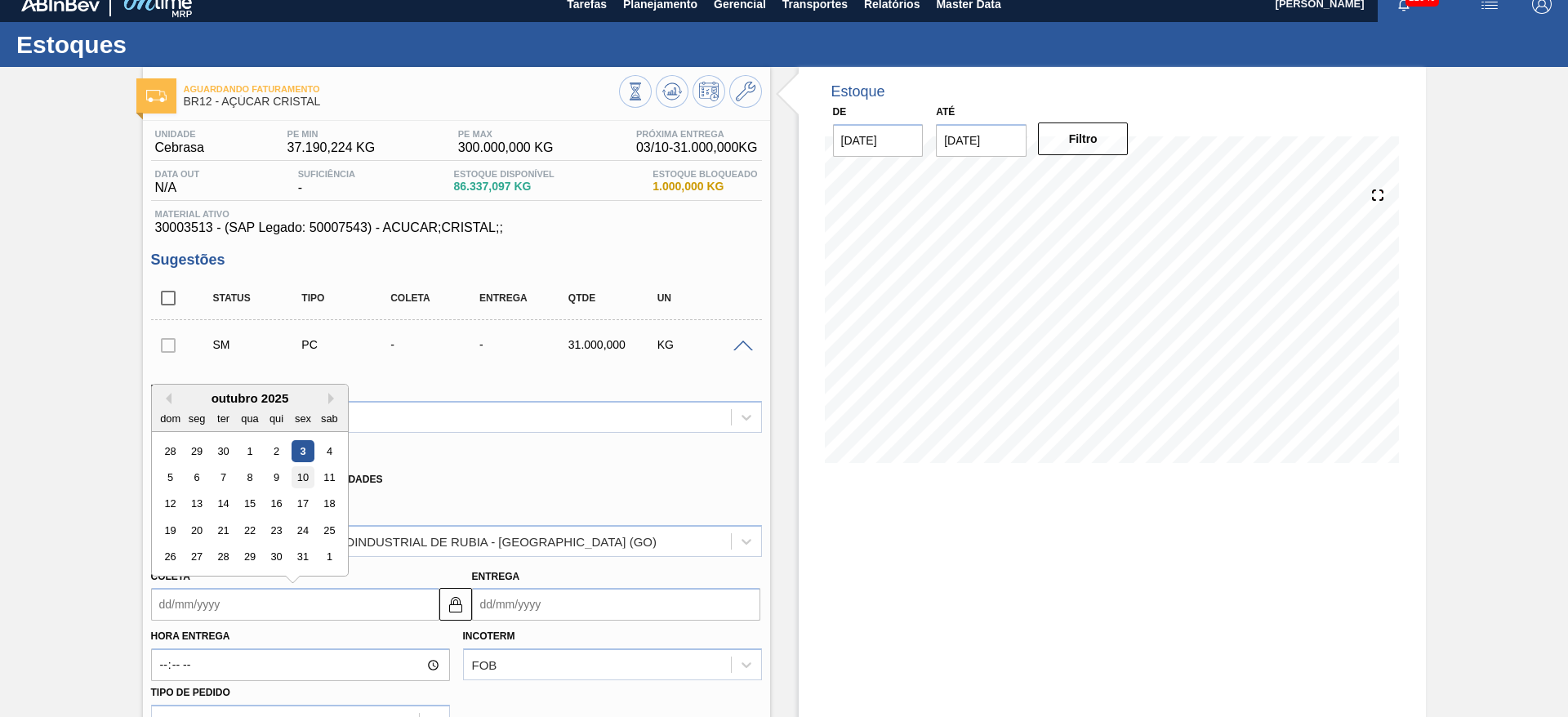
click at [291, 484] on div "10" at bounding box center [302, 477] width 22 height 22
type input "10/10/2025"
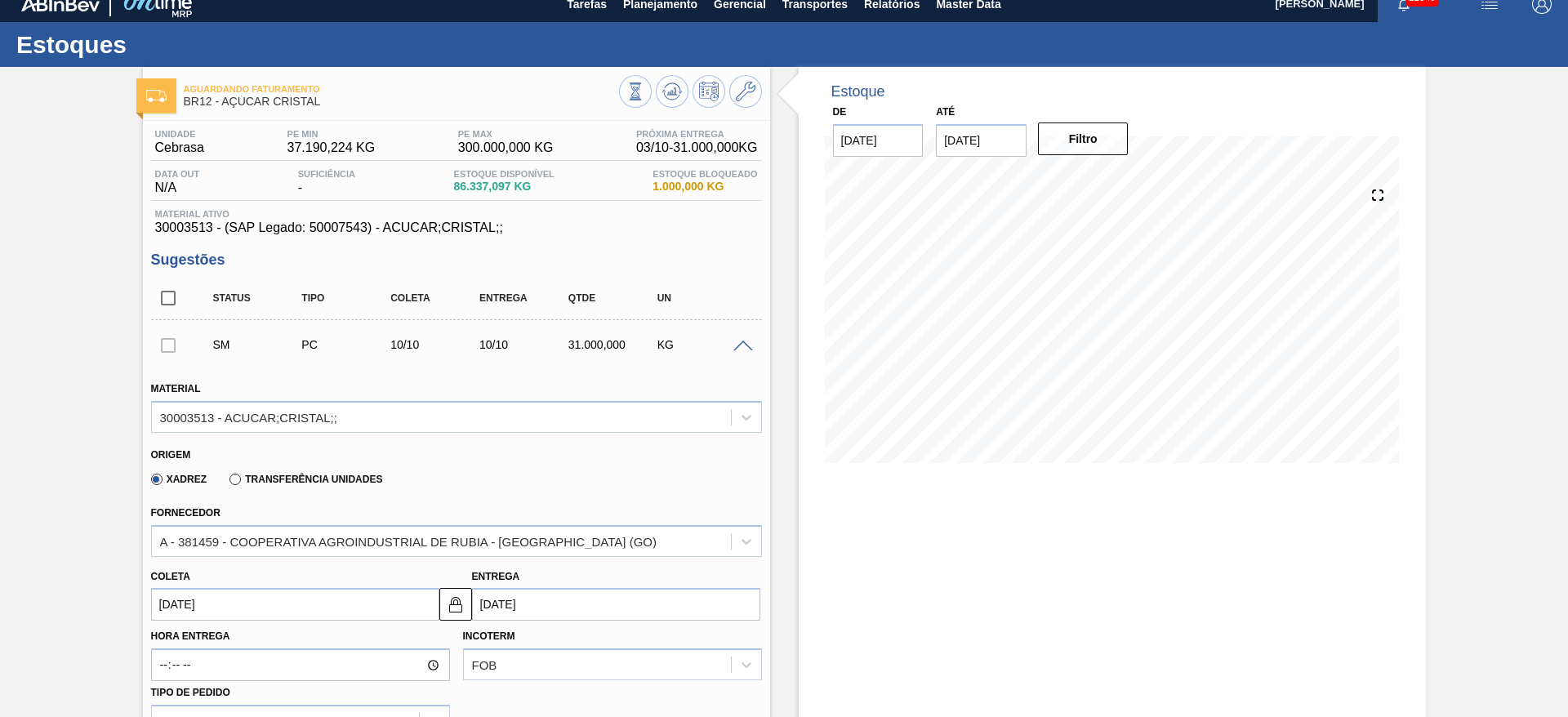
scroll to position [260, 0]
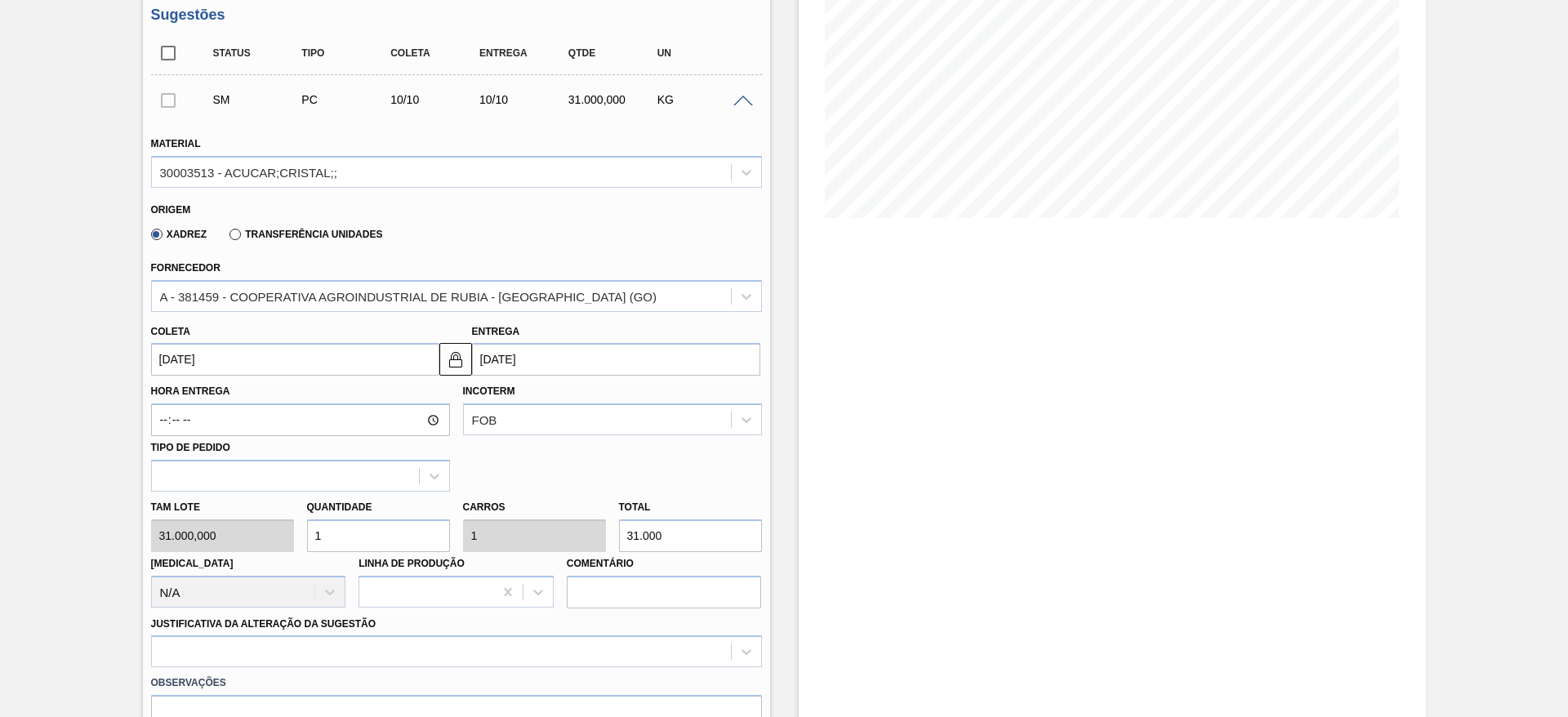
drag, startPoint x: 330, startPoint y: 545, endPoint x: 303, endPoint y: 536, distance: 28.5
click at [303, 536] on div "Quantidade 1" at bounding box center [379, 524] width 156 height 56
type input "2"
type input "62.000"
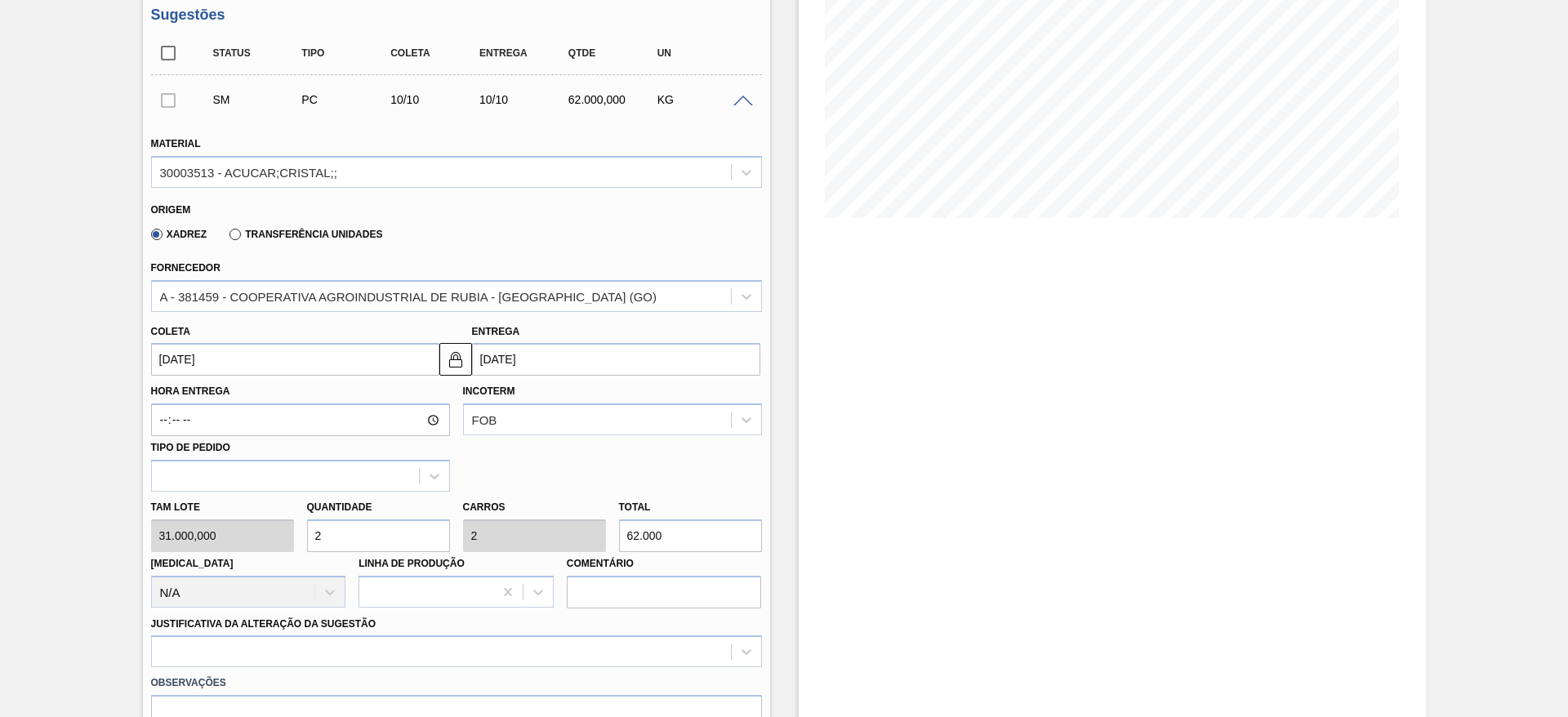
type input "2"
click at [442, 633] on div "Justificativa da Alteração da Sugestão" at bounding box center [456, 641] width 611 height 56
click at [458, 652] on div at bounding box center [456, 651] width 611 height 32
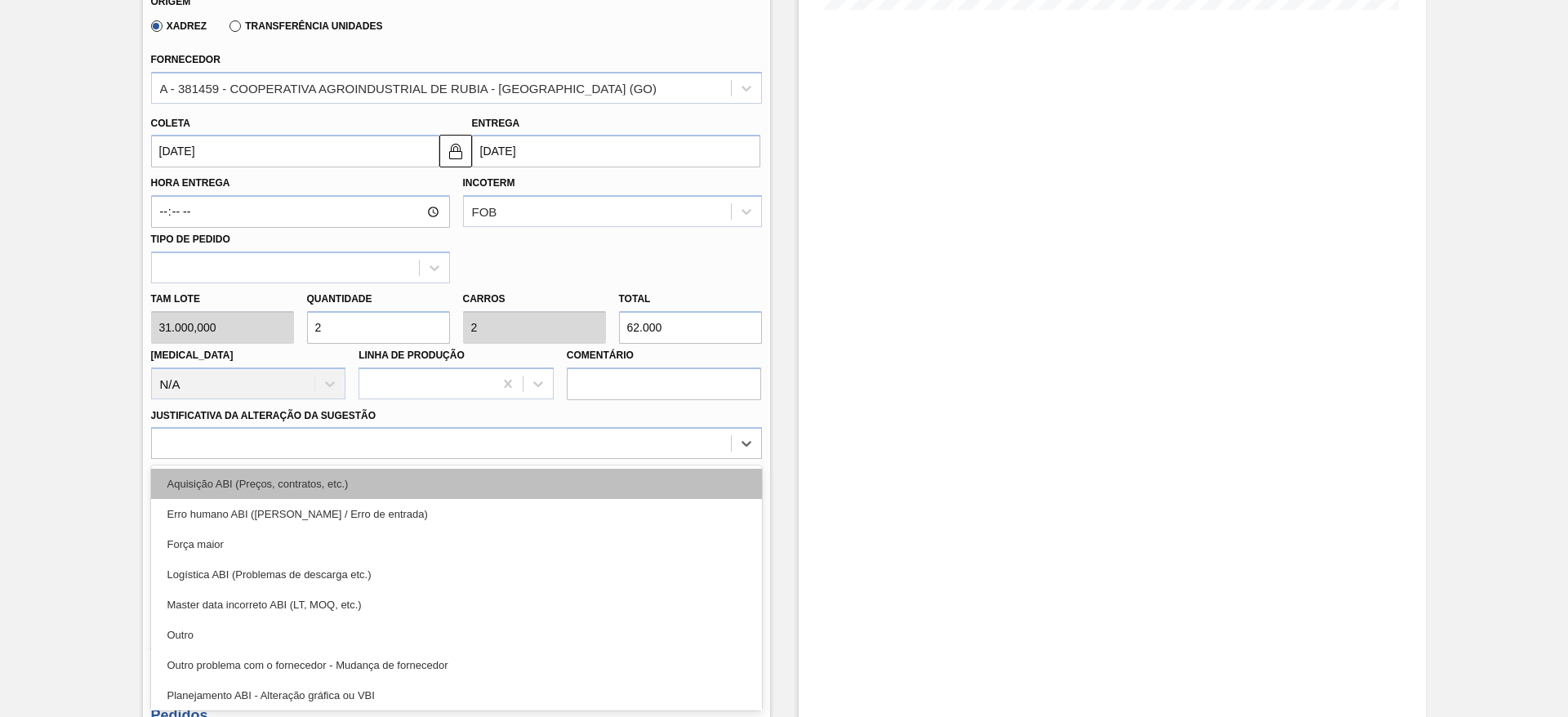
click at [498, 483] on div "Aquisição ABI (Preços, contratos, etc.)" at bounding box center [456, 483] width 611 height 30
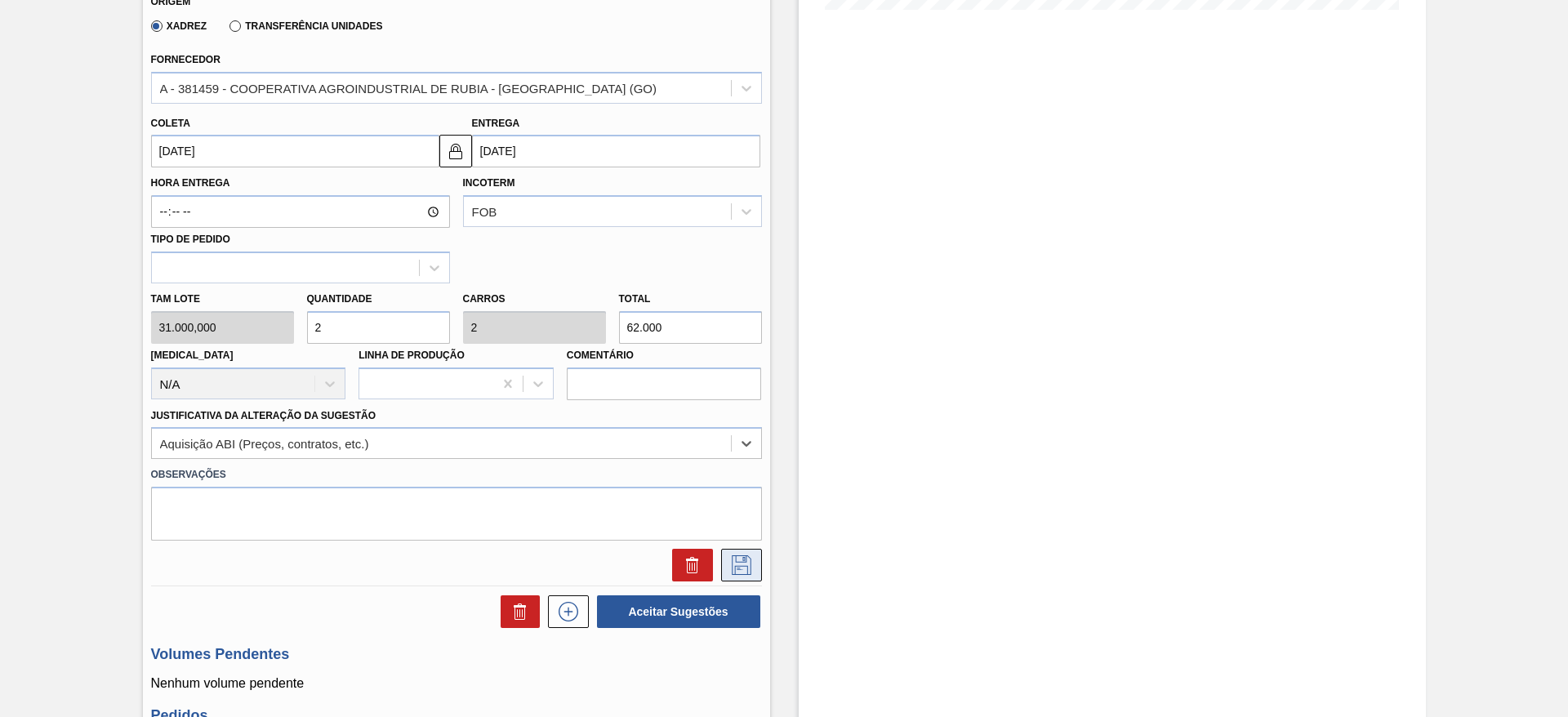
click at [753, 565] on button at bounding box center [741, 565] width 41 height 33
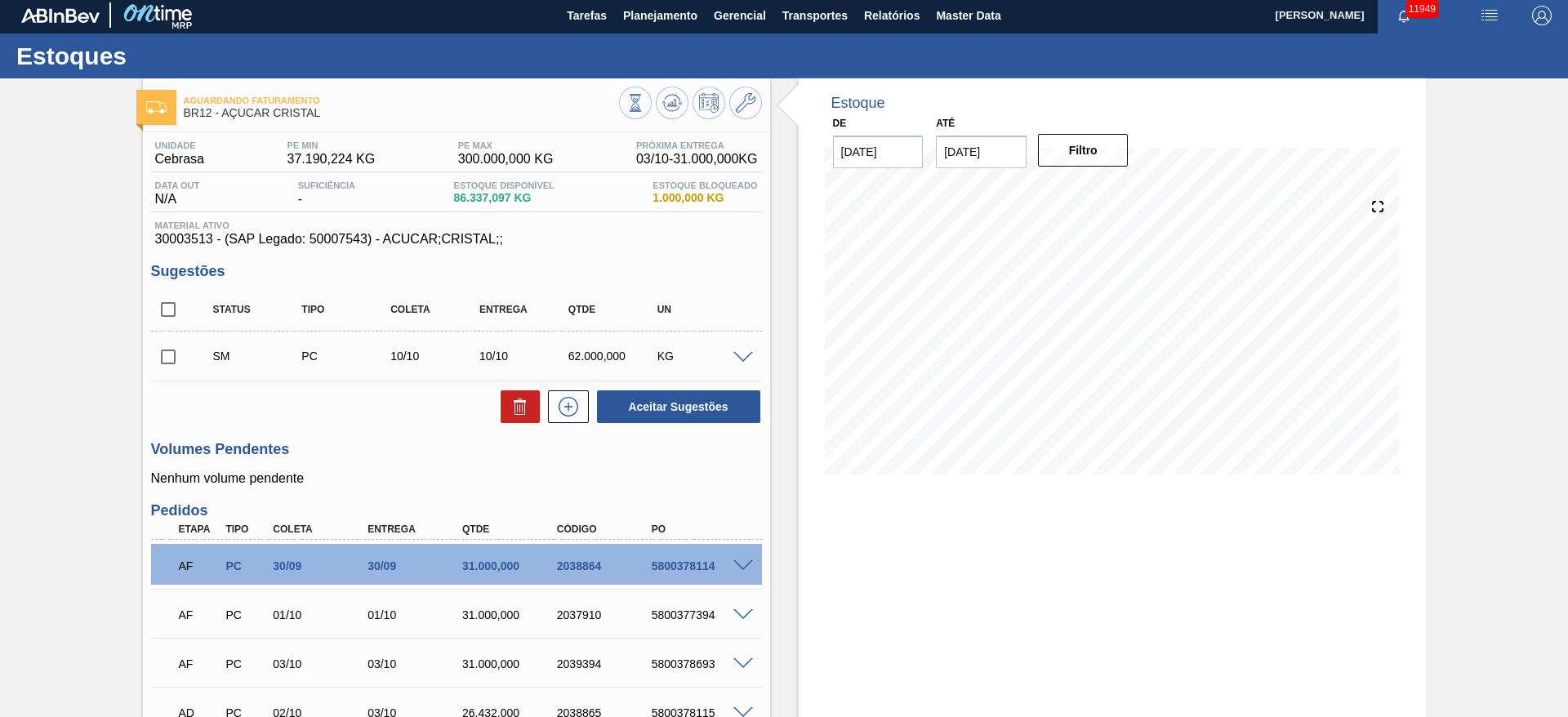
scroll to position [0, 0]
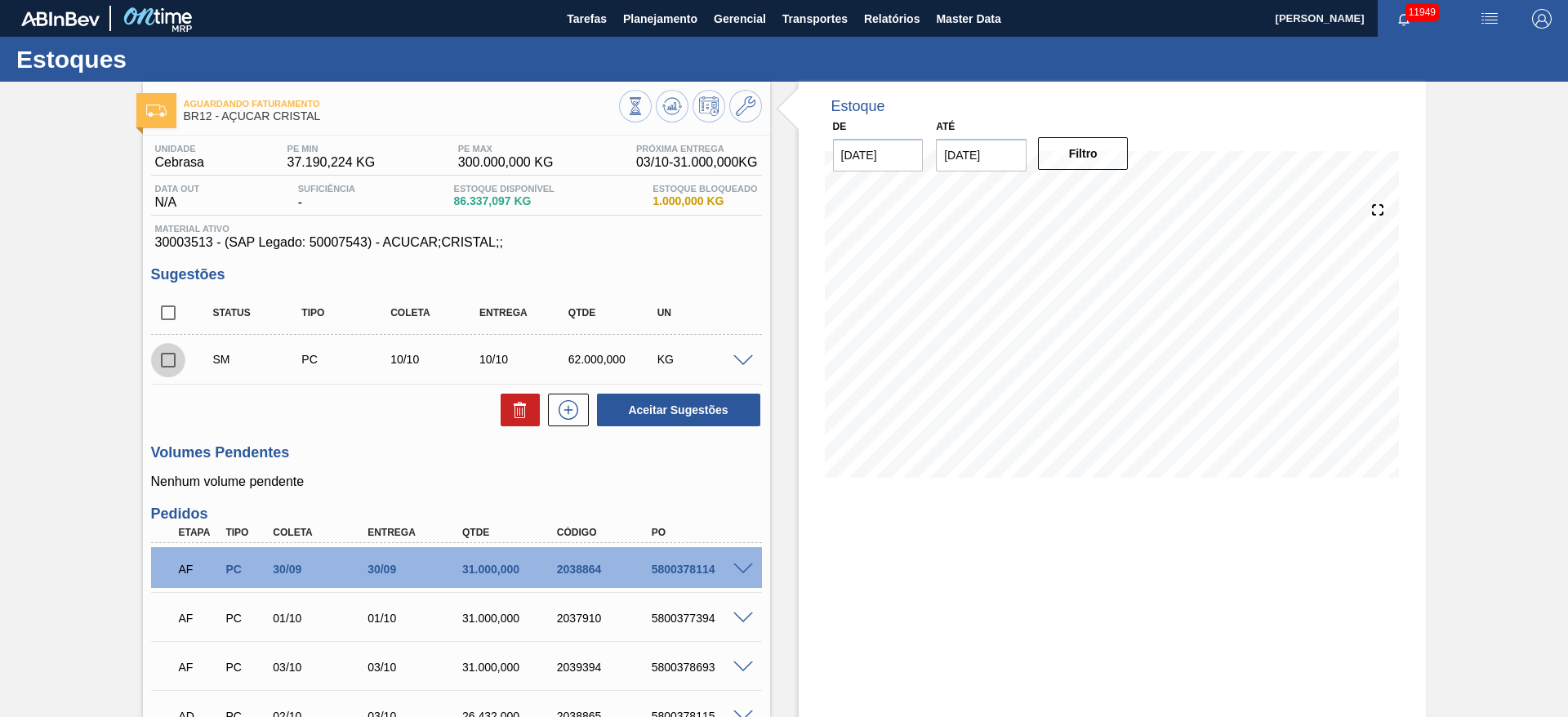
click at [176, 354] on input "checkbox" at bounding box center [169, 361] width 35 height 35
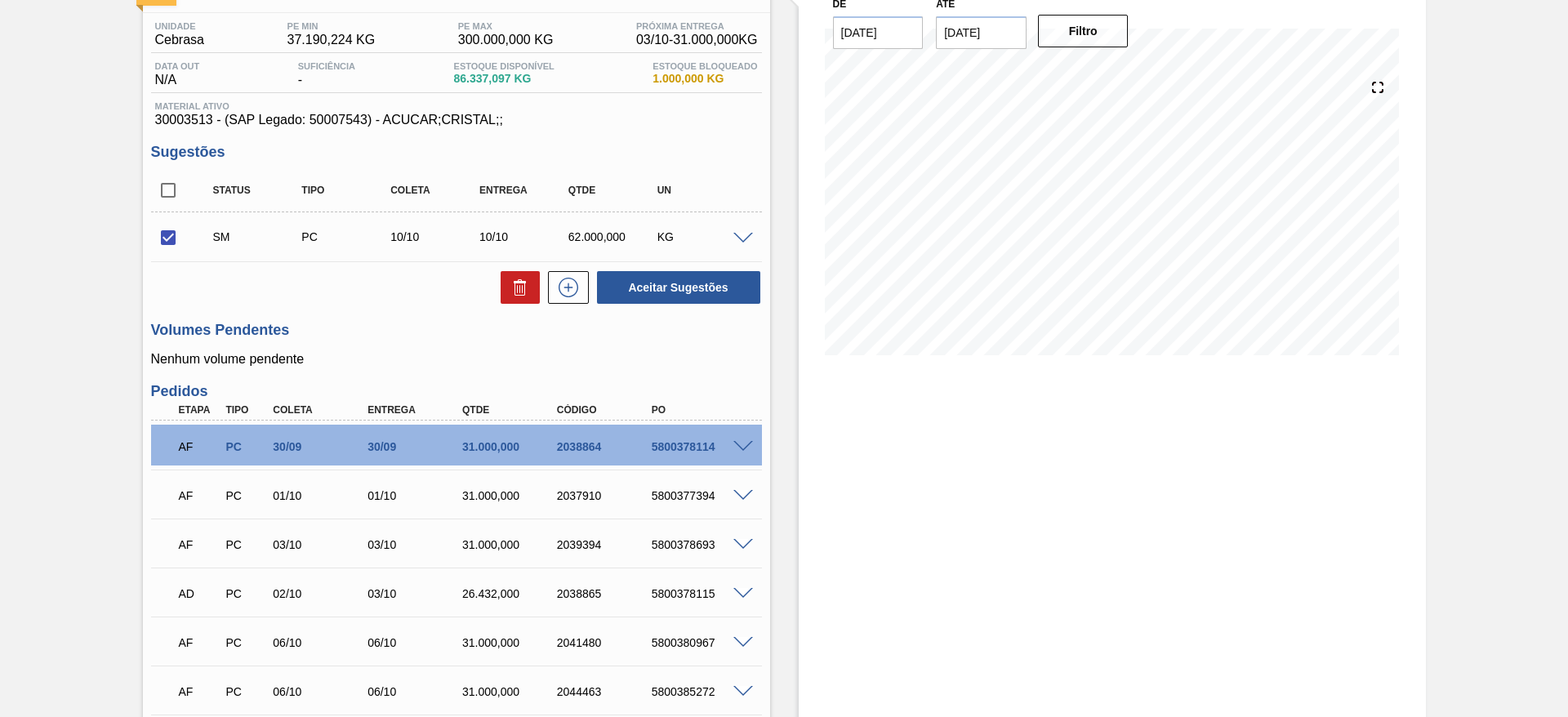
scroll to position [245, 0]
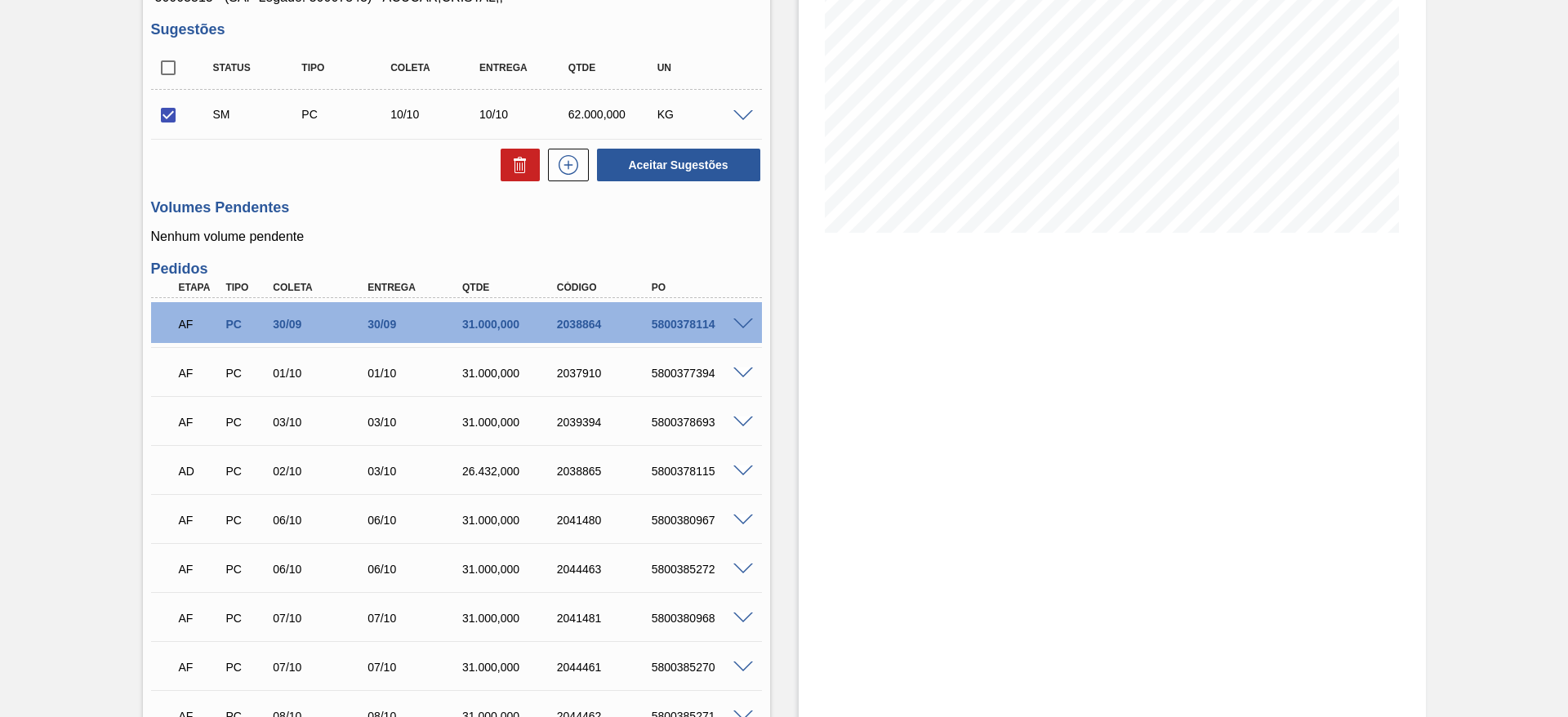
click at [670, 321] on div "5800378114" at bounding box center [701, 324] width 106 height 14
copy div "5800378114"
click at [657, 370] on div "5800377394" at bounding box center [701, 373] width 106 height 14
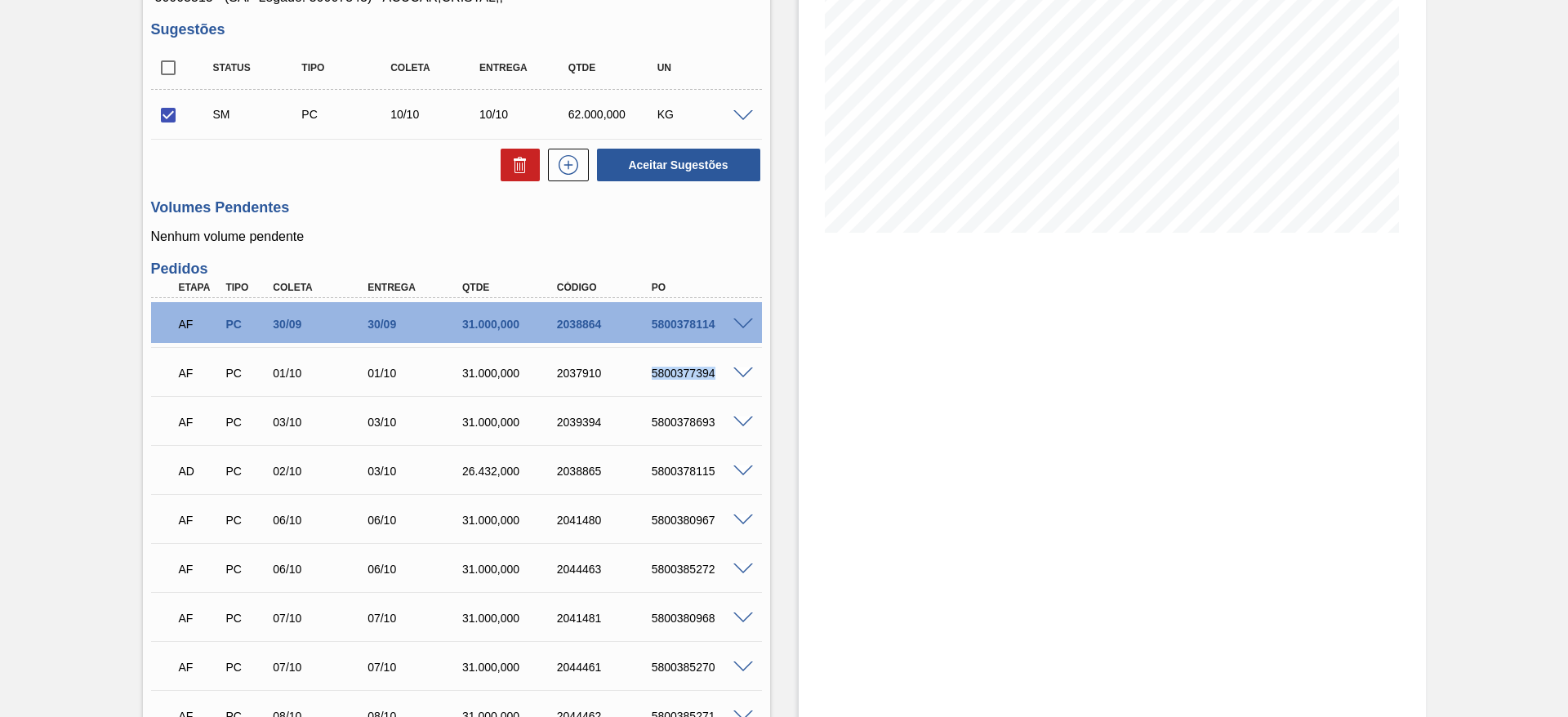
copy div "5800377394"
click at [647, 169] on button "Aceitar Sugestões" at bounding box center [678, 165] width 163 height 33
checkbox input "false"
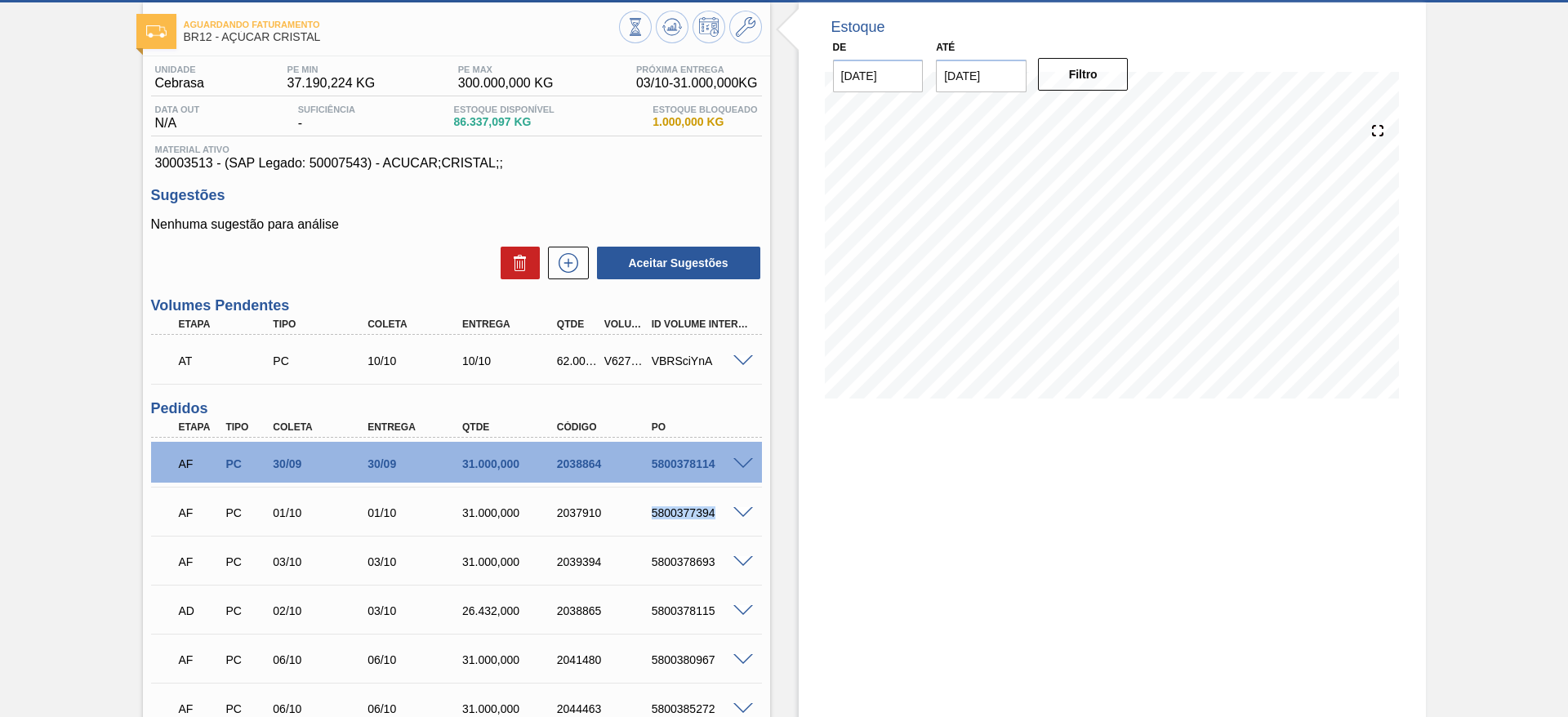
scroll to position [56, 0]
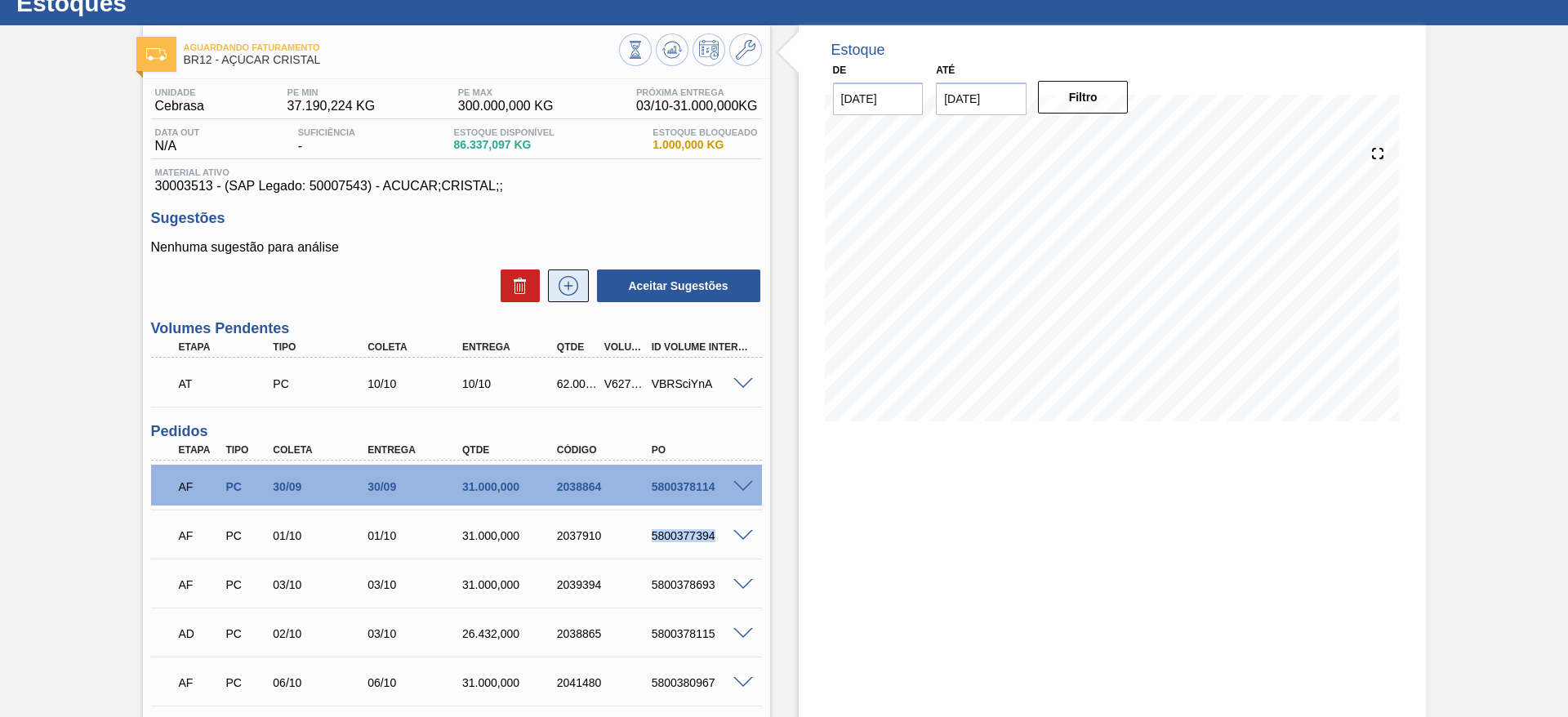
click at [556, 290] on icon at bounding box center [568, 286] width 26 height 19
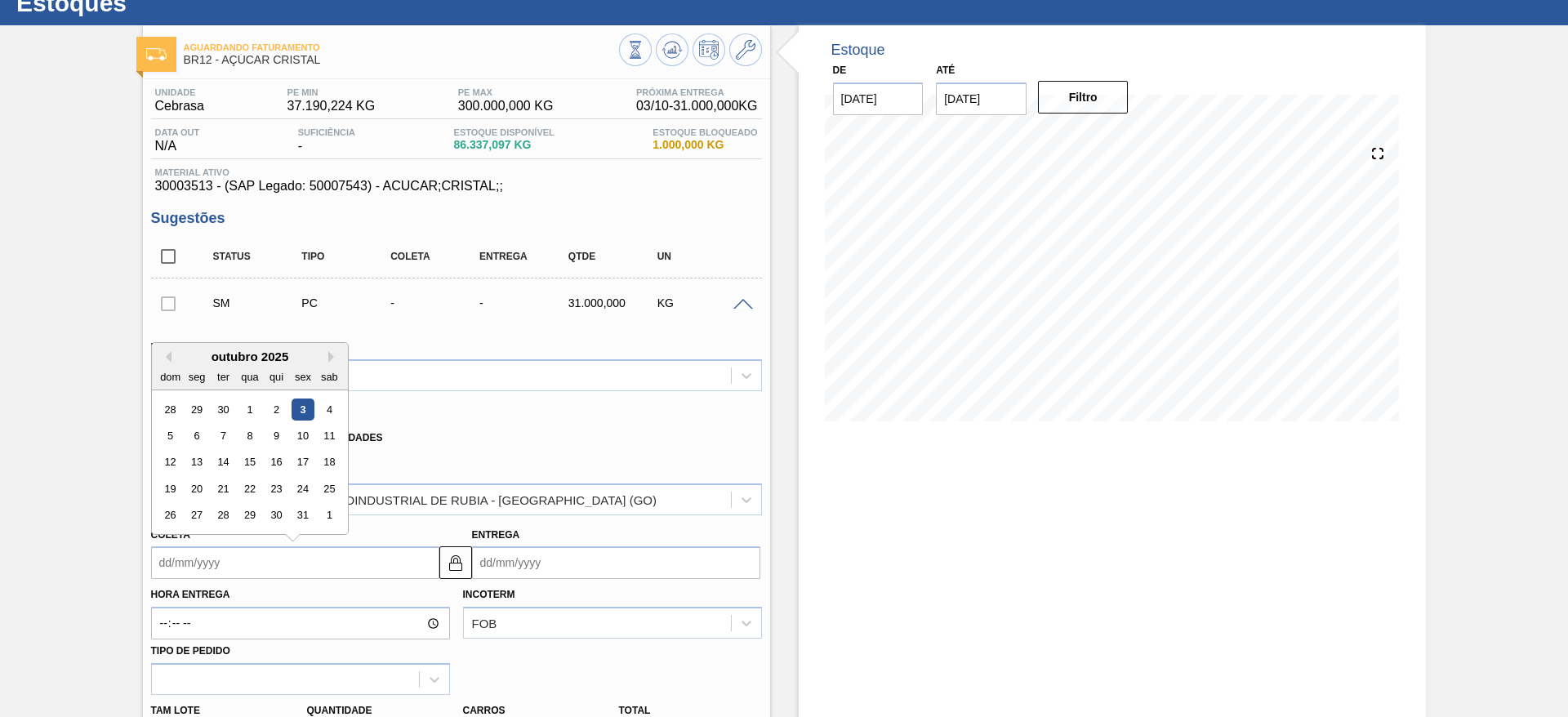
click at [198, 568] on input "Coleta" at bounding box center [295, 563] width 289 height 33
click at [268, 439] on div "9" at bounding box center [275, 435] width 22 height 22
type input "09/10/2025"
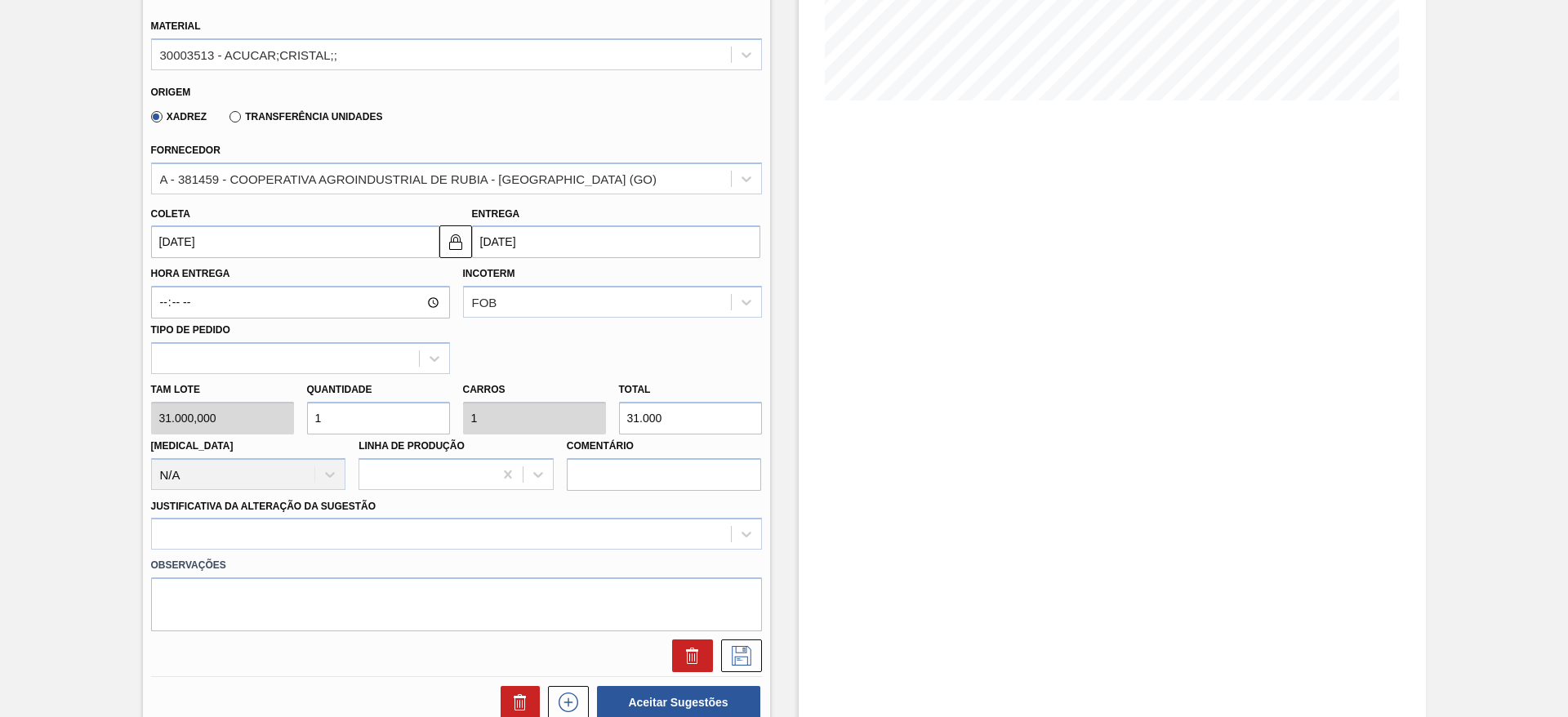
scroll to position [424, 0]
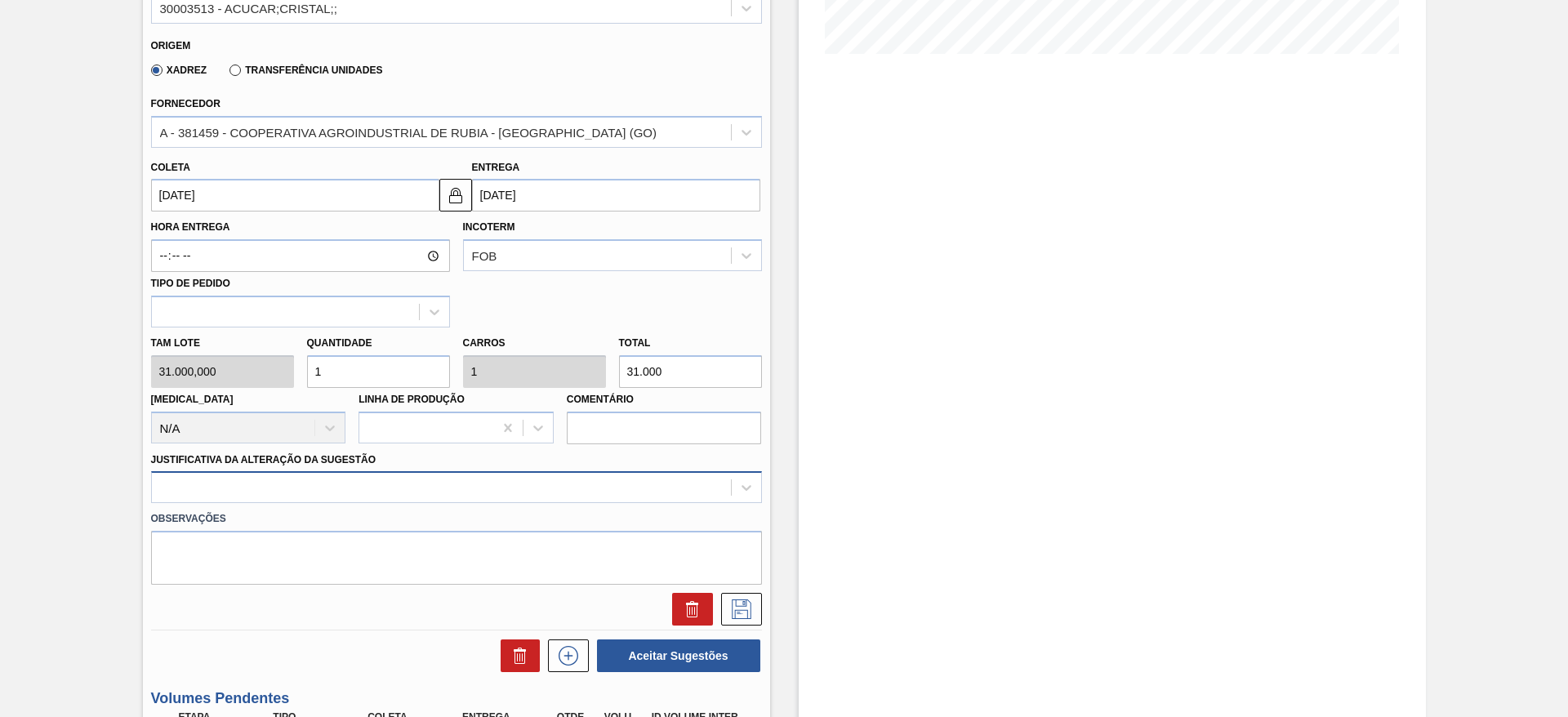
drag, startPoint x: 366, startPoint y: 469, endPoint x: 356, endPoint y: 475, distance: 11.7
click at [359, 472] on div "Justificativa da Alteração da Sugestão" at bounding box center [456, 477] width 611 height 56
click at [349, 484] on div at bounding box center [456, 486] width 611 height 32
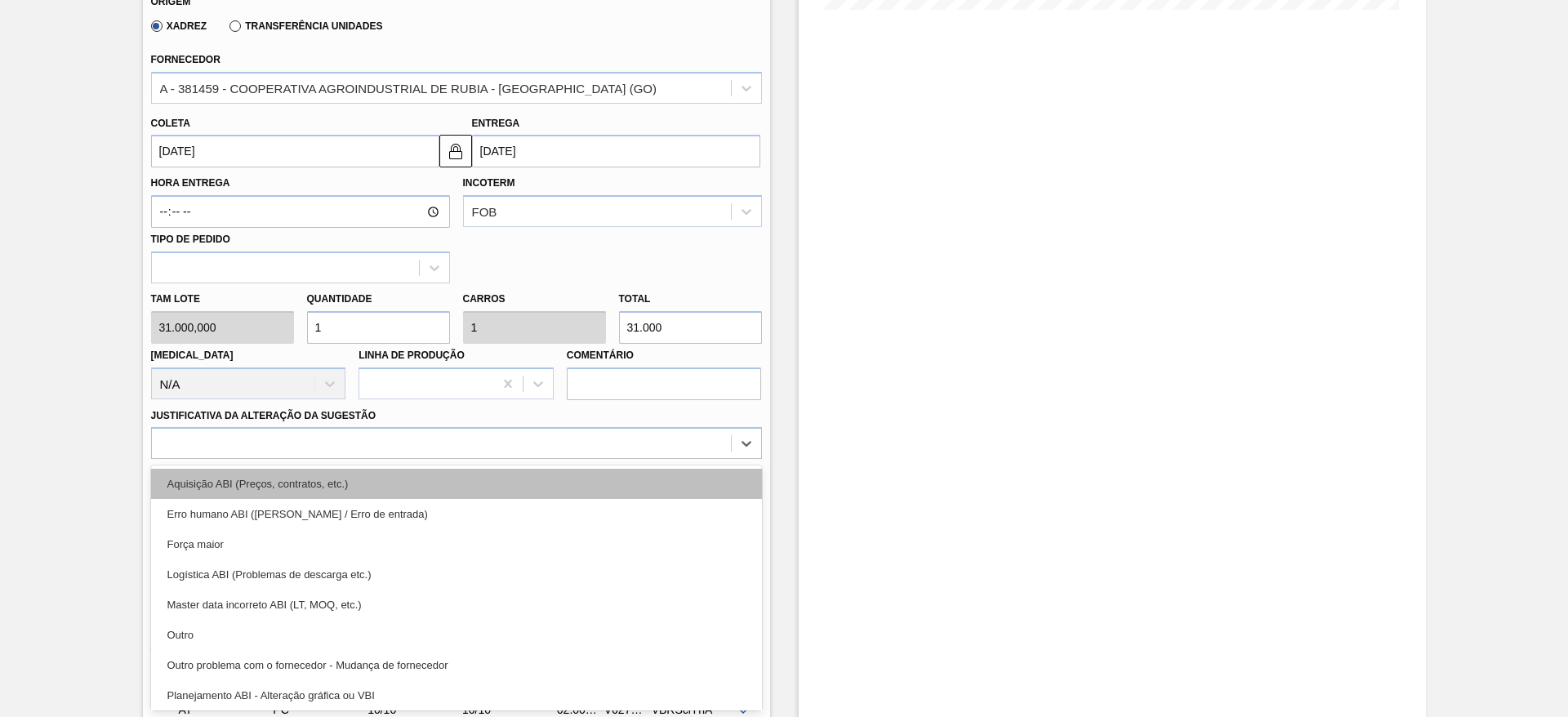
click at [346, 482] on div "Aquisição ABI (Preços, contratos, etc.)" at bounding box center [456, 483] width 611 height 30
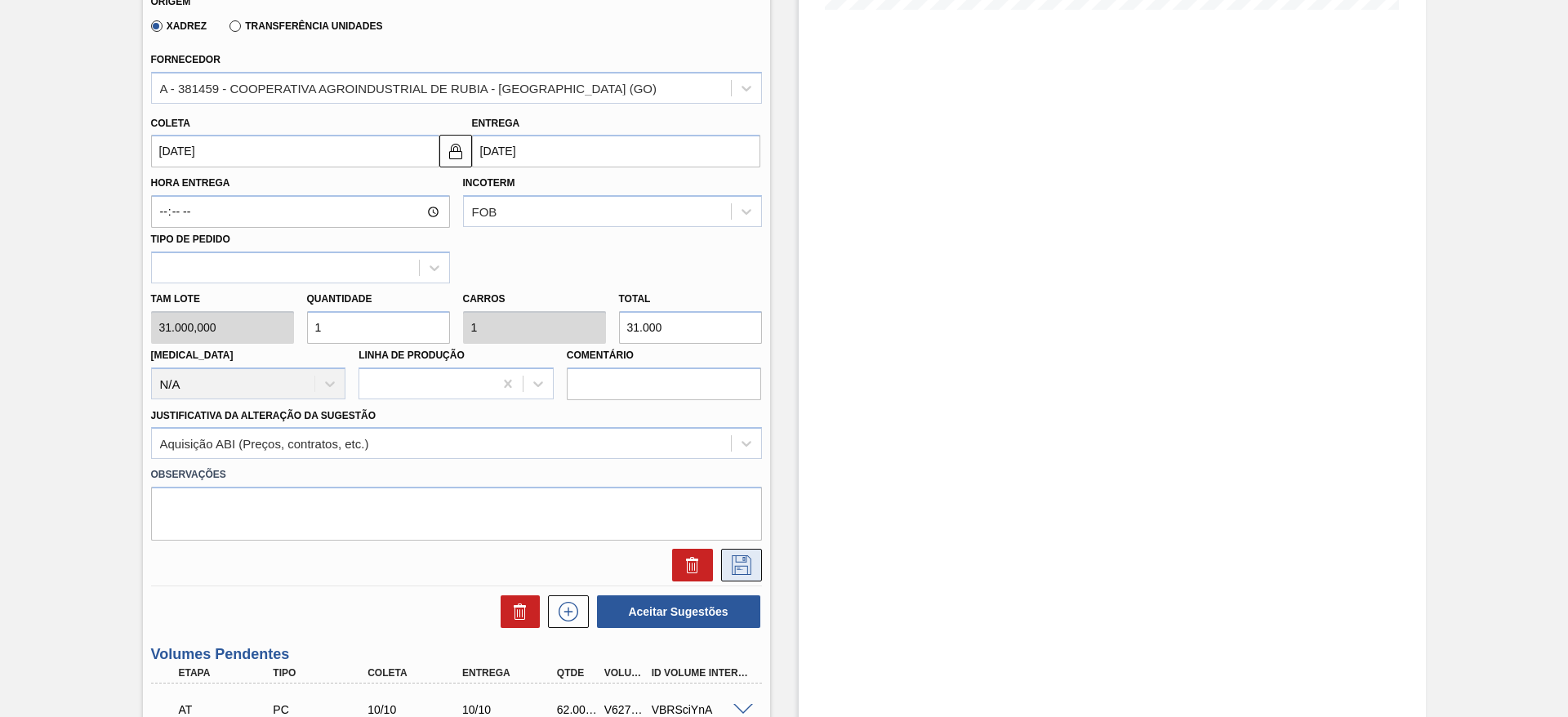
click at [735, 556] on icon at bounding box center [741, 565] width 19 height 19
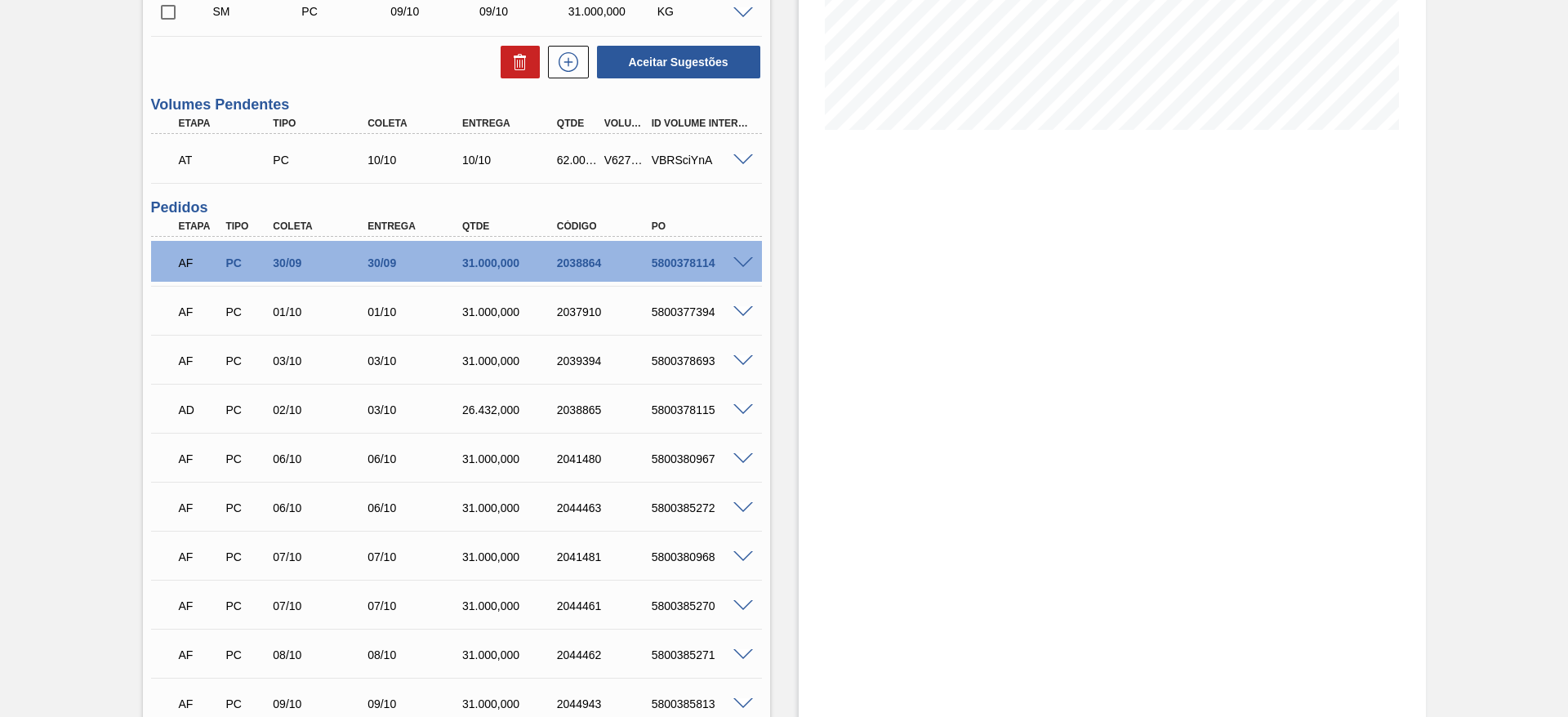
scroll to position [223, 0]
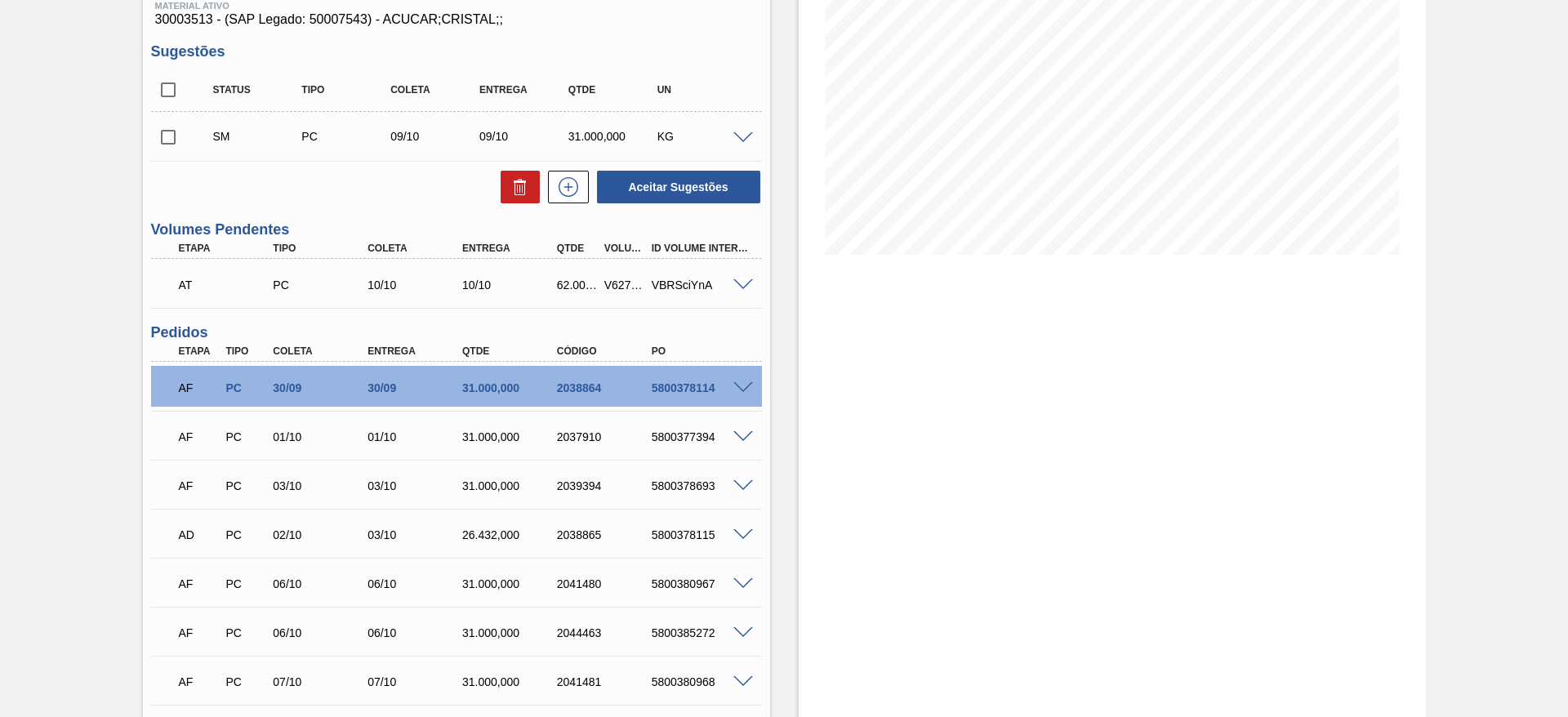
click at [176, 132] on input "checkbox" at bounding box center [169, 137] width 35 height 35
click at [635, 175] on button "Aceitar Sugestões" at bounding box center [678, 187] width 163 height 33
checkbox input "false"
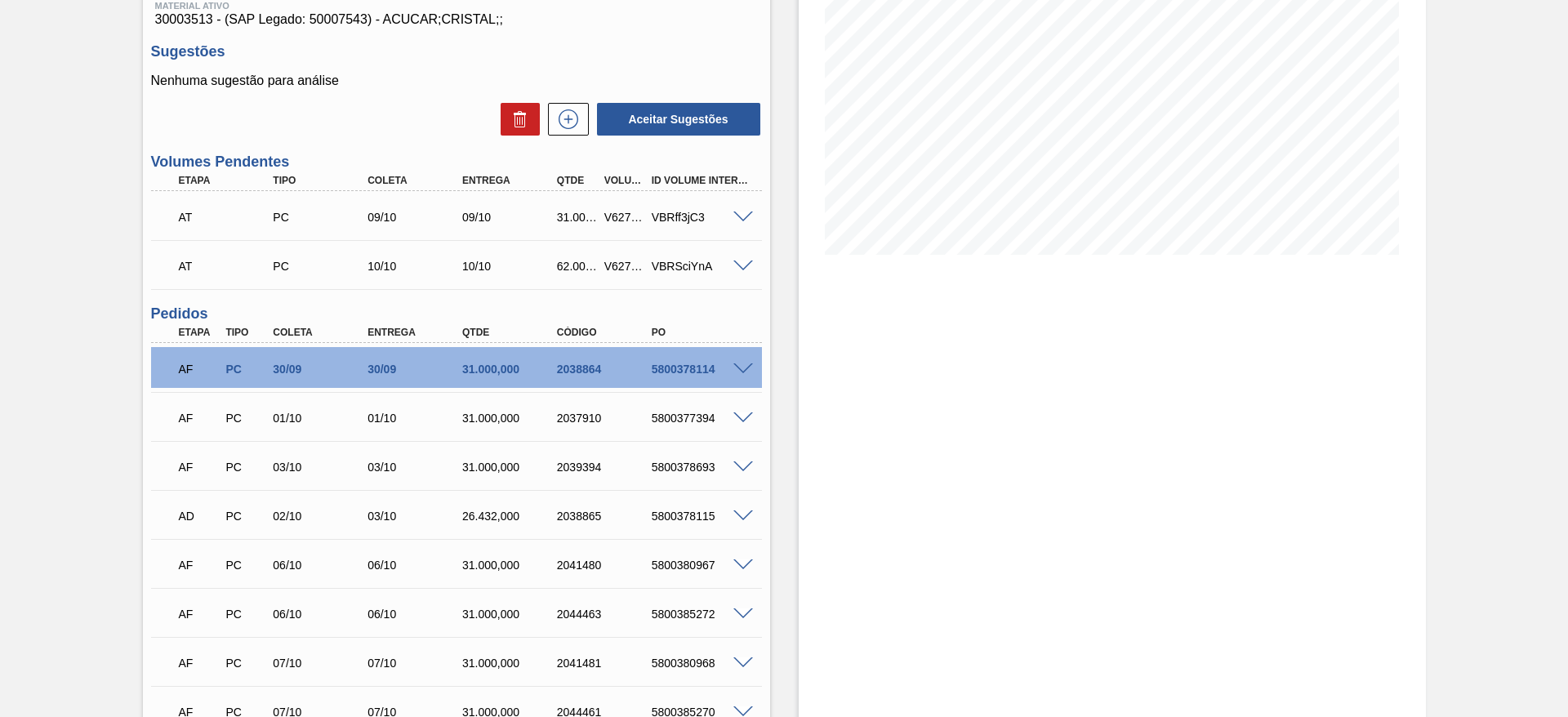
scroll to position [0, 0]
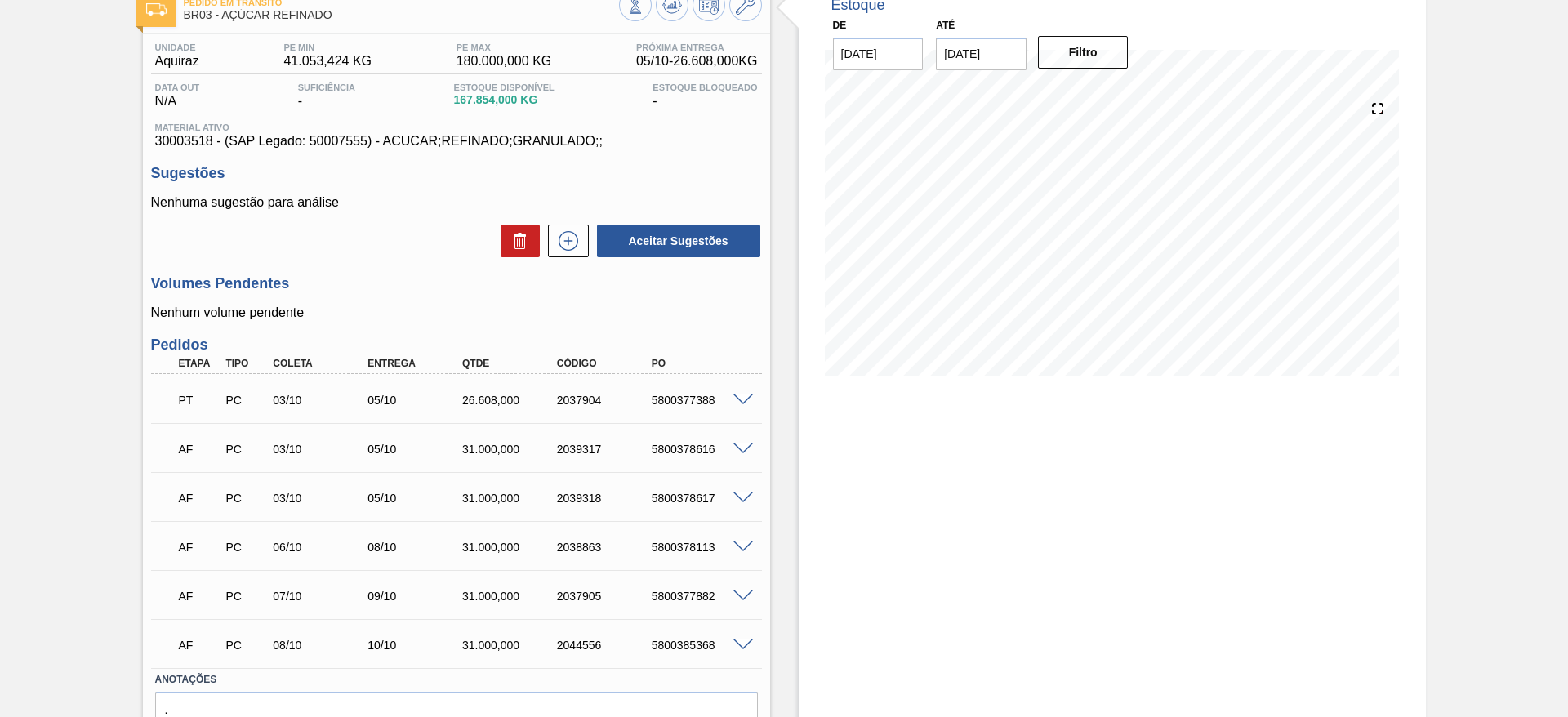
scroll to position [186, 0]
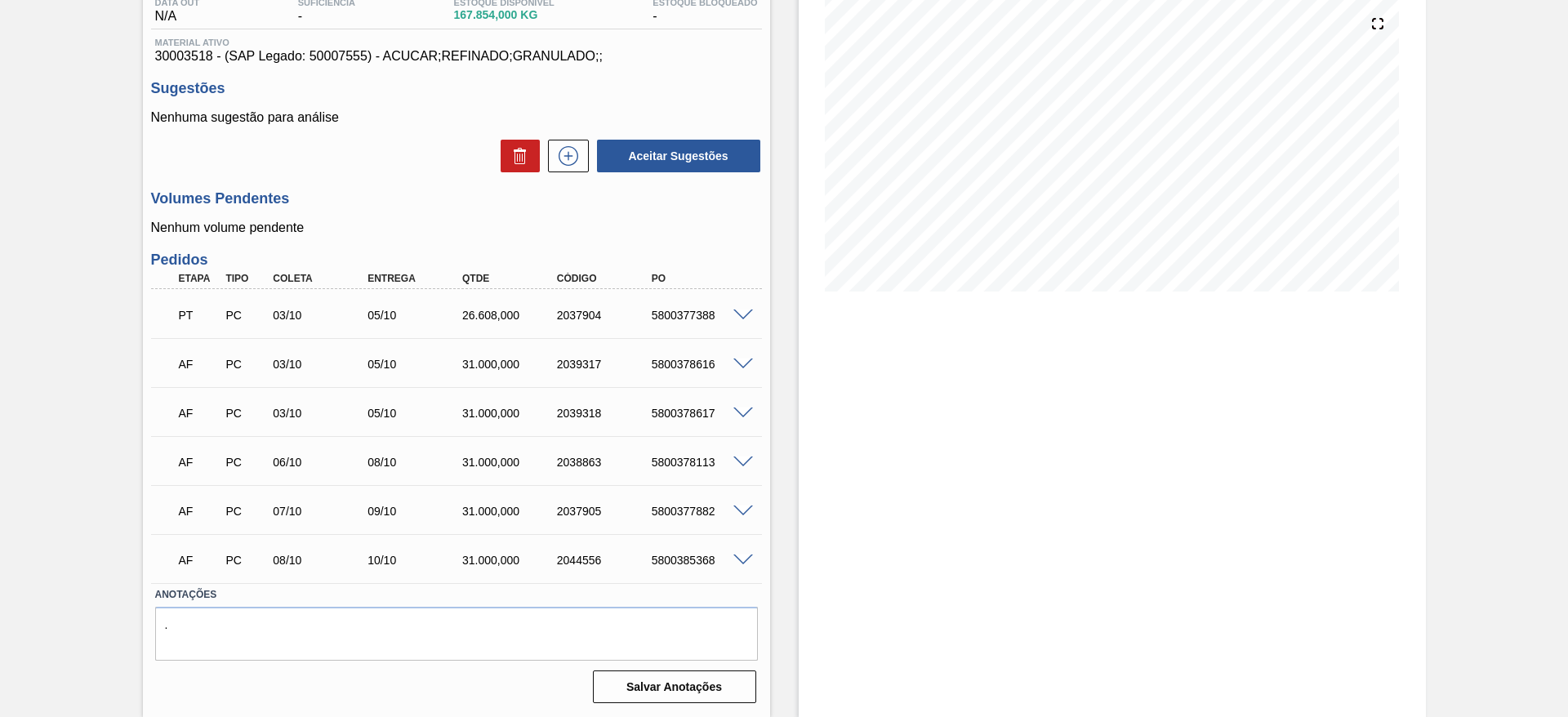
click at [747, 509] on span at bounding box center [743, 511] width 19 height 13
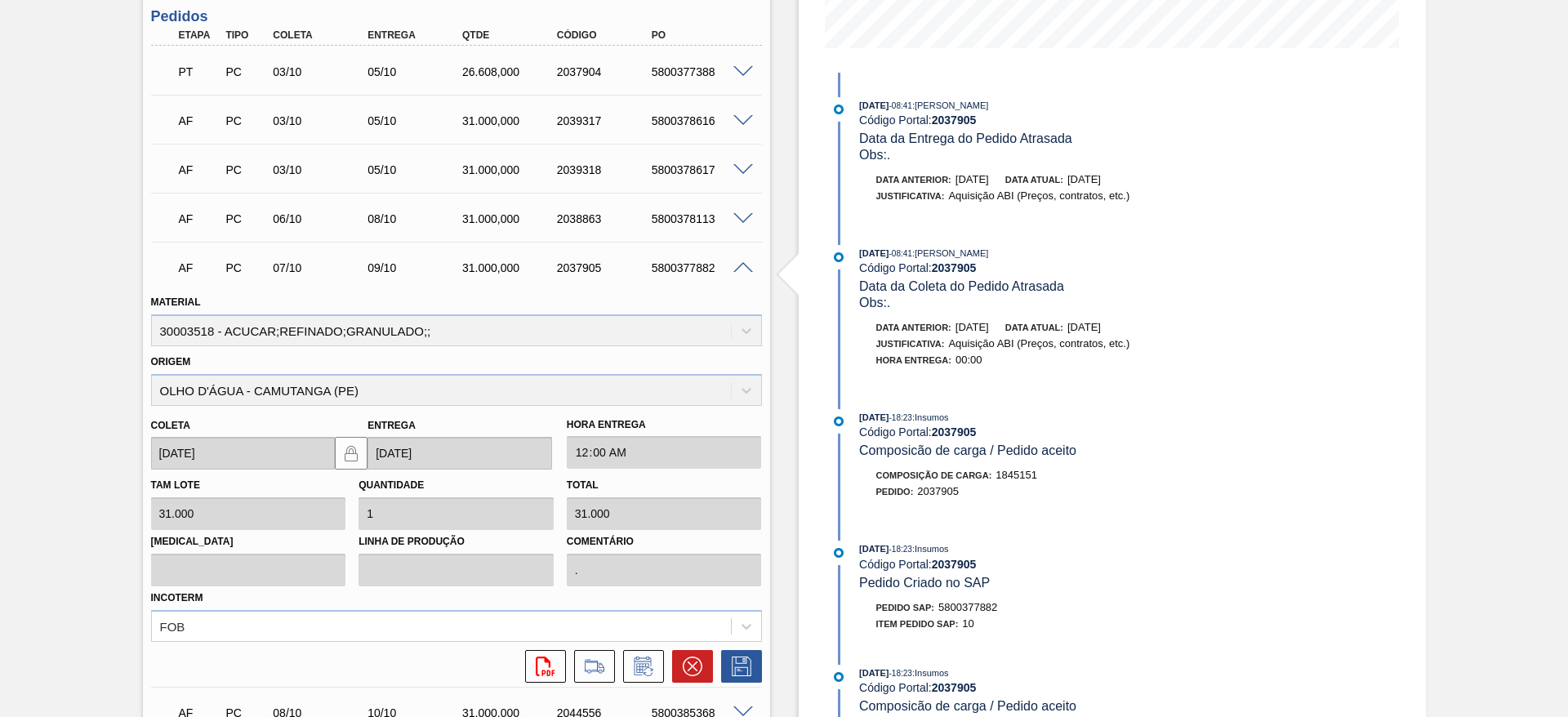
scroll to position [554, 0]
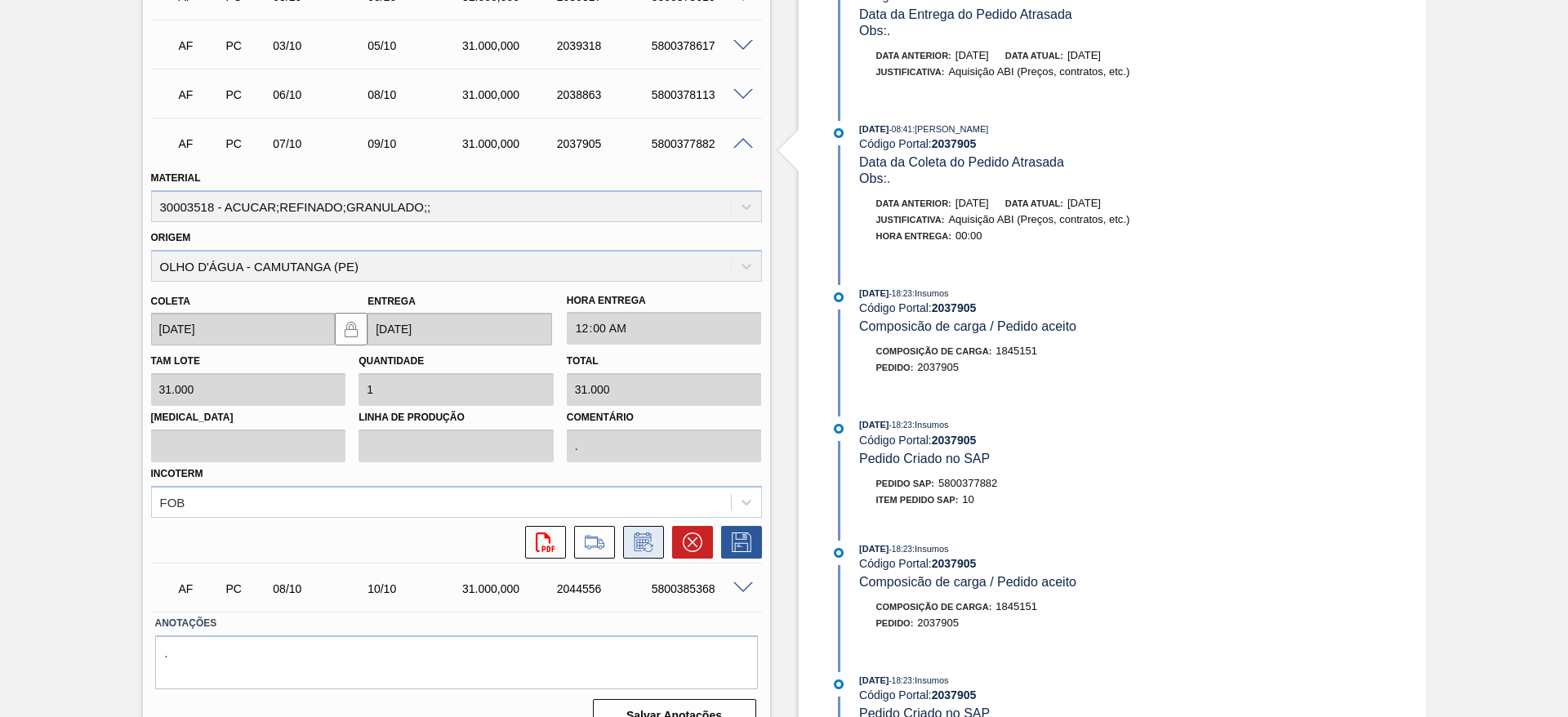
click at [636, 542] on icon at bounding box center [642, 544] width 13 height 10
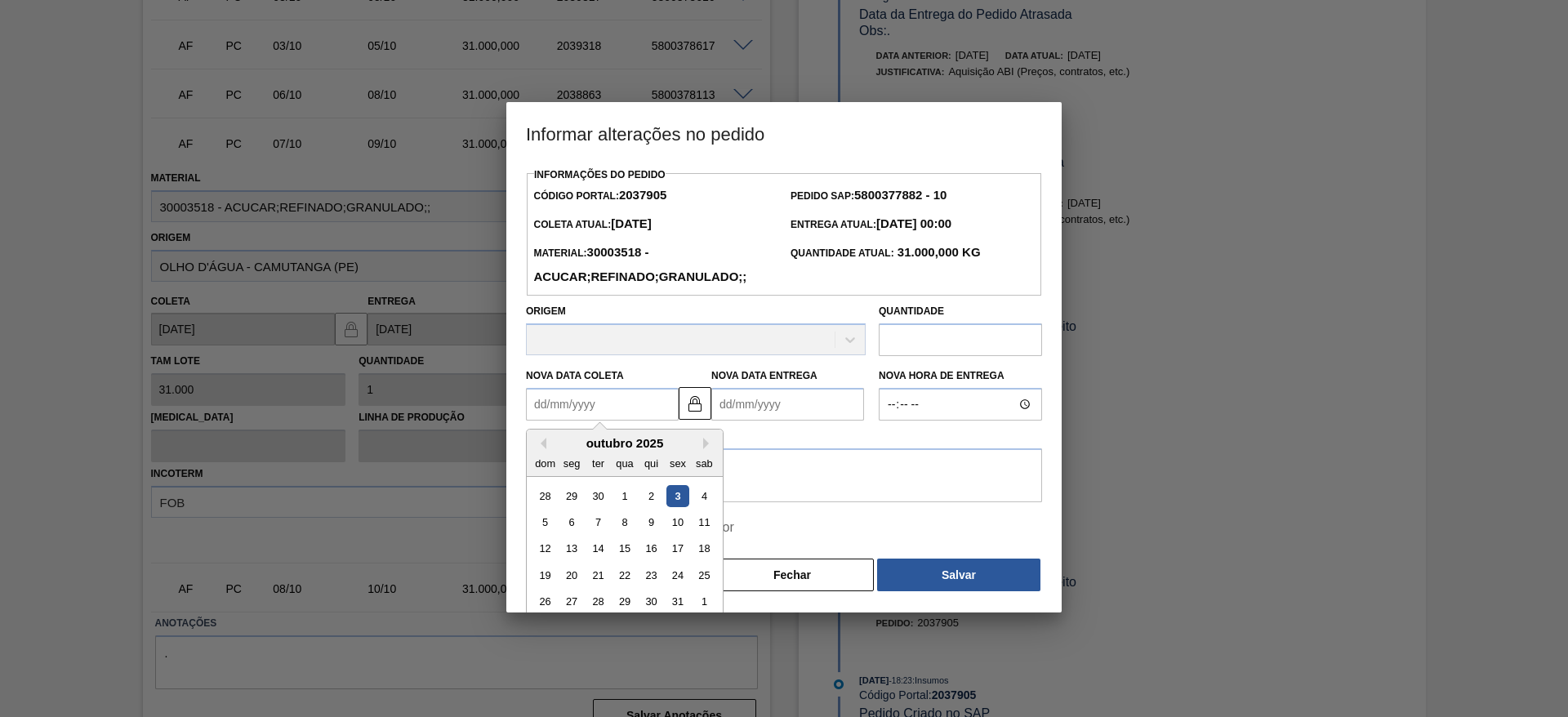
click at [568, 416] on Coleta2037905 "Nova Data Coleta" at bounding box center [602, 404] width 152 height 33
click at [673, 526] on div "10" at bounding box center [677, 522] width 22 height 22
type Coleta2037905 "[DATE]"
type Entrega2037905 "[DATE]"
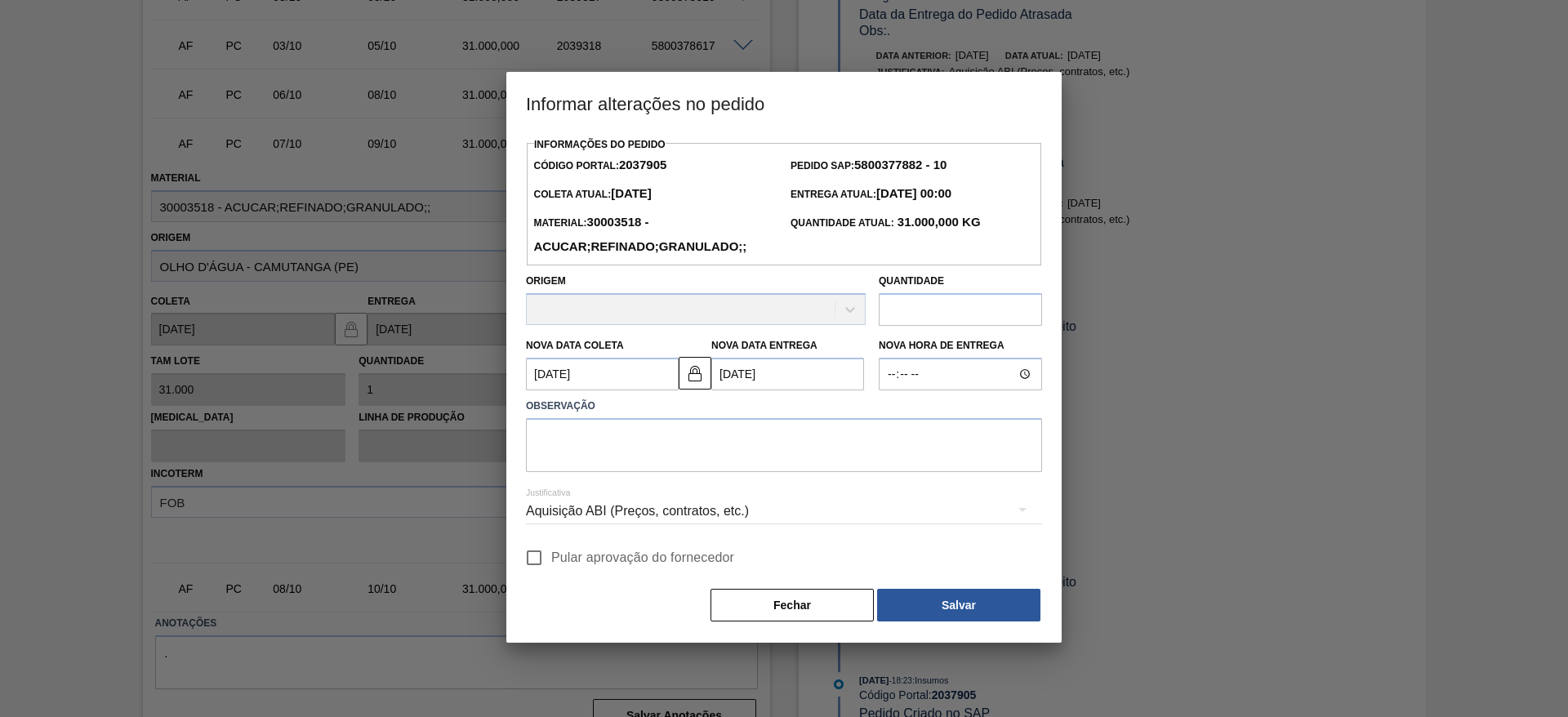
click at [536, 562] on input "Pular aprovação do fornecedor" at bounding box center [535, 558] width 35 height 35
checkbox input "true"
click at [636, 445] on textarea at bounding box center [784, 445] width 516 height 54
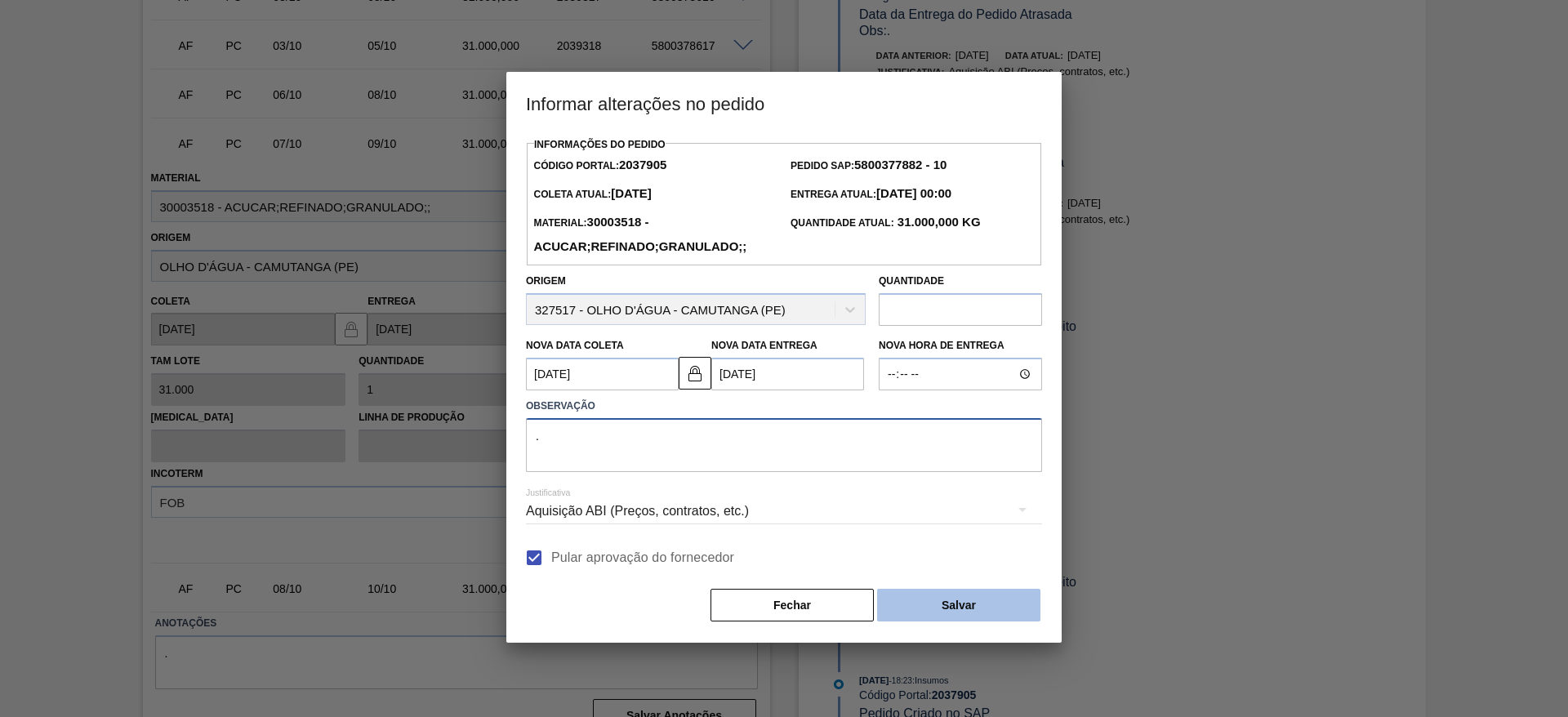
type textarea "."
click at [977, 604] on button "Salvar" at bounding box center [958, 605] width 163 height 33
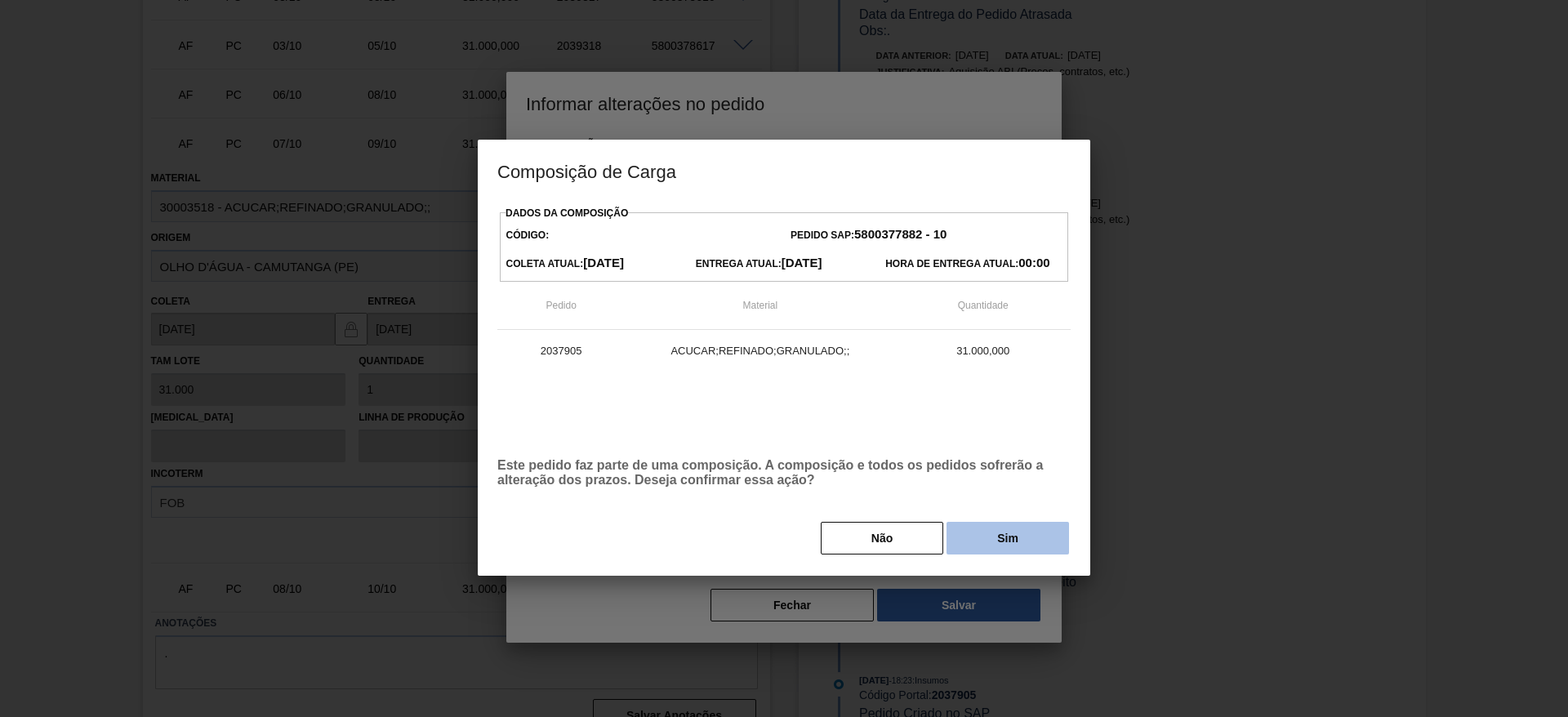
click at [992, 532] on button "Sim" at bounding box center [1007, 538] width 123 height 33
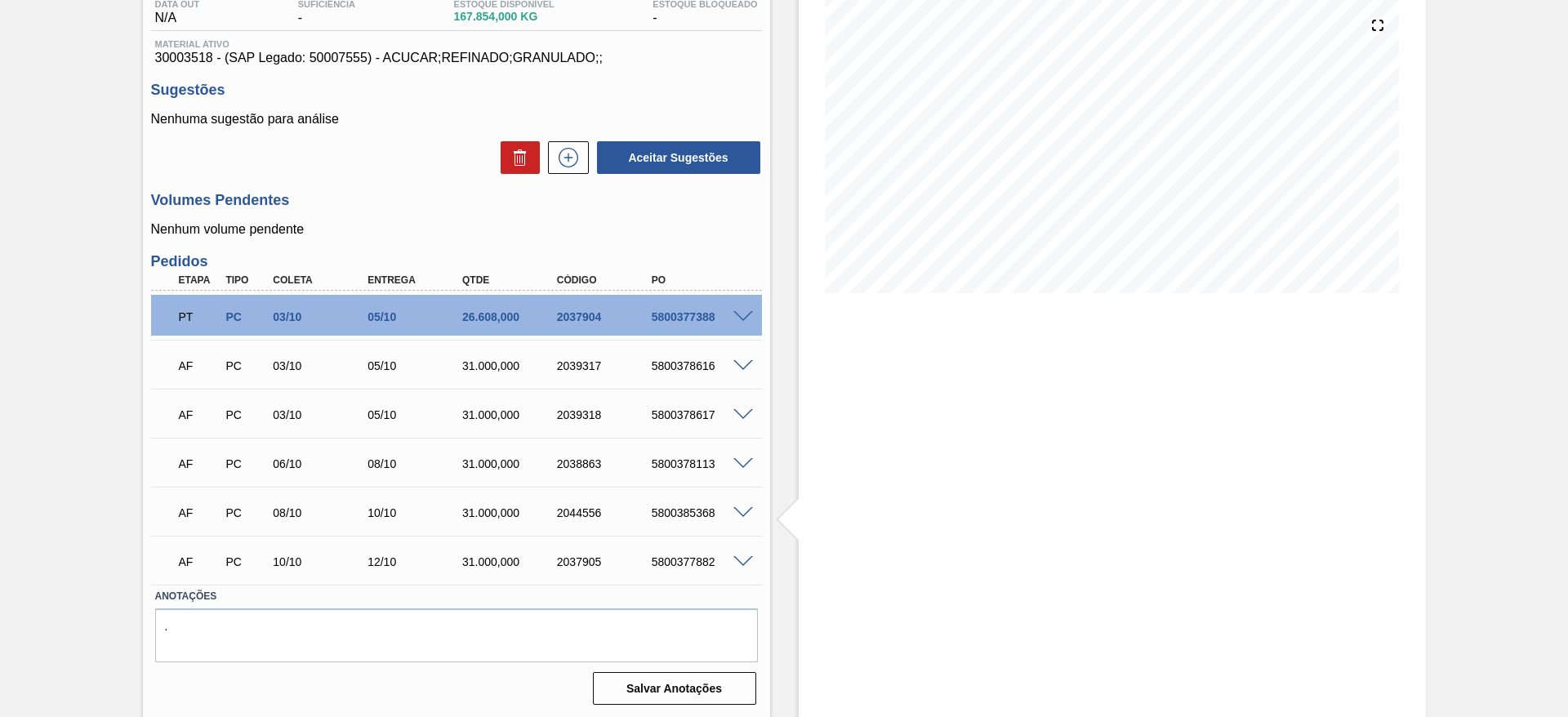
scroll to position [186, 0]
click at [733, 507] on span at bounding box center [743, 511] width 19 height 13
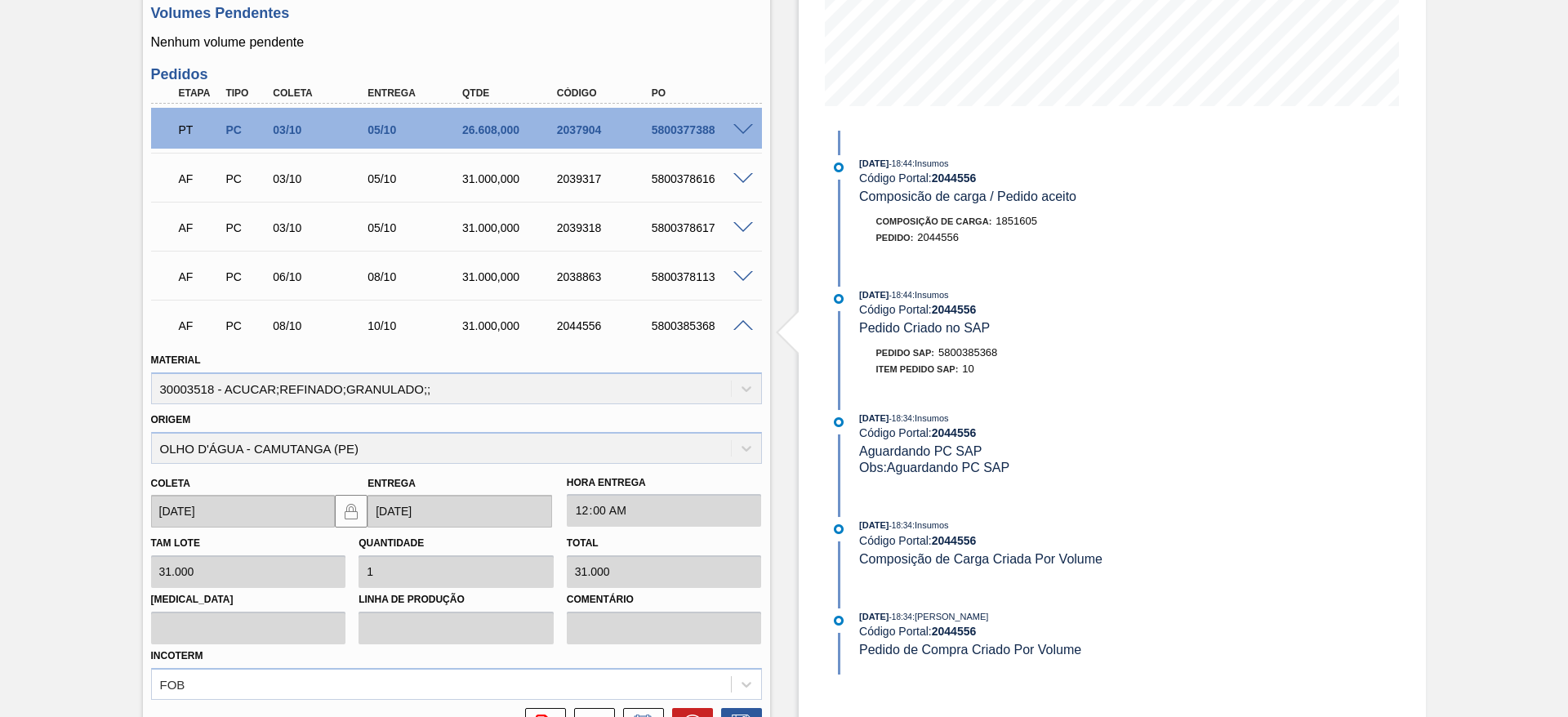
scroll to position [431, 0]
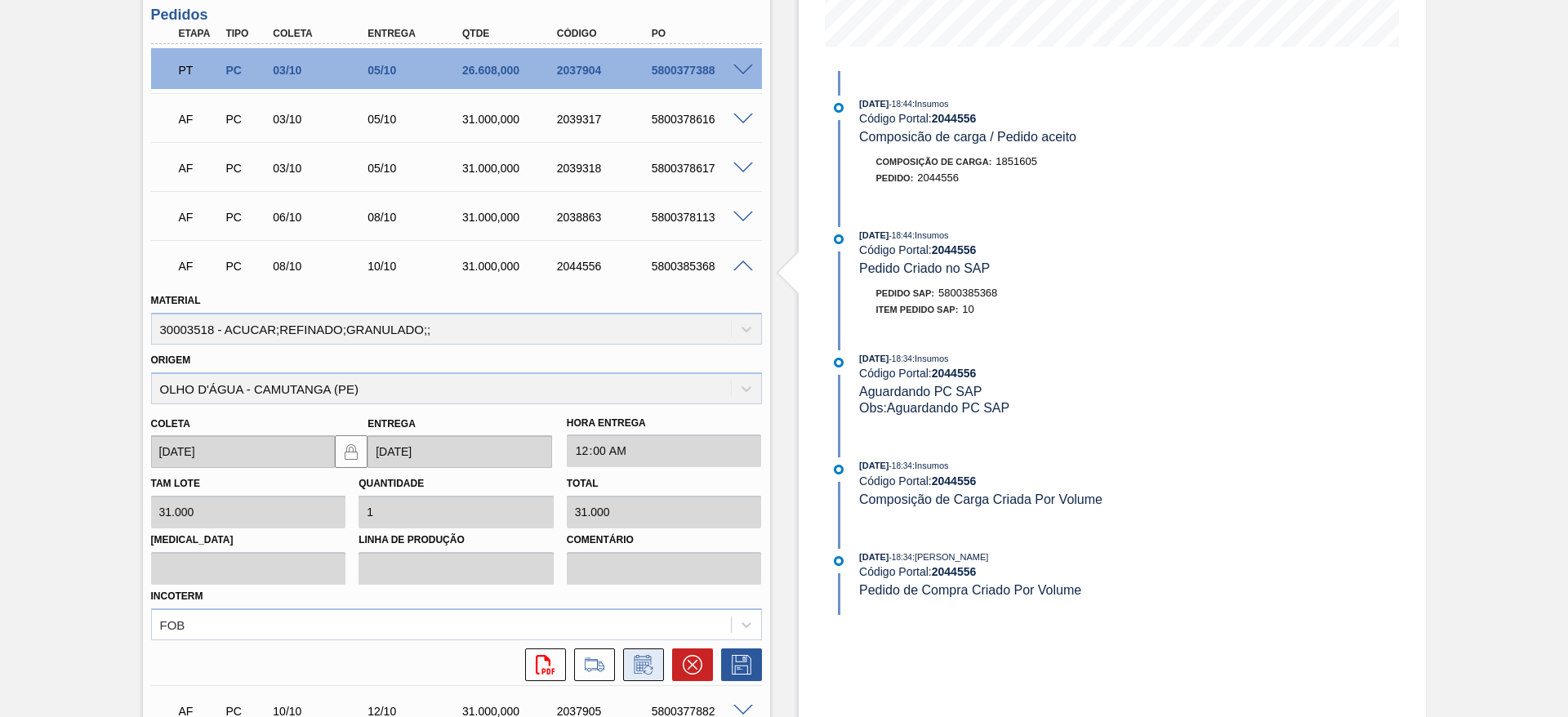
click at [637, 664] on icon at bounding box center [643, 665] width 26 height 19
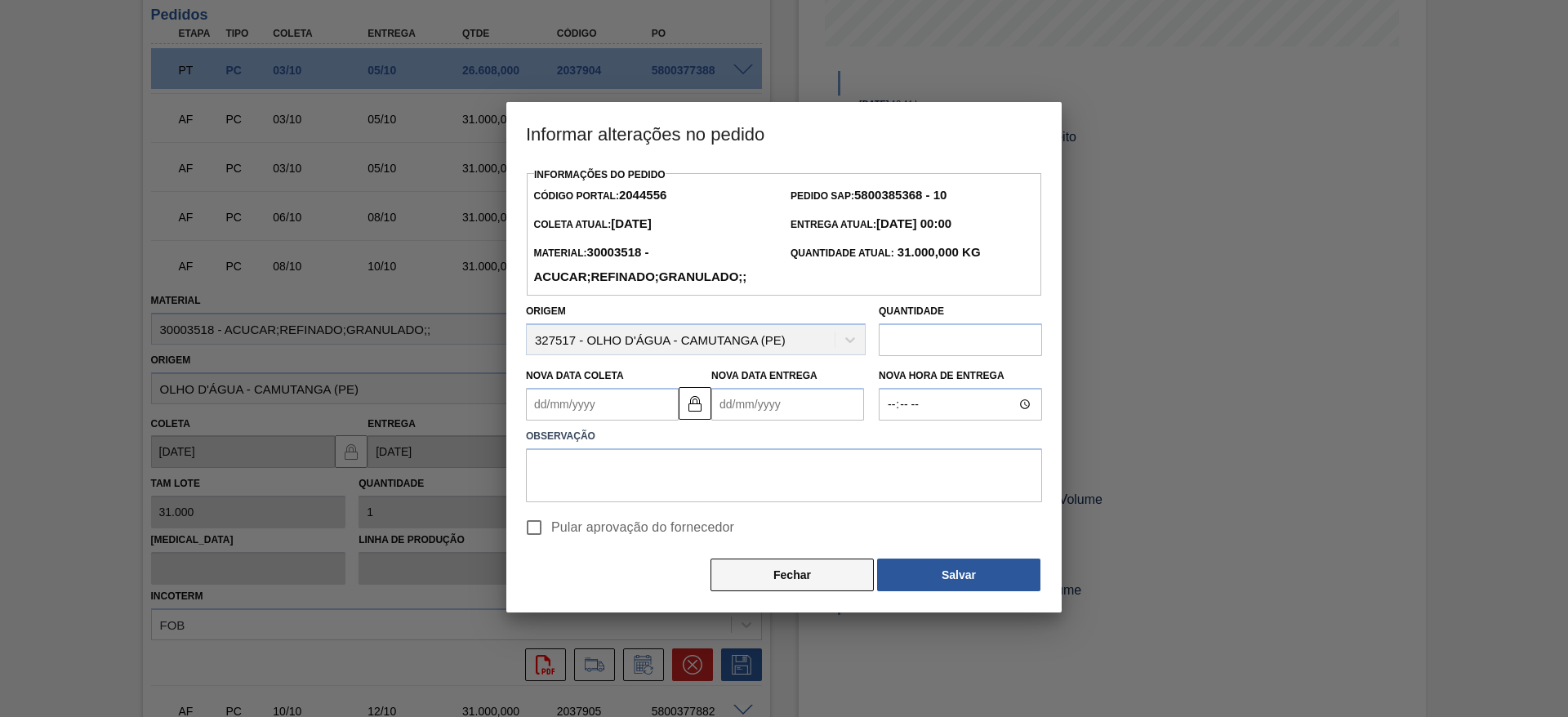
click at [801, 577] on button "Fechar" at bounding box center [791, 575] width 163 height 33
